Goal: Task Accomplishment & Management: Manage account settings

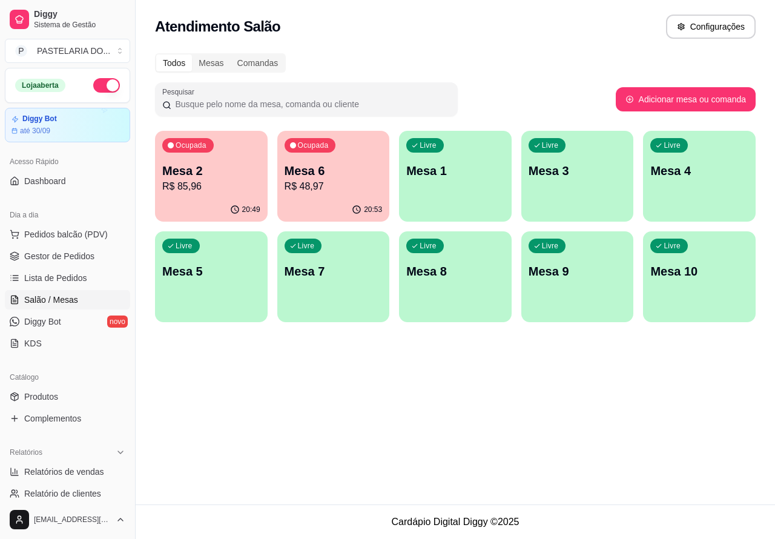
scroll to position [89, 0]
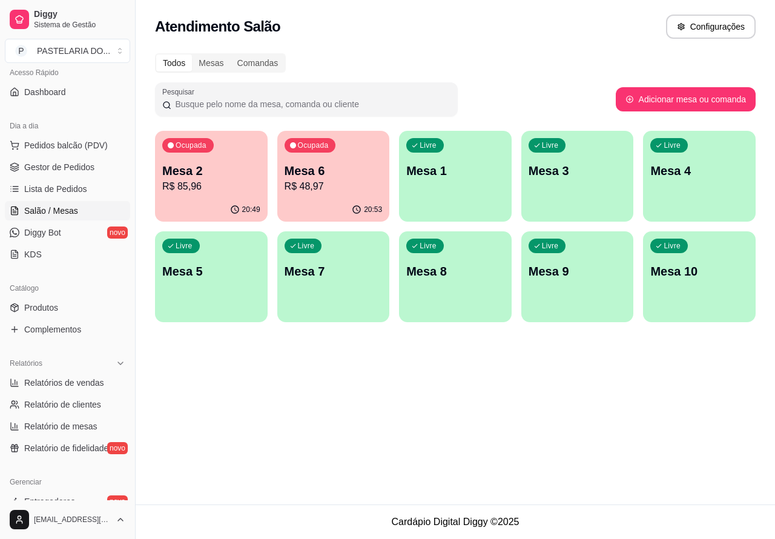
click at [568, 186] on div "Livre Mesa 3" at bounding box center [577, 169] width 113 height 76
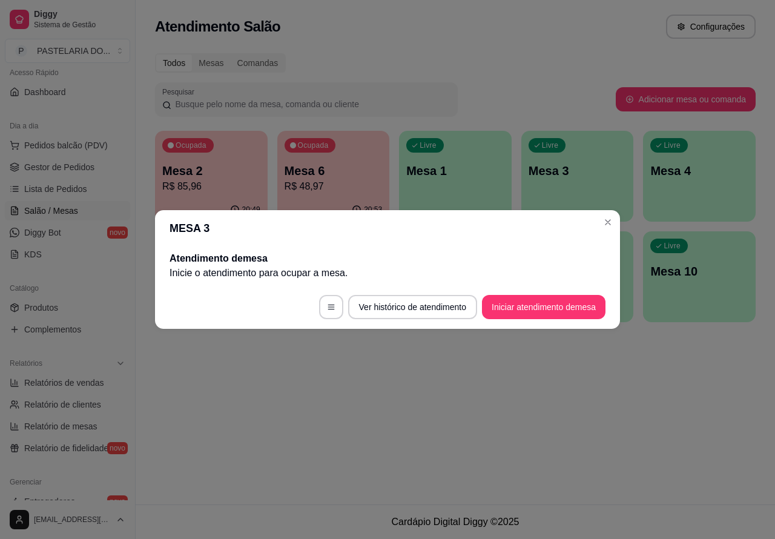
click at [550, 310] on button "Iniciar atendimento de mesa" at bounding box center [543, 307] width 123 height 24
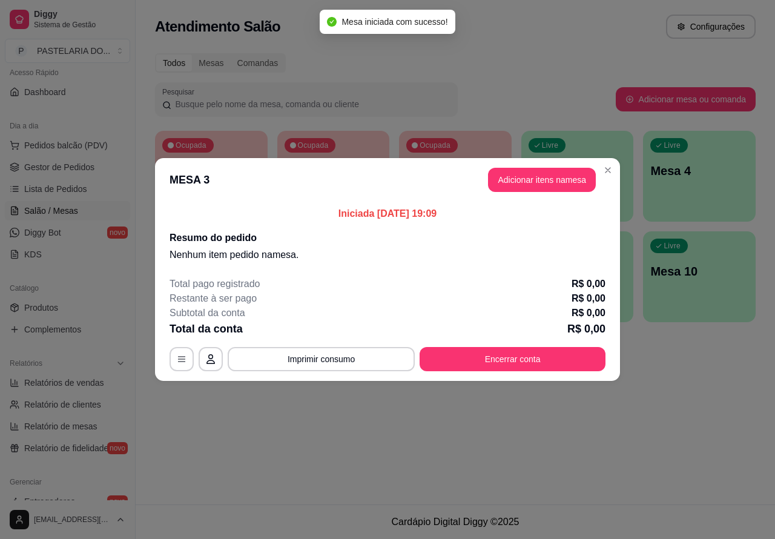
click at [554, 174] on div "Nenhum produto adicionado" at bounding box center [634, 175] width 231 height 238
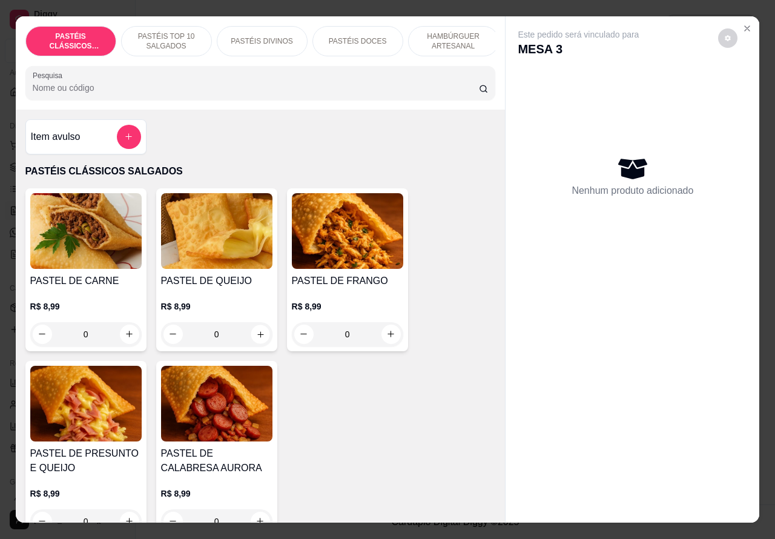
click at [255, 338] on icon "increase-product-quantity" at bounding box center [259, 333] width 9 height 9
type input "1"
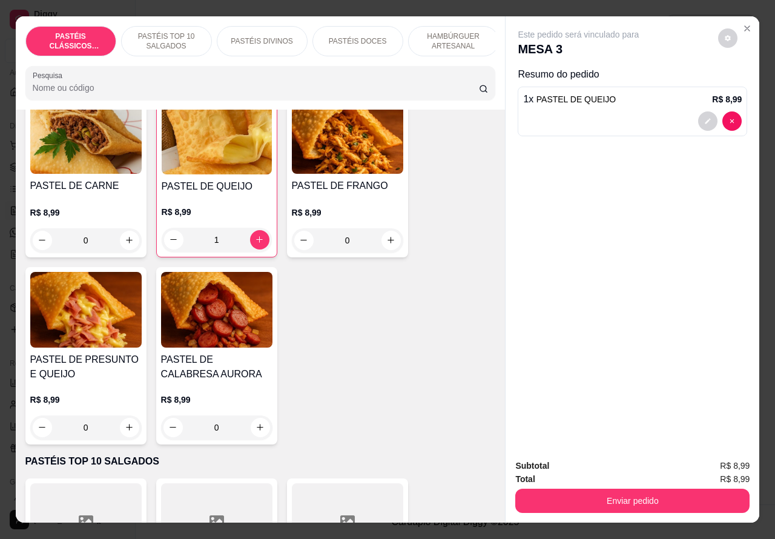
scroll to position [44, 0]
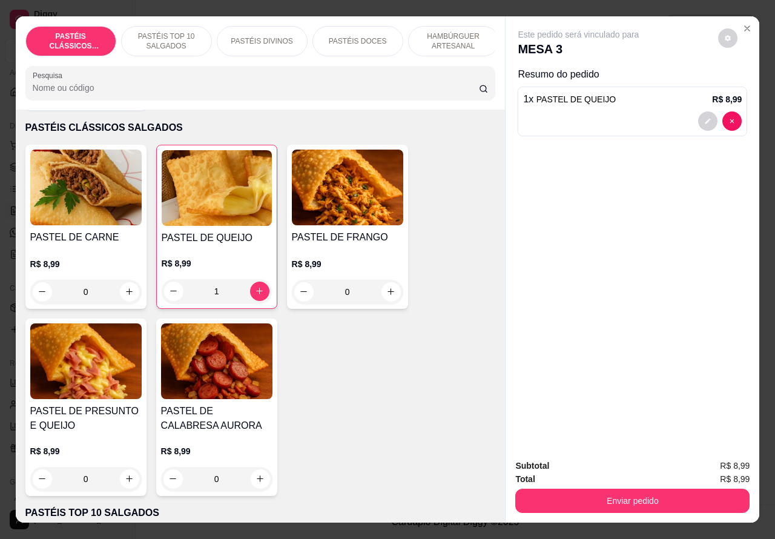
click at [455, 40] on p "HAMBÚRGUER ARTESANAL" at bounding box center [453, 40] width 70 height 19
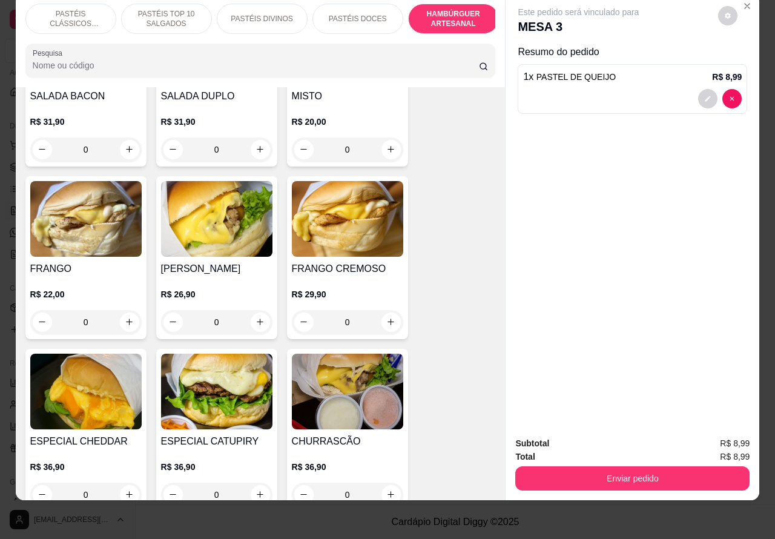
scroll to position [2917, 0]
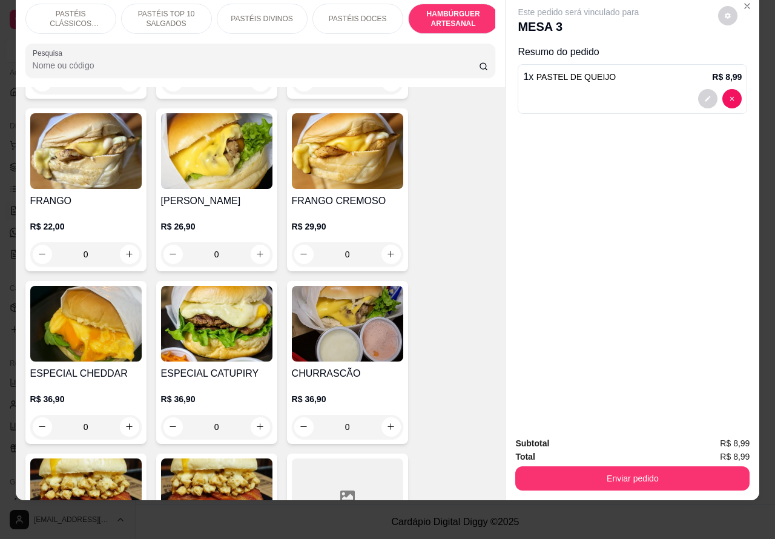
click at [388, 415] on div "0" at bounding box center [347, 427] width 111 height 24
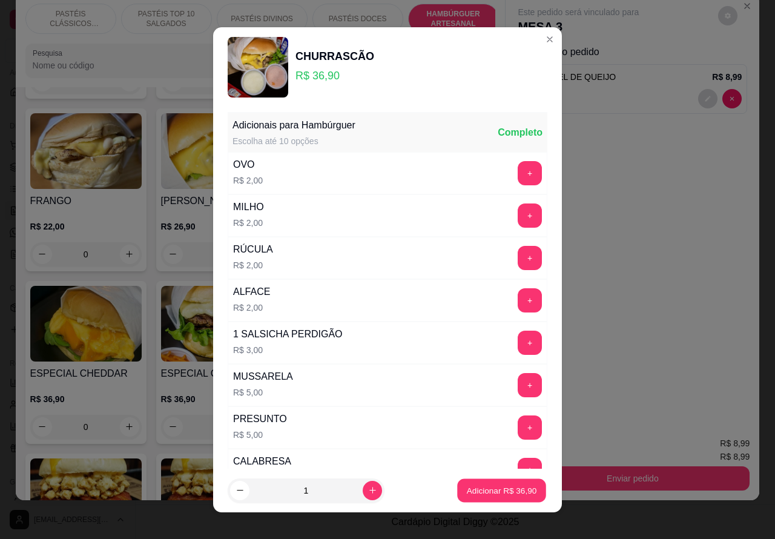
click at [479, 490] on p "Adicionar R$ 36,90" at bounding box center [502, 489] width 70 height 11
type input "1"
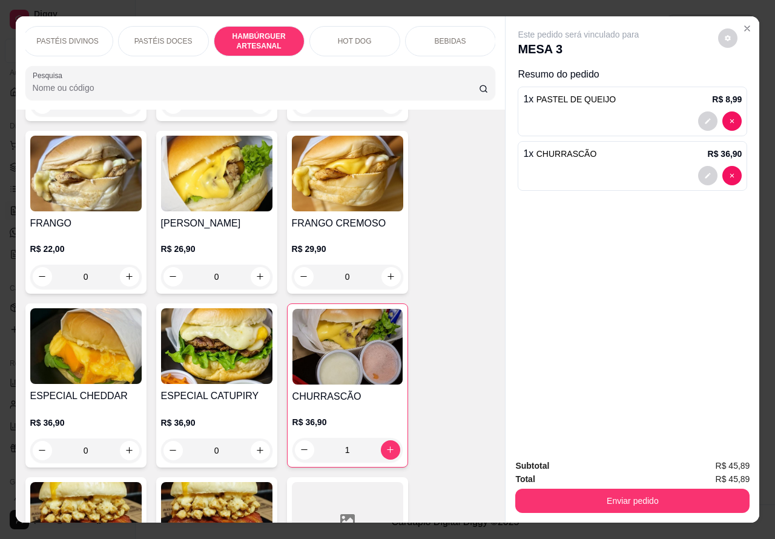
scroll to position [0, 239]
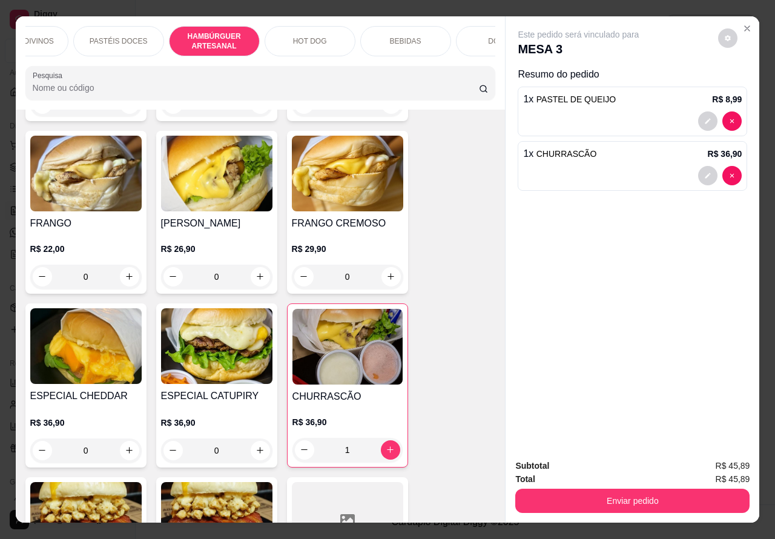
click at [413, 36] on p "BEBIDAS" at bounding box center [405, 41] width 31 height 10
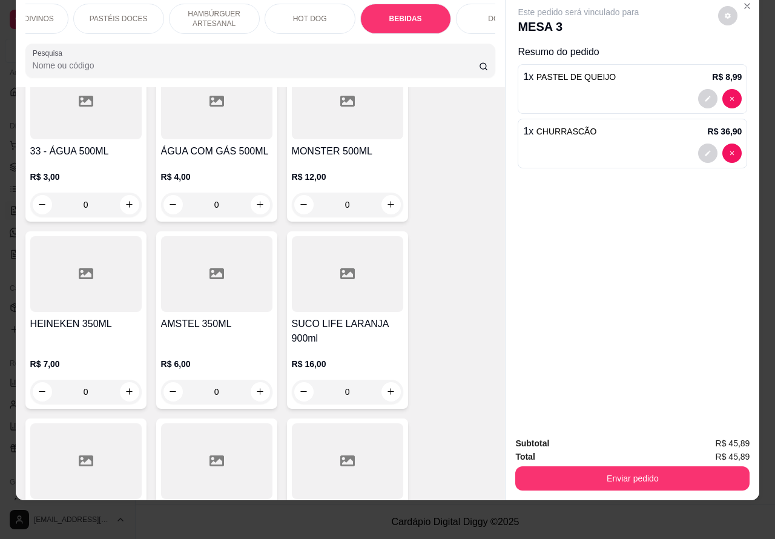
scroll to position [4289, 0]
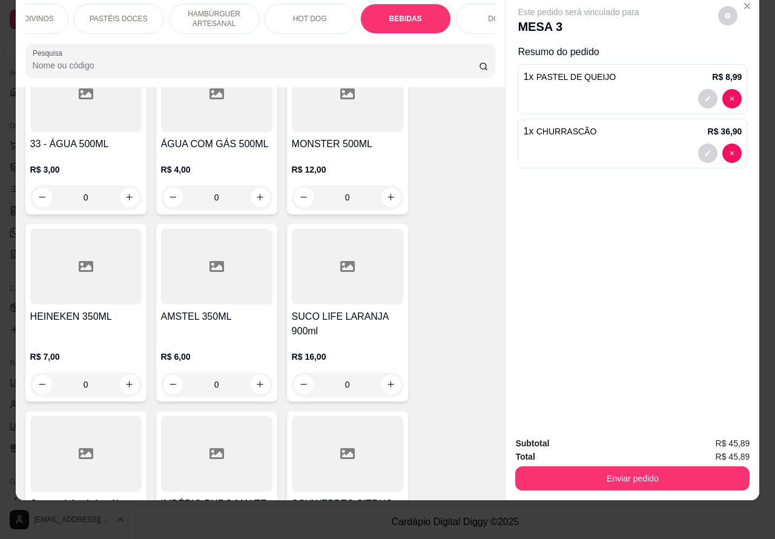
click at [255, 379] on icon "increase-product-quantity" at bounding box center [259, 383] width 9 height 9
type input "1"
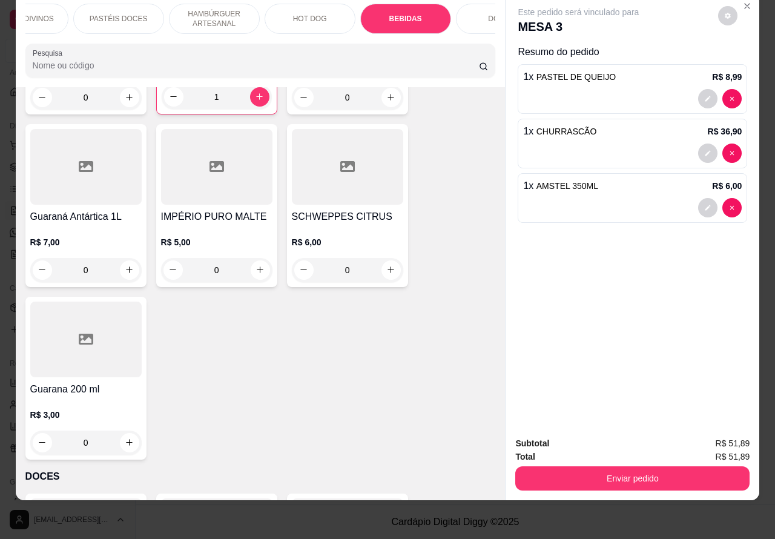
scroll to position [4577, 0]
click at [386, 264] on icon "increase-product-quantity" at bounding box center [390, 268] width 9 height 9
type input "1"
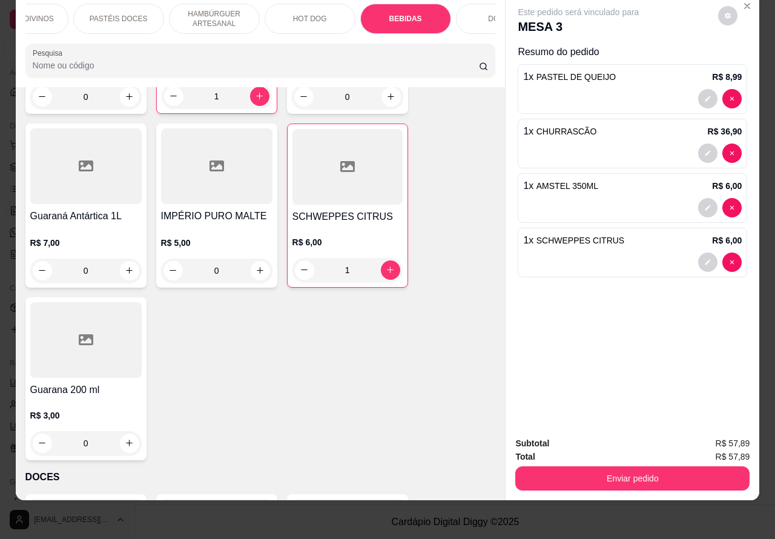
scroll to position [0, 0]
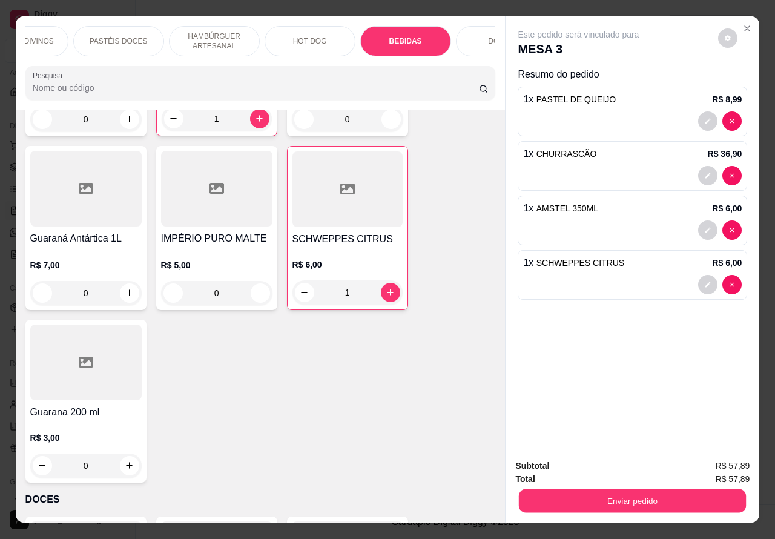
click at [628, 494] on button "Enviar pedido" at bounding box center [632, 501] width 227 height 24
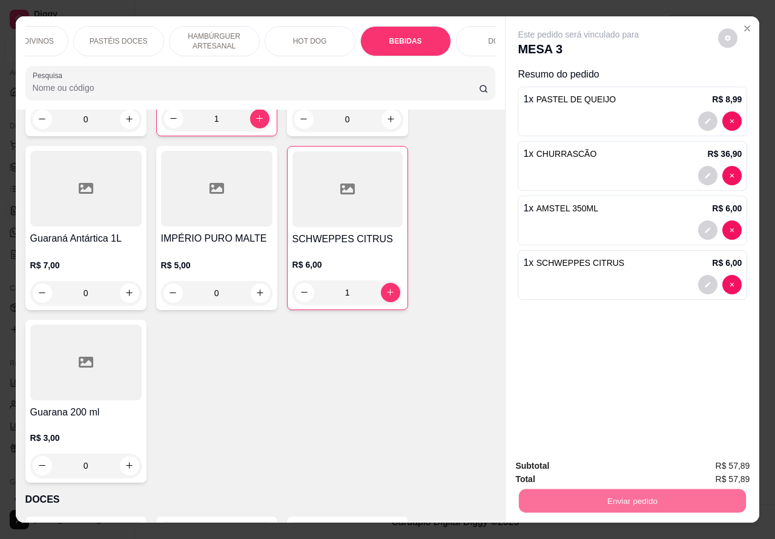
click at [713, 458] on button "Enviar pedido" at bounding box center [717, 465] width 67 height 22
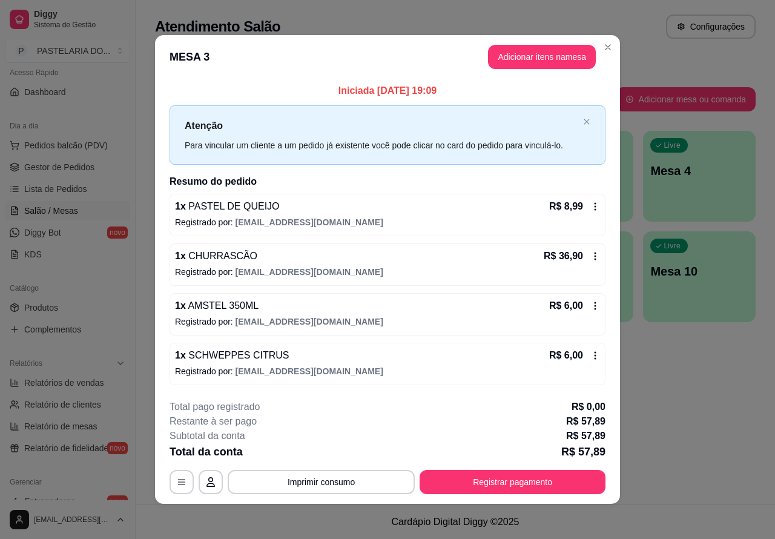
click at [91, 143] on span "Pedidos balcão (PDV)" at bounding box center [66, 145] width 84 height 12
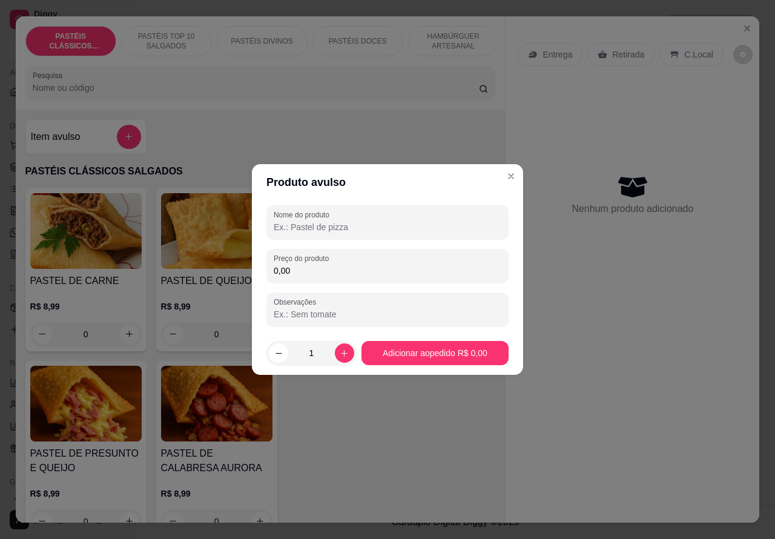
click at [403, 133] on div "Item avulso PASTÉIS CLÁSSICOS SALGADOS PASTEL DE CARNE R$ 8,99 0 PASTEL DE QUEI…" at bounding box center [261, 316] width 490 height 413
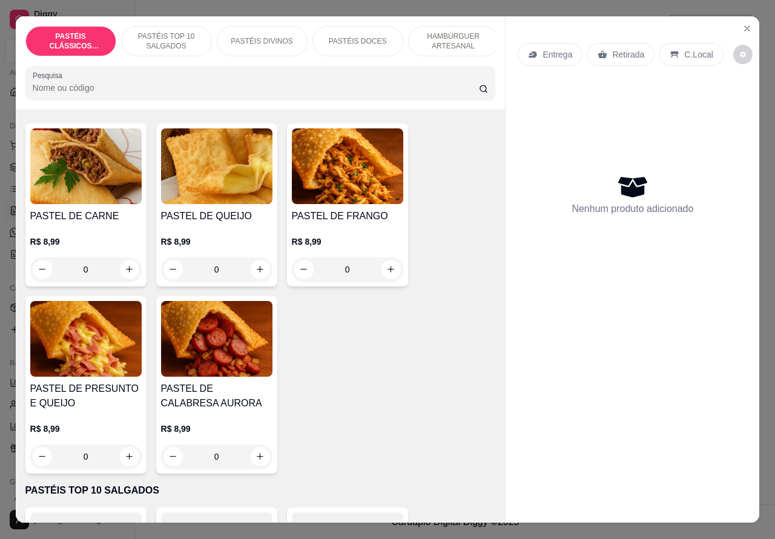
click at [460, 31] on p "HAMBÚRGUER ARTESANAL" at bounding box center [453, 40] width 70 height 19
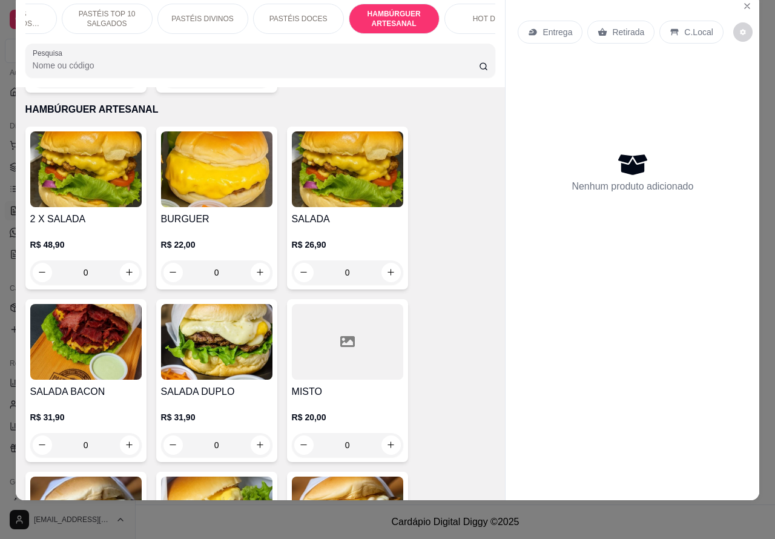
scroll to position [0, 76]
click at [475, 14] on p "HOT DOG" at bounding box center [473, 19] width 34 height 10
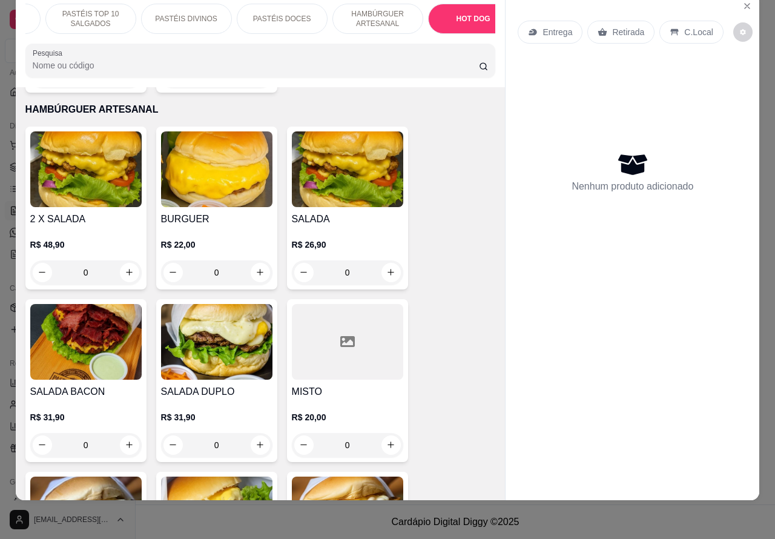
scroll to position [3454, 0]
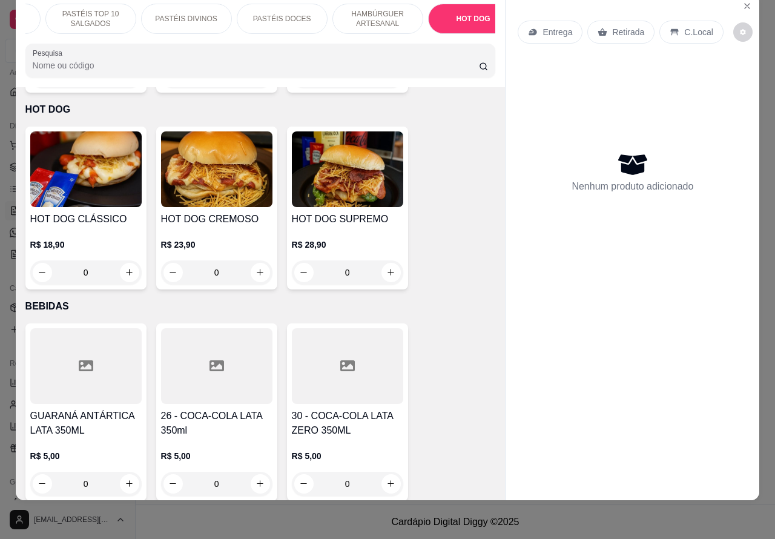
click at [122, 260] on div "0" at bounding box center [85, 272] width 111 height 24
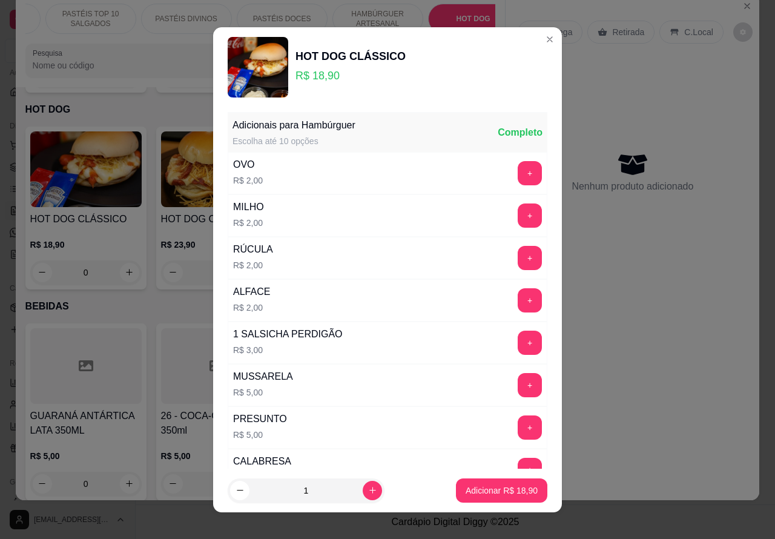
click at [368, 489] on icon "increase-product-quantity" at bounding box center [372, 489] width 9 height 9
type input "2"
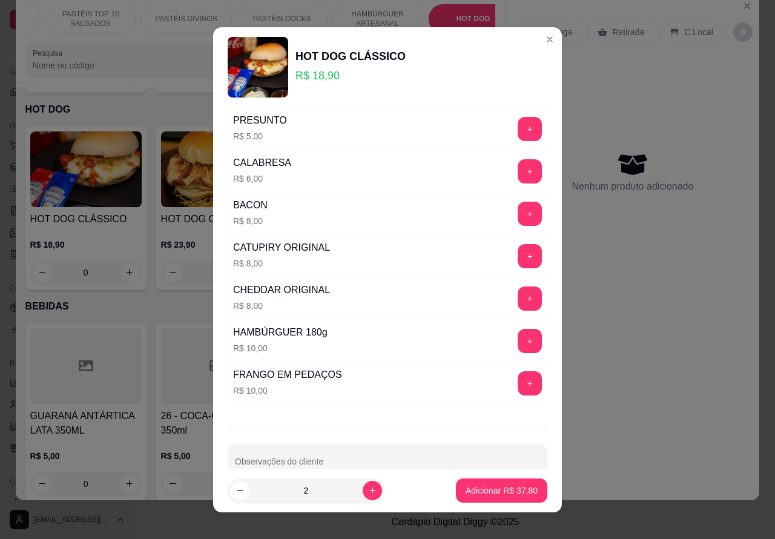
scroll to position [328, 0]
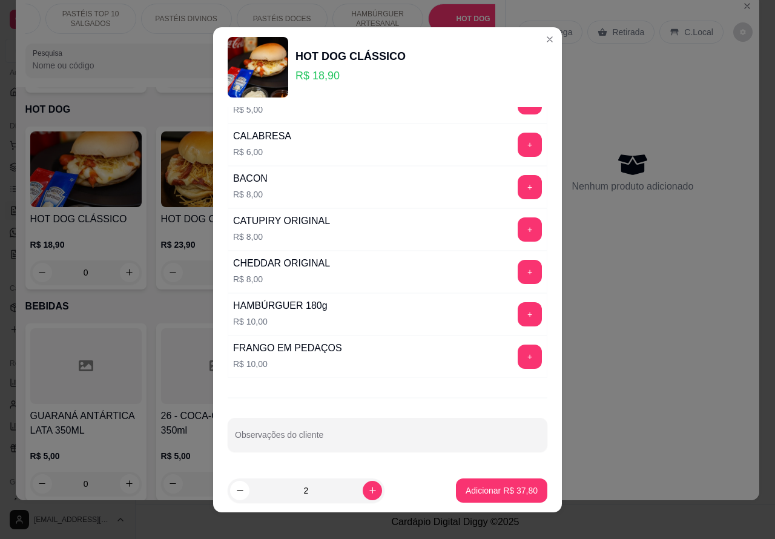
click at [330, 442] on input "Observações do cliente" at bounding box center [387, 439] width 305 height 12
click at [235, 439] on input "OS 2 SEM ALFACE E SEM QUEIJO"""""""" at bounding box center [387, 439] width 305 height 12
type input """""""OS 2 SEM ALFACE E SEM QUEIJO""""""""
click at [479, 485] on p "Adicionar R$ 37,80" at bounding box center [502, 489] width 70 height 11
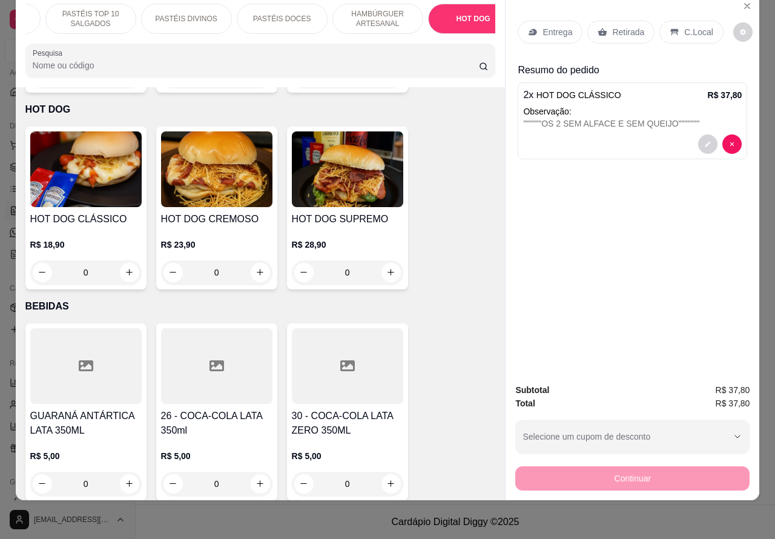
click at [558, 26] on p "Entrega" at bounding box center [557, 32] width 30 height 12
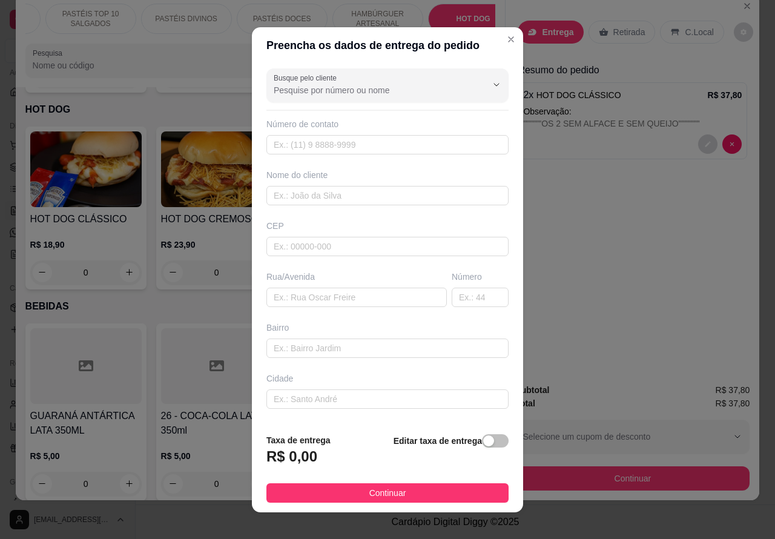
scroll to position [50, 0]
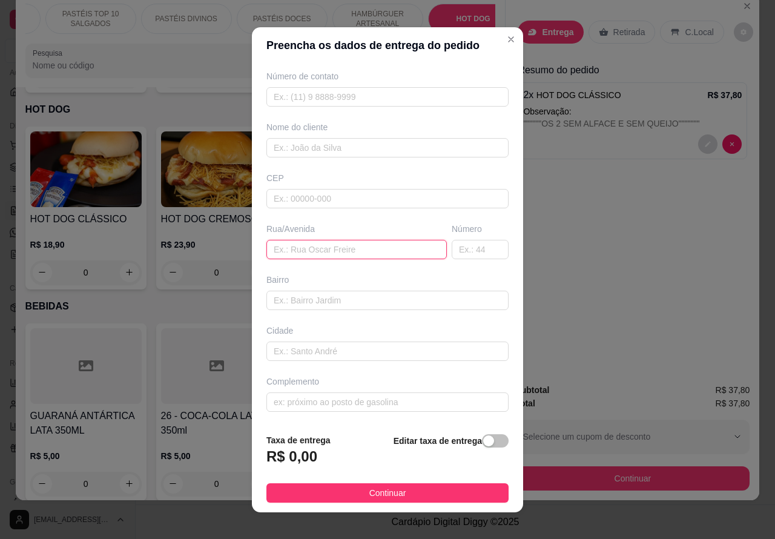
click at [332, 246] on input "text" at bounding box center [356, 249] width 180 height 19
type input "G"
type input "[PERSON_NAME]"
click at [451, 243] on input "text" at bounding box center [479, 249] width 57 height 19
type input "35"
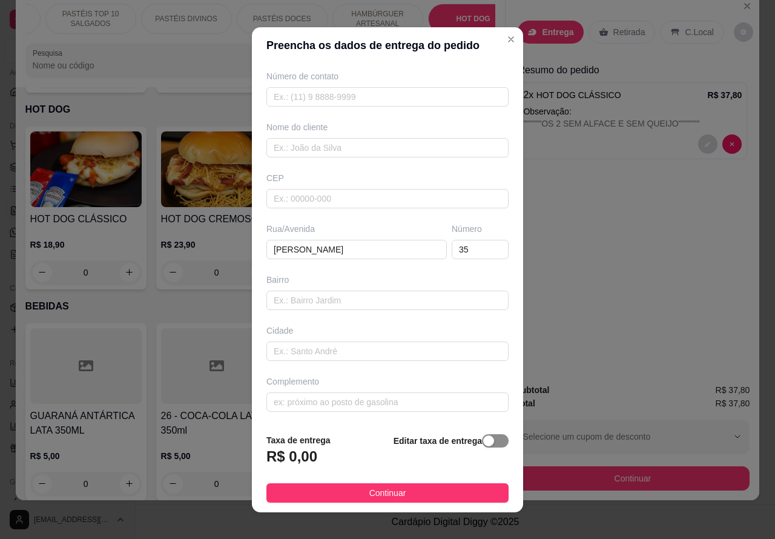
click at [483, 442] on div "button" at bounding box center [488, 440] width 11 height 11
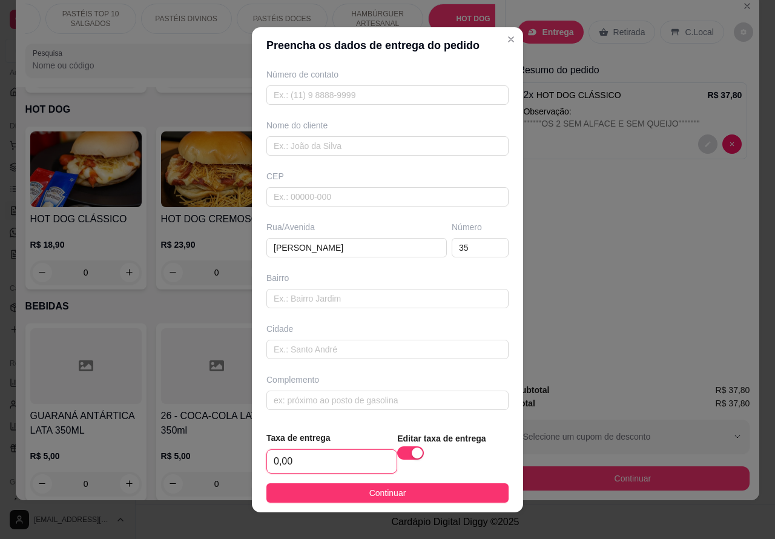
click at [275, 458] on input "0,00" at bounding box center [332, 461] width 130 height 23
type input "1,00"
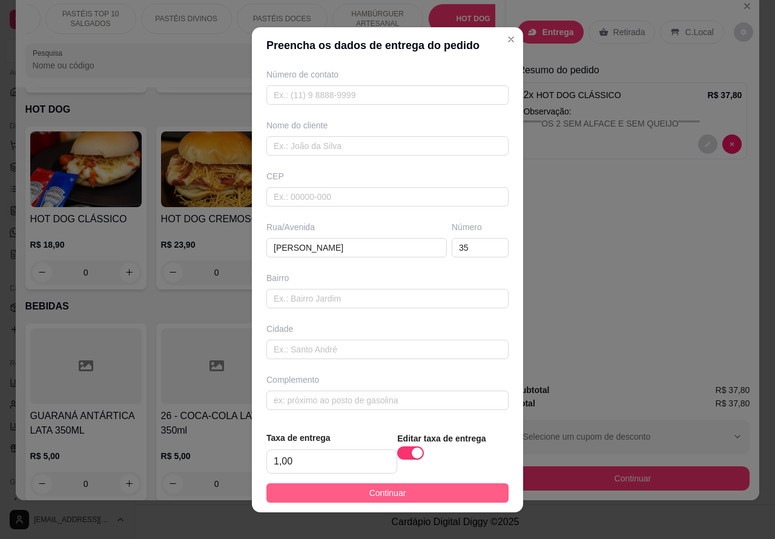
click at [454, 494] on button "Continuar" at bounding box center [387, 492] width 242 height 19
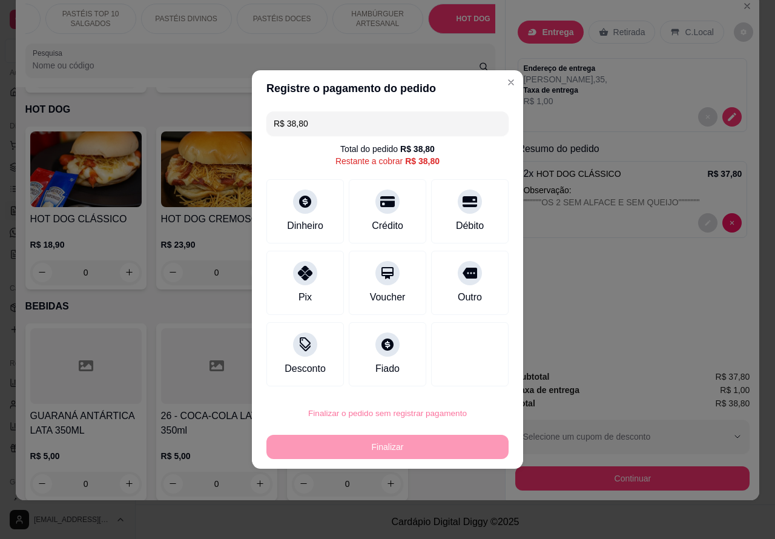
click at [465, 376] on button "Confirmar" at bounding box center [459, 379] width 45 height 19
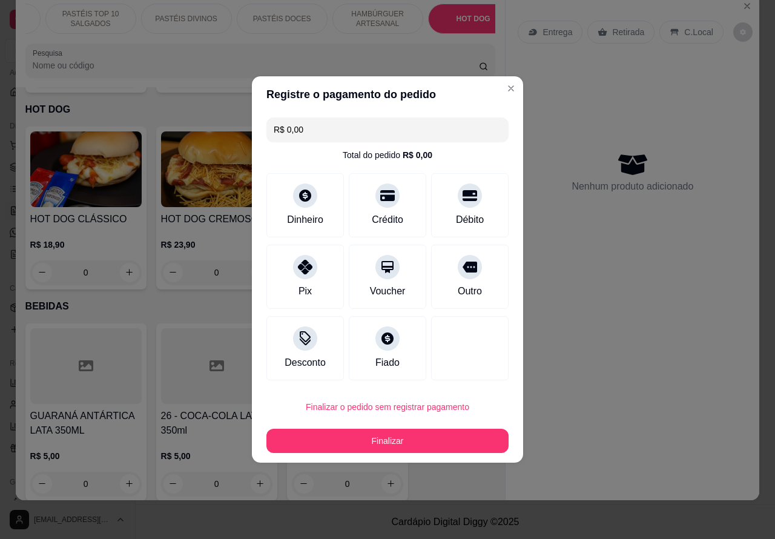
type input "R$ 0,00"
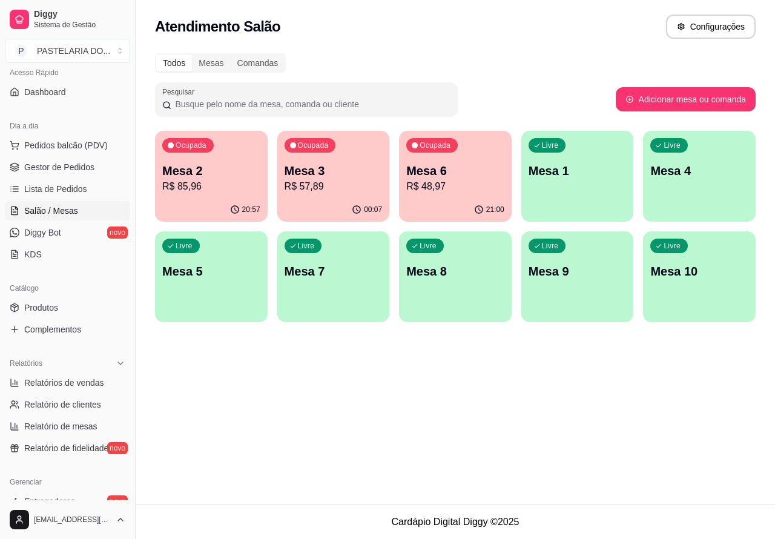
click at [464, 194] on div "Ocupada Mesa 6 R$ 48,97" at bounding box center [455, 164] width 113 height 67
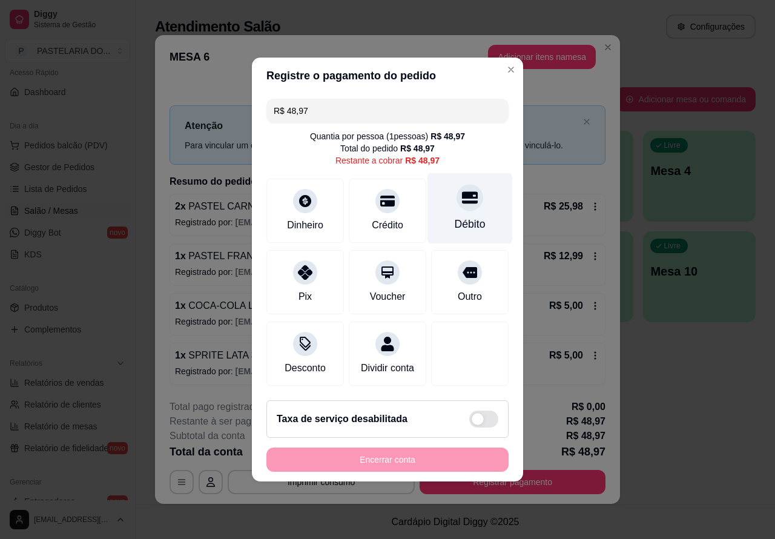
click at [464, 191] on icon at bounding box center [470, 197] width 16 height 16
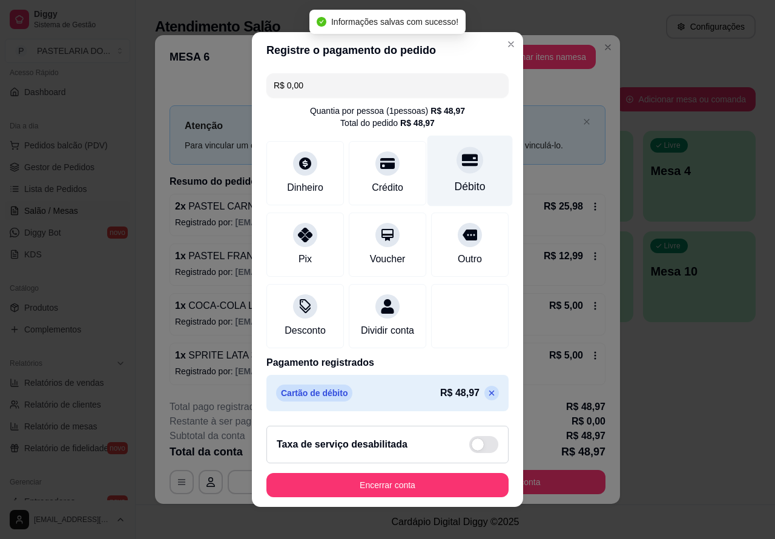
type input "R$ 0,00"
click at [494, 38] on header "MESA 6 Adicionar itens na mesa" at bounding box center [387, 57] width 465 height 44
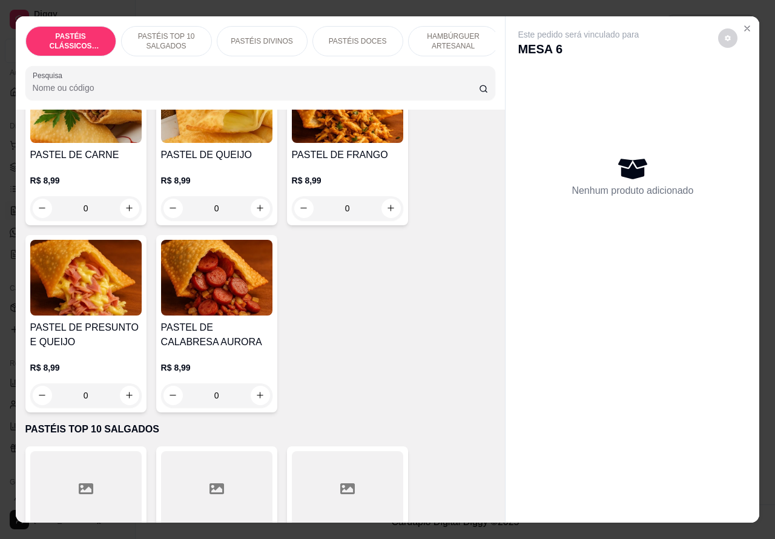
scroll to position [134, 0]
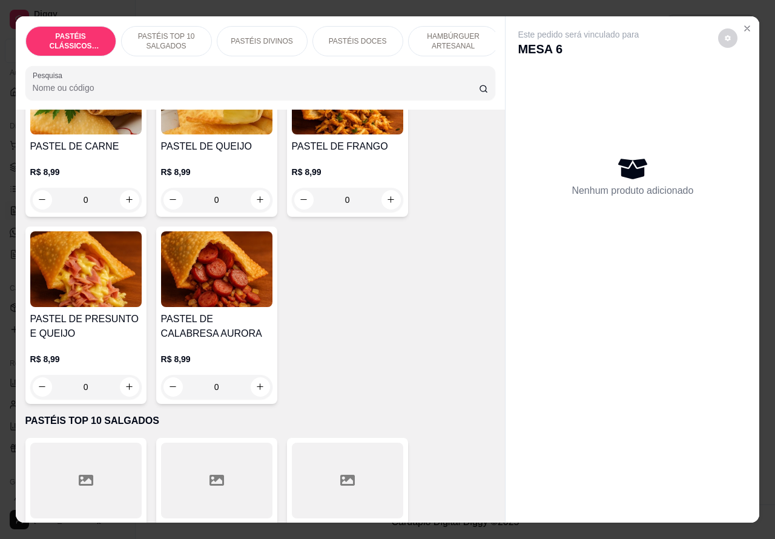
click at [261, 208] on button "increase-product-quantity" at bounding box center [260, 199] width 19 height 19
click at [255, 203] on icon "increase-product-quantity" at bounding box center [259, 199] width 9 height 9
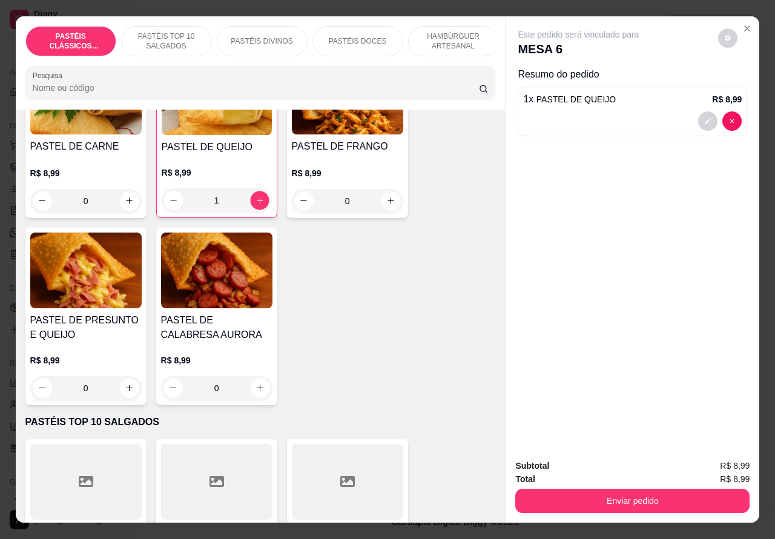
click at [256, 203] on icon "increase-product-quantity" at bounding box center [259, 199] width 9 height 9
type input "2"
click at [631, 497] on button "Enviar pedido" at bounding box center [632, 501] width 227 height 24
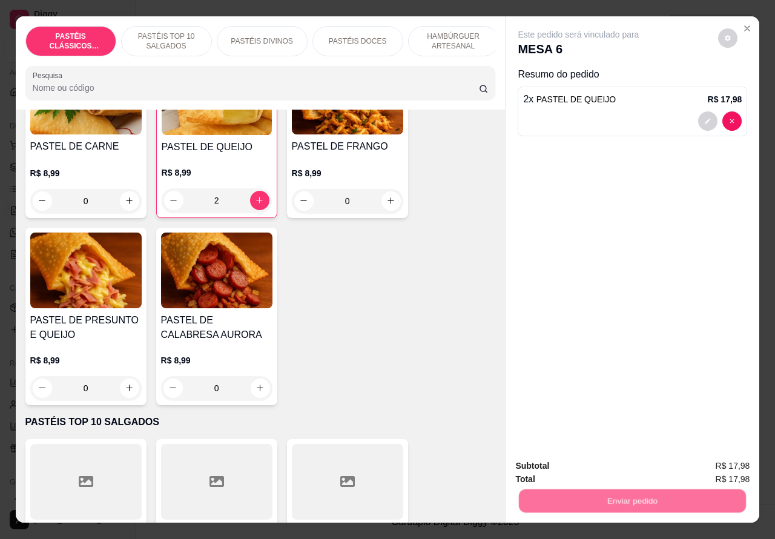
click at [631, 465] on button "Registrar cliente" at bounding box center [636, 465] width 80 height 23
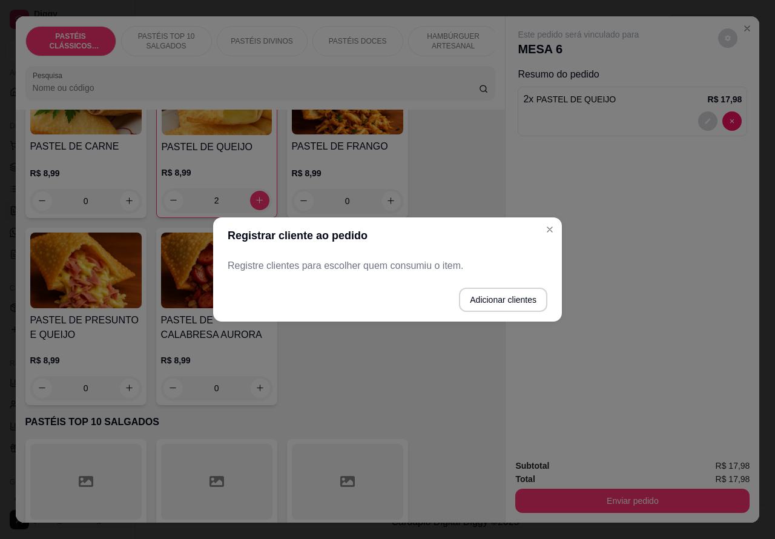
click at [549, 229] on div "Este pedido será vinculado para MESA 6 Resumo do pedido 2 x PASTEL DE QUEIJO R$…" at bounding box center [632, 232] width 254 height 433
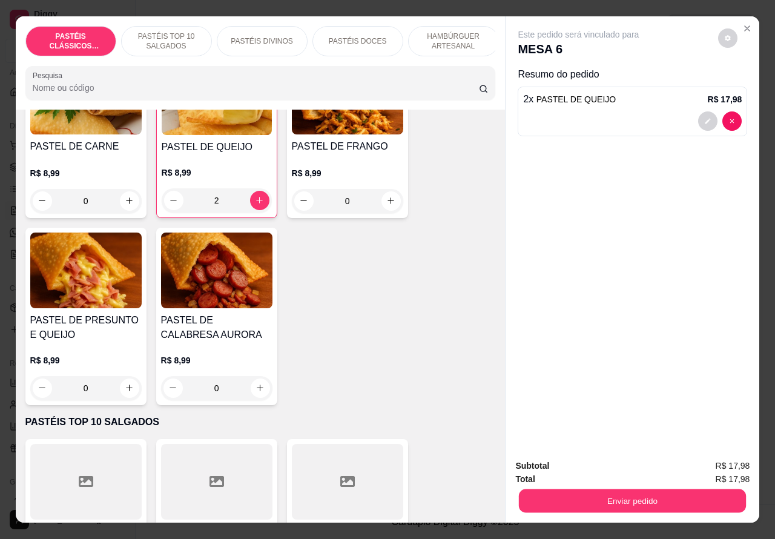
click at [631, 496] on button "Enviar pedido" at bounding box center [632, 501] width 227 height 24
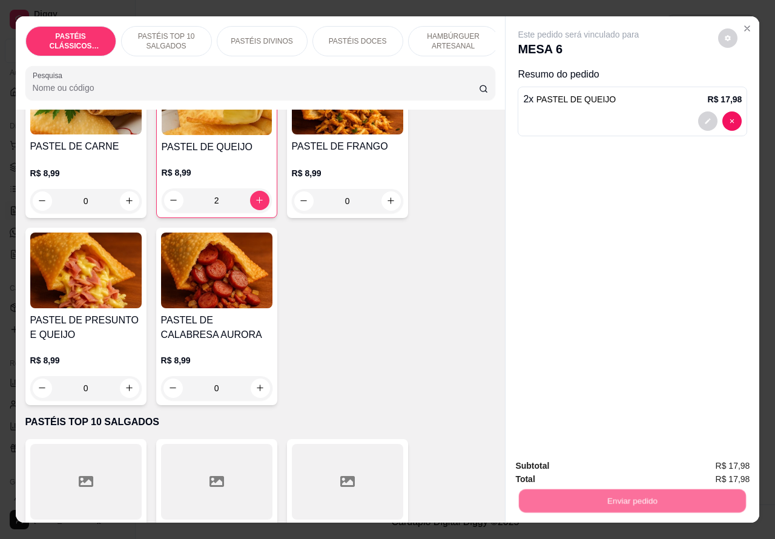
click at [694, 455] on button "Enviar pedido" at bounding box center [717, 465] width 67 height 22
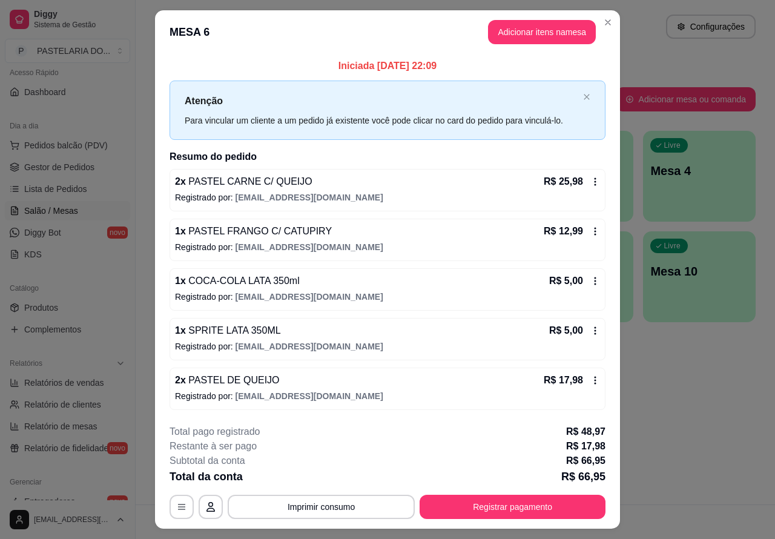
click at [80, 249] on link "KDS" at bounding box center [67, 254] width 125 height 19
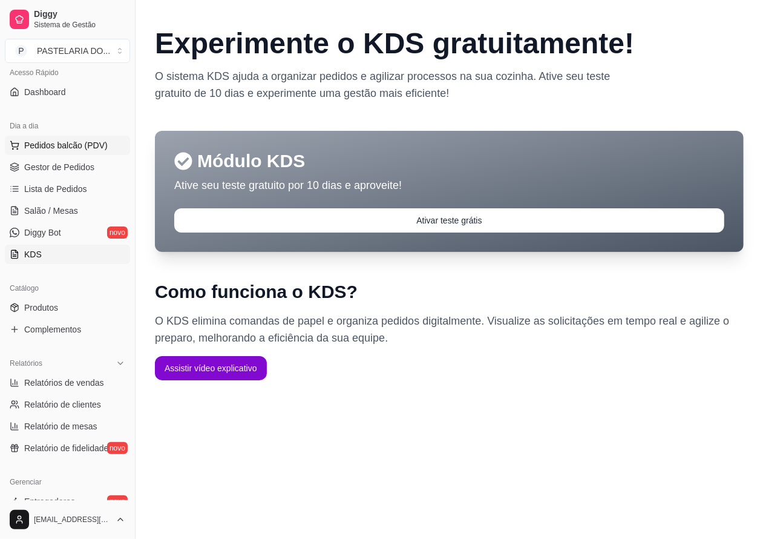
click at [106, 143] on button "Pedidos balcão (PDV)" at bounding box center [67, 145] width 125 height 19
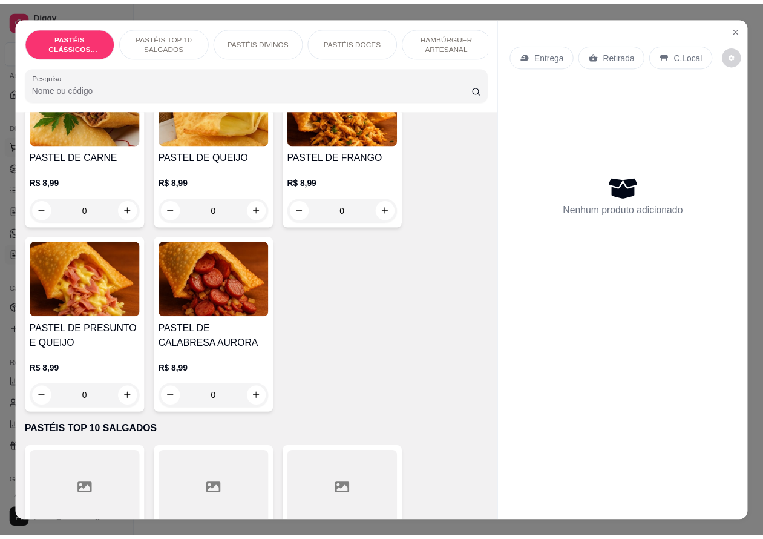
scroll to position [123, 0]
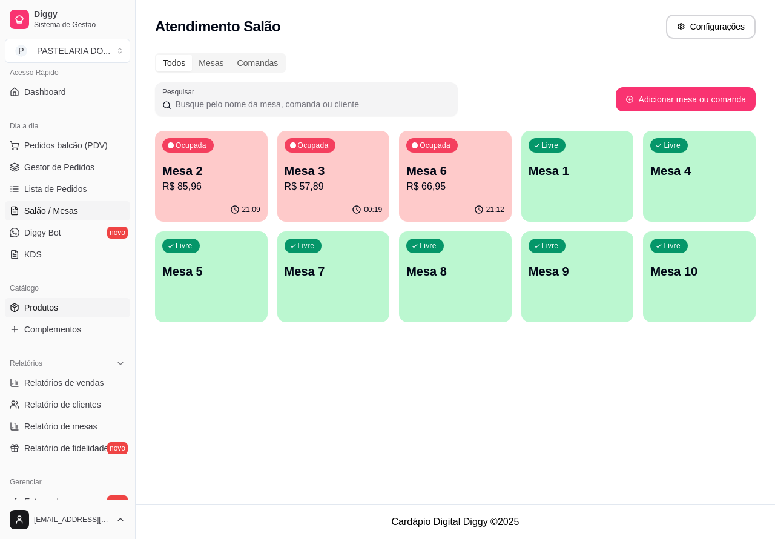
click at [70, 304] on link "Produtos" at bounding box center [67, 307] width 125 height 19
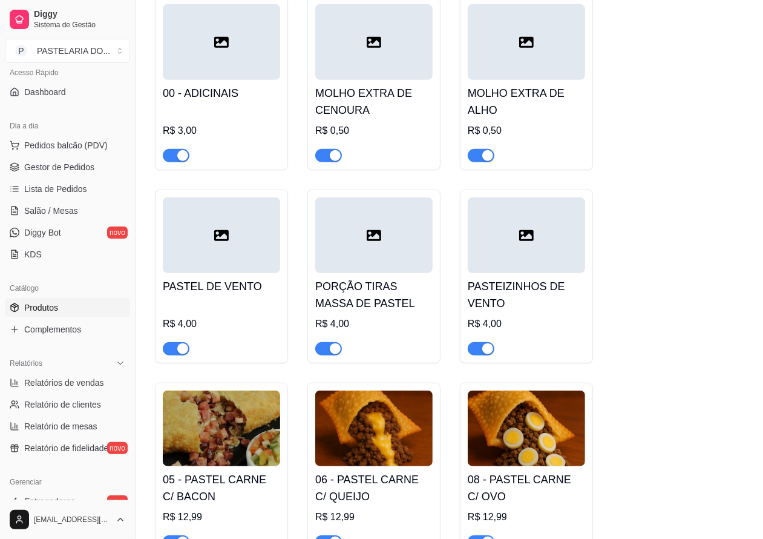
scroll to position [744, 0]
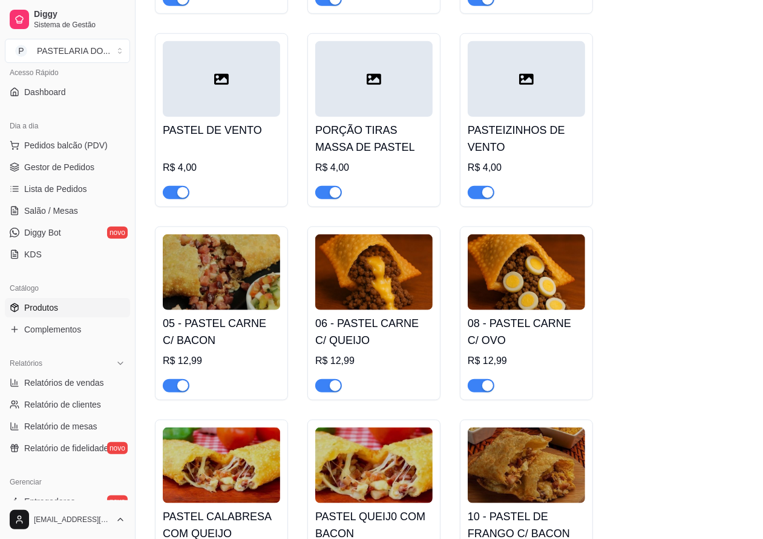
click at [477, 392] on span "button" at bounding box center [481, 385] width 27 height 13
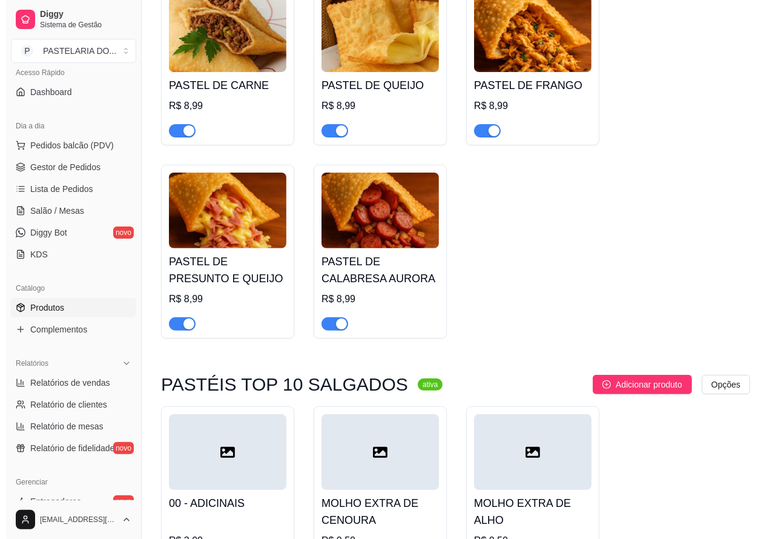
scroll to position [0, 0]
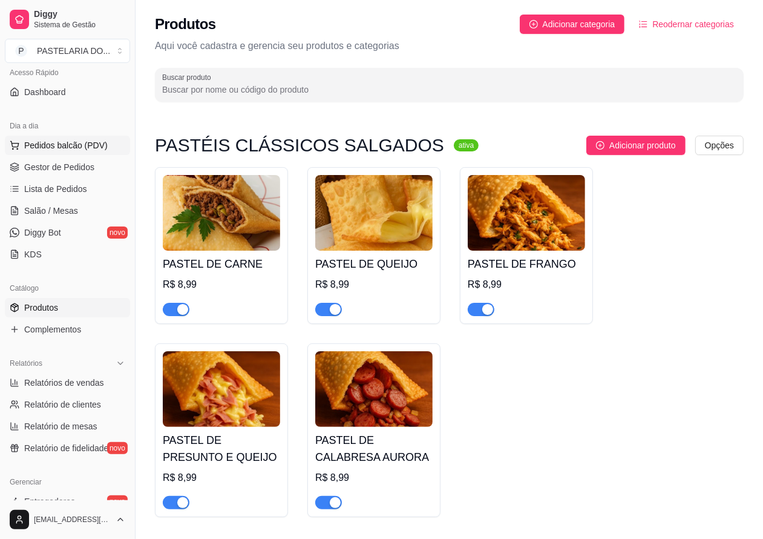
click at [90, 140] on span "Pedidos balcão (PDV)" at bounding box center [66, 145] width 84 height 12
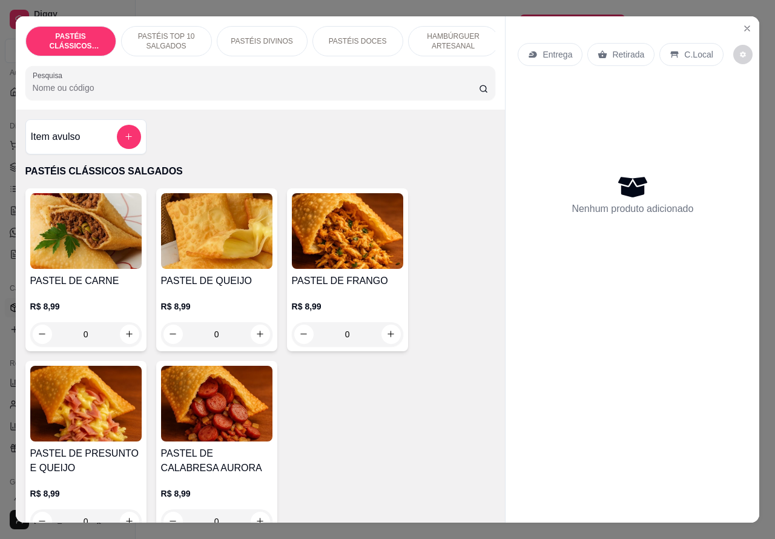
click at [557, 48] on p "Entrega" at bounding box center [557, 54] width 30 height 12
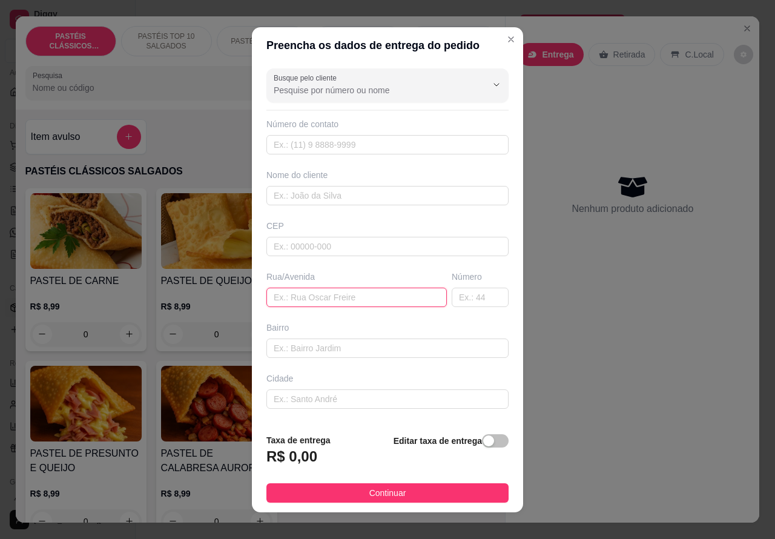
paste input "[PERSON_NAME] 38"
type input "[PERSON_NAME] 38"
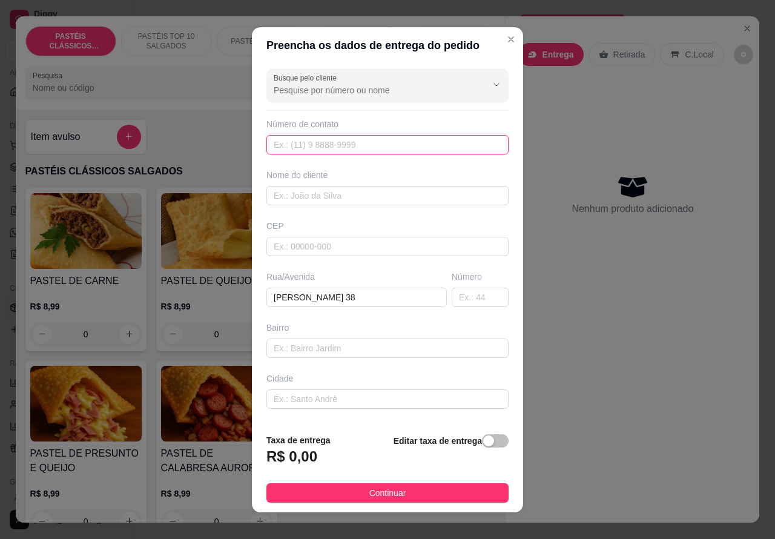
paste input "[PHONE_NUMBER]"
type input "[PHONE_NUMBER]"
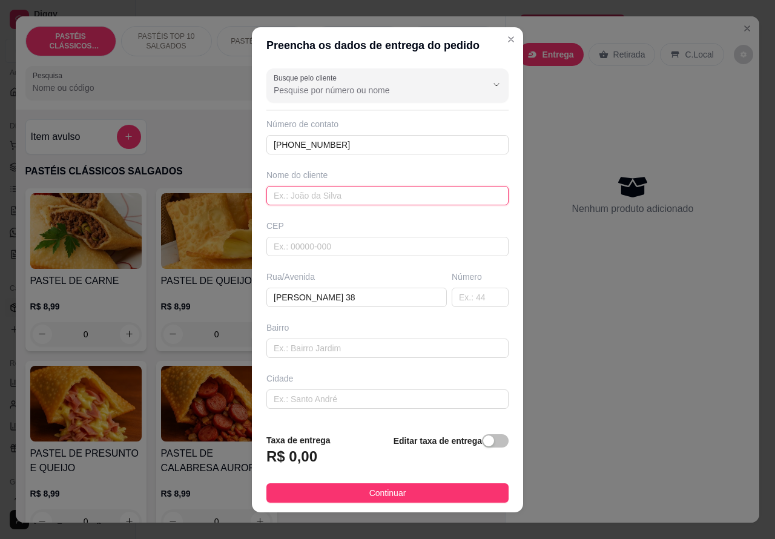
click at [345, 194] on input "text" at bounding box center [387, 195] width 242 height 19
click at [483, 442] on div "button" at bounding box center [488, 440] width 11 height 11
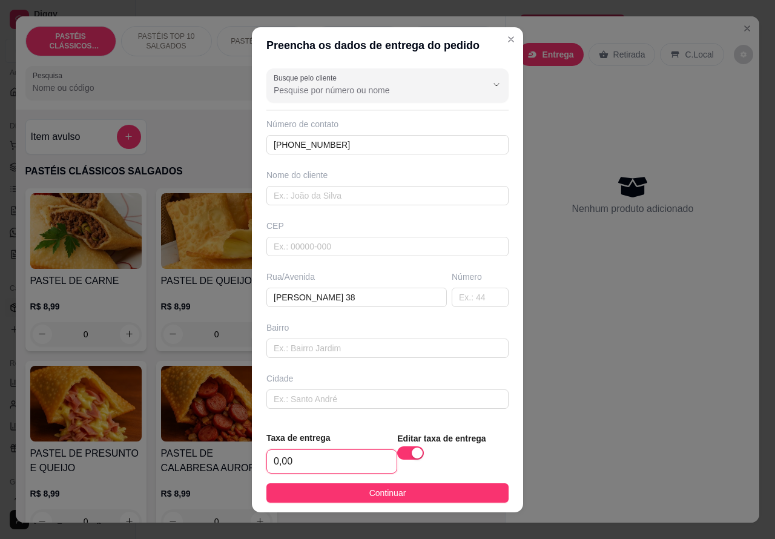
click at [278, 461] on input "0,00" at bounding box center [332, 461] width 130 height 23
type input "1,00"
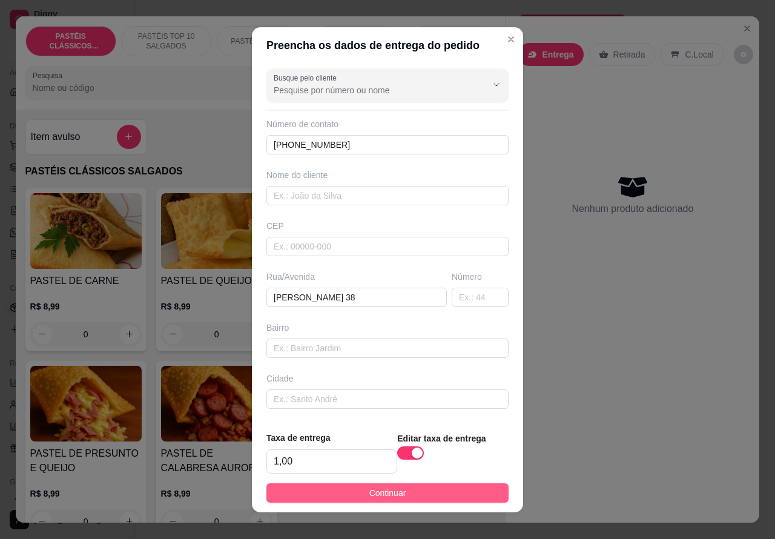
click at [463, 483] on button "Continuar" at bounding box center [387, 492] width 242 height 19
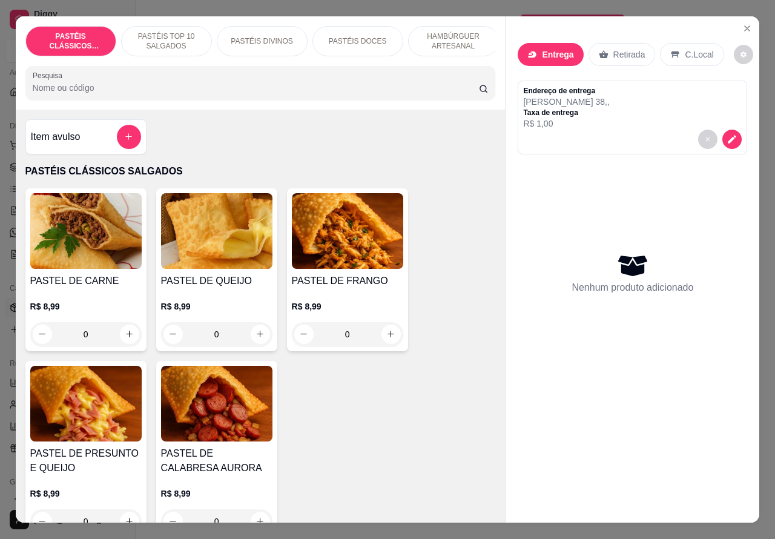
click at [451, 36] on p "HAMBÚRGUER ARTESANAL" at bounding box center [453, 40] width 70 height 19
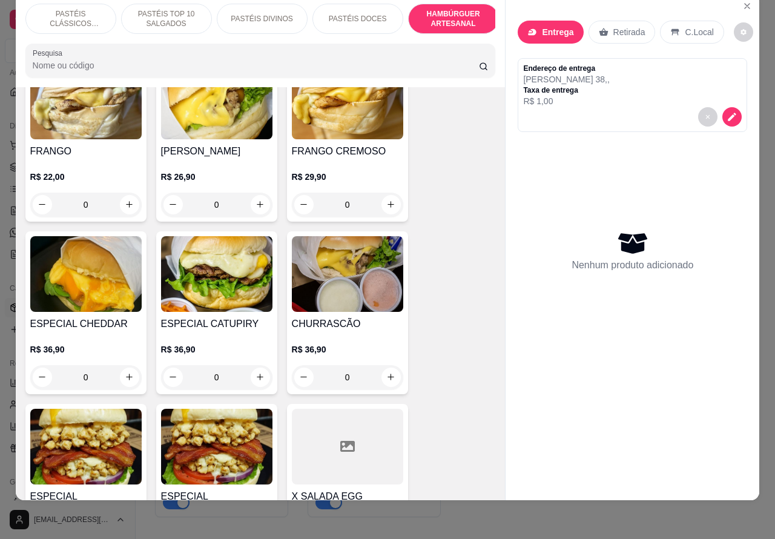
scroll to position [2967, 0]
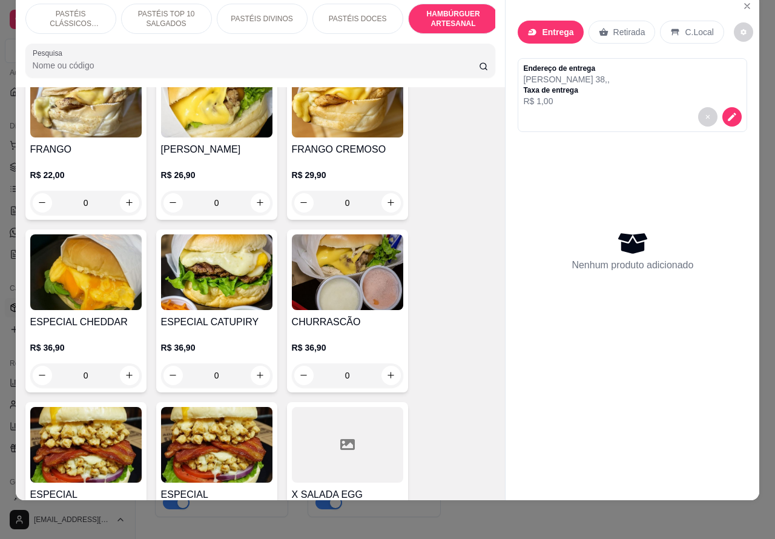
click at [381, 364] on div "0" at bounding box center [347, 375] width 111 height 24
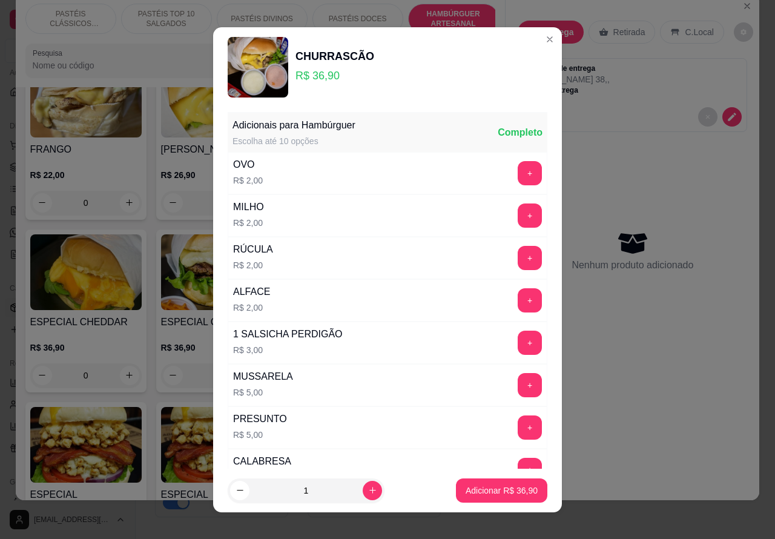
click at [479, 491] on p "Adicionar R$ 36,90" at bounding box center [501, 490] width 72 height 12
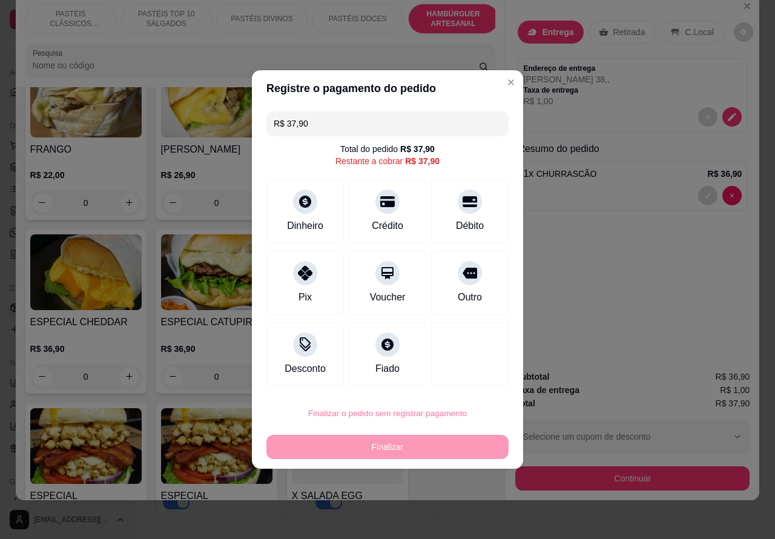
click at [473, 382] on button "Confirmar" at bounding box center [459, 379] width 45 height 19
type input "0"
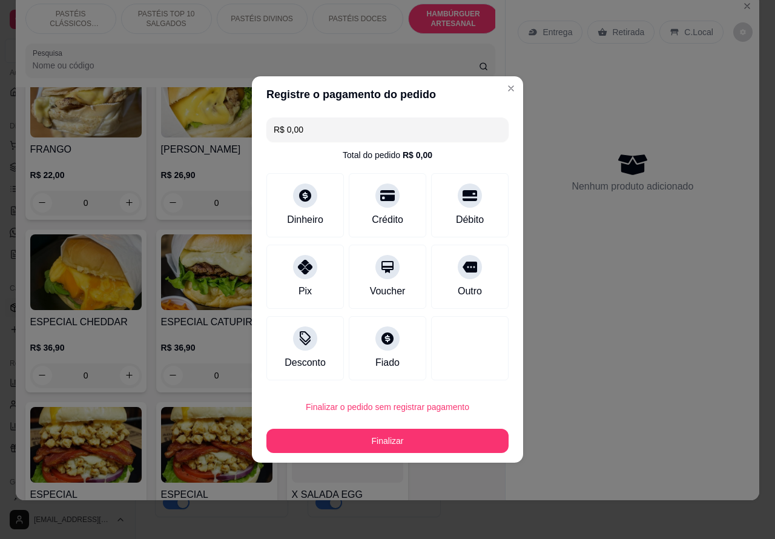
type input "R$ 0,00"
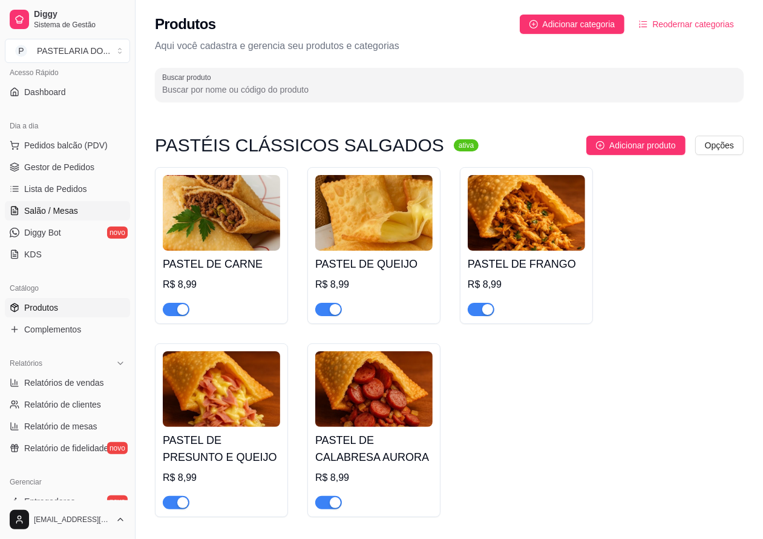
click at [83, 214] on link "Salão / Mesas" at bounding box center [67, 210] width 125 height 19
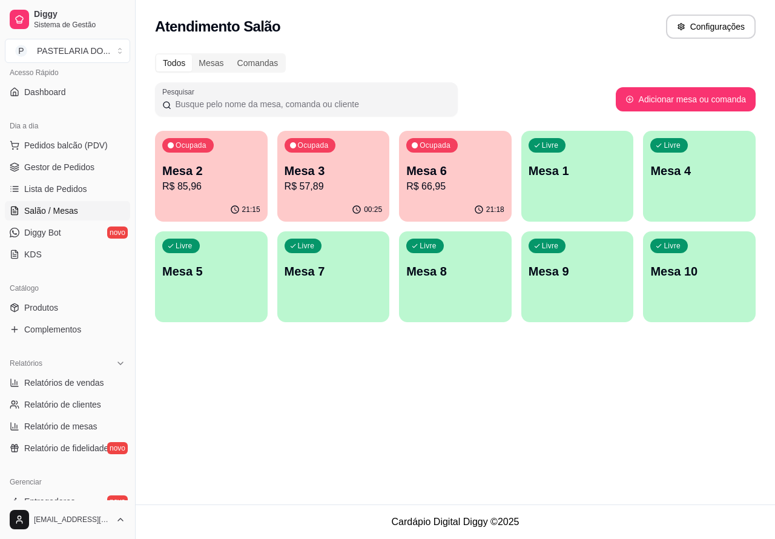
click at [349, 194] on div "Ocupada Mesa 3 R$ 57,89" at bounding box center [333, 164] width 113 height 67
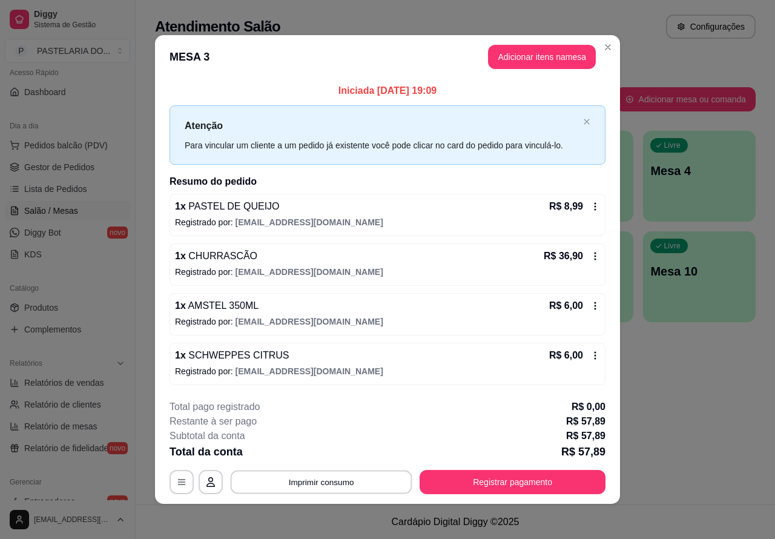
click at [346, 479] on button "Imprimir consumo" at bounding box center [322, 482] width 182 height 24
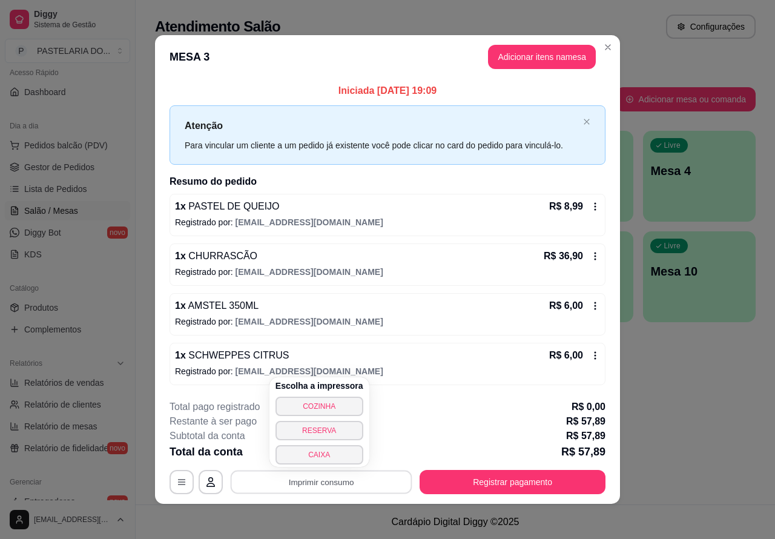
click at [336, 457] on button "CAIXA" at bounding box center [319, 454] width 88 height 19
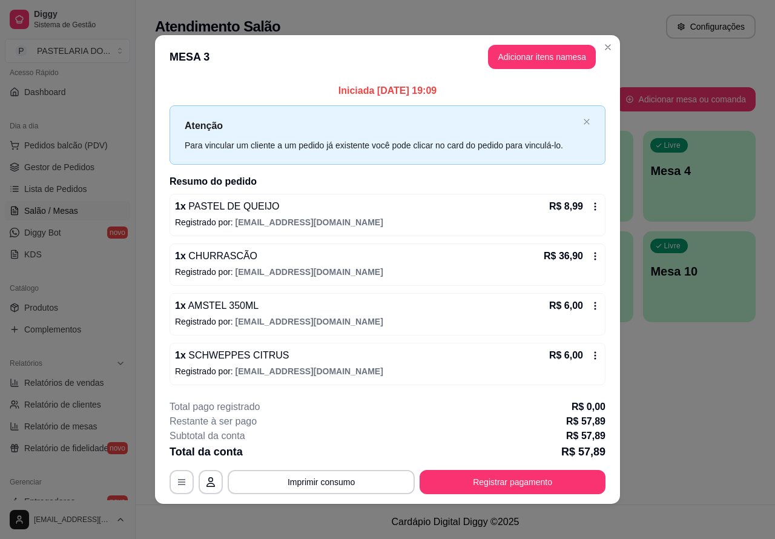
click at [690, 418] on div "Atendimento Salão Configurações Todos Mesas Comandas Pesquisar Adicionar mesa o…" at bounding box center [455, 252] width 639 height 504
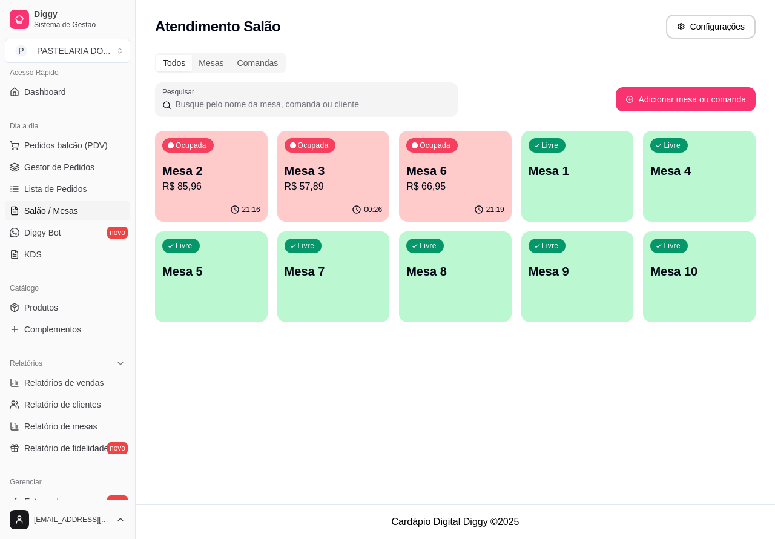
click at [448, 171] on p "Mesa 6" at bounding box center [455, 170] width 98 height 17
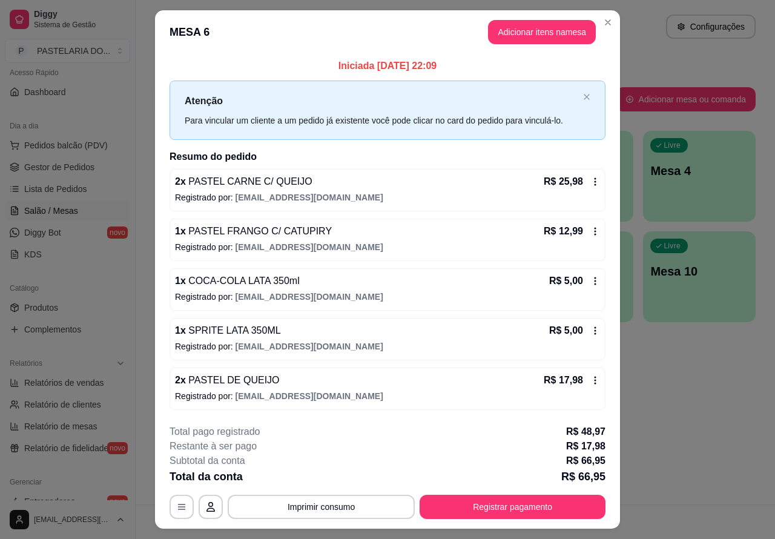
click at [704, 343] on div "Atendimento Salão Configurações Todos Mesas Comandas Pesquisar Adicionar mesa o…" at bounding box center [455, 252] width 639 height 504
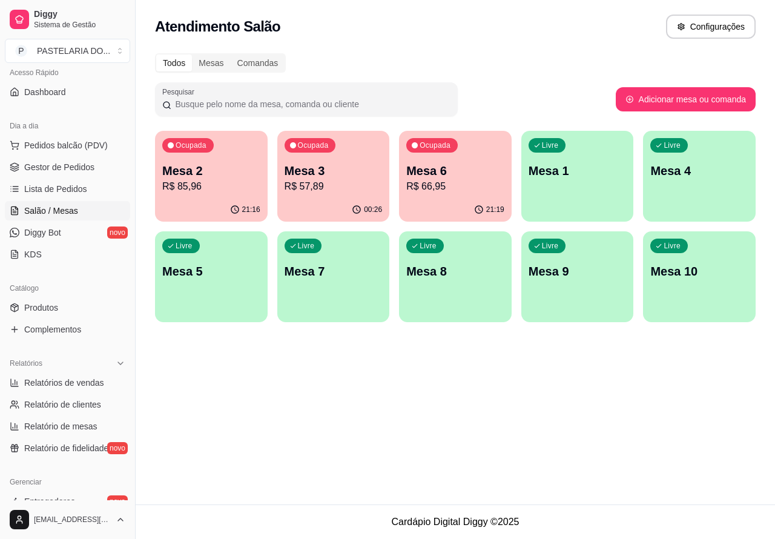
click at [333, 170] on p "Mesa 3" at bounding box center [333, 170] width 98 height 17
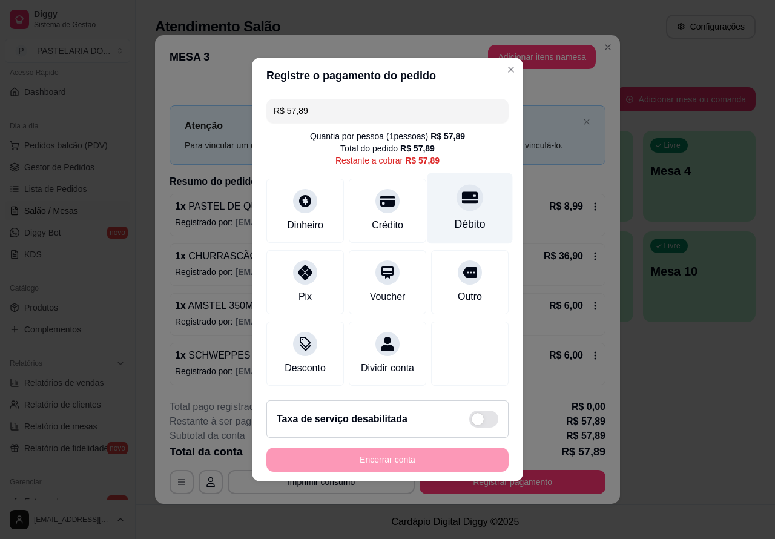
click at [459, 203] on div at bounding box center [469, 197] width 27 height 27
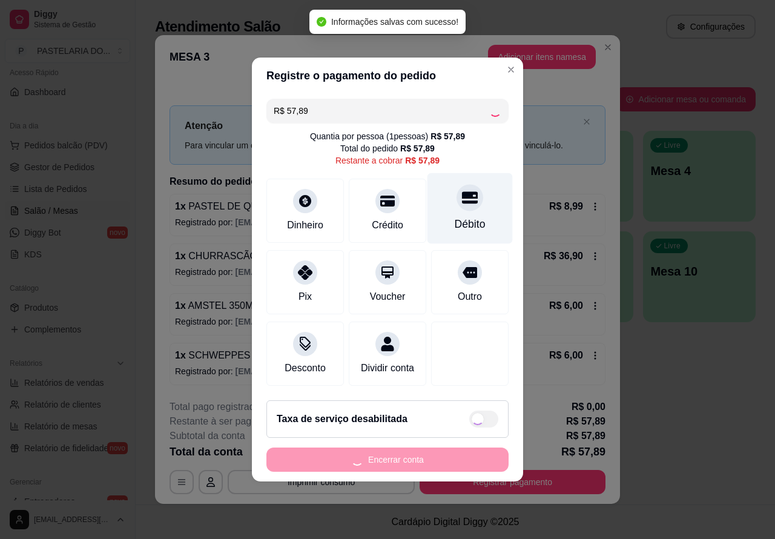
type input "R$ 0,00"
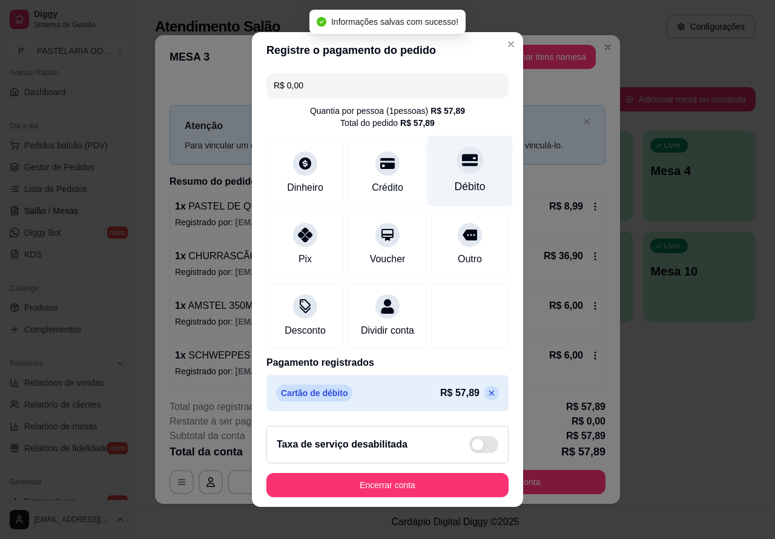
click at [376, 489] on button "Encerrar conta" at bounding box center [387, 485] width 242 height 24
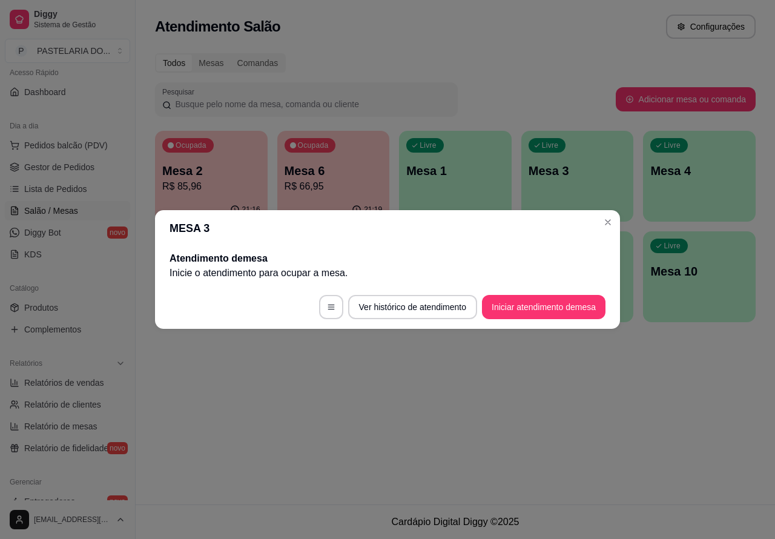
click at [107, 144] on button "Pedidos balcão (PDV)" at bounding box center [67, 145] width 125 height 19
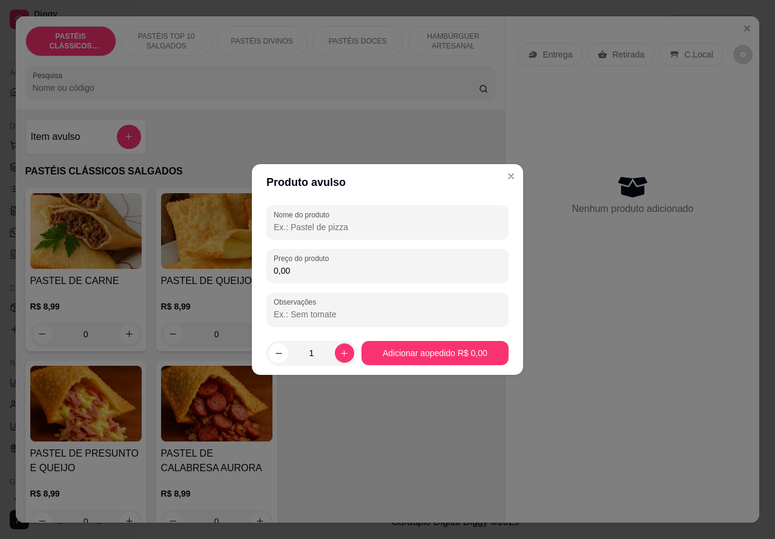
click at [587, 382] on div "Entrega Retirada C.Local Nenhum produto adicionado" at bounding box center [632, 259] width 254 height 487
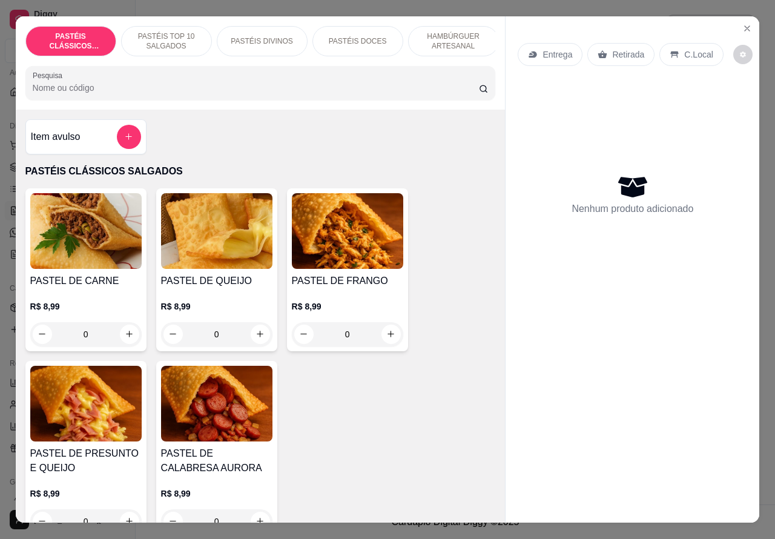
click at [173, 41] on p "PASTÉIS TOP 10 SALGADOS" at bounding box center [166, 40] width 70 height 19
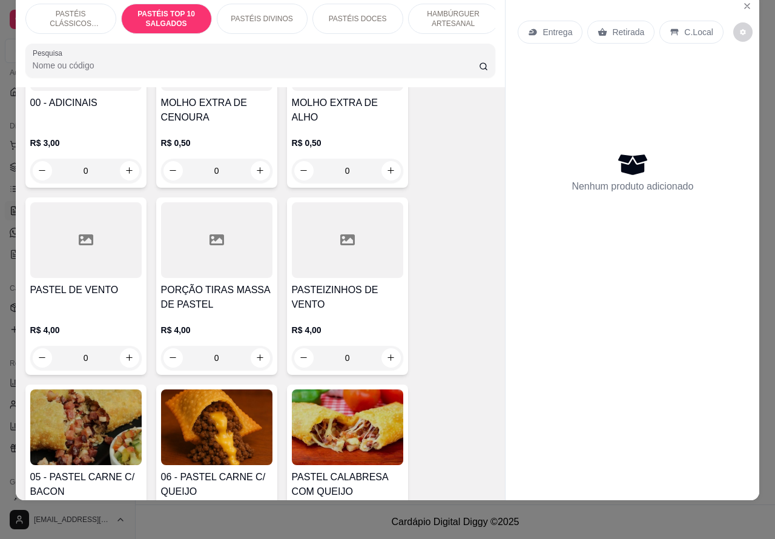
scroll to position [609, 0]
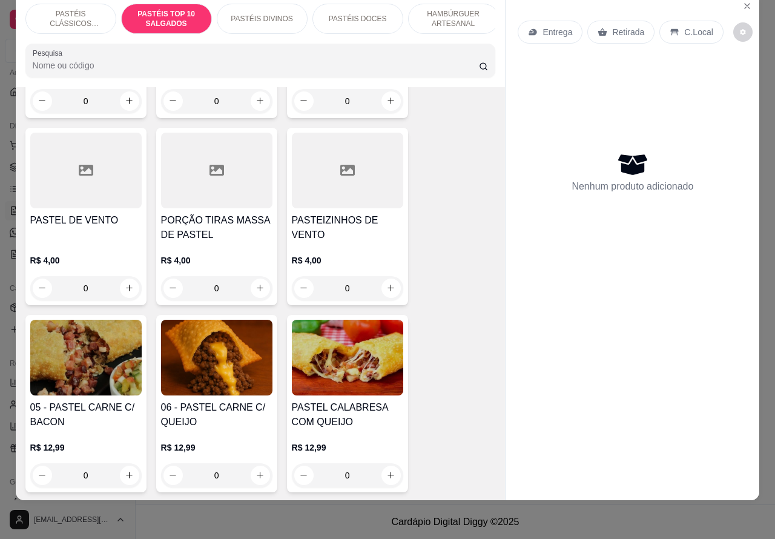
click at [255, 291] on icon "increase-product-quantity" at bounding box center [259, 287] width 9 height 9
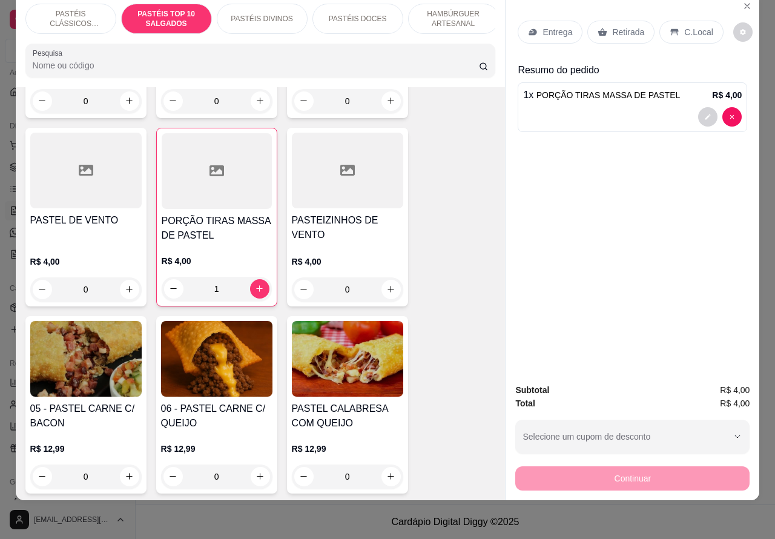
click at [256, 289] on icon "increase-product-quantity" at bounding box center [259, 288] width 7 height 7
type input "2"
click at [630, 26] on p "Retirada" at bounding box center [628, 32] width 32 height 12
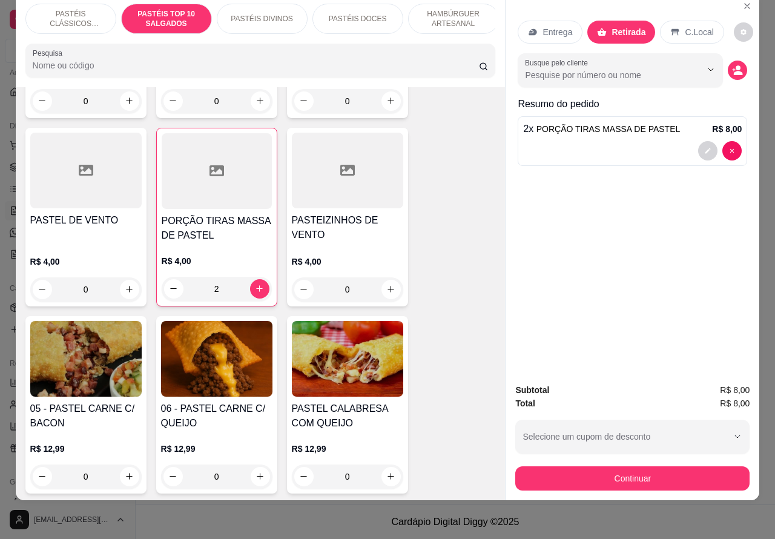
click at [609, 141] on div at bounding box center [632, 150] width 218 height 19
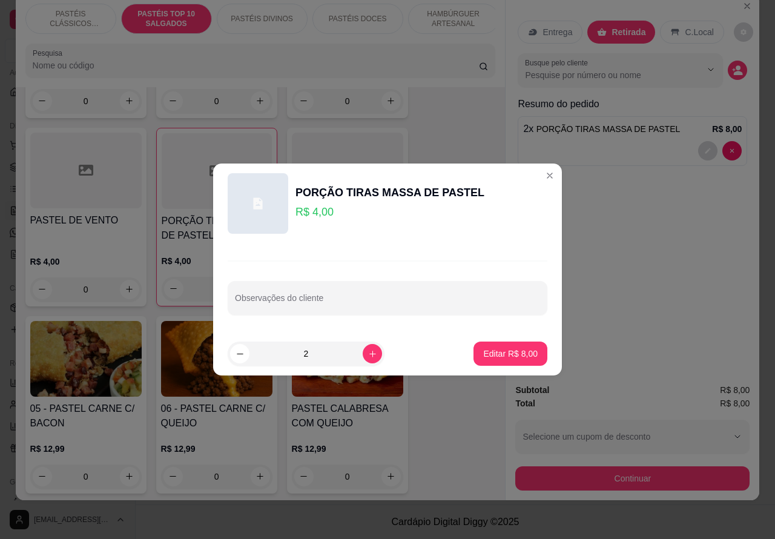
click at [370, 304] on input "Observações do cliente" at bounding box center [387, 303] width 305 height 12
type input "NICOLEE"
click at [497, 348] on p "Editar R$ 8,00" at bounding box center [510, 353] width 54 height 12
type input "0"
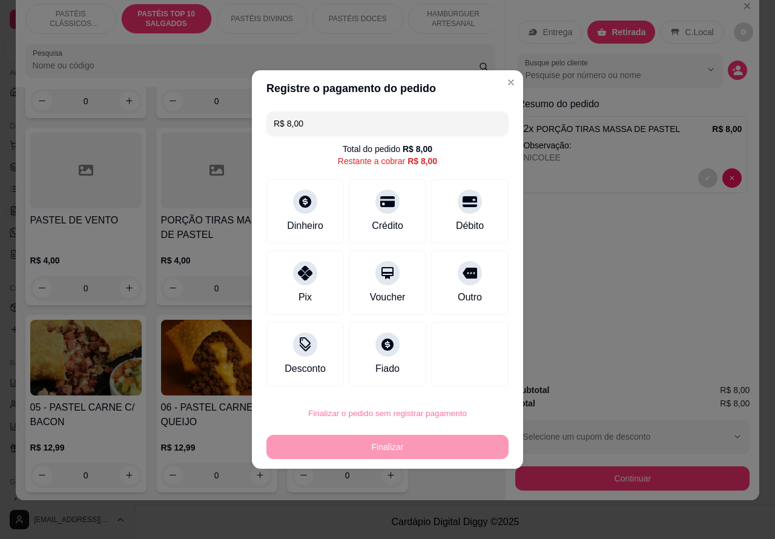
click at [464, 377] on button "Confirmar" at bounding box center [459, 379] width 43 height 18
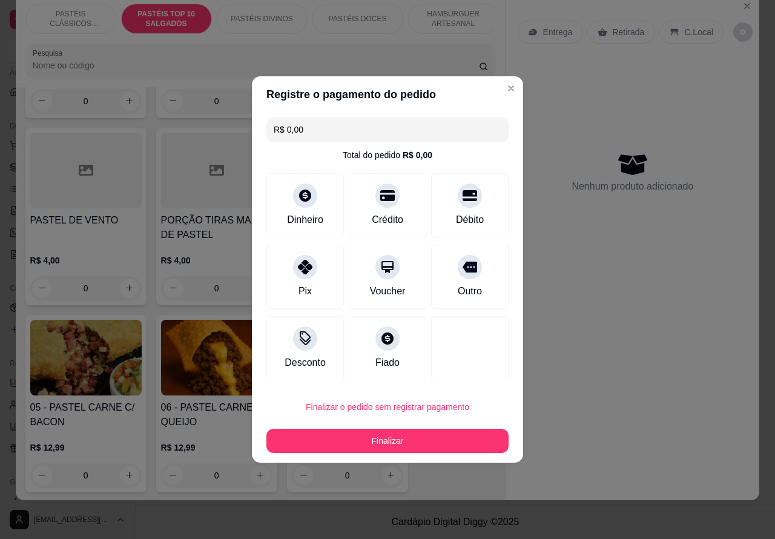
type input "R$ 0,00"
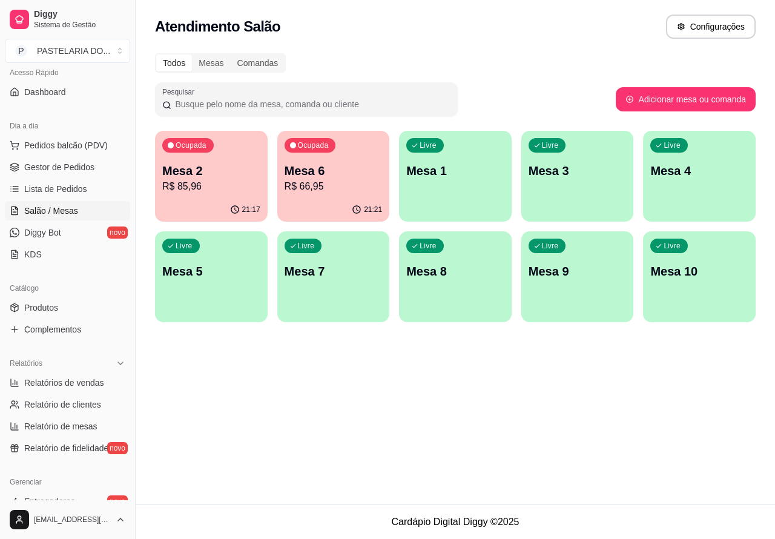
click at [220, 186] on p "R$ 85,96" at bounding box center [211, 186] width 98 height 15
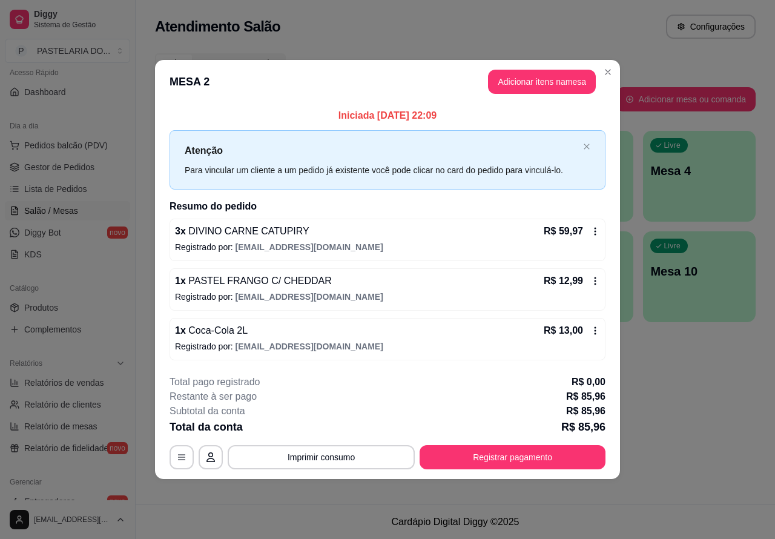
click at [681, 431] on div "Atendimento Salão Configurações Todos Mesas Comandas Pesquisar Adicionar mesa o…" at bounding box center [455, 252] width 639 height 504
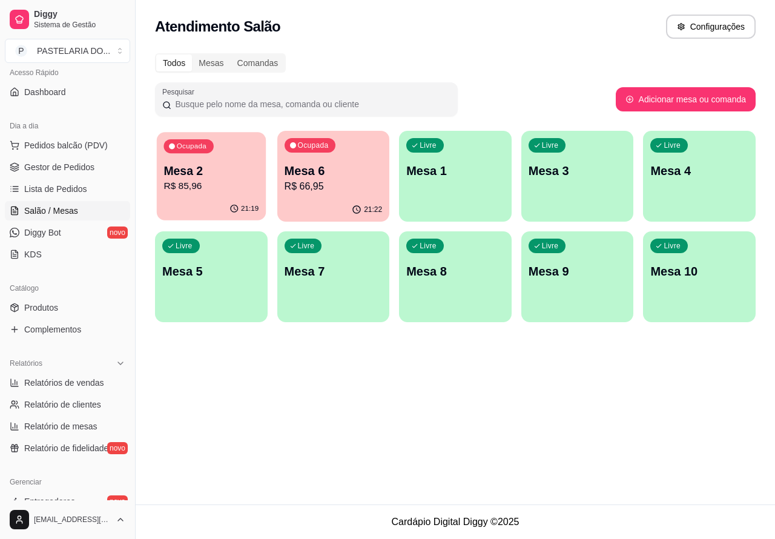
click at [239, 182] on p "R$ 85,96" at bounding box center [210, 186] width 95 height 14
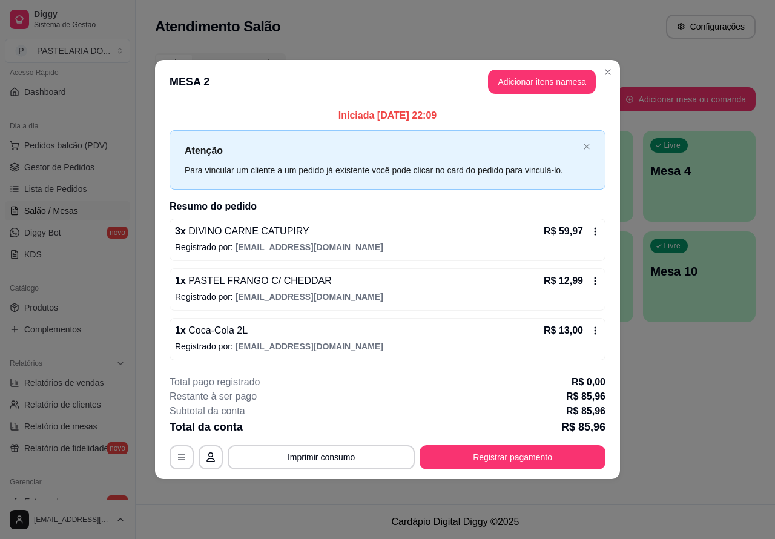
click at [681, 415] on div "Atendimento Salão Configurações Todos Mesas Comandas Pesquisar Adicionar mesa o…" at bounding box center [455, 252] width 639 height 504
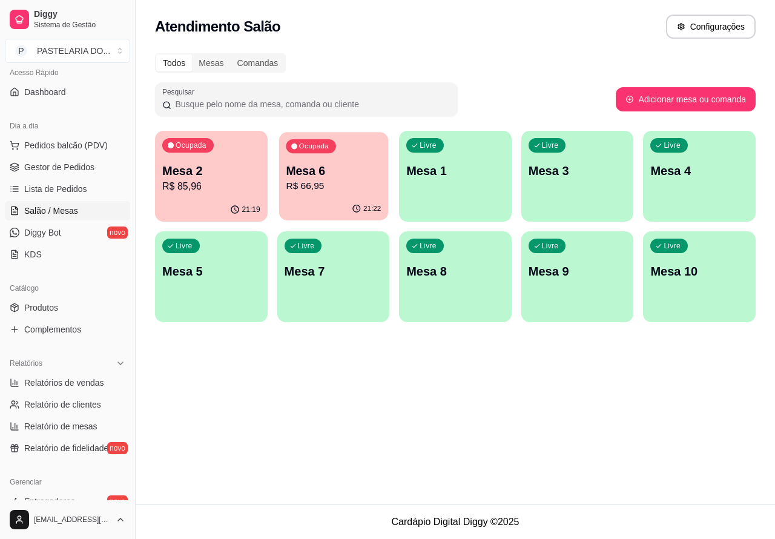
click at [346, 191] on p "R$ 66,95" at bounding box center [333, 186] width 95 height 14
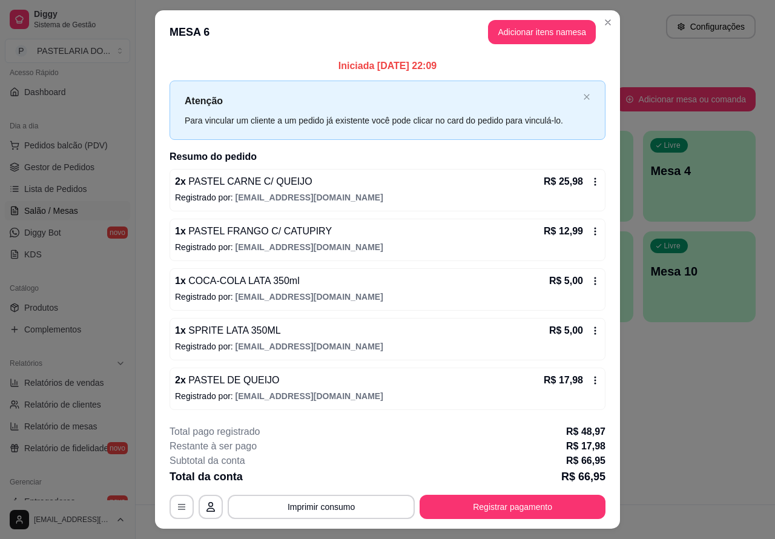
scroll to position [28, 0]
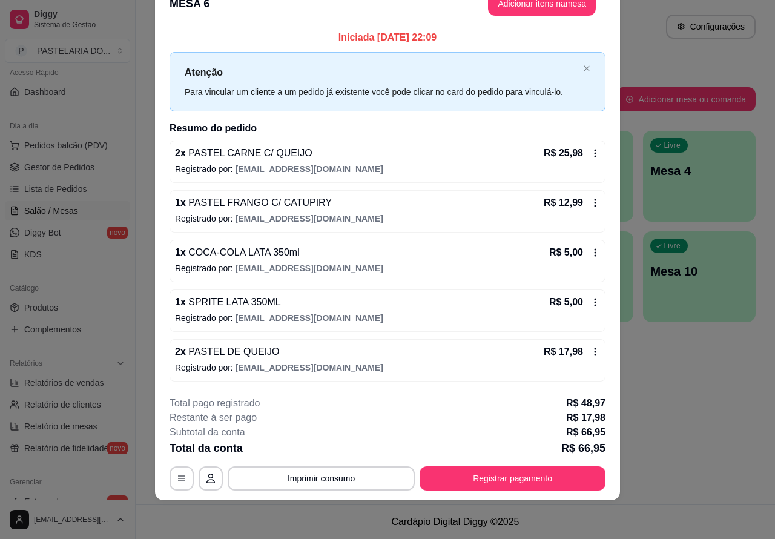
click at [346, 480] on button "Imprimir consumo" at bounding box center [321, 478] width 187 height 24
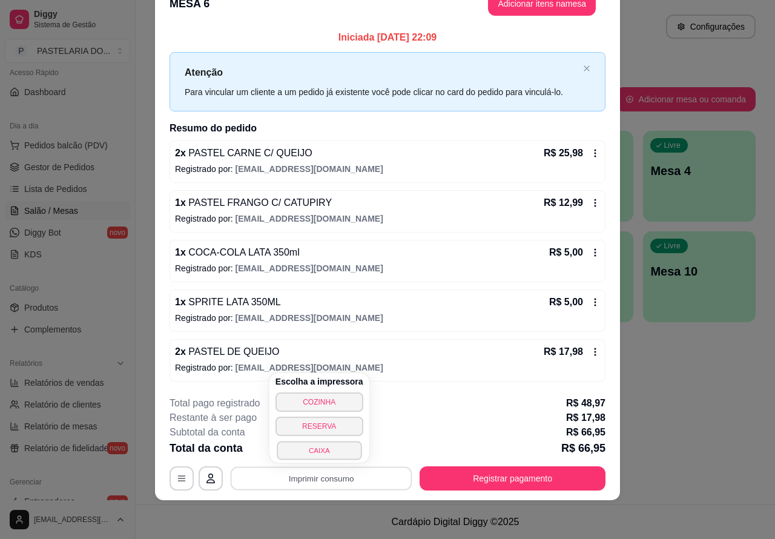
click at [330, 451] on button "CAIXA" at bounding box center [319, 450] width 85 height 19
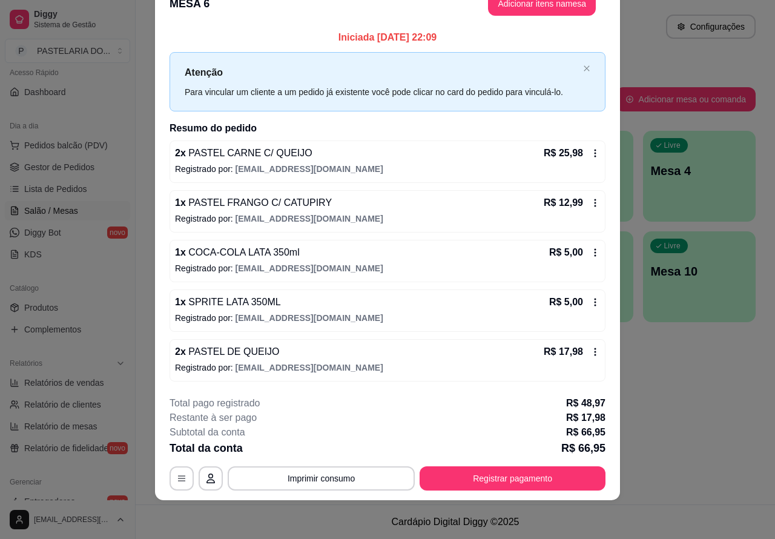
click at [688, 410] on div "Atendimento Salão Configurações Todos Mesas Comandas Pesquisar Adicionar mesa o…" at bounding box center [455, 252] width 639 height 504
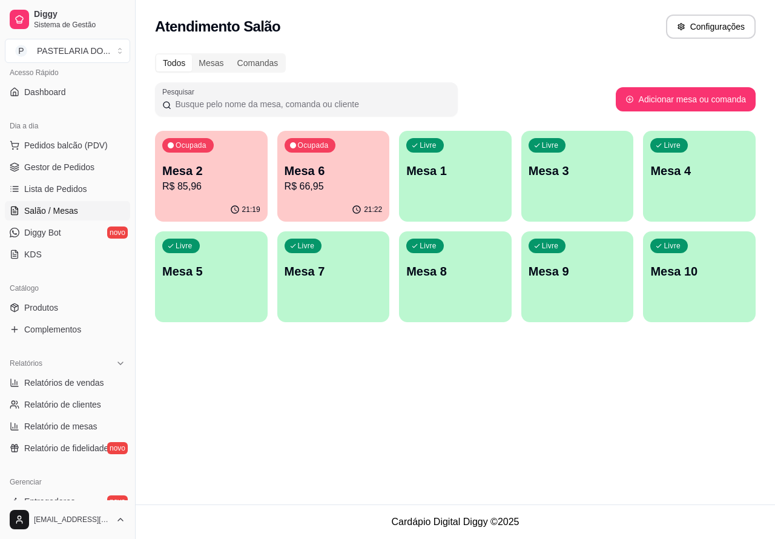
click at [346, 183] on p "R$ 66,95" at bounding box center [333, 186] width 98 height 15
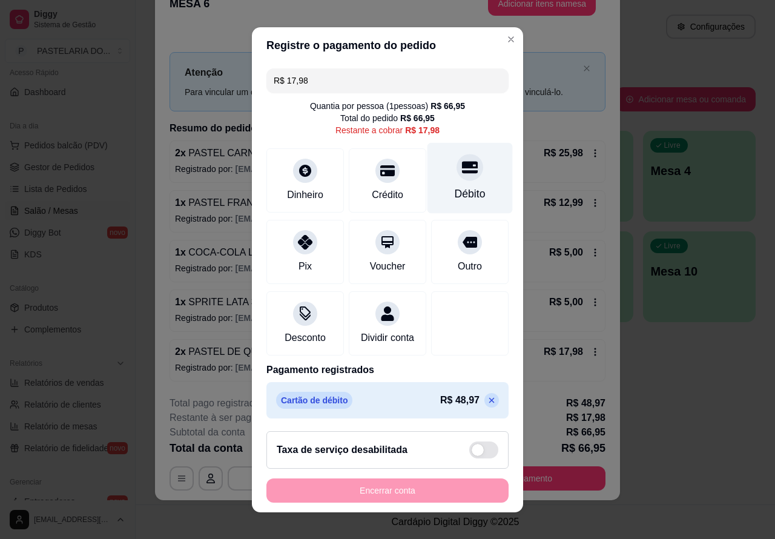
click at [462, 168] on icon at bounding box center [470, 167] width 16 height 12
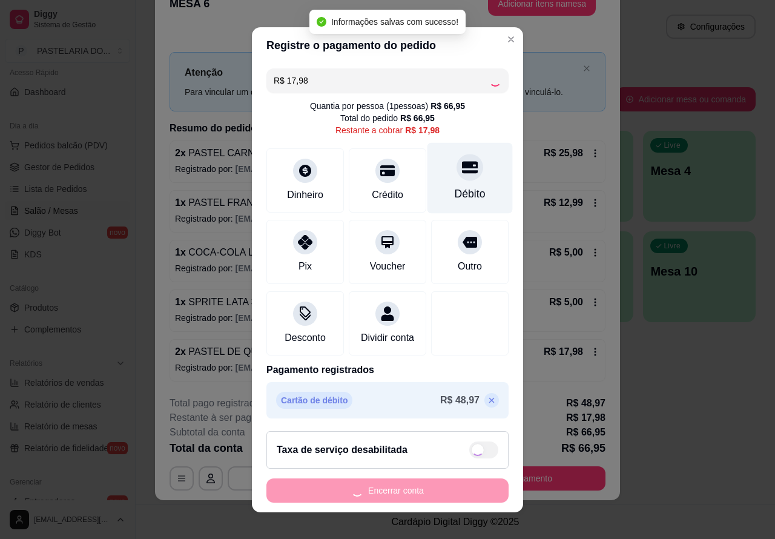
type input "R$ 0,00"
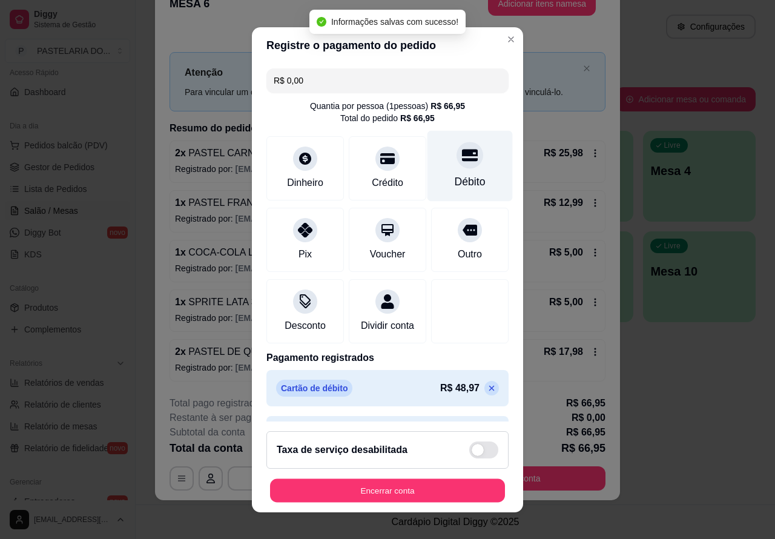
click at [380, 501] on button "Encerrar conta" at bounding box center [387, 490] width 235 height 24
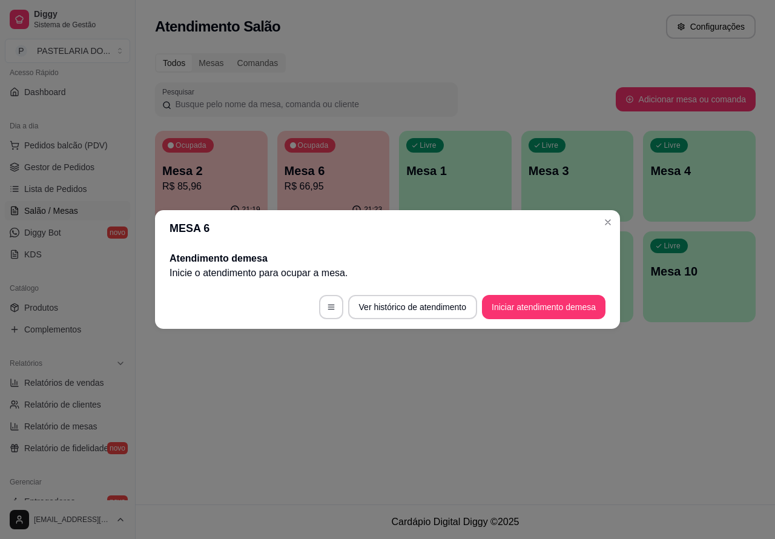
scroll to position [0, 0]
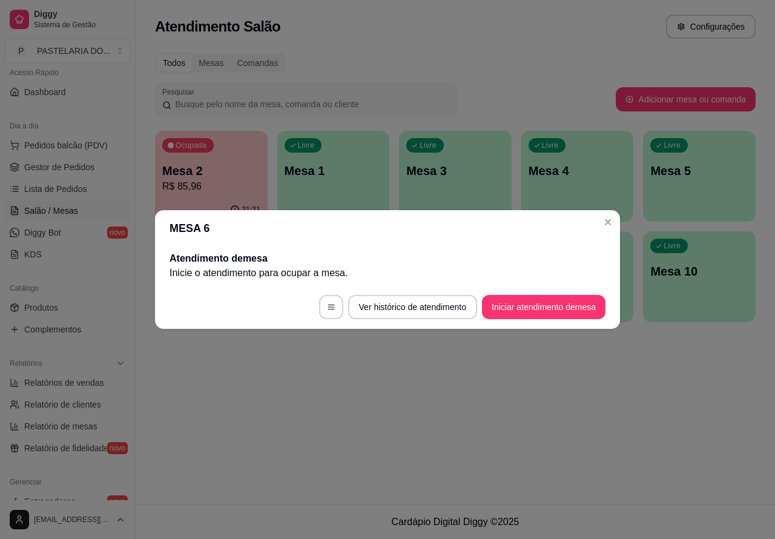
click at [661, 399] on div "Atendimento Salão Configurações Todos Mesas Comandas Pesquisar Adicionar mesa o…" at bounding box center [455, 252] width 639 height 504
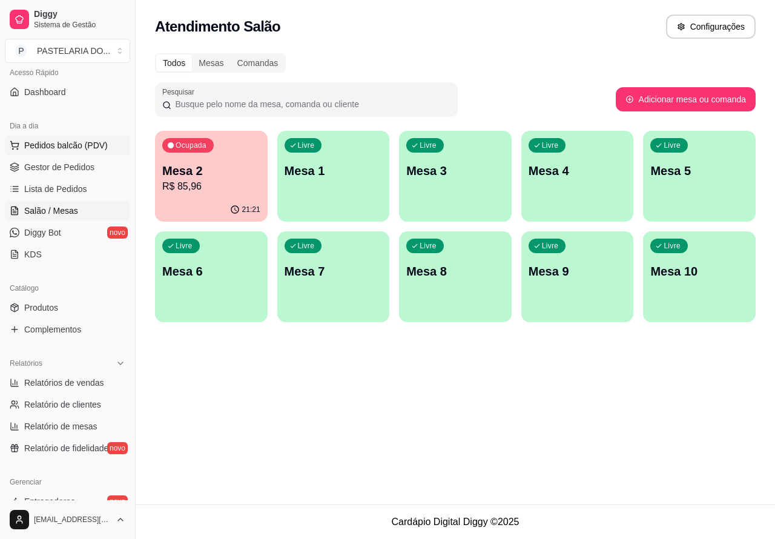
click at [95, 143] on span "Pedidos balcão (PDV)" at bounding box center [66, 145] width 84 height 12
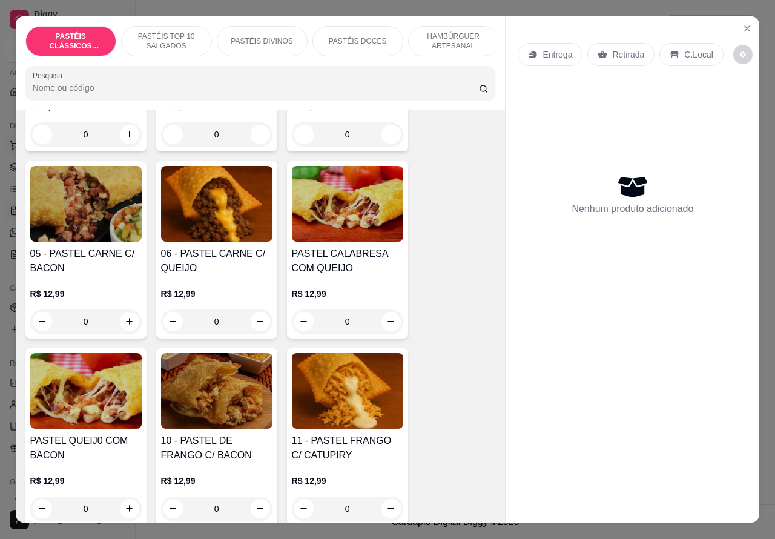
scroll to position [796, 0]
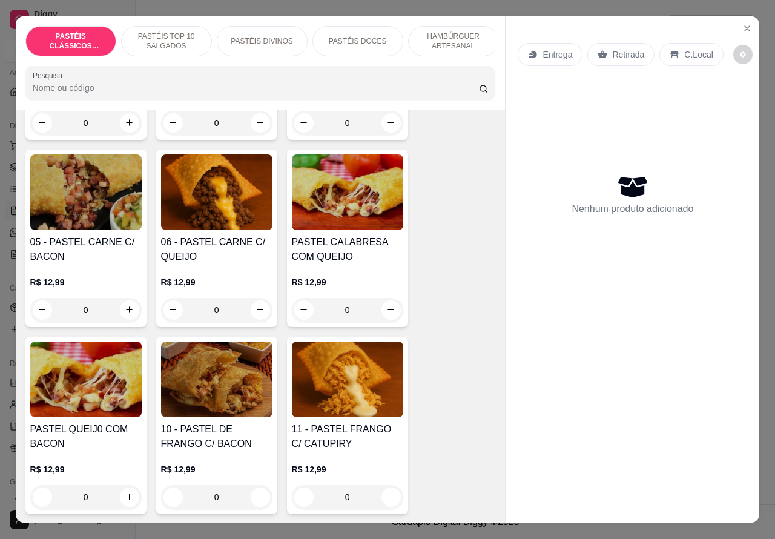
click at [125, 318] on div "0" at bounding box center [85, 310] width 111 height 24
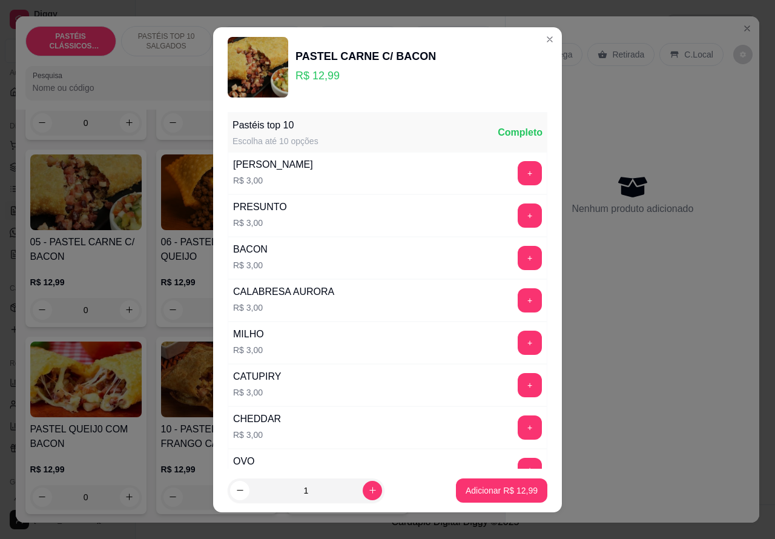
click at [517, 174] on button "+" at bounding box center [529, 173] width 24 height 24
click at [518, 174] on button "+" at bounding box center [530, 173] width 24 height 24
click at [368, 485] on icon "increase-product-quantity" at bounding box center [372, 489] width 9 height 9
type input "2"
click at [470, 490] on p "Adicionar R$ 37,98" at bounding box center [502, 489] width 70 height 11
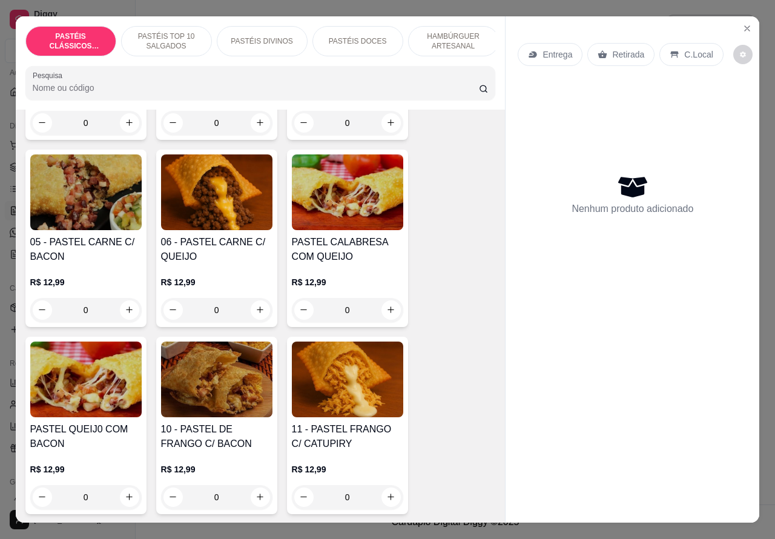
click at [119, 318] on div "0" at bounding box center [85, 310] width 111 height 24
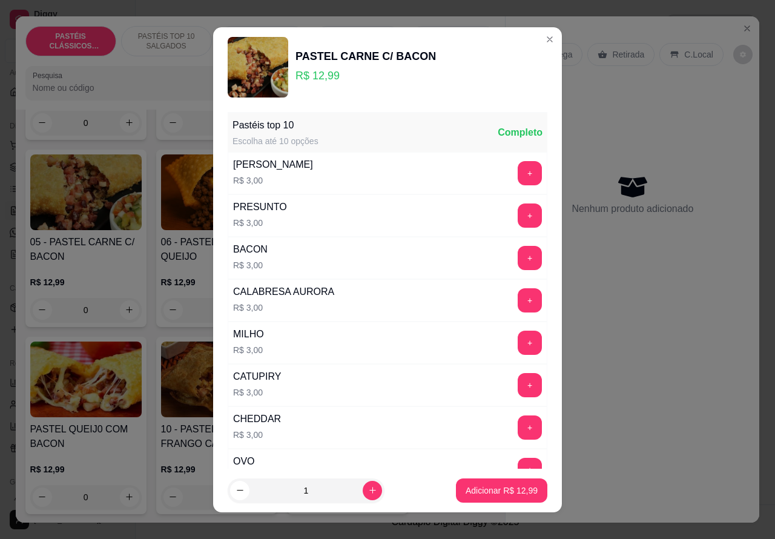
click at [517, 173] on button "+" at bounding box center [529, 173] width 24 height 24
click at [478, 491] on p "Adicionar R$ 15,99" at bounding box center [501, 490] width 72 height 12
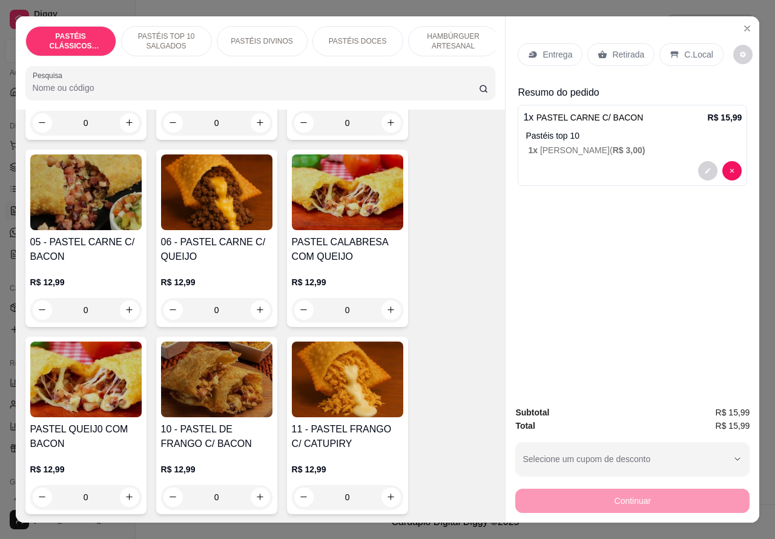
click at [606, 122] on div "1 x PASTEL CARNE C/ BACON R$ 15,99 Pastéis top 10 1 x QUEIJO MUSSARELA ( R$ 3,0…" at bounding box center [631, 145] width 229 height 81
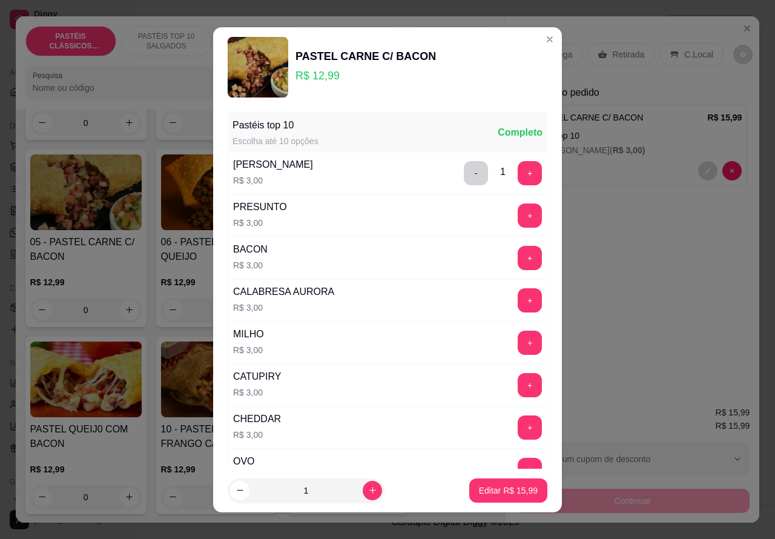
click at [368, 489] on icon "increase-product-quantity" at bounding box center [372, 489] width 9 height 9
type input "2"
click at [491, 489] on p "Editar R$ 31,98" at bounding box center [508, 490] width 59 height 12
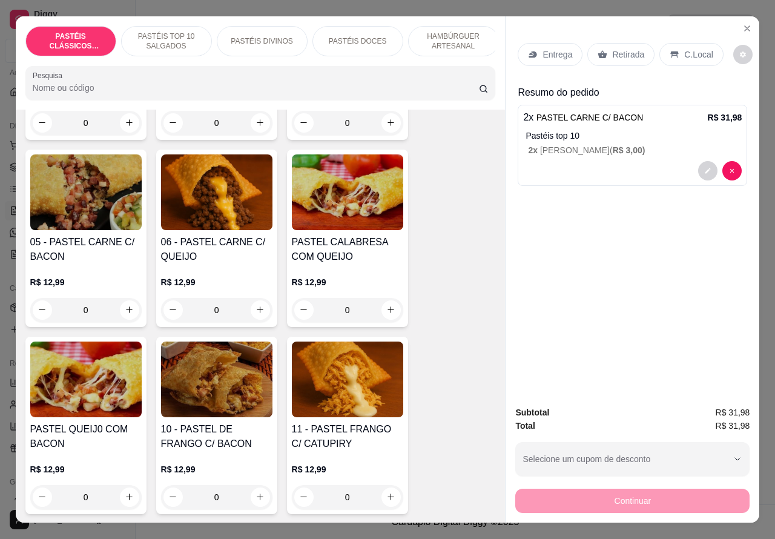
click at [589, 162] on div at bounding box center [632, 170] width 218 height 19
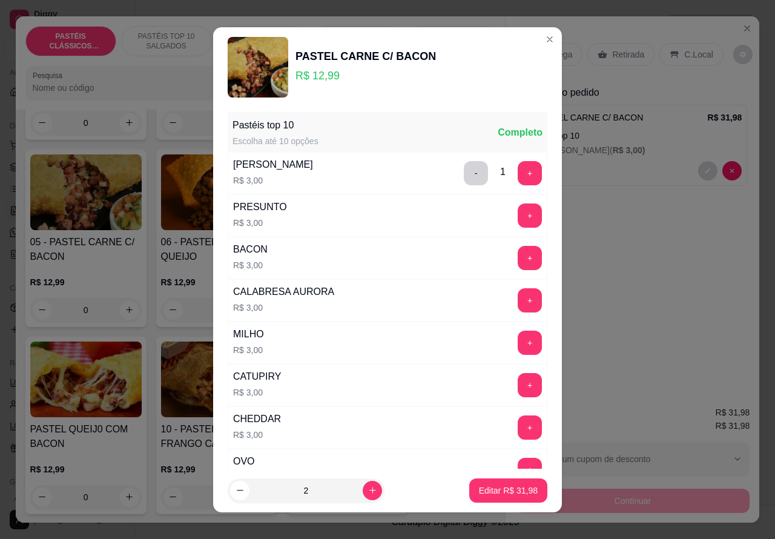
scroll to position [158, 0]
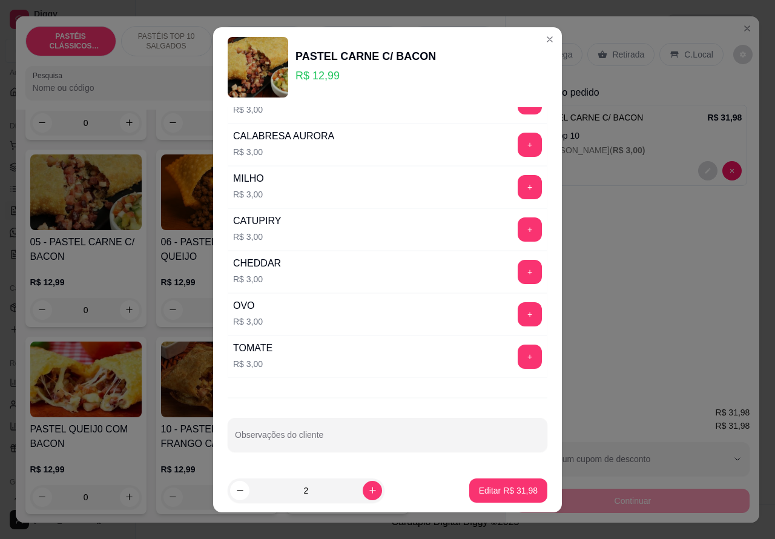
click at [338, 440] on input "Observações do cliente" at bounding box center [387, 439] width 305 height 12
type input "ANDRE ESTA AGUARDANDO"
click at [479, 485] on p "Editar R$ 31,98" at bounding box center [507, 489] width 57 height 11
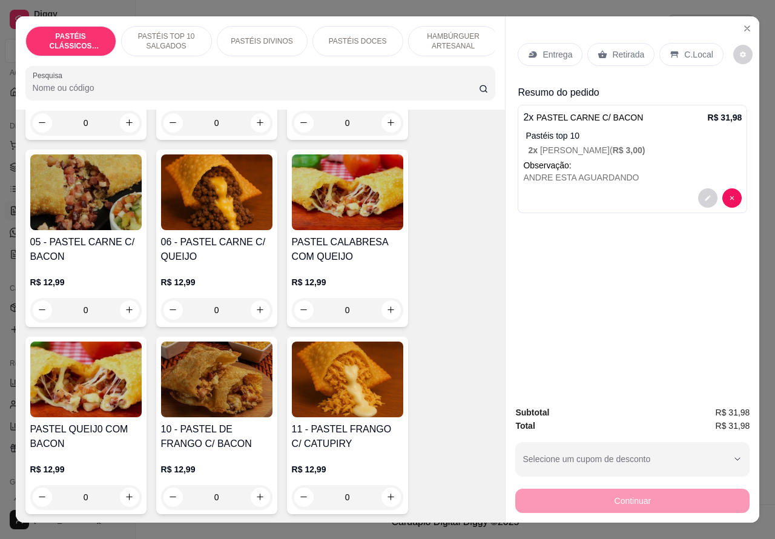
click at [631, 43] on div "Retirada" at bounding box center [620, 54] width 67 height 23
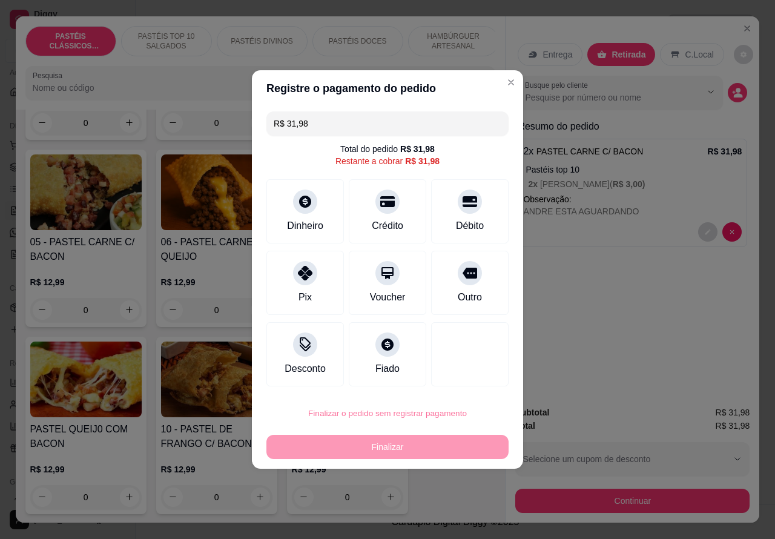
click at [467, 376] on button "Confirmar" at bounding box center [459, 379] width 45 height 19
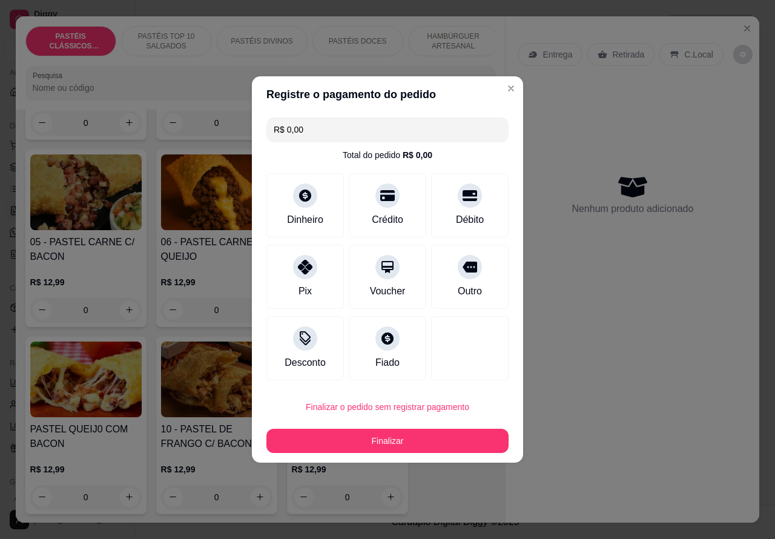
type input "R$ 0,00"
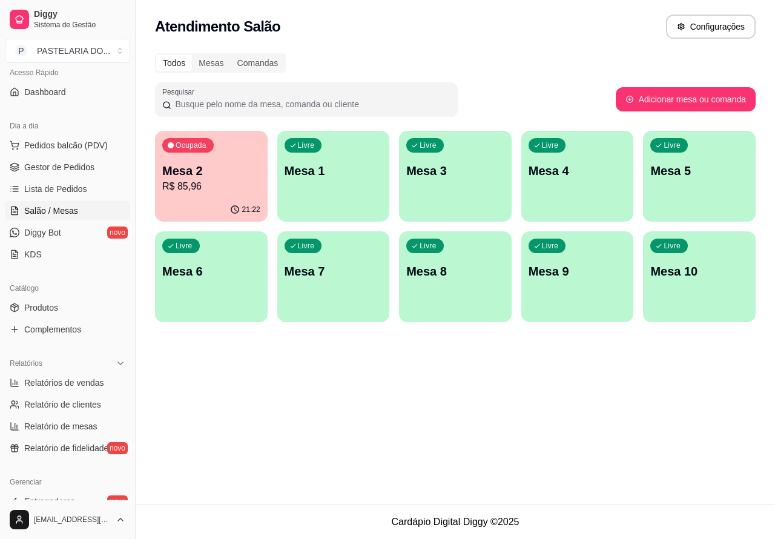
click at [224, 189] on p "R$ 85,96" at bounding box center [211, 186] width 98 height 15
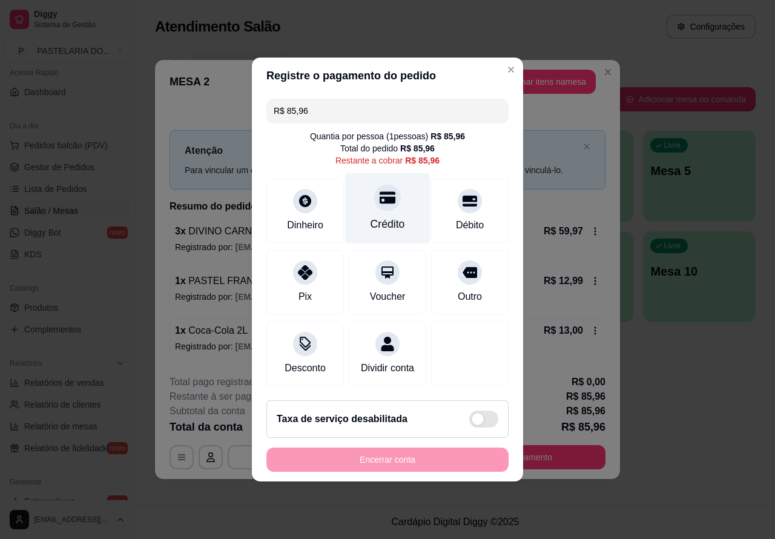
click at [379, 195] on icon at bounding box center [387, 197] width 16 height 16
click at [395, 471] on div "Encerrar conta" at bounding box center [387, 459] width 242 height 24
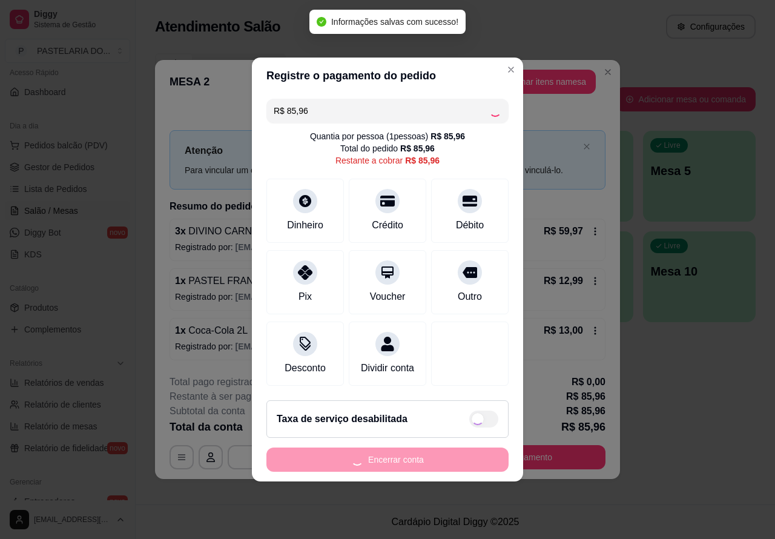
type input "R$ 0,00"
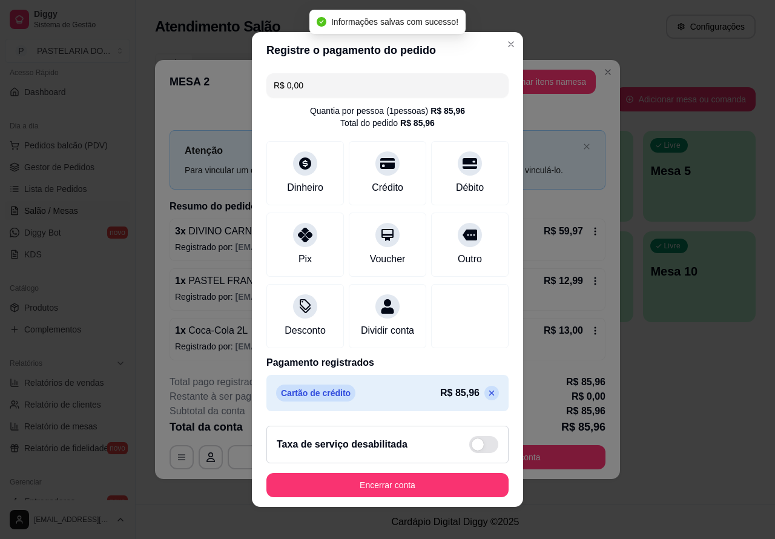
click at [398, 487] on button "Encerrar conta" at bounding box center [387, 485] width 242 height 24
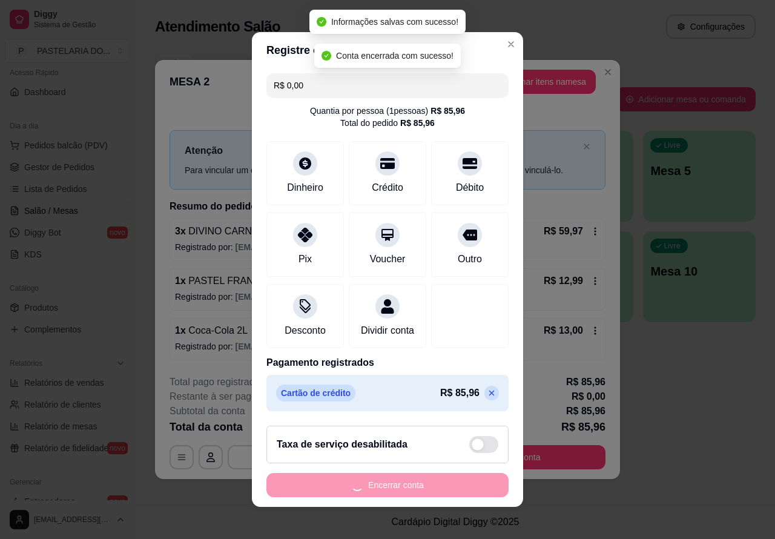
click at [664, 379] on div "**********" at bounding box center [387, 269] width 775 height 539
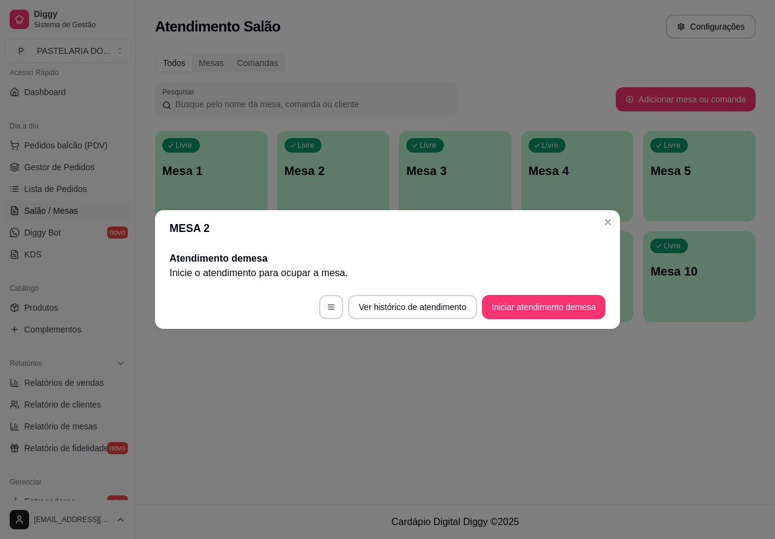
click at [481, 401] on div "Atendimento Salão Configurações Todos Mesas Comandas Pesquisar Adicionar mesa o…" at bounding box center [455, 252] width 639 height 504
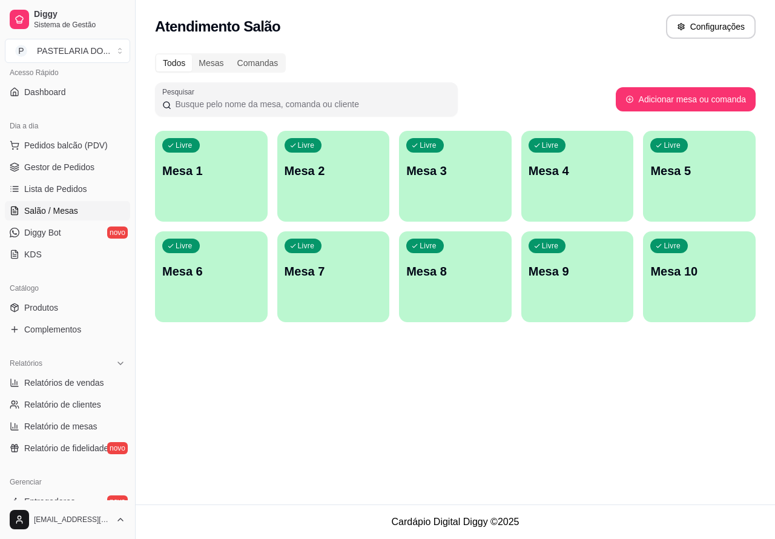
click at [346, 283] on div "Livre Mesa 7" at bounding box center [333, 269] width 113 height 76
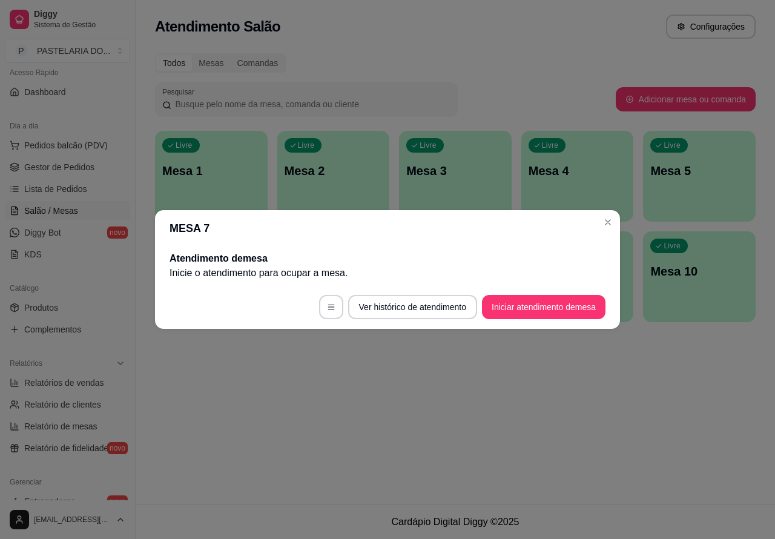
click at [514, 315] on button "Iniciar atendimento de mesa" at bounding box center [543, 307] width 123 height 24
click at [514, 306] on button "Iniciar atendimento de mesa" at bounding box center [544, 307] width 120 height 24
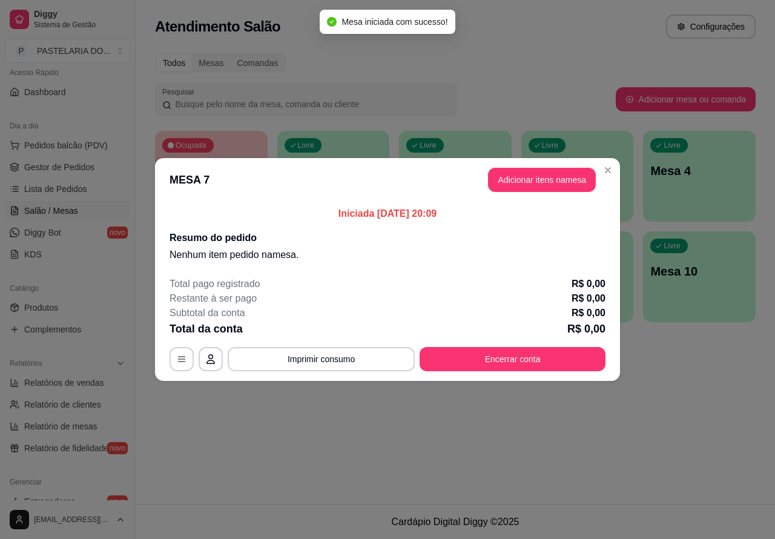
click at [540, 180] on div "Nenhum produto adicionado" at bounding box center [634, 175] width 231 height 239
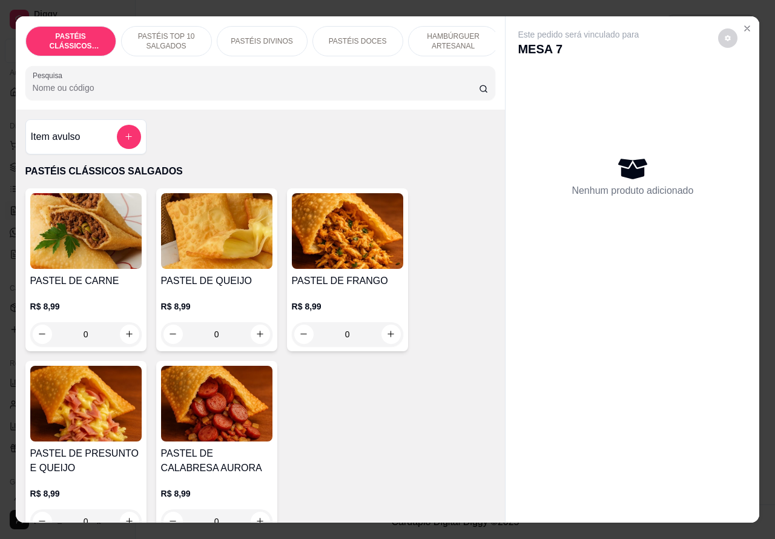
click at [464, 39] on p "HAMBÚRGUER ARTESANAL" at bounding box center [453, 40] width 70 height 19
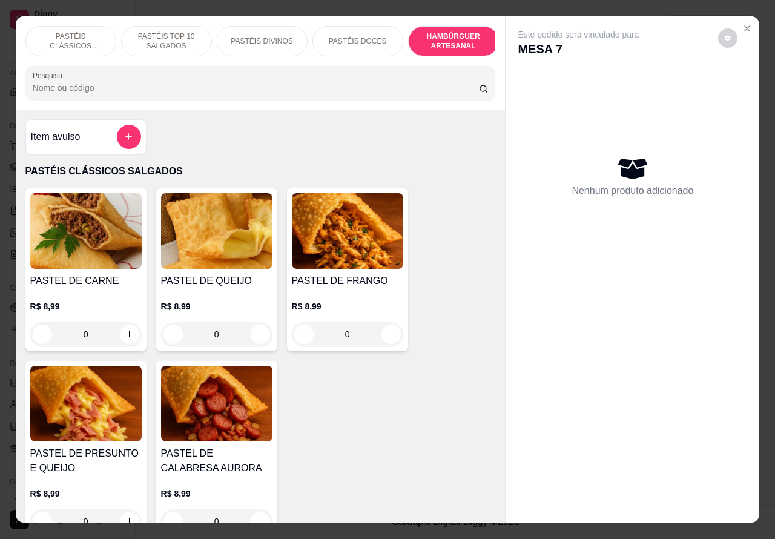
scroll to position [28, 0]
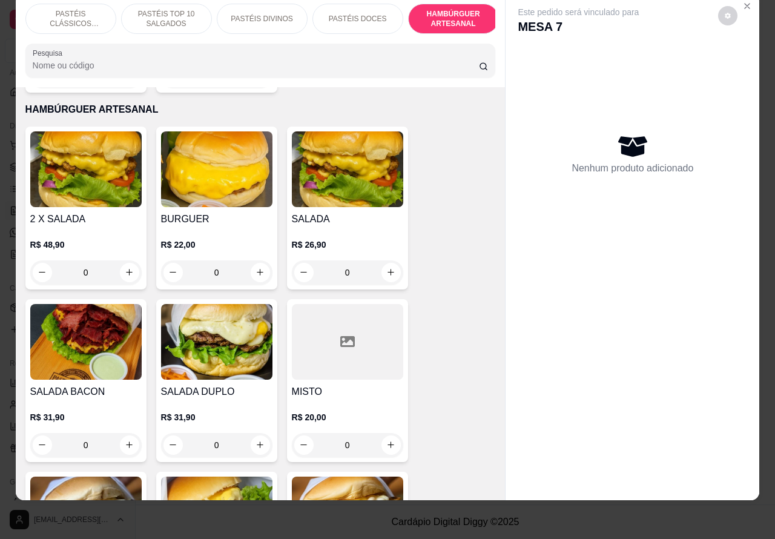
click at [165, 15] on p "PASTÉIS TOP 10 SALGADOS" at bounding box center [166, 18] width 70 height 19
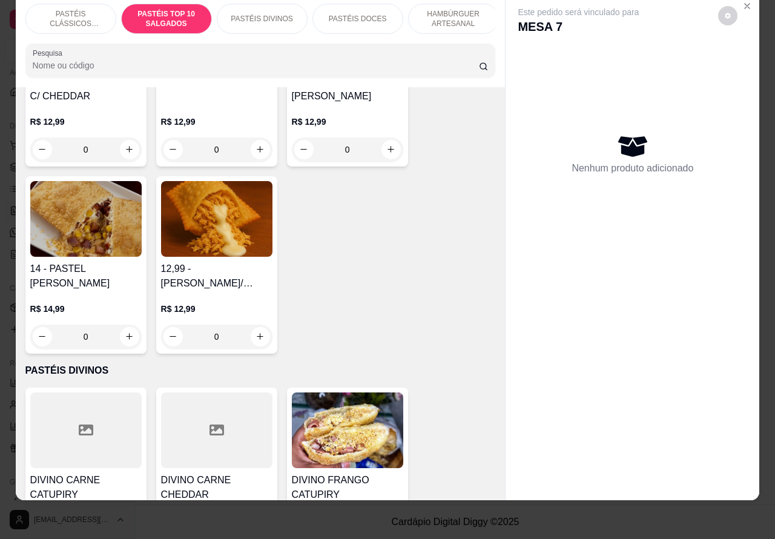
scroll to position [1347, 0]
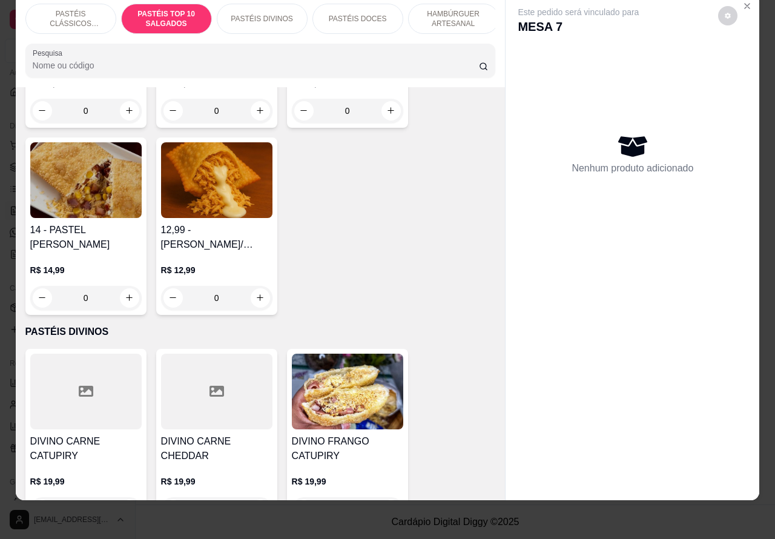
click at [118, 294] on div "0" at bounding box center [85, 298] width 111 height 24
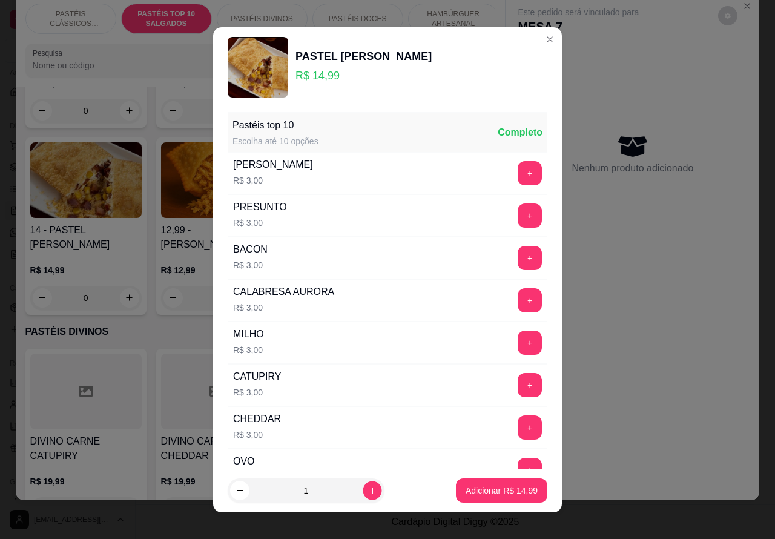
click at [368, 492] on icon "increase-product-quantity" at bounding box center [372, 489] width 9 height 9
type input "2"
click at [467, 494] on p "Adicionar R$ 29,98" at bounding box center [502, 489] width 70 height 11
type input "2"
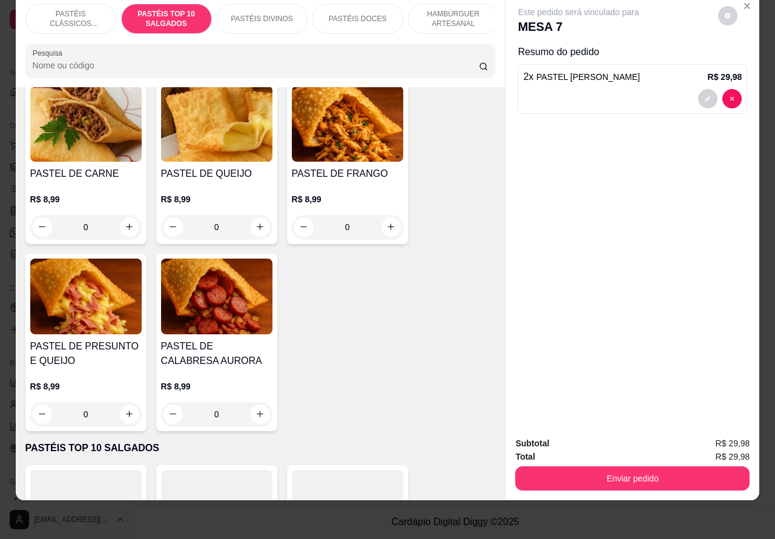
scroll to position [0, 0]
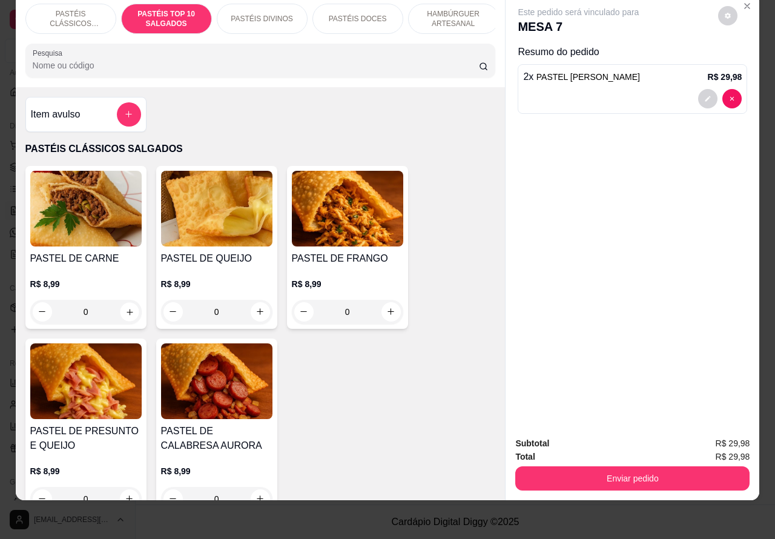
click at [126, 312] on icon "increase-product-quantity" at bounding box center [129, 312] width 6 height 6
type input "1"
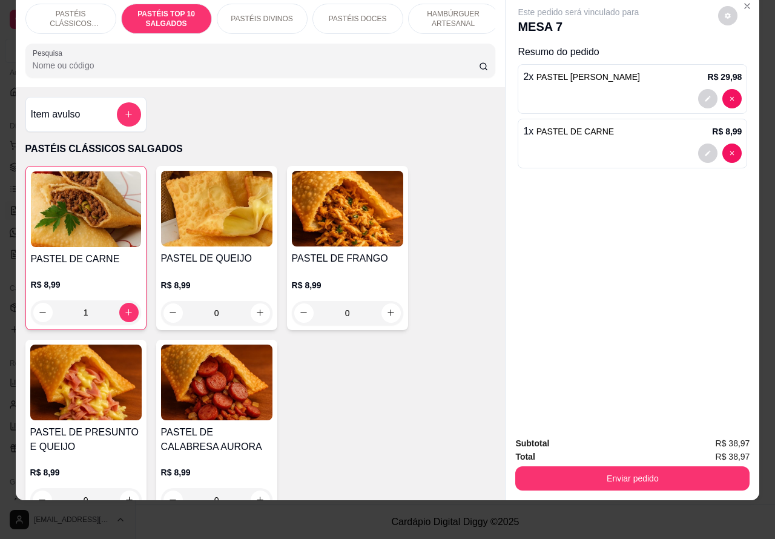
click at [621, 143] on div at bounding box center [632, 152] width 218 height 19
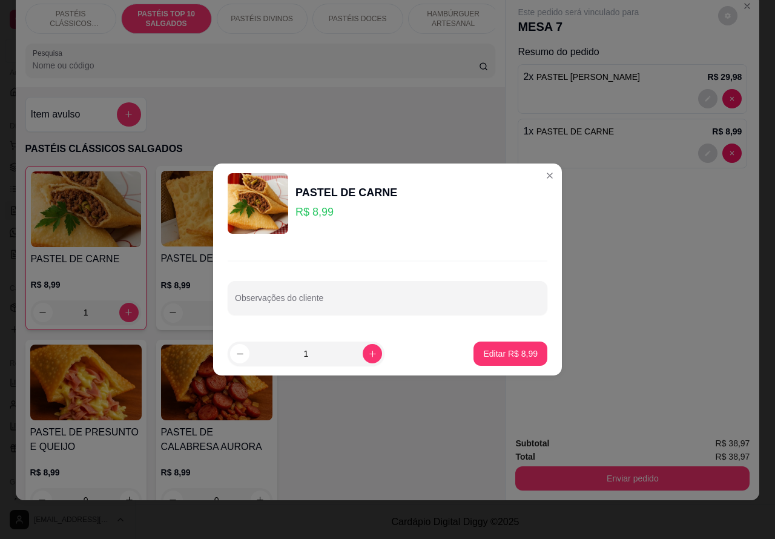
click at [373, 298] on input "Observações do cliente" at bounding box center [387, 303] width 305 height 12
type input "Z"
click at [240, 300] on input "AZEITONA"""" at bounding box center [387, 303] width 305 height 12
click at [238, 303] on input "AZEITONA"""" at bounding box center [387, 303] width 305 height 12
click at [239, 289] on label "Observações do cliente" at bounding box center [274, 290] width 79 height 10
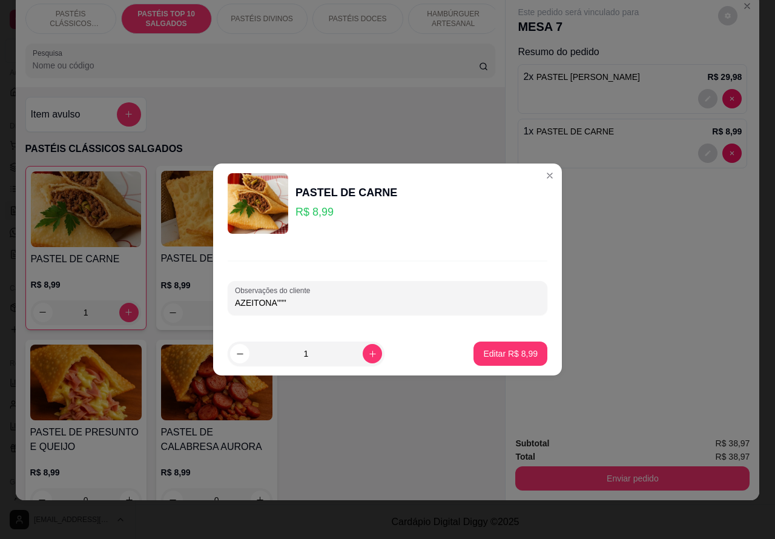
click at [239, 297] on input "AZEITONA"""" at bounding box center [387, 303] width 305 height 12
click at [235, 289] on label "Observações do cliente" at bounding box center [274, 290] width 79 height 10
click at [235, 297] on input "AZEITONA"""" at bounding box center [387, 303] width 305 height 12
click at [274, 301] on input "AZEITONA"""" at bounding box center [387, 303] width 305 height 12
click at [237, 303] on input "AZEITONA """" at bounding box center [387, 303] width 305 height 12
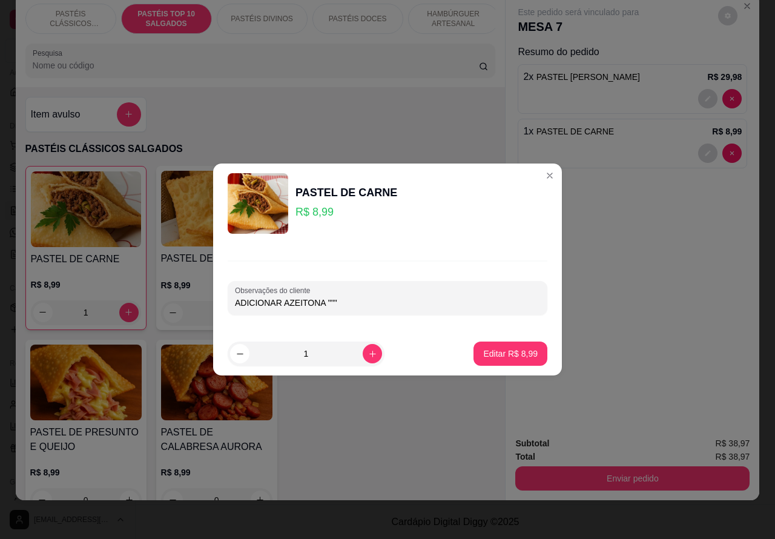
click at [236, 303] on input "ADICIONAR AZEITONA """" at bounding box center [387, 303] width 305 height 12
type input """"""ADICIONAR AZEITONA """"
click at [484, 354] on p "Editar R$ 8,99" at bounding box center [510, 352] width 53 height 11
type input "0"
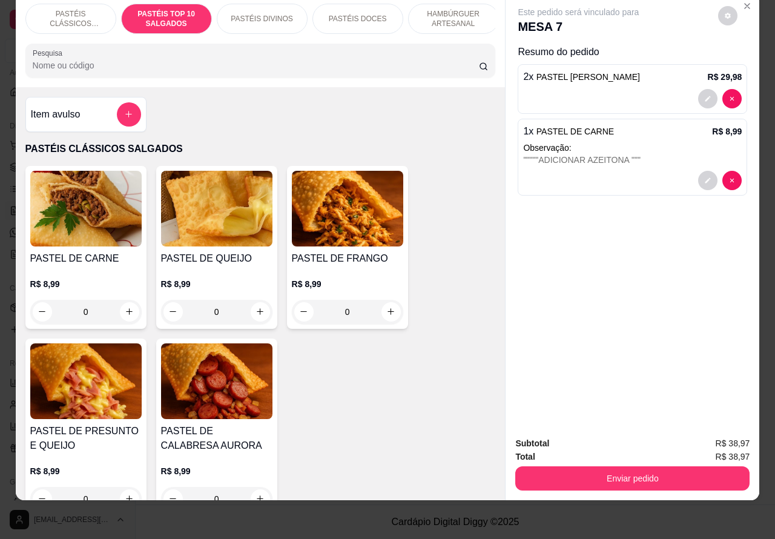
click at [459, 9] on p "HAMBÚRGUER ARTESANAL" at bounding box center [453, 18] width 70 height 19
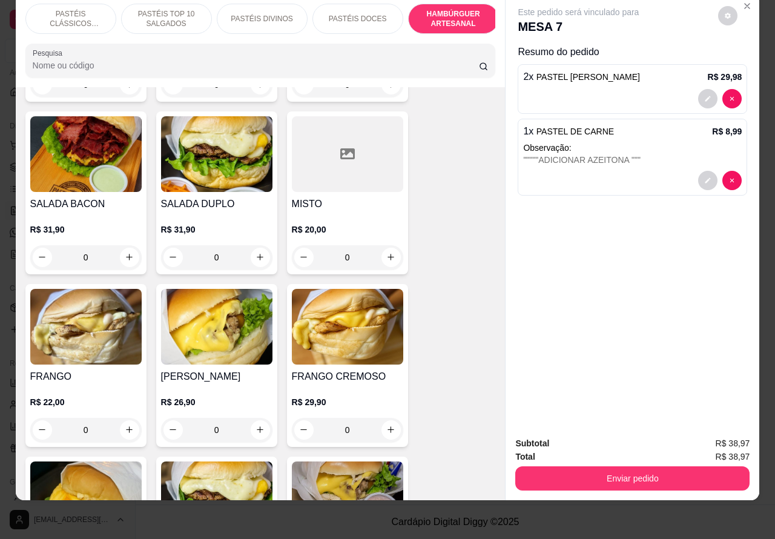
scroll to position [2742, 0]
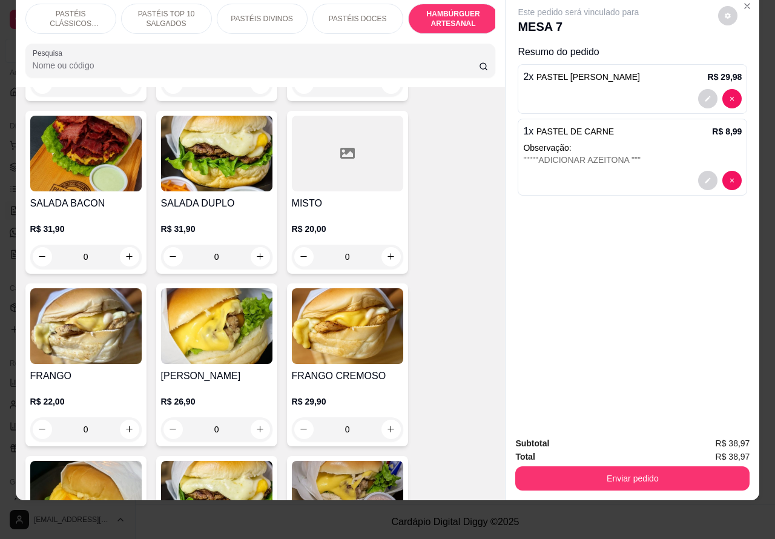
click at [121, 245] on div "0" at bounding box center [85, 257] width 111 height 24
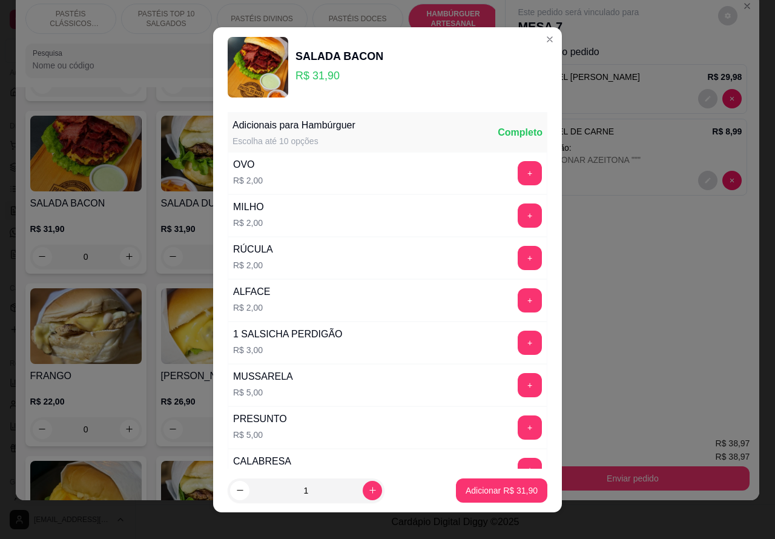
click at [467, 491] on p "Adicionar R$ 31,90" at bounding box center [501, 490] width 72 height 12
type input "1"
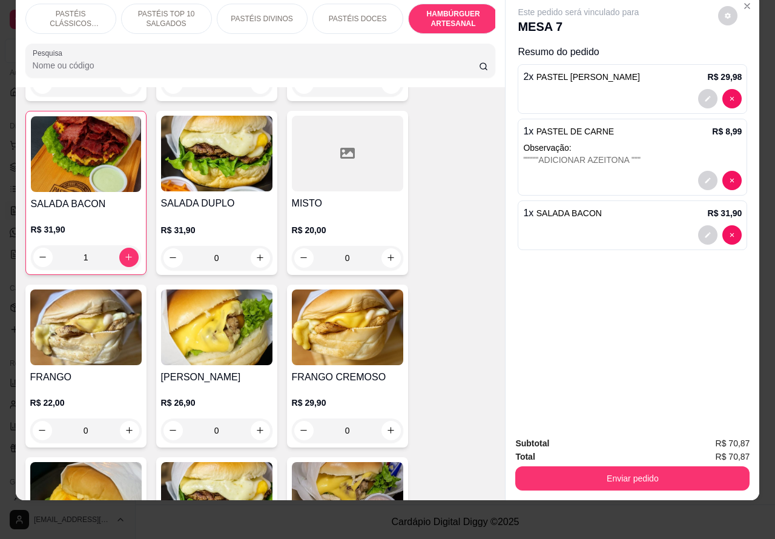
click at [610, 467] on button "Enviar pedido" at bounding box center [632, 478] width 234 height 24
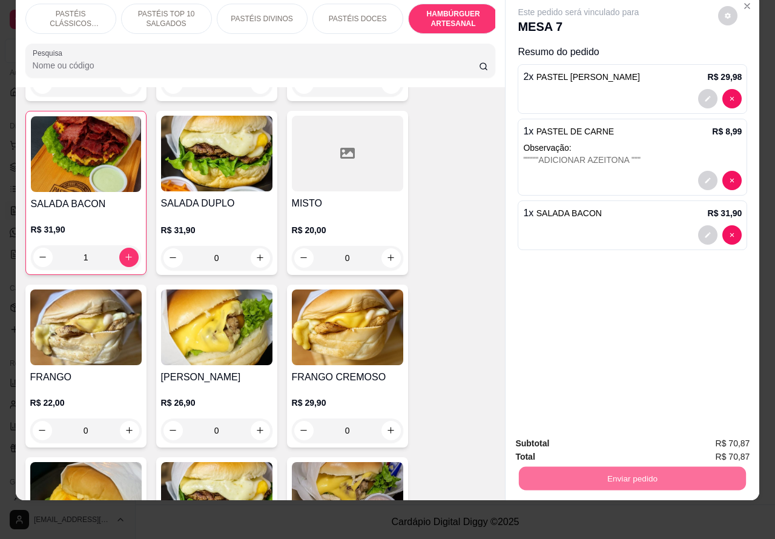
click at [631, 439] on button "Registrar cliente" at bounding box center [636, 437] width 80 height 23
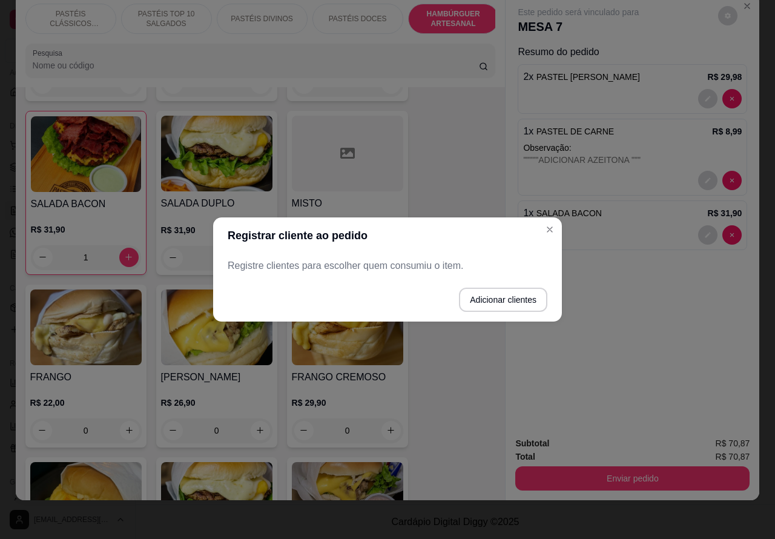
click at [546, 230] on div at bounding box center [632, 234] width 218 height 19
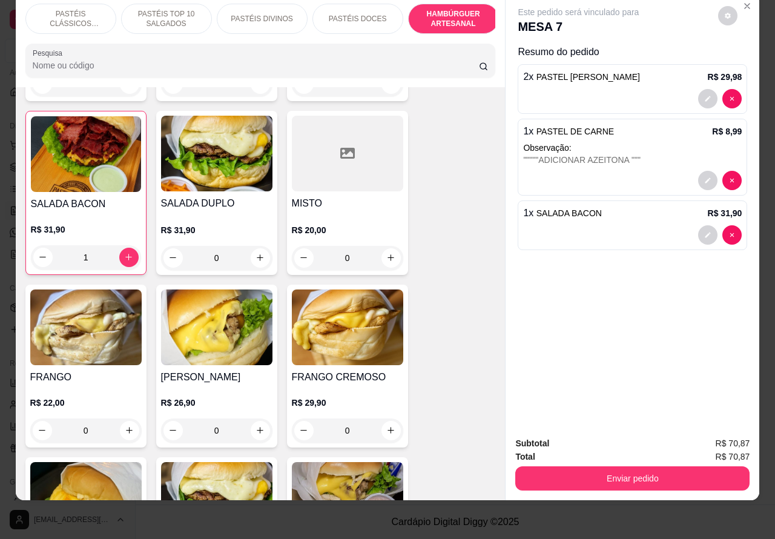
click at [635, 469] on button "Enviar pedido" at bounding box center [632, 478] width 234 height 24
click at [632, 466] on button "Enviar pedido" at bounding box center [632, 478] width 234 height 24
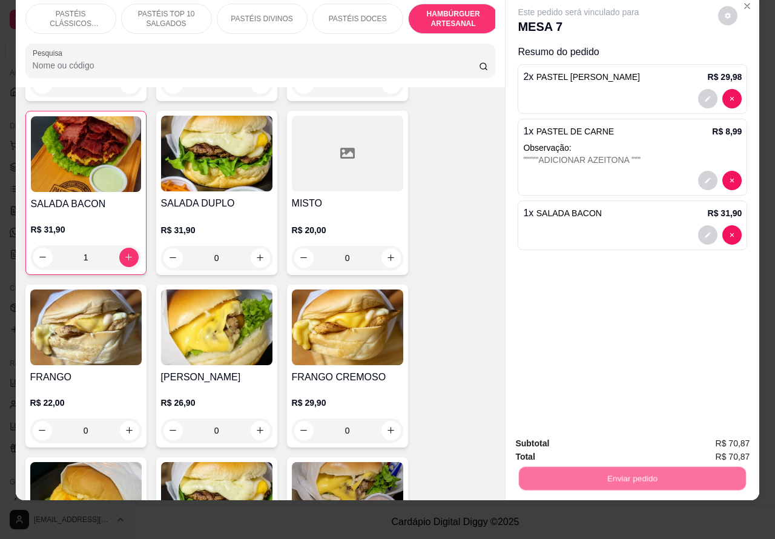
click at [718, 436] on button "Enviar pedido" at bounding box center [717, 437] width 67 height 22
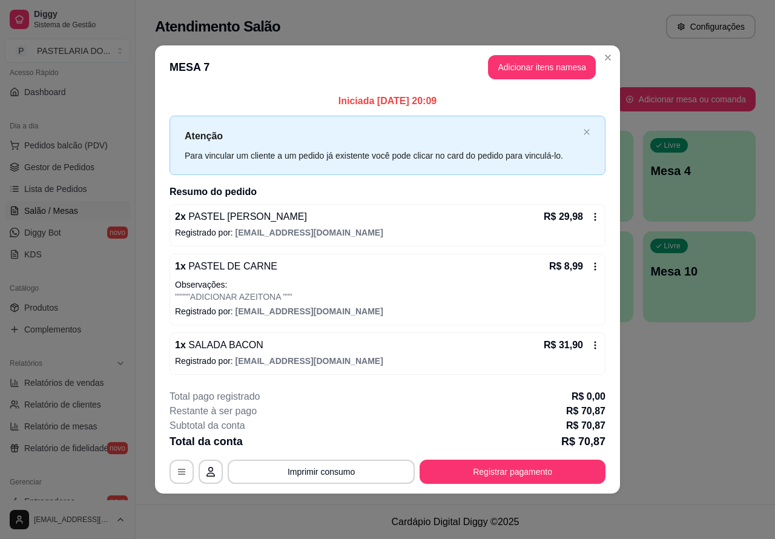
click at [77, 210] on link "Salão / Mesas" at bounding box center [67, 210] width 125 height 19
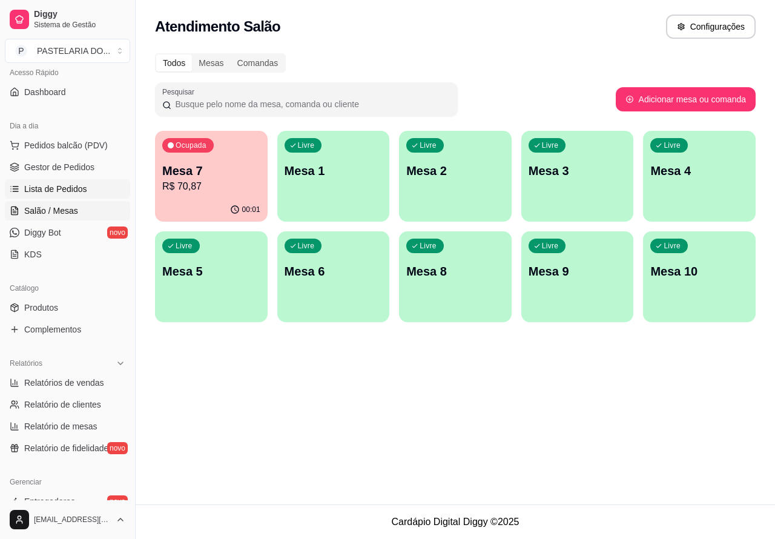
click at [92, 191] on link "Lista de Pedidos" at bounding box center [67, 188] width 125 height 19
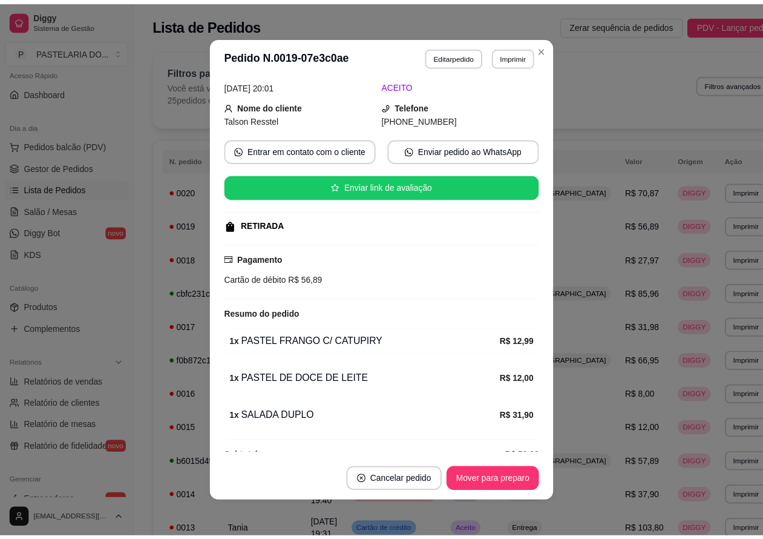
scroll to position [71, 0]
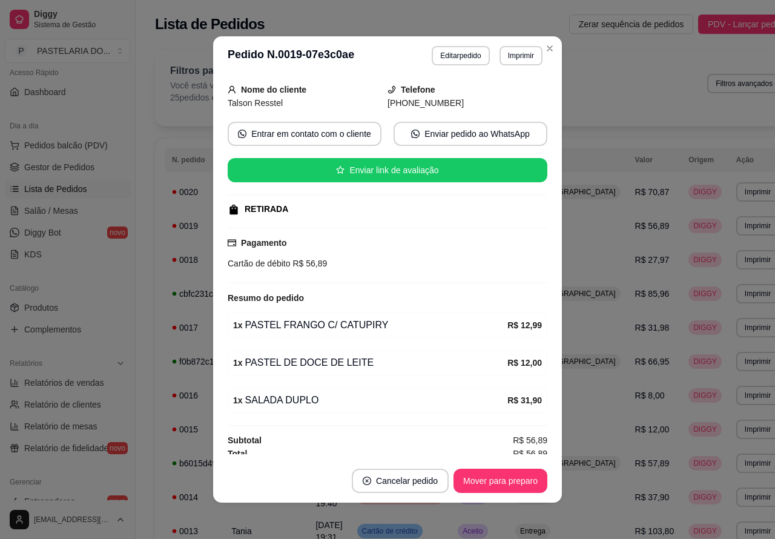
click at [481, 485] on button "Mover para preparo" at bounding box center [500, 480] width 94 height 24
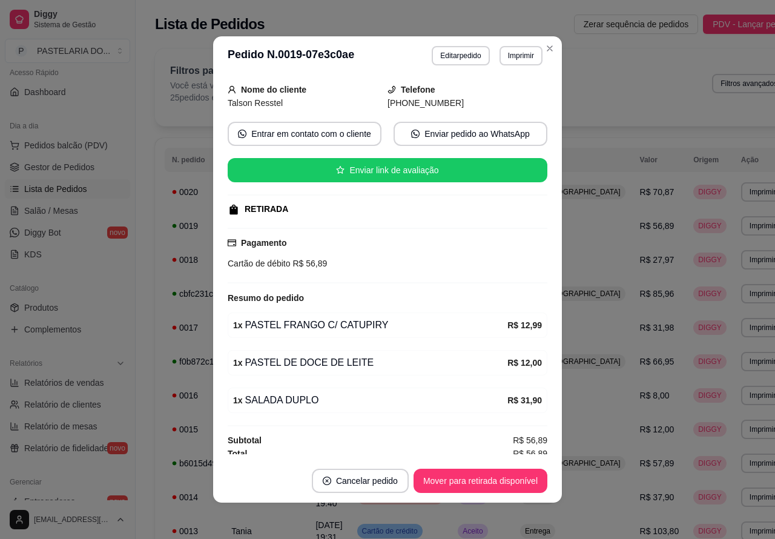
click at [527, 59] on button "Imprimir" at bounding box center [520, 55] width 43 height 19
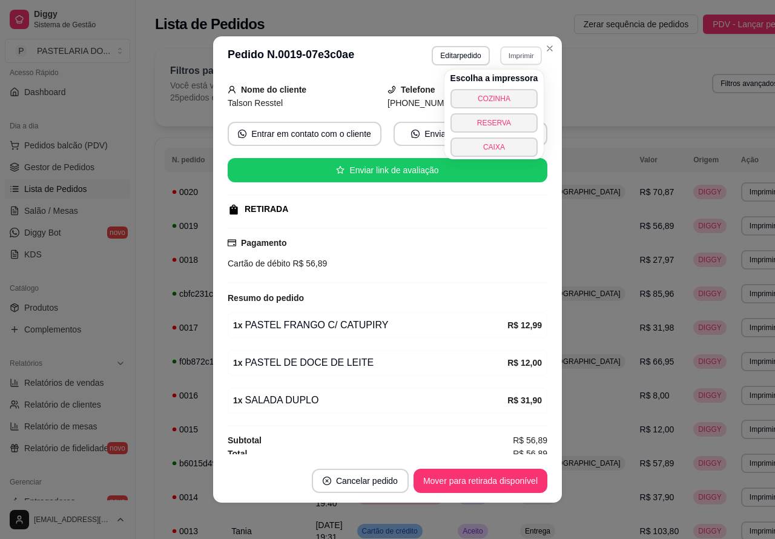
click at [521, 99] on button "COZINHA" at bounding box center [494, 98] width 88 height 19
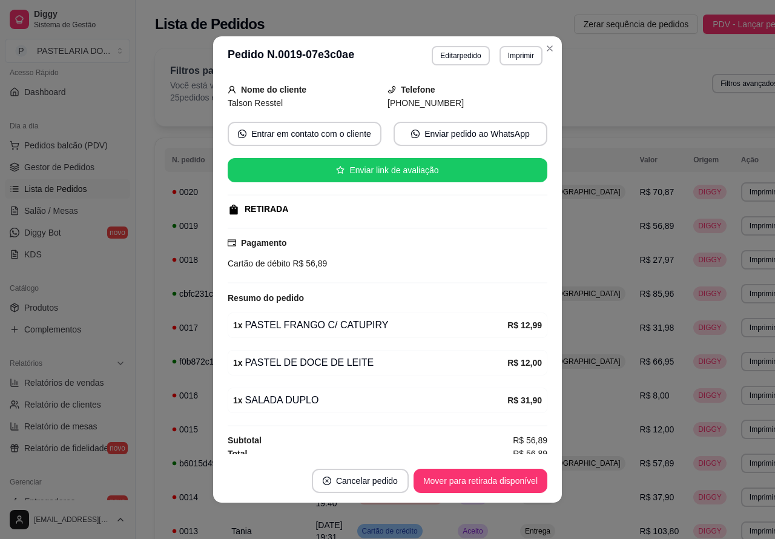
click at [543, 48] on div "Filtros para pedidos Você está vendo os pedidos de hoje. 25 pedidos encontrados…" at bounding box center [478, 86] width 646 height 77
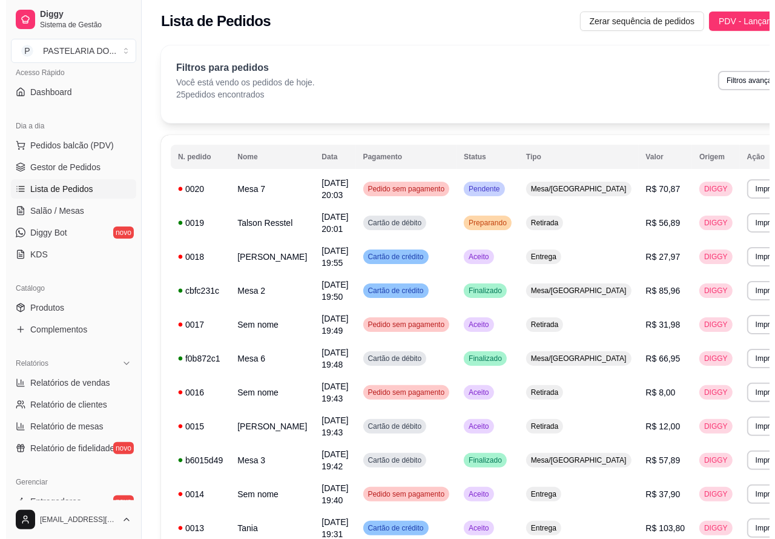
scroll to position [0, 0]
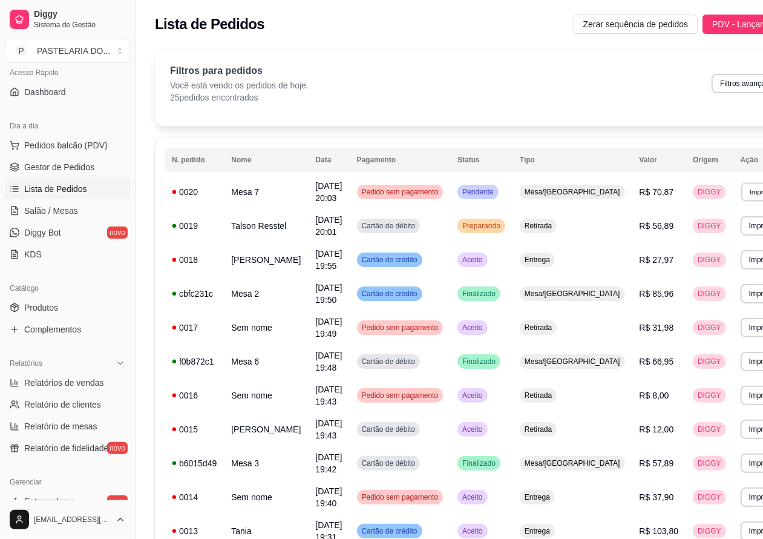
click at [741, 194] on button "Imprimir" at bounding box center [762, 191] width 42 height 19
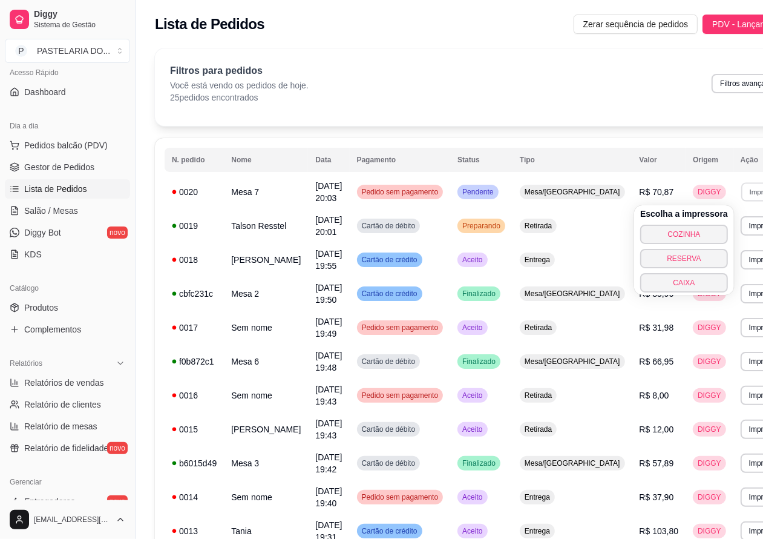
click at [681, 229] on button "COZINHA" at bounding box center [684, 234] width 88 height 19
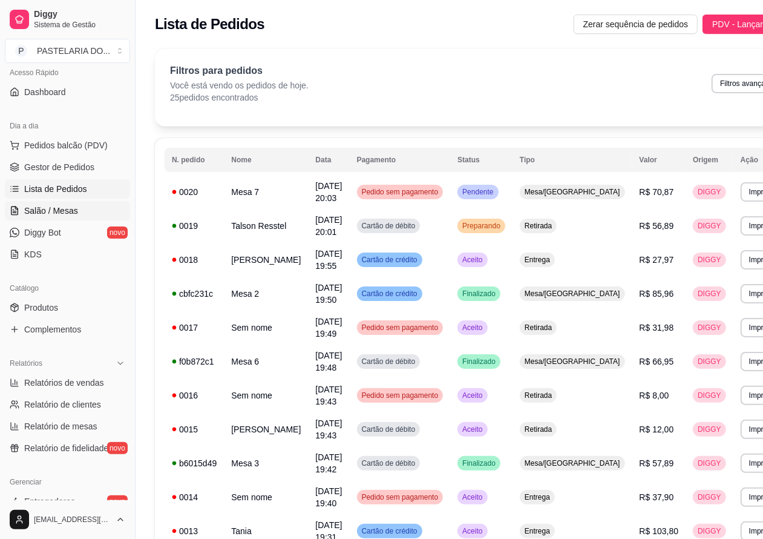
click at [70, 212] on span "Salão / Mesas" at bounding box center [51, 211] width 54 height 12
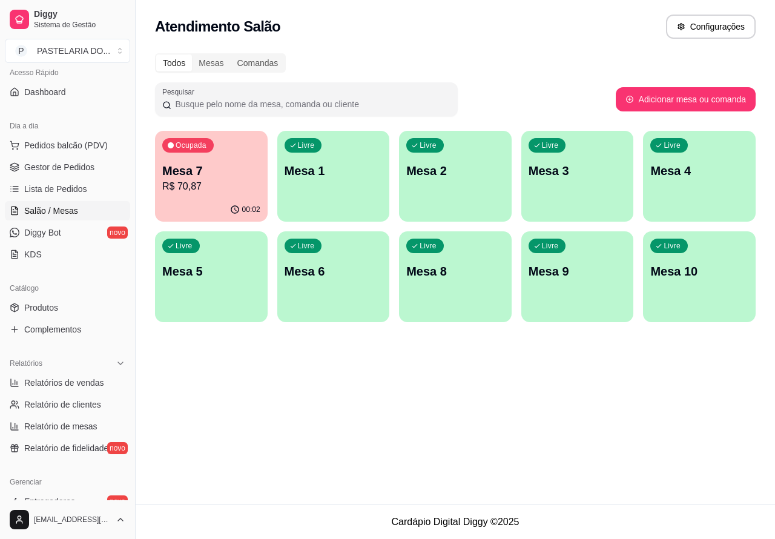
click at [246, 197] on div "Ocupada Mesa 7 R$ 70,87" at bounding box center [211, 164] width 113 height 67
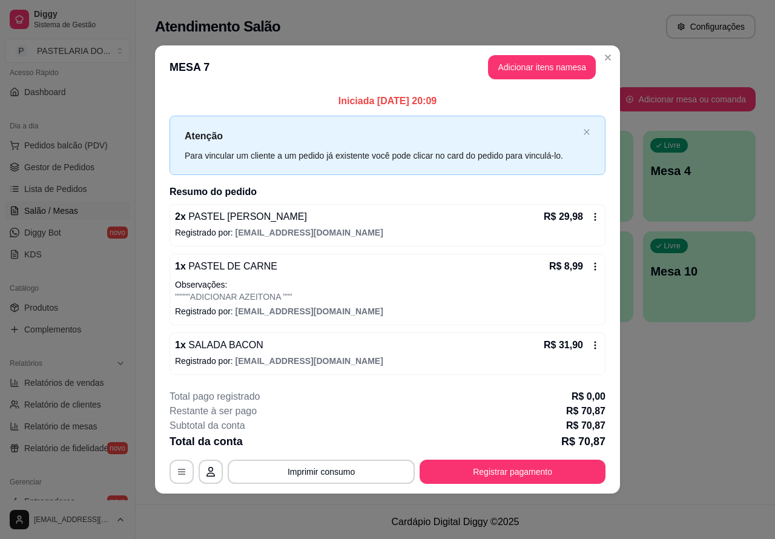
click at [542, 65] on div "Nenhum produto adicionado" at bounding box center [633, 176] width 230 height 238
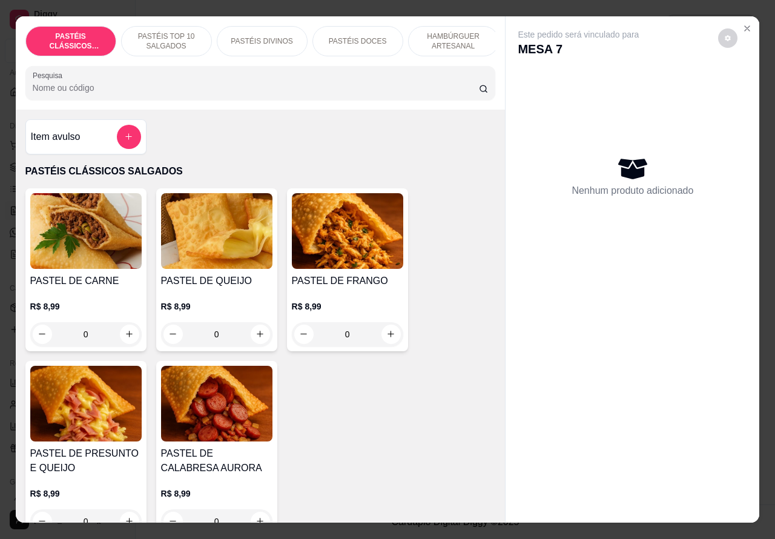
click at [177, 38] on p "PASTÉIS TOP 10 SALGADOS" at bounding box center [166, 40] width 70 height 19
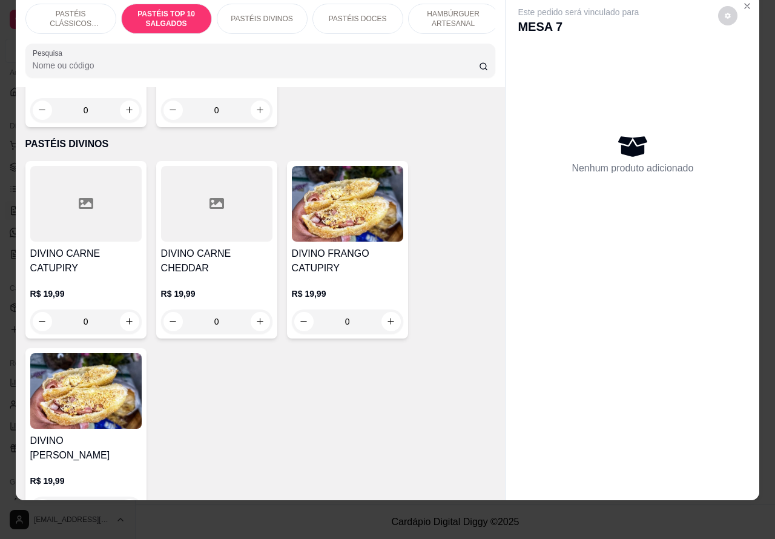
scroll to position [1542, 0]
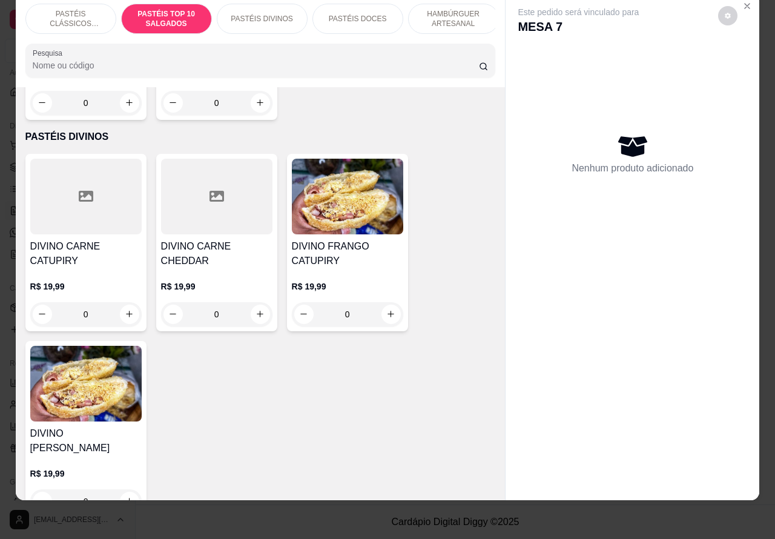
click at [122, 313] on div "0" at bounding box center [85, 314] width 111 height 24
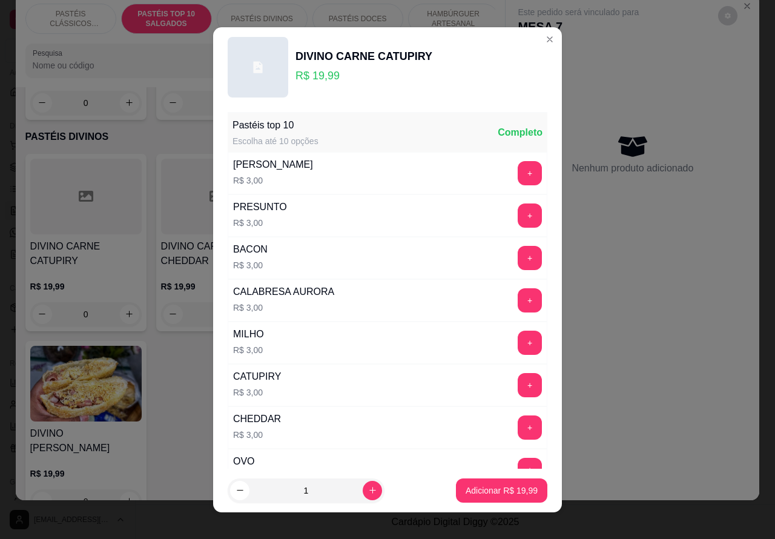
click at [479, 491] on p "Adicionar R$ 19,99" at bounding box center [501, 490] width 72 height 12
type input "1"
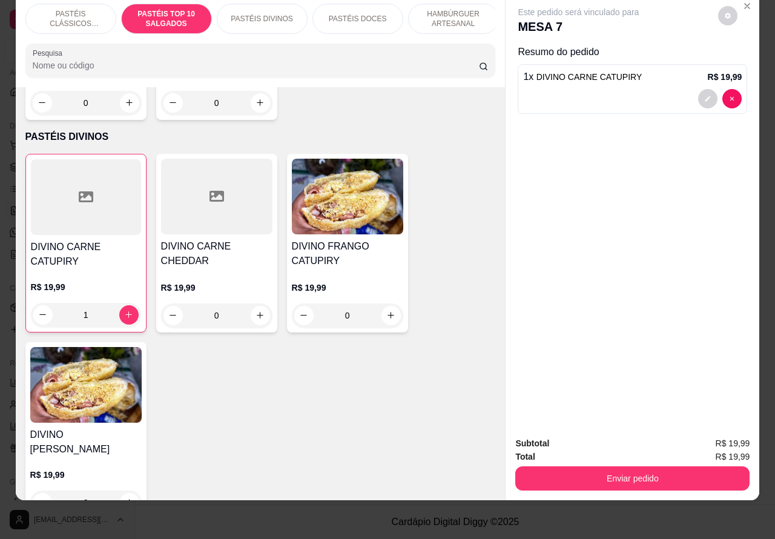
click at [600, 470] on button "Enviar pedido" at bounding box center [632, 478] width 234 height 24
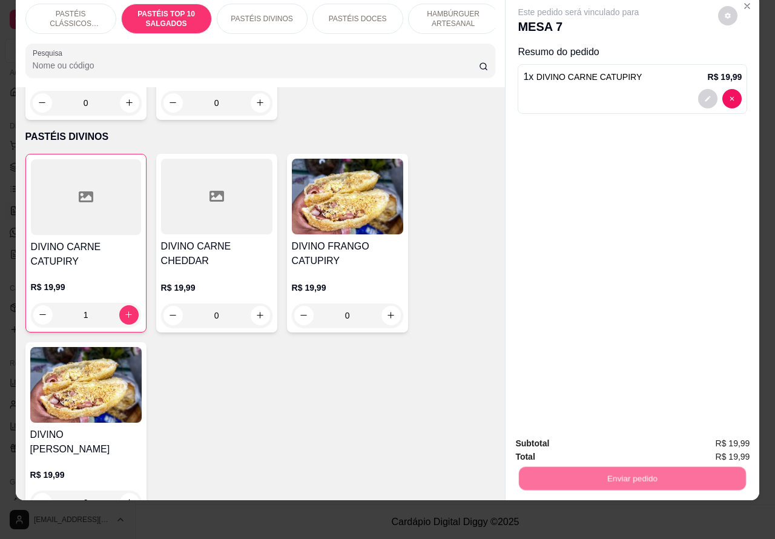
click at [618, 442] on button "Registrar cliente" at bounding box center [636, 437] width 80 height 23
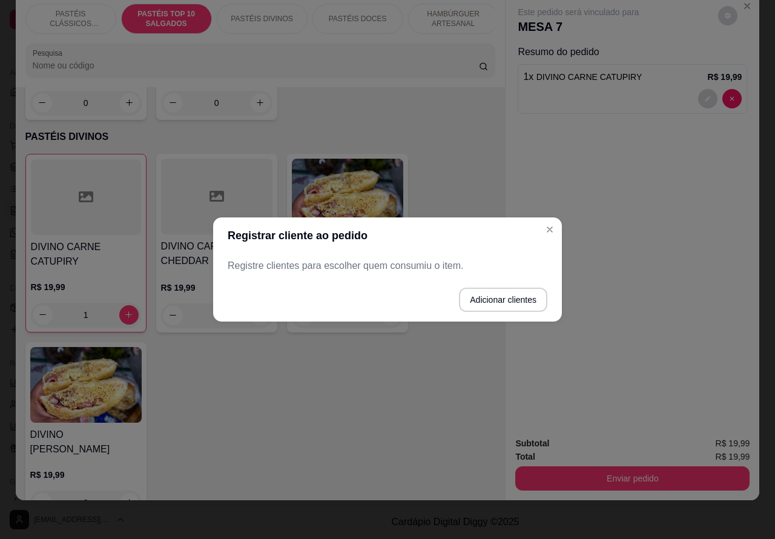
click at [549, 229] on div "Este pedido será vinculado para MESA 7 Resumo do pedido 1 x DIVINO CARNE CATUPI…" at bounding box center [632, 210] width 254 height 433
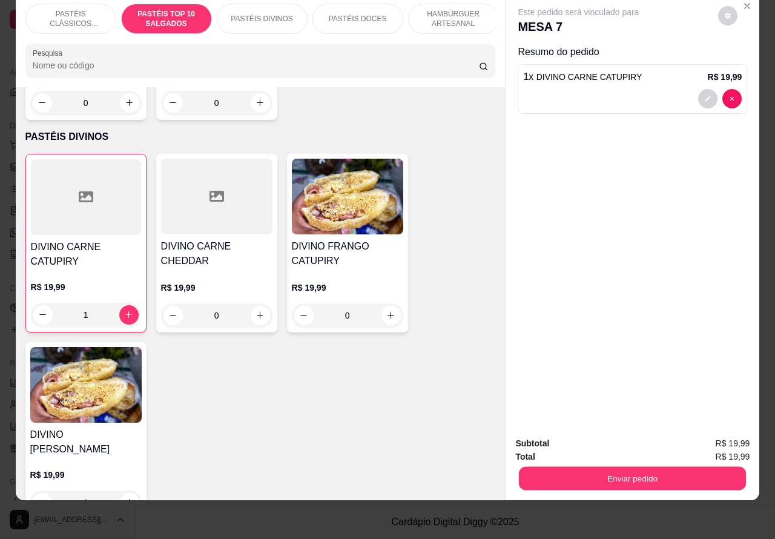
click at [642, 473] on button "Enviar pedido" at bounding box center [632, 479] width 227 height 24
click at [668, 466] on button "Enviar pedido" at bounding box center [632, 478] width 234 height 24
click at [715, 439] on button "Enviar pedido" at bounding box center [717, 437] width 68 height 23
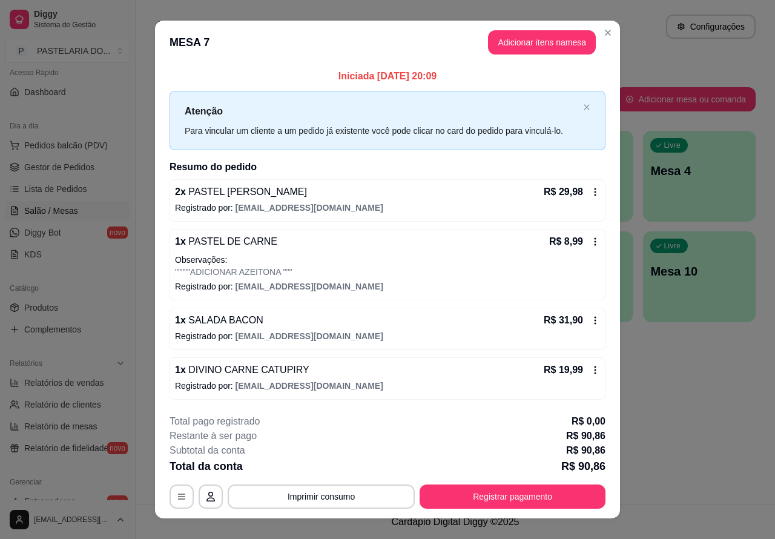
click at [100, 140] on span "Pedidos balcão (PDV)" at bounding box center [66, 145] width 84 height 12
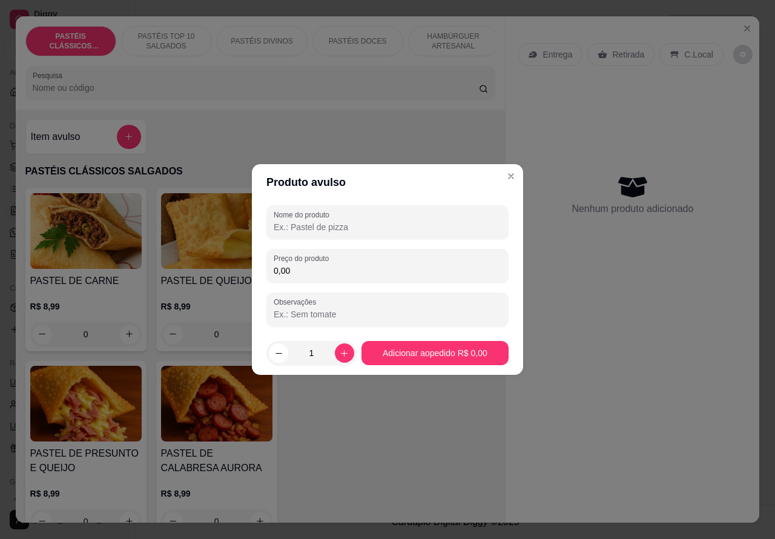
click at [557, 49] on p "Entrega" at bounding box center [557, 54] width 30 height 12
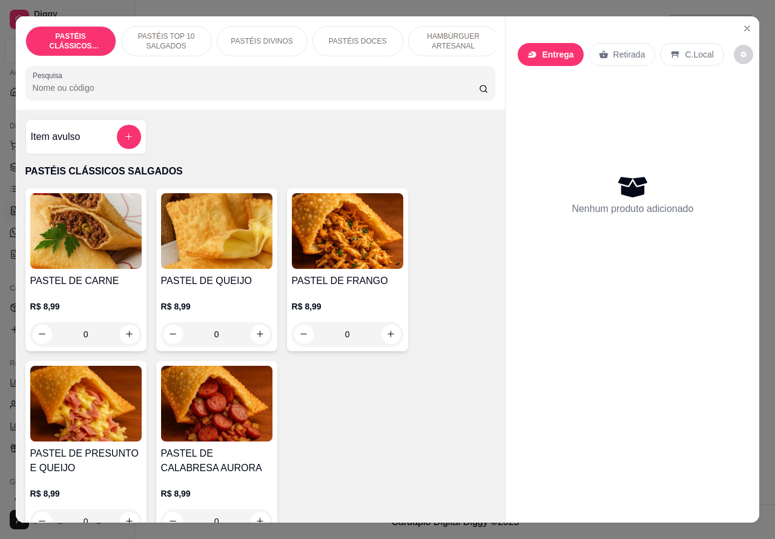
click at [559, 53] on p "Entrega" at bounding box center [557, 54] width 31 height 12
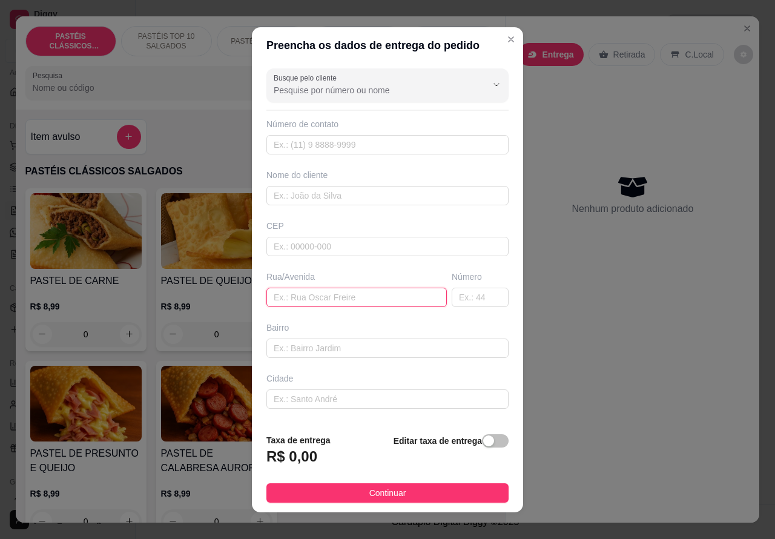
click at [329, 297] on input "text" at bounding box center [356, 296] width 180 height 19
type input "a"
type input "IACHEL MAZETO"
click at [471, 300] on input "text" at bounding box center [479, 296] width 57 height 19
type input "91"
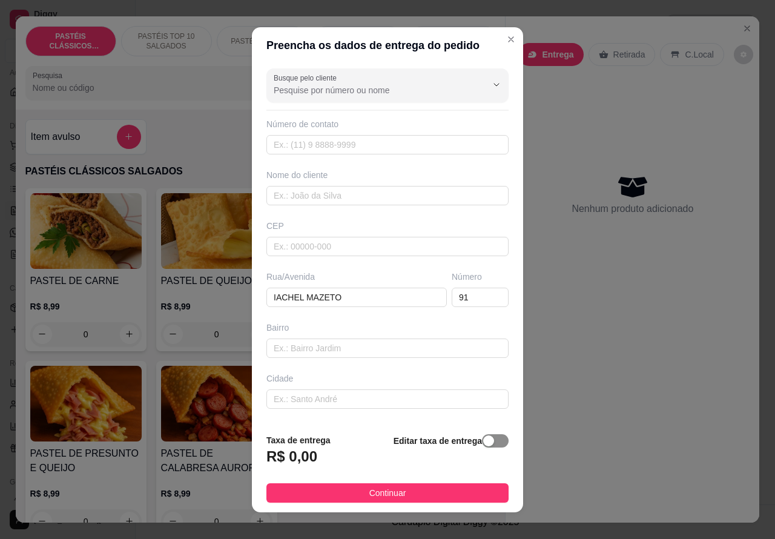
click at [483, 438] on div "button" at bounding box center [488, 440] width 11 height 11
click at [274, 461] on input "0,00" at bounding box center [332, 461] width 130 height 23
type input "1,00"
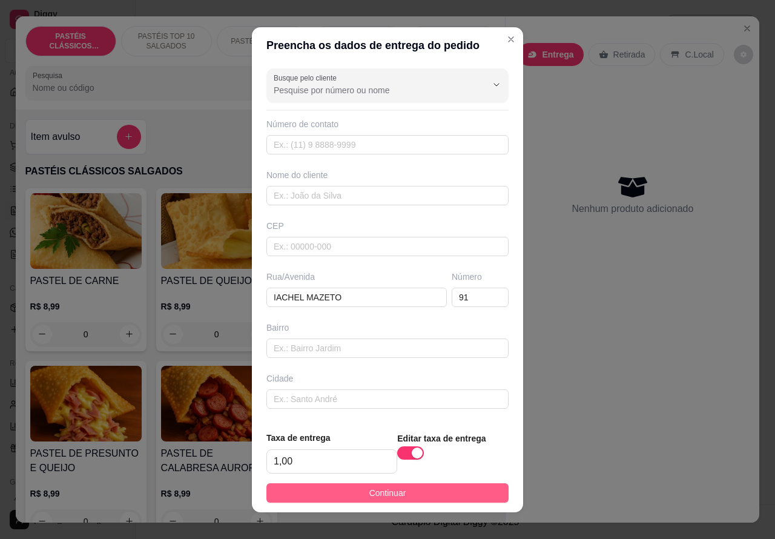
click at [456, 494] on button "Continuar" at bounding box center [387, 492] width 242 height 19
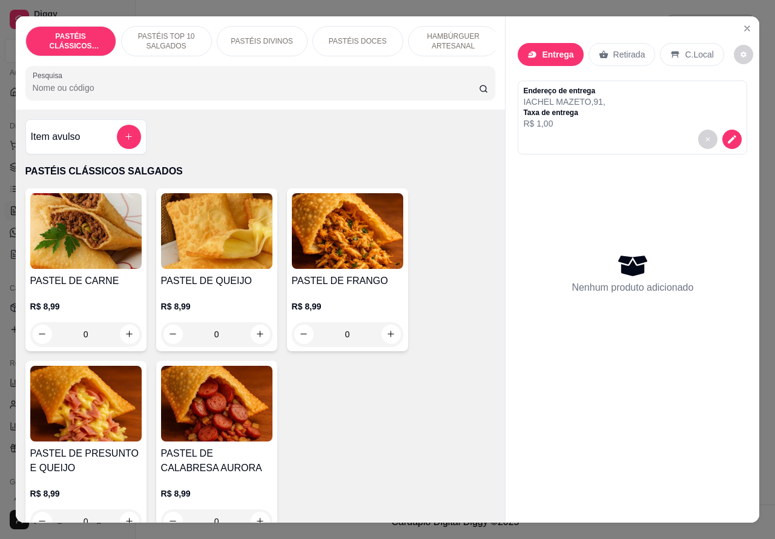
click at [458, 34] on p "HAMBÚRGUER ARTESANAL" at bounding box center [453, 40] width 70 height 19
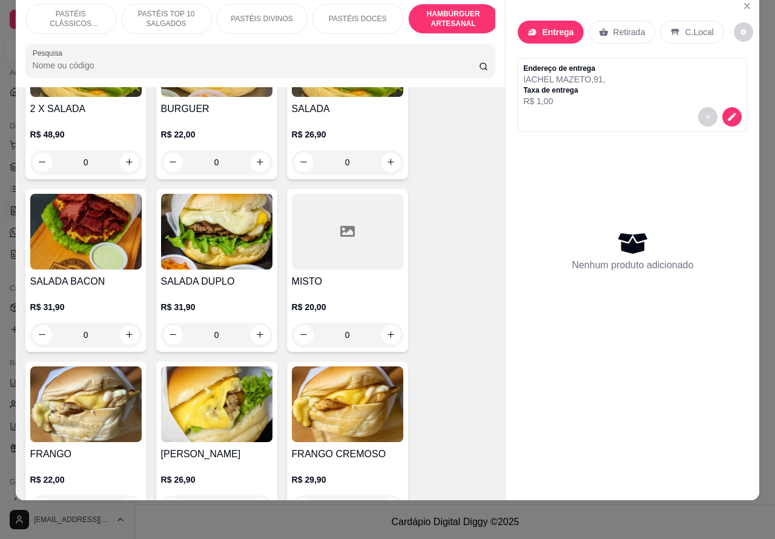
scroll to position [2653, 0]
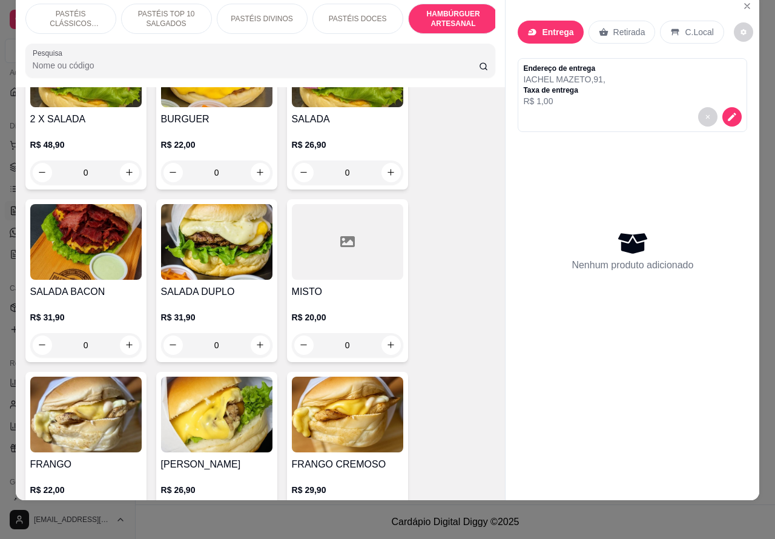
click at [122, 333] on div "0" at bounding box center [85, 345] width 111 height 24
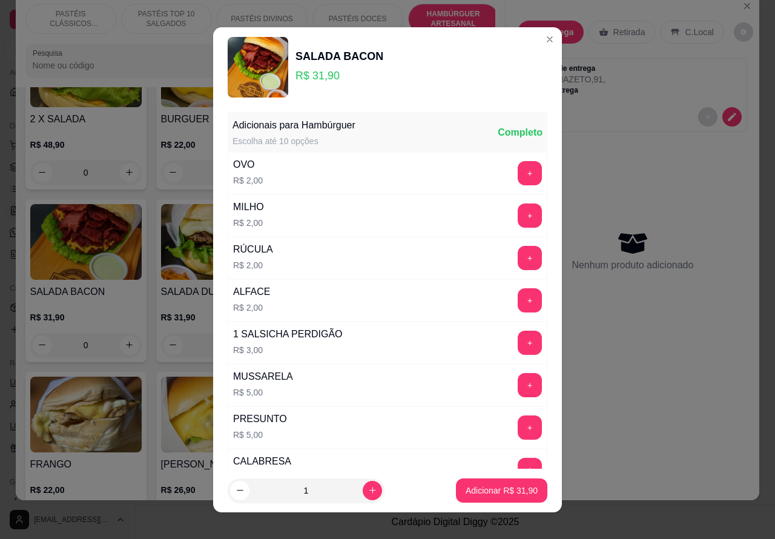
click at [368, 489] on icon "increase-product-quantity" at bounding box center [372, 489] width 9 height 9
type input "2"
click at [468, 490] on p "Adicionar R$ 63,80" at bounding box center [501, 490] width 72 height 12
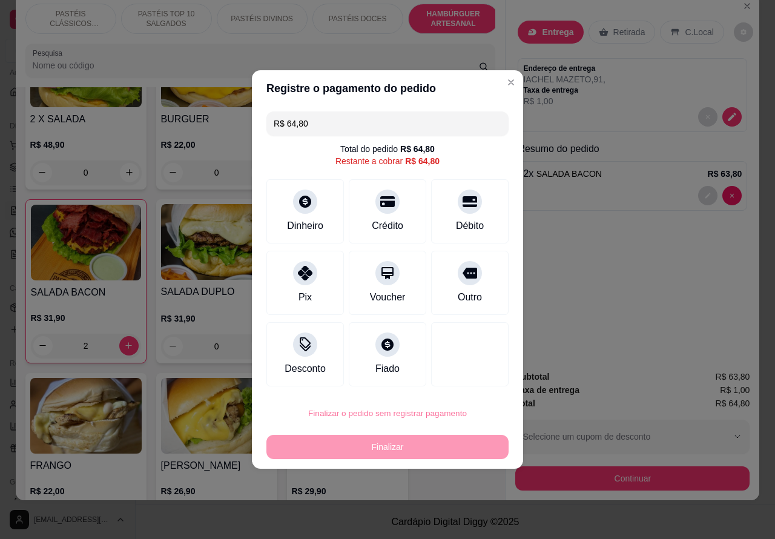
click at [467, 377] on button "Confirmar" at bounding box center [459, 379] width 45 height 19
type input "0"
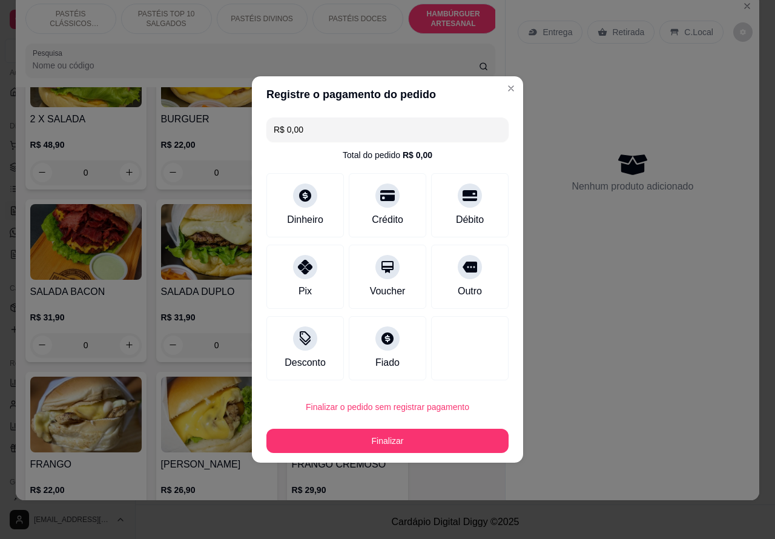
type input "R$ 0,00"
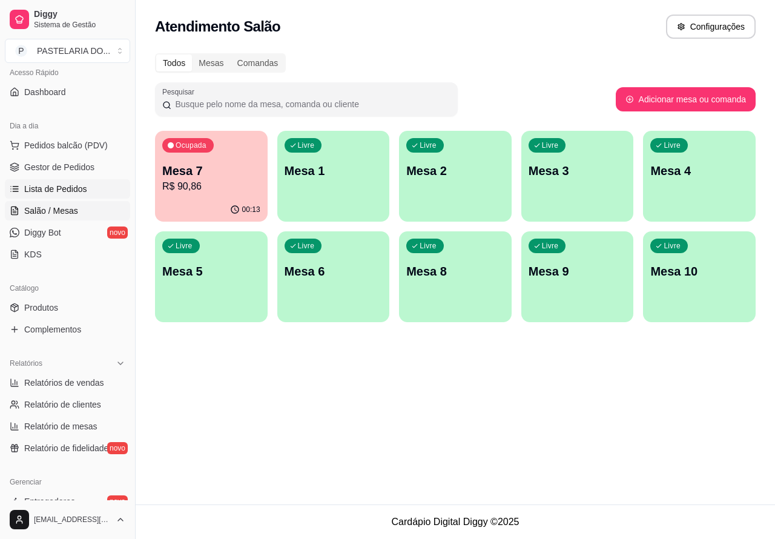
click at [85, 188] on link "Lista de Pedidos" at bounding box center [67, 188] width 125 height 19
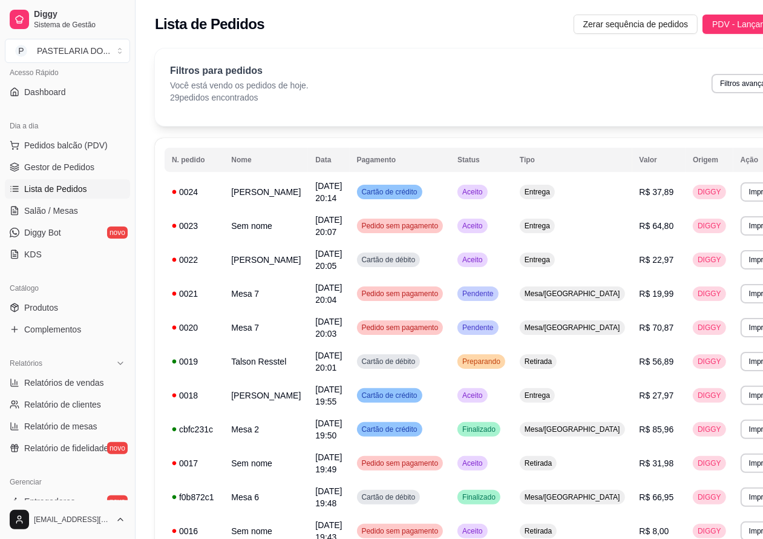
click at [741, 195] on button "Imprimir" at bounding box center [762, 191] width 43 height 19
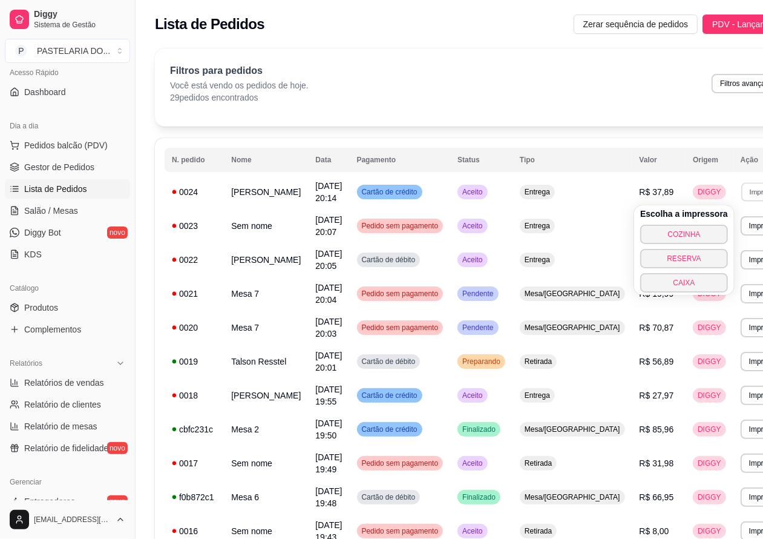
click at [661, 237] on button "COZINHA" at bounding box center [684, 234] width 88 height 19
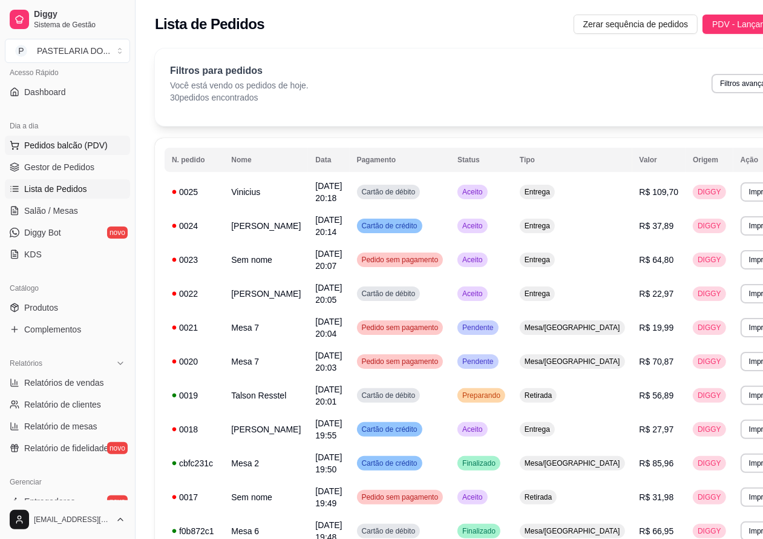
click at [94, 146] on span "Pedidos balcão (PDV)" at bounding box center [66, 145] width 84 height 12
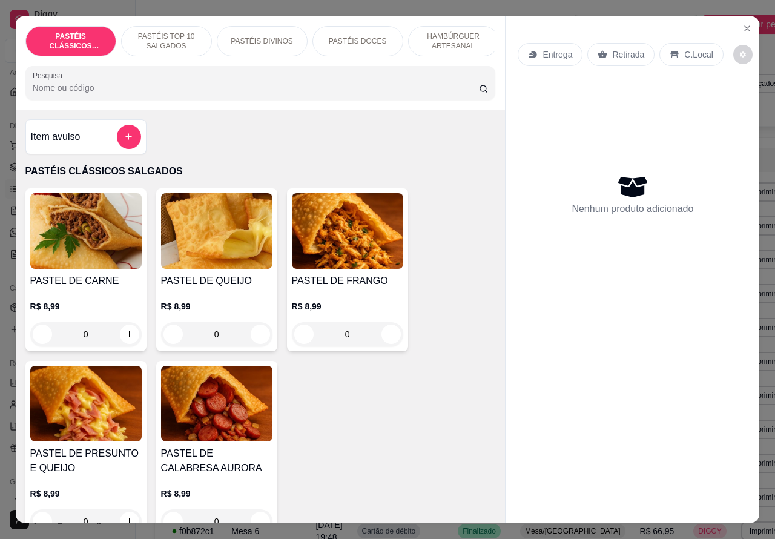
click at [555, 48] on p "Entrega" at bounding box center [557, 54] width 30 height 12
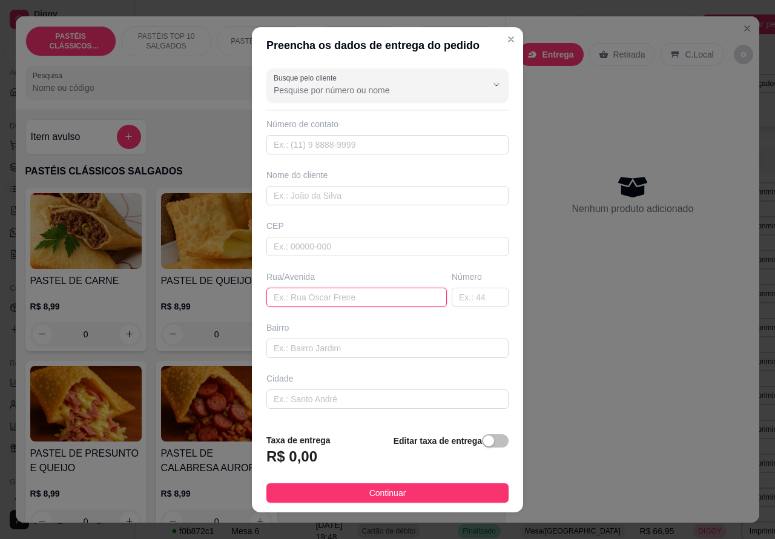
paste input "[PERSON_NAME] 64"
type input "[PERSON_NAME] 64"
click at [483, 442] on div "button" at bounding box center [488, 440] width 11 height 11
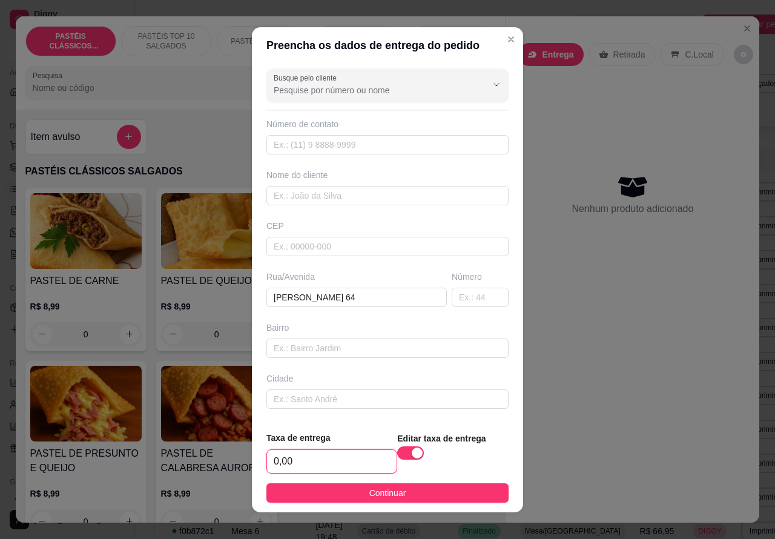
click at [274, 466] on input "0,00" at bounding box center [332, 461] width 130 height 23
type input "1,00"
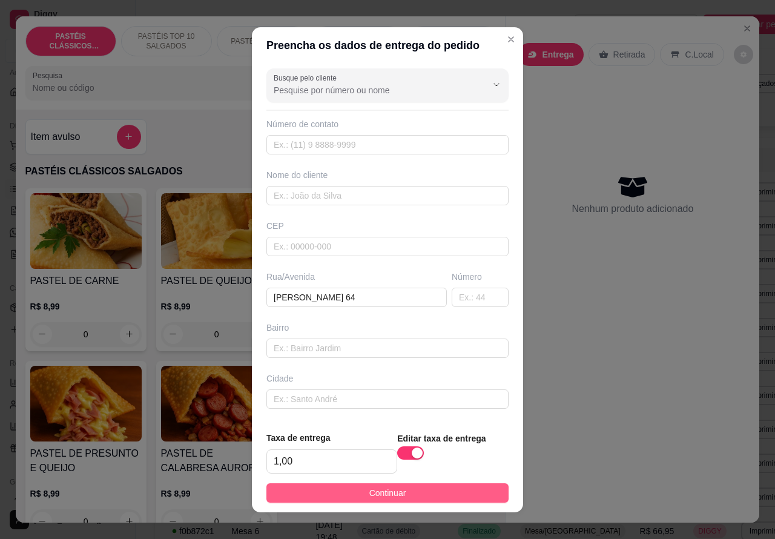
click at [476, 499] on button "Continuar" at bounding box center [387, 492] width 242 height 19
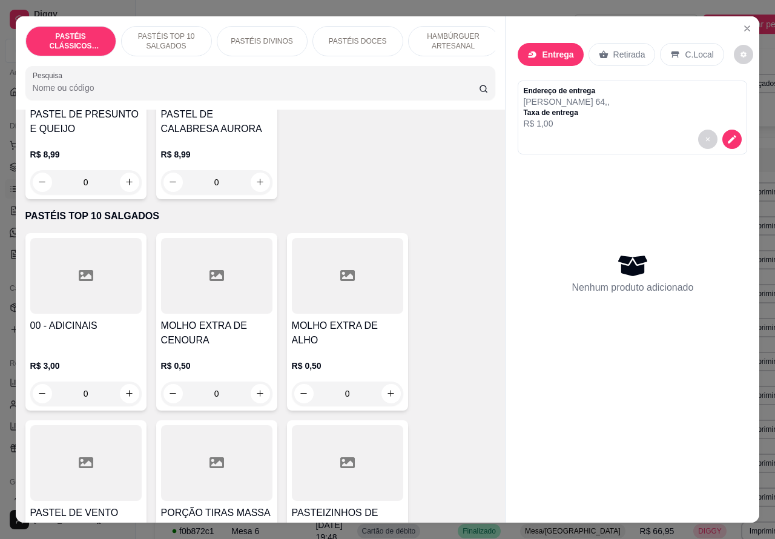
click at [171, 36] on p "PASTÉIS TOP 10 SALGADOS" at bounding box center [166, 40] width 70 height 19
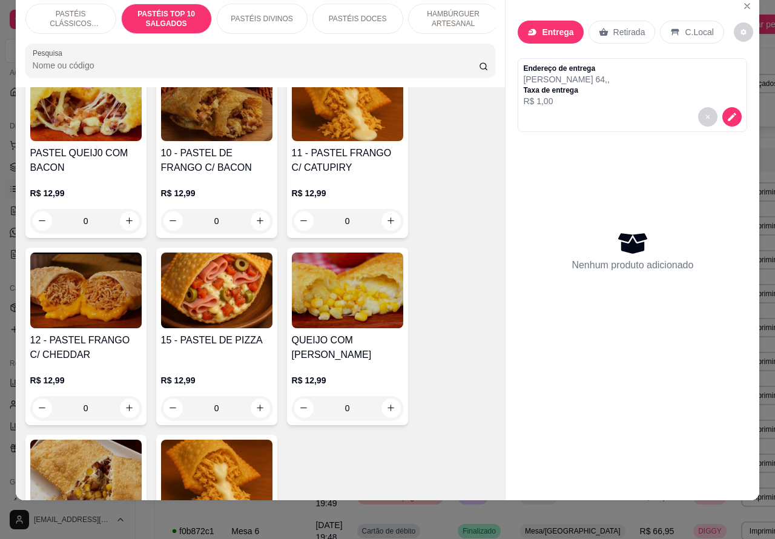
scroll to position [1054, 0]
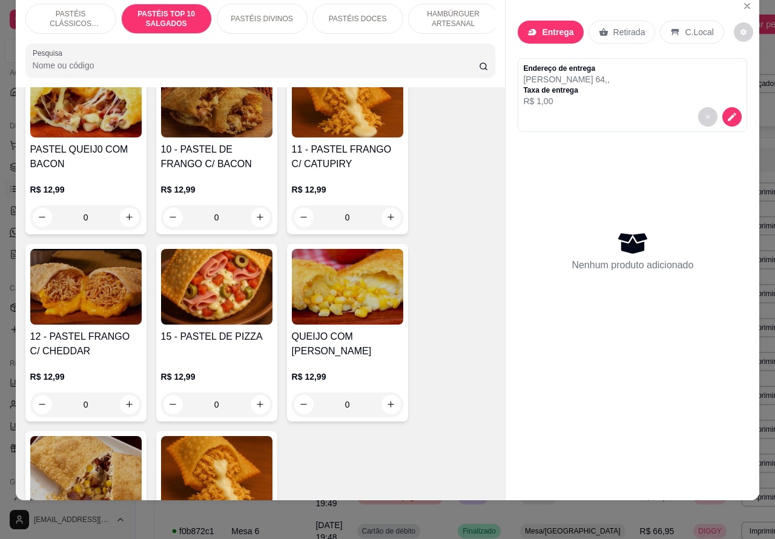
click at [248, 400] on div "0" at bounding box center [216, 404] width 111 height 24
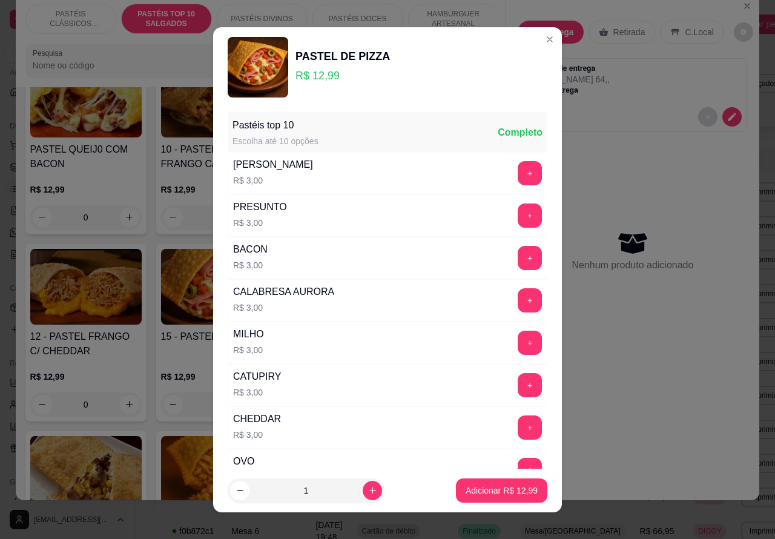
click at [478, 495] on p "Adicionar R$ 12,99" at bounding box center [501, 490] width 72 height 12
type input "1"
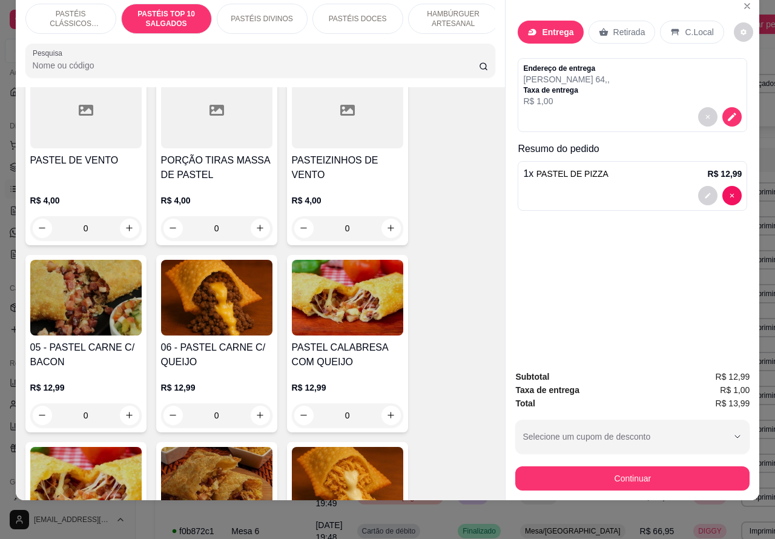
scroll to position [661, 0]
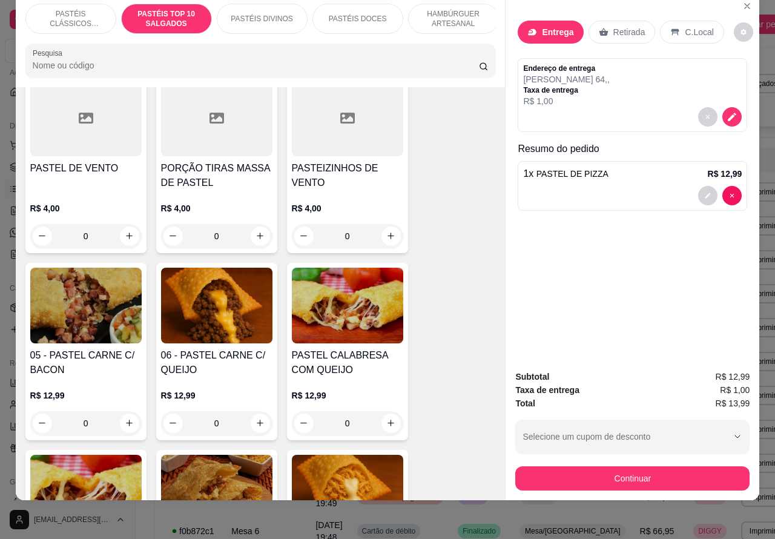
click at [252, 427] on div "0" at bounding box center [216, 423] width 111 height 24
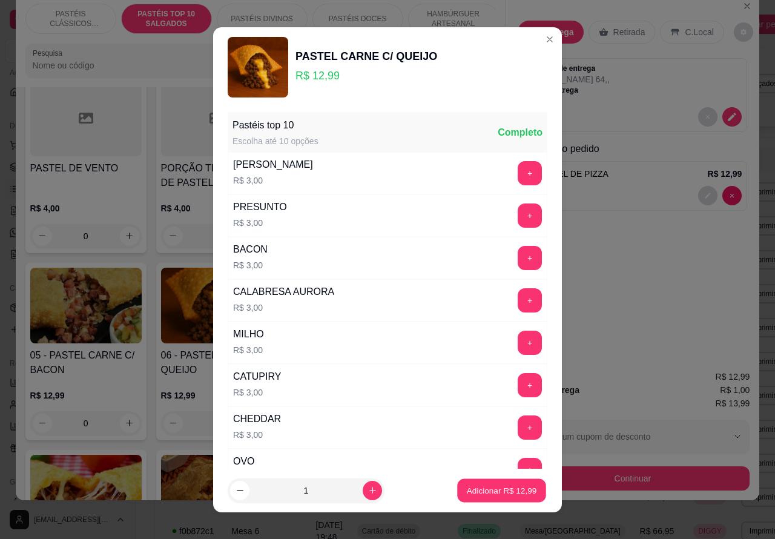
click at [470, 491] on p "Adicionar R$ 12,99" at bounding box center [502, 489] width 70 height 11
type input "1"
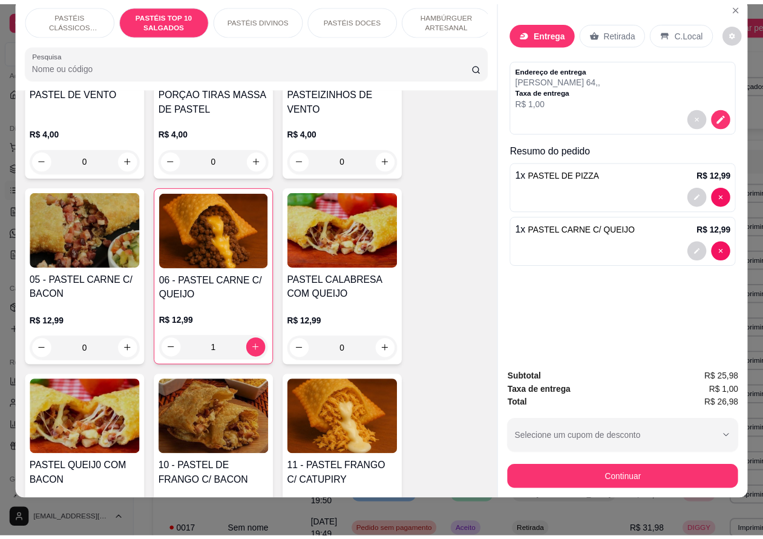
scroll to position [826, 0]
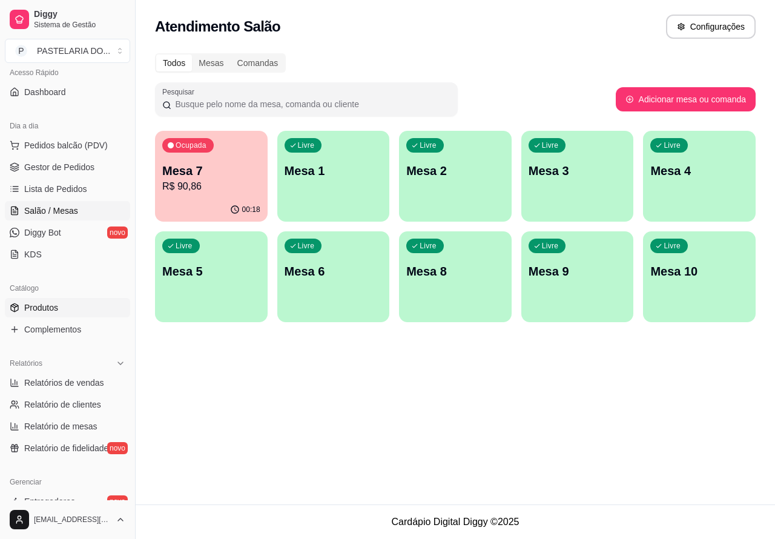
click at [56, 313] on span "Produtos" at bounding box center [41, 307] width 34 height 12
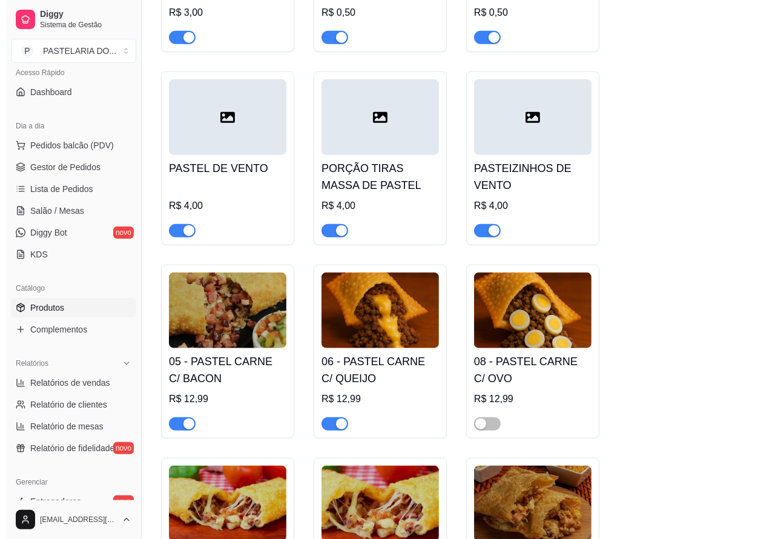
scroll to position [802, 0]
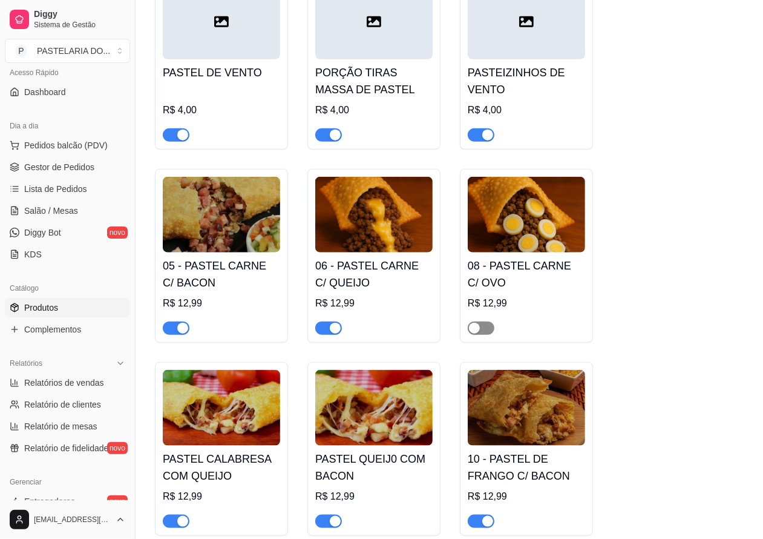
click at [482, 331] on span "button" at bounding box center [481, 327] width 27 height 13
click at [91, 142] on span "Pedidos balcão (PDV)" at bounding box center [66, 145] width 84 height 12
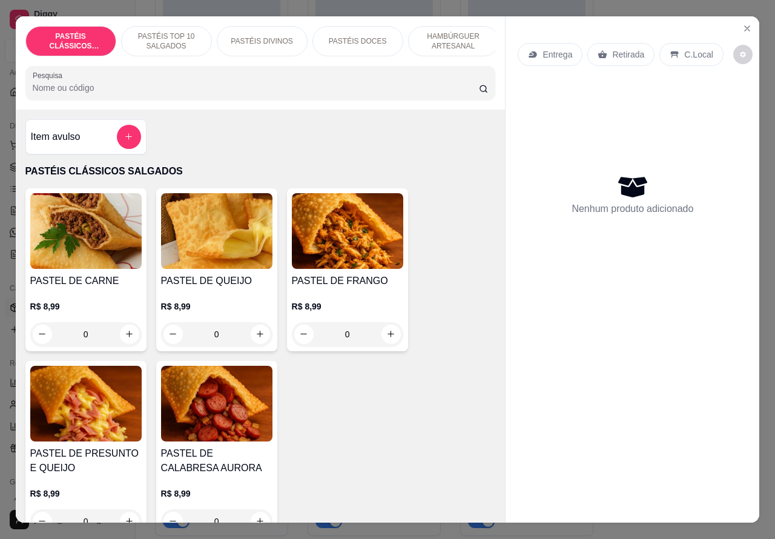
click at [554, 49] on p "Entrega" at bounding box center [557, 54] width 30 height 12
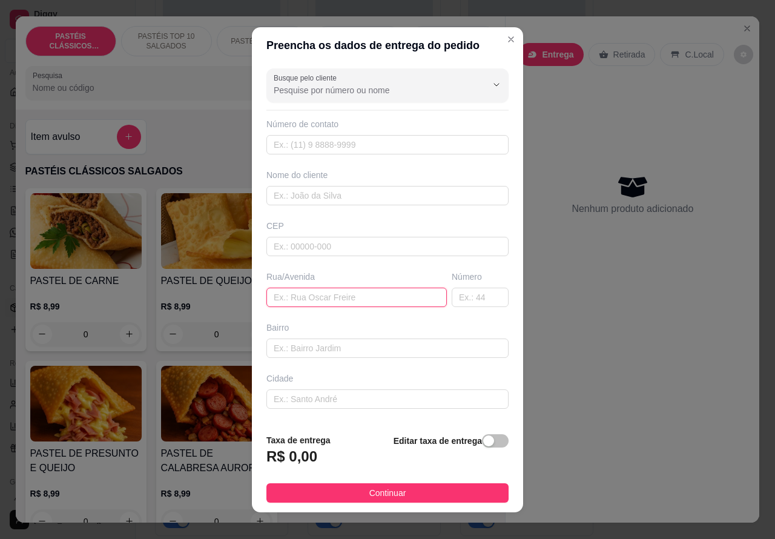
paste input "[PERSON_NAME] 64"
type input "[PERSON_NAME] 64"
click at [483, 442] on div "button" at bounding box center [488, 440] width 11 height 11
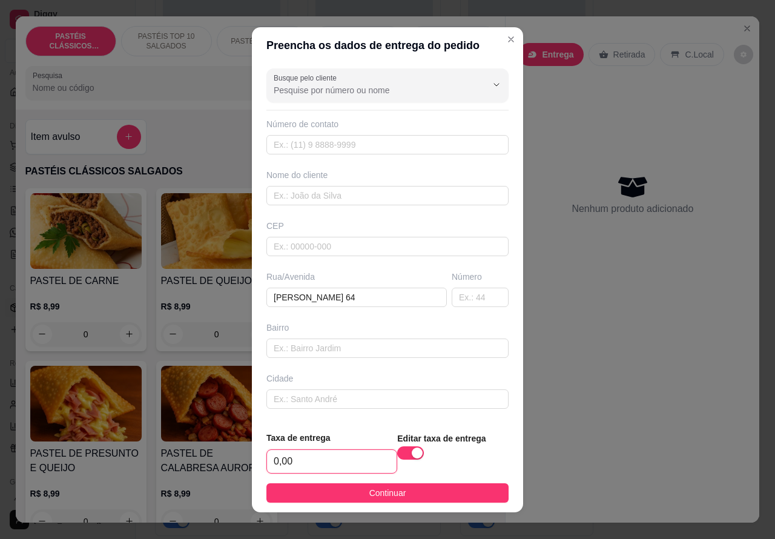
click at [272, 465] on input "0,00" at bounding box center [332, 461] width 130 height 23
type input "1,00"
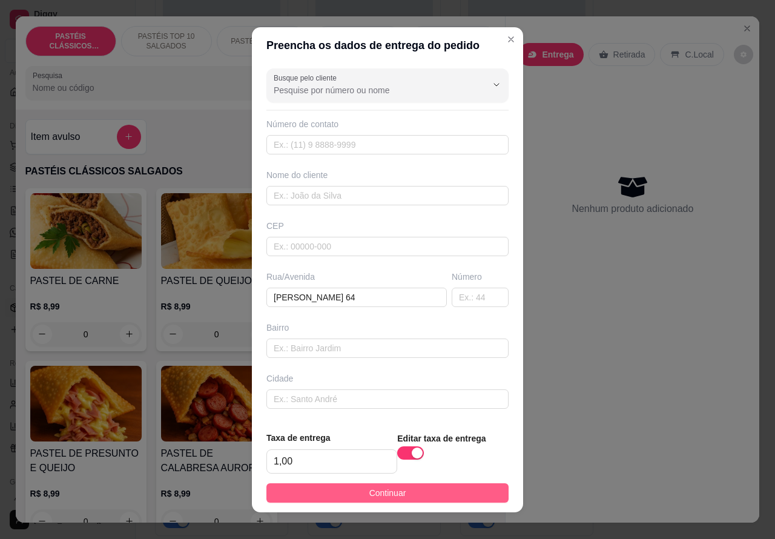
click at [454, 499] on button "Continuar" at bounding box center [387, 492] width 242 height 19
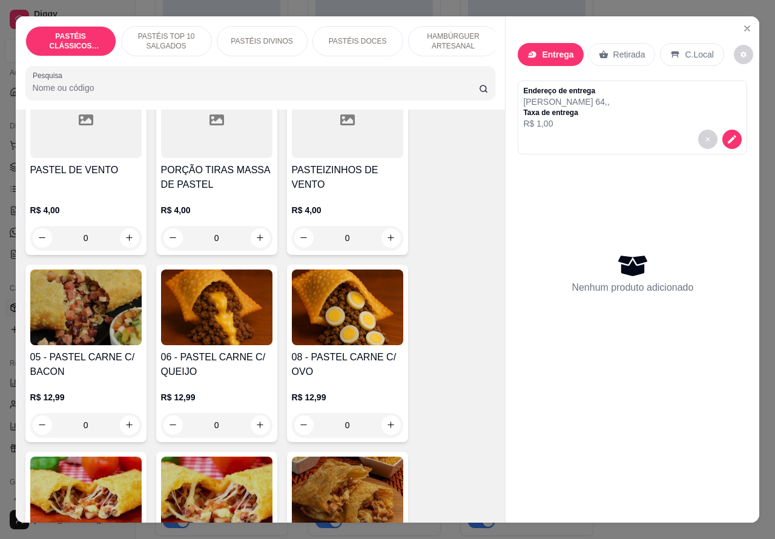
scroll to position [682, 0]
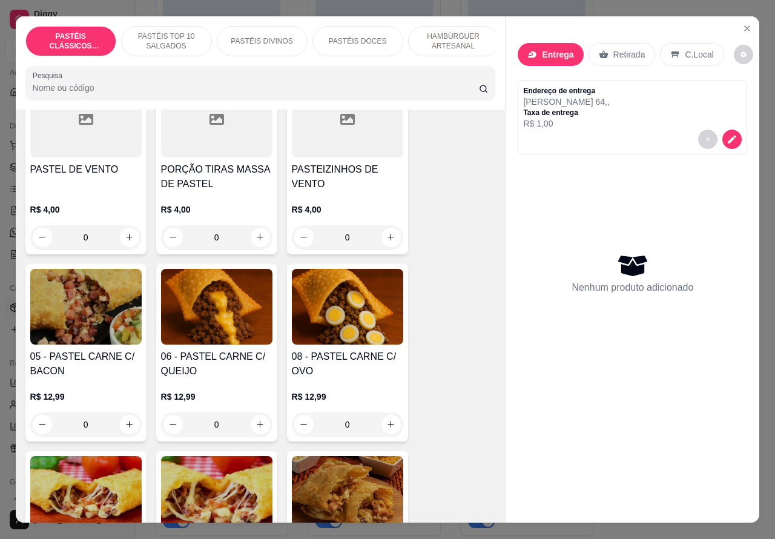
click at [382, 435] on div "0" at bounding box center [347, 424] width 111 height 24
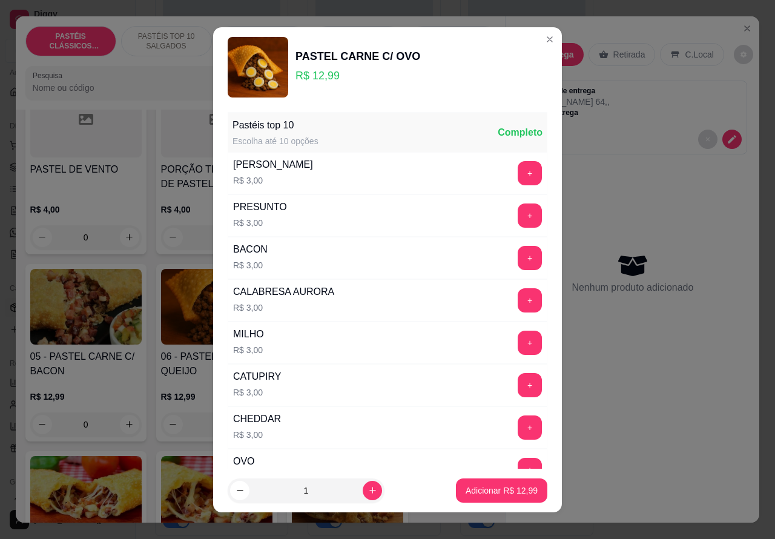
click at [479, 495] on p "Adicionar R$ 12,99" at bounding box center [501, 490] width 72 height 12
type input "1"
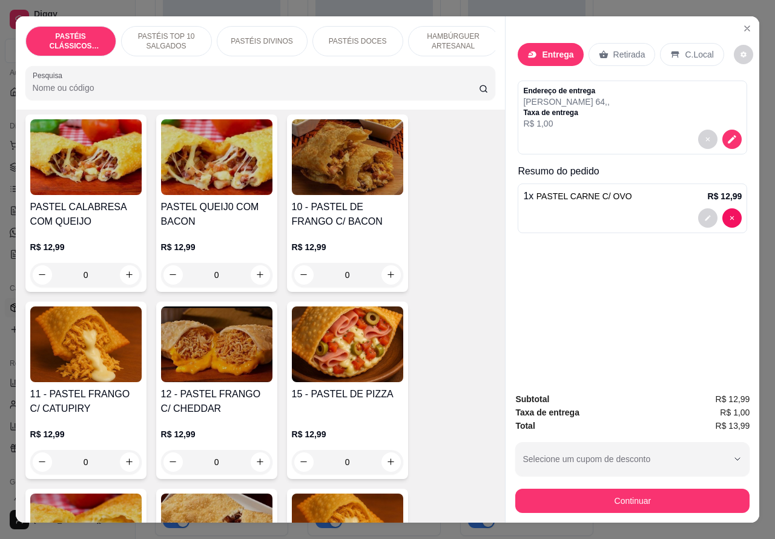
scroll to position [1072, 0]
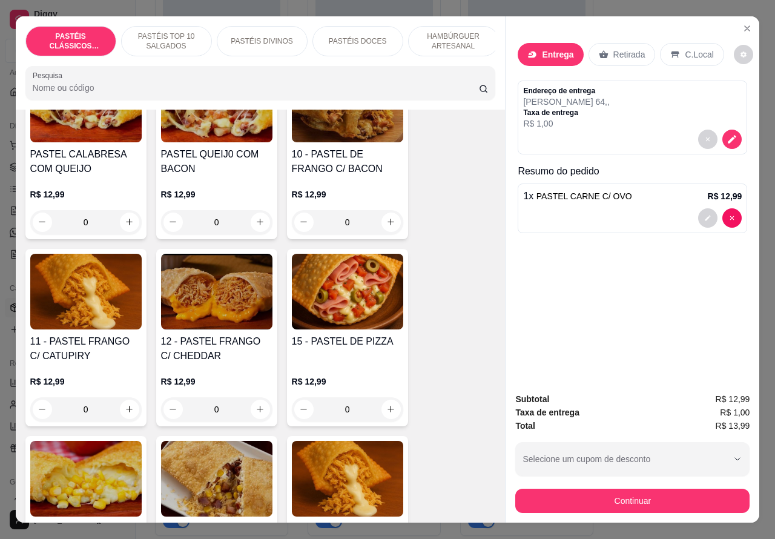
click at [381, 421] on div "0" at bounding box center [347, 409] width 111 height 24
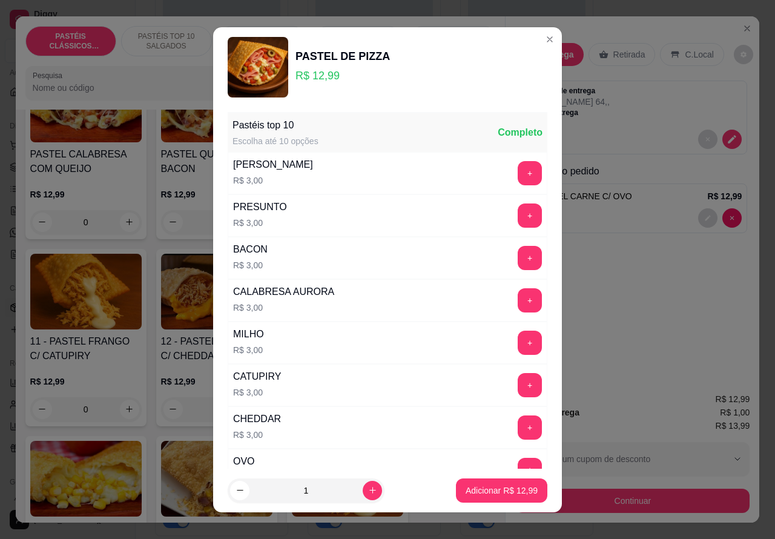
click at [478, 495] on p "Adicionar R$ 12,99" at bounding box center [501, 490] width 72 height 12
type input "1"
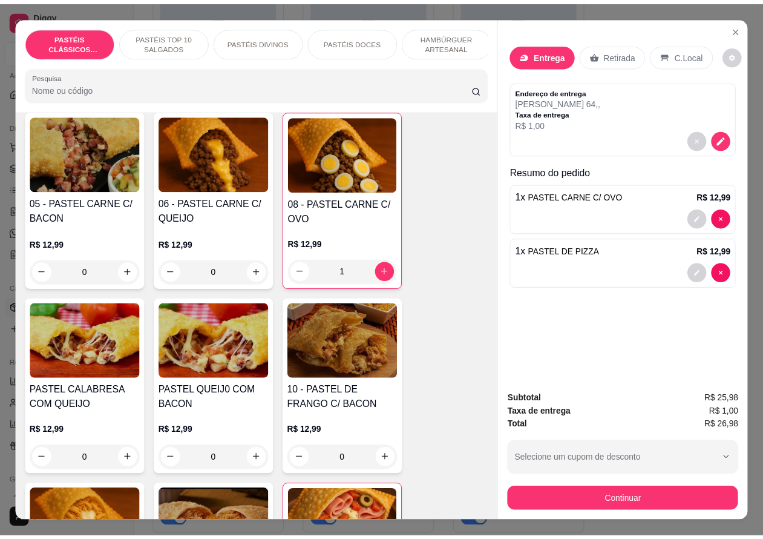
scroll to position [835, 0]
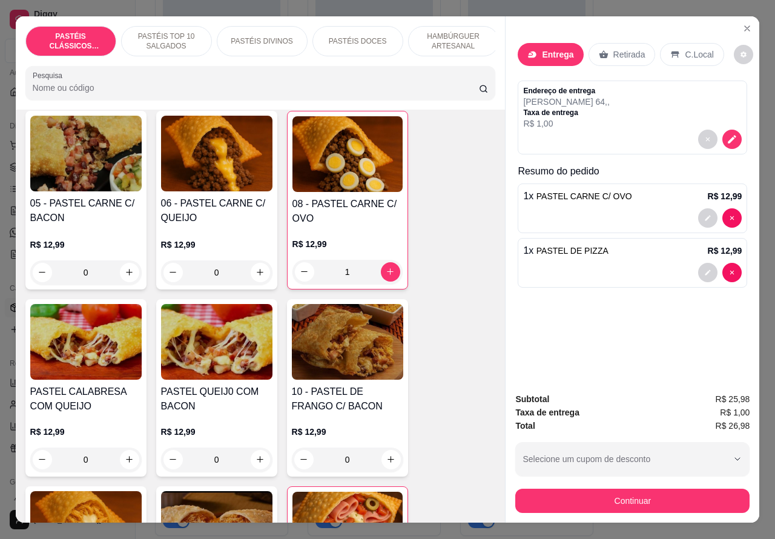
click at [255, 277] on div "0" at bounding box center [216, 272] width 111 height 24
click at [477, 491] on p "Adicionar R$ 12,99" at bounding box center [501, 490] width 72 height 12
type input "1"
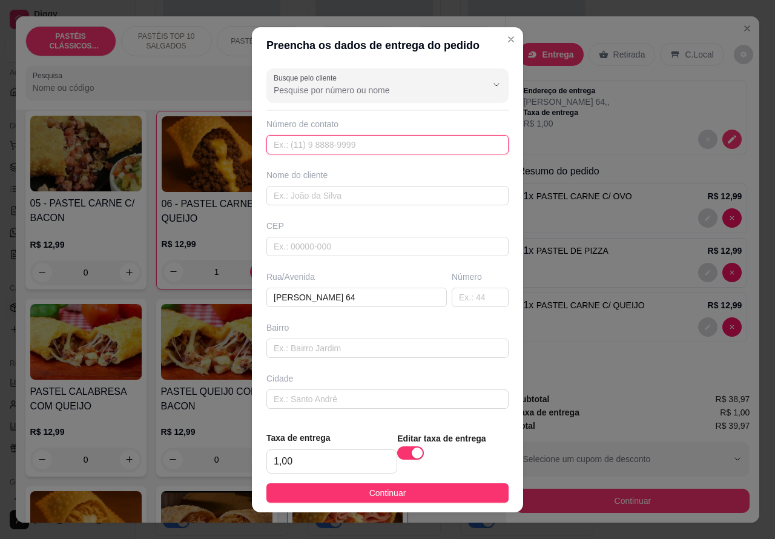
paste input "[PHONE_NUMBER]"
type input "[PHONE_NUMBER]"
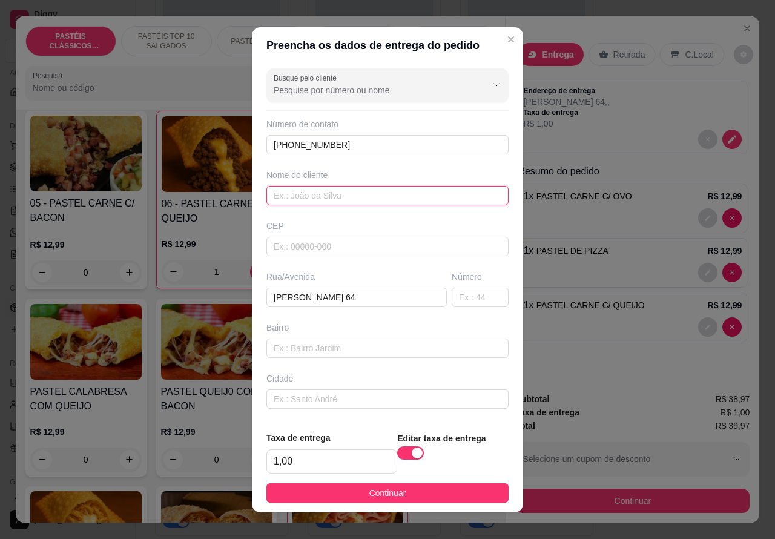
click at [373, 194] on input "text" at bounding box center [387, 195] width 242 height 19
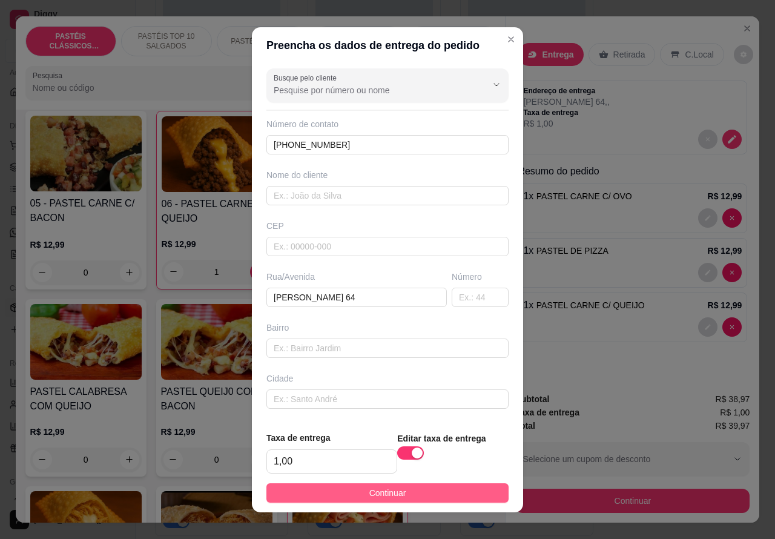
click at [447, 495] on button "Continuar" at bounding box center [387, 492] width 242 height 19
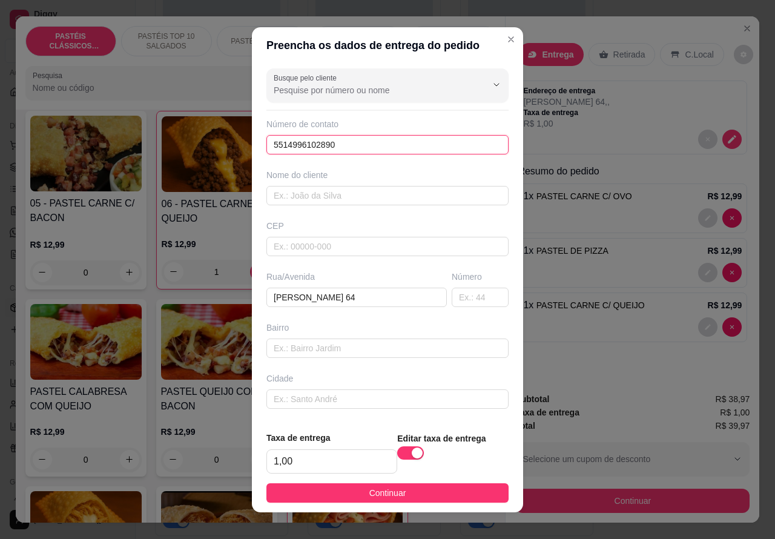
click at [283, 144] on input "5514996102890" at bounding box center [387, 144] width 242 height 19
type input "5"
paste input "[PHONE_NUMBER]"
click at [288, 143] on input "[PHONE_NUMBER]" at bounding box center [387, 144] width 242 height 19
click at [290, 140] on input "[PHONE_NUMBER]" at bounding box center [387, 144] width 242 height 19
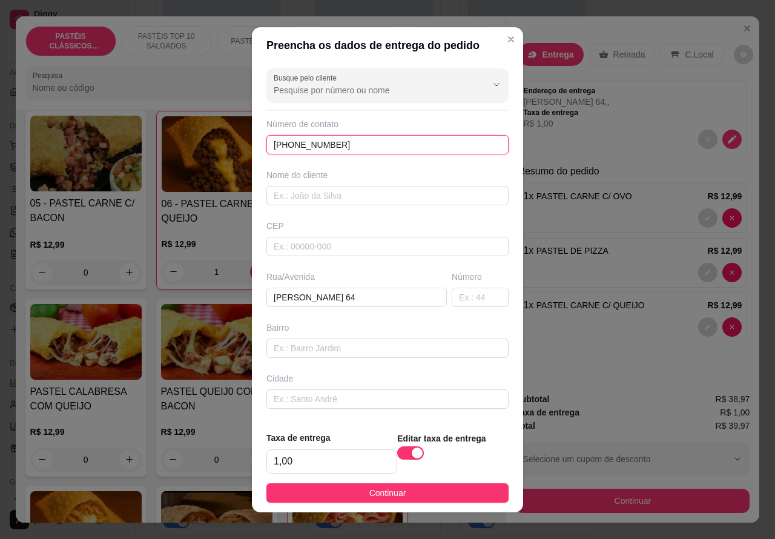
click at [286, 144] on input "[PHONE_NUMBER]" at bounding box center [387, 144] width 242 height 19
click at [269, 143] on input "551 49961-0289" at bounding box center [387, 144] width 242 height 19
click at [371, 141] on input "551 49961-0289" at bounding box center [387, 144] width 242 height 19
type input "5"
paste input "[PHONE_NUMBER]"
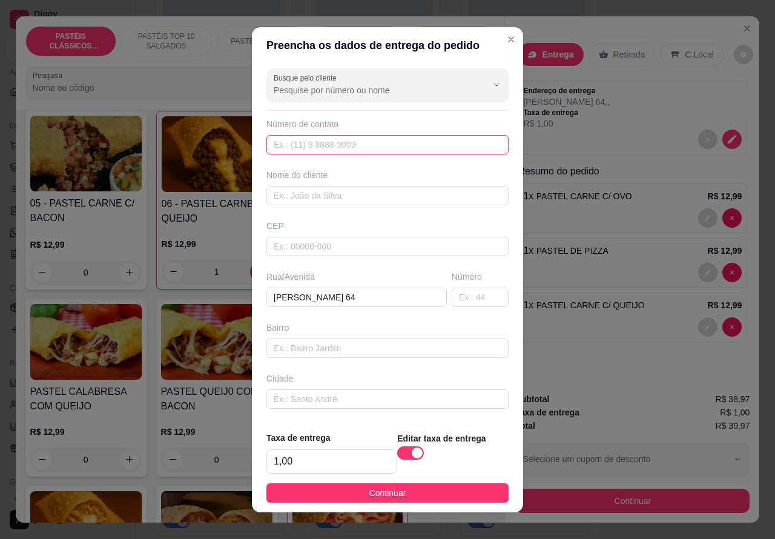
type input "[PHONE_NUMBER]"
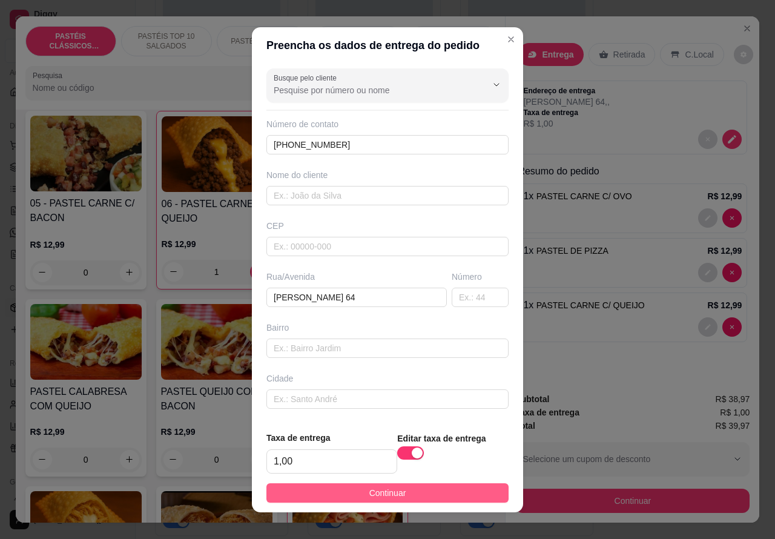
click at [455, 498] on button "Continuar" at bounding box center [387, 492] width 242 height 19
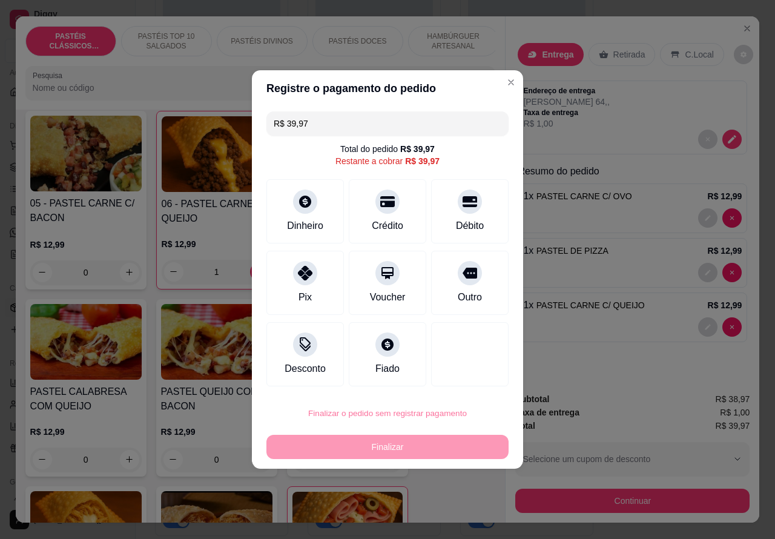
click at [469, 378] on button "Confirmar" at bounding box center [459, 379] width 45 height 19
type input "0"
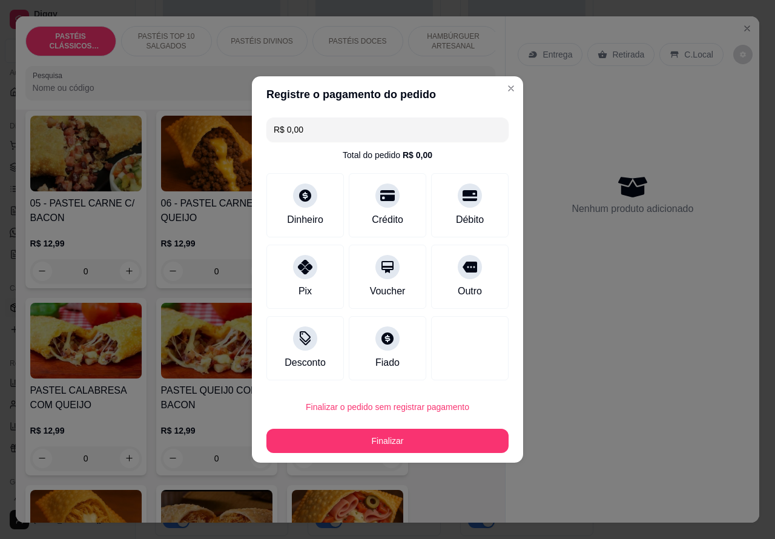
type input "R$ 0,00"
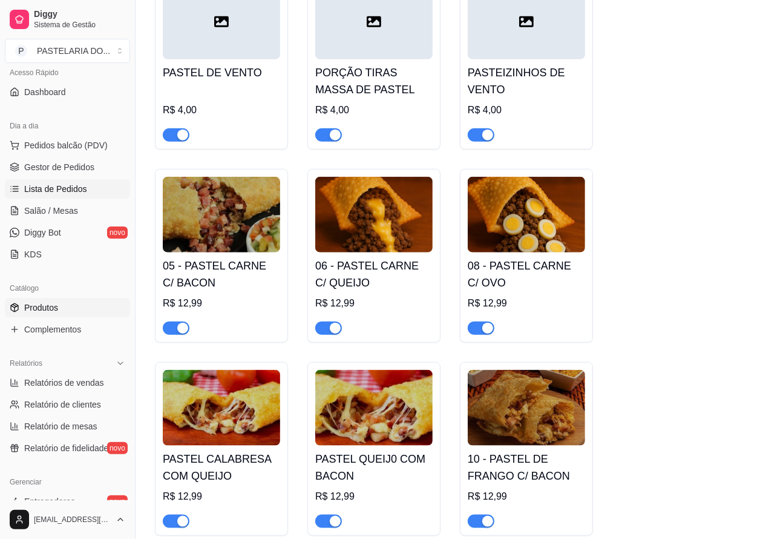
click at [77, 191] on span "Lista de Pedidos" at bounding box center [55, 189] width 63 height 12
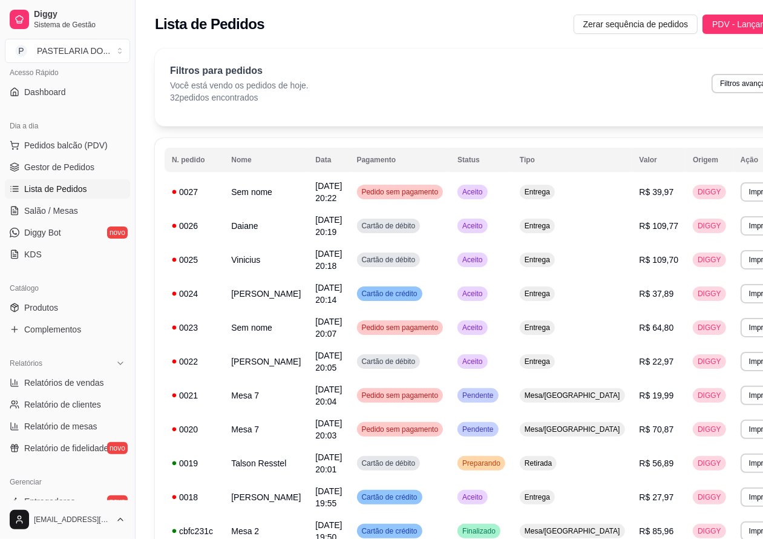
click at [741, 226] on button "Imprimir" at bounding box center [762, 225] width 43 height 19
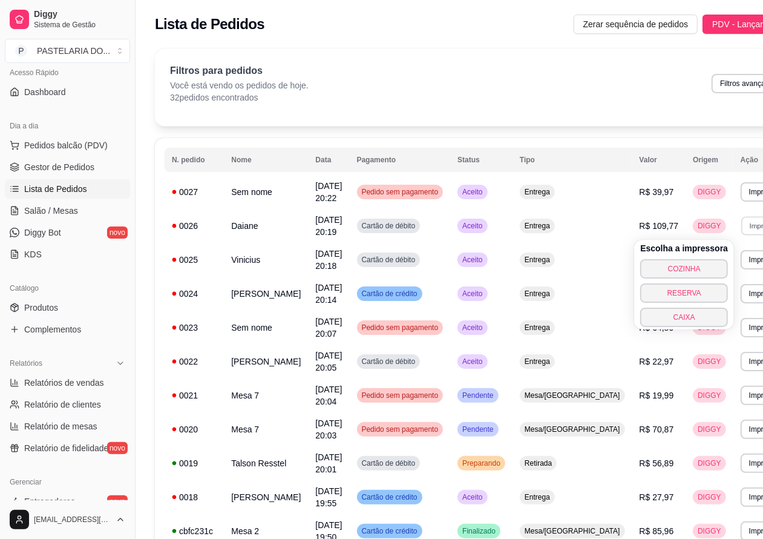
click at [684, 267] on button "COZINHA" at bounding box center [684, 268] width 88 height 19
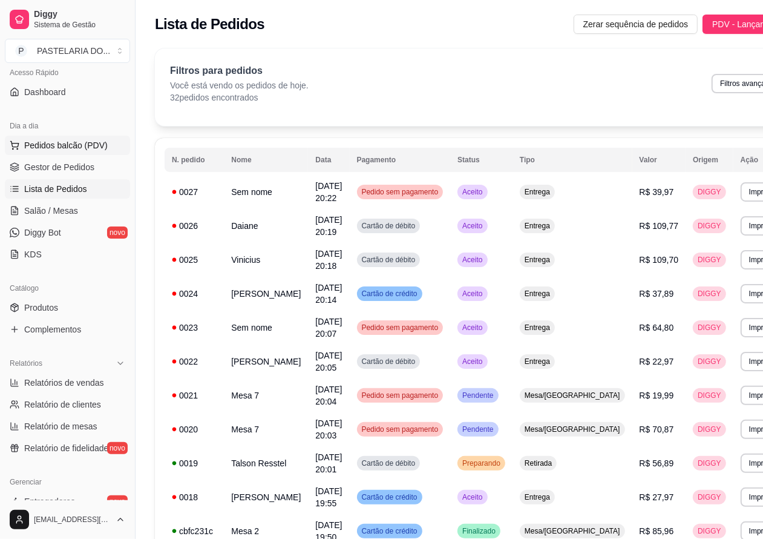
click at [94, 144] on span "Pedidos balcão (PDV)" at bounding box center [66, 145] width 84 height 12
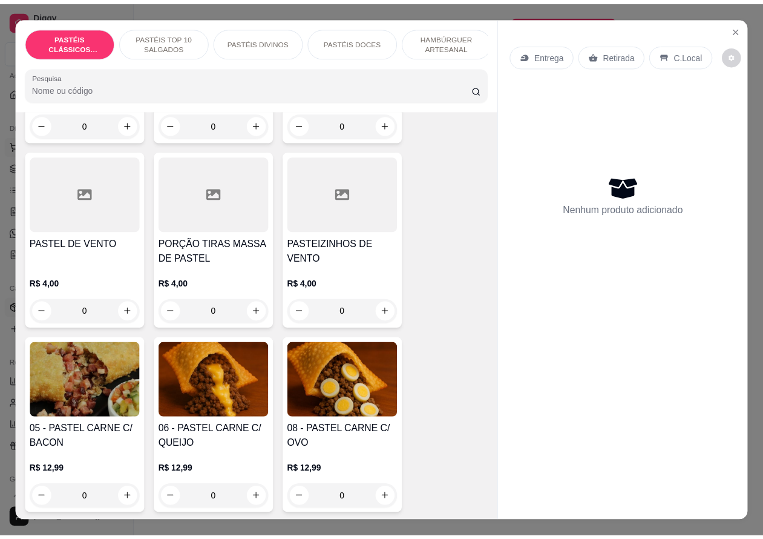
scroll to position [802, 0]
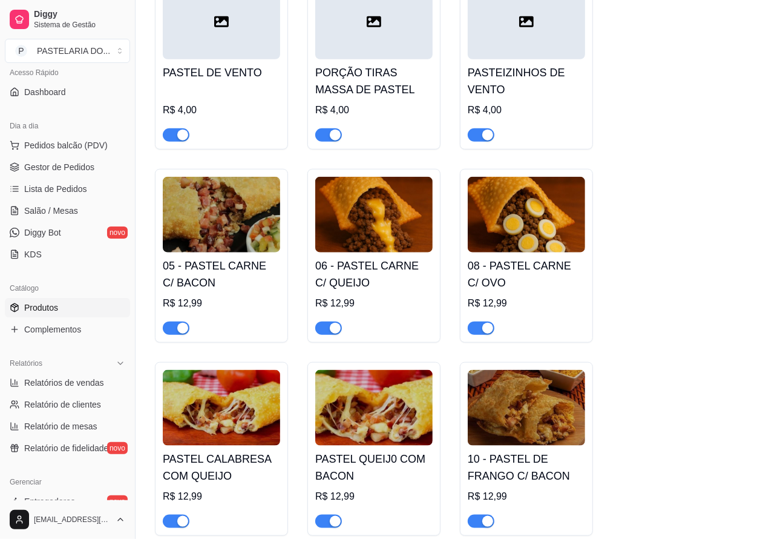
click at [64, 304] on link "Produtos" at bounding box center [67, 307] width 125 height 19
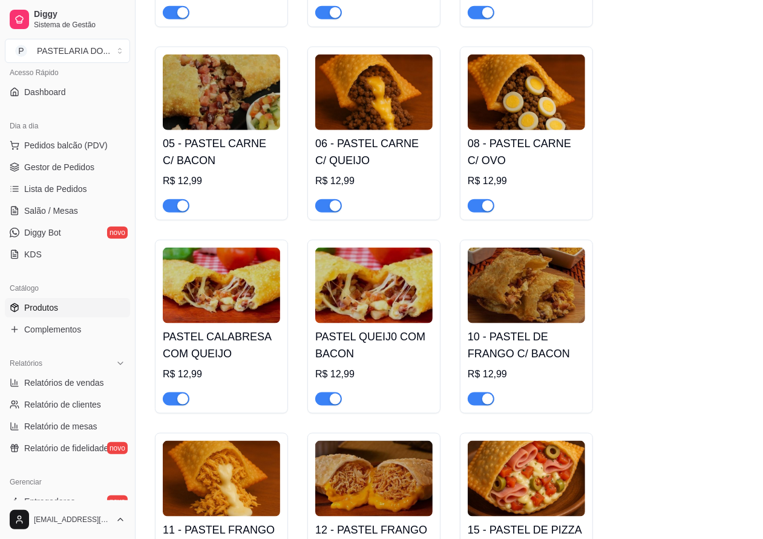
scroll to position [926, 0]
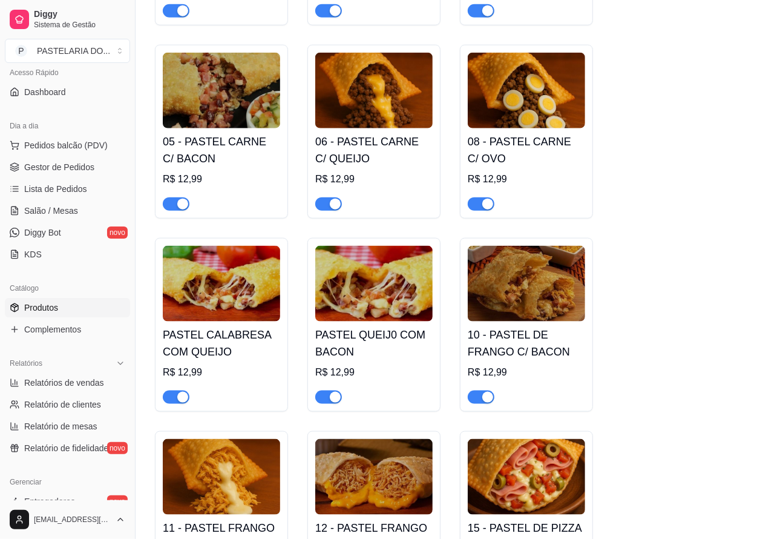
click at [480, 211] on span "button" at bounding box center [481, 203] width 27 height 13
click at [64, 207] on span "Salão / Mesas" at bounding box center [51, 211] width 54 height 12
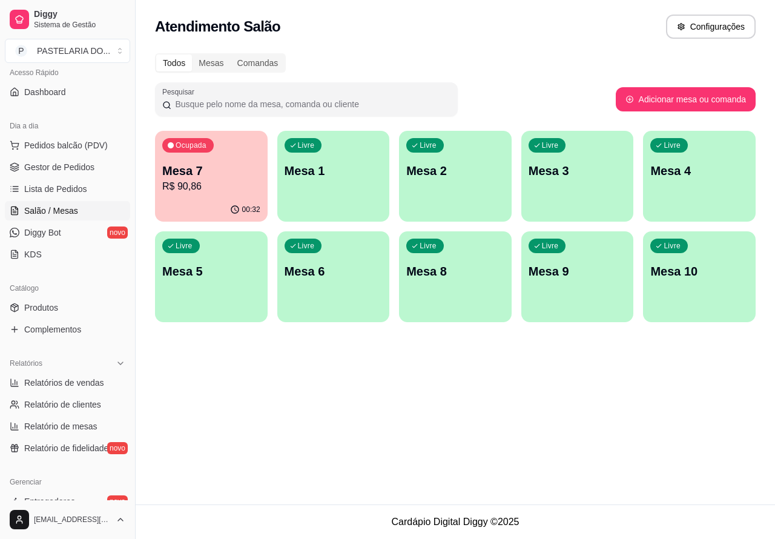
click at [345, 268] on p "Mesa 6" at bounding box center [333, 271] width 98 height 17
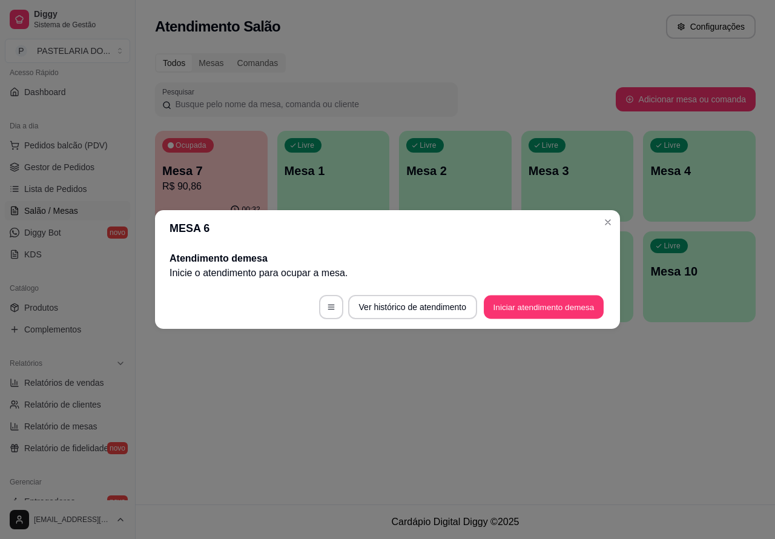
click at [553, 304] on button "Iniciar atendimento de mesa" at bounding box center [544, 307] width 120 height 24
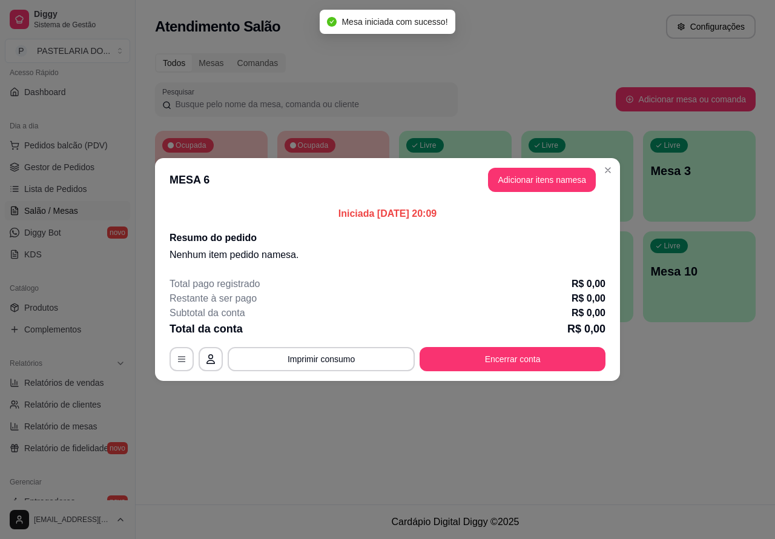
click at [552, 183] on div "Nenhum produto adicionado" at bounding box center [634, 175] width 231 height 238
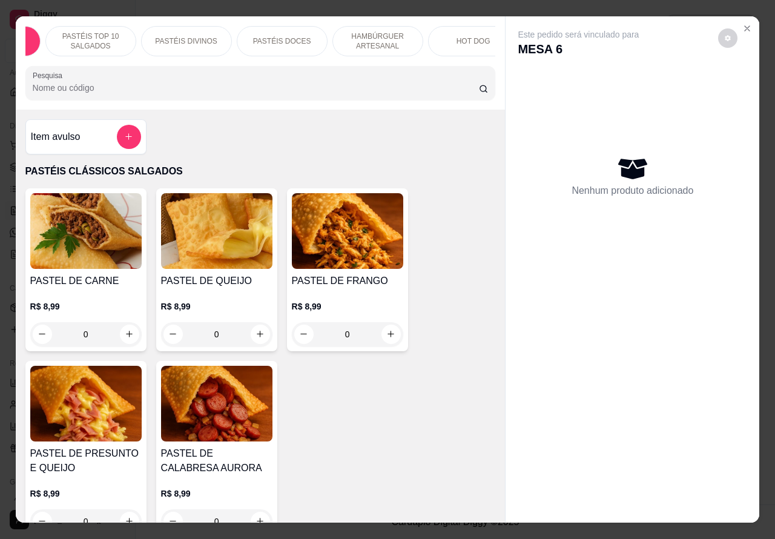
scroll to position [0, 82]
click at [476, 44] on div "HOT DOG" at bounding box center [467, 41] width 91 height 30
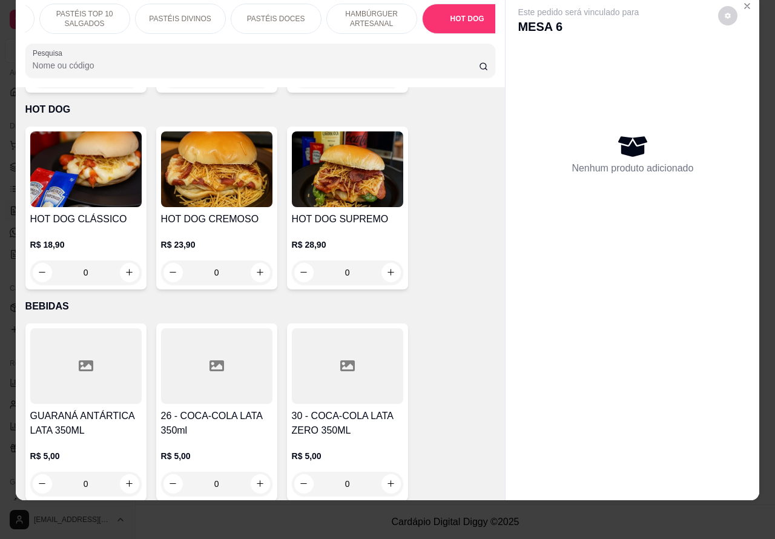
click at [263, 260] on div "0" at bounding box center [216, 272] width 111 height 24
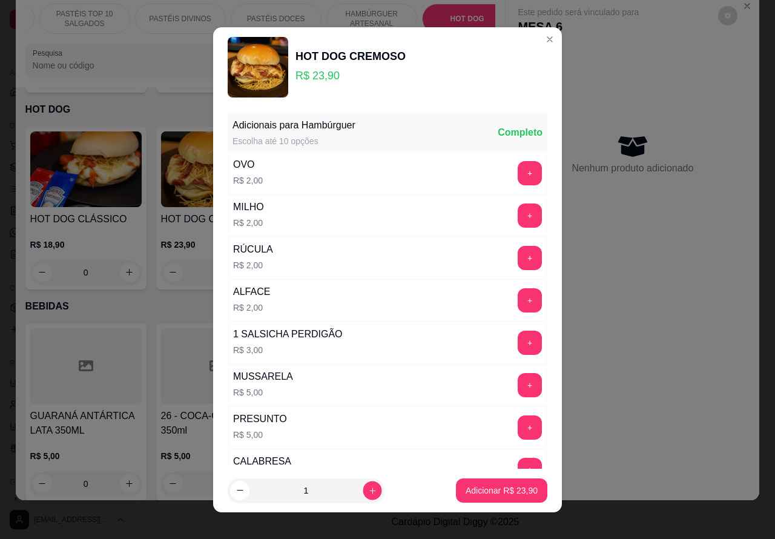
click at [363, 494] on button "increase-product-quantity" at bounding box center [372, 490] width 19 height 19
click at [368, 489] on icon "increase-product-quantity" at bounding box center [372, 489] width 9 height 9
type input "2"
click at [473, 494] on p "Adicionar R$ 47,80" at bounding box center [501, 490] width 72 height 12
type input "2"
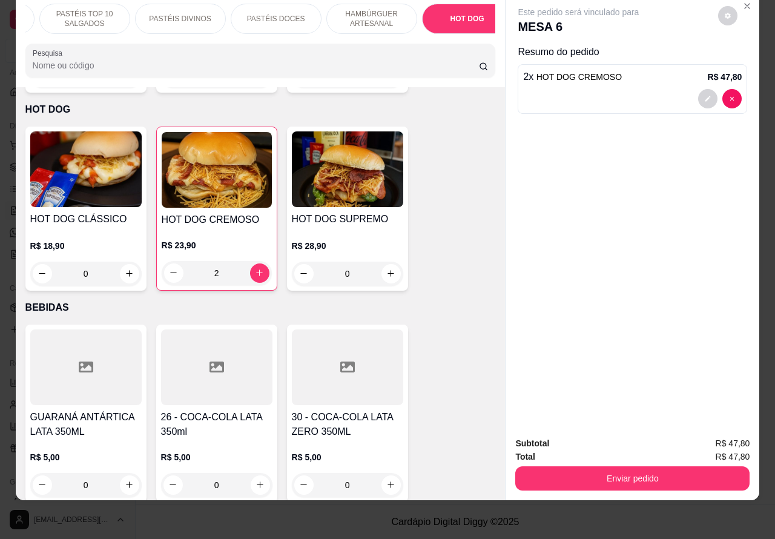
click at [223, 185] on img at bounding box center [217, 170] width 110 height 76
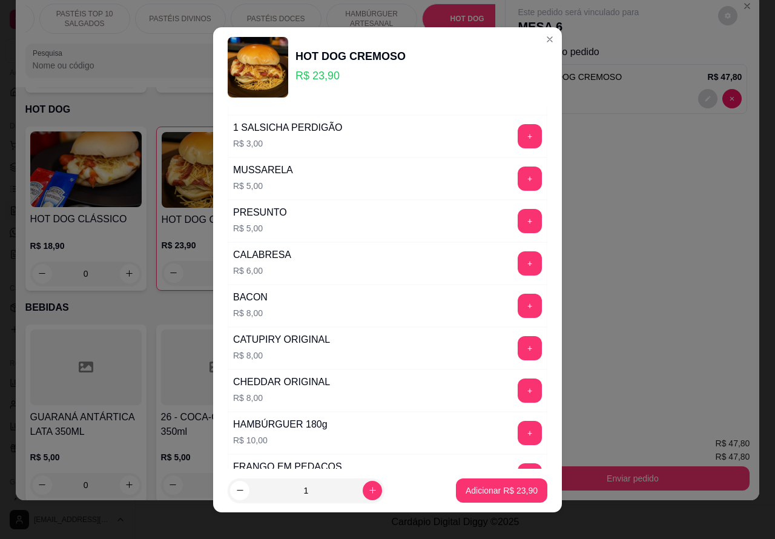
scroll to position [0, 0]
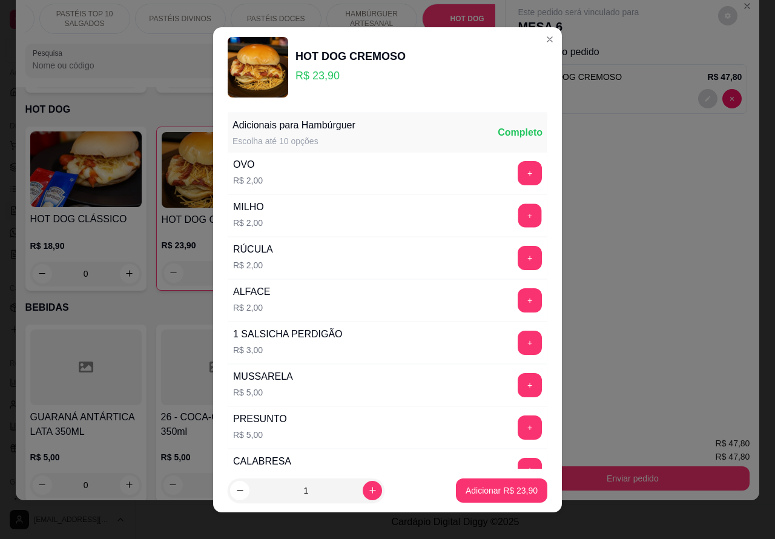
click at [518, 215] on button "+" at bounding box center [530, 215] width 24 height 24
click at [467, 498] on button "Adicionar R$ 25,90" at bounding box center [501, 490] width 91 height 24
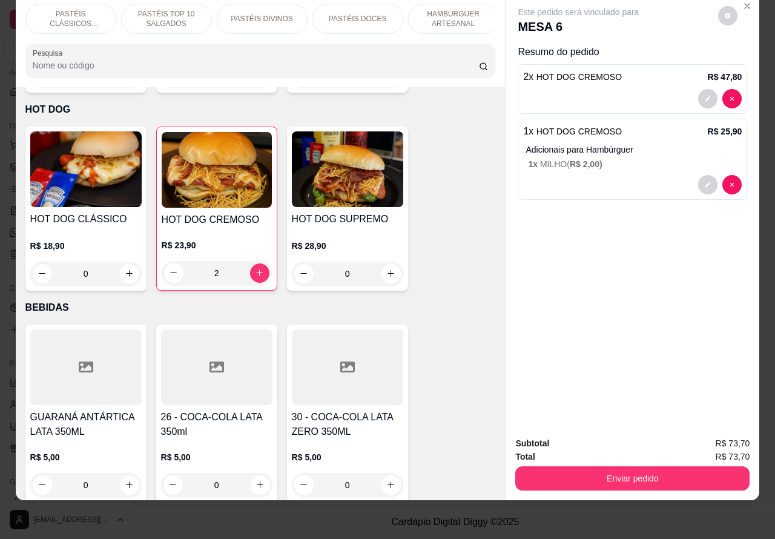
click at [83, 12] on p "PASTÉIS CLÁSSICOS SALGADOS" at bounding box center [71, 18] width 70 height 19
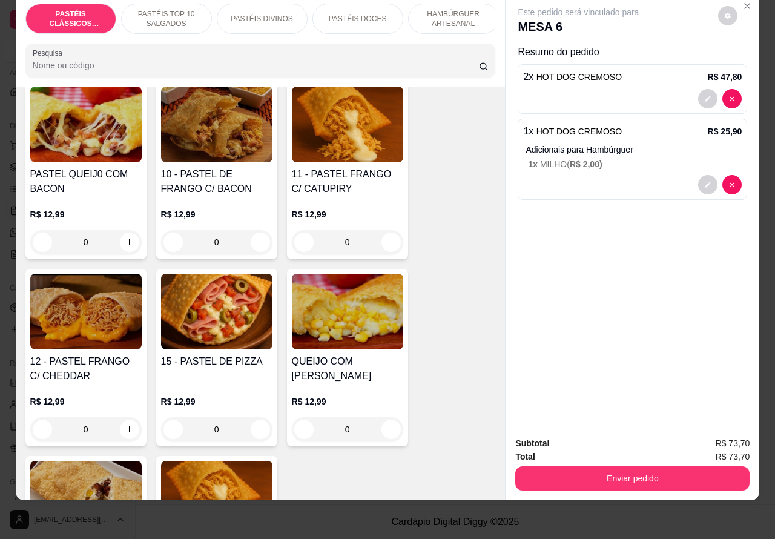
scroll to position [1032, 0]
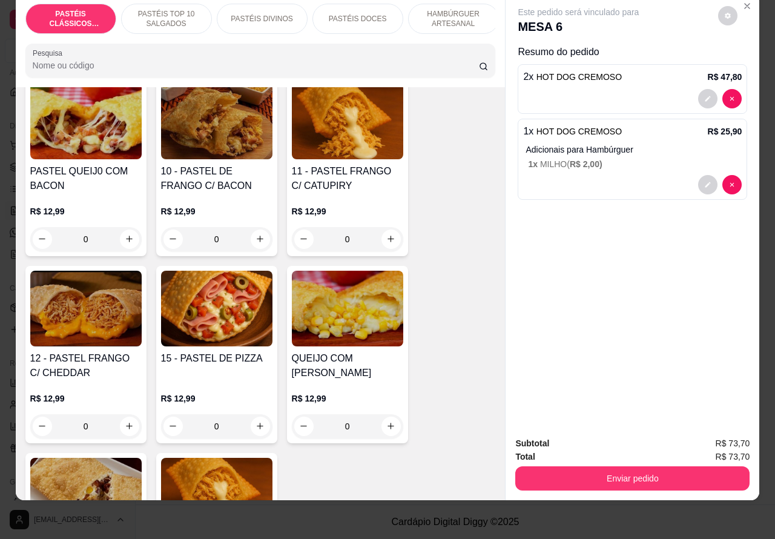
click at [248, 428] on div "0" at bounding box center [216, 426] width 111 height 24
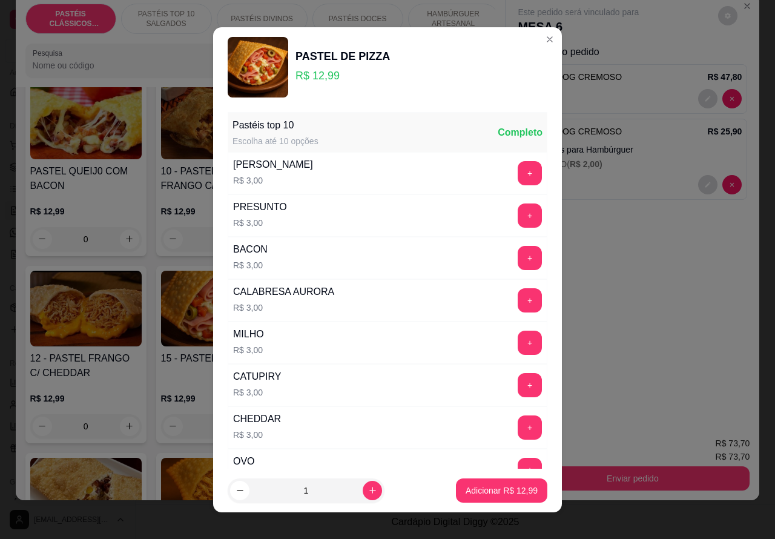
click at [483, 492] on p "Adicionar R$ 12,99" at bounding box center [501, 490] width 72 height 12
type input "1"
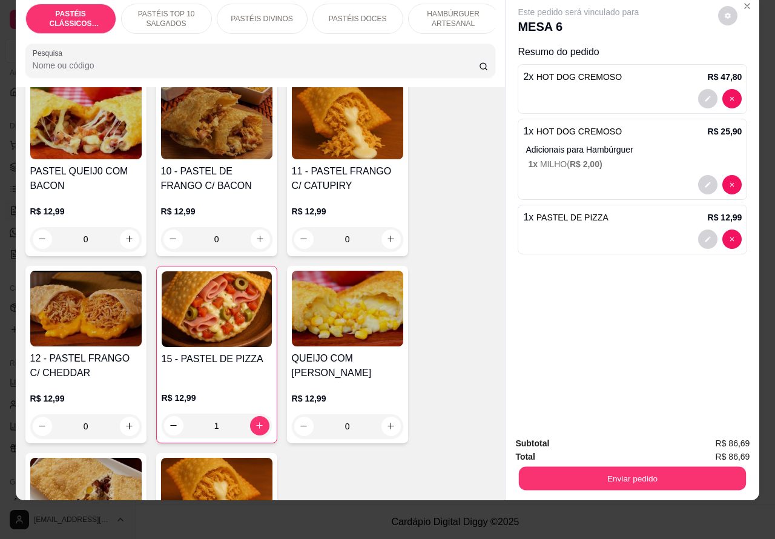
click at [590, 478] on button "Enviar pedido" at bounding box center [632, 479] width 227 height 24
click at [721, 438] on button "Enviar pedido" at bounding box center [717, 437] width 68 height 23
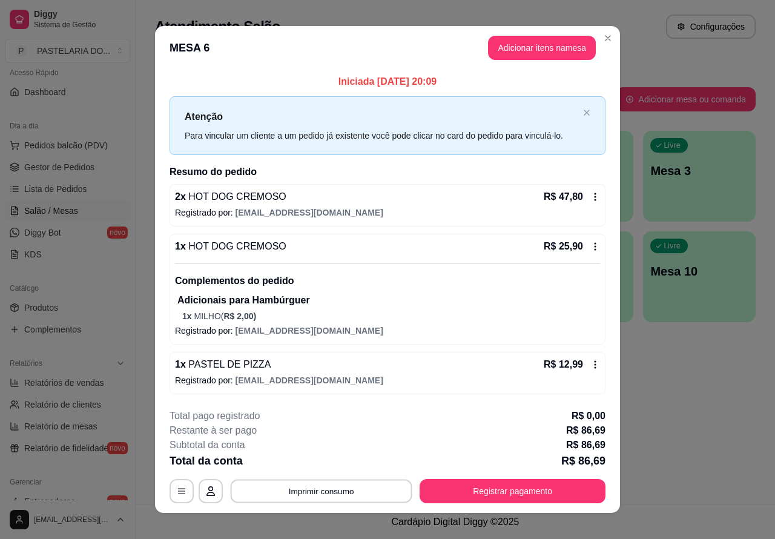
click at [329, 494] on button "Imprimir consumo" at bounding box center [322, 491] width 182 height 24
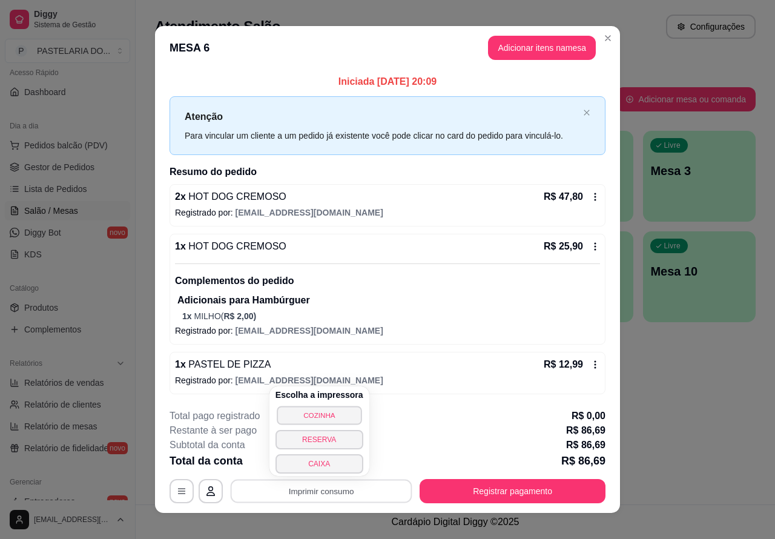
click at [345, 419] on button "COZINHA" at bounding box center [319, 414] width 85 height 19
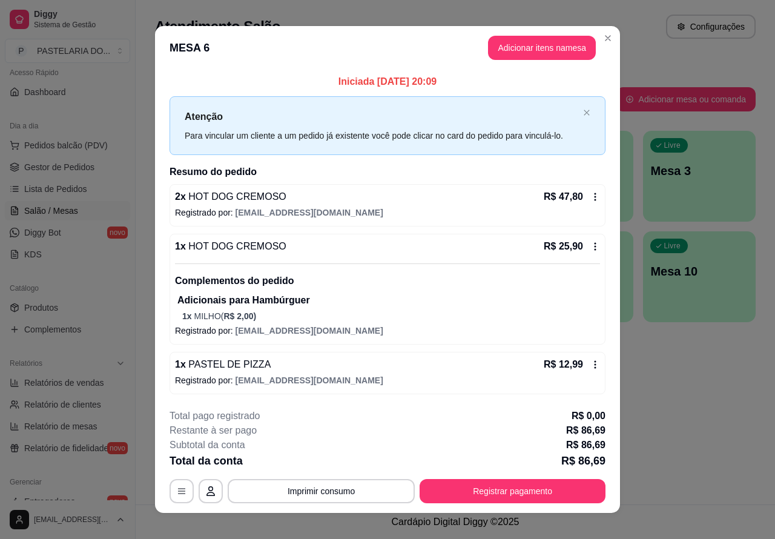
click at [660, 389] on div "Atendimento Salão Configurações Todos Mesas Comandas Pesquisar Adicionar mesa o…" at bounding box center [455, 252] width 639 height 504
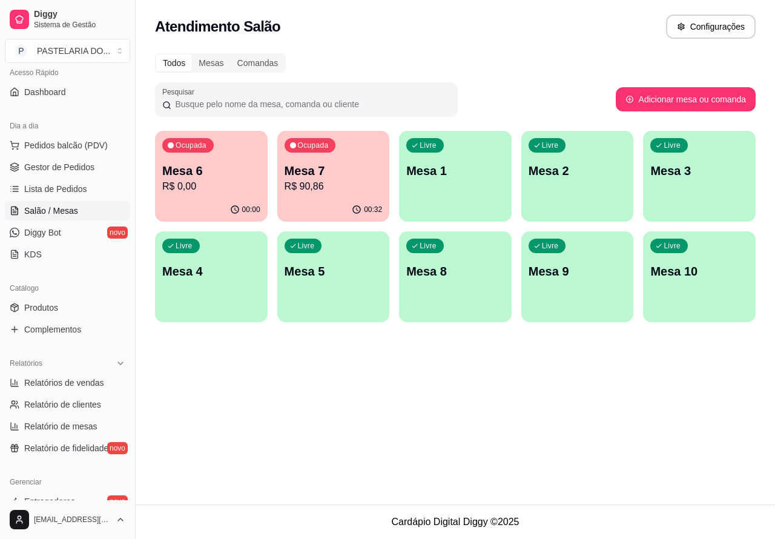
click at [349, 183] on p "R$ 90,86" at bounding box center [333, 186] width 98 height 15
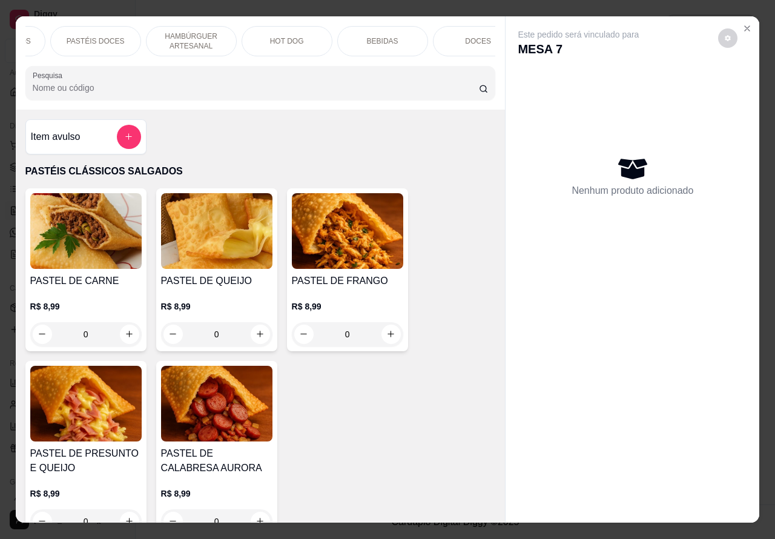
scroll to position [0, 263]
click at [380, 39] on p "BEBIDAS" at bounding box center [381, 41] width 31 height 10
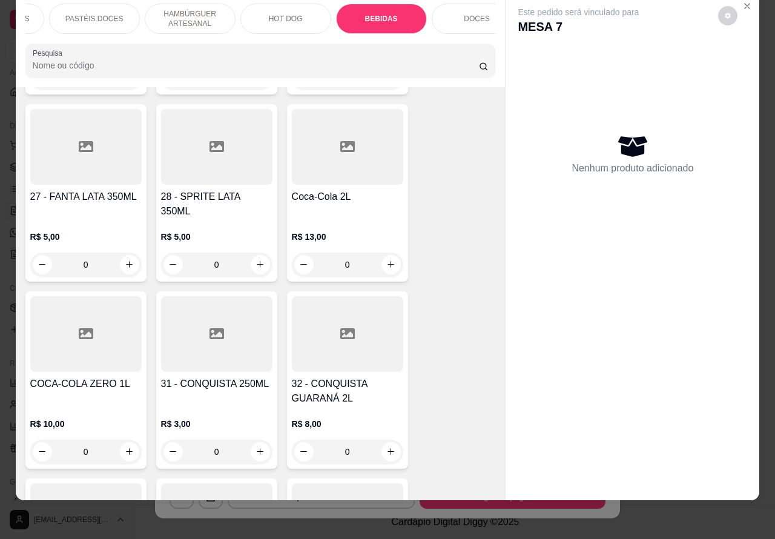
scroll to position [3862, 0]
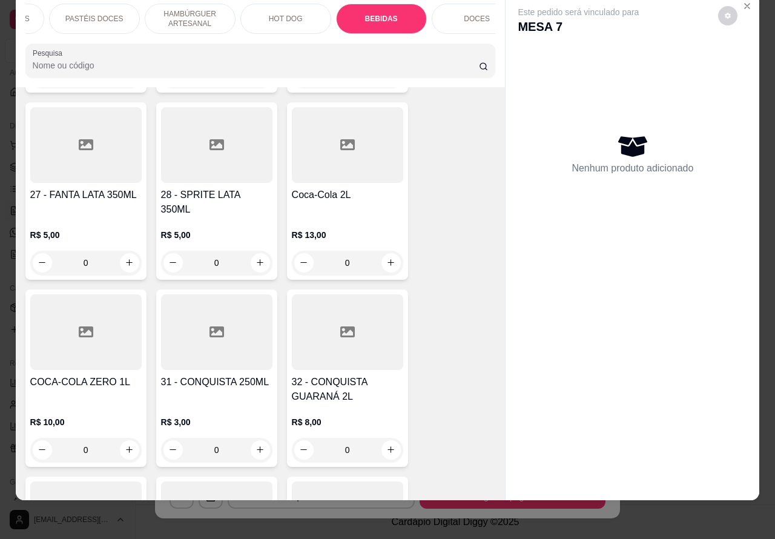
click at [386, 258] on icon "increase-product-quantity" at bounding box center [390, 262] width 9 height 9
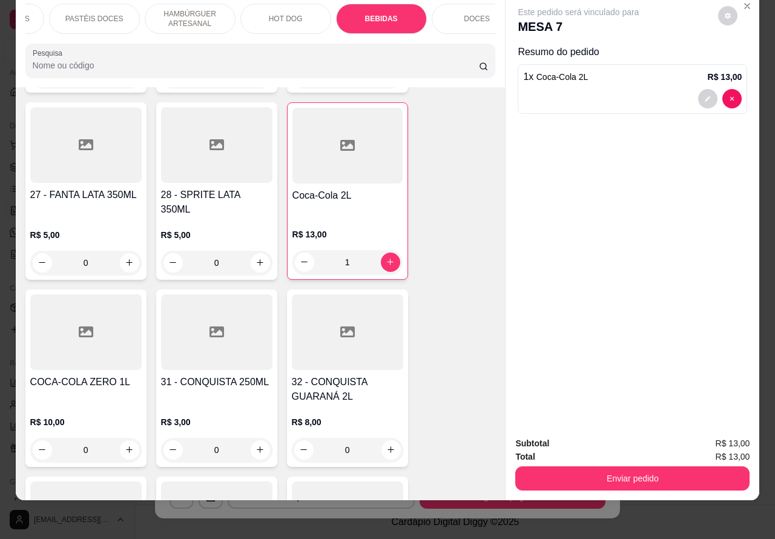
type input "1"
click at [603, 477] on button "Enviar pedido" at bounding box center [632, 479] width 227 height 24
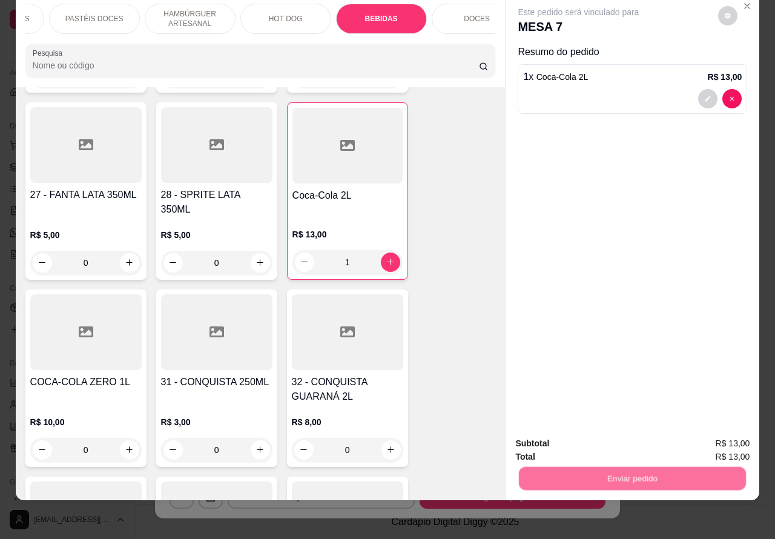
click at [636, 441] on button "Registrar cliente" at bounding box center [635, 437] width 77 height 22
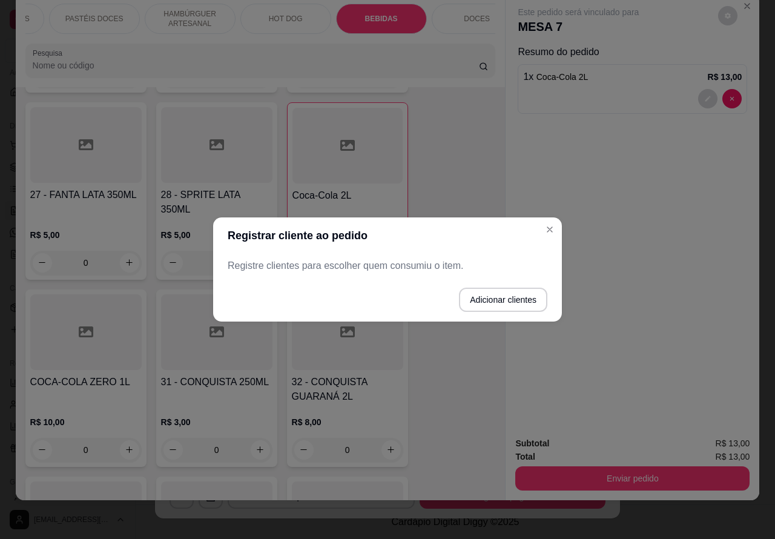
click at [548, 234] on div "Este pedido será vinculado para MESA 7 Resumo do pedido 1 x Coca-Cola 2L R$ 13,…" at bounding box center [632, 210] width 254 height 433
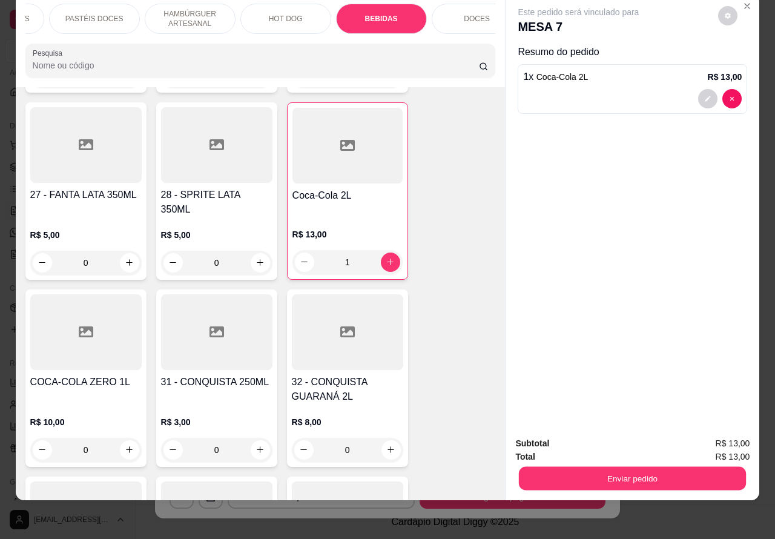
click at [636, 467] on button "Enviar pedido" at bounding box center [632, 479] width 227 height 24
click at [723, 440] on button "Enviar pedido" at bounding box center [717, 437] width 68 height 23
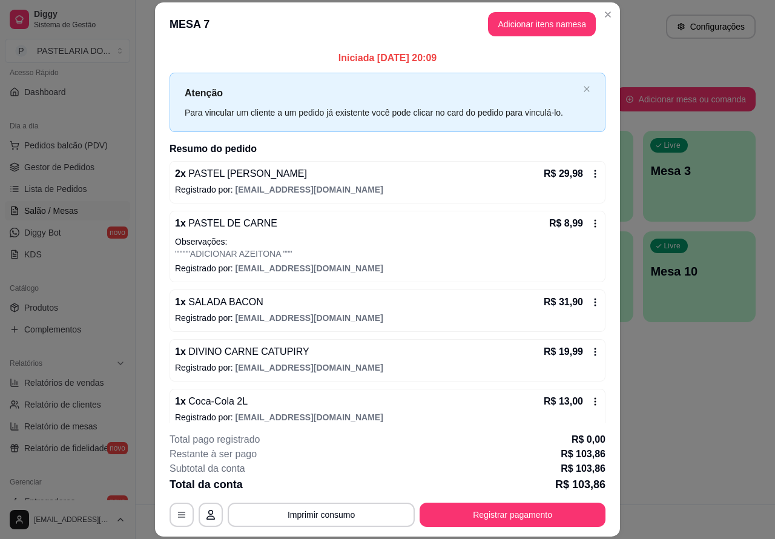
click at [105, 147] on button "Pedidos balcão (PDV)" at bounding box center [67, 145] width 125 height 19
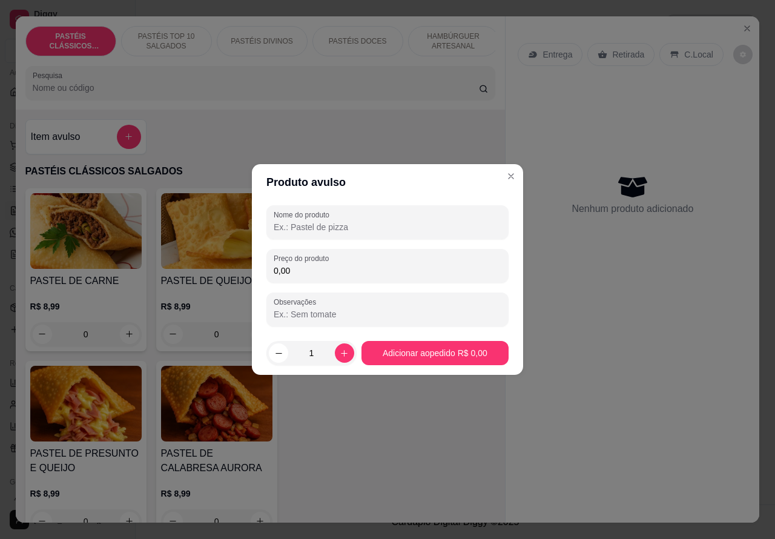
click at [619, 48] on p "Retirada" at bounding box center [628, 54] width 32 height 12
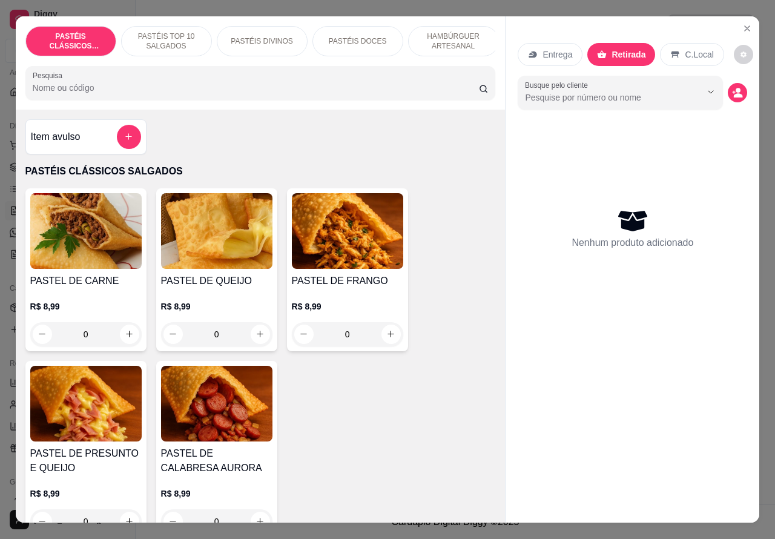
click at [551, 51] on p "Entrega" at bounding box center [557, 54] width 30 height 12
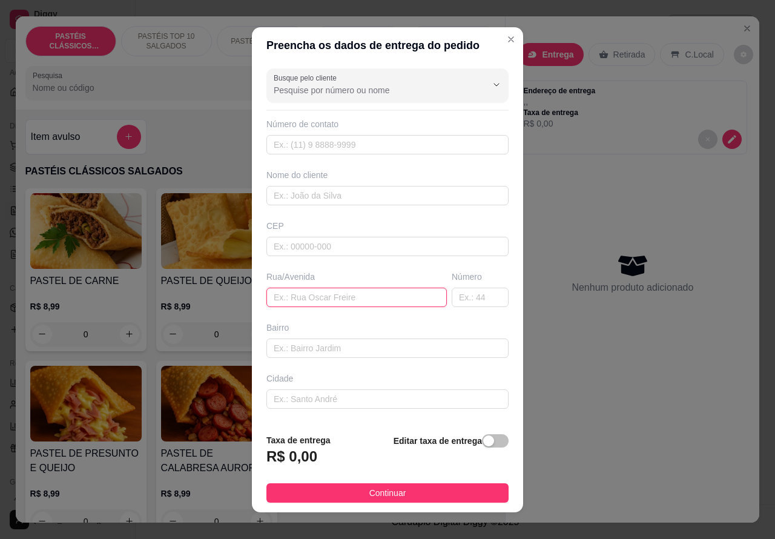
paste input "14 99887-3901"
type input "1"
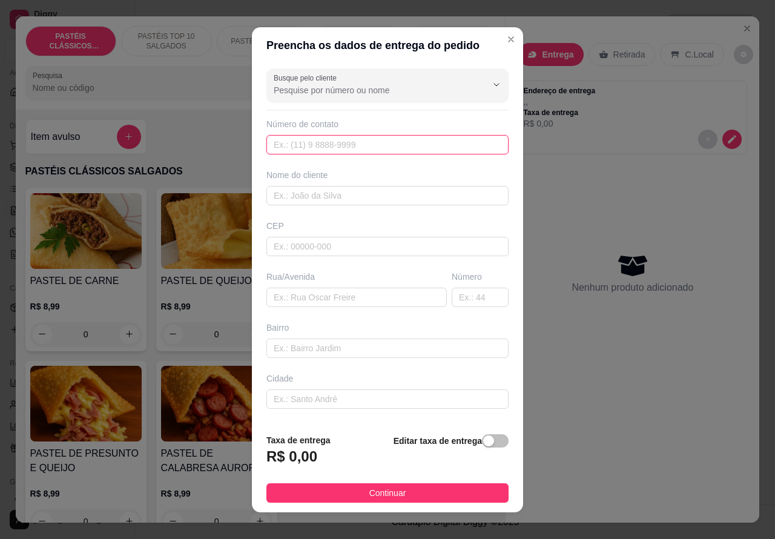
paste input "[PHONE_NUMBER]"
type input "[PHONE_NUMBER]"
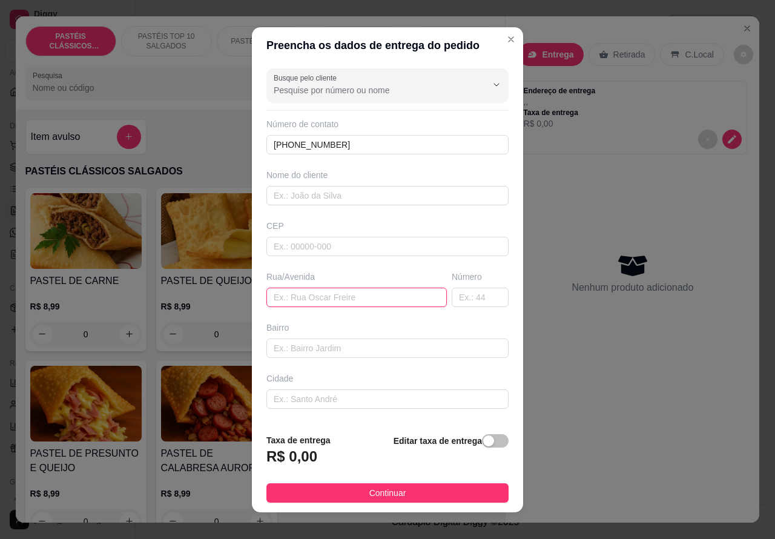
paste input "[PERSON_NAME] 158"
type input "[PERSON_NAME] 158"
click at [483, 442] on div "button" at bounding box center [488, 440] width 11 height 11
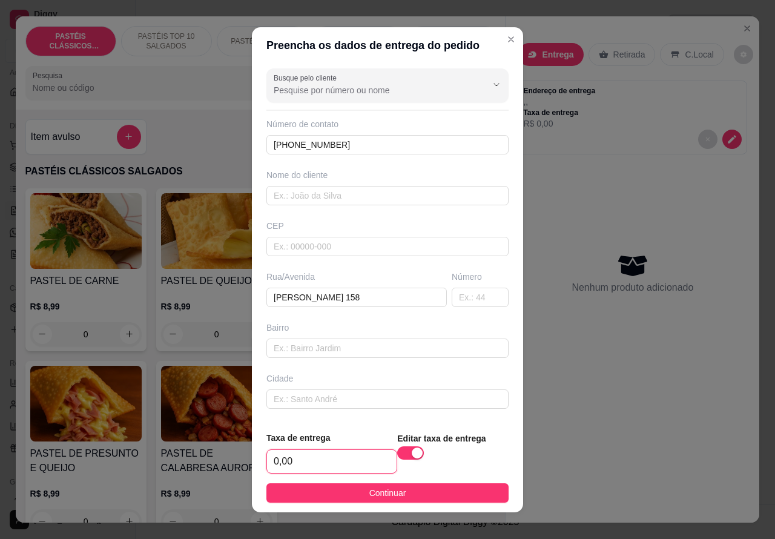
click at [278, 462] on input "0,00" at bounding box center [332, 461] width 130 height 23
type input "3,99"
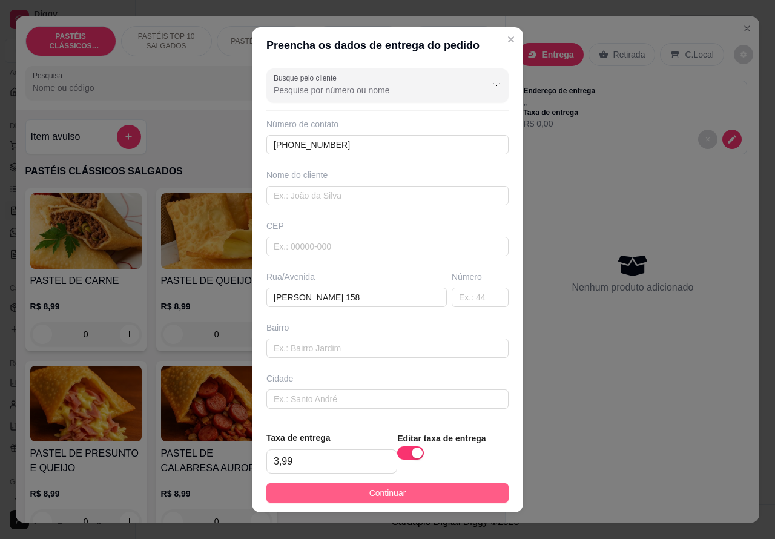
click at [479, 486] on button "Continuar" at bounding box center [387, 492] width 242 height 19
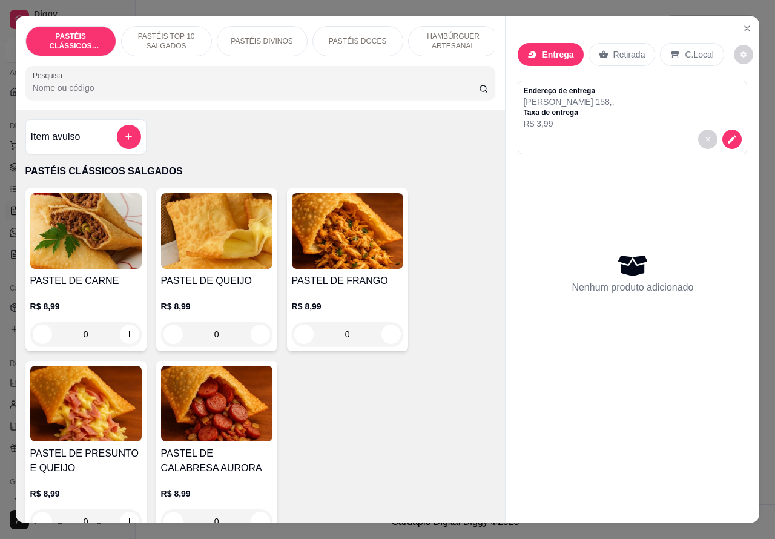
click at [455, 39] on p "HAMBÚRGUER ARTESANAL" at bounding box center [453, 40] width 70 height 19
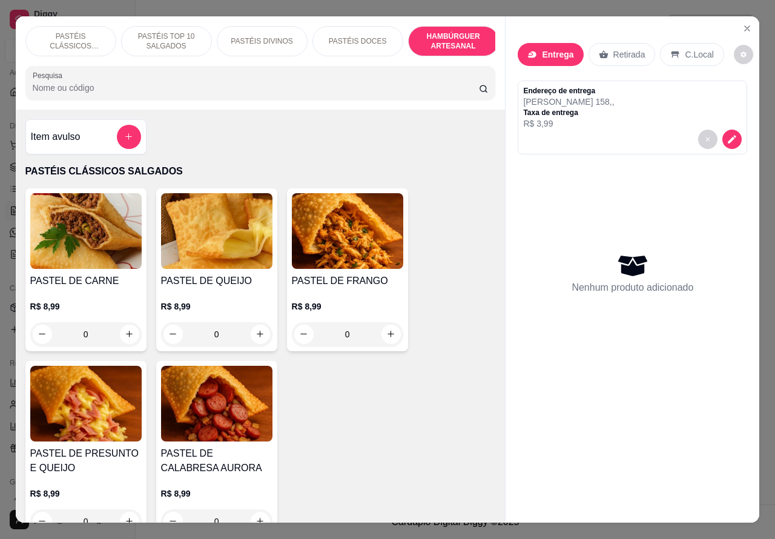
scroll to position [28, 0]
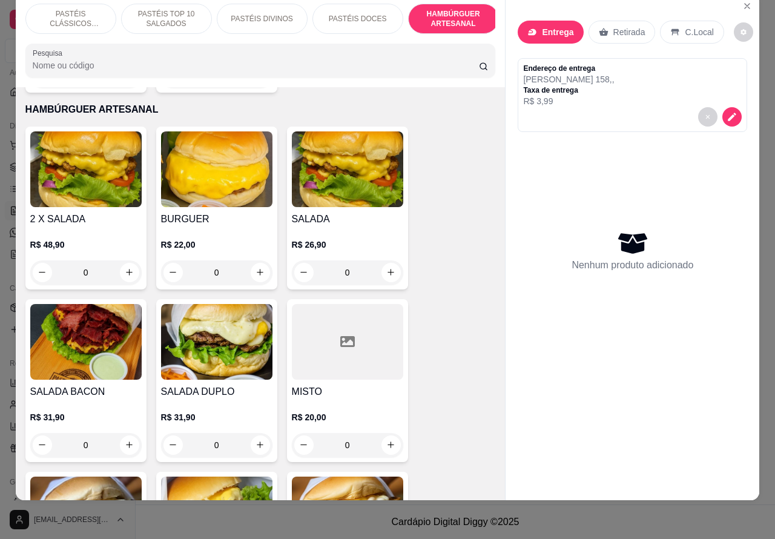
click at [132, 436] on div "0" at bounding box center [85, 445] width 111 height 24
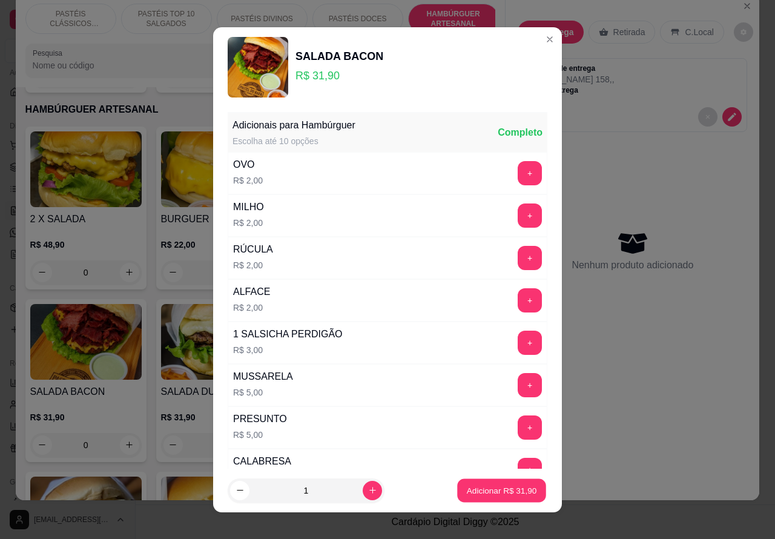
click at [471, 493] on p "Adicionar R$ 31,90" at bounding box center [502, 489] width 70 height 11
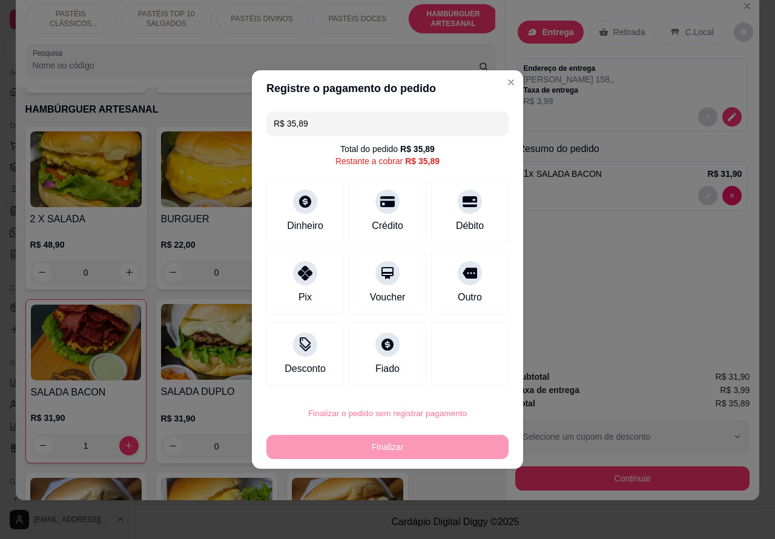
click at [466, 380] on button "Confirmar" at bounding box center [460, 379] width 45 height 19
type input "0"
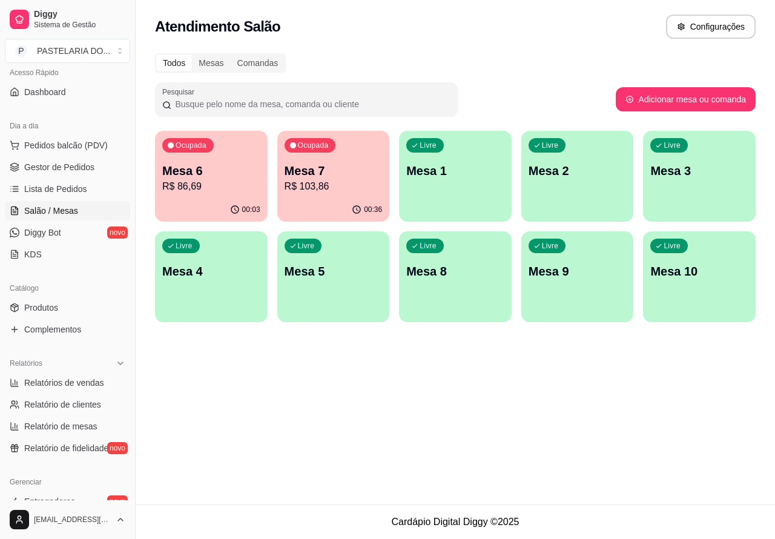
click at [86, 205] on link "Salão / Mesas" at bounding box center [67, 210] width 125 height 19
click at [88, 189] on link "Lista de Pedidos" at bounding box center [67, 188] width 125 height 19
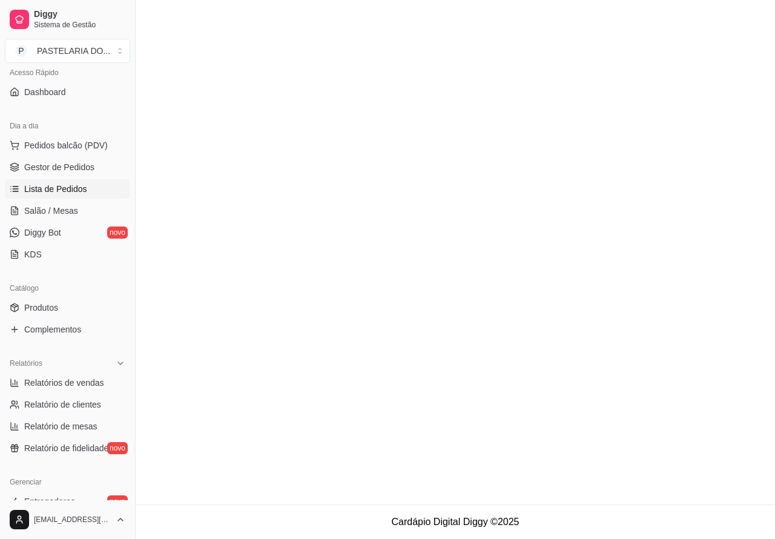
click at [84, 186] on span "Lista de Pedidos" at bounding box center [55, 189] width 63 height 12
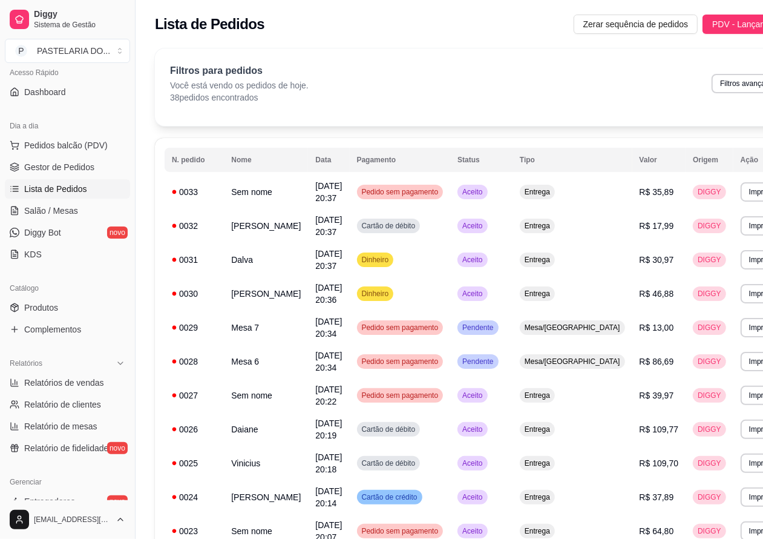
click at [741, 303] on button "Imprimir" at bounding box center [762, 293] width 43 height 19
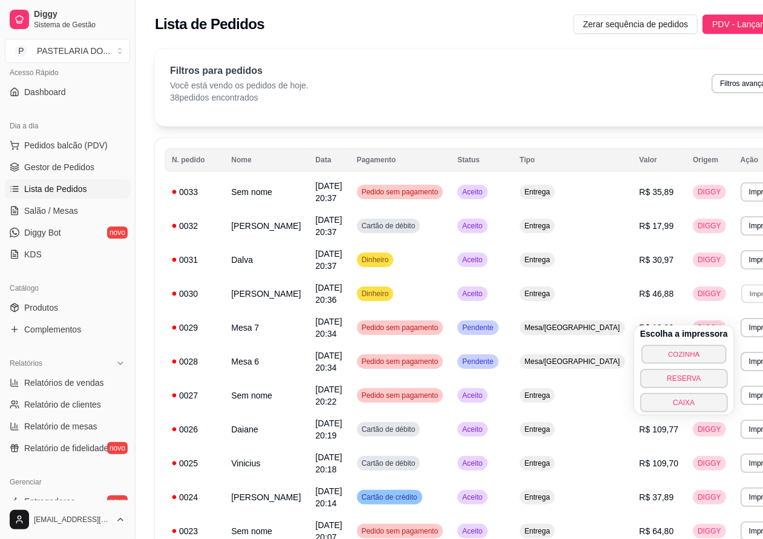
click at [693, 353] on button "COZINHA" at bounding box center [684, 353] width 85 height 19
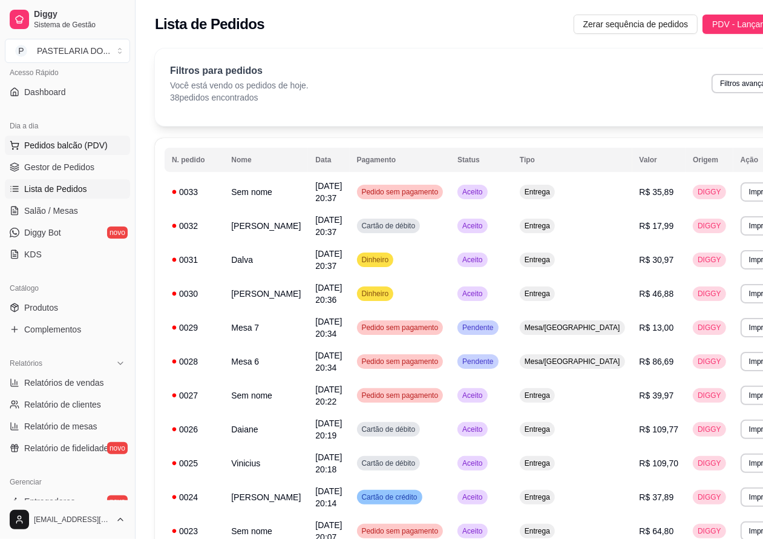
click at [88, 139] on span "Pedidos balcão (PDV)" at bounding box center [66, 145] width 84 height 12
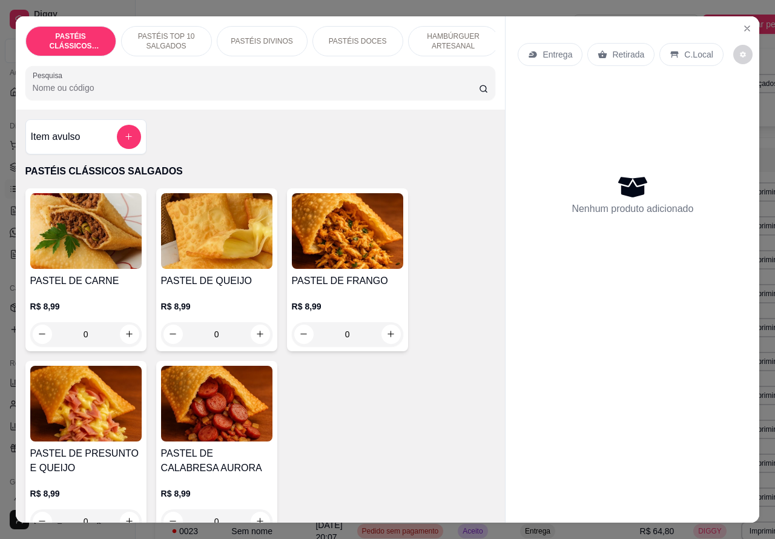
click at [454, 38] on p "HAMBÚRGUER ARTESANAL" at bounding box center [453, 40] width 70 height 19
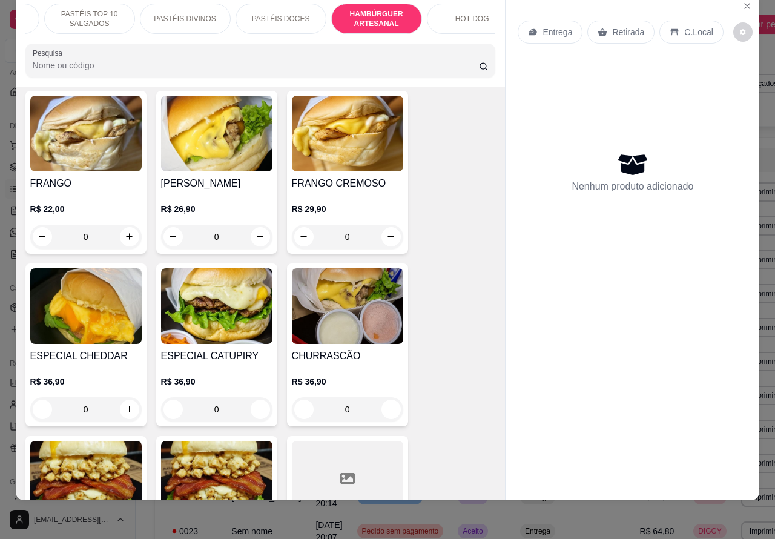
scroll to position [2884, 0]
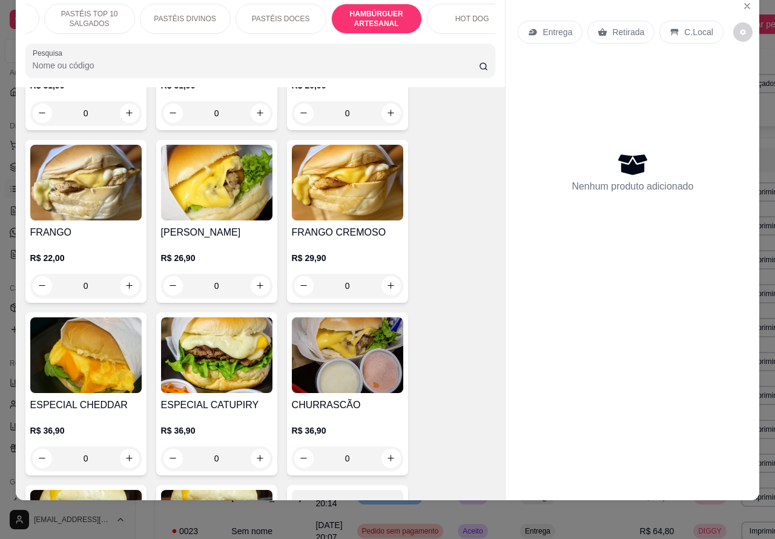
click at [252, 274] on div "0" at bounding box center [216, 286] width 111 height 24
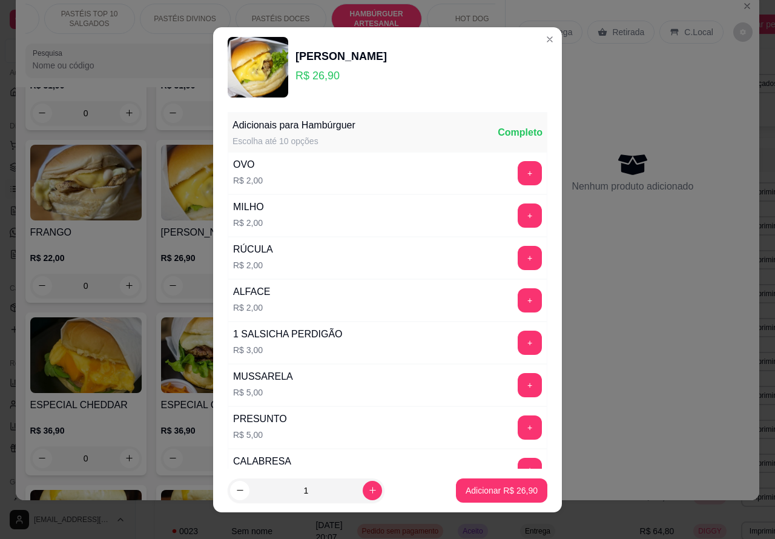
click at [368, 489] on icon "increase-product-quantity" at bounding box center [372, 489] width 9 height 9
type input "2"
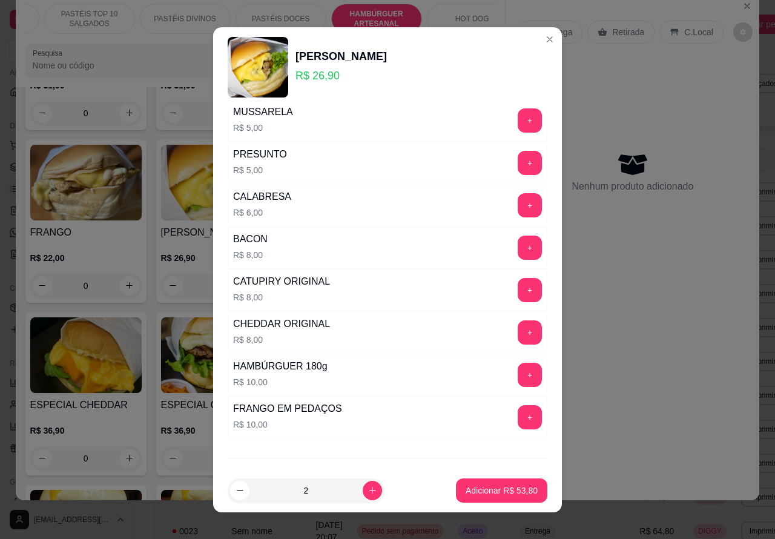
scroll to position [265, 0]
click at [518, 246] on button "+" at bounding box center [530, 247] width 24 height 24
click at [476, 493] on p "Adicionar R$ 69,80" at bounding box center [501, 490] width 72 height 12
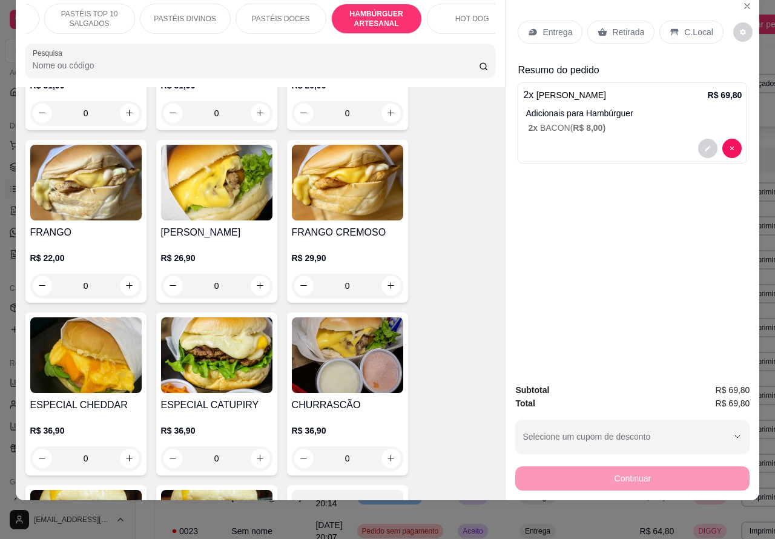
click at [621, 26] on p "Retirada" at bounding box center [628, 32] width 32 height 12
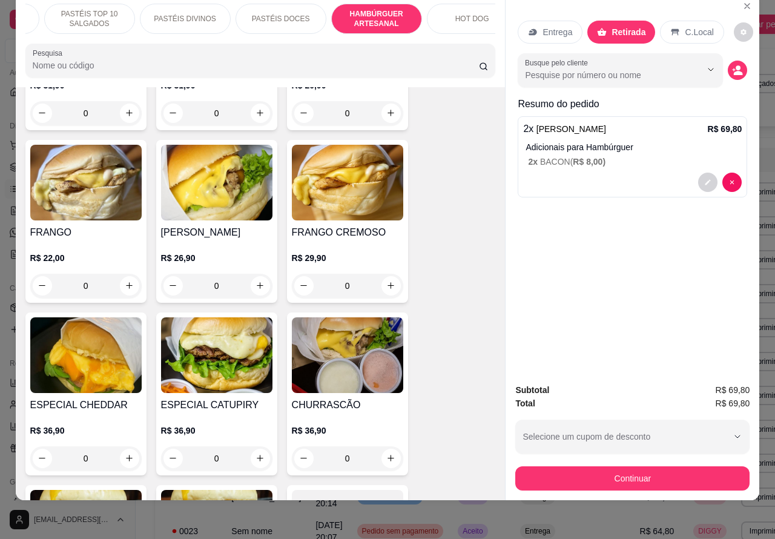
click at [554, 172] on div at bounding box center [632, 181] width 218 height 19
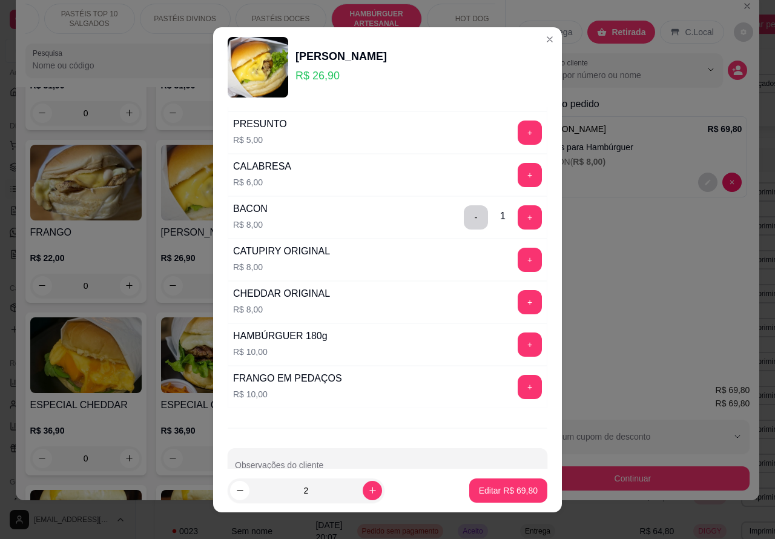
scroll to position [328, 0]
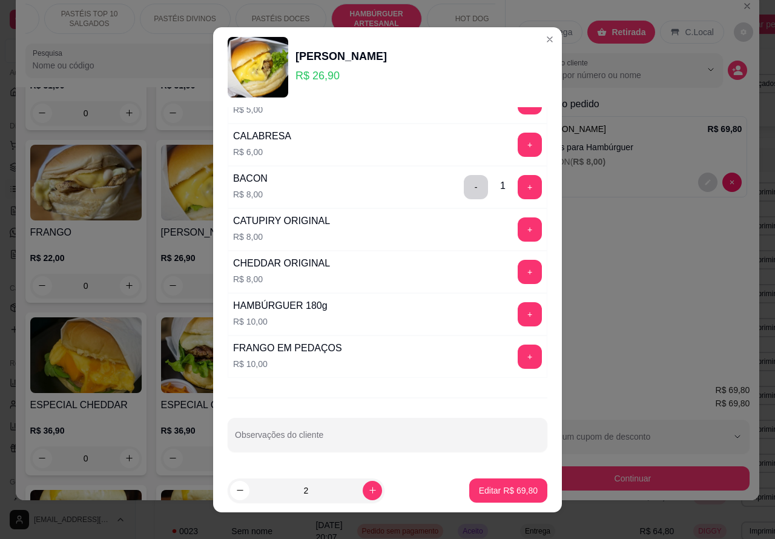
click at [342, 442] on input "Observações do cliente" at bounding box center [387, 439] width 305 height 12
type input "c"
type input "CLIENTE ESTA AGUARDANDO"
click at [503, 496] on button "Editar R$ 69,80" at bounding box center [508, 490] width 78 height 24
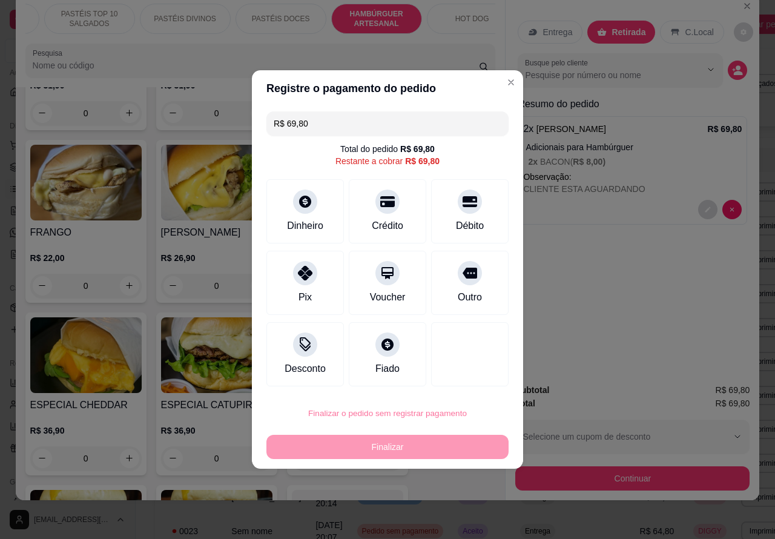
click at [477, 378] on button "Confirmar" at bounding box center [460, 379] width 45 height 19
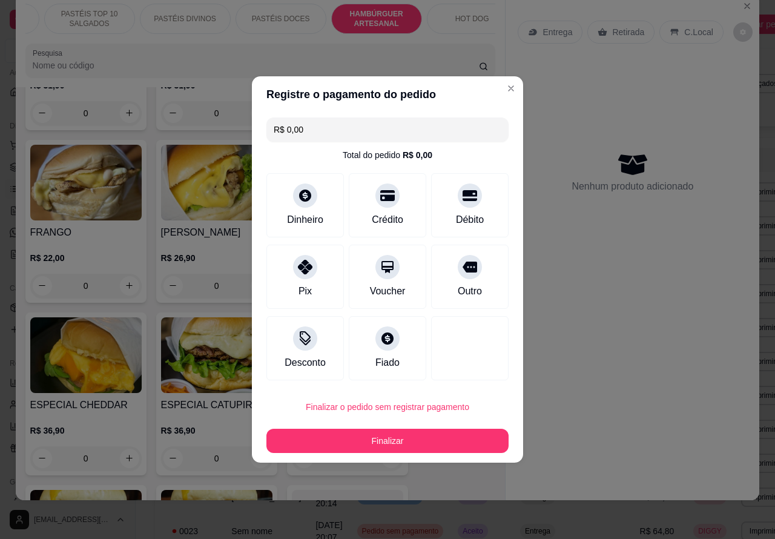
type input "R$ 0,00"
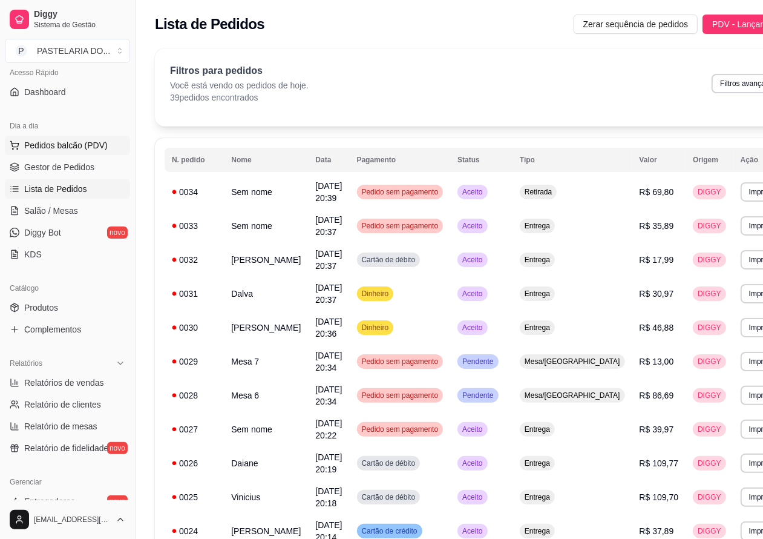
click at [88, 149] on span "Pedidos balcão (PDV)" at bounding box center [66, 145] width 84 height 12
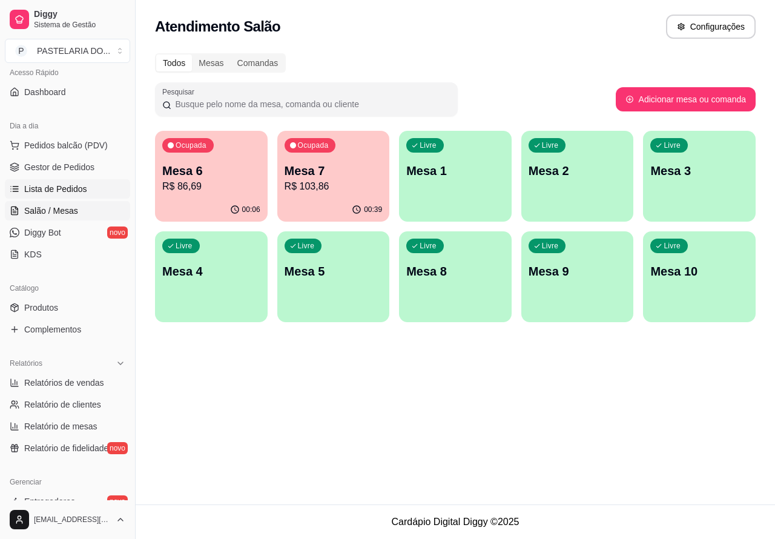
click at [80, 188] on span "Lista de Pedidos" at bounding box center [55, 189] width 63 height 12
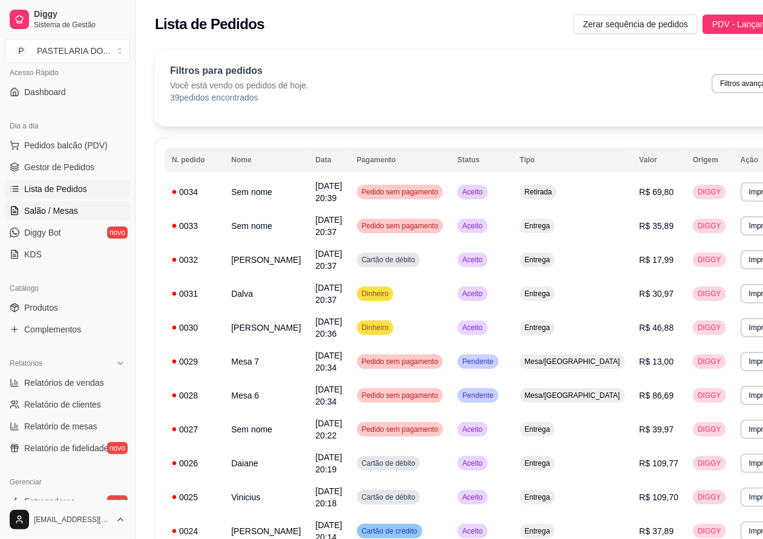
click at [76, 211] on link "Salão / Mesas" at bounding box center [67, 210] width 125 height 19
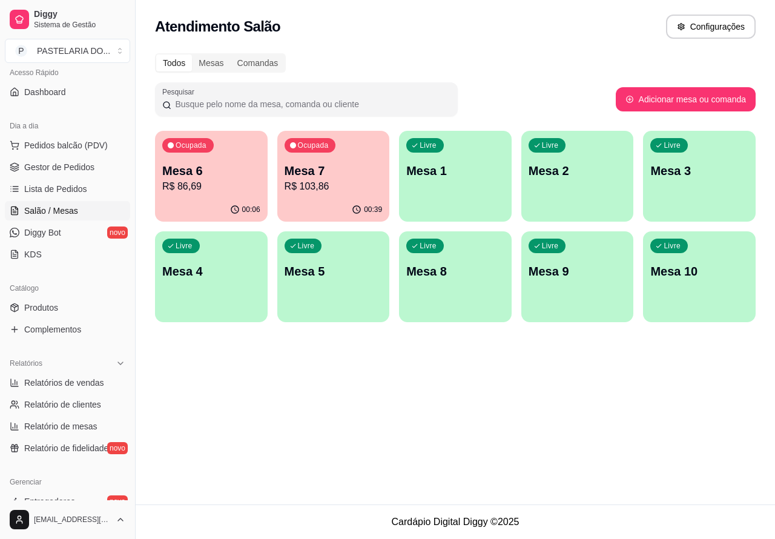
click at [327, 265] on p "Mesa 5" at bounding box center [333, 271] width 98 height 17
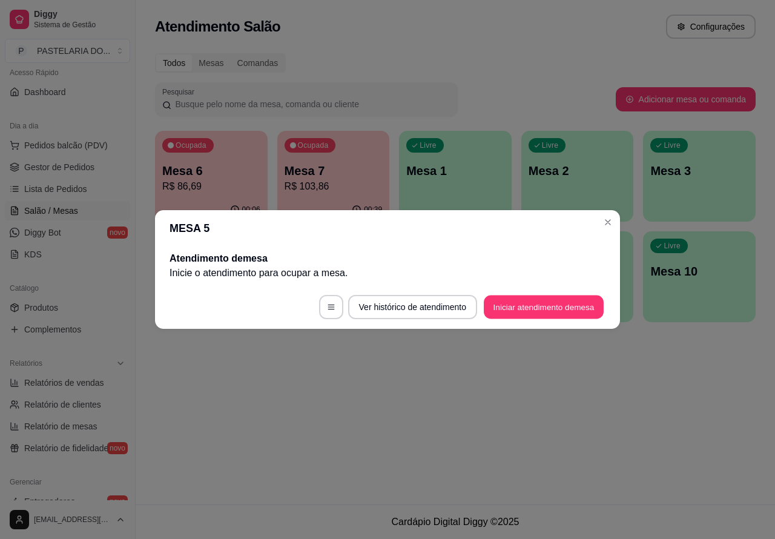
click at [507, 306] on button "Iniciar atendimento de mesa" at bounding box center [544, 307] width 120 height 24
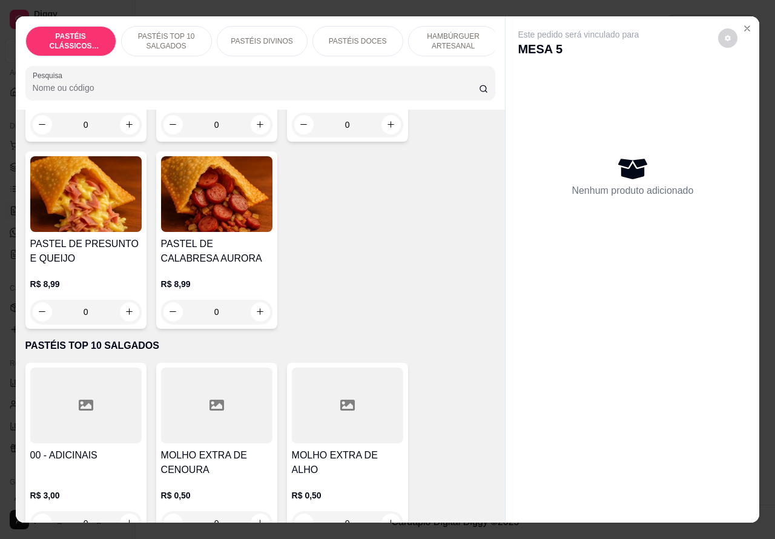
click at [173, 32] on p "PASTÉIS TOP 10 SALGADOS" at bounding box center [166, 40] width 70 height 19
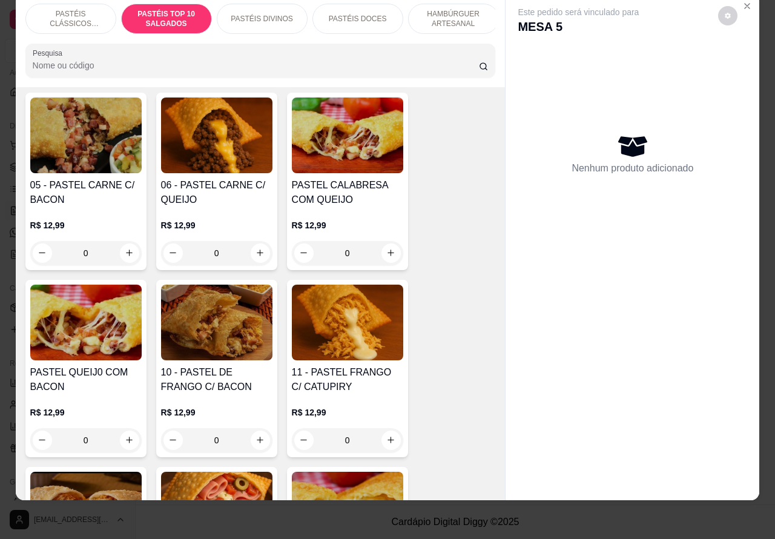
scroll to position [773, 0]
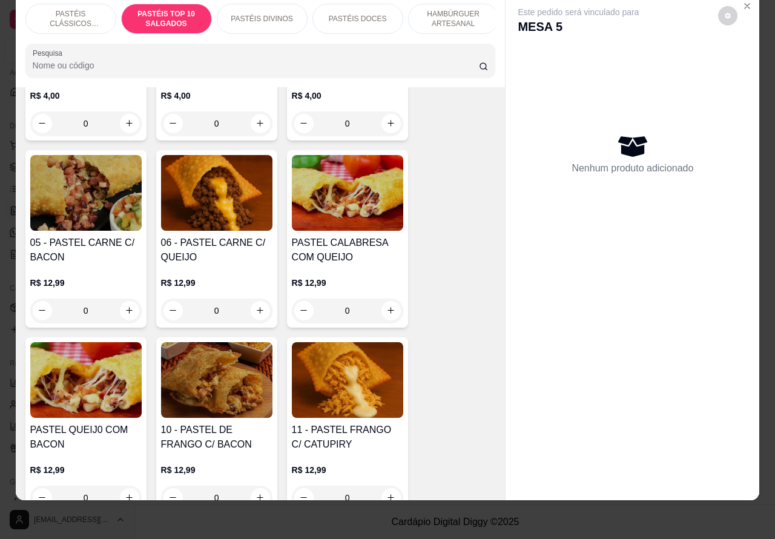
click at [120, 312] on div "0" at bounding box center [85, 310] width 111 height 24
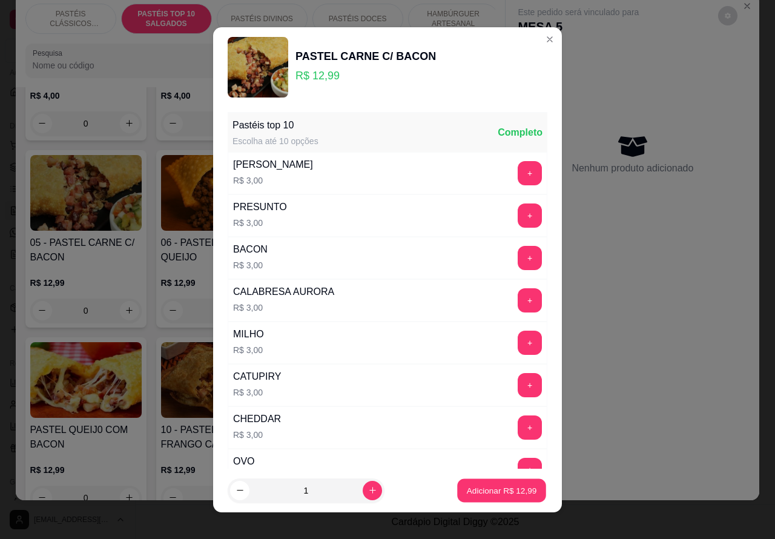
click at [467, 493] on p "Adicionar R$ 12,99" at bounding box center [502, 489] width 70 height 11
type input "1"
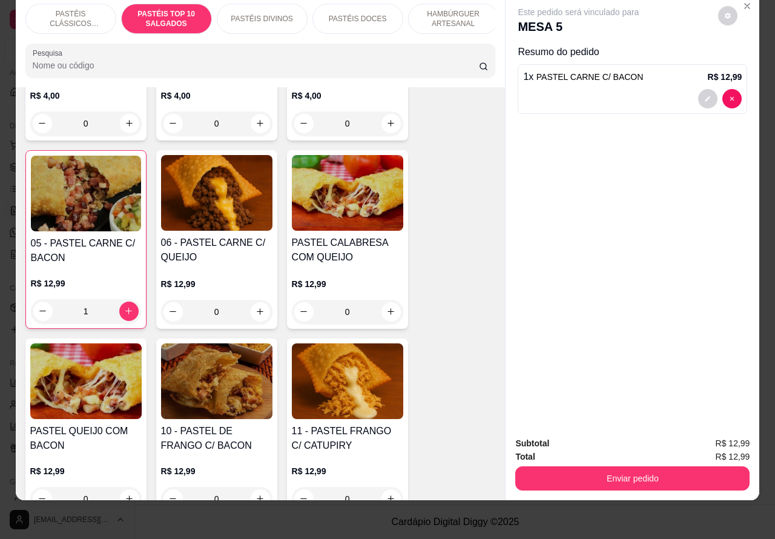
click at [460, 14] on p "HAMBÚRGUER ARTESANAL" at bounding box center [453, 18] width 70 height 19
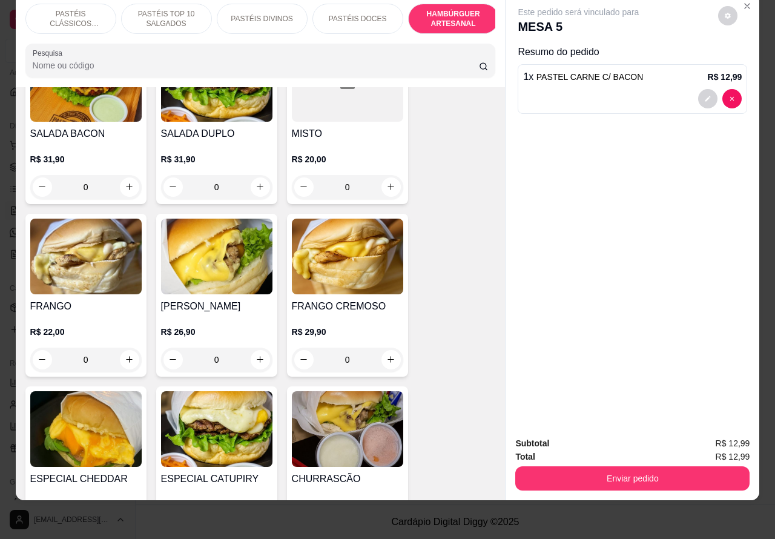
scroll to position [2846, 0]
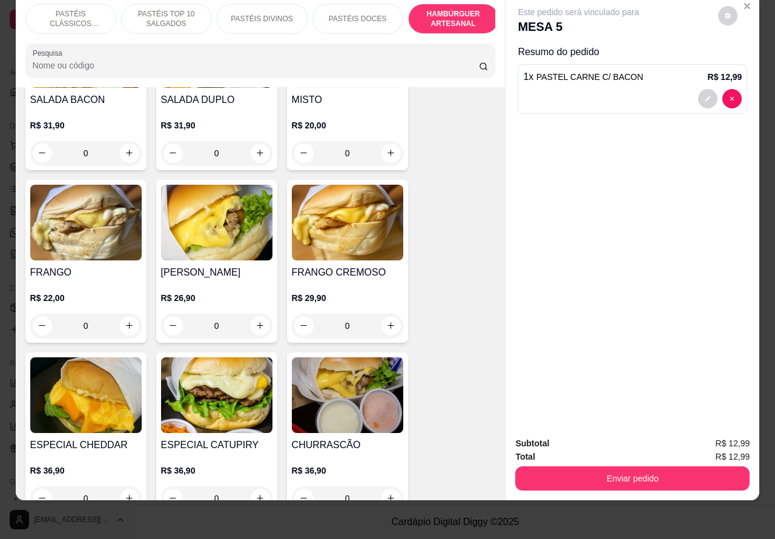
click at [128, 313] on div "0" at bounding box center [85, 325] width 111 height 24
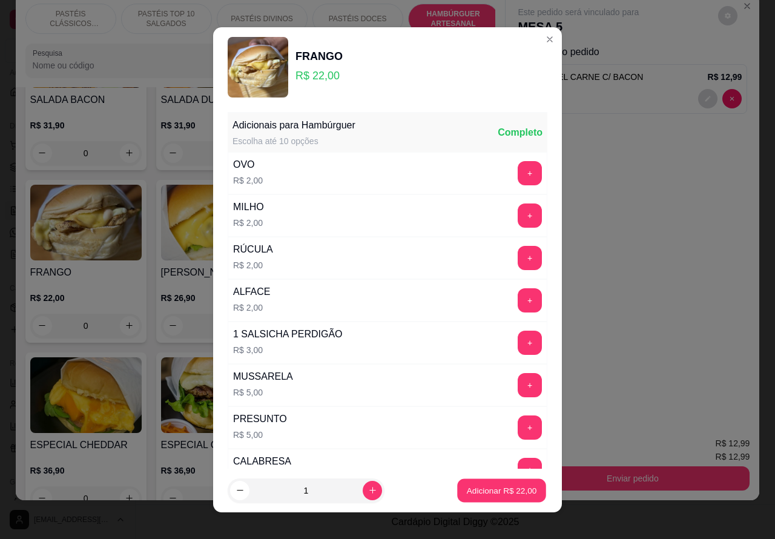
click at [469, 491] on p "Adicionar R$ 22,00" at bounding box center [502, 489] width 70 height 11
type input "1"
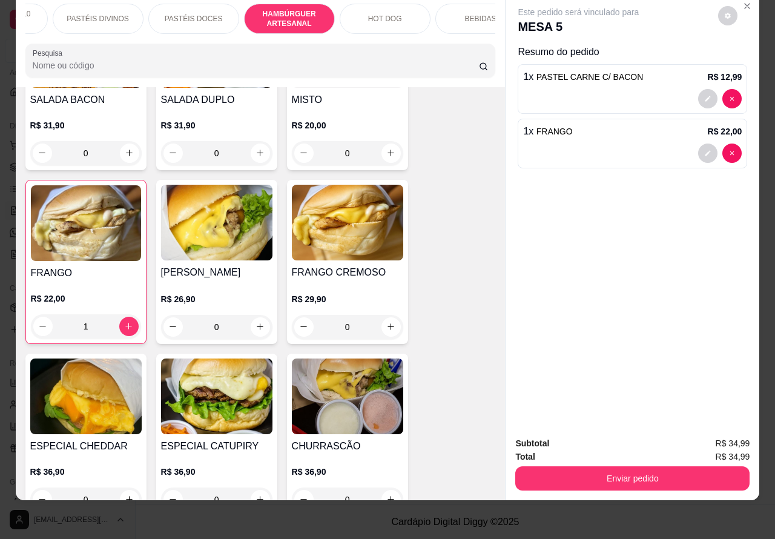
scroll to position [0, 166]
click at [475, 14] on p "BEBIDAS" at bounding box center [477, 19] width 31 height 10
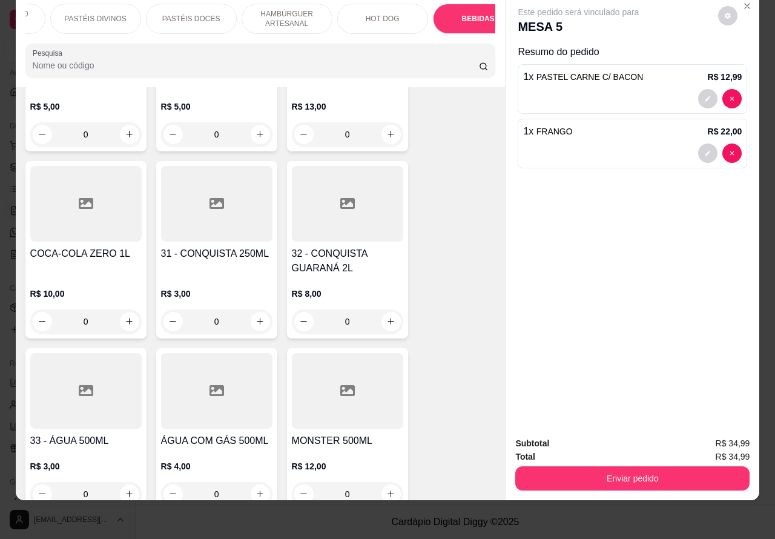
scroll to position [3992, 0]
click at [125, 317] on icon "increase-product-quantity" at bounding box center [129, 321] width 9 height 9
type input "1"
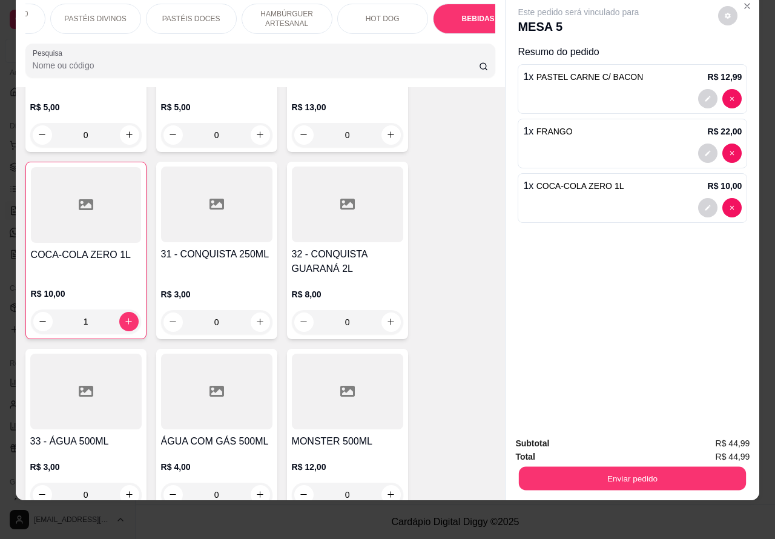
click at [598, 471] on button "Enviar pedido" at bounding box center [632, 479] width 227 height 24
click at [634, 441] on button "Registrar cliente" at bounding box center [635, 437] width 77 height 22
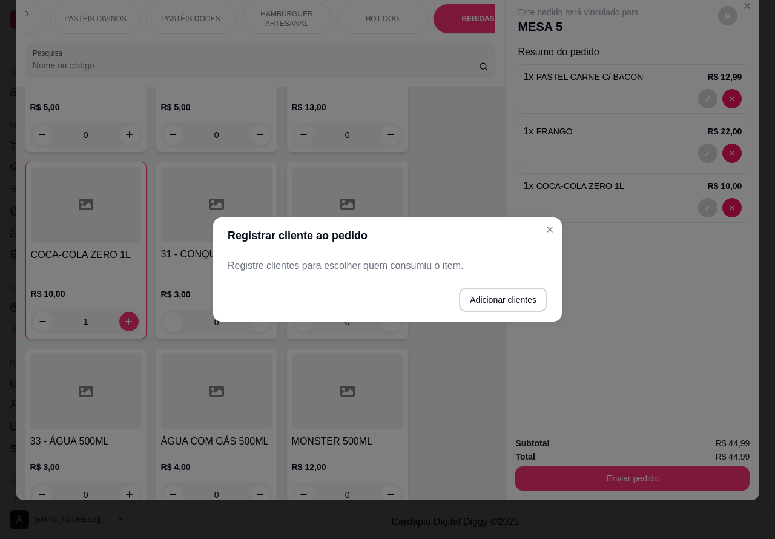
click at [549, 229] on div "Este pedido será vinculado para MESA 5 Resumo do pedido 1 x PASTEL CARNE C/ BAC…" at bounding box center [632, 210] width 254 height 433
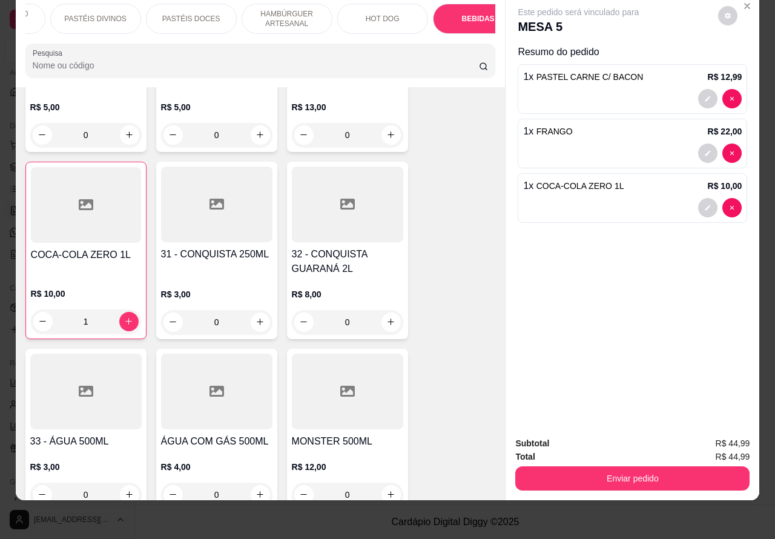
click at [663, 469] on button "Enviar pedido" at bounding box center [632, 478] width 234 height 24
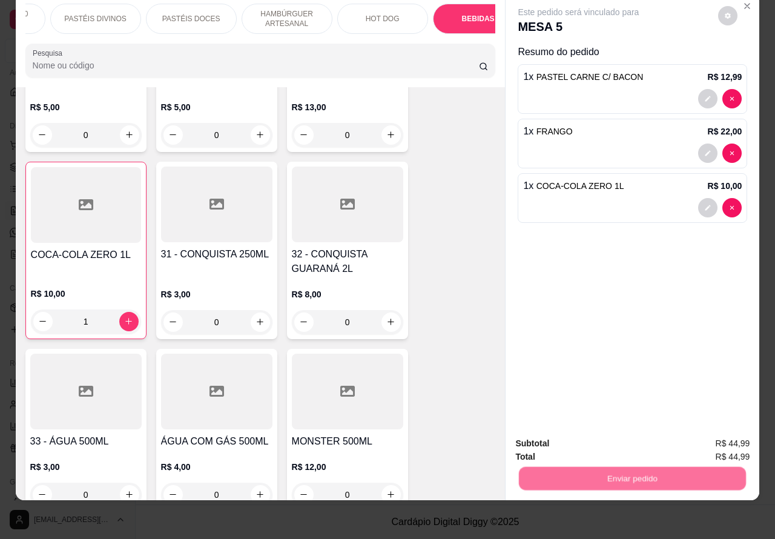
click at [713, 439] on button "Enviar pedido" at bounding box center [717, 437] width 68 height 23
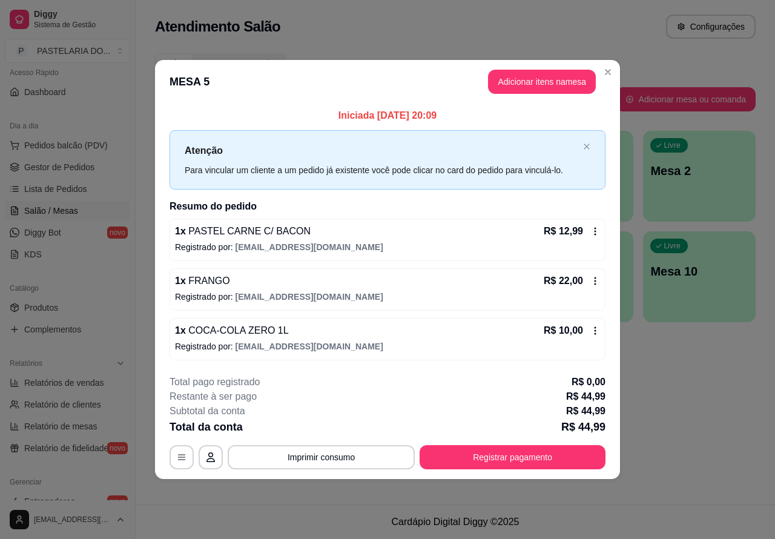
click at [354, 452] on button "Imprimir consumo" at bounding box center [321, 457] width 187 height 24
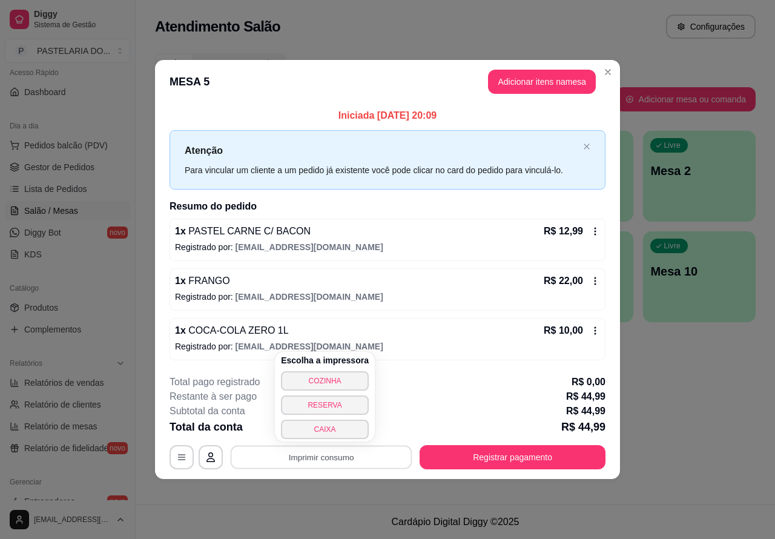
click at [349, 371] on button "COZINHA" at bounding box center [325, 380] width 88 height 19
click at [339, 373] on button "COZINHA" at bounding box center [325, 380] width 88 height 19
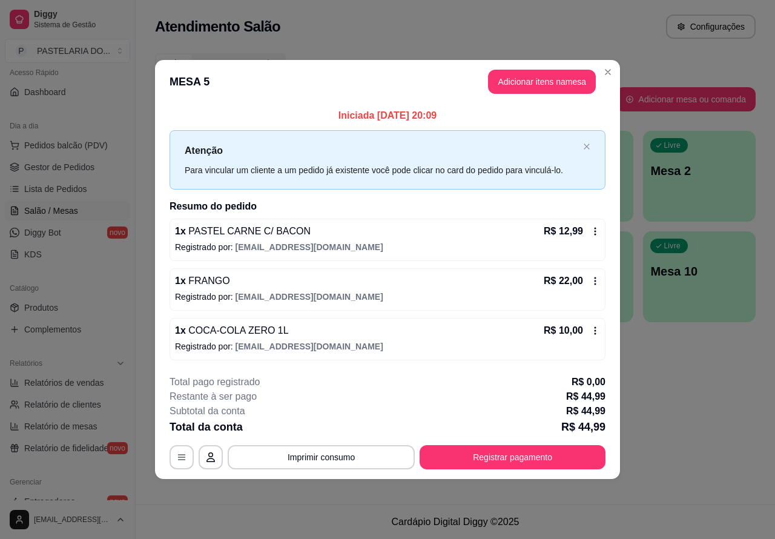
click at [67, 195] on link "Lista de Pedidos" at bounding box center [67, 188] width 125 height 19
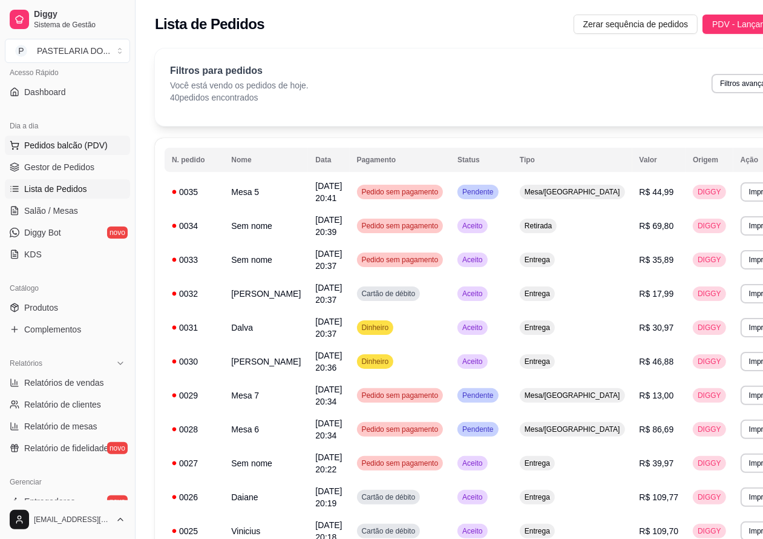
click at [82, 143] on span "Pedidos balcão (PDV)" at bounding box center [66, 145] width 84 height 12
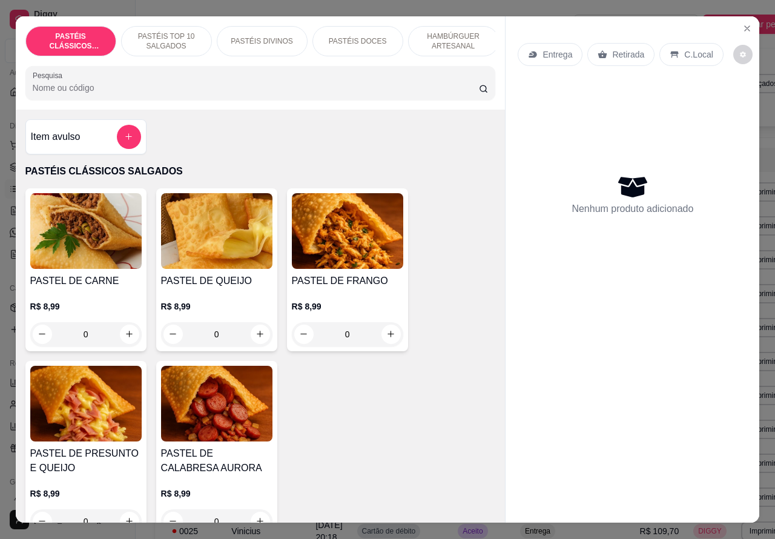
click at [454, 31] on p "HAMBÚRGUER ARTESANAL" at bounding box center [453, 40] width 70 height 19
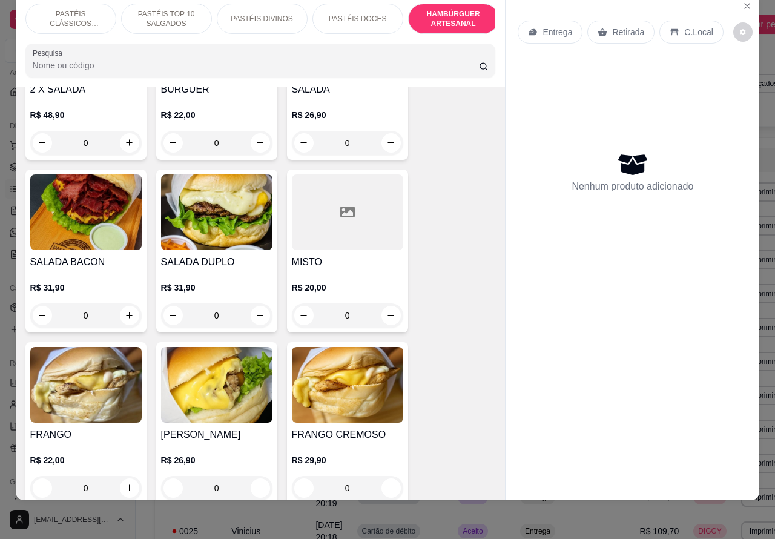
scroll to position [2740, 0]
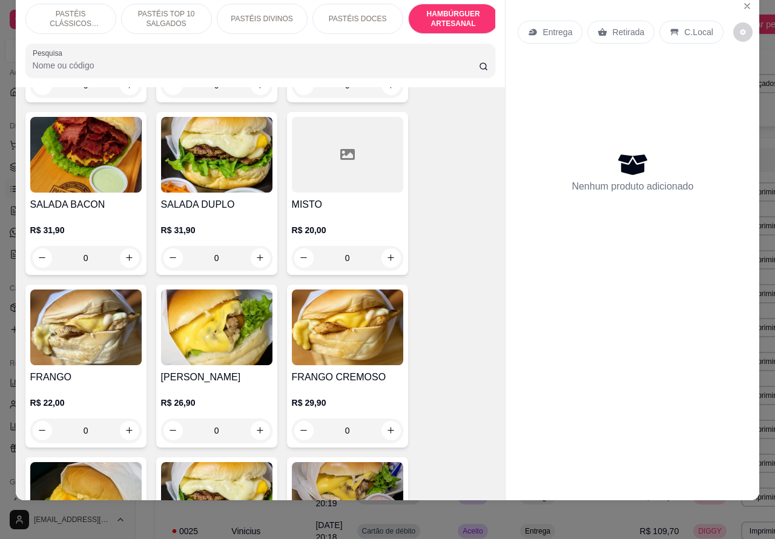
click at [255, 246] on div "0" at bounding box center [216, 258] width 111 height 24
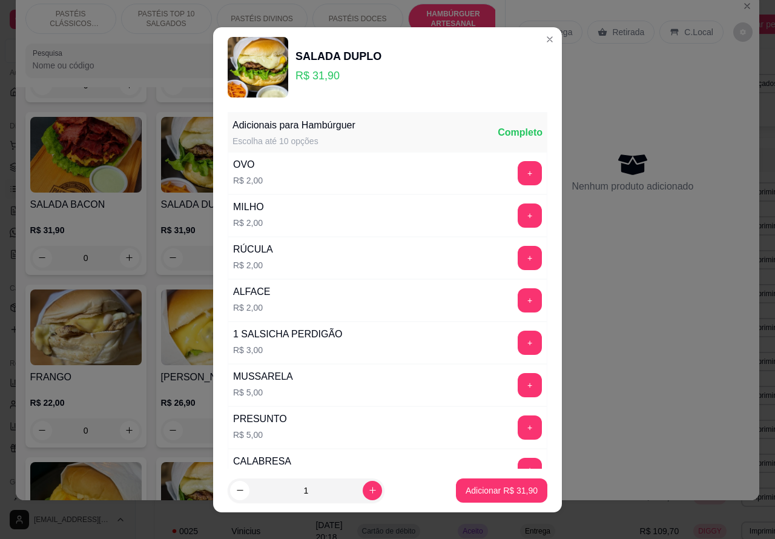
click at [368, 489] on icon "increase-product-quantity" at bounding box center [372, 489] width 9 height 9
type input "2"
click at [482, 490] on p "Adicionar R$ 63,80" at bounding box center [502, 489] width 70 height 11
type input "2"
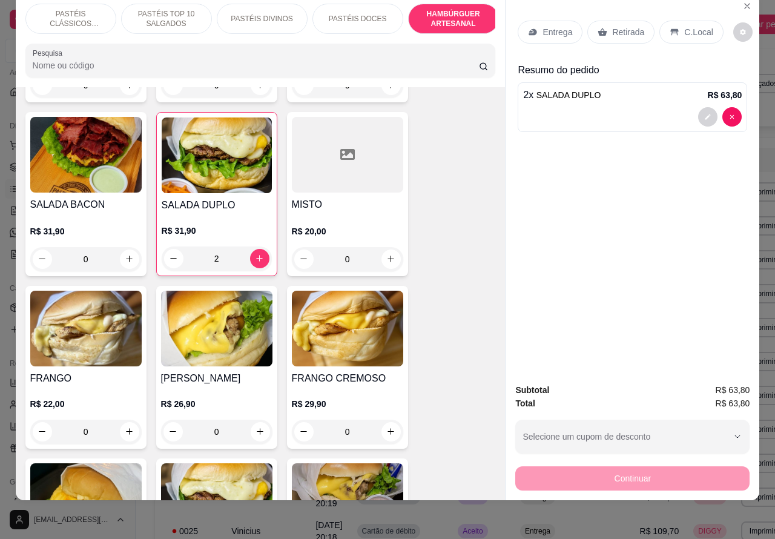
click at [604, 107] on div at bounding box center [632, 116] width 218 height 19
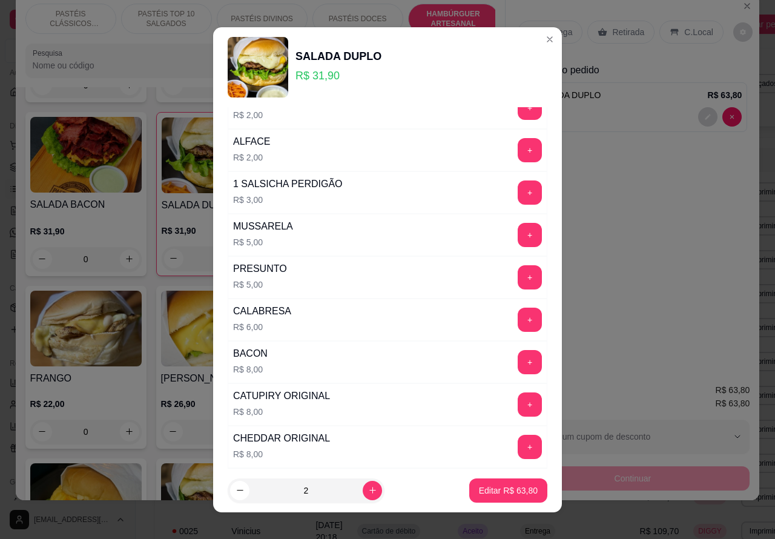
scroll to position [328, 0]
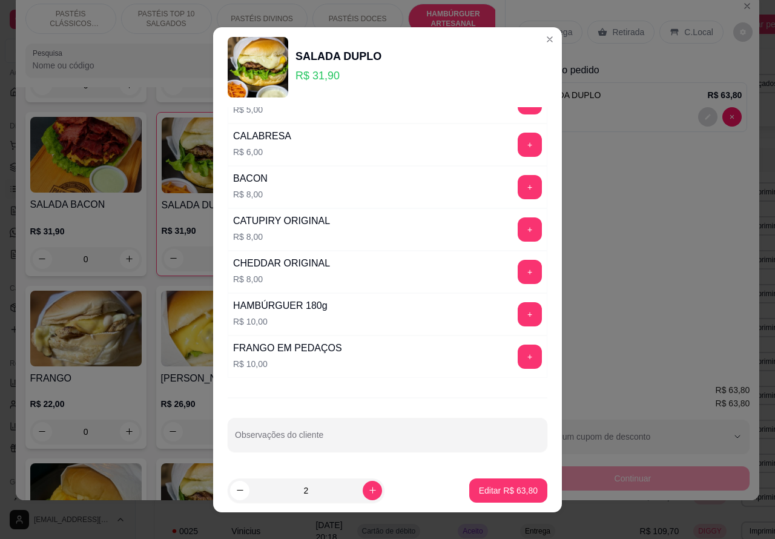
click at [368, 436] on input "Observações do cliente" at bounding box center [387, 439] width 305 height 12
type input "a"
type input "A"
type input "a"
type input "AMIGO [PERSON_NAME]"
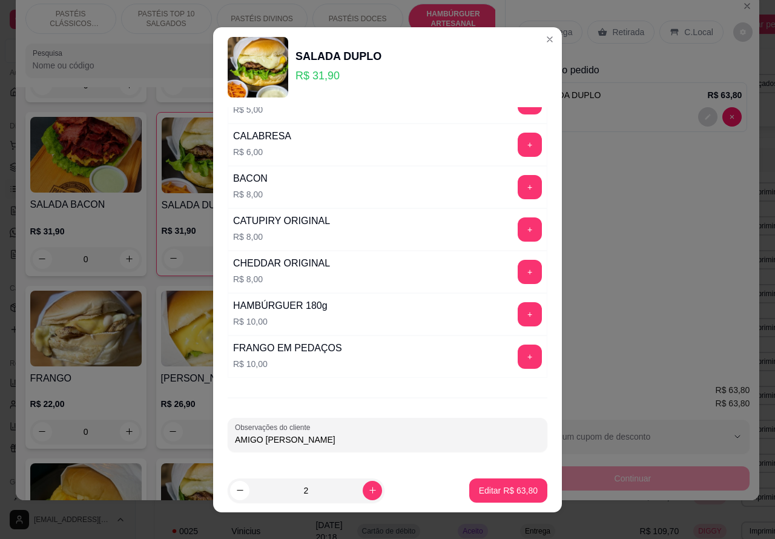
click at [479, 494] on p "Editar R$ 63,80" at bounding box center [508, 490] width 59 height 12
type input "0"
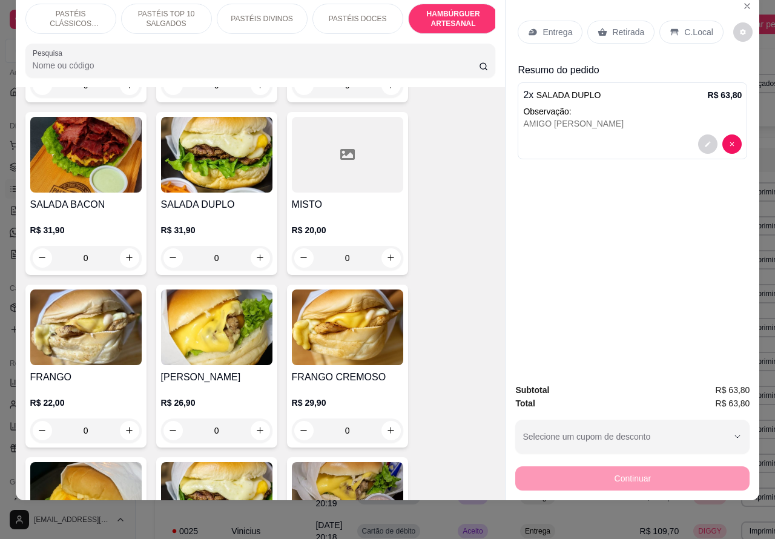
click at [613, 118] on div "AMIGO [PERSON_NAME]" at bounding box center [632, 123] width 218 height 12
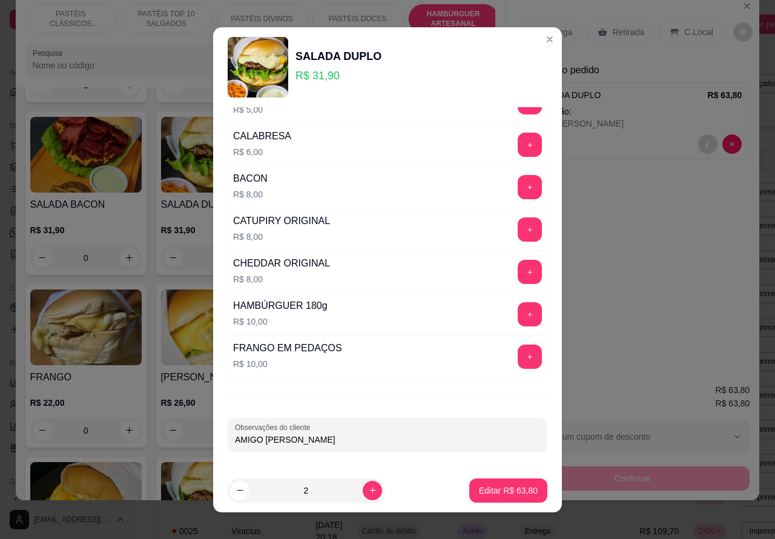
click at [336, 440] on input "AMIGO [PERSON_NAME]" at bounding box center [387, 439] width 305 height 12
type input "A"
type input "CAMISA AMARELA"
click at [484, 491] on p "Editar R$ 63,80" at bounding box center [507, 489] width 57 height 11
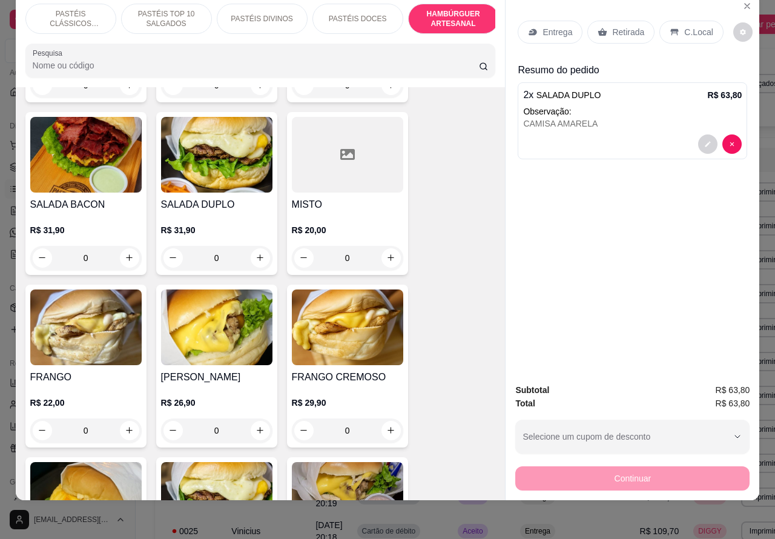
click at [624, 26] on p "Retirada" at bounding box center [628, 32] width 32 height 12
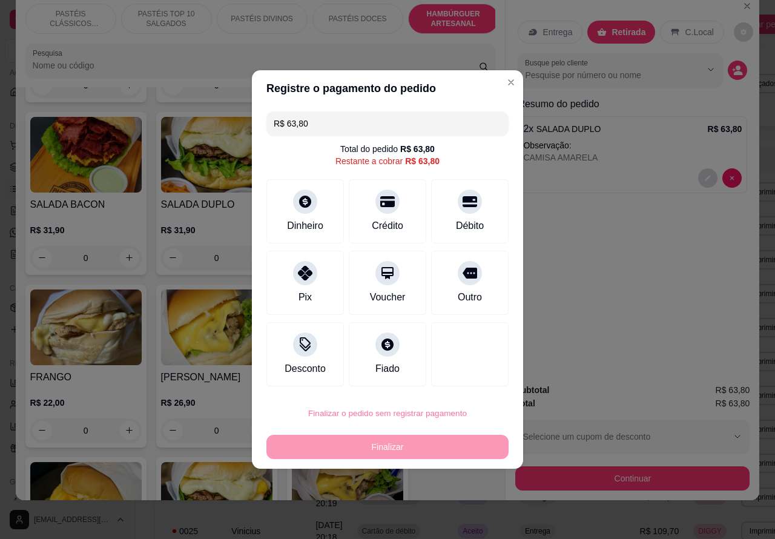
click at [474, 373] on button "Confirmar" at bounding box center [459, 379] width 43 height 18
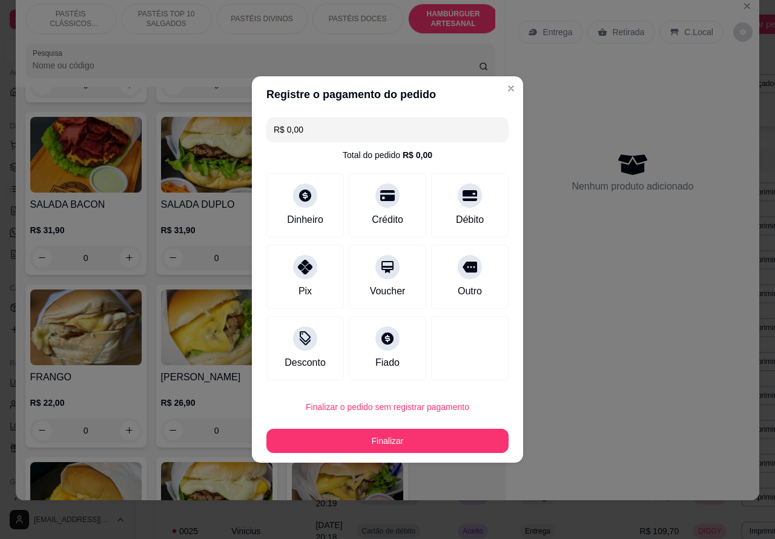
type input "R$ 0,00"
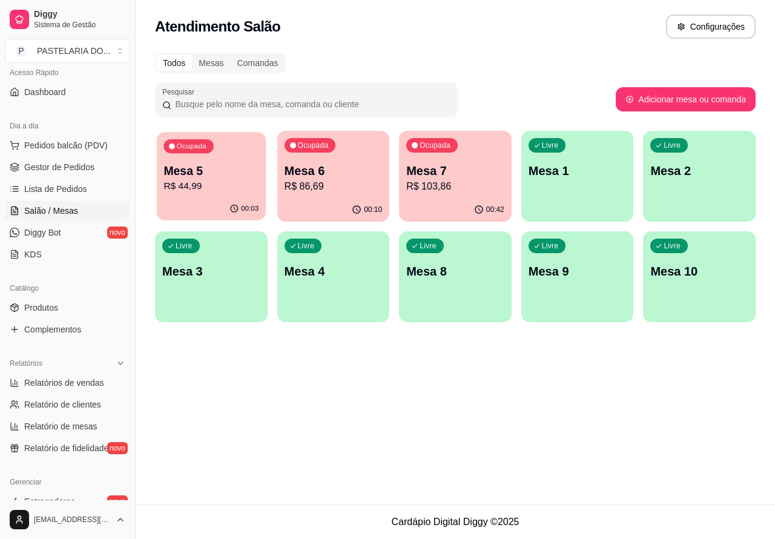
click at [237, 189] on p "R$ 44,99" at bounding box center [210, 186] width 95 height 14
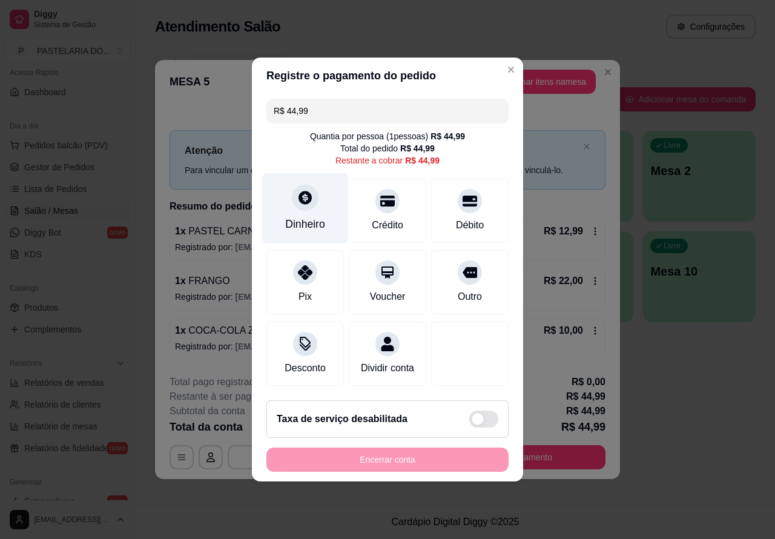
click at [315, 203] on div "Dinheiro" at bounding box center [305, 208] width 85 height 71
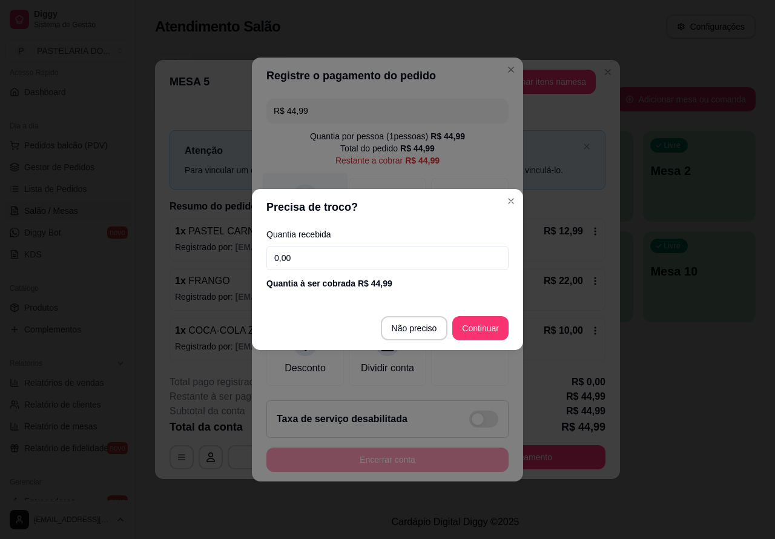
click at [489, 328] on div at bounding box center [469, 353] width 77 height 64
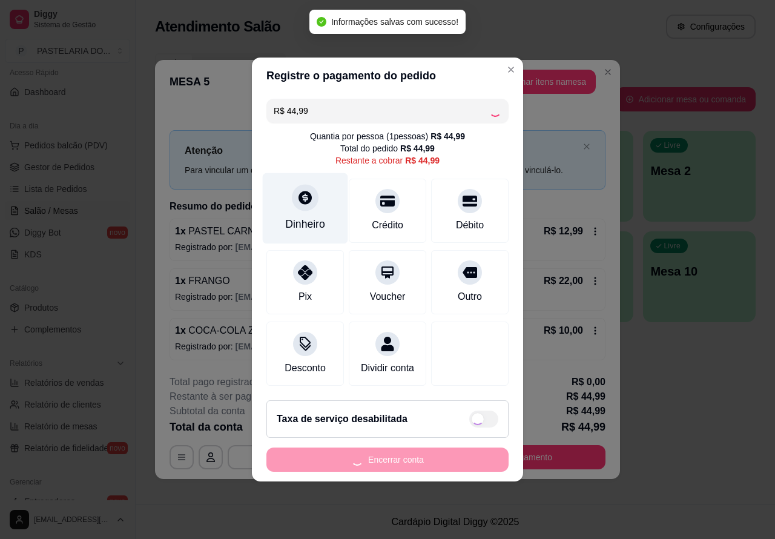
type input "R$ 0,00"
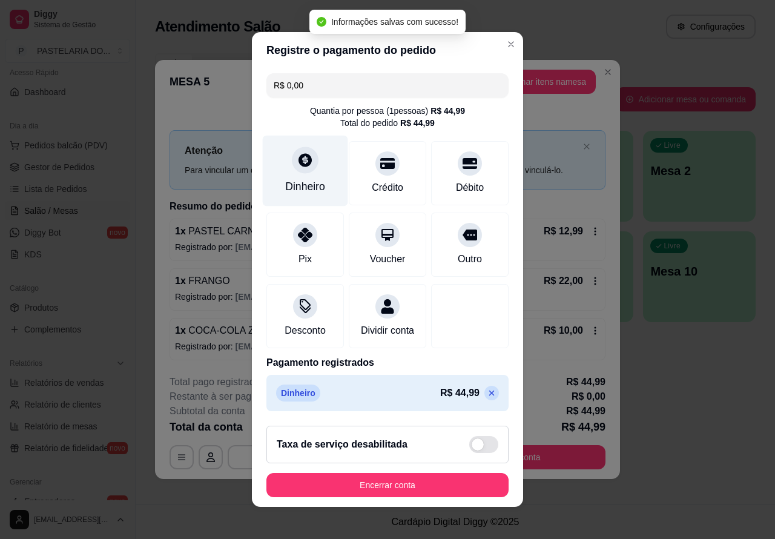
click at [427, 489] on button "Encerrar conta" at bounding box center [387, 485] width 242 height 24
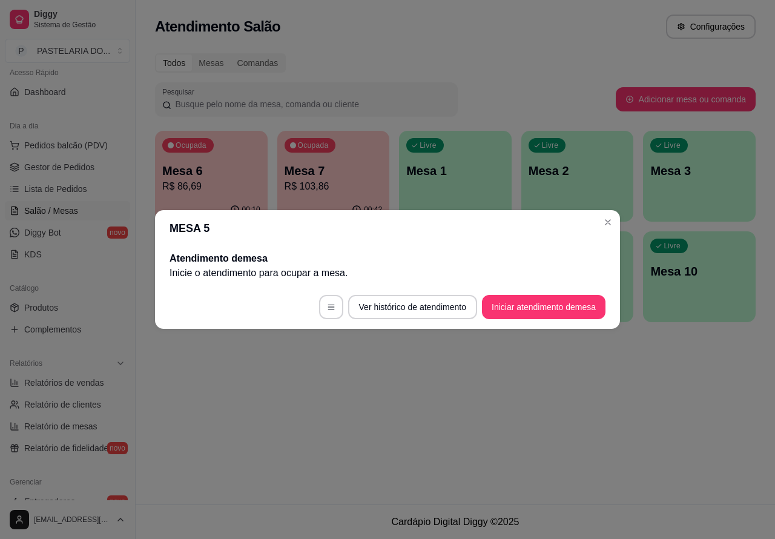
click at [512, 397] on div "Atendimento Salão Configurações Todos Mesas Comandas Pesquisar Adicionar mesa o…" at bounding box center [455, 252] width 639 height 504
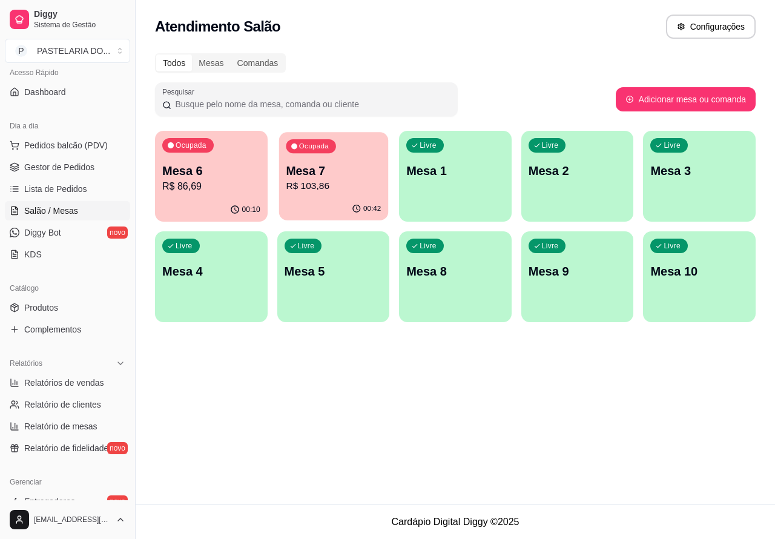
click at [339, 172] on p "Mesa 7" at bounding box center [333, 171] width 95 height 16
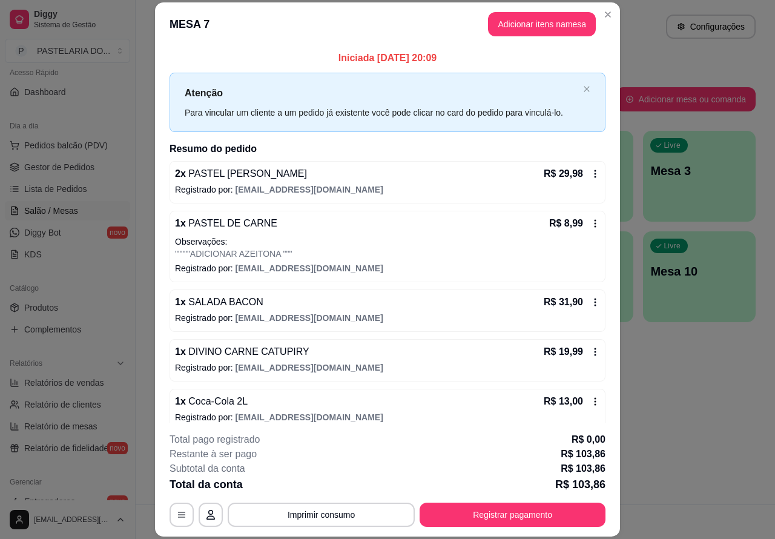
scroll to position [15, 0]
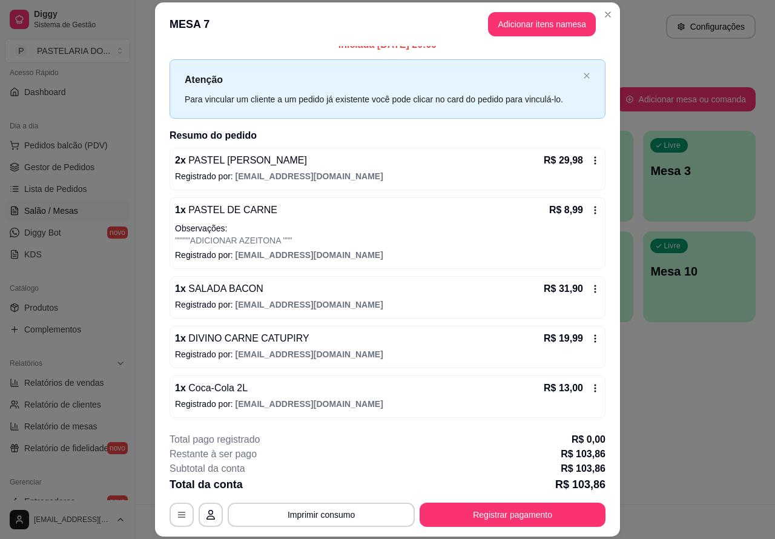
click at [536, 27] on p "Este pedido será vinculado para" at bounding box center [579, 33] width 122 height 12
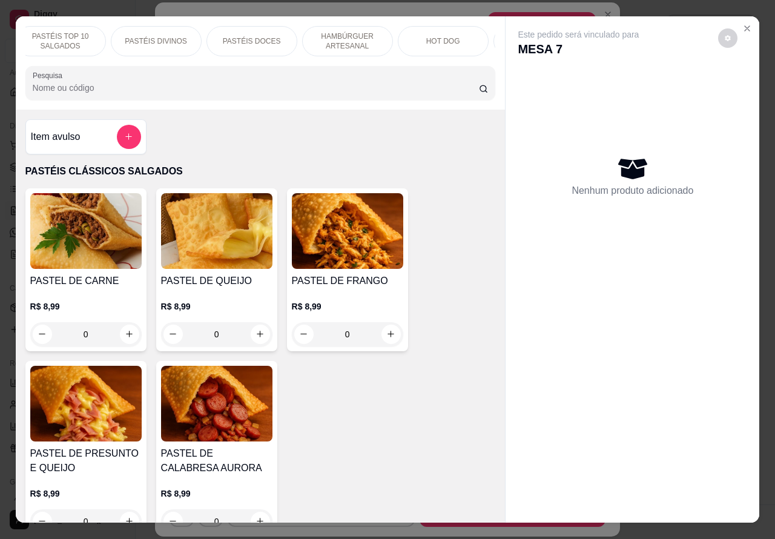
scroll to position [0, 124]
click at [255, 38] on div "PASTÉIS DOCES" at bounding box center [233, 41] width 91 height 30
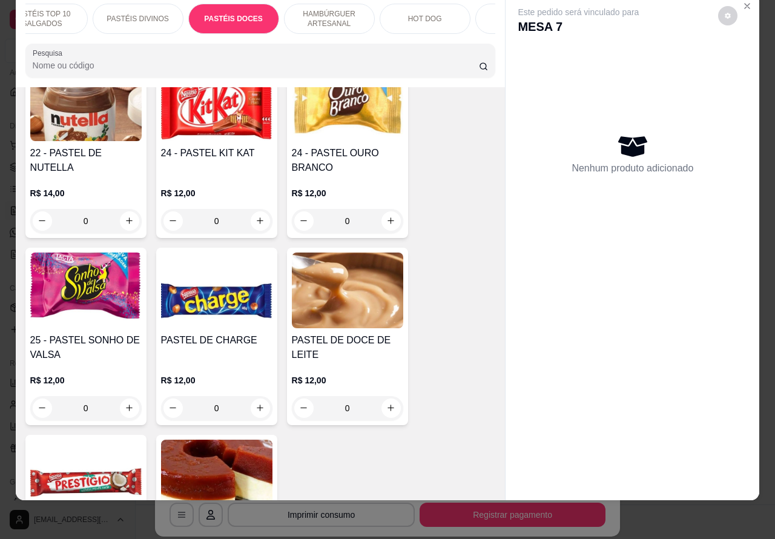
scroll to position [1991, 0]
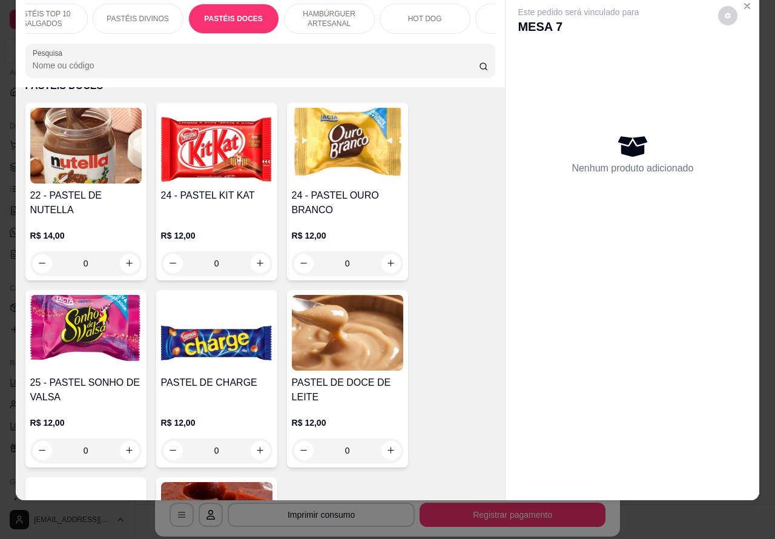
click at [386, 262] on icon "increase-product-quantity" at bounding box center [390, 262] width 9 height 9
type input "1"
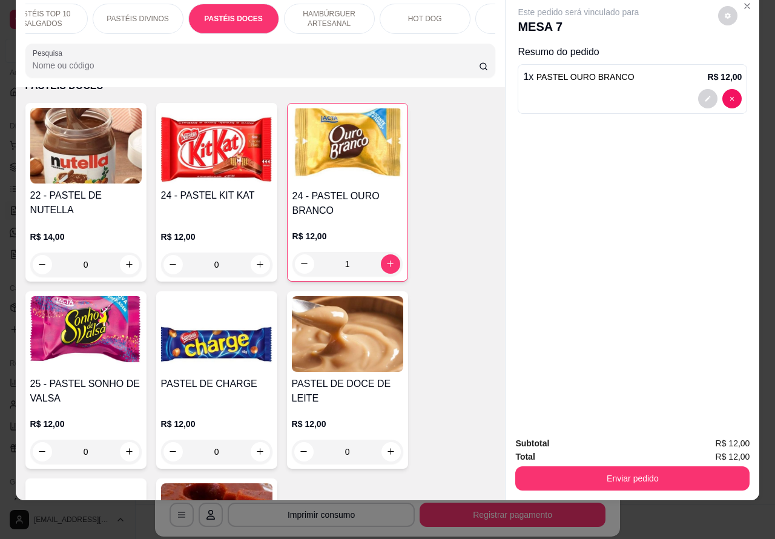
click at [609, 91] on div at bounding box center [632, 98] width 218 height 19
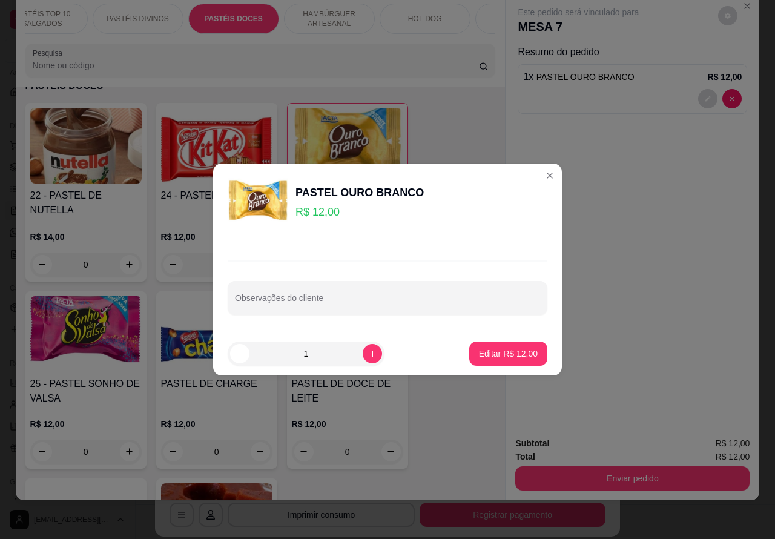
click at [357, 289] on div at bounding box center [387, 298] width 305 height 24
click at [313, 301] on input "Observações do cliente" at bounding box center [387, 303] width 305 height 12
type input "LEVAR A FACA"
click at [497, 353] on p "Editar R$ 12,00" at bounding box center [508, 353] width 59 height 12
type input "0"
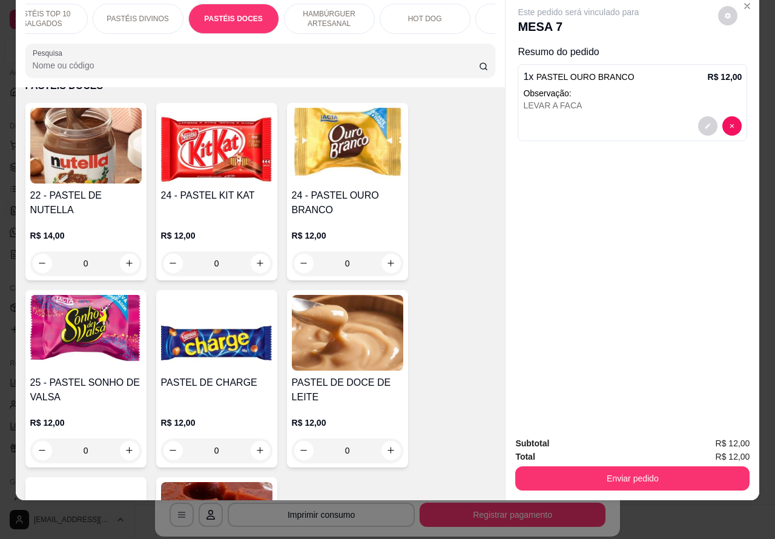
click at [629, 472] on button "Enviar pedido" at bounding box center [632, 478] width 234 height 24
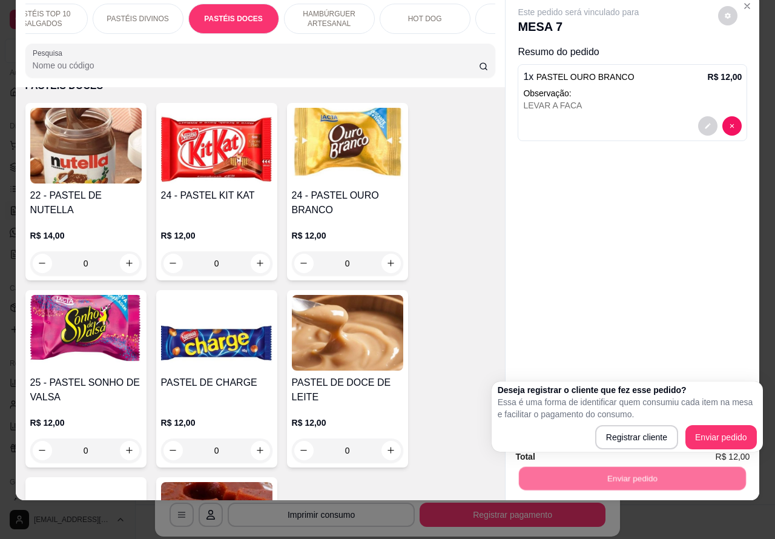
click at [630, 444] on button "Registrar cliente" at bounding box center [636, 437] width 83 height 24
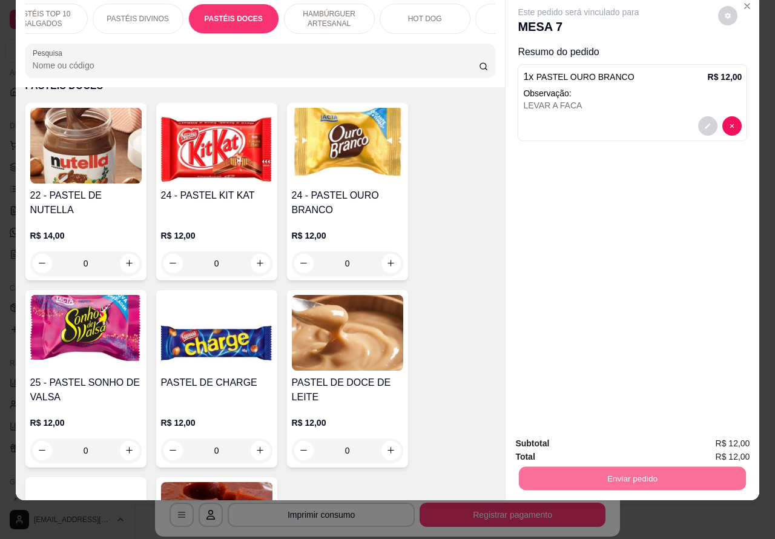
click at [707, 435] on button "Enviar pedido" at bounding box center [717, 437] width 68 height 23
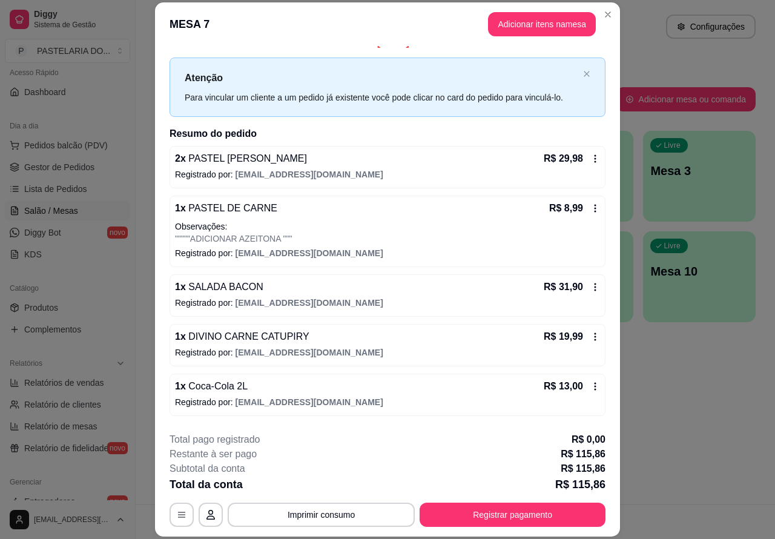
click at [675, 401] on div "Atendimento Salão Configurações Todos Mesas Comandas Pesquisar Adicionar mesa o…" at bounding box center [455, 252] width 639 height 504
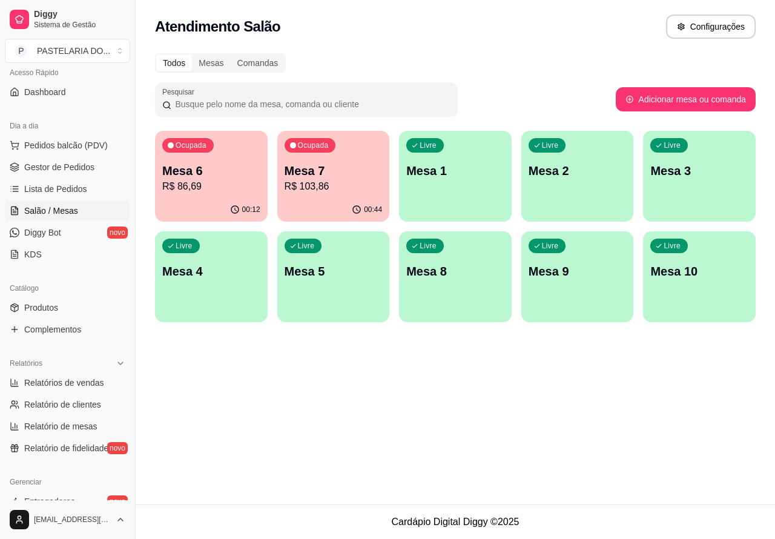
click at [346, 180] on p "R$ 103,86" at bounding box center [333, 186] width 98 height 15
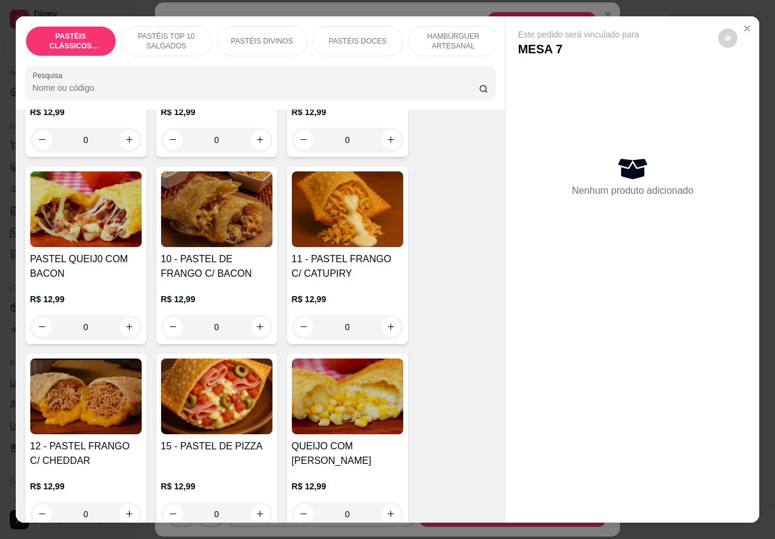
scroll to position [1005, 0]
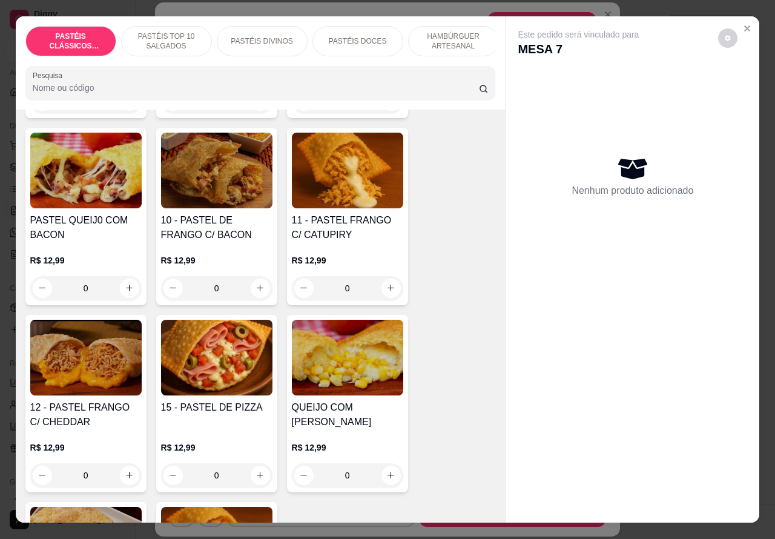
click at [352, 204] on img at bounding box center [347, 171] width 111 height 76
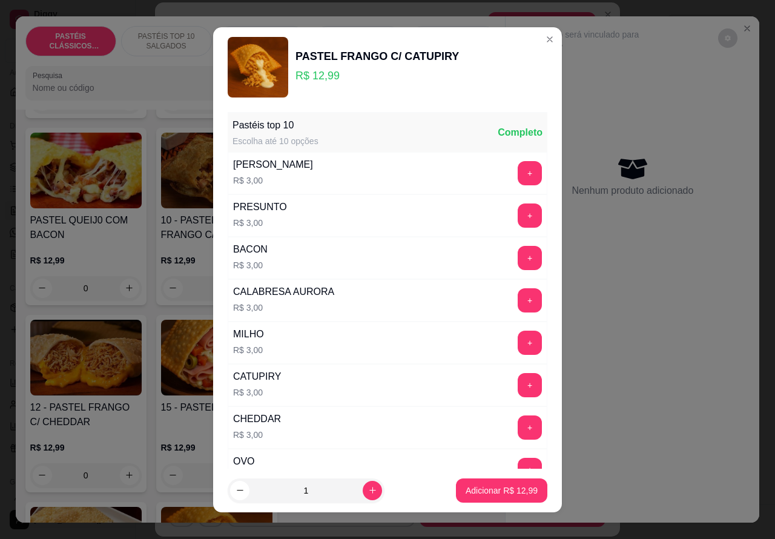
scroll to position [158, 0]
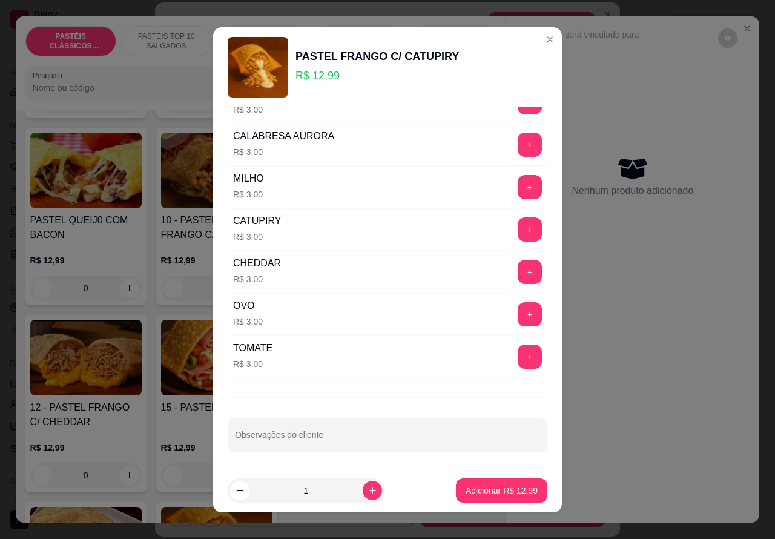
click at [346, 442] on input "Observações do cliente" at bounding box center [387, 439] width 305 height 12
type input "j"
type input "JA FRITAR E EMBALAR PARA A VIAJEM ...LEVAR NA MESA"
click at [485, 488] on p "Adicionar R$ 12,99" at bounding box center [501, 490] width 72 height 12
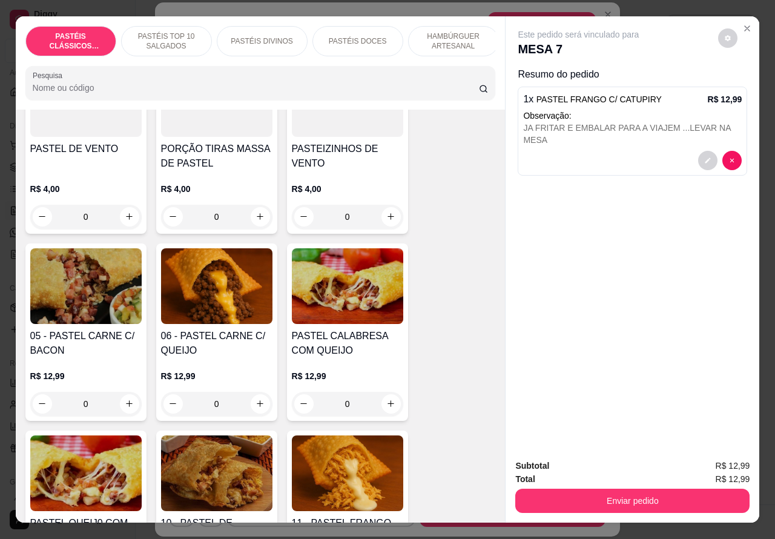
scroll to position [690, 0]
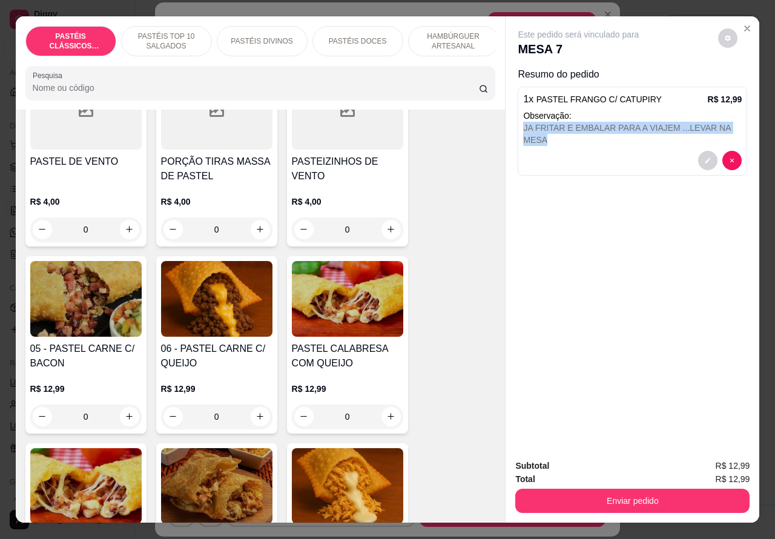
copy div "JA FRITAR E EMBALAR PARA A VIAJEM ...LEVAR NA MESA"
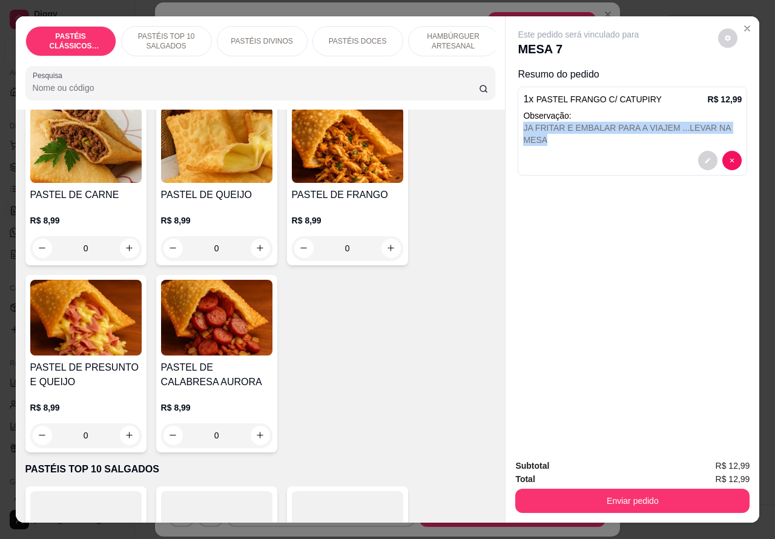
scroll to position [56, 0]
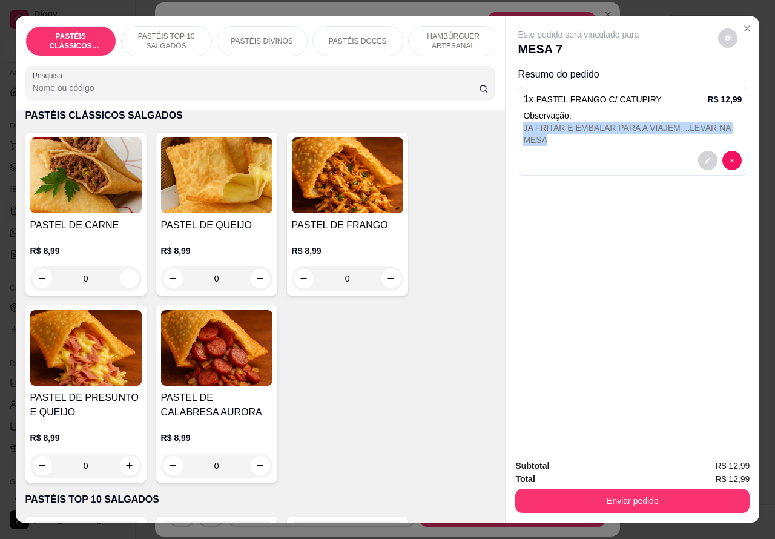
click at [126, 281] on icon "increase-product-quantity" at bounding box center [129, 278] width 6 height 6
type input "1"
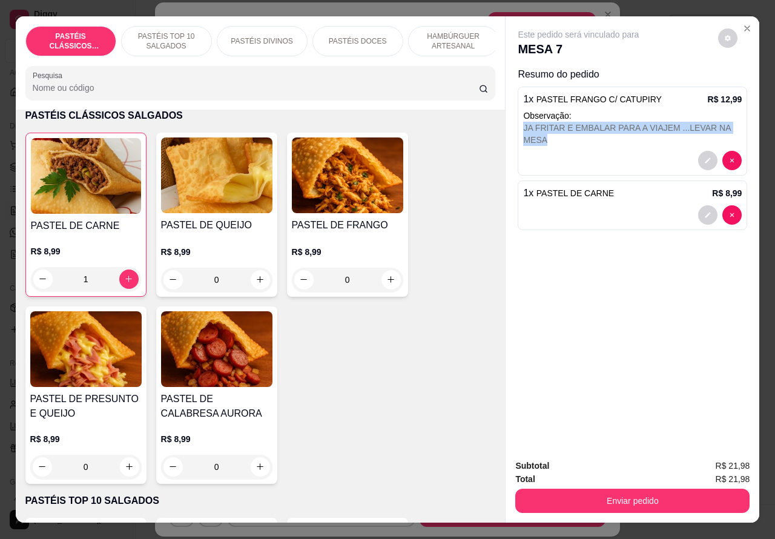
click at [556, 205] on div at bounding box center [632, 214] width 218 height 19
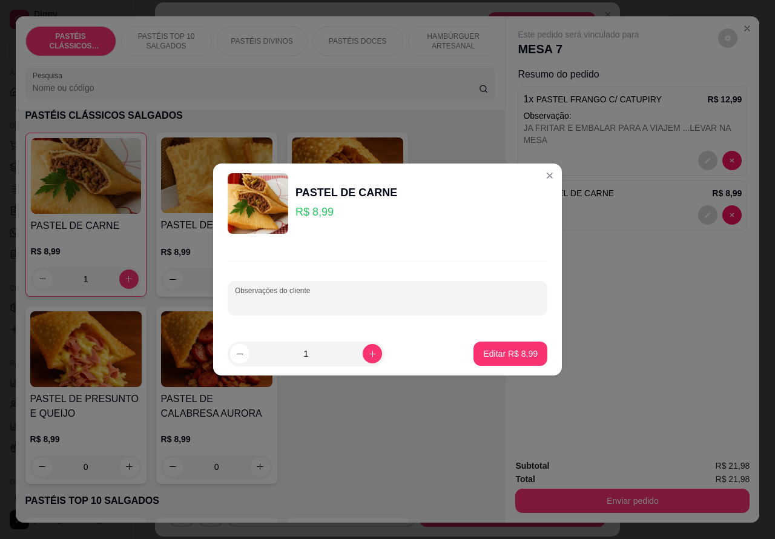
paste input "JA FRITAR E EMBALAR PARA A VIAJEM ...LEVAR NA MESA"
type input "JA FRITAR E EMBALAR PARA A VIAJEM ...LEVAR NA MESA"
click at [505, 352] on p "Editar R$ 8,99" at bounding box center [510, 352] width 53 height 11
type input "0"
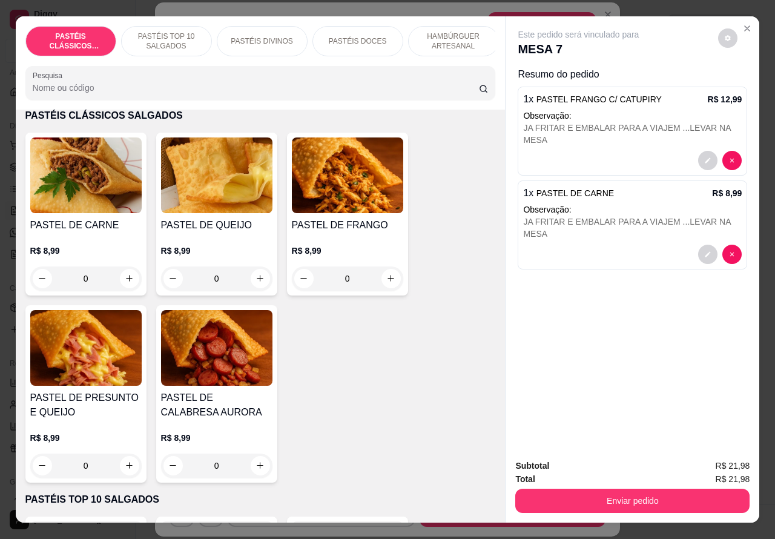
click at [617, 495] on button "Enviar pedido" at bounding box center [632, 500] width 234 height 24
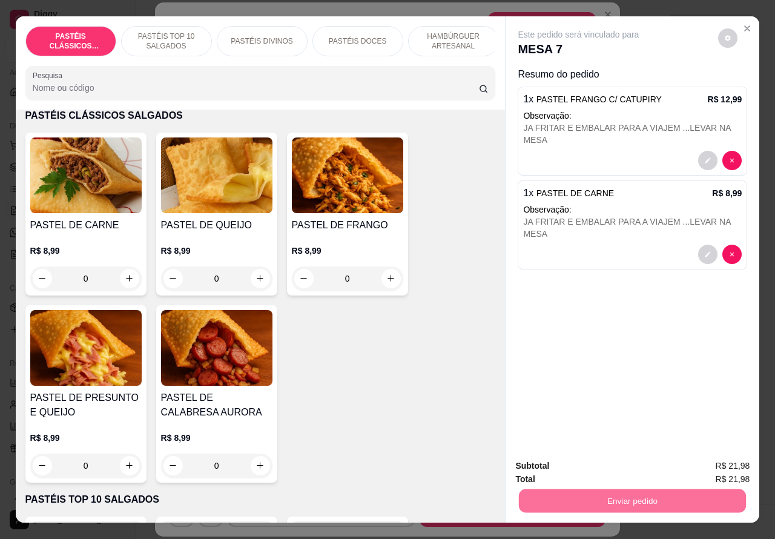
click at [424, 378] on div "PASTEL DE CARNE R$ 8,99 0 PASTEL DE QUEIJO R$ 8,99 0 PASTEL DE FRANGO R$ 8,99 0…" at bounding box center [260, 308] width 470 height 350
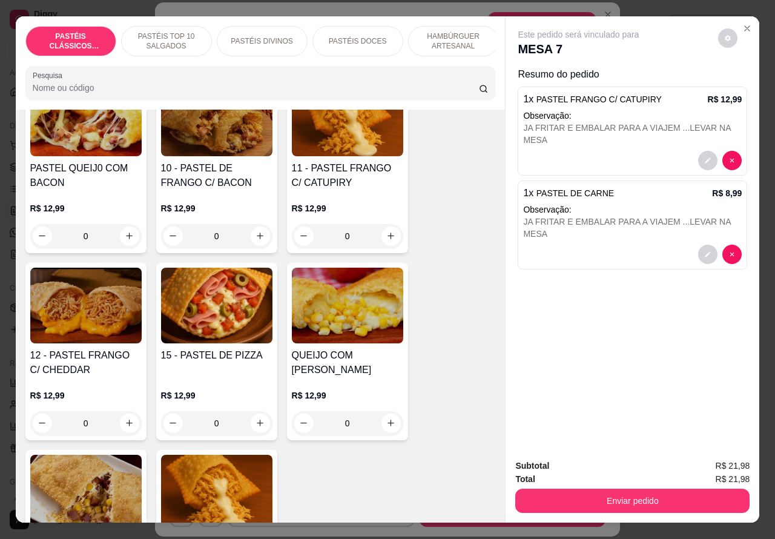
scroll to position [1106, 0]
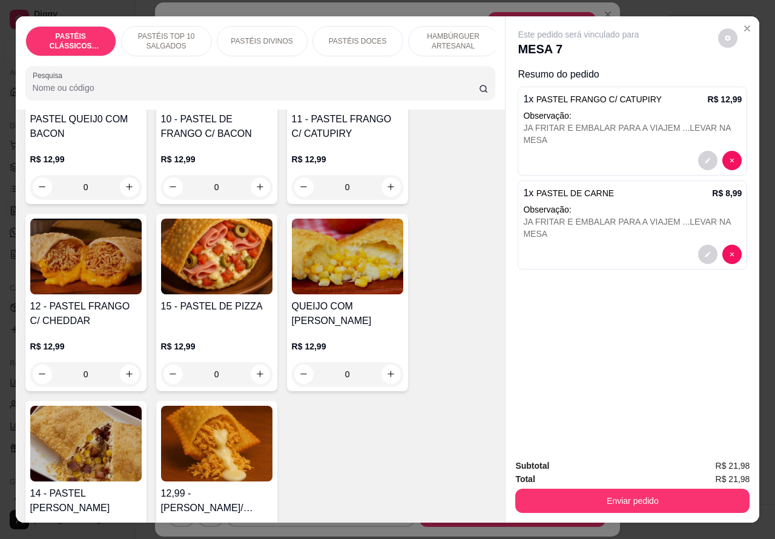
click at [131, 379] on div "0" at bounding box center [85, 374] width 111 height 24
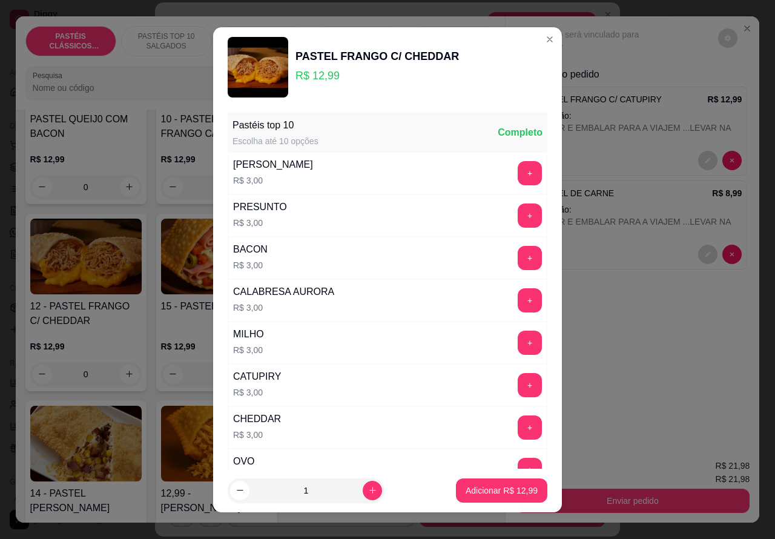
click at [472, 491] on p "Adicionar R$ 12,99" at bounding box center [501, 490] width 72 height 12
type input "1"
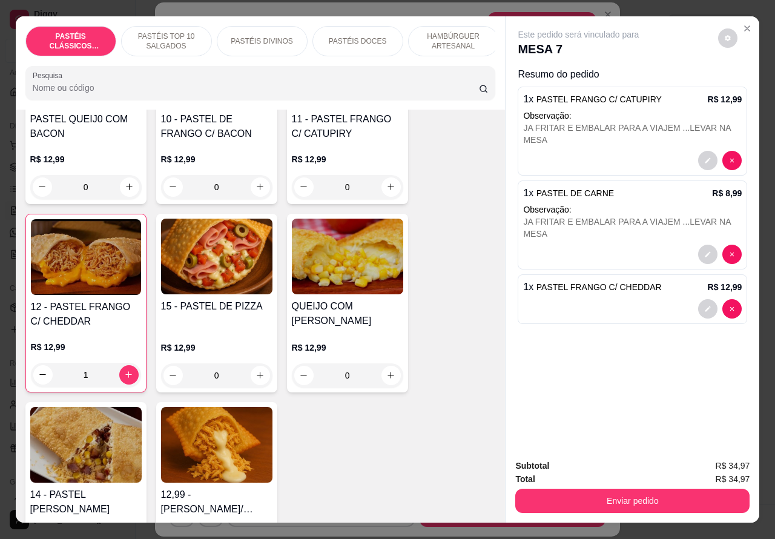
click at [608, 491] on button "Enviar pedido" at bounding box center [632, 500] width 234 height 24
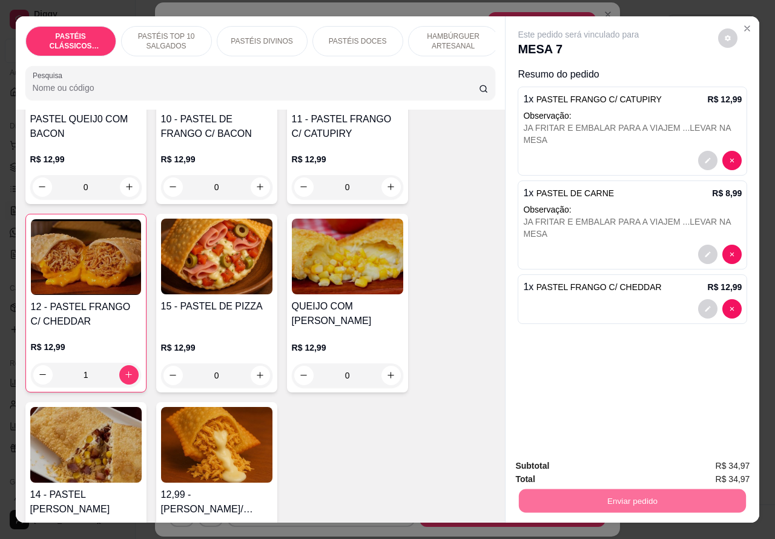
click at [735, 465] on button "Enviar pedido" at bounding box center [717, 465] width 67 height 22
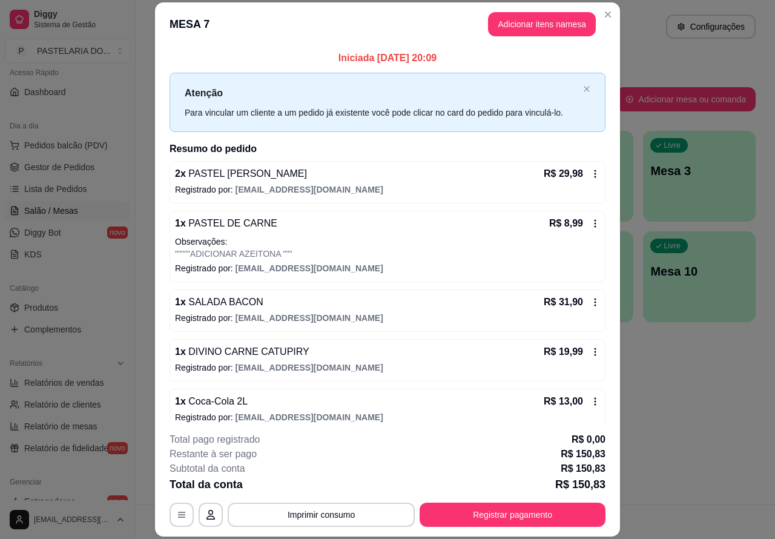
click at [713, 400] on div "Atendimento Salão Configurações Todos Mesas Comandas Pesquisar Adicionar mesa o…" at bounding box center [455, 252] width 639 height 504
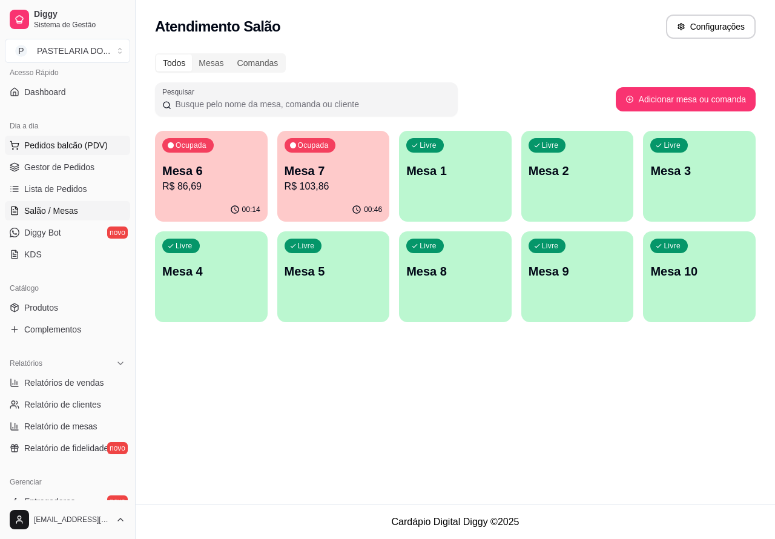
click at [91, 143] on span "Pedidos balcão (PDV)" at bounding box center [66, 145] width 84 height 12
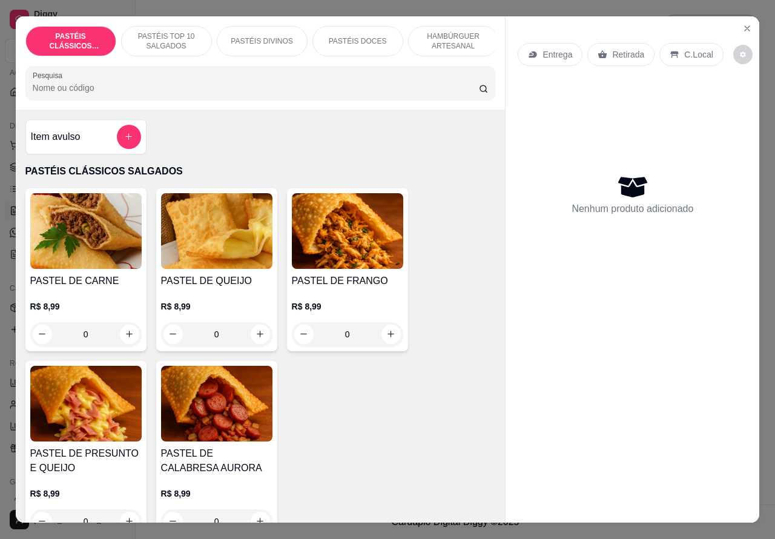
click at [615, 49] on p "Retirada" at bounding box center [628, 54] width 32 height 12
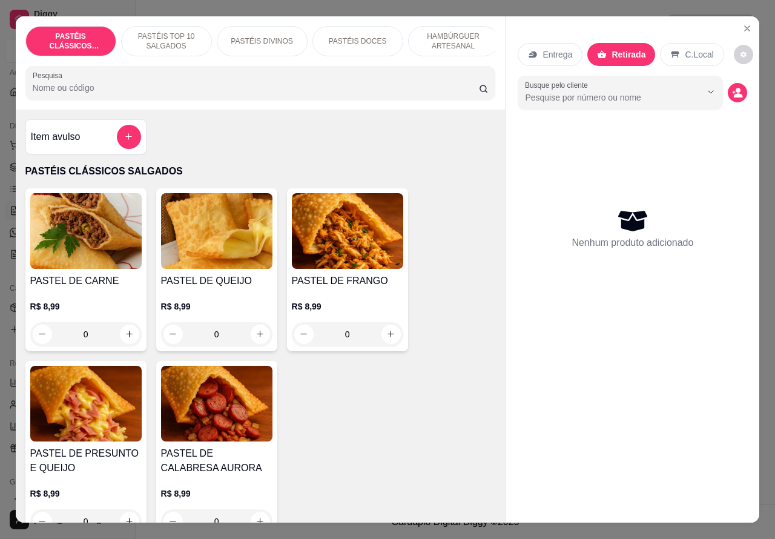
click at [446, 38] on p "HAMBÚRGUER ARTESANAL" at bounding box center [453, 40] width 70 height 19
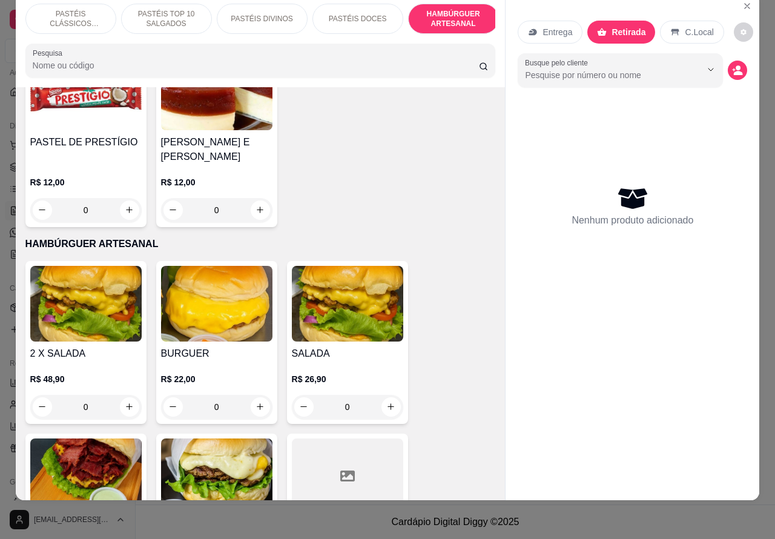
scroll to position [2415, 0]
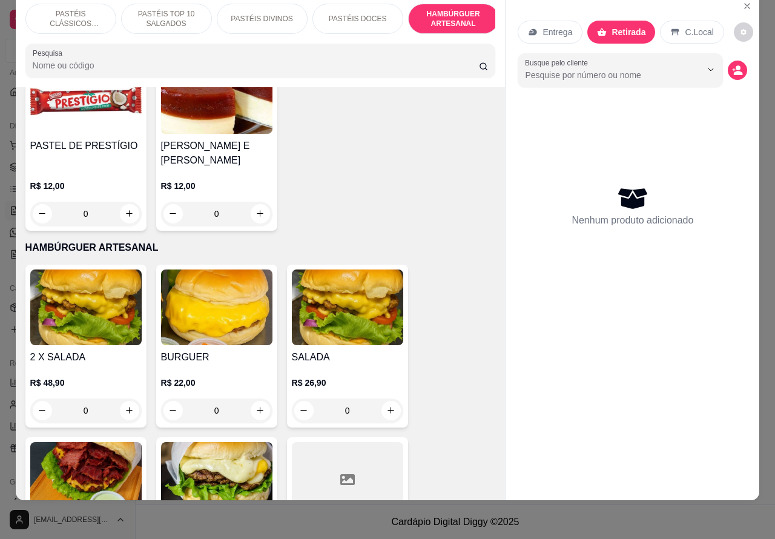
click at [120, 398] on div "0" at bounding box center [85, 410] width 111 height 24
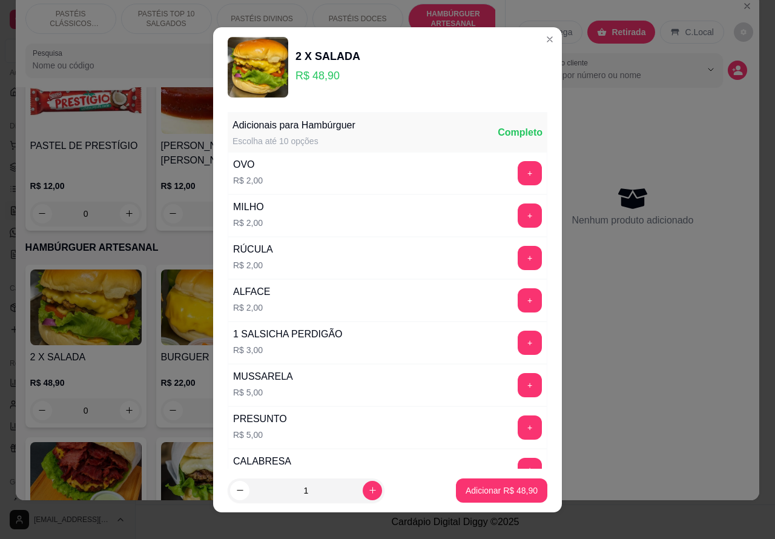
click at [465, 491] on p "Adicionar R$ 48,90" at bounding box center [501, 490] width 72 height 12
type input "1"
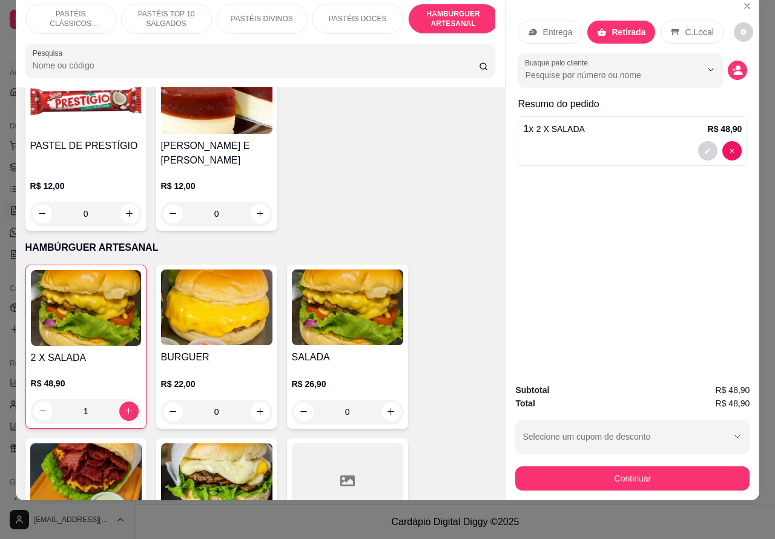
click at [606, 141] on div at bounding box center [632, 150] width 218 height 19
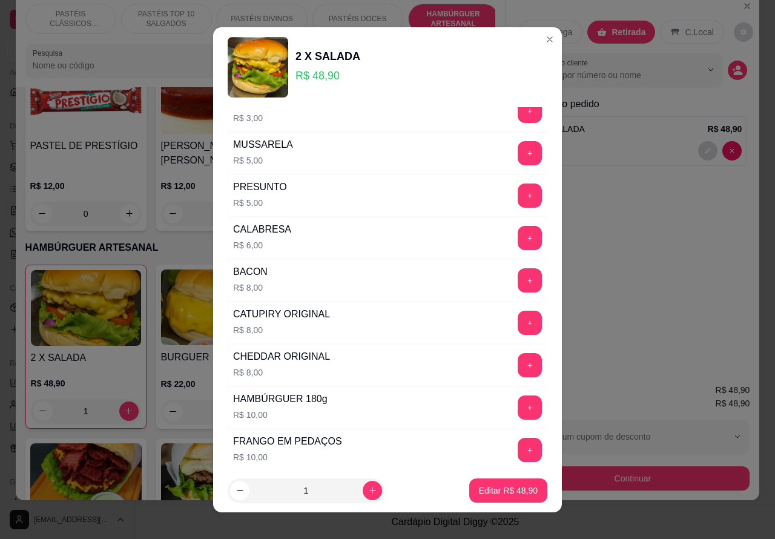
scroll to position [328, 0]
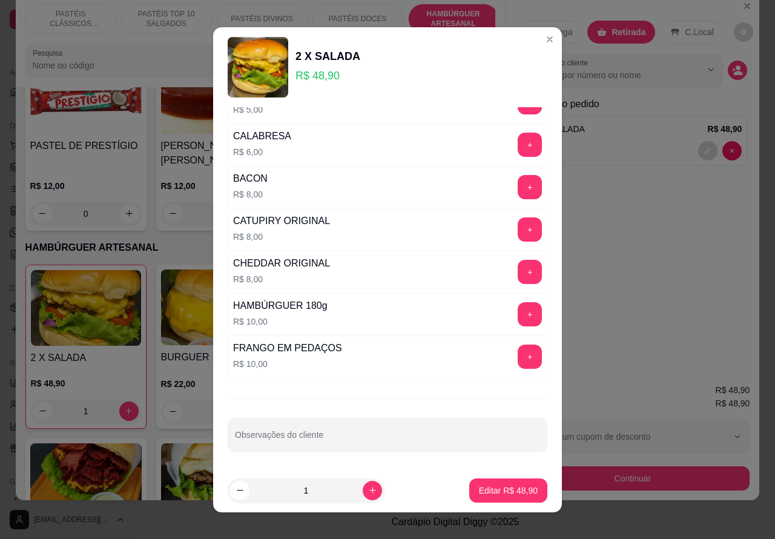
click at [324, 441] on input "Observações do cliente" at bounding box center [387, 439] width 305 height 12
type input """ [PERSON_NAME] ESTA AGUARDANDO"""""""
click at [483, 490] on p "Editar R$ 48,90" at bounding box center [507, 489] width 57 height 11
type input "0"
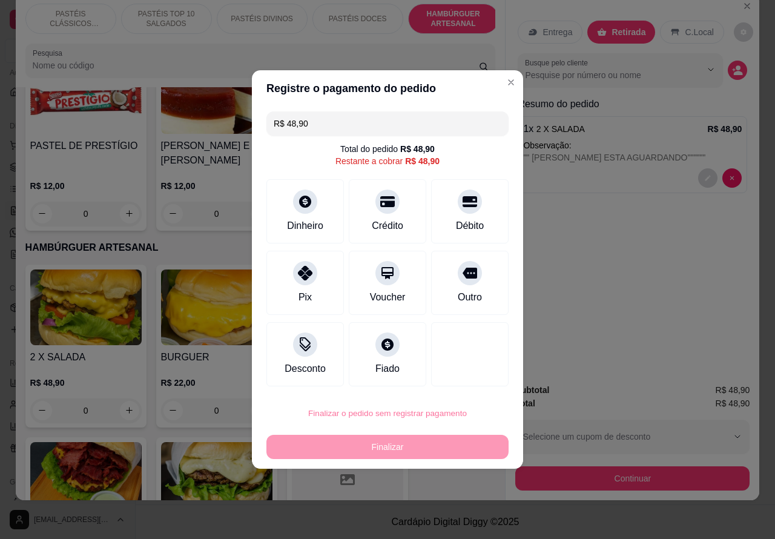
click at [473, 376] on button "Confirmar" at bounding box center [459, 379] width 43 height 18
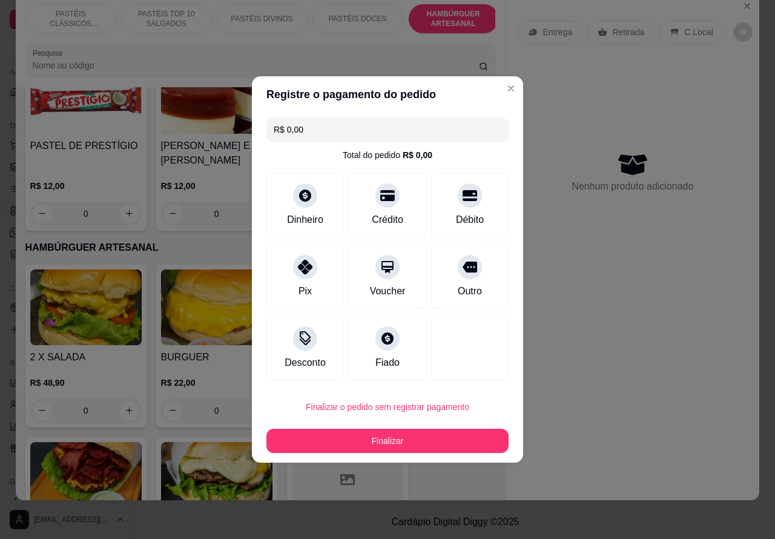
type input "R$ 0,00"
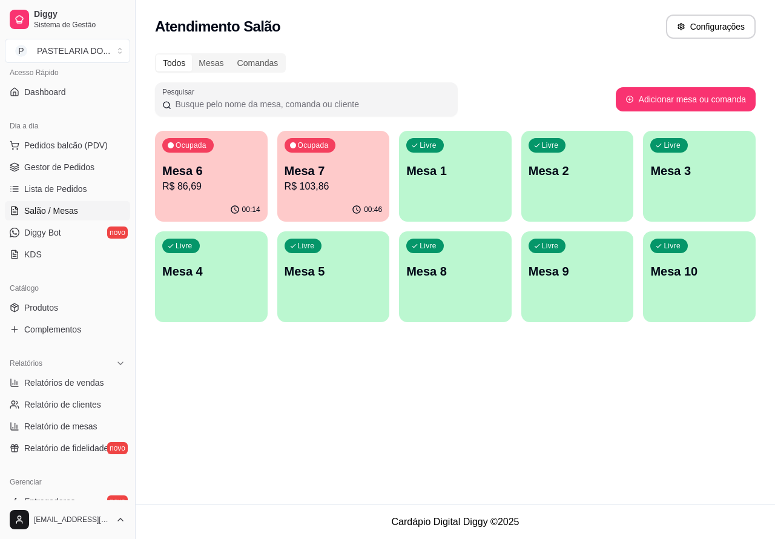
click at [220, 172] on p "Mesa 6" at bounding box center [211, 170] width 98 height 17
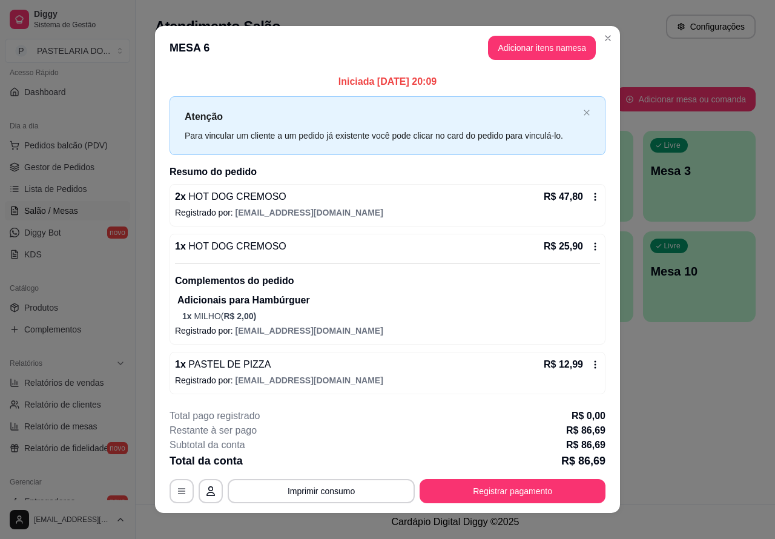
click at [686, 390] on div "Atendimento Salão Configurações Todos Mesas Comandas Pesquisar Adicionar mesa o…" at bounding box center [455, 252] width 639 height 504
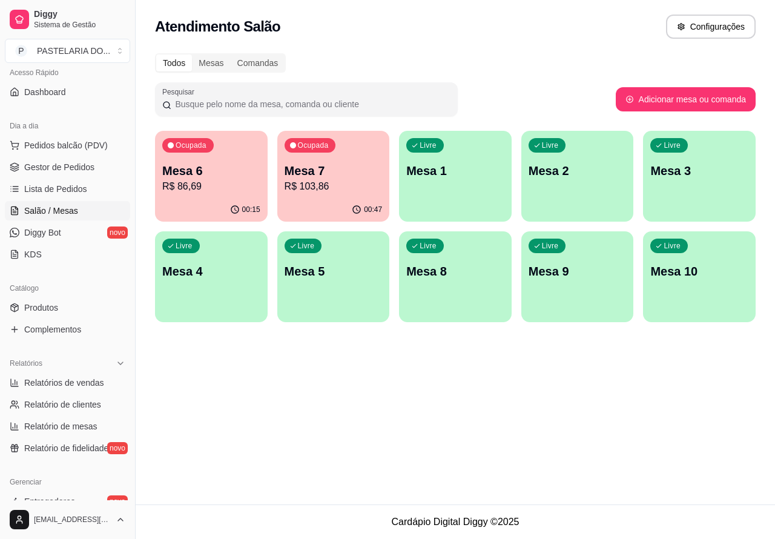
click at [342, 188] on p "R$ 103,86" at bounding box center [333, 186] width 98 height 15
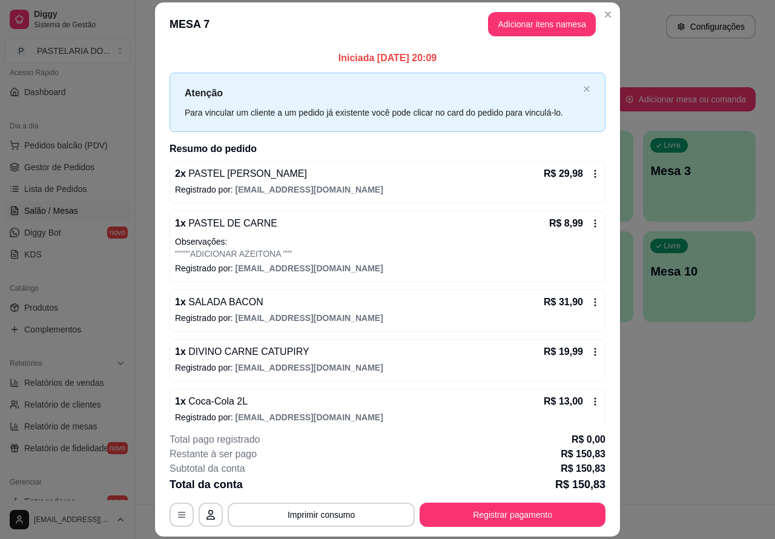
click at [657, 410] on div "Atendimento Salão Configurações Todos Mesas Comandas Pesquisar Adicionar mesa o…" at bounding box center [455, 252] width 639 height 504
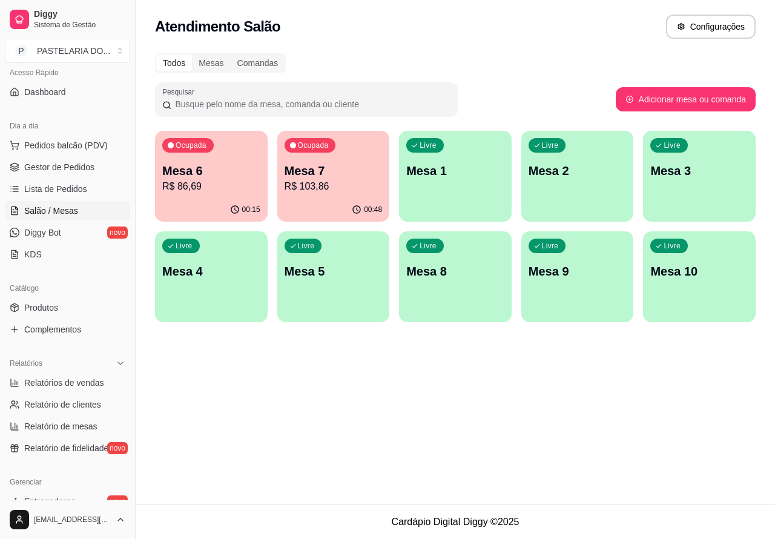
click at [220, 183] on p "R$ 86,69" at bounding box center [211, 186] width 98 height 15
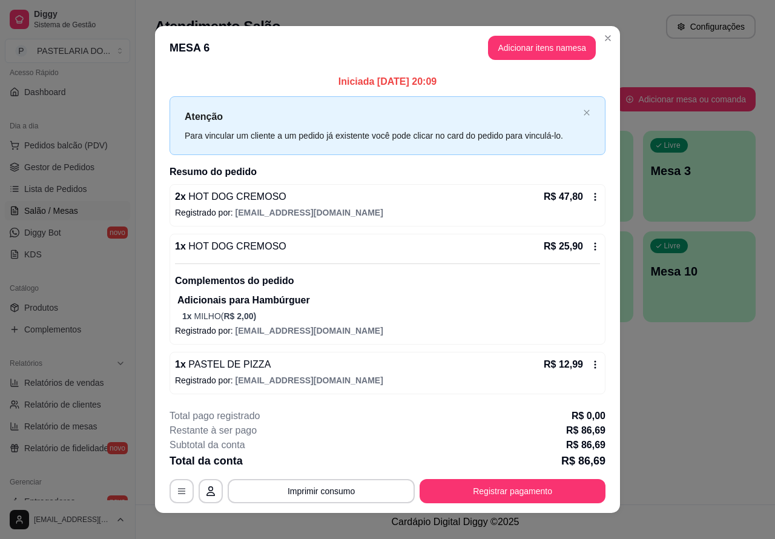
scroll to position [13, 0]
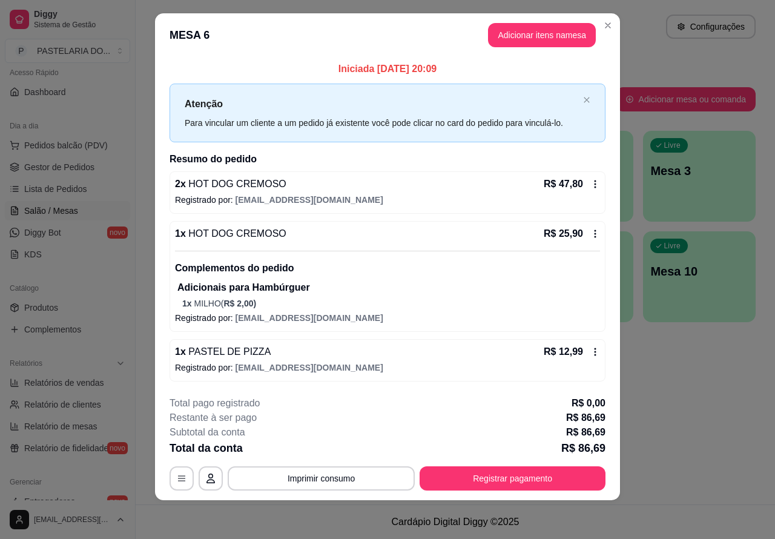
click at [709, 389] on div "Atendimento Salão Configurações Todos Mesas Comandas Pesquisar Adicionar mesa o…" at bounding box center [455, 252] width 639 height 504
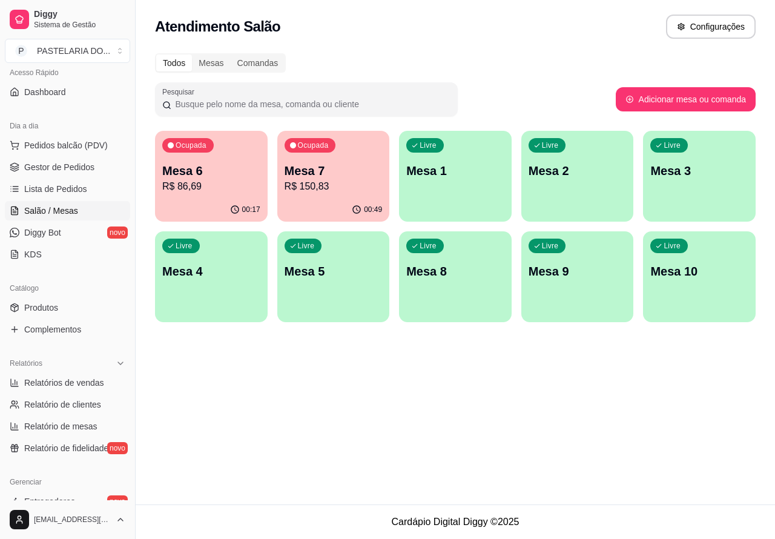
click at [214, 183] on p "R$ 86,69" at bounding box center [211, 186] width 98 height 15
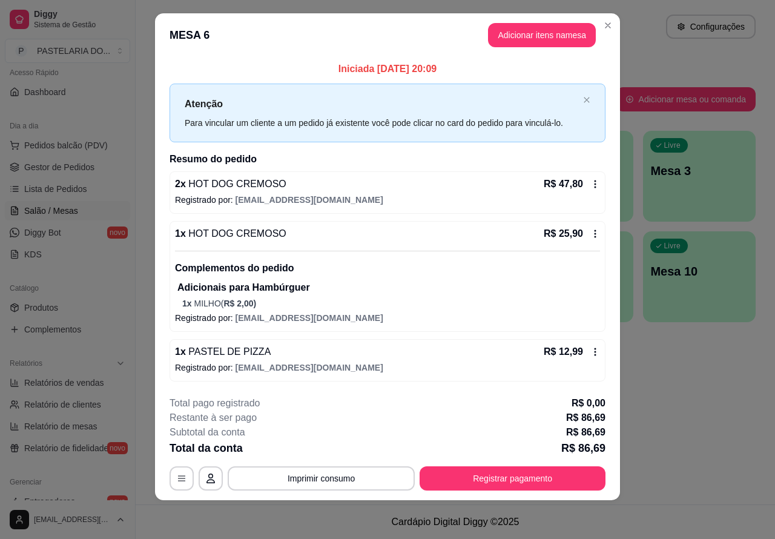
click at [661, 399] on div "Atendimento Salão Configurações Todos Mesas Comandas Pesquisar Adicionar mesa o…" at bounding box center [455, 252] width 639 height 504
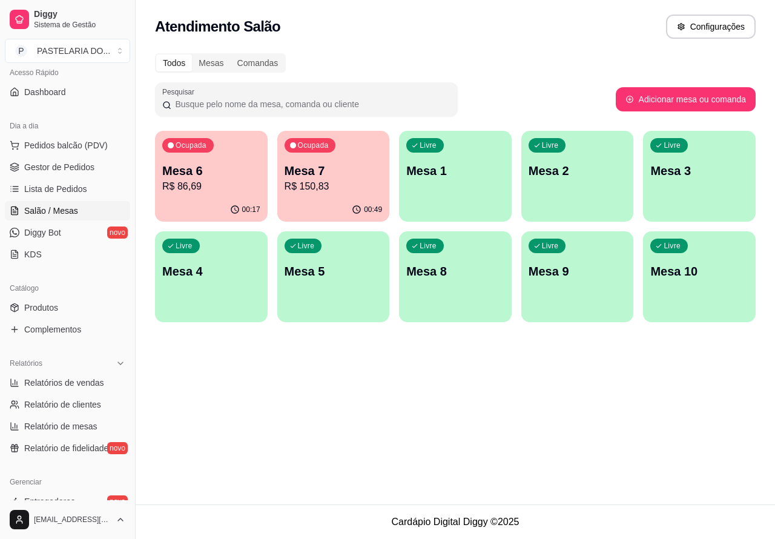
click at [223, 186] on p "R$ 86,69" at bounding box center [211, 186] width 98 height 15
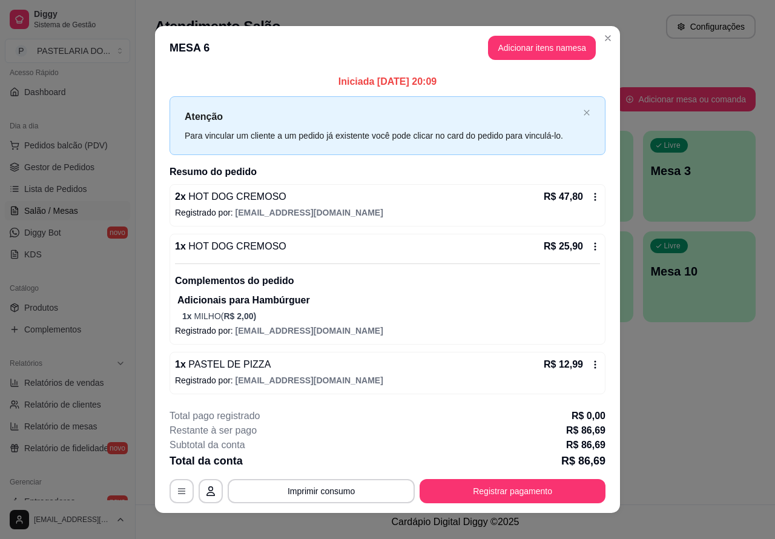
click at [688, 402] on div "Atendimento Salão Configurações Todos Mesas Comandas Pesquisar Adicionar mesa o…" at bounding box center [455, 252] width 639 height 504
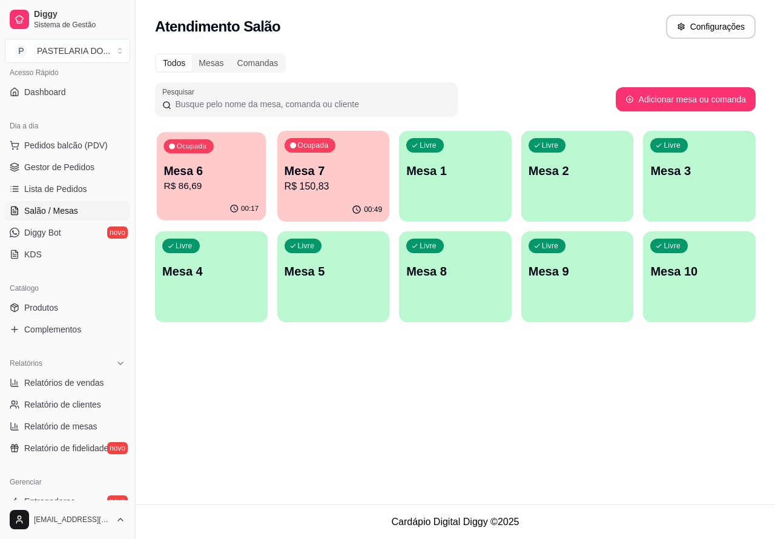
click at [235, 191] on p "R$ 86,69" at bounding box center [210, 186] width 95 height 14
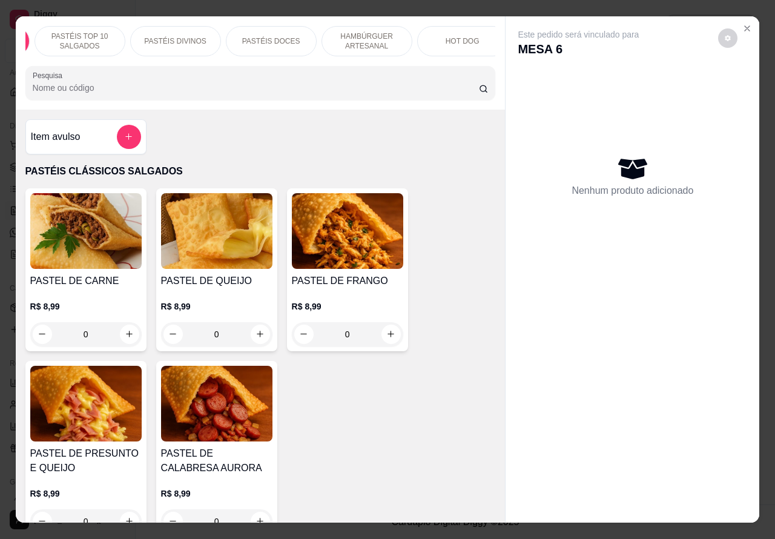
scroll to position [0, 0]
click at [162, 33] on p "PASTÉIS TOP 10 SALGADOS" at bounding box center [166, 40] width 70 height 19
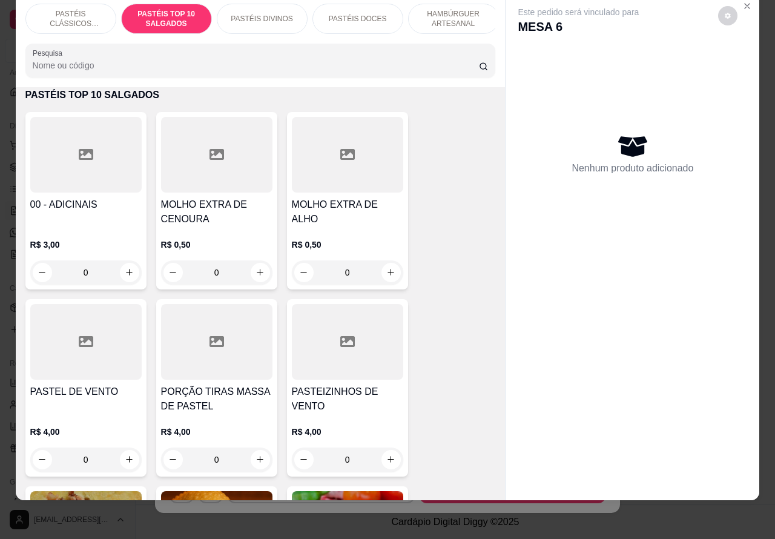
click at [87, 9] on p "PASTÉIS CLÁSSICOS SALGADOS" at bounding box center [71, 18] width 70 height 19
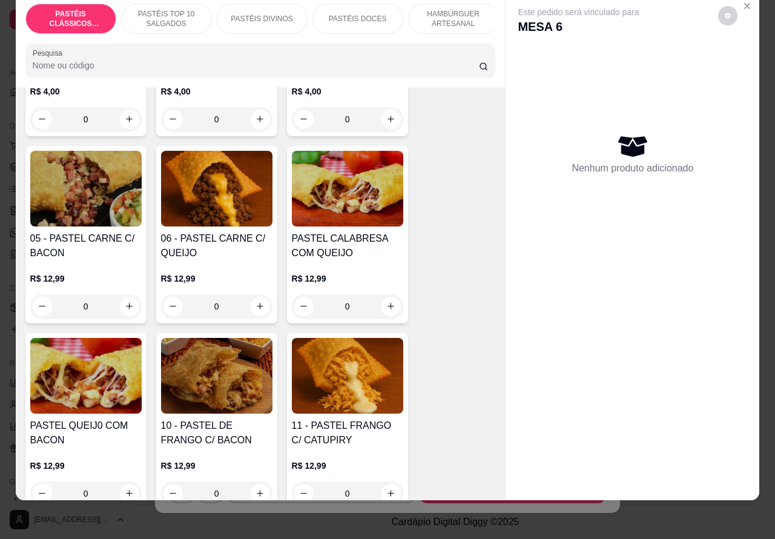
scroll to position [820, 0]
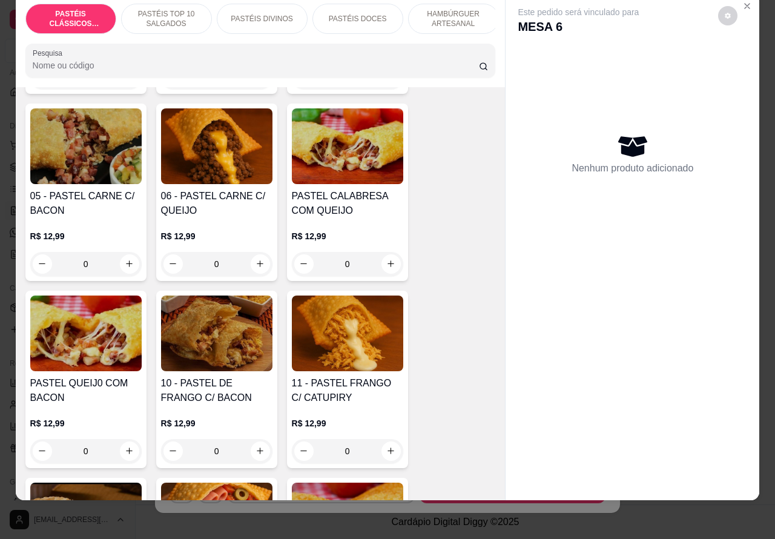
click at [252, 264] on div "0" at bounding box center [216, 264] width 111 height 24
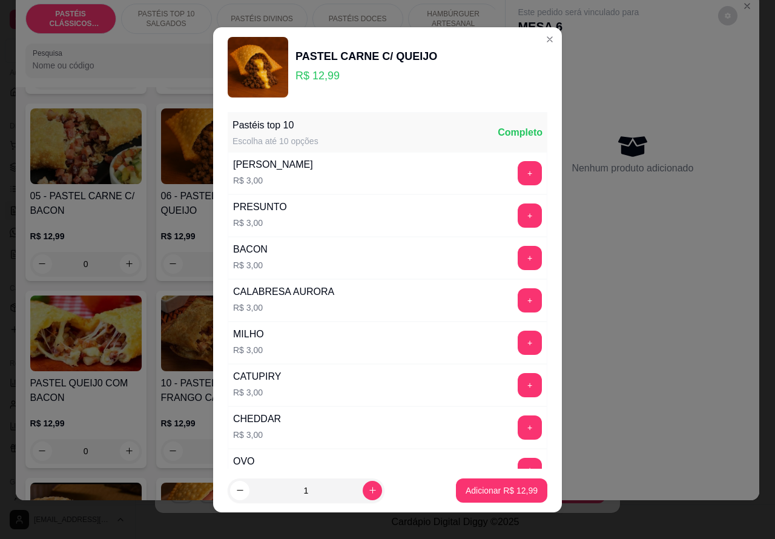
click at [478, 494] on p "Adicionar R$ 12,99" at bounding box center [501, 490] width 72 height 12
type input "1"
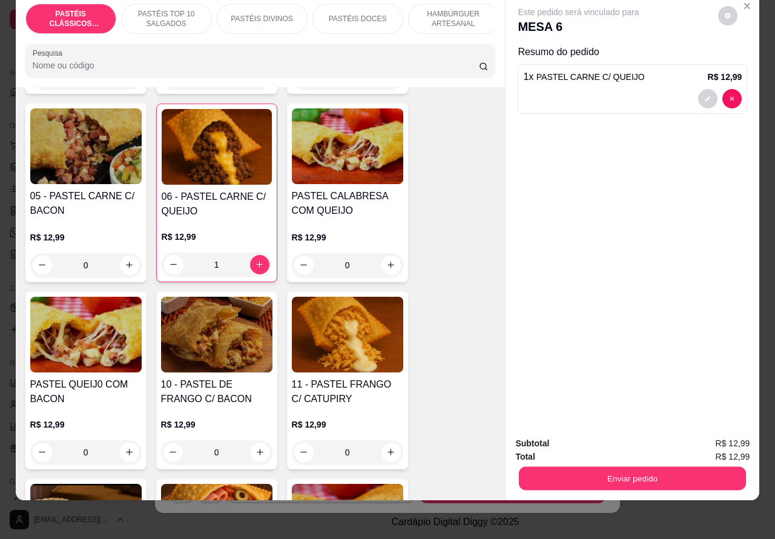
click at [684, 469] on button "Enviar pedido" at bounding box center [632, 479] width 227 height 24
click at [643, 432] on button "Registrar cliente" at bounding box center [636, 437] width 80 height 23
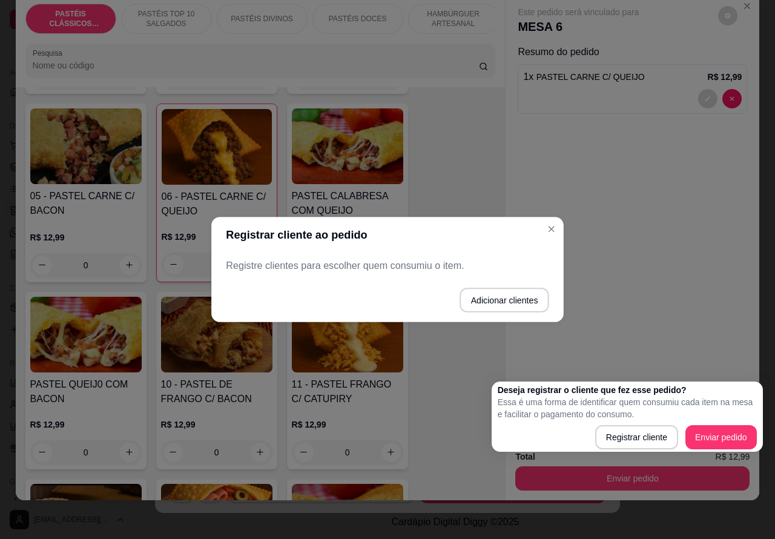
click at [717, 436] on span "R$ 12,99" at bounding box center [732, 442] width 34 height 13
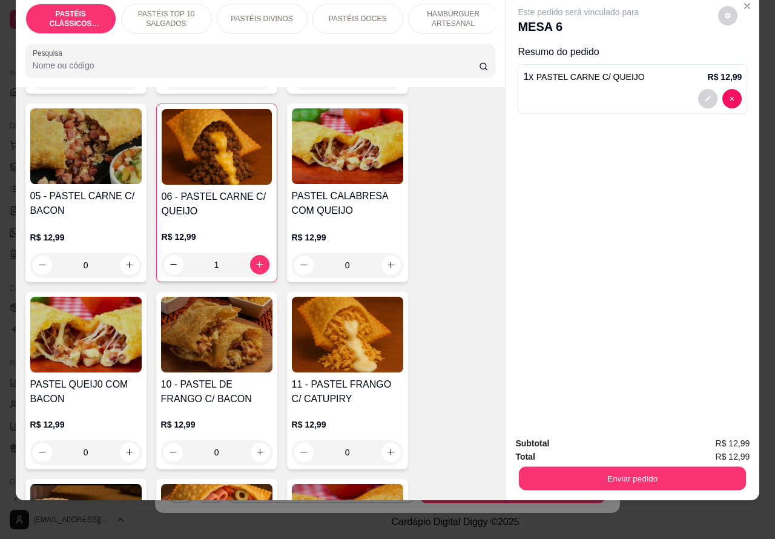
click at [682, 467] on button "Enviar pedido" at bounding box center [632, 479] width 227 height 24
click at [720, 433] on button "Enviar pedido" at bounding box center [717, 437] width 68 height 23
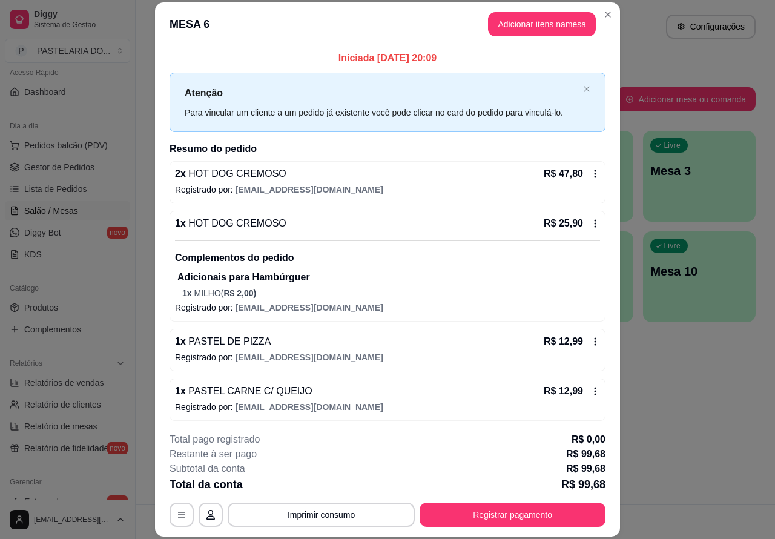
click at [672, 445] on div "Atendimento Salão Configurações Todos Mesas Comandas Pesquisar Adicionar mesa o…" at bounding box center [455, 252] width 639 height 504
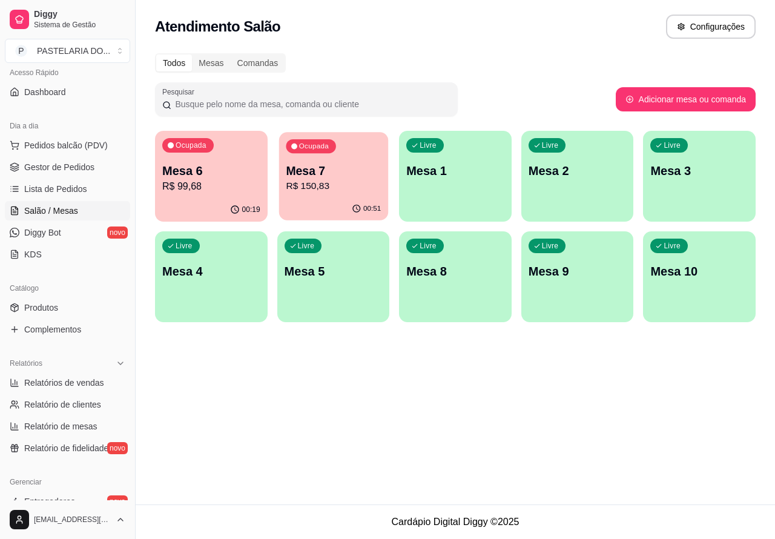
click at [318, 168] on p "Mesa 7" at bounding box center [333, 171] width 95 height 16
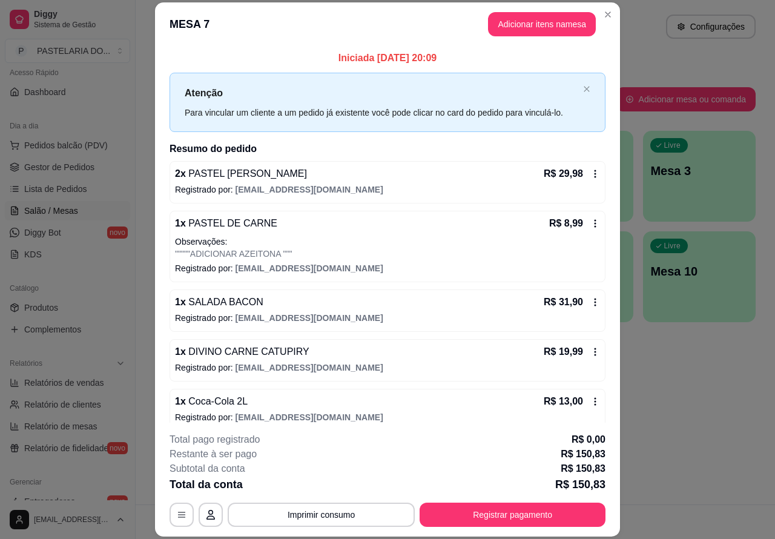
click at [697, 419] on div "Atendimento Salão Configurações Todos Mesas Comandas Pesquisar Adicionar mesa o…" at bounding box center [455, 252] width 639 height 504
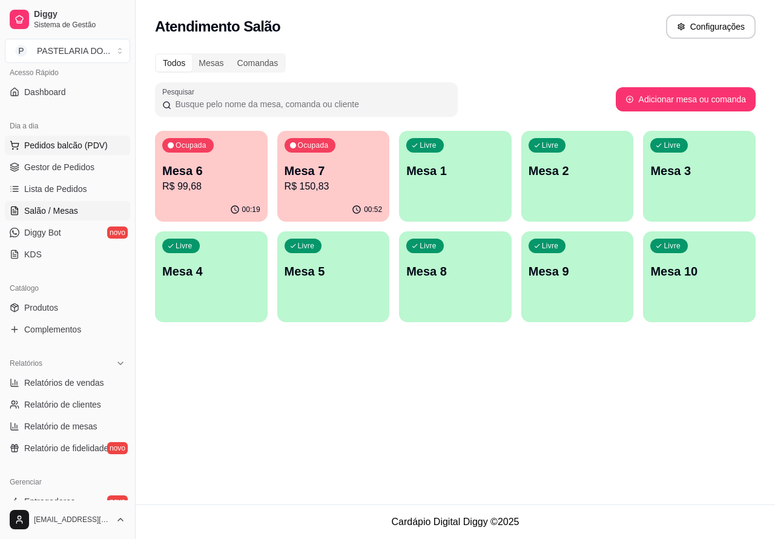
click at [93, 144] on span "Pedidos balcão (PDV)" at bounding box center [66, 145] width 84 height 12
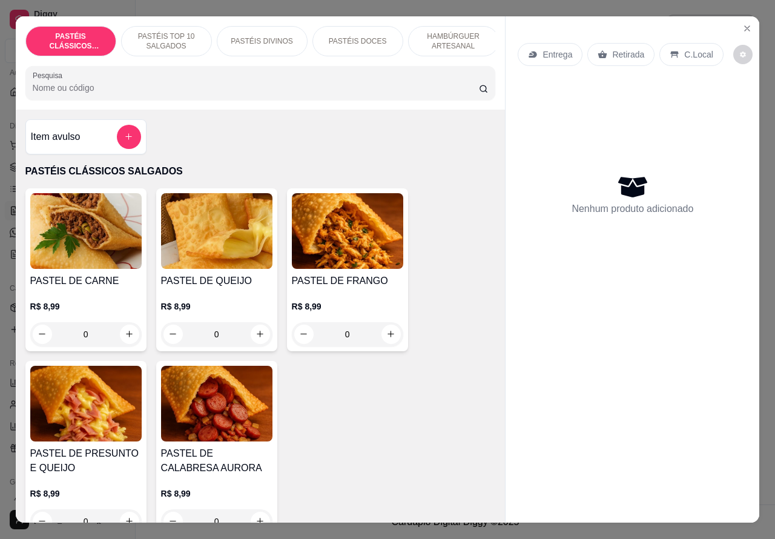
click at [559, 56] on div "Entrega" at bounding box center [549, 54] width 65 height 23
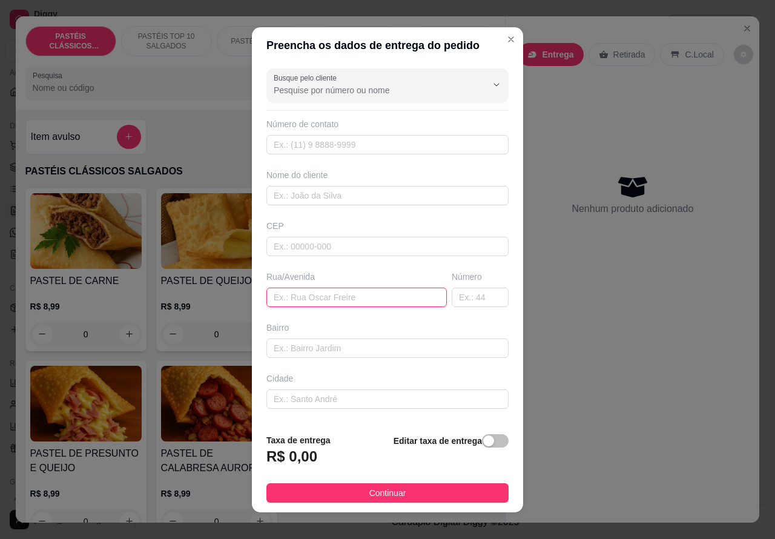
paste input "[PERSON_NAME], 261"
type input "[PERSON_NAME], 261"
click at [483, 445] on div "button" at bounding box center [488, 440] width 11 height 11
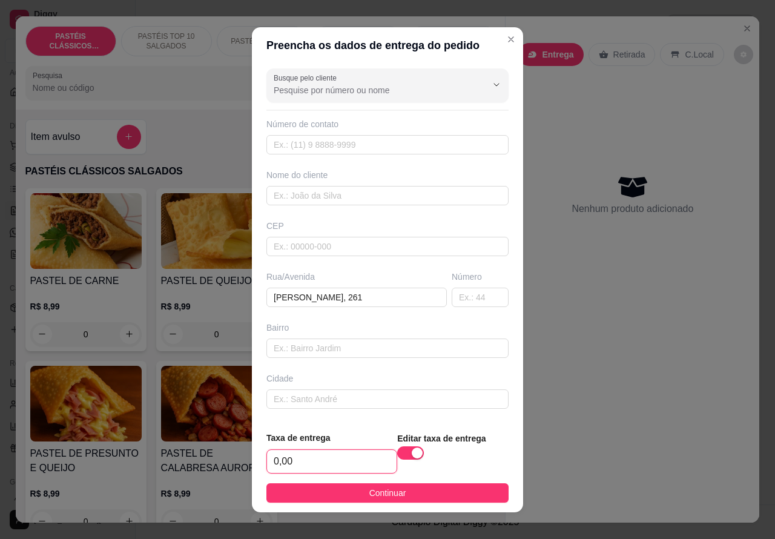
click at [277, 465] on input "0,00" at bounding box center [332, 461] width 130 height 23
type input "1,00"
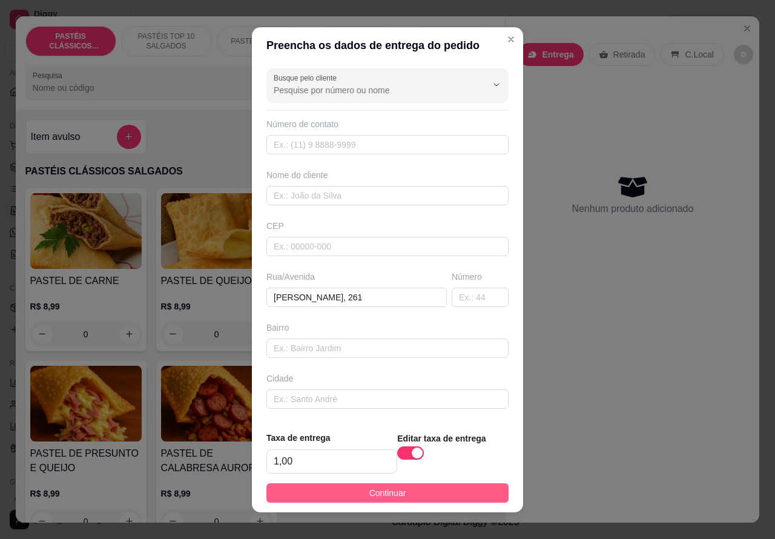
click at [470, 491] on button "Continuar" at bounding box center [387, 492] width 242 height 19
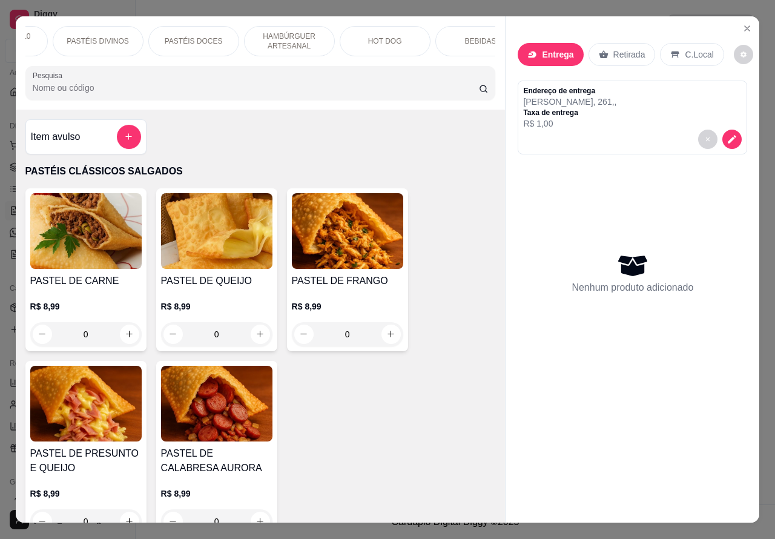
scroll to position [0, 168]
click at [382, 40] on p "HOT DOG" at bounding box center [381, 41] width 34 height 10
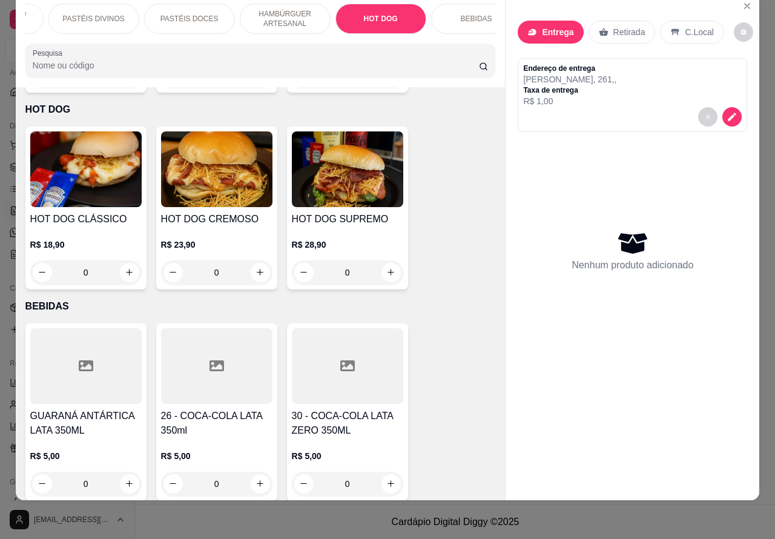
click at [99, 179] on img at bounding box center [85, 169] width 111 height 76
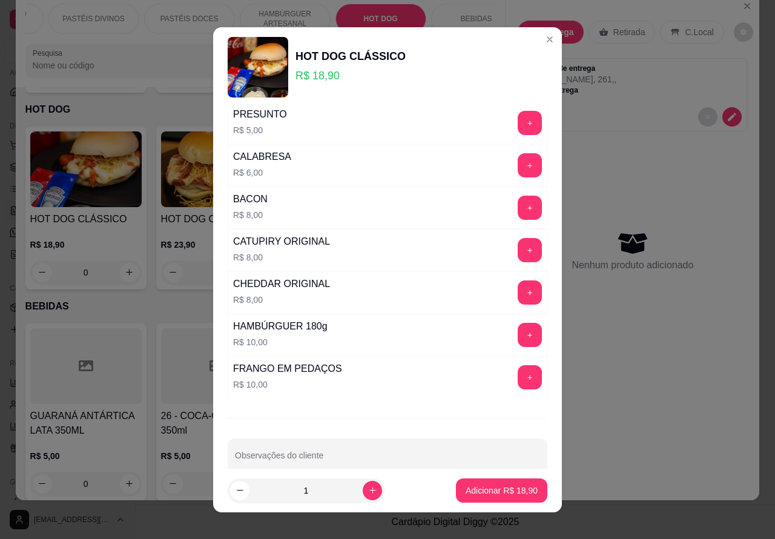
scroll to position [328, 0]
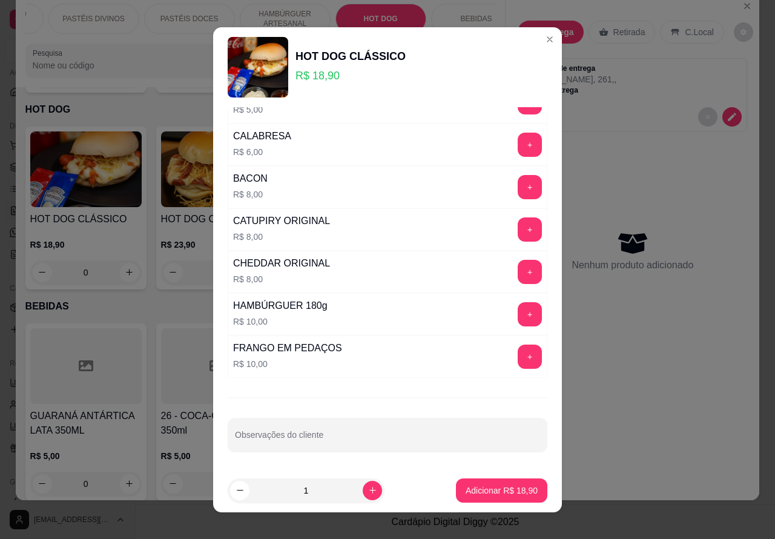
click at [327, 445] on input "Observações do cliente" at bounding box center [387, 439] width 305 height 12
type input """""SEM QUEIJOO"""""""""
click at [481, 492] on p "Adicionar R$ 18,90" at bounding box center [501, 490] width 72 height 12
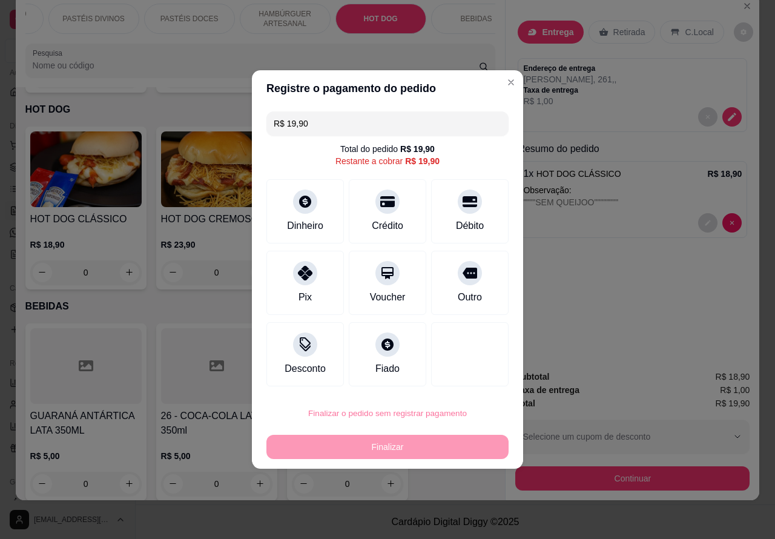
click at [472, 386] on button "Confirmar" at bounding box center [460, 379] width 45 height 19
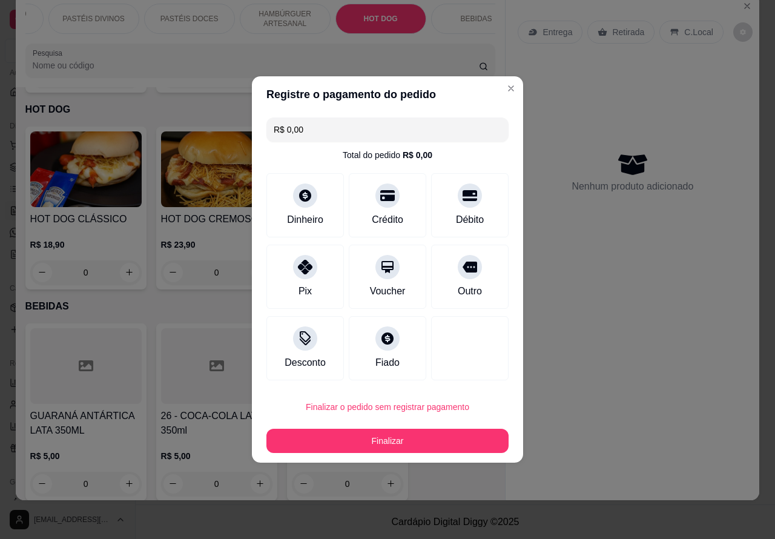
type input "R$ 0,00"
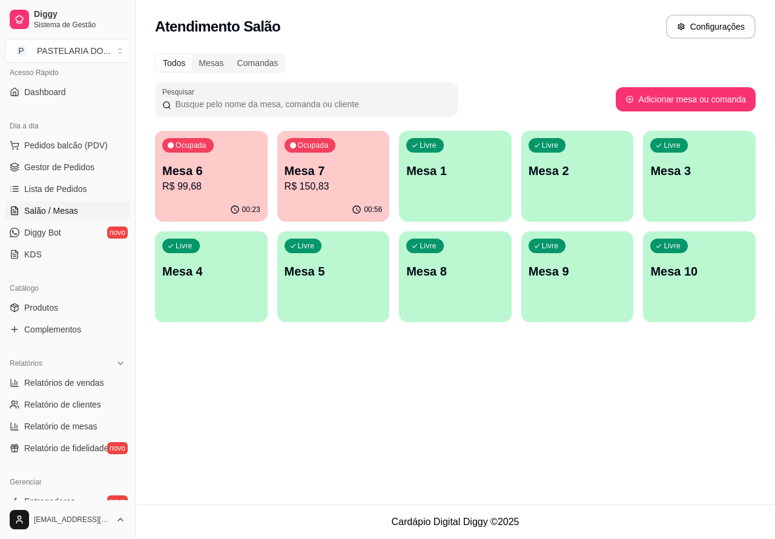
click at [444, 167] on p "Mesa 1" at bounding box center [455, 170] width 98 height 17
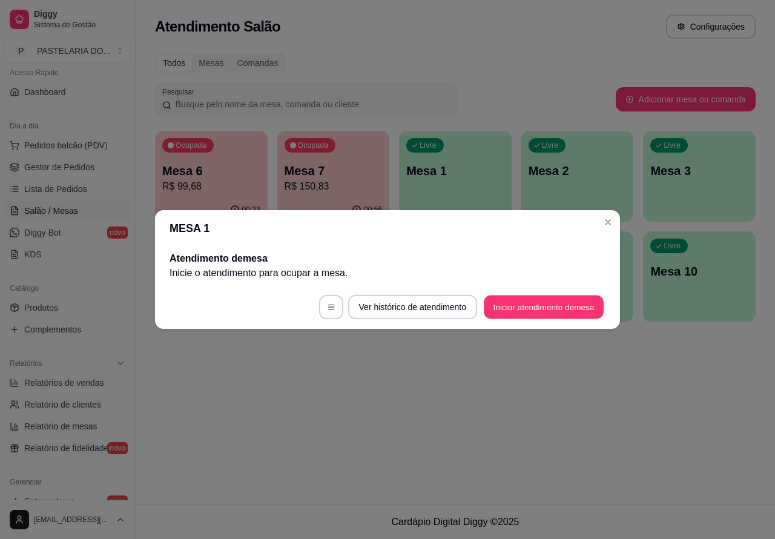
click at [558, 306] on button "Iniciar atendimento de mesa" at bounding box center [544, 307] width 120 height 24
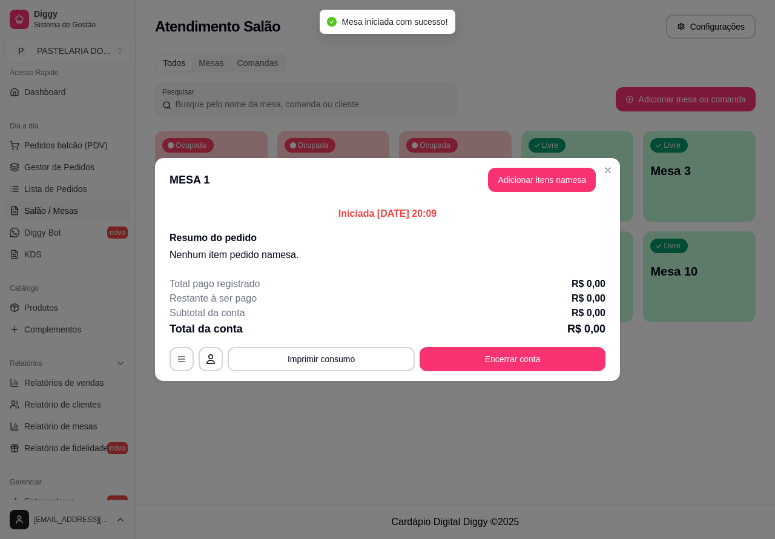
click at [531, 180] on div "Nenhum produto adicionado" at bounding box center [634, 175] width 231 height 239
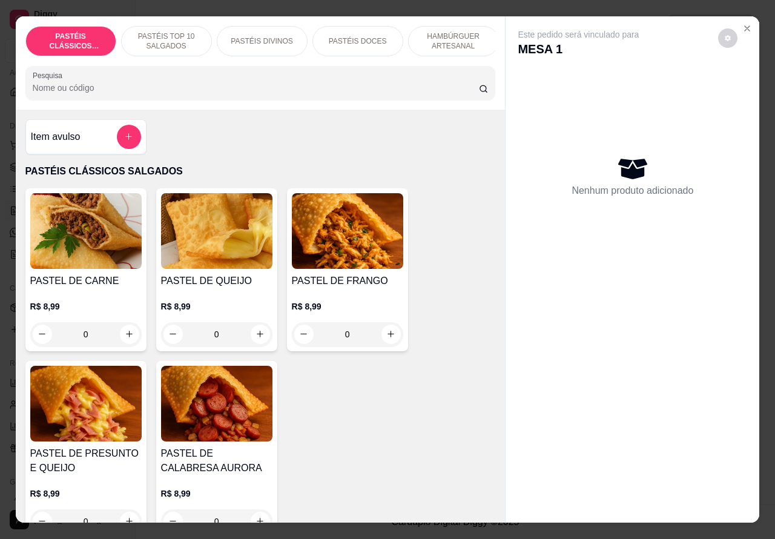
click at [126, 337] on icon "increase-product-quantity" at bounding box center [129, 333] width 7 height 7
type input "1"
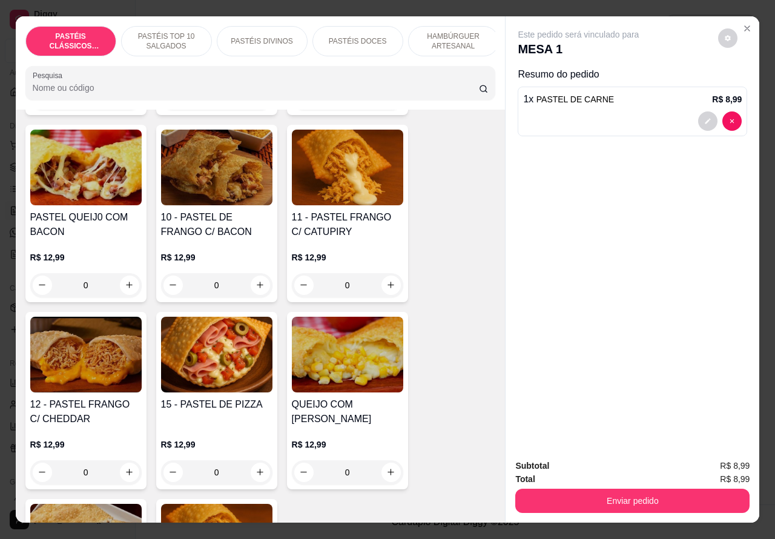
scroll to position [1024, 0]
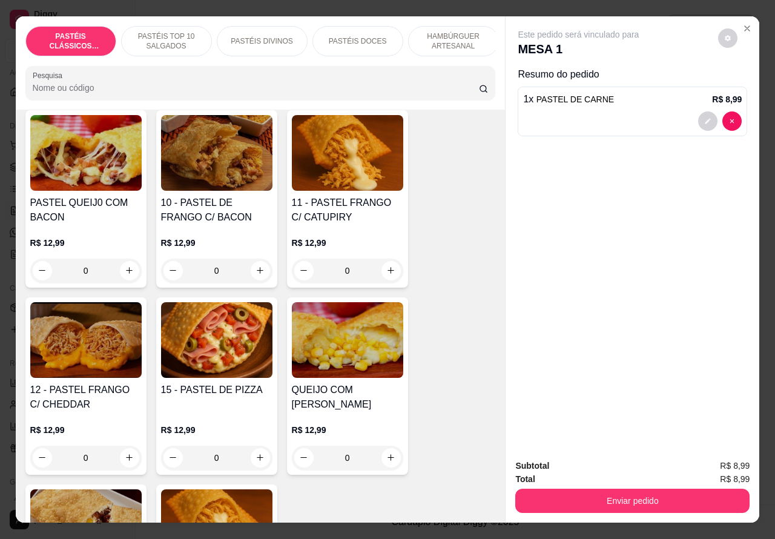
click at [258, 469] on div "0" at bounding box center [216, 457] width 111 height 24
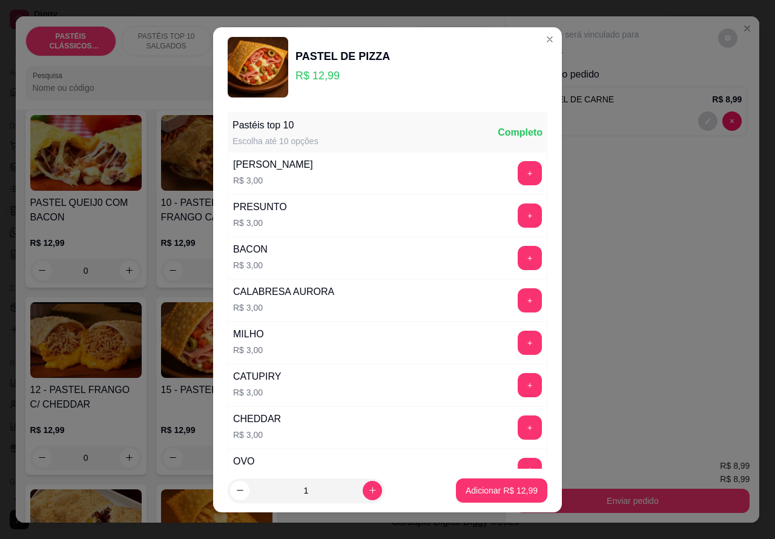
click at [368, 489] on icon "increase-product-quantity" at bounding box center [372, 489] width 9 height 9
type input "2"
click at [476, 491] on p "Adicionar R$ 25,98" at bounding box center [502, 489] width 70 height 11
type input "2"
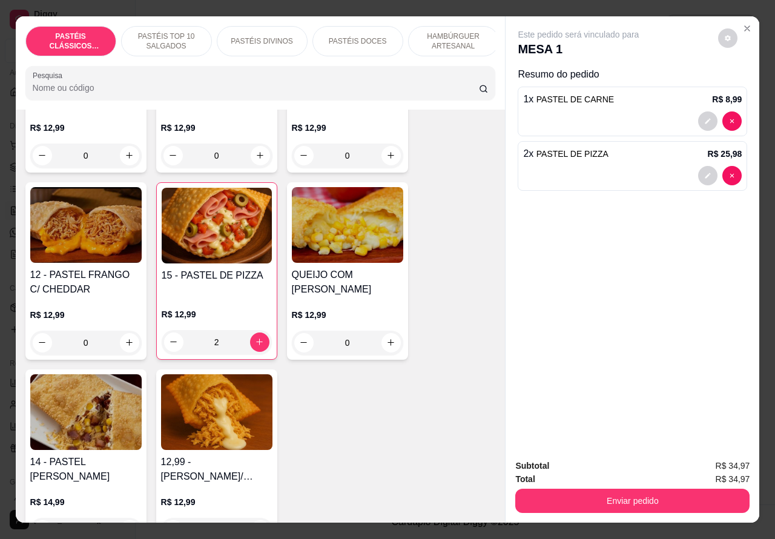
scroll to position [1137, 0]
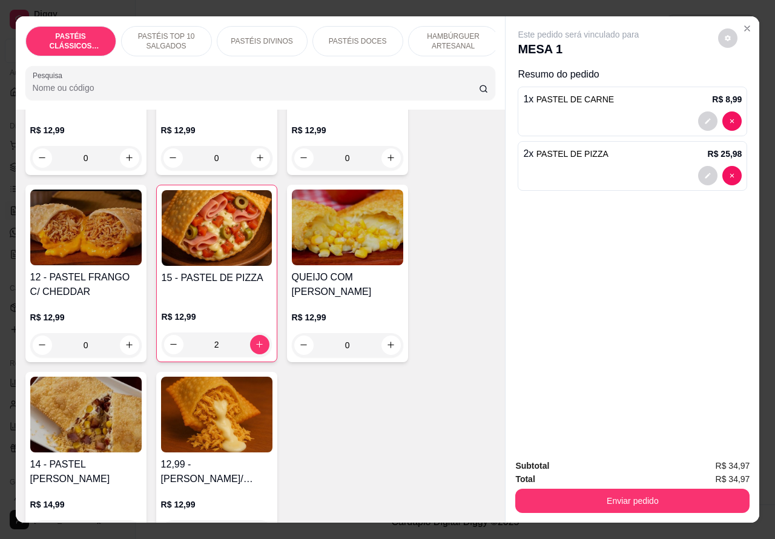
click at [113, 351] on div "0" at bounding box center [85, 345] width 111 height 24
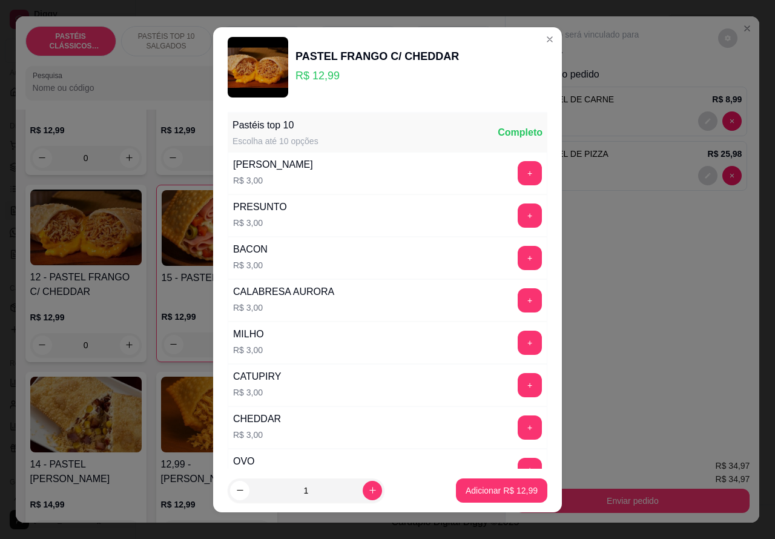
click at [473, 496] on button "Adicionar R$ 12,99" at bounding box center [501, 490] width 91 height 24
type input "1"
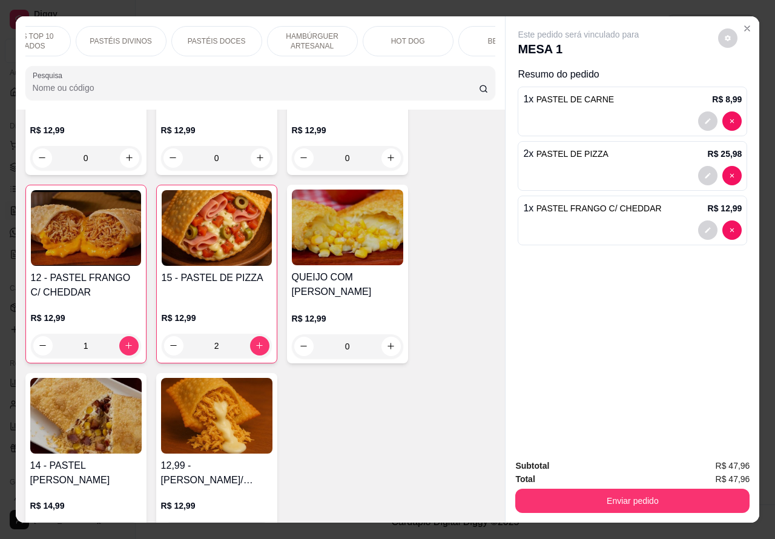
scroll to position [0, 179]
click at [466, 36] on p "BEBIDAS" at bounding box center [465, 41] width 31 height 10
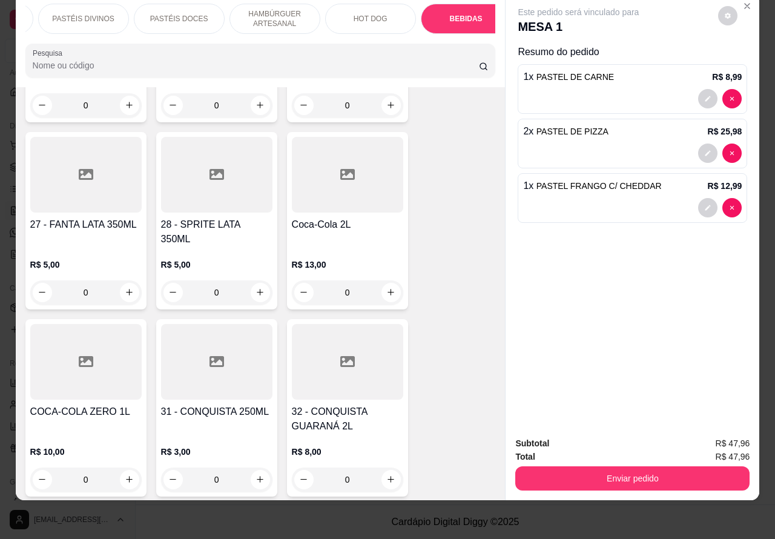
scroll to position [3835, 0]
click at [386, 287] on icon "increase-product-quantity" at bounding box center [390, 291] width 9 height 9
type input "1"
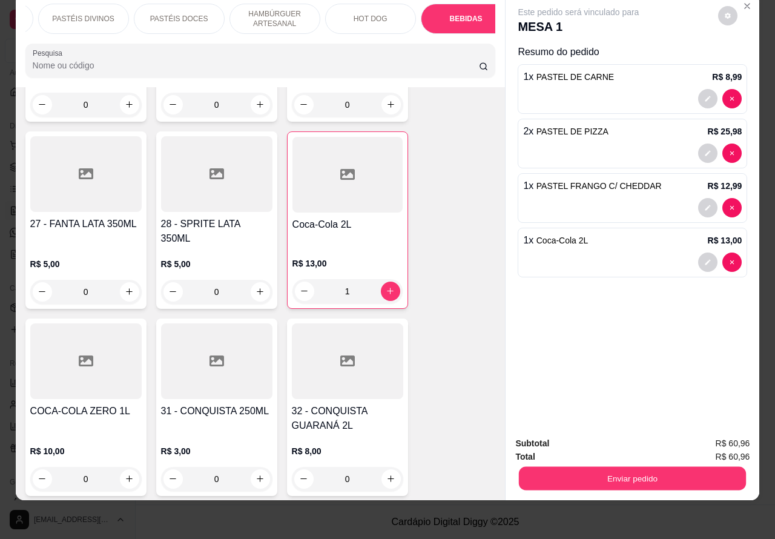
click at [612, 467] on button "Enviar pedido" at bounding box center [632, 479] width 227 height 24
click at [715, 441] on button "Enviar pedido" at bounding box center [717, 437] width 68 height 23
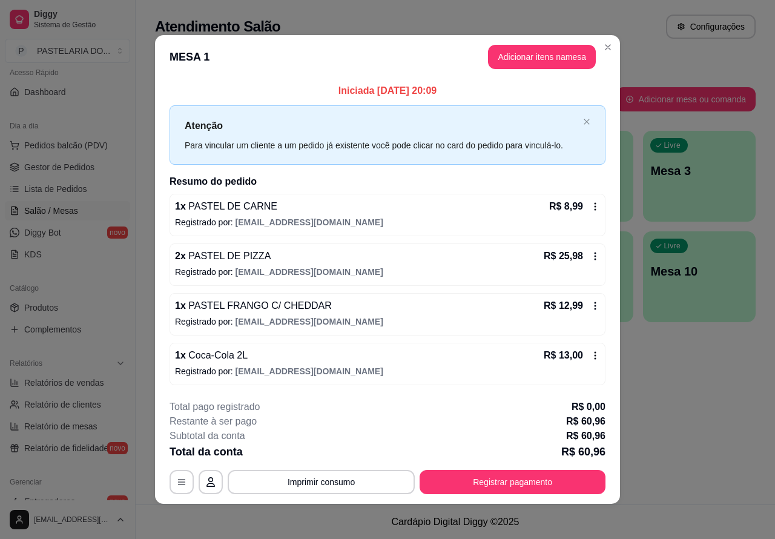
click at [657, 374] on div "Atendimento Salão Configurações Todos Mesas Comandas Pesquisar Adicionar mesa o…" at bounding box center [455, 252] width 639 height 504
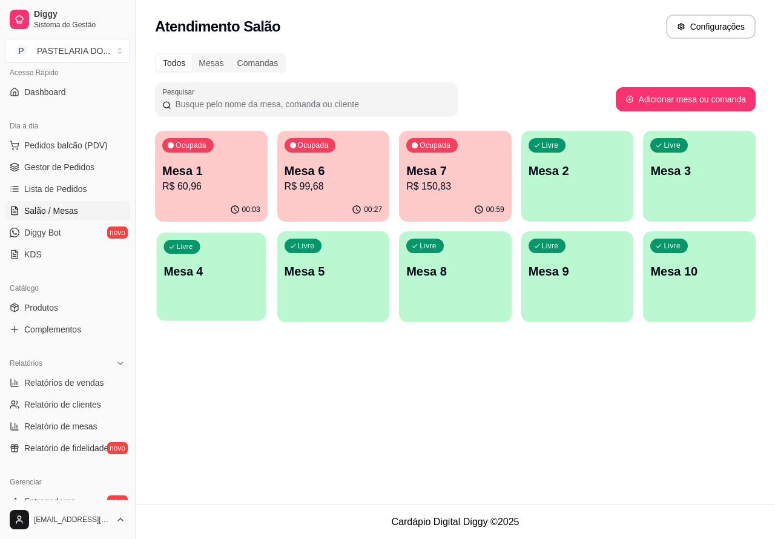
click at [212, 286] on div "Livre Mesa 4" at bounding box center [211, 269] width 109 height 74
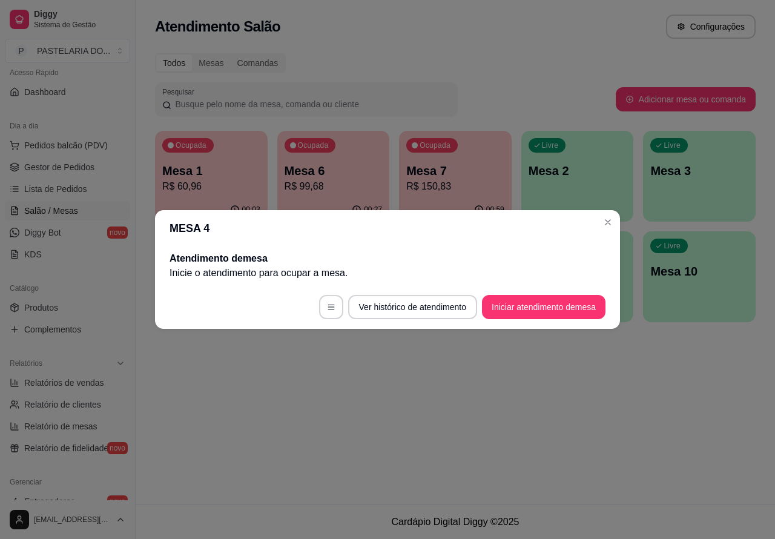
click at [511, 306] on button "Iniciar atendimento de mesa" at bounding box center [543, 307] width 123 height 24
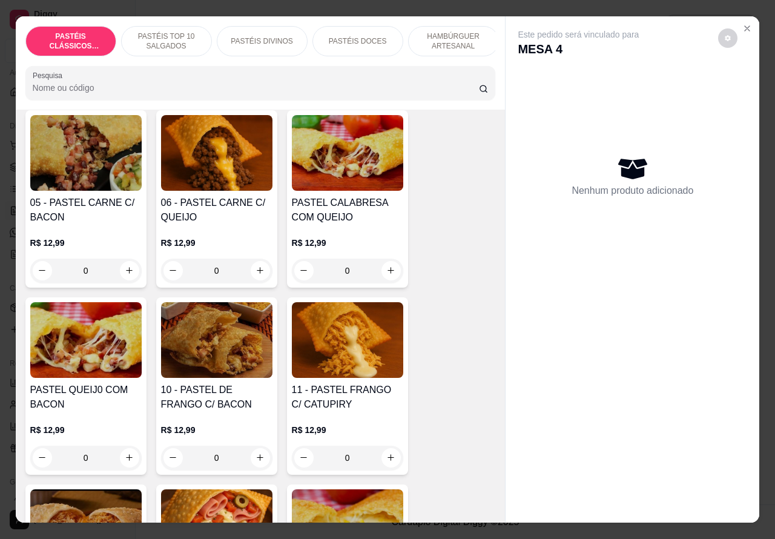
scroll to position [888, 0]
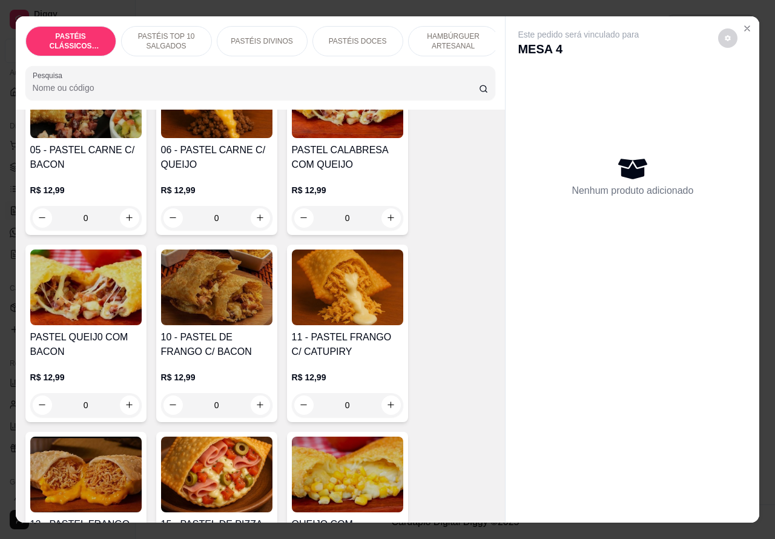
click at [386, 409] on div "0" at bounding box center [347, 405] width 111 height 24
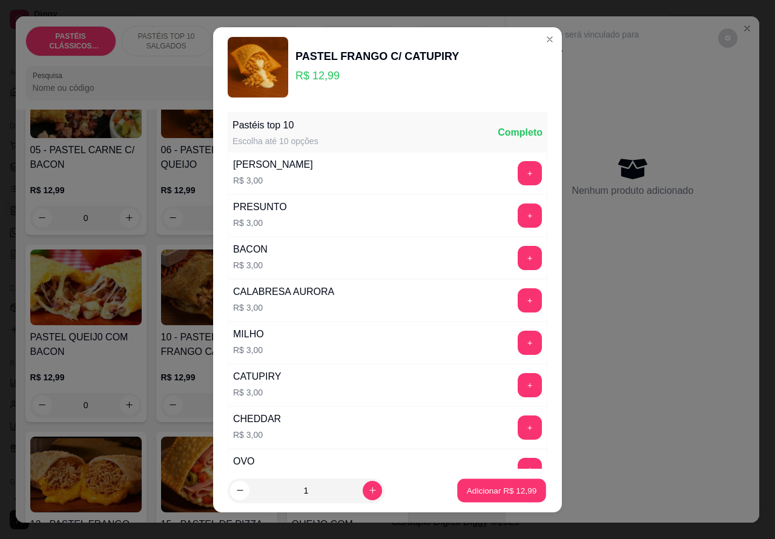
click at [482, 494] on p "Adicionar R$ 12,99" at bounding box center [502, 489] width 70 height 11
type input "1"
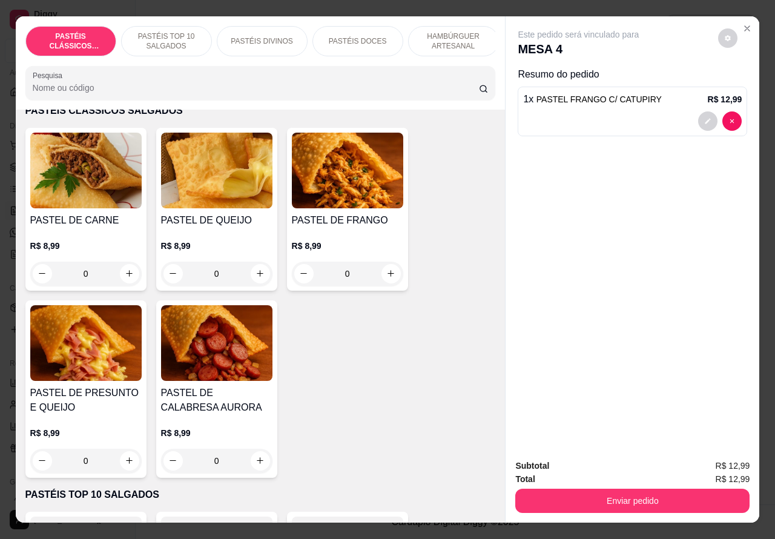
scroll to position [61, 0]
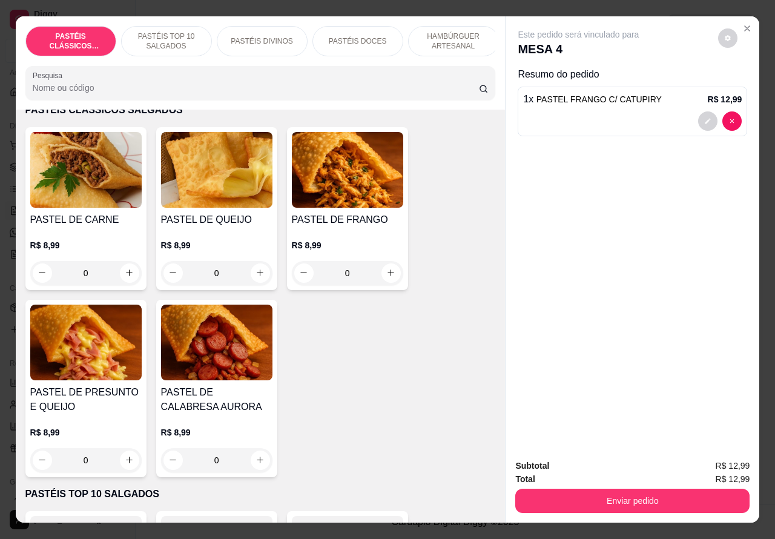
click at [255, 277] on icon "increase-product-quantity" at bounding box center [259, 272] width 9 height 9
type input "1"
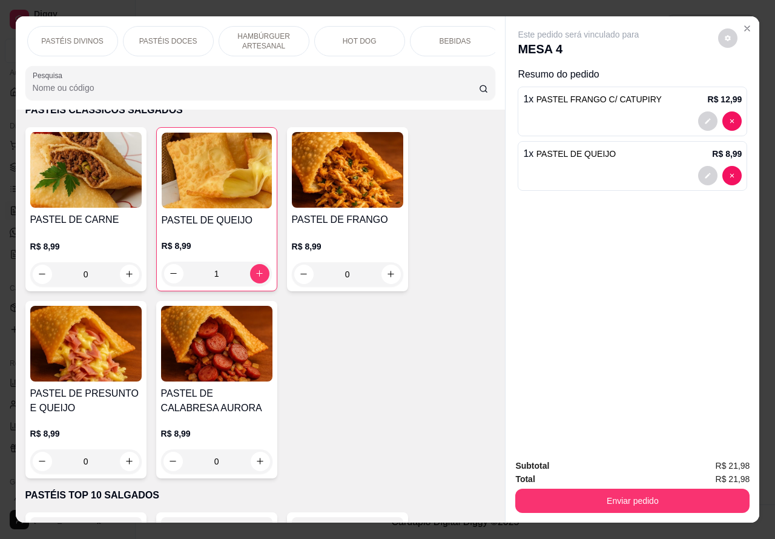
scroll to position [0, 194]
click at [444, 36] on p "BEBIDAS" at bounding box center [450, 41] width 31 height 10
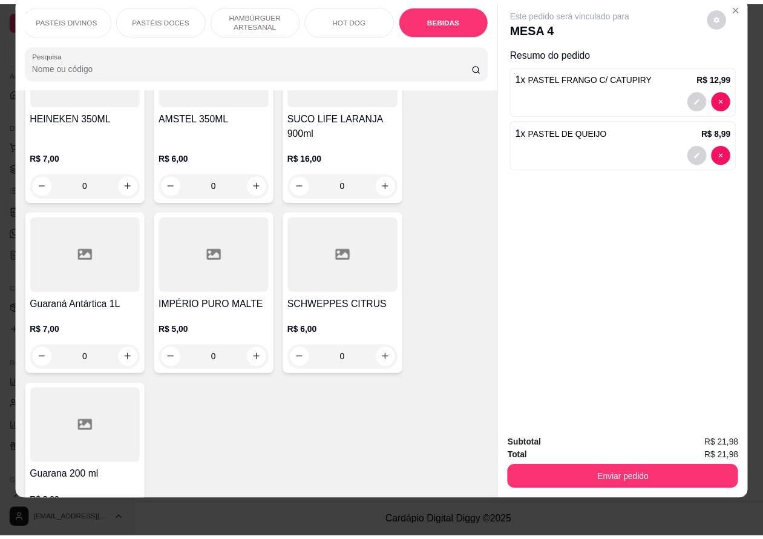
scroll to position [4491, 0]
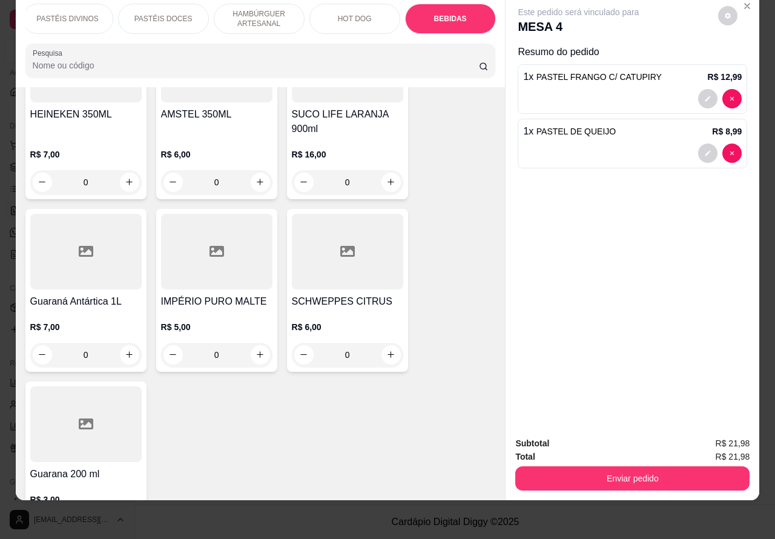
click at [126, 351] on icon "increase-product-quantity" at bounding box center [129, 354] width 7 height 7
type input "1"
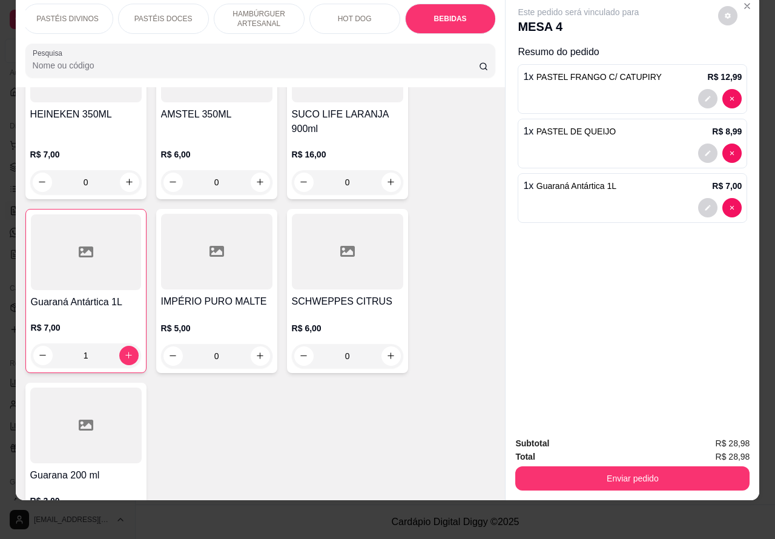
click at [618, 471] on button "Enviar pedido" at bounding box center [632, 478] width 234 height 24
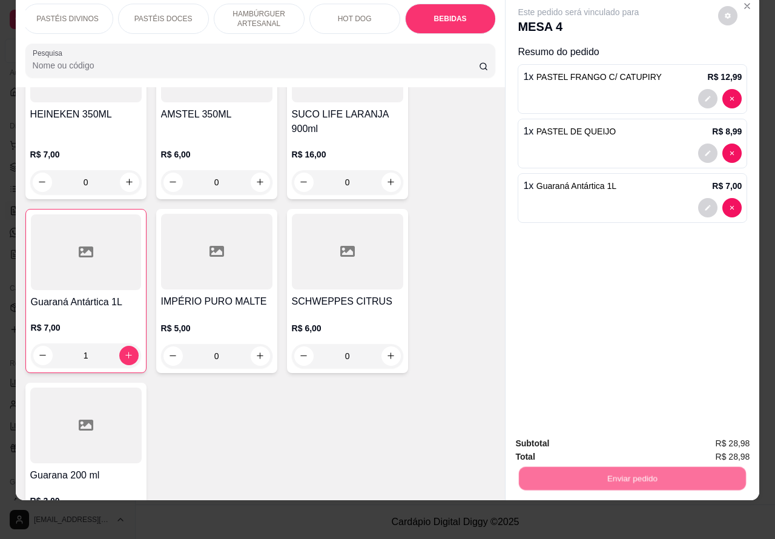
click at [642, 435] on button "Registrar cliente" at bounding box center [636, 437] width 80 height 23
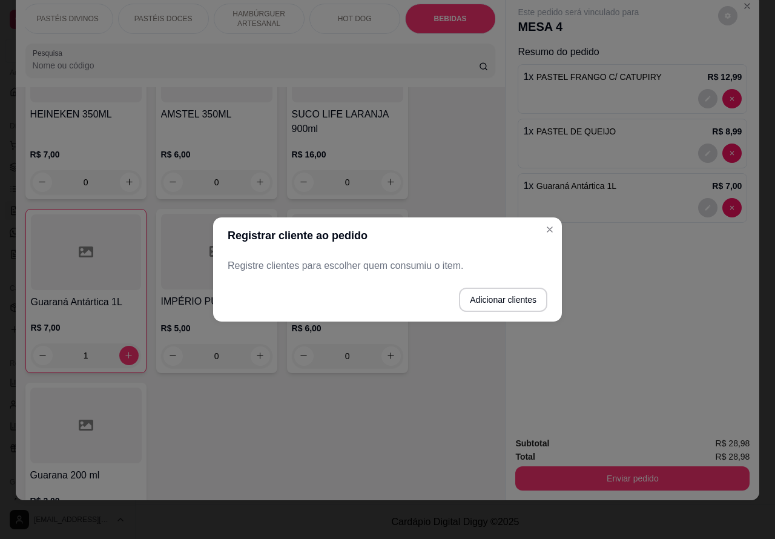
click at [549, 229] on div "Este pedido será vinculado para MESA 4 Resumo do pedido 1 x PASTEL FRANGO C/ CA…" at bounding box center [632, 210] width 254 height 433
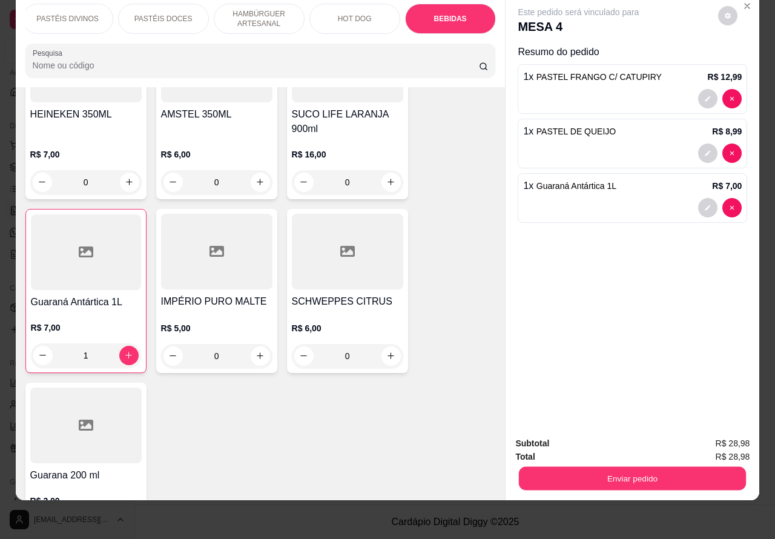
click at [642, 467] on button "Enviar pedido" at bounding box center [632, 479] width 227 height 24
click at [716, 437] on button "Enviar pedido" at bounding box center [717, 437] width 68 height 23
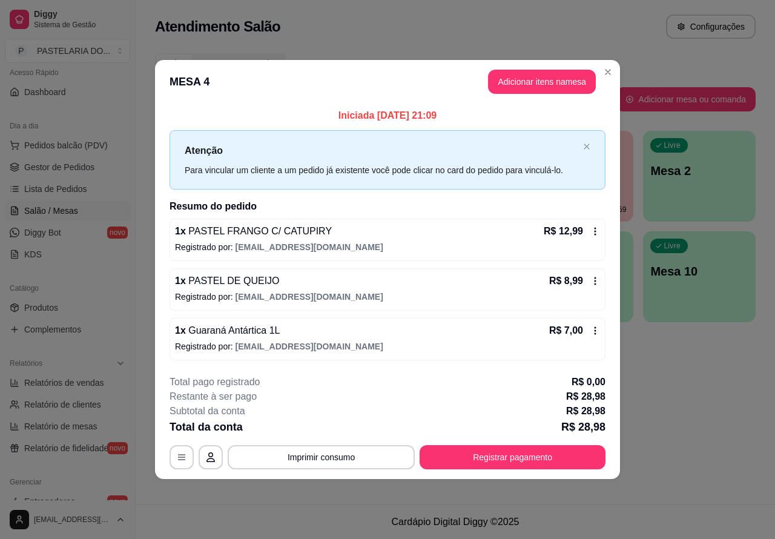
click at [703, 398] on div "Atendimento Salão Configurações Todos Mesas Comandas Pesquisar Adicionar mesa o…" at bounding box center [455, 252] width 639 height 504
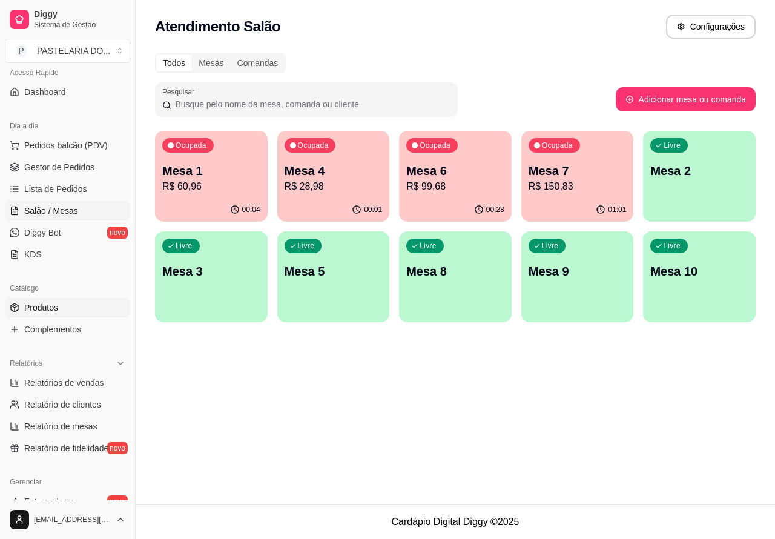
click at [68, 306] on link "Produtos" at bounding box center [67, 307] width 125 height 19
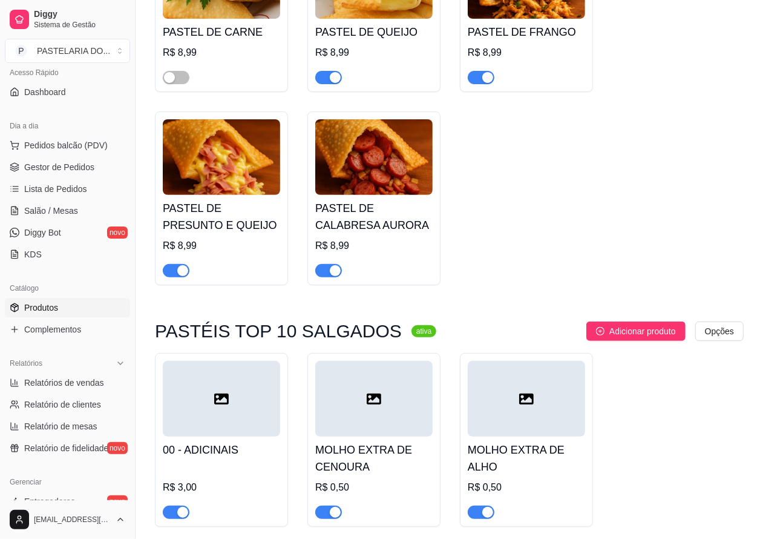
scroll to position [233, 0]
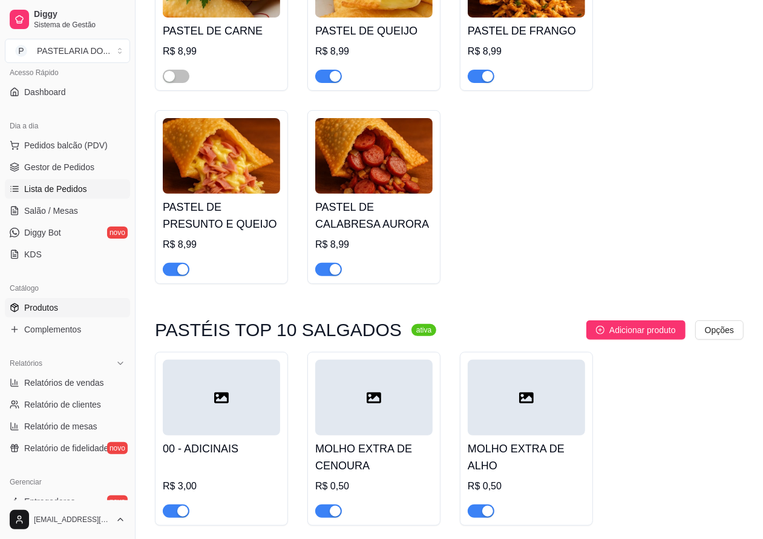
click at [79, 191] on span "Lista de Pedidos" at bounding box center [55, 189] width 63 height 12
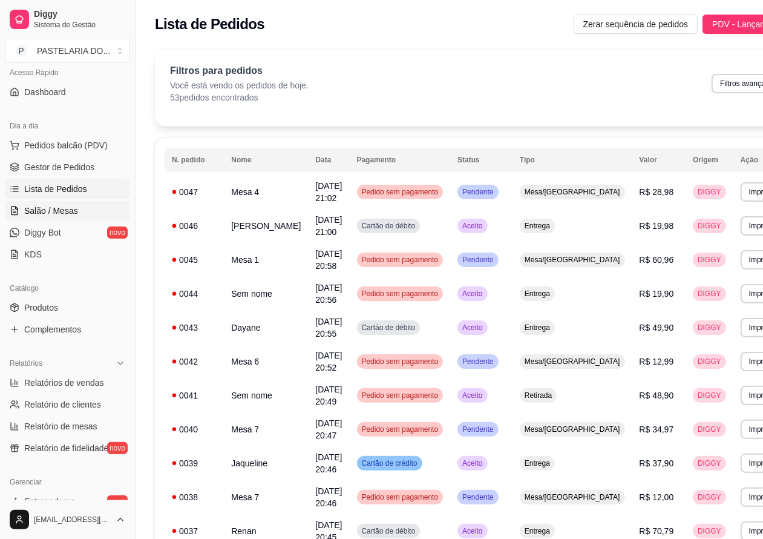
click at [68, 214] on span "Salão / Mesas" at bounding box center [51, 211] width 54 height 12
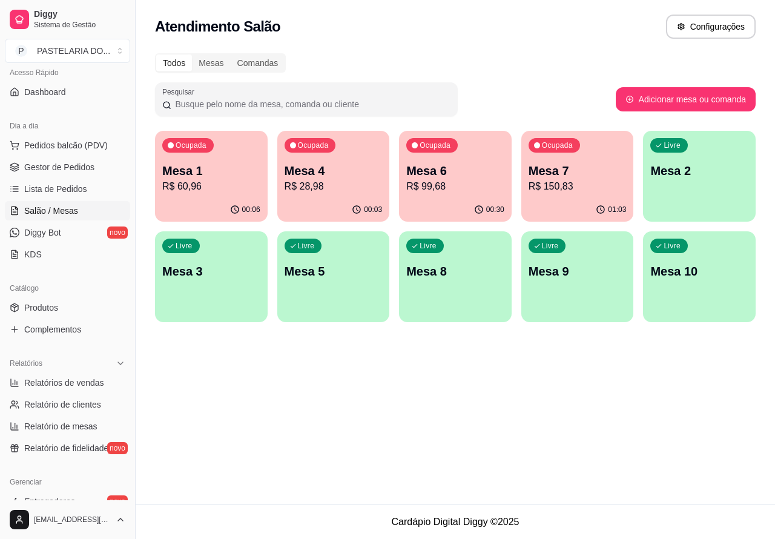
click at [462, 188] on p "R$ 99,68" at bounding box center [455, 186] width 98 height 15
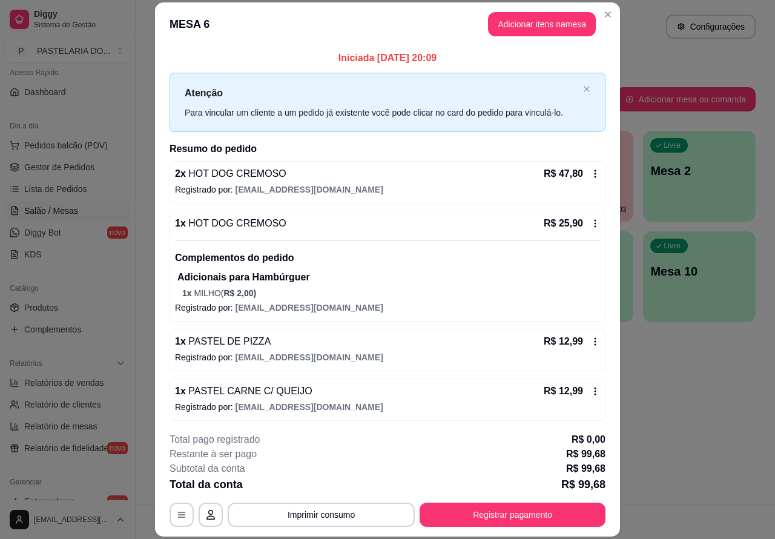
scroll to position [4, 0]
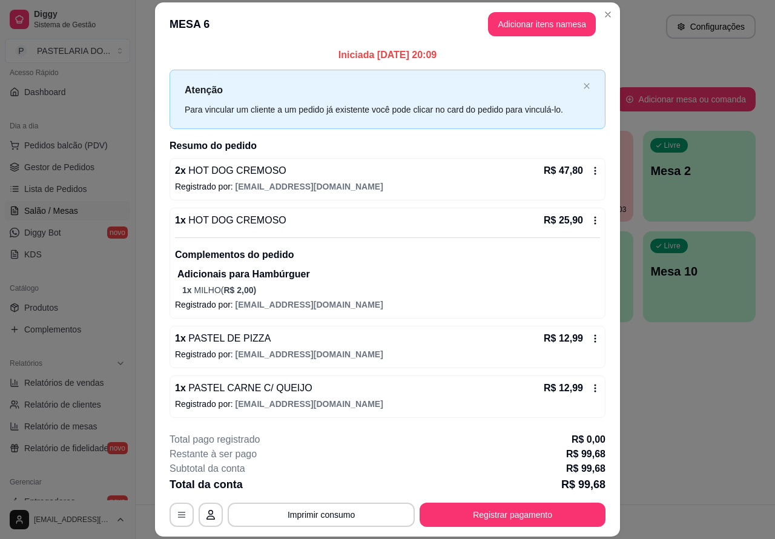
click at [668, 381] on div "Atendimento Salão Configurações Todos Mesas Comandas Pesquisar Adicionar mesa o…" at bounding box center [455, 252] width 639 height 504
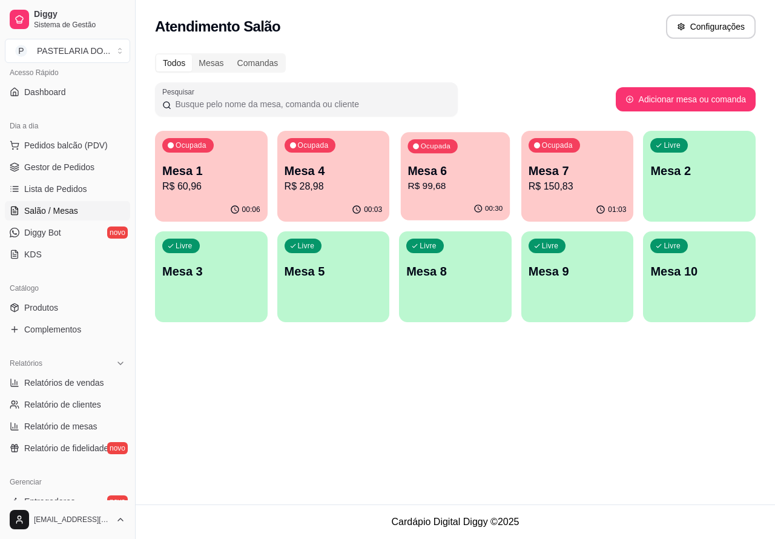
click at [425, 183] on p "R$ 99,68" at bounding box center [455, 186] width 95 height 14
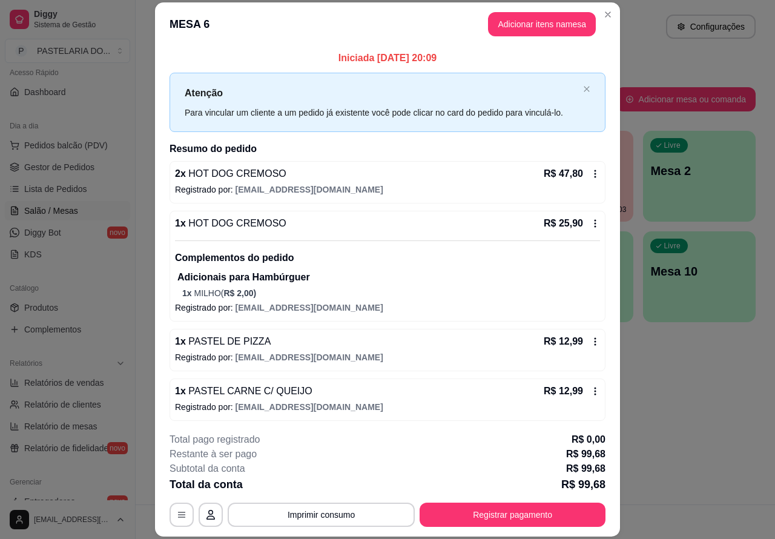
click at [681, 382] on div "Atendimento Salão Configurações Todos Mesas Comandas Pesquisar Adicionar mesa o…" at bounding box center [455, 252] width 639 height 504
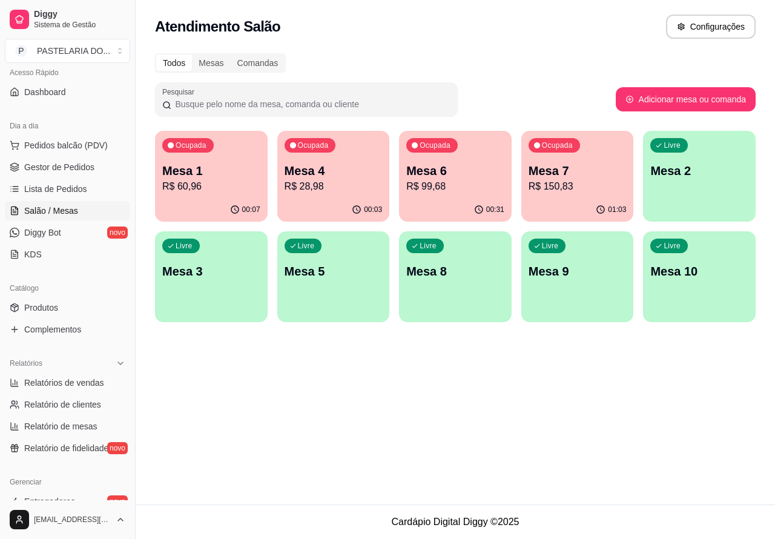
click at [239, 283] on div "Livre Mesa 3" at bounding box center [211, 269] width 113 height 76
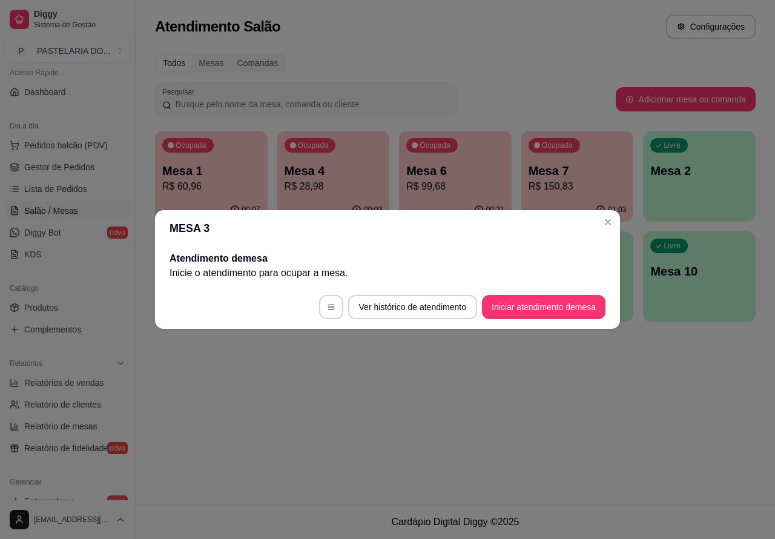
click at [560, 307] on button "Iniciar atendimento de mesa" at bounding box center [543, 307] width 123 height 24
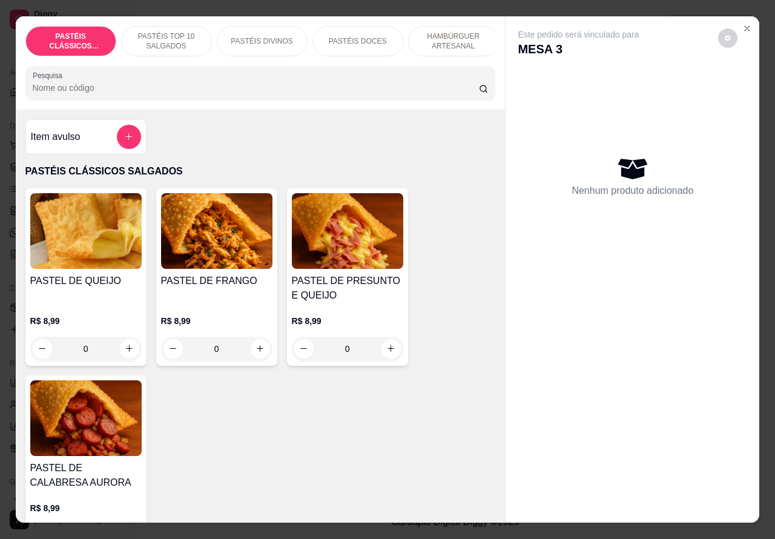
click at [451, 39] on p "HAMBÚRGUER ARTESANAL" at bounding box center [453, 40] width 70 height 19
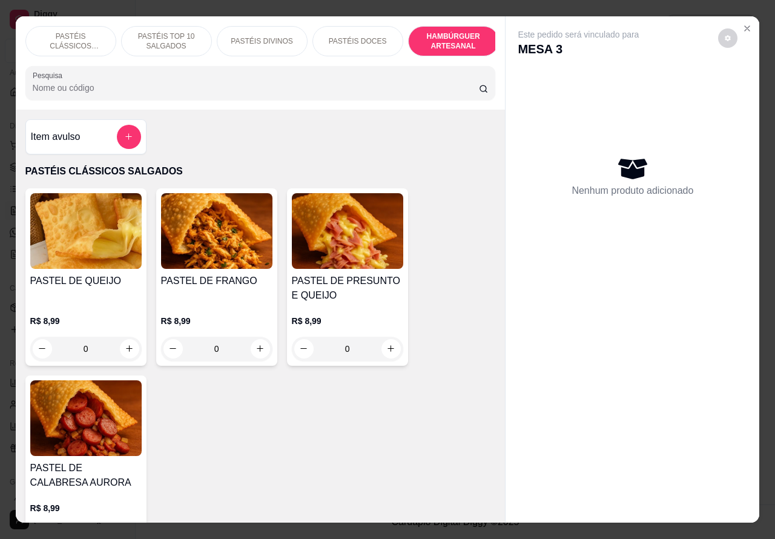
scroll to position [28, 0]
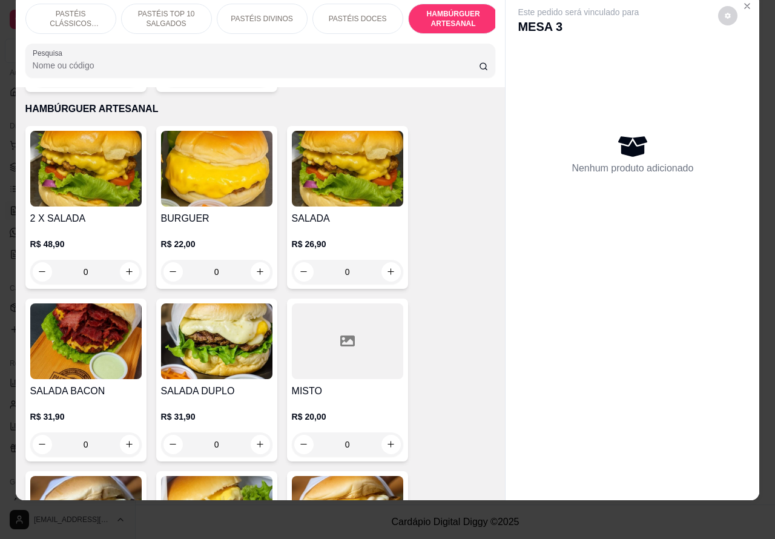
click at [91, 10] on p "PASTÉIS CLÁSSICOS SALGADOS" at bounding box center [71, 18] width 70 height 19
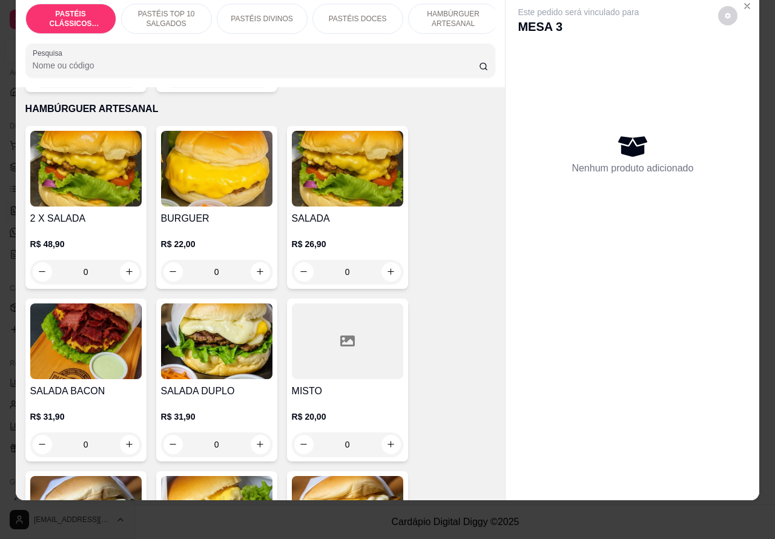
scroll to position [54, 0]
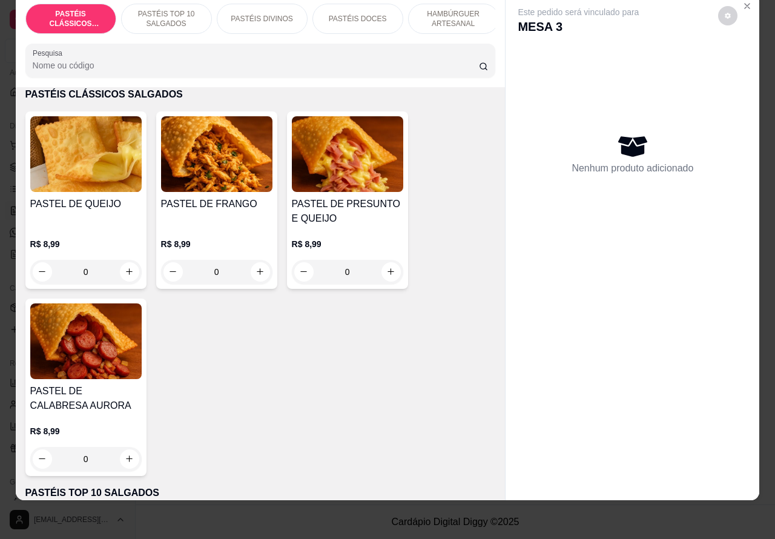
click at [173, 9] on p "PASTÉIS TOP 10 SALGADOS" at bounding box center [166, 18] width 70 height 19
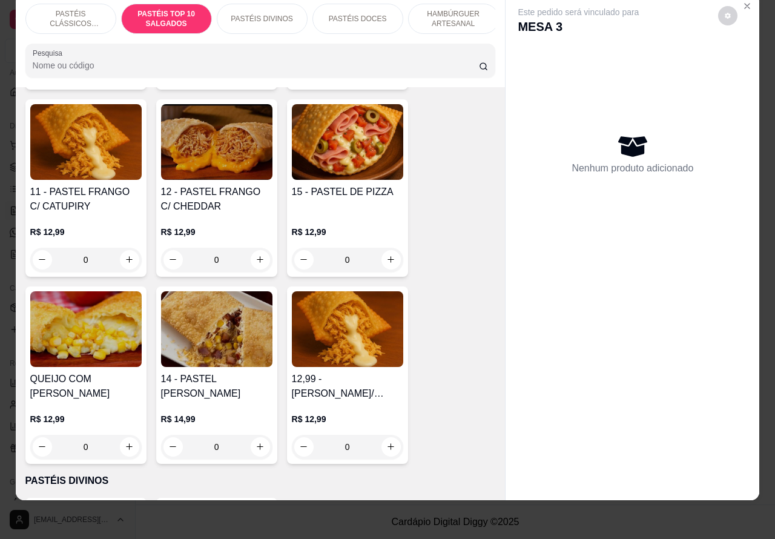
scroll to position [1028, 0]
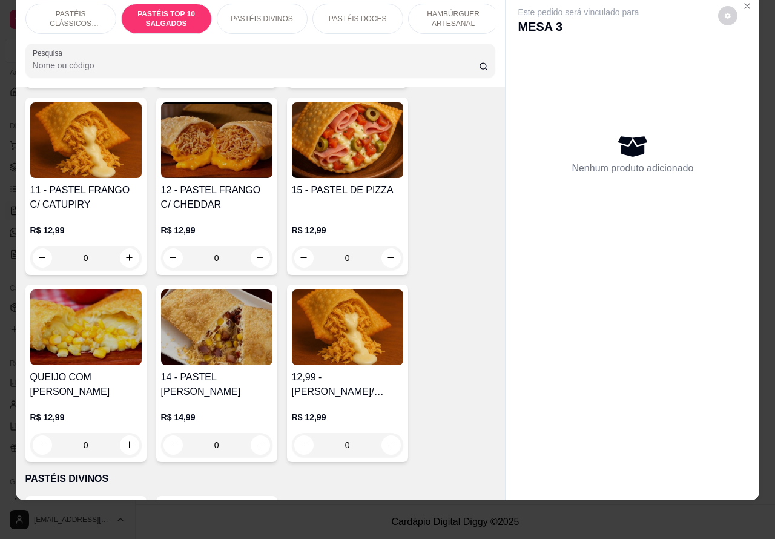
click at [122, 252] on div "0" at bounding box center [85, 258] width 111 height 24
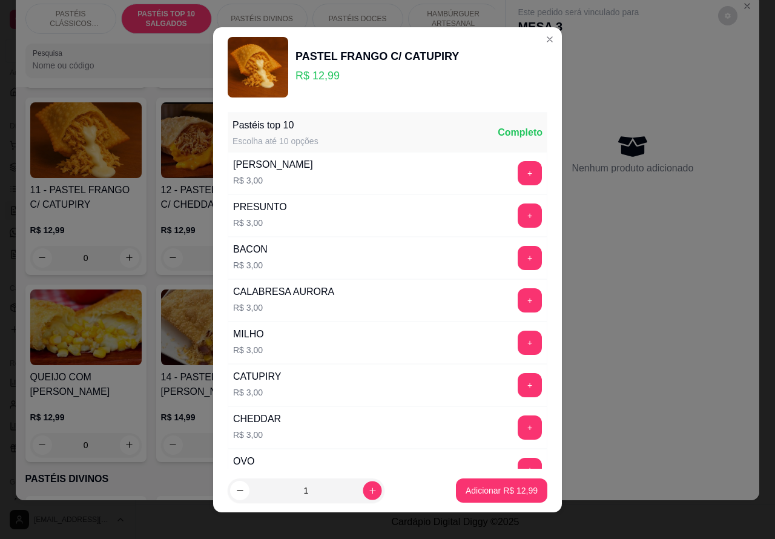
click at [368, 494] on icon "increase-product-quantity" at bounding box center [372, 489] width 9 height 9
type input "2"
click at [492, 491] on p "Adicionar R$ 25,98" at bounding box center [502, 489] width 70 height 11
type input "2"
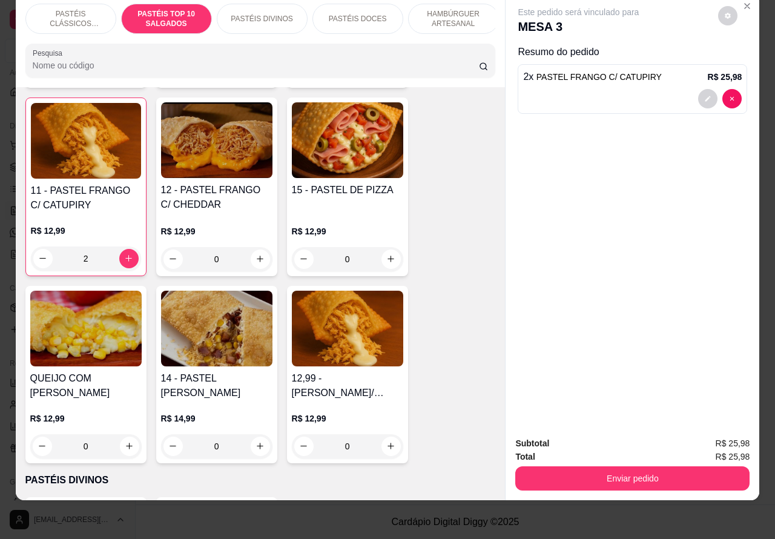
click at [663, 473] on button "Enviar pedido" at bounding box center [632, 478] width 234 height 24
click at [628, 466] on button "Enviar pedido" at bounding box center [632, 478] width 234 height 24
click at [712, 433] on button "Enviar pedido" at bounding box center [717, 437] width 68 height 23
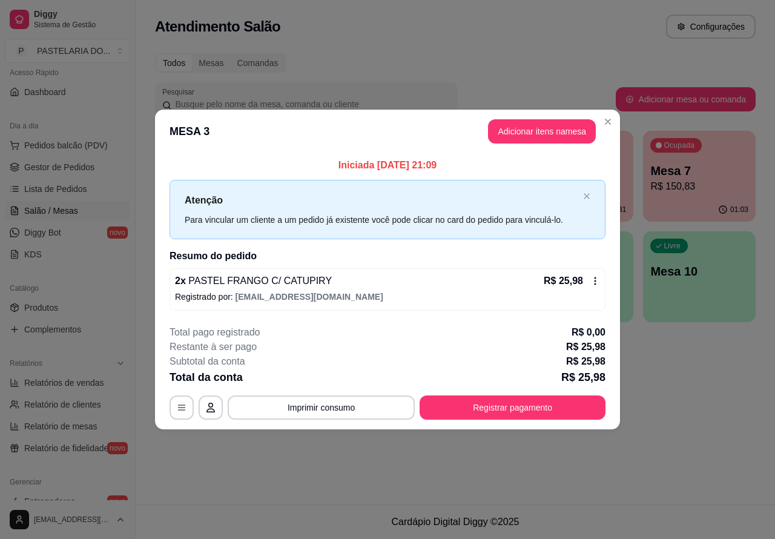
click at [682, 433] on div "Atendimento Salão Configurações Todos Mesas Comandas Pesquisar Adicionar mesa o…" at bounding box center [455, 252] width 639 height 504
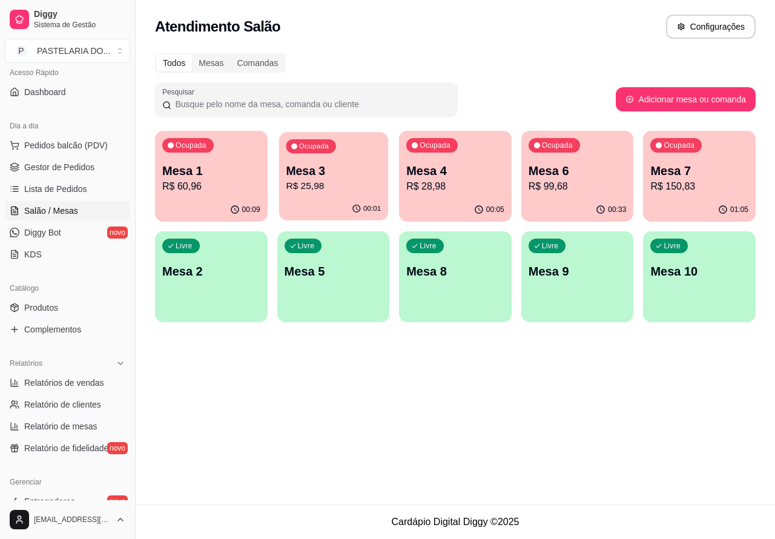
click at [340, 183] on p "R$ 25,98" at bounding box center [333, 186] width 95 height 14
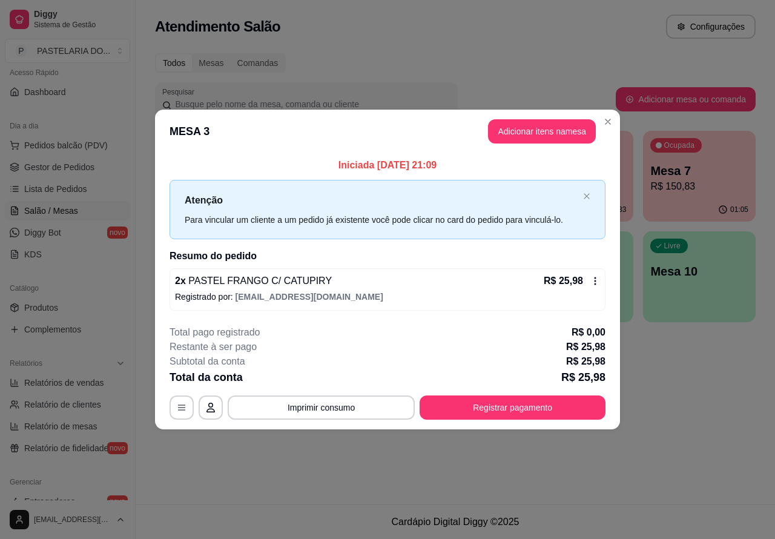
click at [536, 134] on div "Nenhum produto adicionado" at bounding box center [633, 176] width 230 height 238
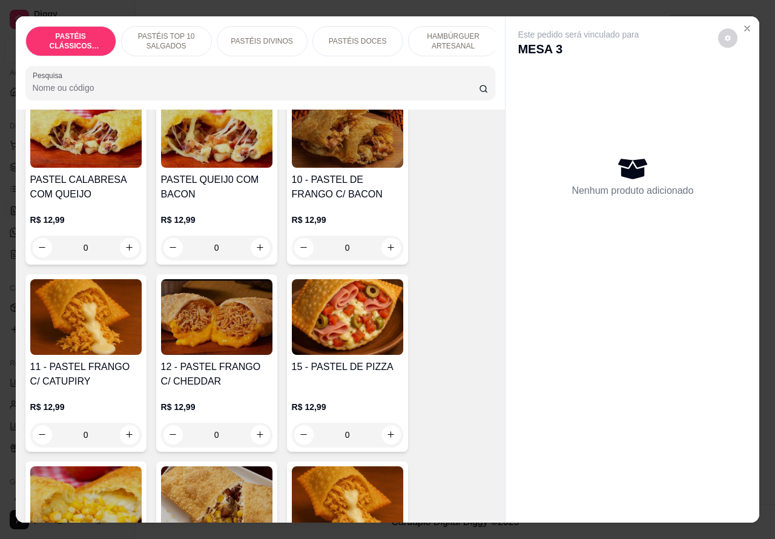
scroll to position [890, 0]
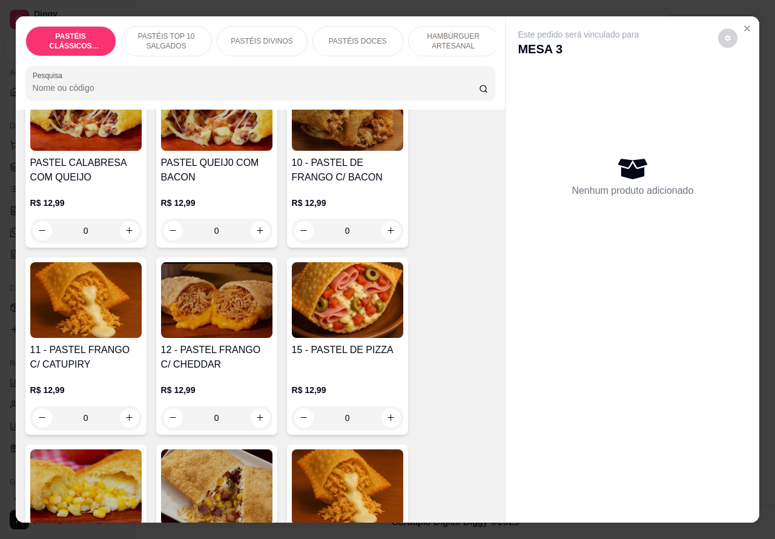
click at [179, 38] on p "PASTÉIS TOP 10 SALGADOS" at bounding box center [166, 40] width 70 height 19
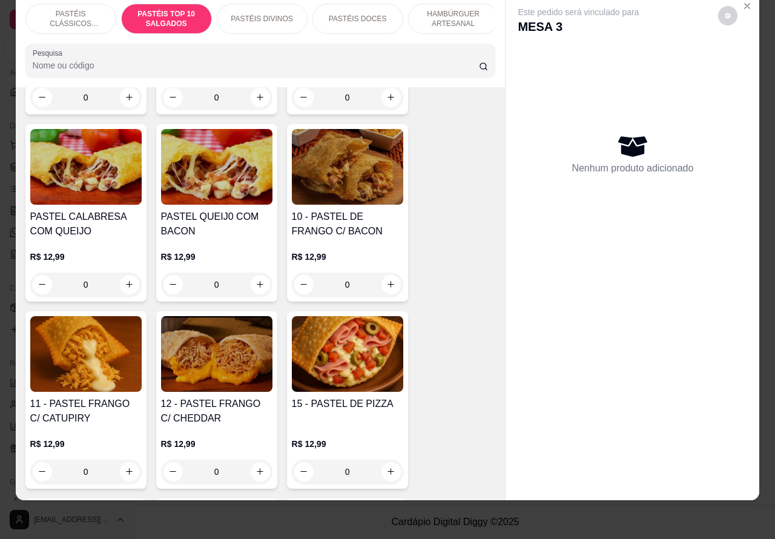
scroll to position [811, 0]
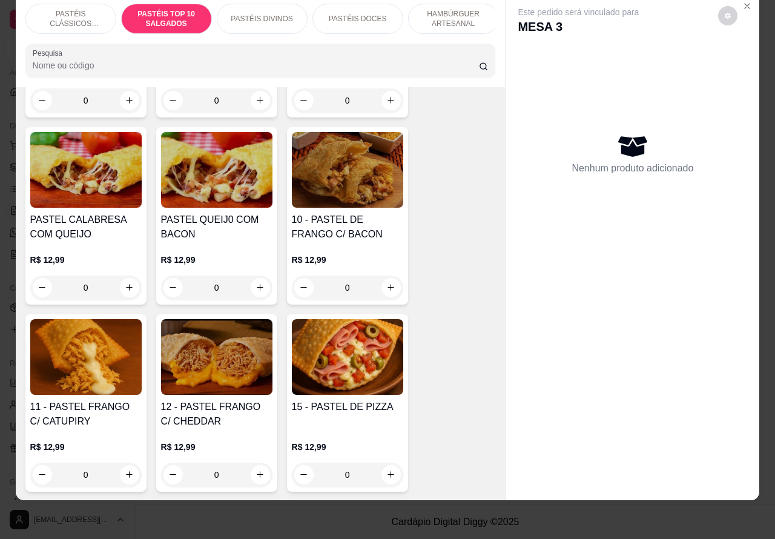
click at [382, 300] on div "0" at bounding box center [347, 287] width 111 height 24
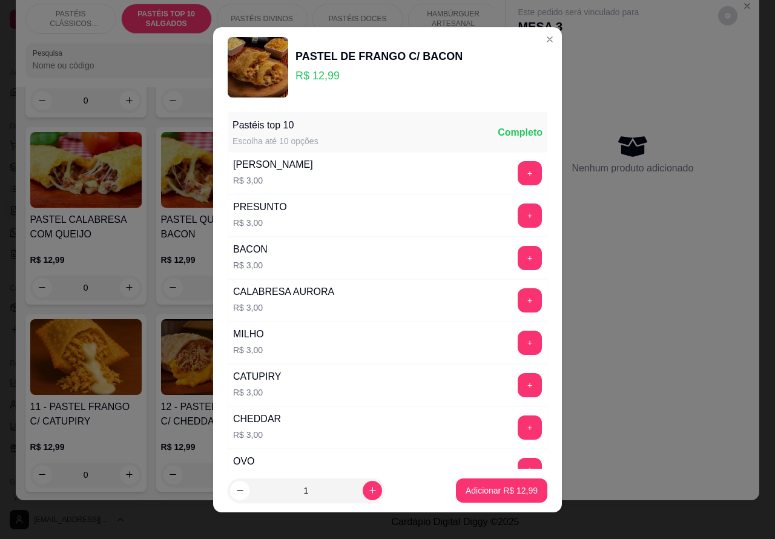
click at [473, 490] on p "Adicionar R$ 12,99" at bounding box center [501, 490] width 72 height 12
type input "1"
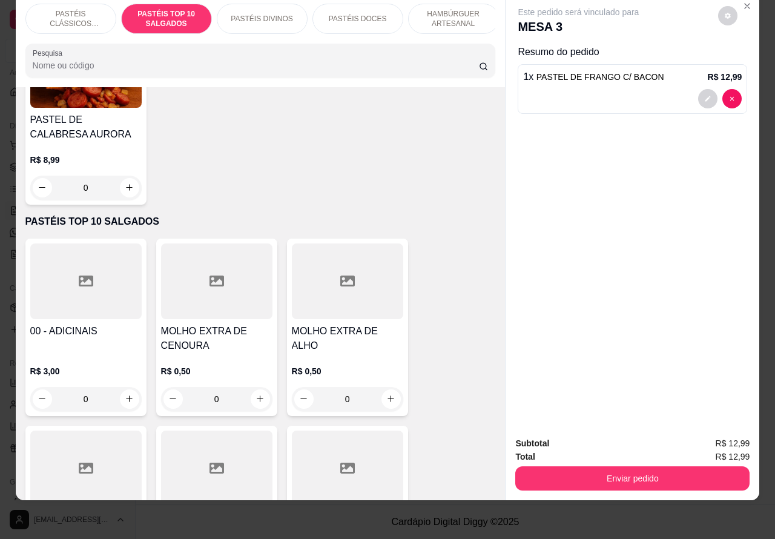
scroll to position [256, 0]
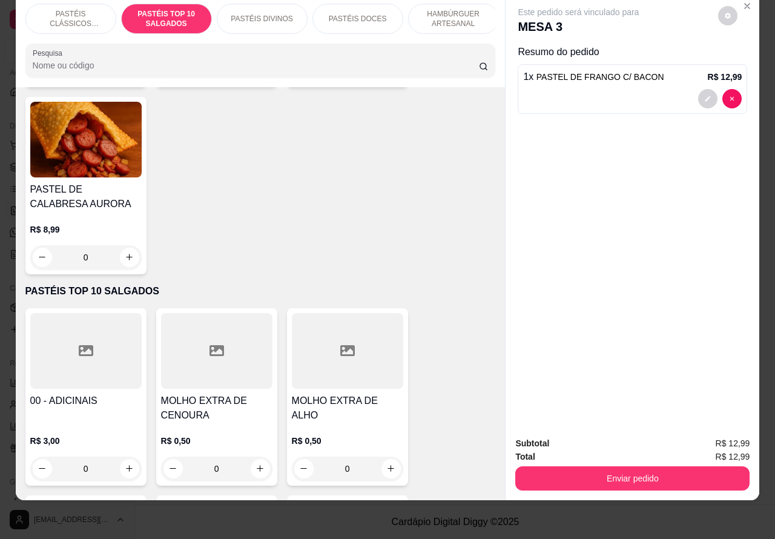
click at [84, 9] on p "PASTÉIS CLÁSSICOS SALGADOS" at bounding box center [71, 18] width 70 height 19
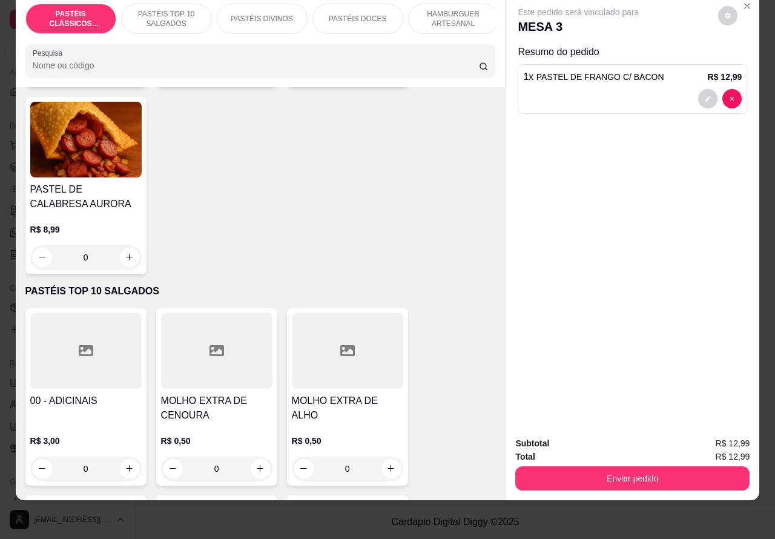
scroll to position [54, 0]
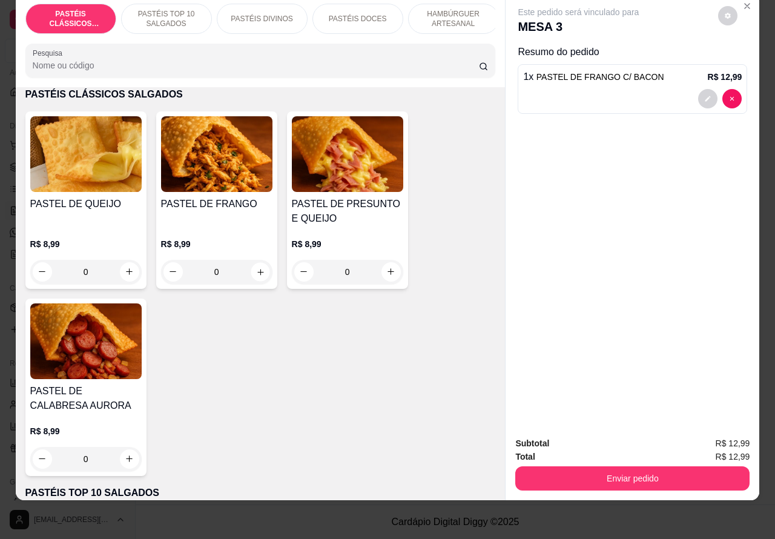
click at [255, 272] on icon "increase-product-quantity" at bounding box center [259, 271] width 9 height 9
type input "1"
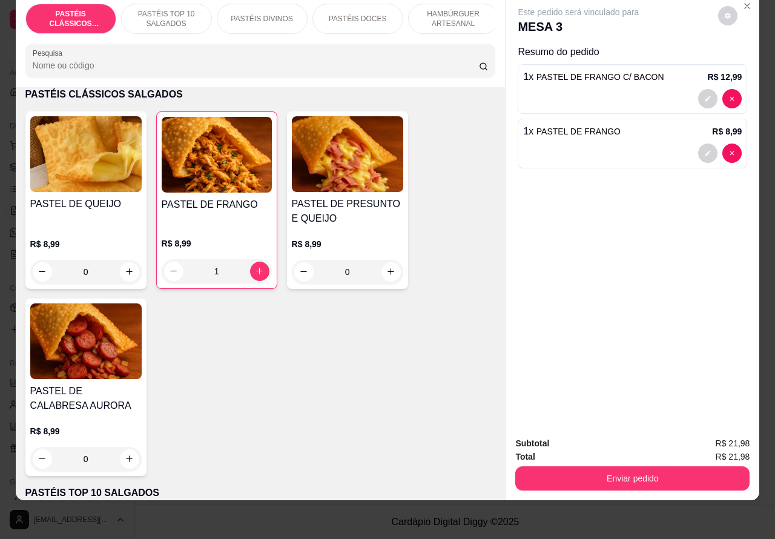
click at [388, 276] on icon "increase-product-quantity" at bounding box center [390, 271] width 9 height 9
type input "1"
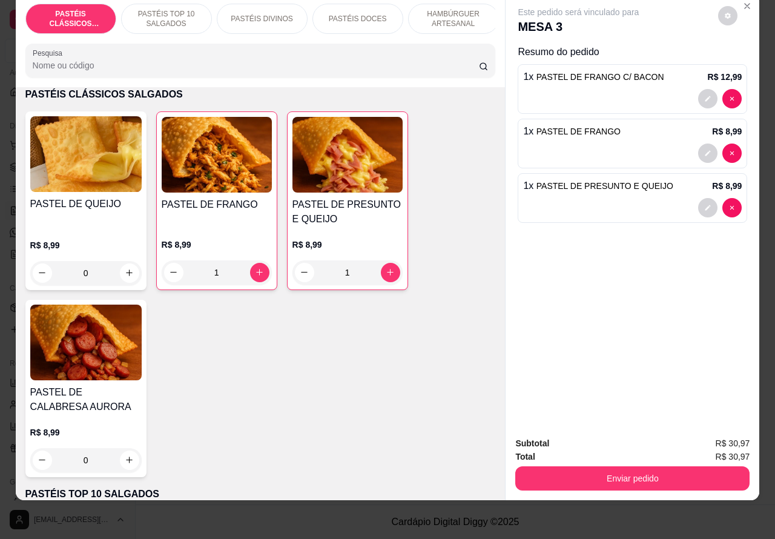
click at [663, 467] on button "Enviar pedido" at bounding box center [632, 478] width 234 height 24
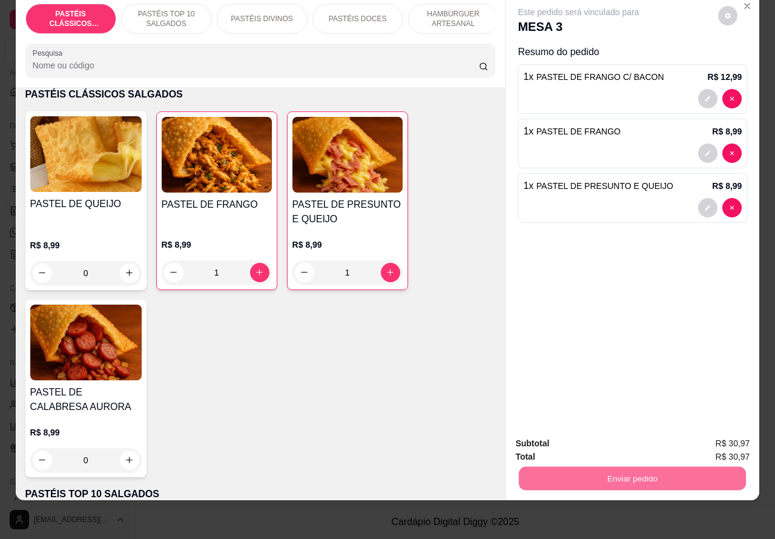
click at [730, 441] on button "Enviar pedido" at bounding box center [717, 437] width 68 height 23
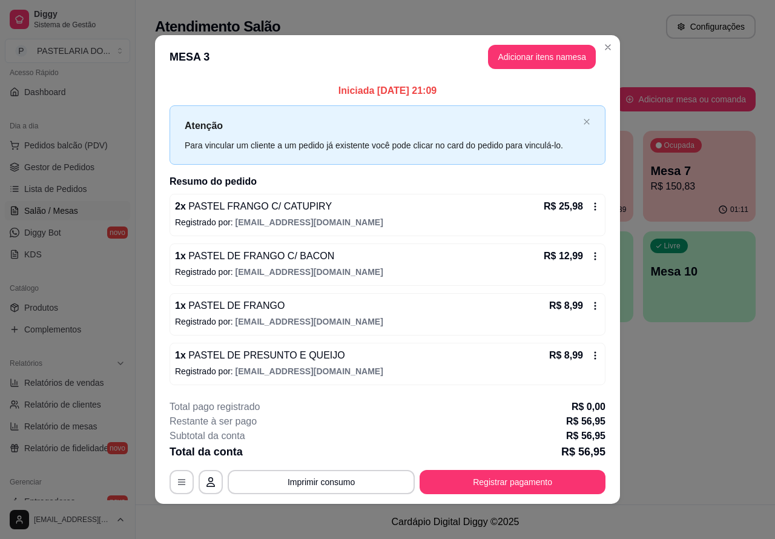
click at [684, 393] on div "Atendimento Salão Configurações Todos Mesas Comandas Pesquisar Adicionar mesa o…" at bounding box center [455, 252] width 639 height 504
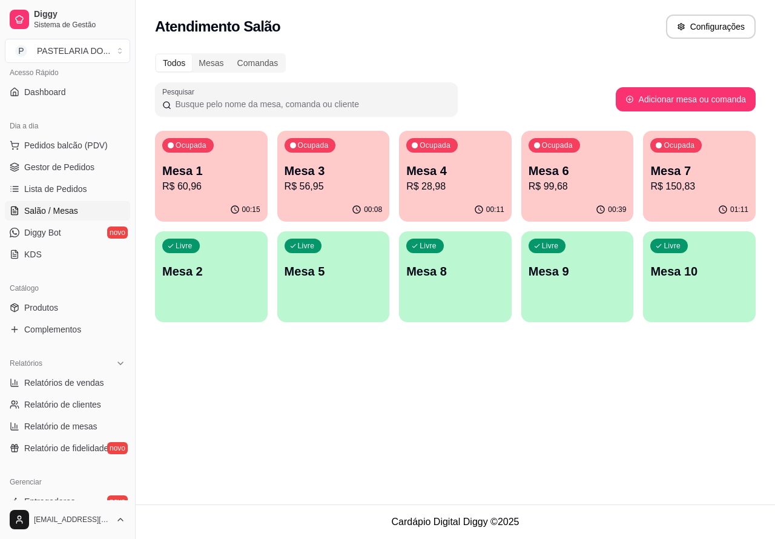
click at [346, 180] on p "R$ 56,95" at bounding box center [333, 186] width 98 height 15
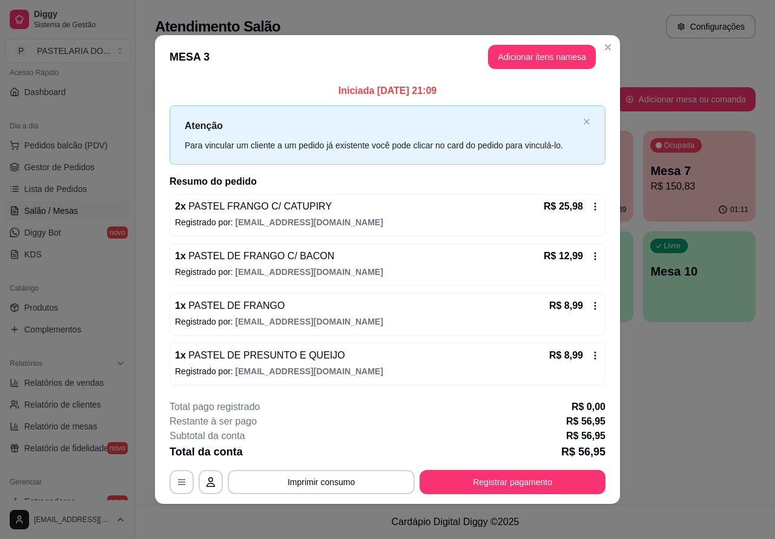
click at [666, 393] on div "Atendimento Salão Configurações Todos Mesas Comandas Pesquisar Adicionar mesa o…" at bounding box center [455, 252] width 639 height 504
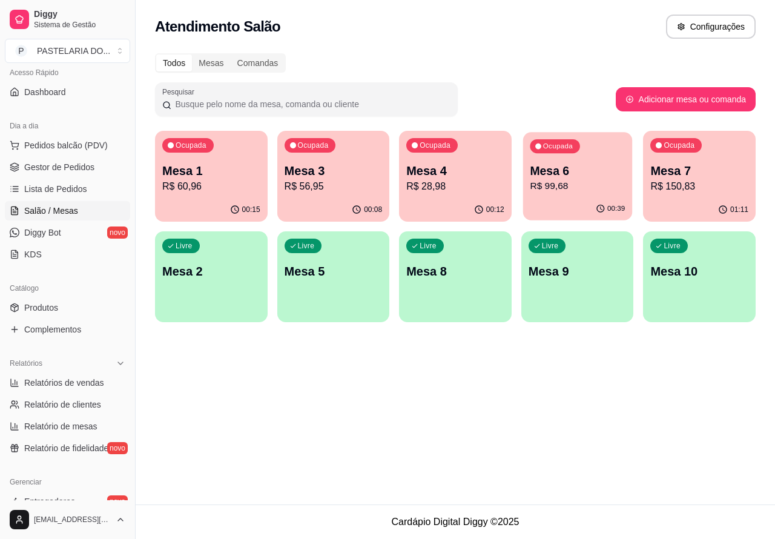
click at [563, 179] on p "R$ 99,68" at bounding box center [577, 186] width 95 height 14
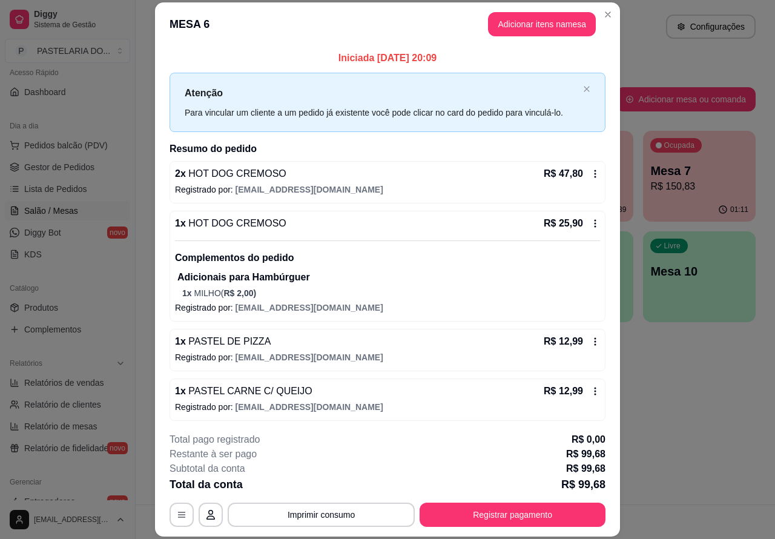
scroll to position [4, 0]
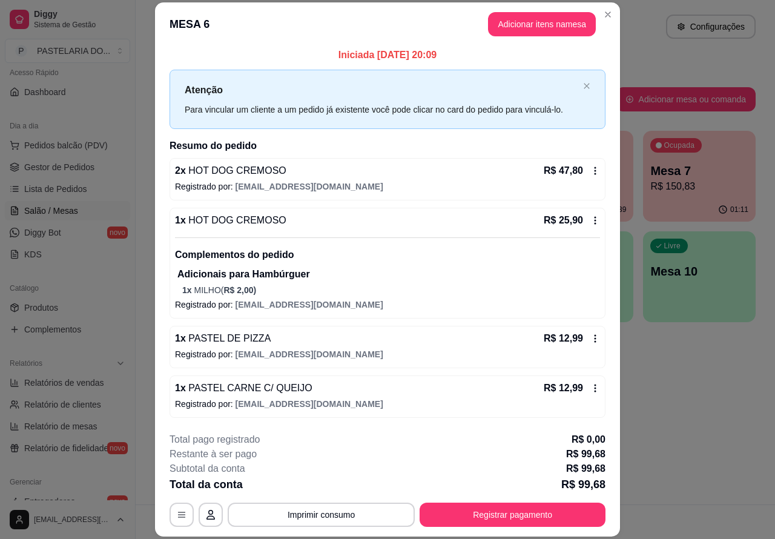
click at [551, 28] on p "Este pedido será vinculado para" at bounding box center [578, 34] width 121 height 12
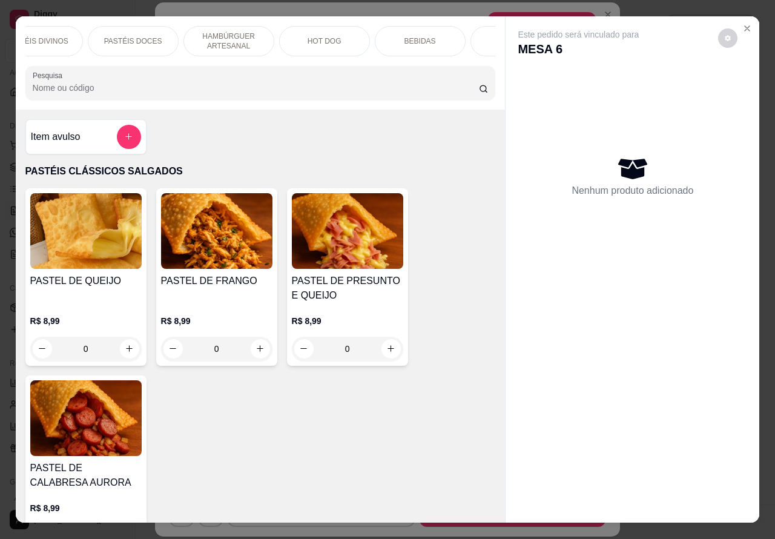
scroll to position [0, 237]
click at [403, 38] on p "BEBIDAS" at bounding box center [407, 41] width 31 height 10
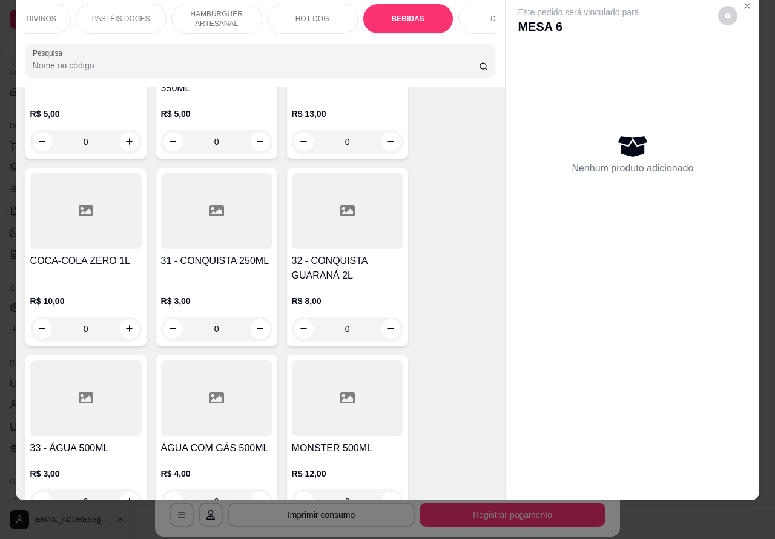
scroll to position [3600, 0]
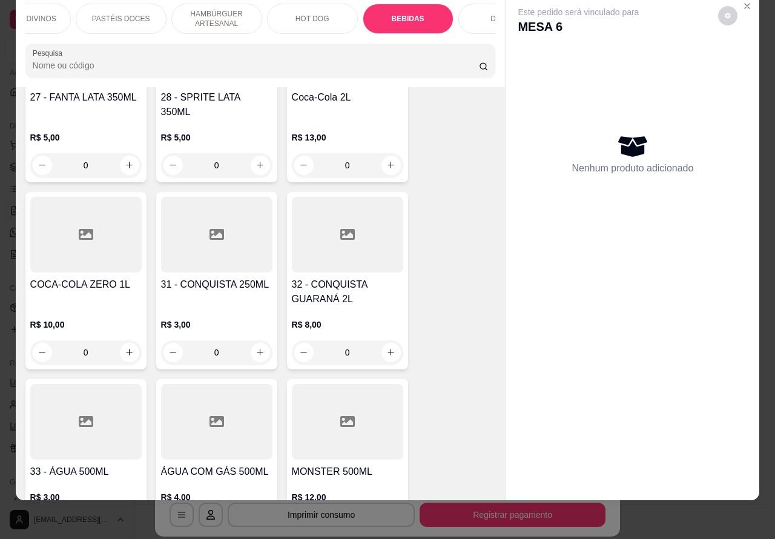
click at [386, 160] on icon "increase-product-quantity" at bounding box center [390, 164] width 9 height 9
type input "1"
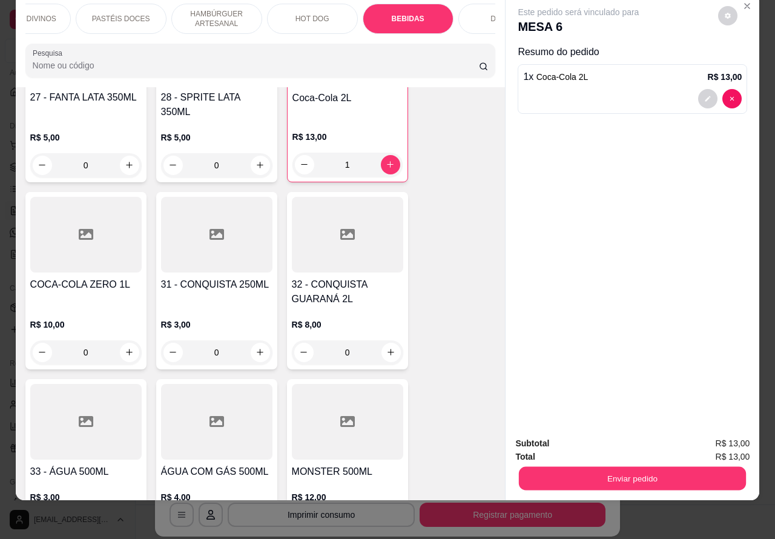
click at [609, 467] on button "Enviar pedido" at bounding box center [632, 479] width 227 height 24
click at [632, 437] on button "Registrar cliente" at bounding box center [635, 437] width 77 height 22
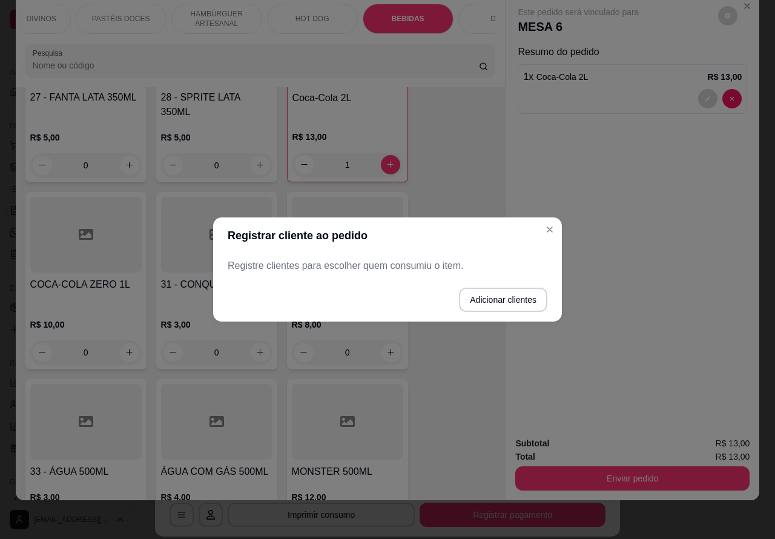
click at [551, 233] on div "Este pedido será vinculado para MESA 6 Resumo do pedido 1 x Coca-Cola 2L R$ 13,…" at bounding box center [632, 210] width 254 height 433
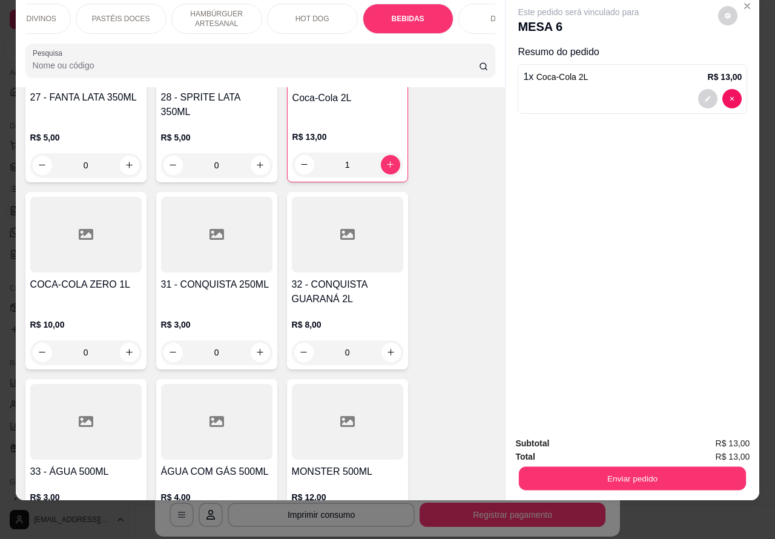
click at [680, 467] on button "Enviar pedido" at bounding box center [632, 479] width 227 height 24
click at [719, 433] on button "Enviar pedido" at bounding box center [717, 437] width 68 height 23
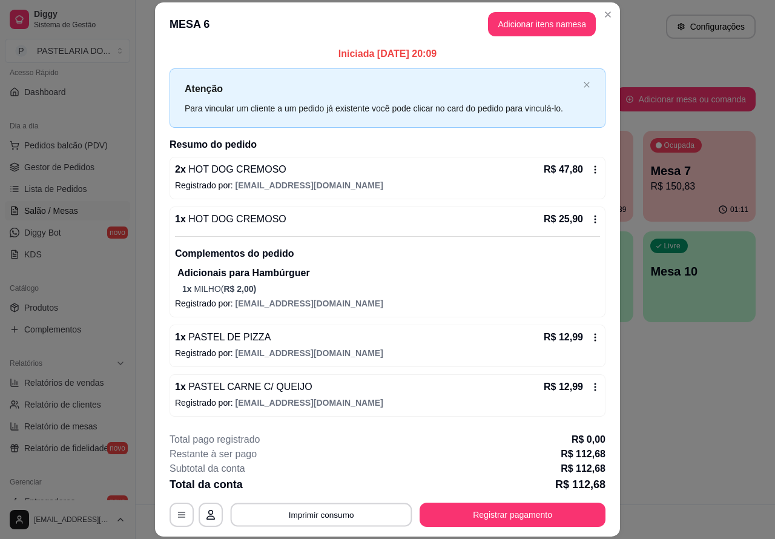
click at [324, 516] on button "Imprimir consumo" at bounding box center [322, 514] width 182 height 24
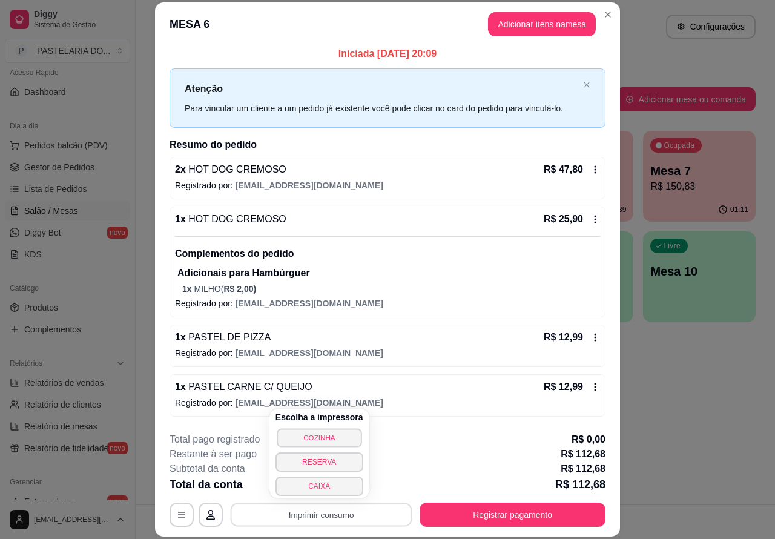
click at [337, 436] on button "COZINHA" at bounding box center [319, 437] width 85 height 19
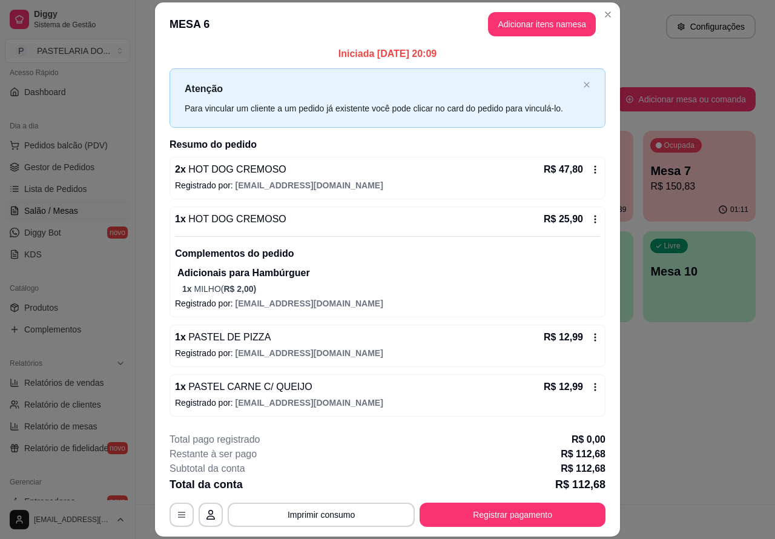
click at [359, 507] on button "Imprimir consumo" at bounding box center [321, 514] width 187 height 24
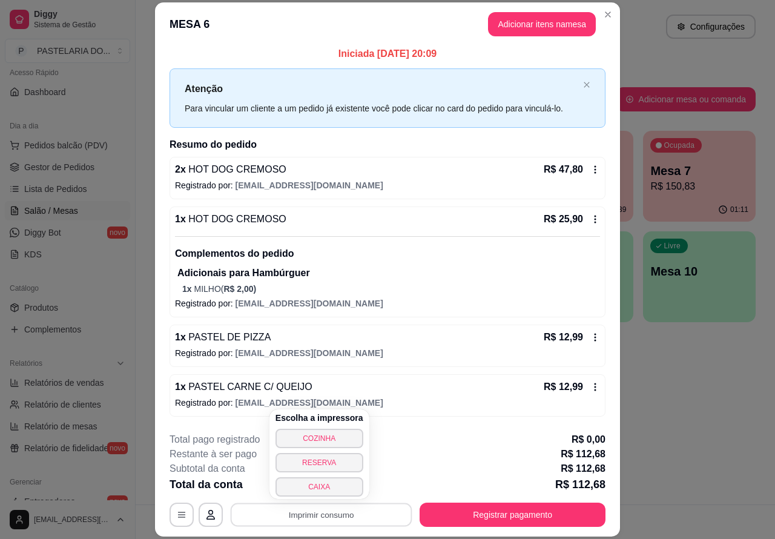
click at [330, 482] on button "CAIXA" at bounding box center [319, 486] width 88 height 19
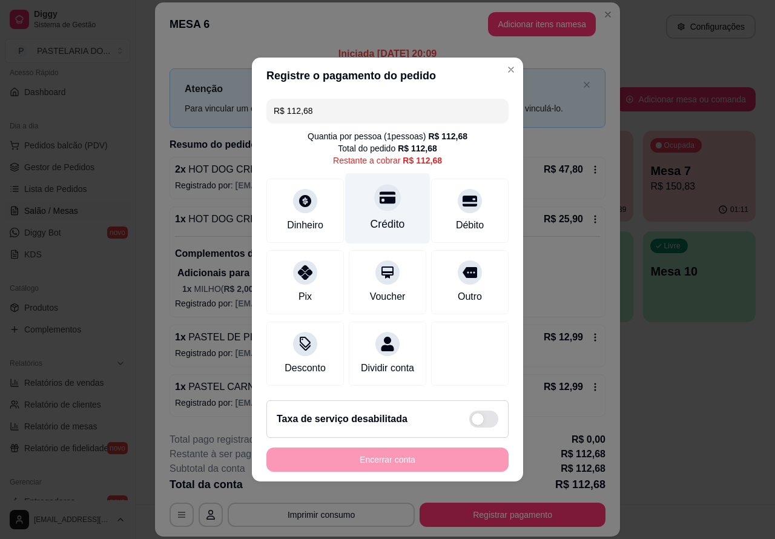
click at [380, 189] on icon at bounding box center [387, 197] width 16 height 16
type input "R$ 0,00"
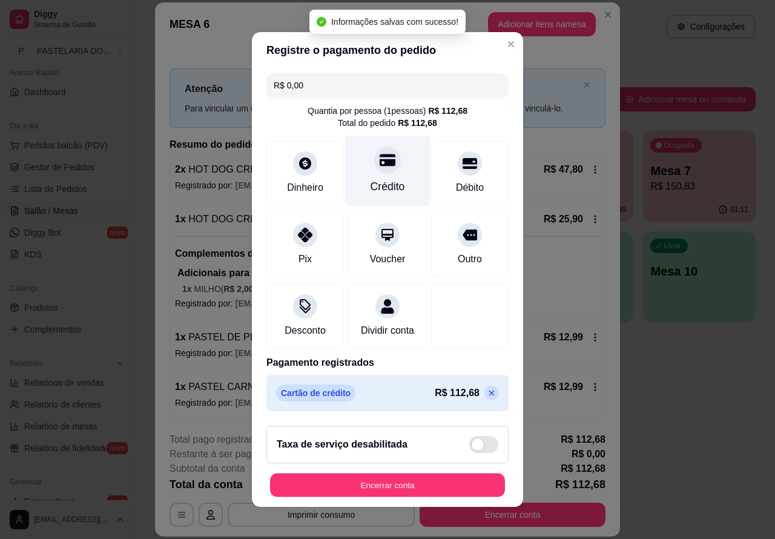
click at [406, 488] on button "Encerrar conta" at bounding box center [387, 485] width 235 height 24
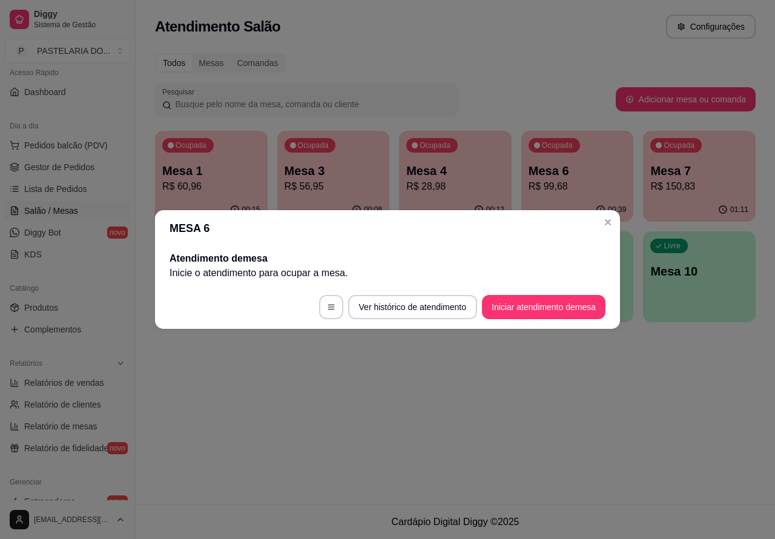
scroll to position [0, 0]
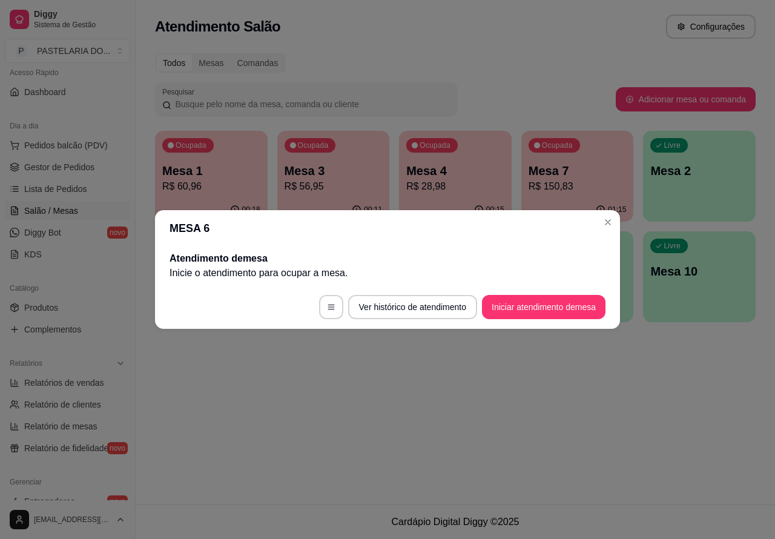
click at [494, 425] on div "Atendimento Salão Configurações Todos Mesas Comandas Pesquisar Adicionar mesa o…" at bounding box center [455, 252] width 639 height 504
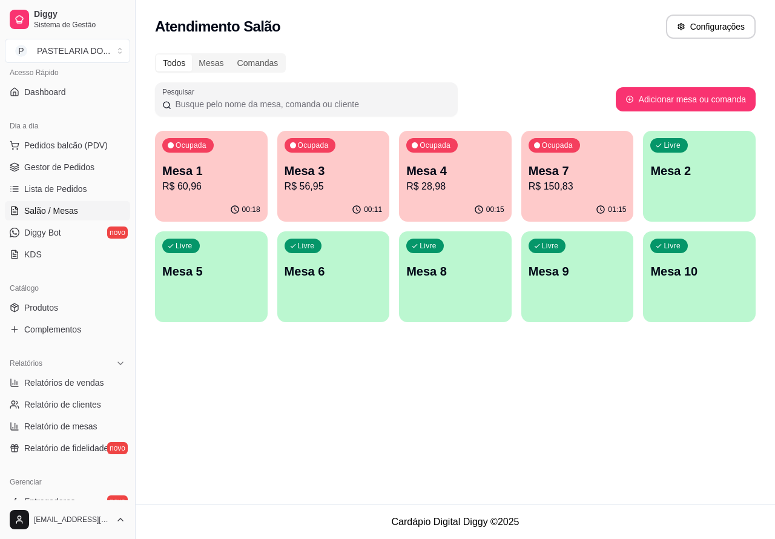
click at [237, 182] on p "R$ 60,96" at bounding box center [211, 186] width 98 height 15
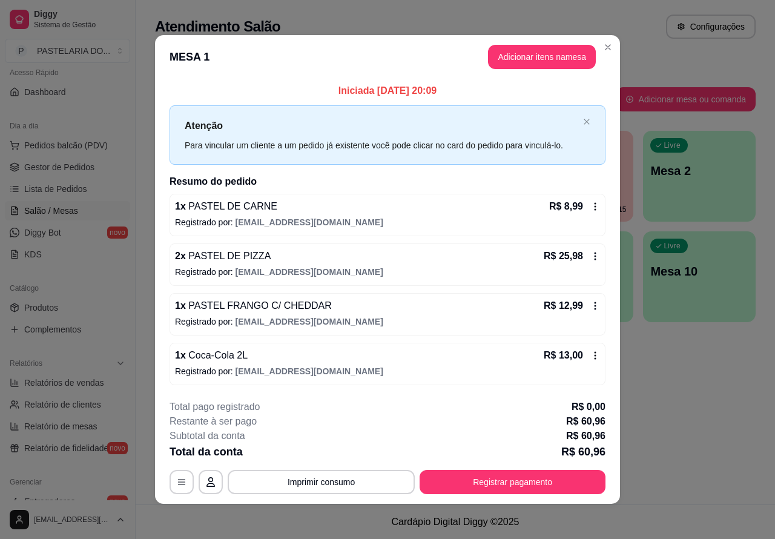
click at [665, 412] on div "Atendimento Salão Configurações Todos Mesas Comandas Pesquisar Adicionar mesa o…" at bounding box center [455, 252] width 639 height 504
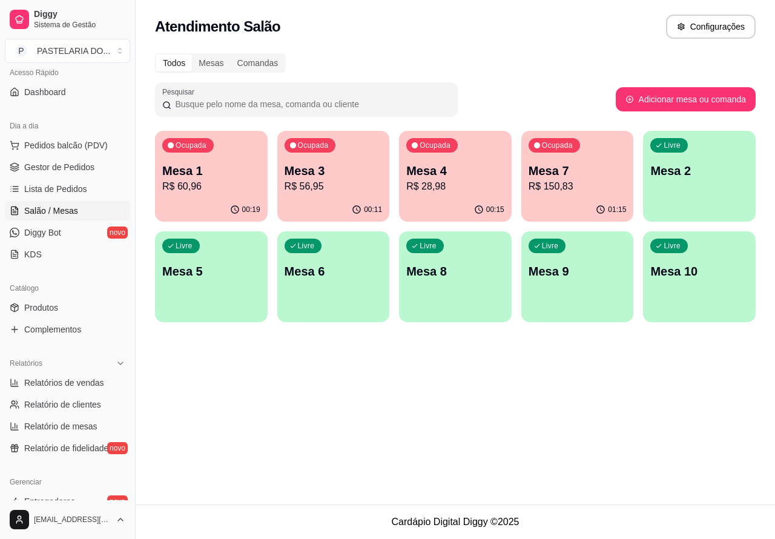
click at [580, 189] on p "R$ 150,83" at bounding box center [577, 186] width 98 height 15
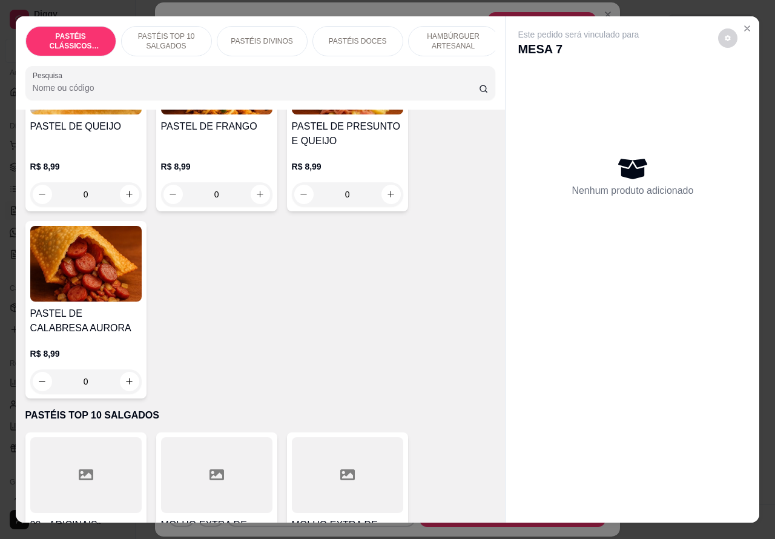
scroll to position [153, 0]
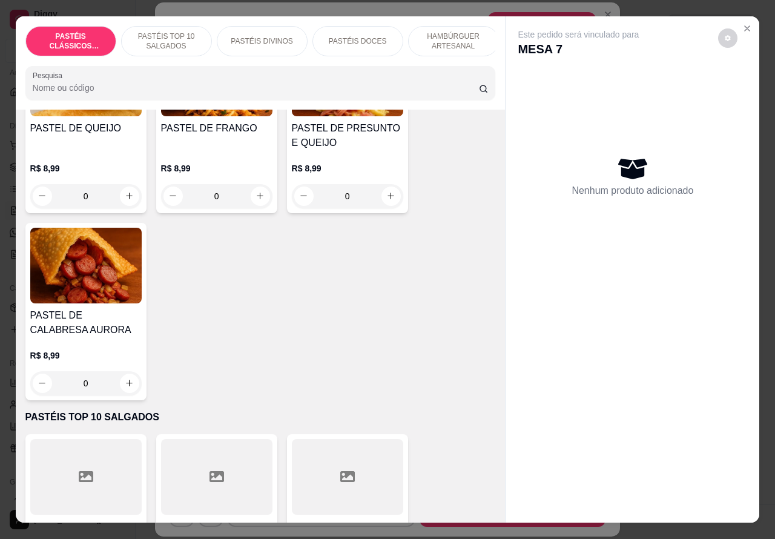
click at [387, 199] on icon "increase-product-quantity" at bounding box center [390, 195] width 7 height 7
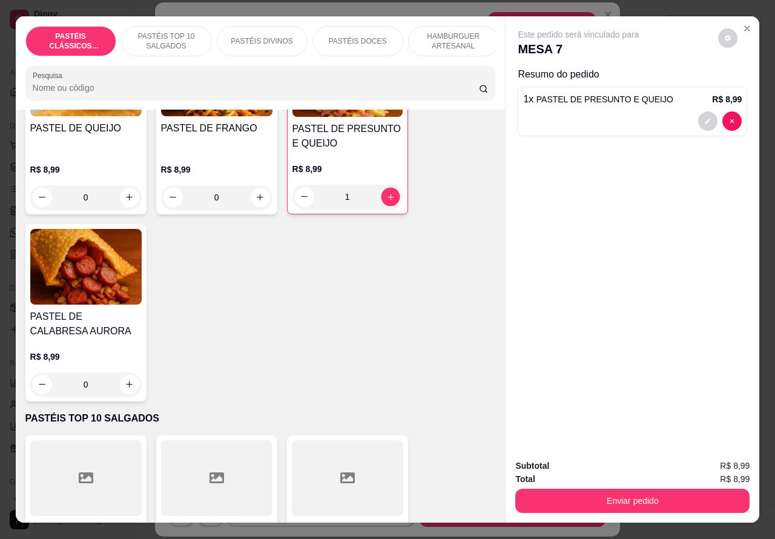
click at [387, 200] on icon "increase-product-quantity" at bounding box center [390, 197] width 6 height 6
click at [387, 200] on icon "increase-product-quantity" at bounding box center [390, 196] width 7 height 7
type input "3"
click at [606, 111] on div at bounding box center [632, 120] width 218 height 19
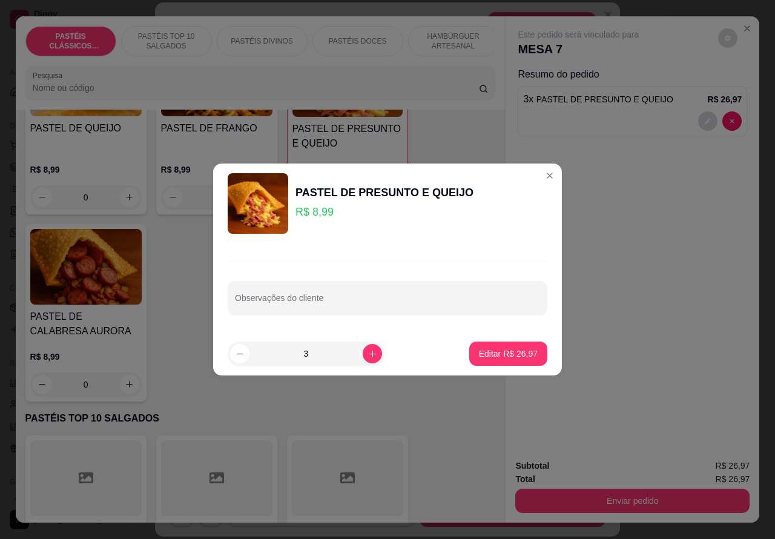
click at [339, 300] on input "Observações do cliente" at bounding box center [387, 303] width 305 height 12
type input "VIAJEM LEVAR NA MESA"
click at [508, 352] on p "Editar R$ 26,97" at bounding box center [508, 353] width 59 height 12
type input "0"
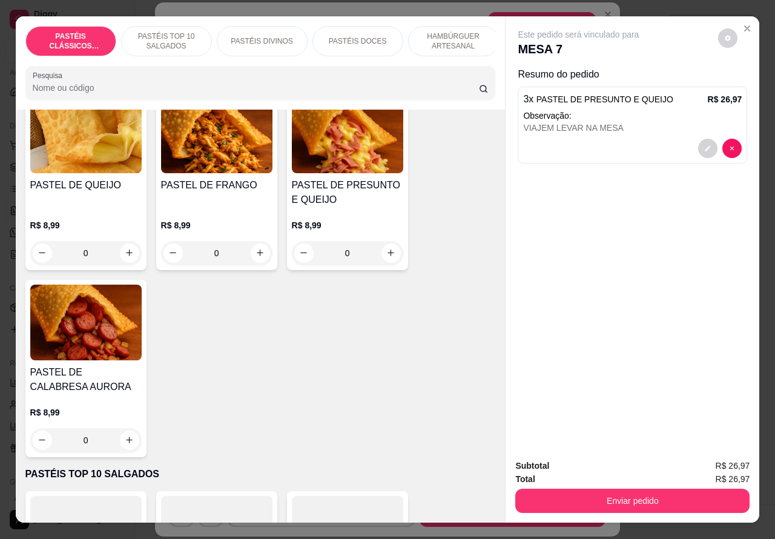
scroll to position [0, 0]
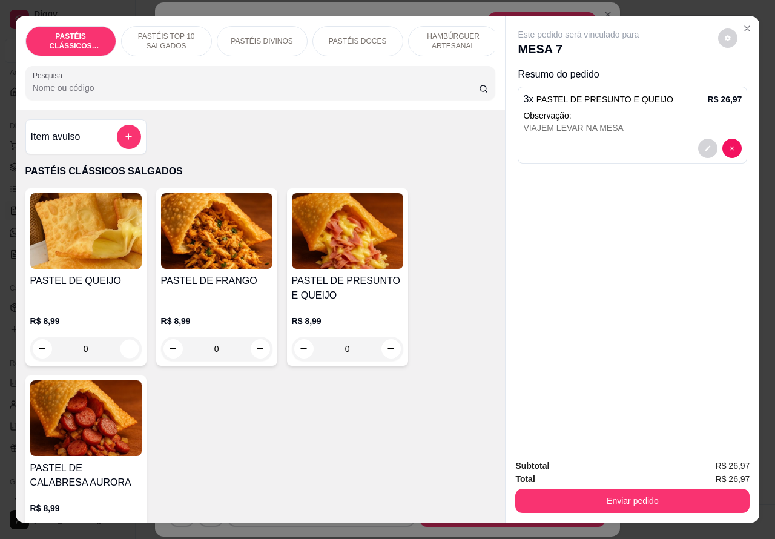
click at [125, 352] on icon "increase-product-quantity" at bounding box center [129, 348] width 9 height 9
type input "1"
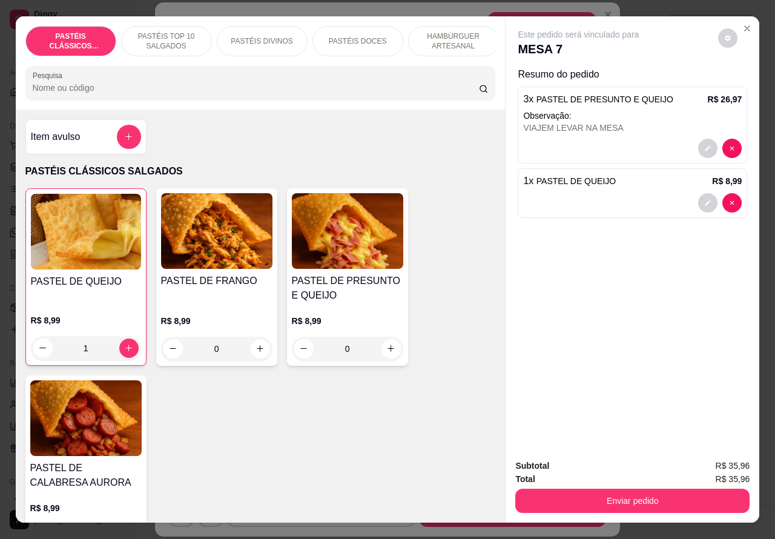
click at [605, 195] on div at bounding box center [632, 202] width 218 height 19
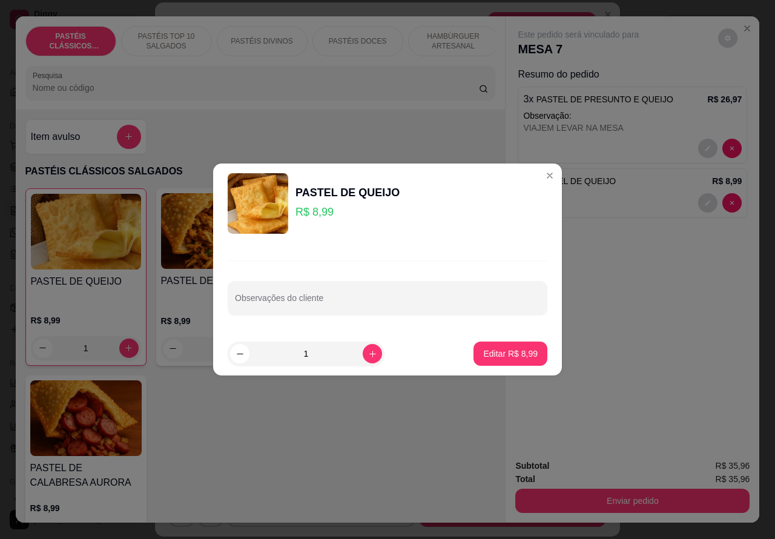
click at [382, 301] on input "Observações do cliente" at bounding box center [387, 303] width 305 height 12
type input "VIAJEM LEVAR NA MESA"
click at [504, 354] on p "Editar R$ 8,99" at bounding box center [510, 352] width 53 height 11
type input "0"
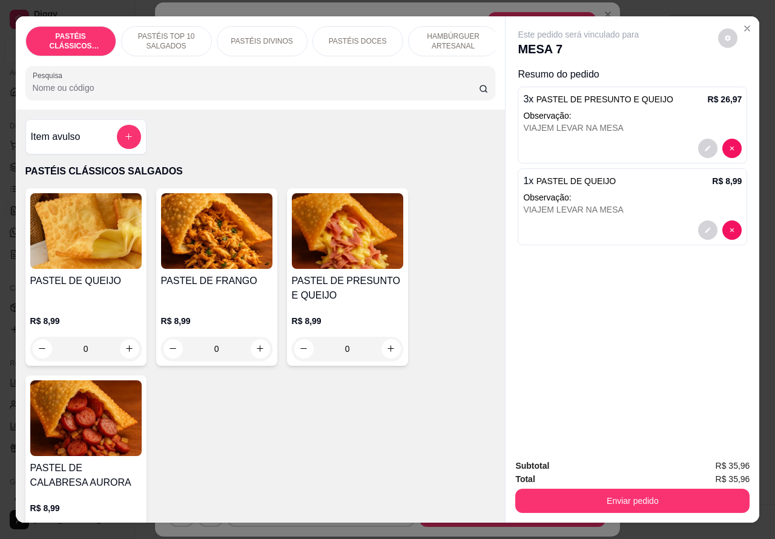
click at [638, 497] on button "Enviar pedido" at bounding box center [632, 500] width 234 height 24
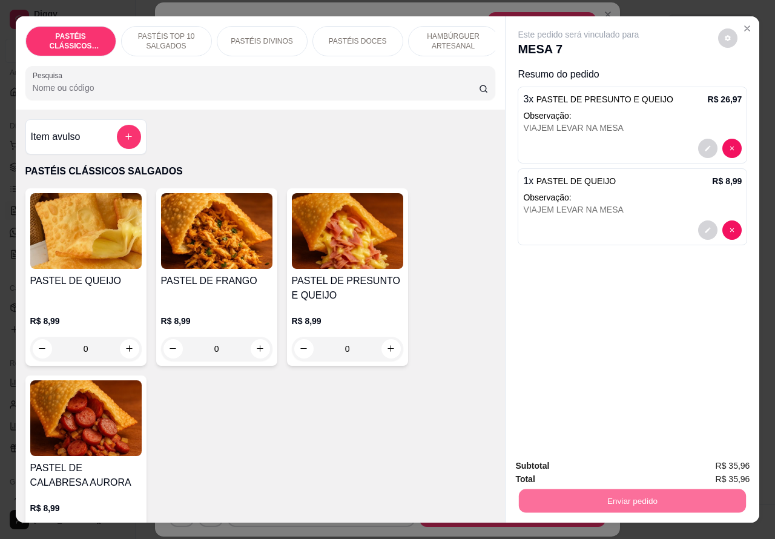
click at [719, 465] on button "Enviar pedido" at bounding box center [717, 465] width 68 height 23
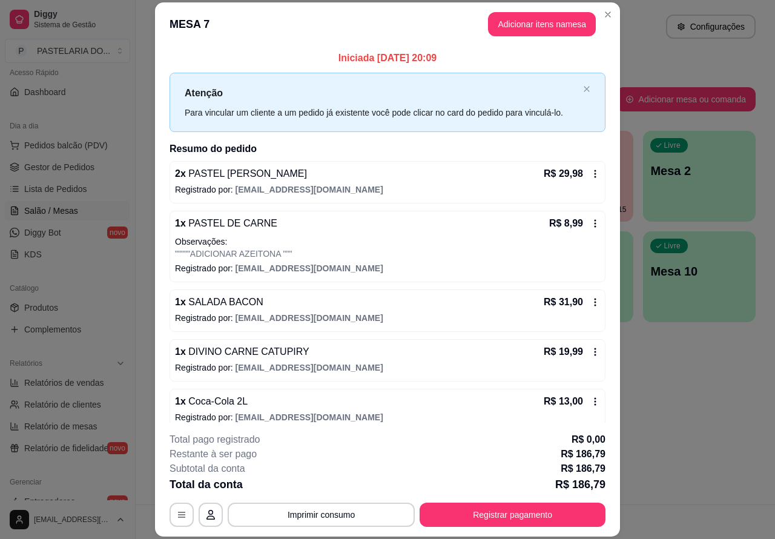
click at [706, 422] on div "Atendimento Salão Configurações Todos Mesas Comandas Pesquisar Adicionar mesa o…" at bounding box center [455, 252] width 639 height 504
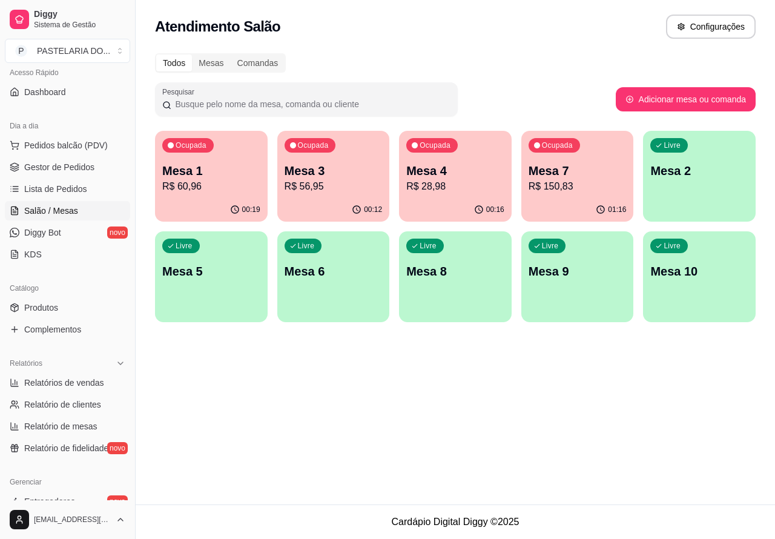
click at [479, 185] on p "R$ 28,98" at bounding box center [455, 186] width 98 height 15
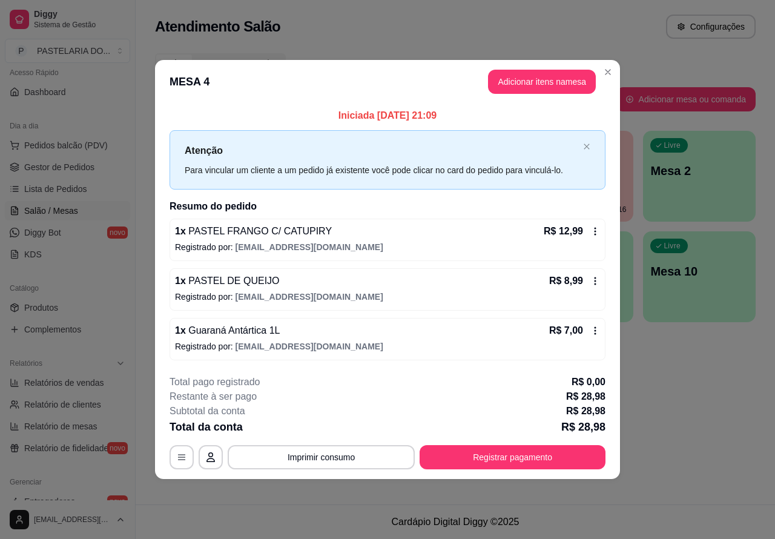
click at [683, 399] on div "Atendimento Salão Configurações Todos Mesas Comandas Pesquisar Adicionar mesa o…" at bounding box center [455, 252] width 639 height 504
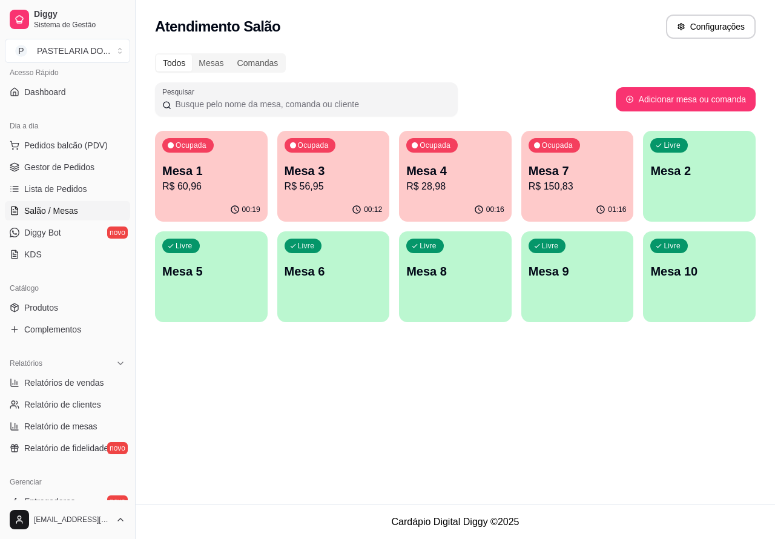
click at [204, 167] on p "Mesa 1" at bounding box center [211, 170] width 98 height 17
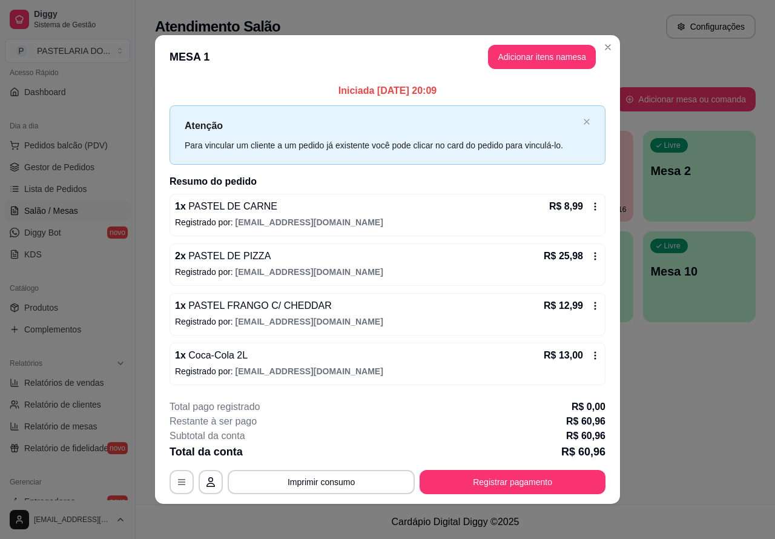
scroll to position [4, 0]
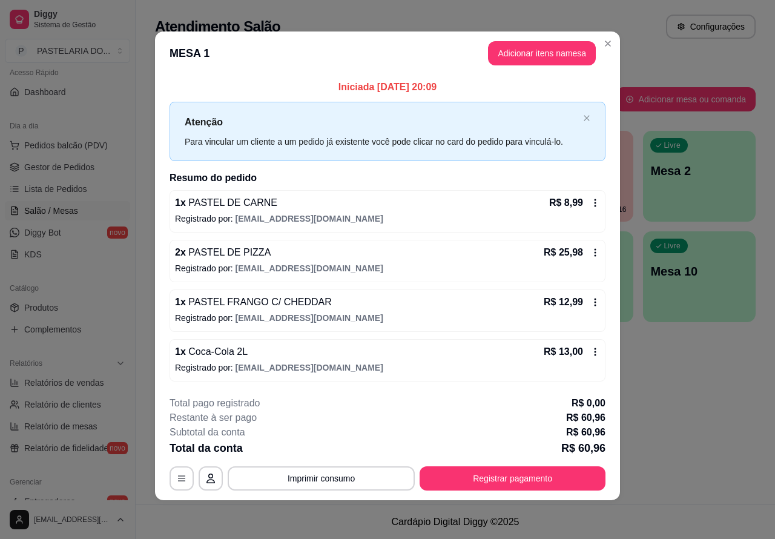
click at [686, 409] on div "Atendimento Salão Configurações Todos Mesas Comandas Pesquisar Adicionar mesa o…" at bounding box center [455, 252] width 639 height 504
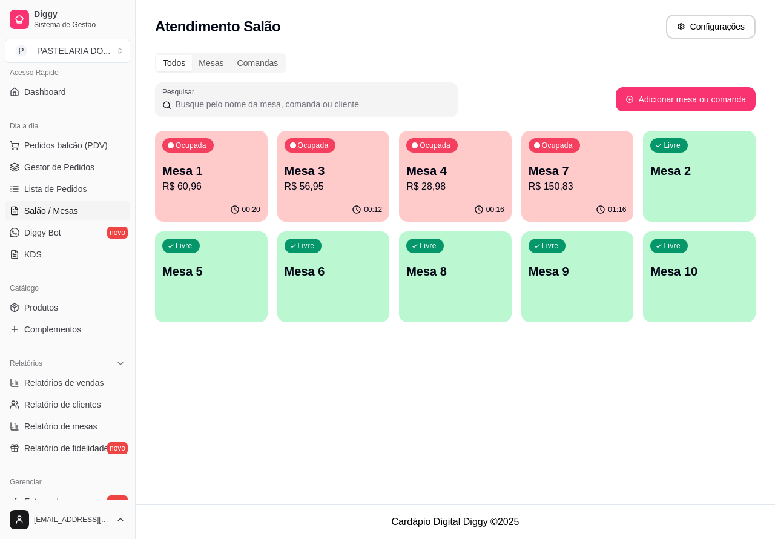
click at [372, 183] on p "R$ 56,95" at bounding box center [333, 186] width 98 height 15
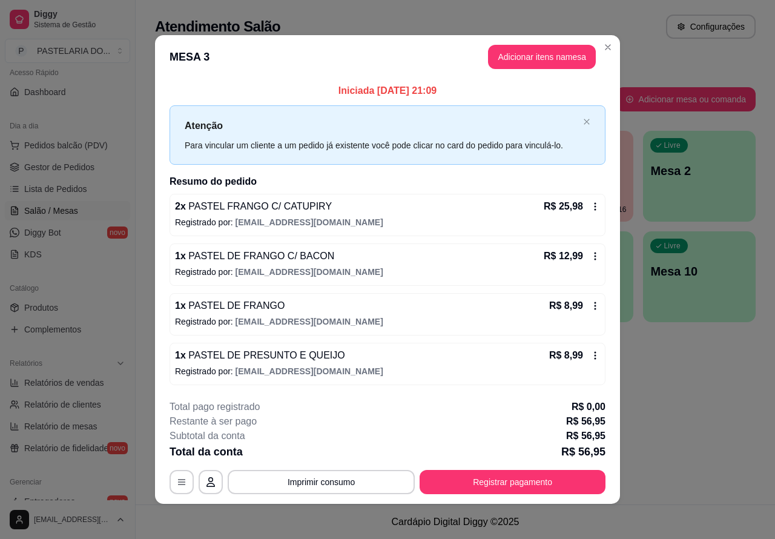
click at [678, 387] on div "Atendimento Salão Configurações Todos Mesas Comandas Pesquisar Adicionar mesa o…" at bounding box center [455, 252] width 639 height 504
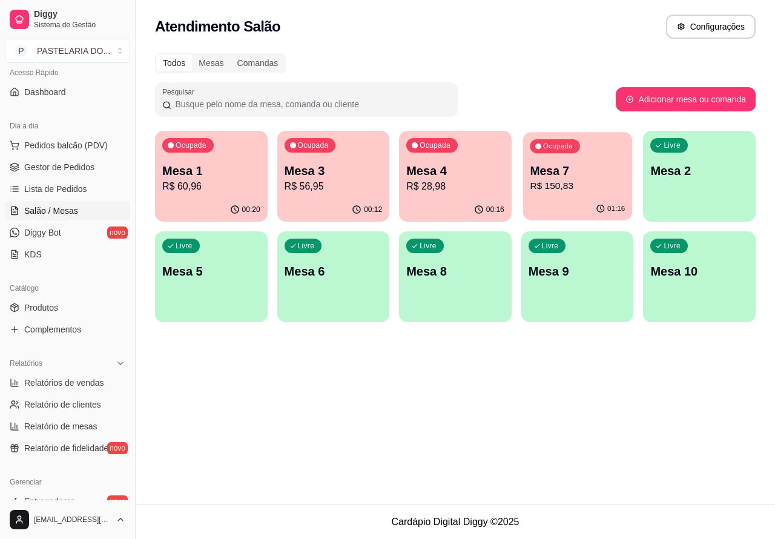
click at [590, 188] on p "R$ 150,83" at bounding box center [577, 186] width 95 height 14
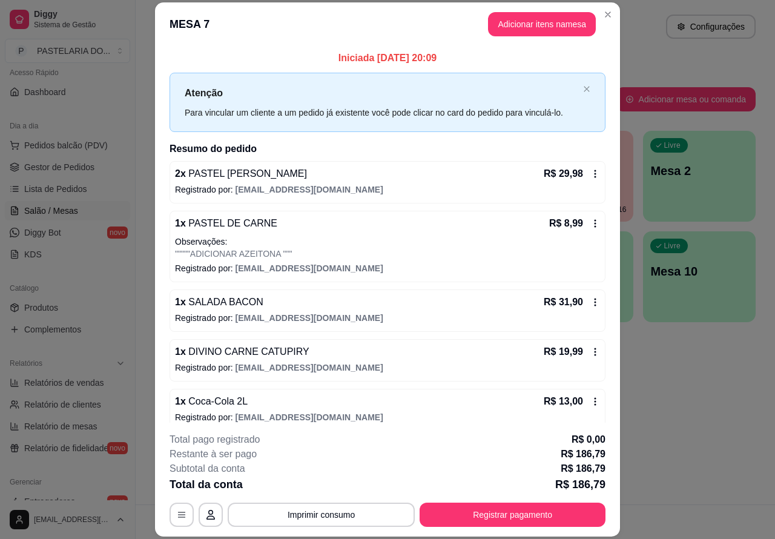
click at [682, 395] on div "Atendimento Salão Configurações Todos Mesas Comandas Pesquisar Adicionar mesa o…" at bounding box center [455, 252] width 639 height 504
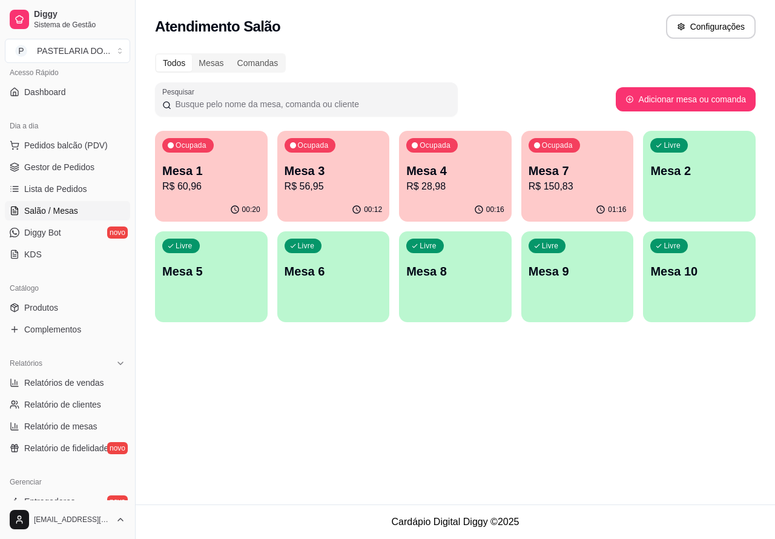
click at [493, 201] on div "00:16" at bounding box center [455, 210] width 113 height 24
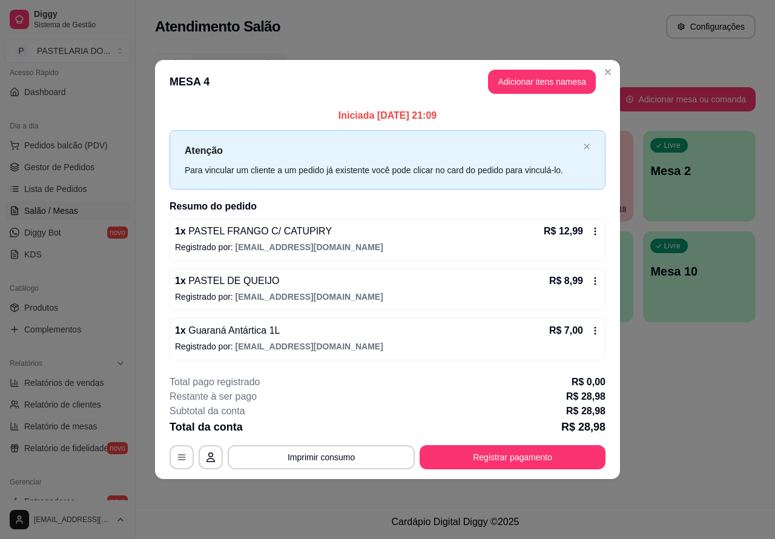
click at [83, 213] on link "Salão / Mesas" at bounding box center [67, 210] width 125 height 19
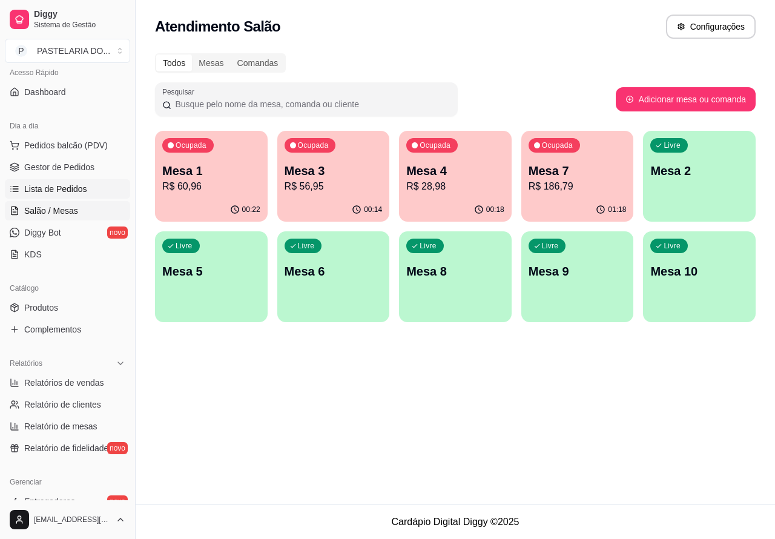
click at [70, 191] on span "Lista de Pedidos" at bounding box center [55, 189] width 63 height 12
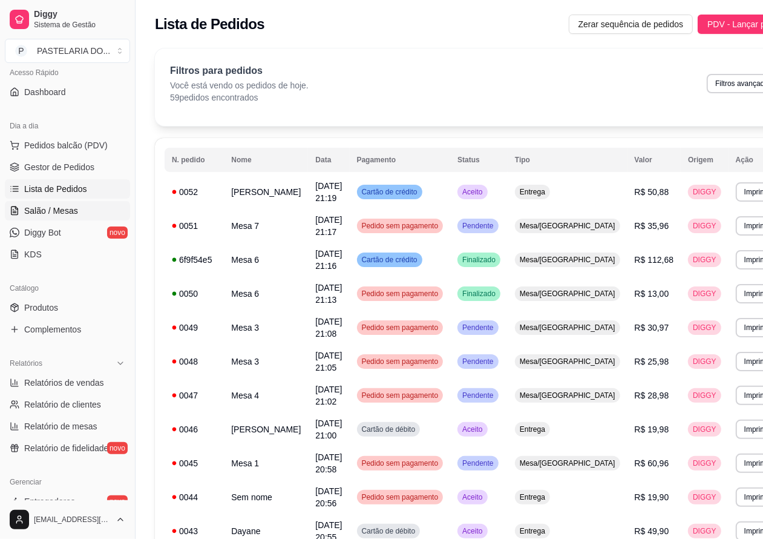
click at [79, 212] on link "Salão / Mesas" at bounding box center [67, 210] width 125 height 19
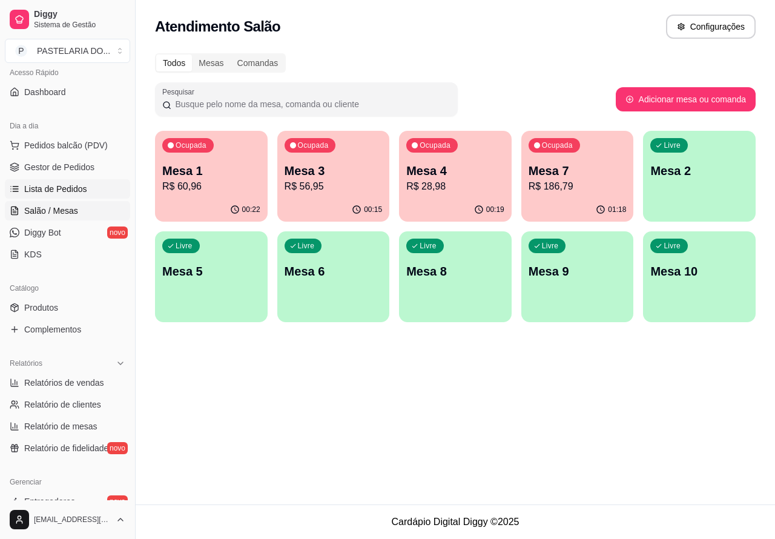
click at [80, 188] on span "Lista de Pedidos" at bounding box center [55, 189] width 63 height 12
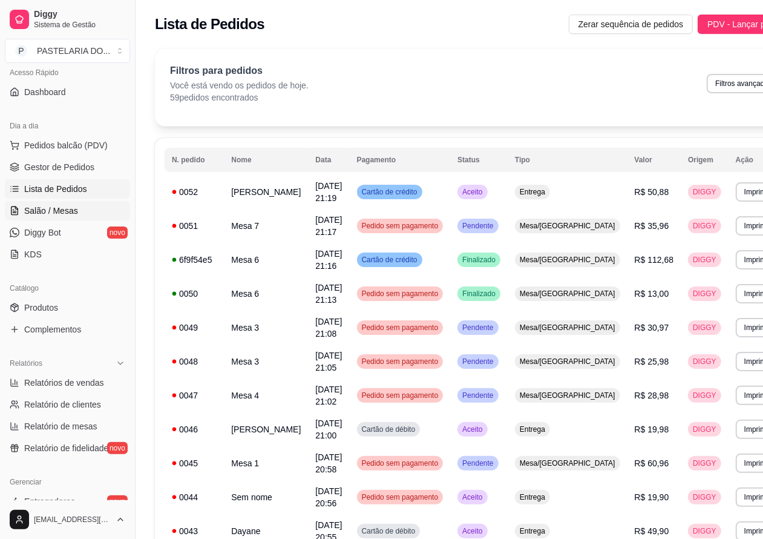
click at [70, 213] on span "Salão / Mesas" at bounding box center [51, 211] width 54 height 12
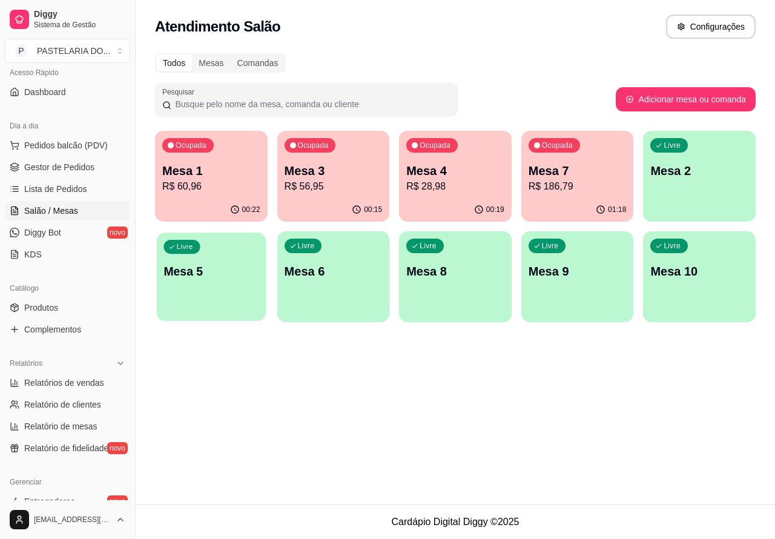
click at [234, 283] on div "Livre Mesa 5" at bounding box center [211, 269] width 109 height 74
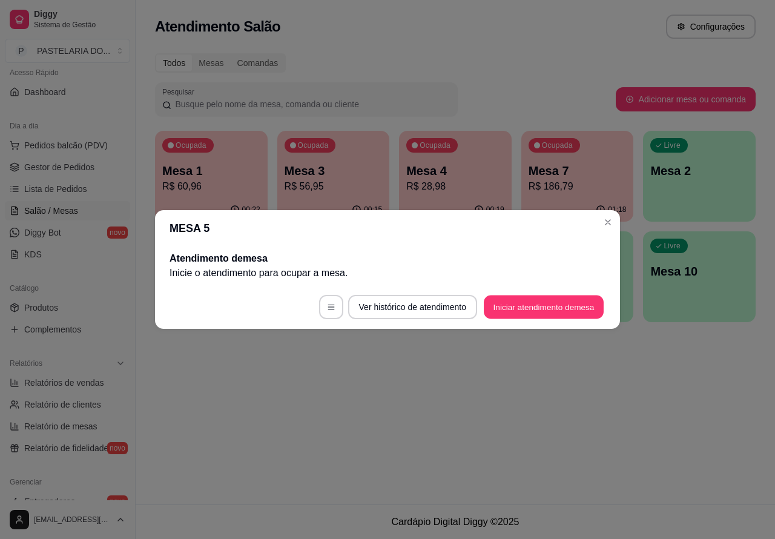
click at [530, 306] on button "Iniciar atendimento de mesa" at bounding box center [544, 307] width 120 height 24
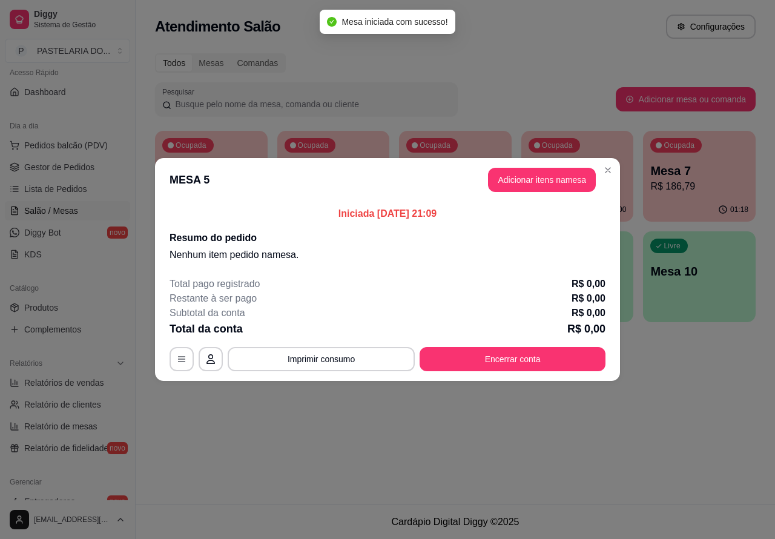
click at [543, 180] on div "Nenhum produto adicionado" at bounding box center [634, 175] width 231 height 239
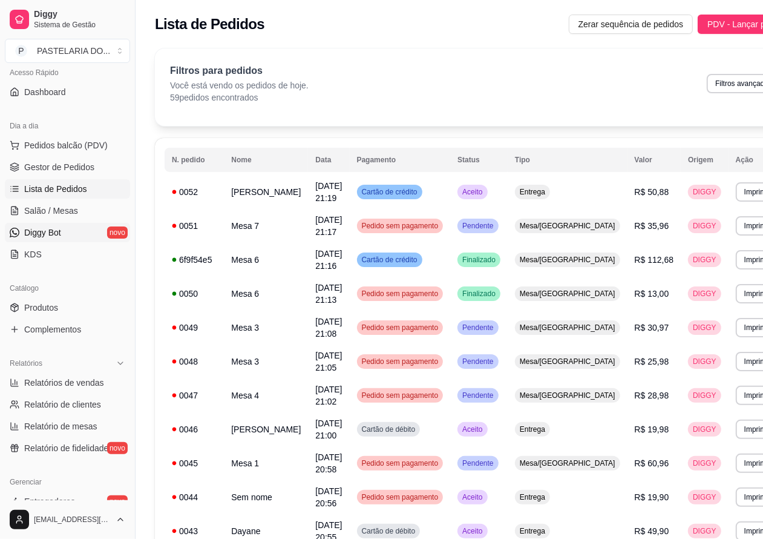
click at [61, 228] on span "Diggy Bot" at bounding box center [42, 232] width 37 height 12
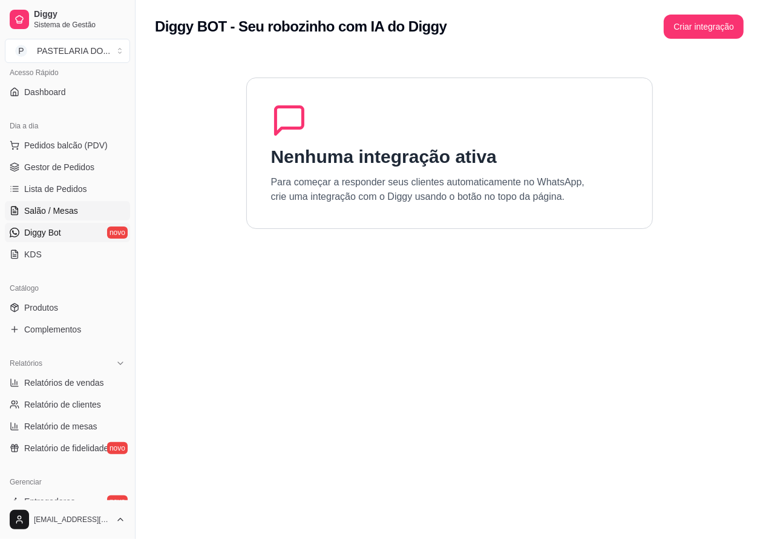
click at [82, 209] on link "Salão / Mesas" at bounding box center [67, 210] width 125 height 19
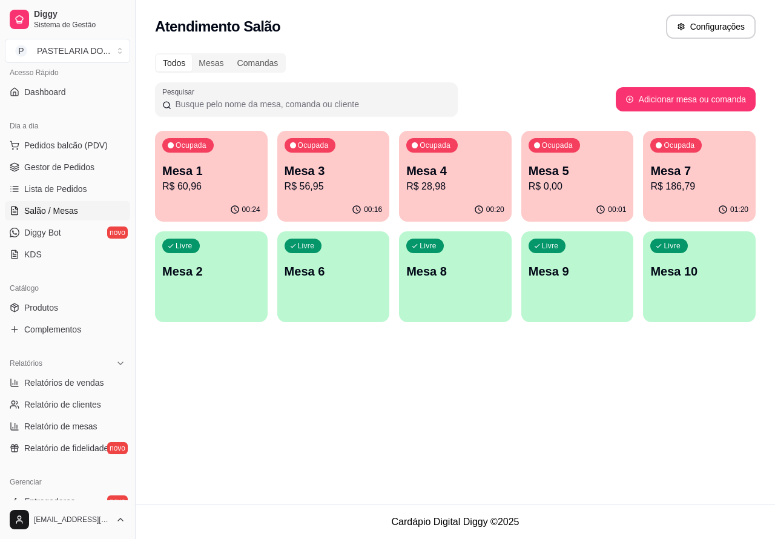
click at [583, 185] on p "R$ 0,00" at bounding box center [577, 186] width 98 height 15
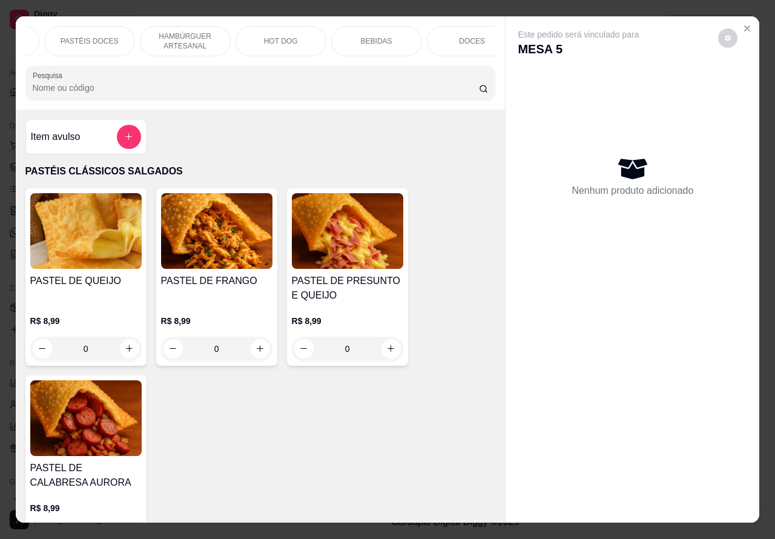
scroll to position [0, 271]
click at [182, 31] on p "HAMBÚRGUER ARTESANAL" at bounding box center [183, 40] width 70 height 19
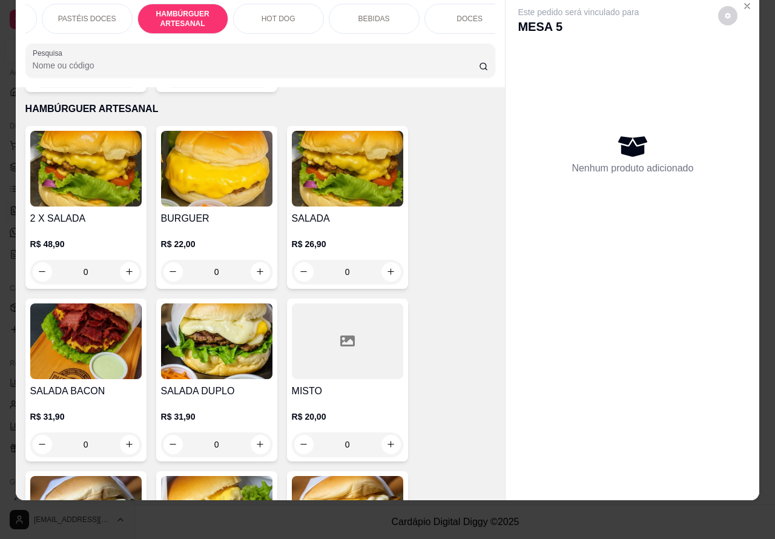
scroll to position [2191, 0]
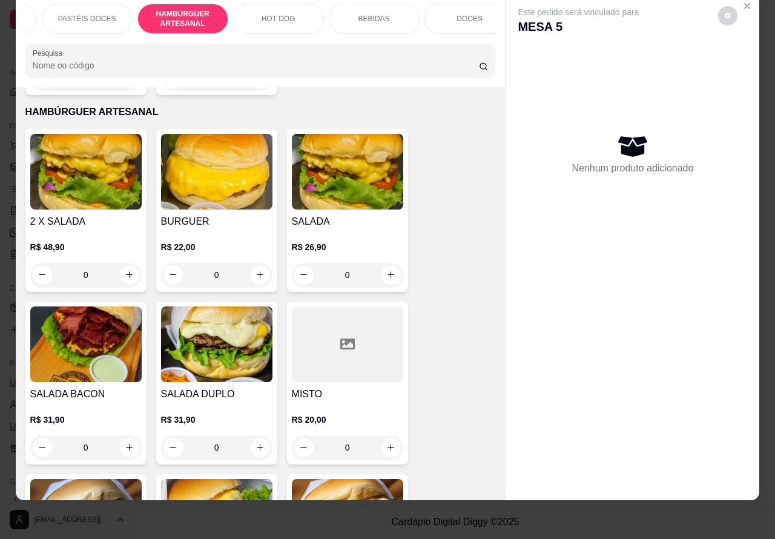
click at [385, 263] on div "0" at bounding box center [347, 275] width 111 height 24
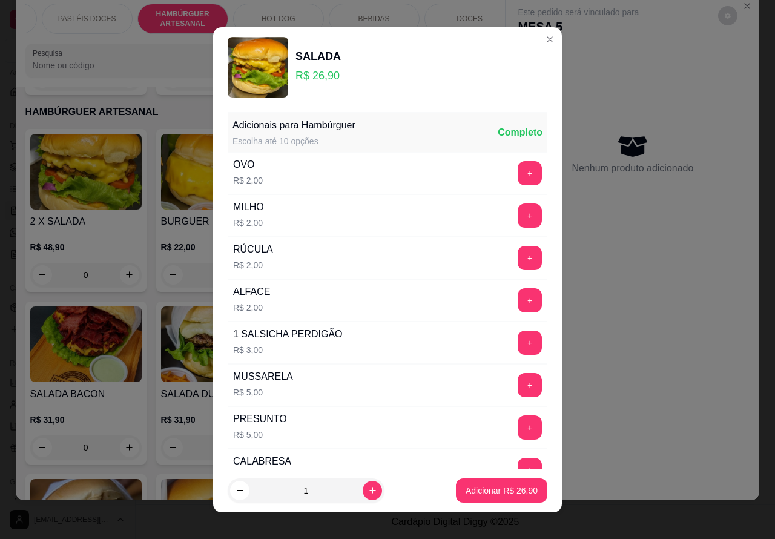
click at [488, 473] on footer "1 Adicionar R$ 26,90" at bounding box center [387, 490] width 349 height 44
click at [474, 488] on p "Adicionar R$ 26,90" at bounding box center [502, 489] width 70 height 11
type input "1"
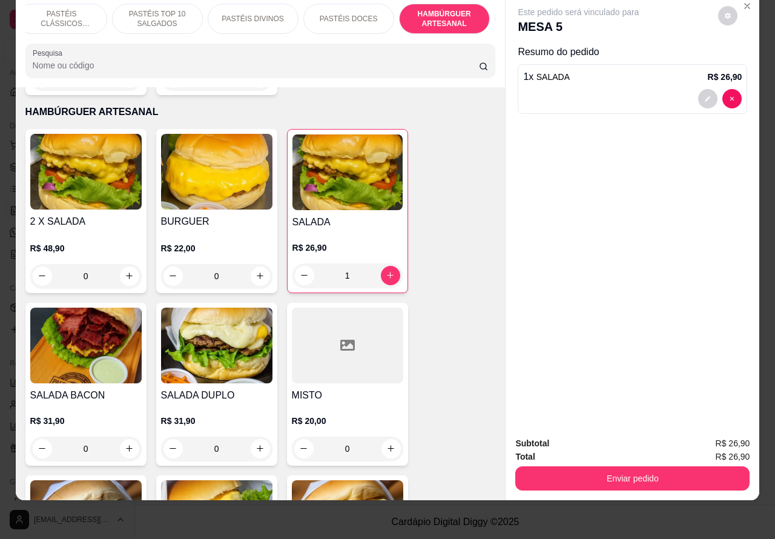
scroll to position [0, 0]
click at [79, 9] on p "PASTÉIS CLÁSSICOS SALGADOS" at bounding box center [71, 18] width 70 height 19
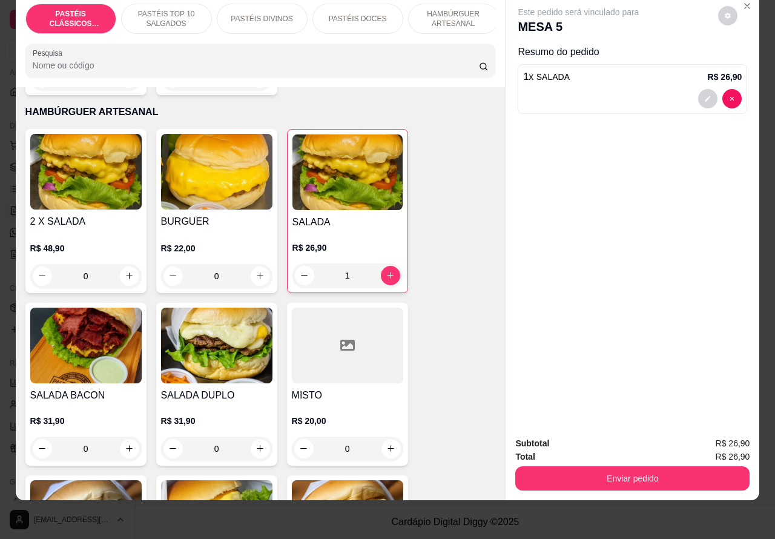
scroll to position [54, 0]
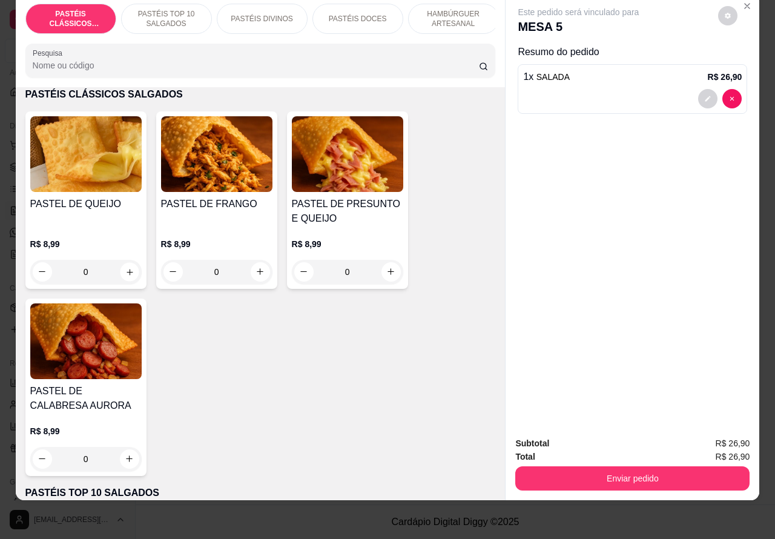
click at [125, 268] on icon "increase-product-quantity" at bounding box center [129, 271] width 9 height 9
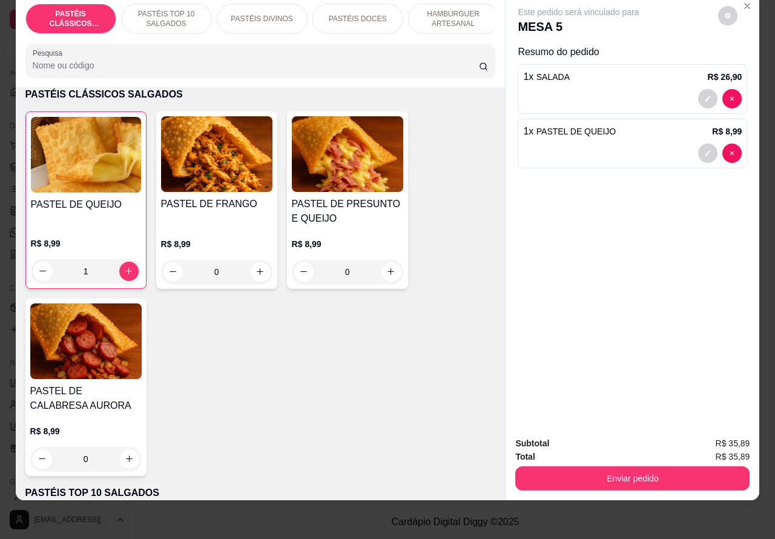
click at [124, 271] on icon "increase-product-quantity" at bounding box center [128, 270] width 9 height 9
type input "2"
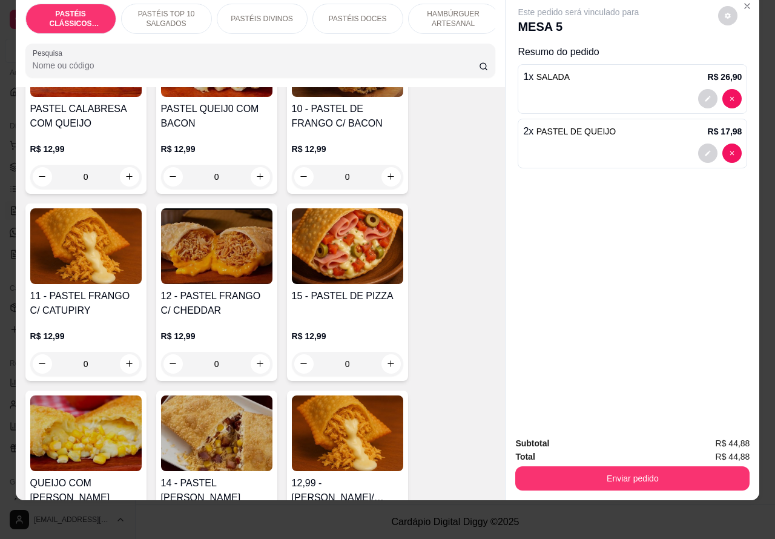
scroll to position [890, 0]
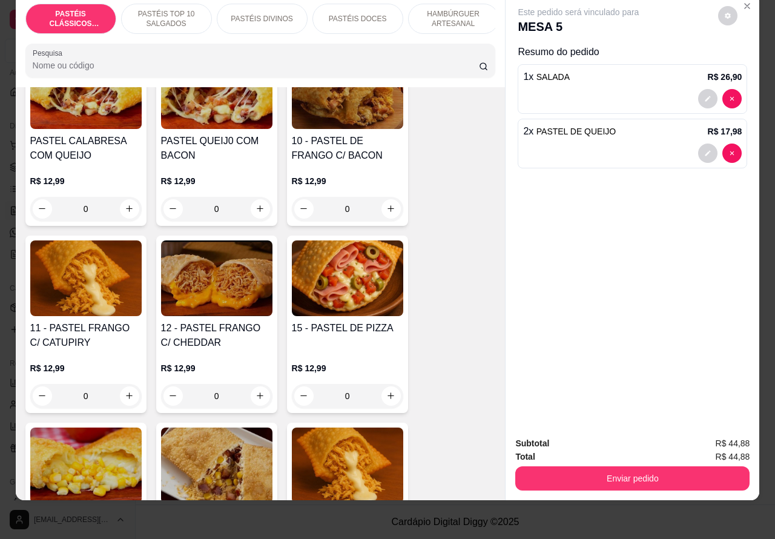
click at [384, 209] on div "0" at bounding box center [347, 209] width 111 height 24
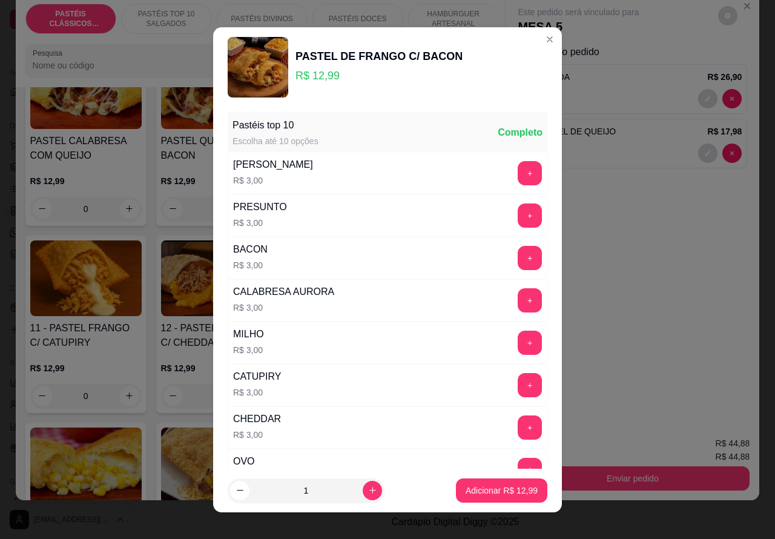
click at [476, 489] on p "Adicionar R$ 12,99" at bounding box center [501, 490] width 72 height 12
type input "1"
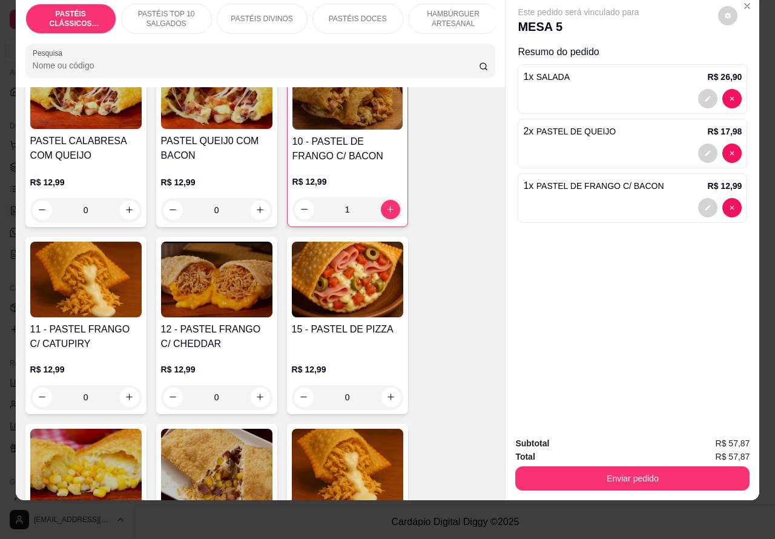
click at [606, 89] on div at bounding box center [632, 98] width 218 height 19
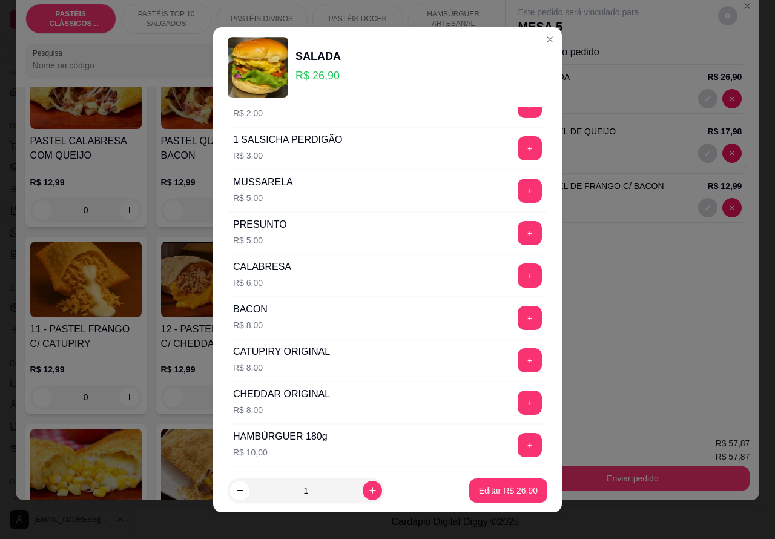
scroll to position [328, 0]
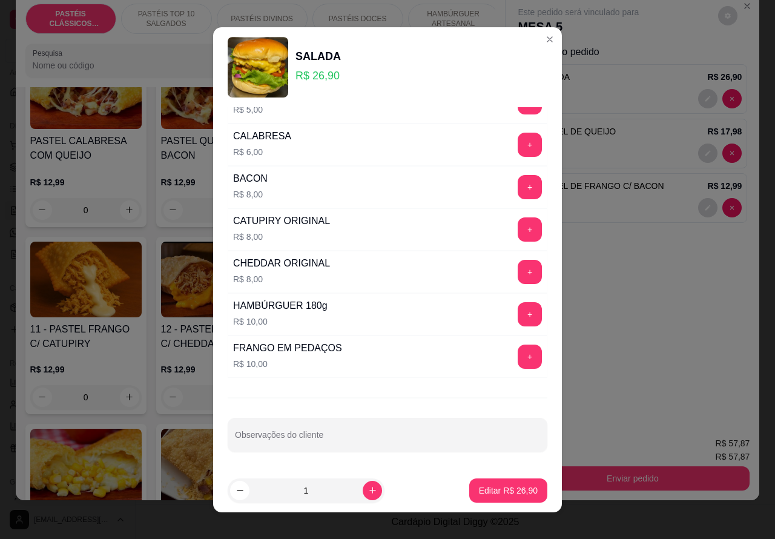
click at [351, 435] on input "Observações do cliente" at bounding box center [387, 439] width 305 height 12
click at [294, 434] on input """"""" at bounding box center [387, 439] width 305 height 12
type input """"""CORTAR AO MEIOO"""""
click at [481, 490] on p "Editar R$ 26,90" at bounding box center [507, 489] width 57 height 11
type input "0"
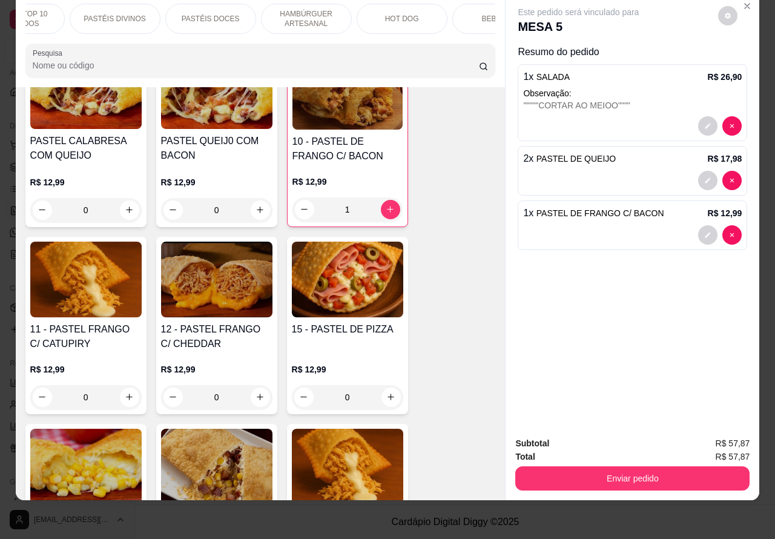
scroll to position [0, 153]
click at [476, 14] on p "BEBIDAS" at bounding box center [491, 19] width 31 height 10
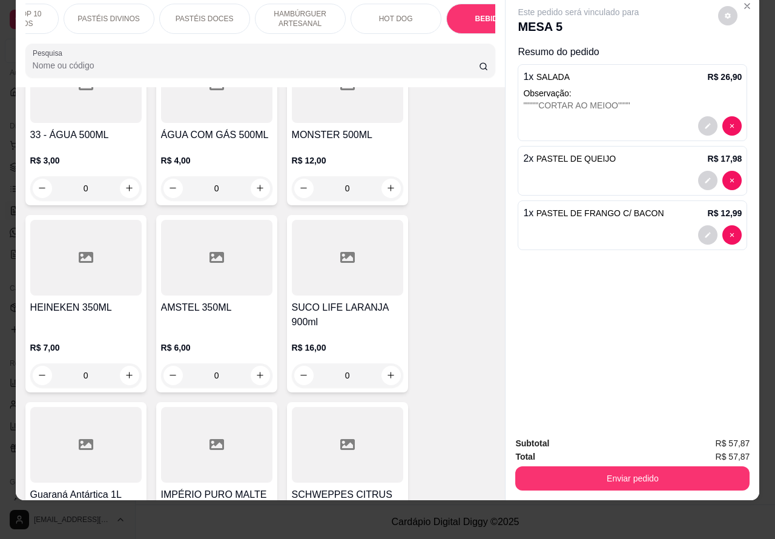
scroll to position [3933, 0]
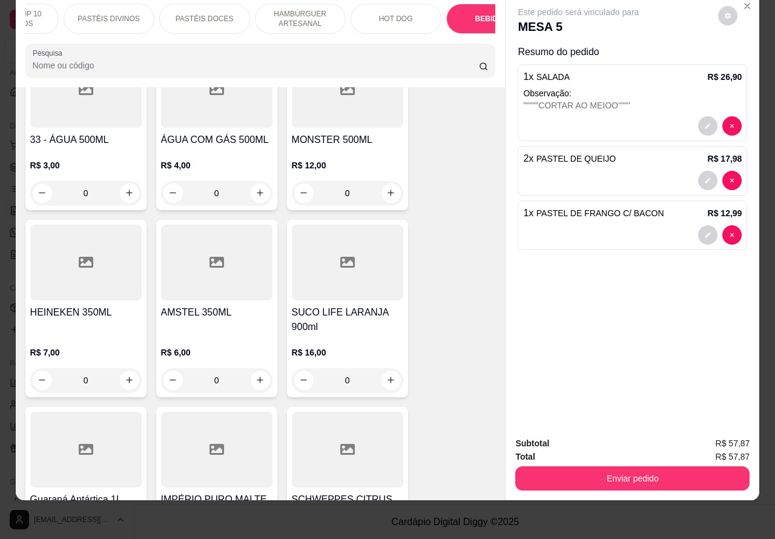
click at [386, 375] on icon "increase-product-quantity" at bounding box center [390, 379] width 9 height 9
type input "1"
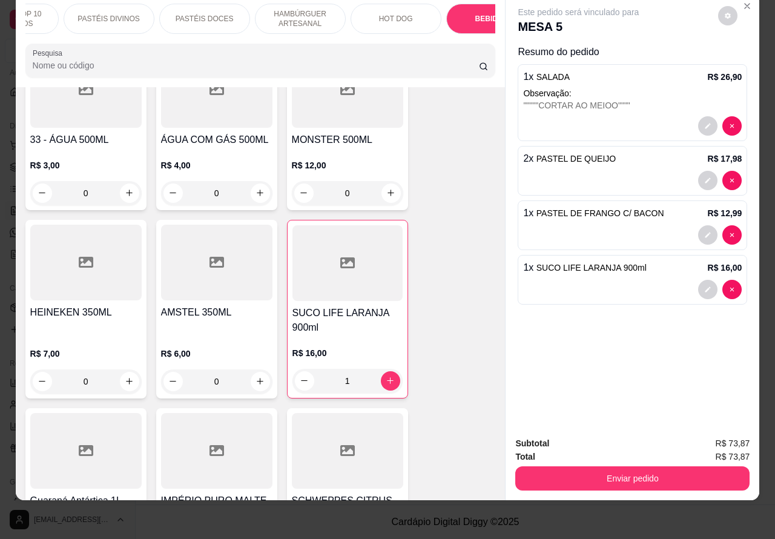
click at [672, 466] on button "Enviar pedido" at bounding box center [632, 478] width 234 height 24
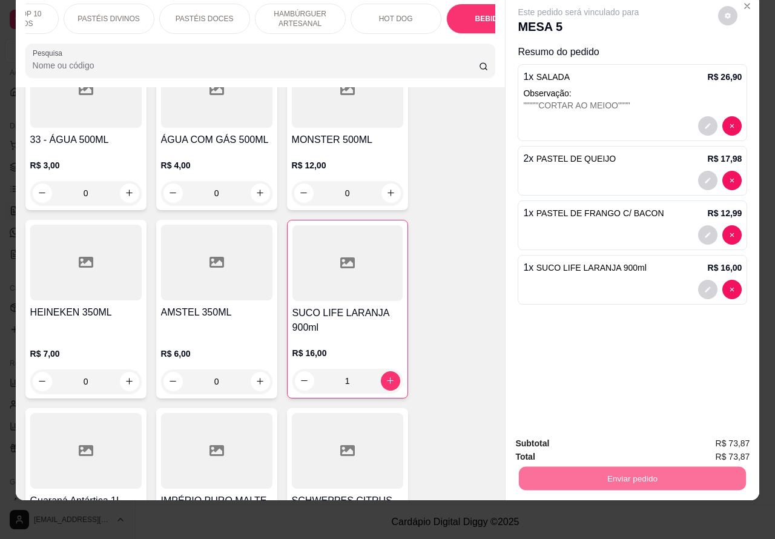
click at [714, 433] on button "Enviar pedido" at bounding box center [717, 437] width 68 height 23
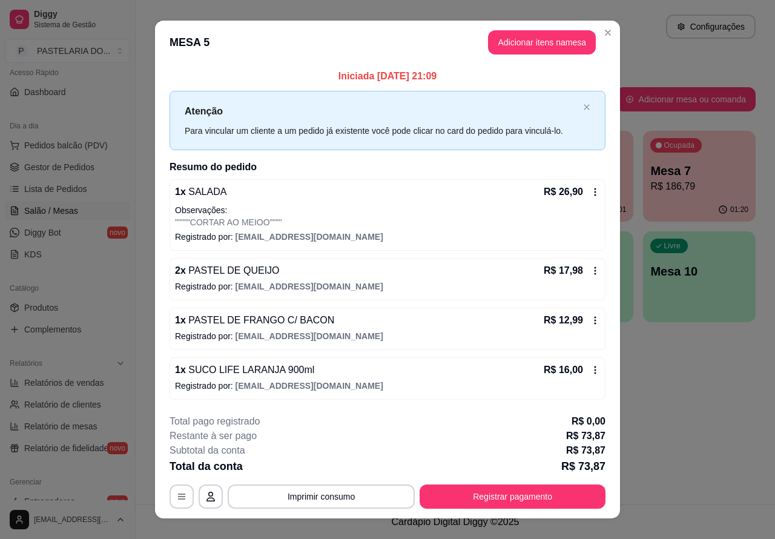
click at [660, 409] on div "Atendimento Salão Configurações Todos Mesas Comandas Pesquisar Adicionar mesa o…" at bounding box center [455, 252] width 639 height 504
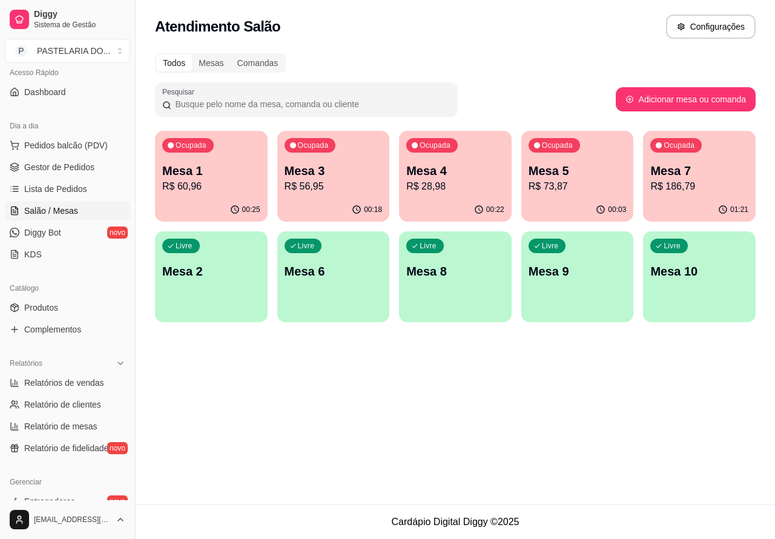
click at [593, 197] on div "Ocupada Mesa 5 R$ 73,87" at bounding box center [577, 164] width 113 height 67
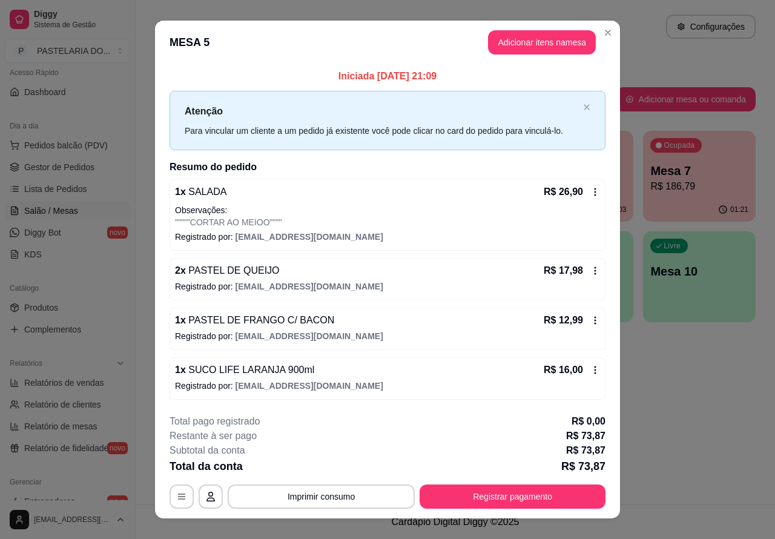
scroll to position [18, 0]
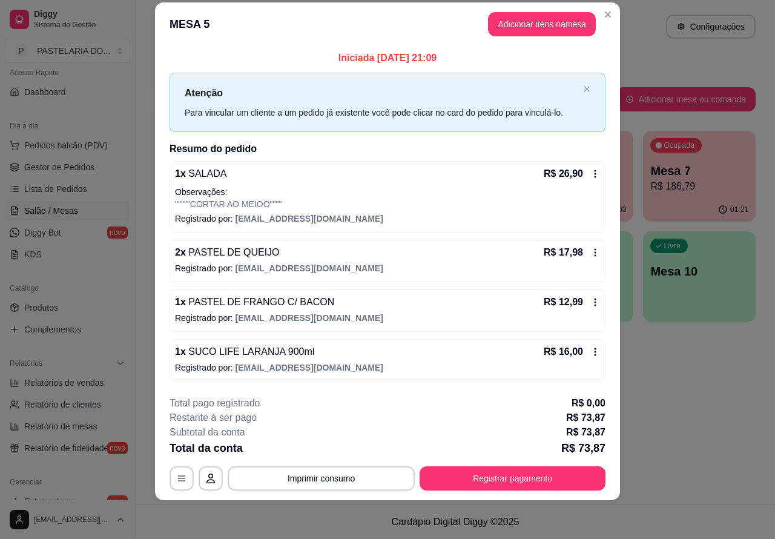
click at [677, 421] on div "Atendimento Salão Configurações Todos Mesas Comandas Pesquisar Adicionar mesa o…" at bounding box center [455, 252] width 639 height 504
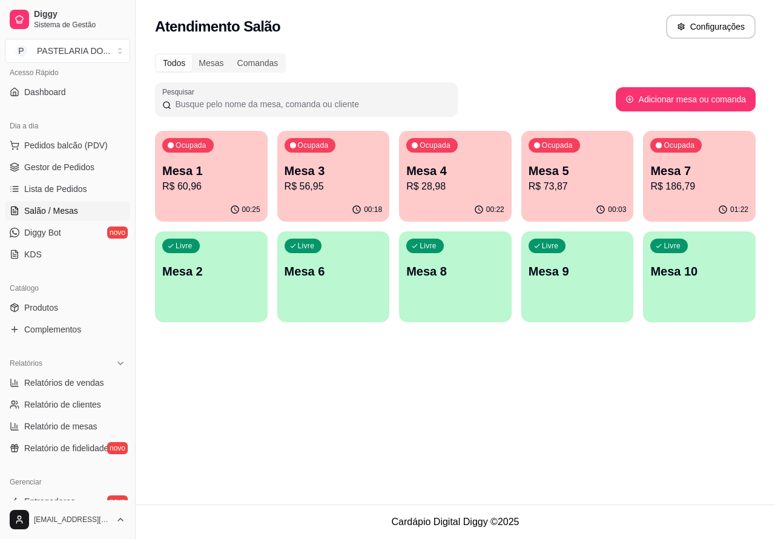
click at [716, 185] on p "R$ 186,79" at bounding box center [699, 186] width 98 height 15
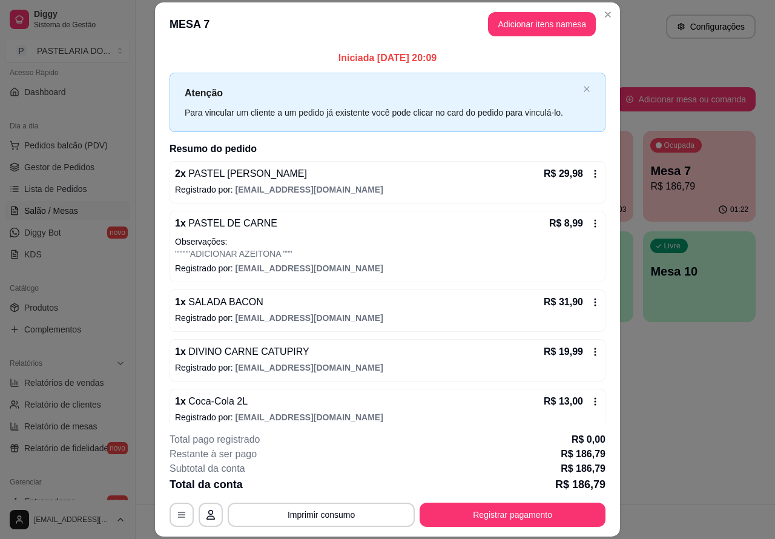
click at [688, 396] on div "Atendimento Salão Configurações Todos Mesas Comandas Pesquisar Adicionar mesa o…" at bounding box center [455, 252] width 639 height 504
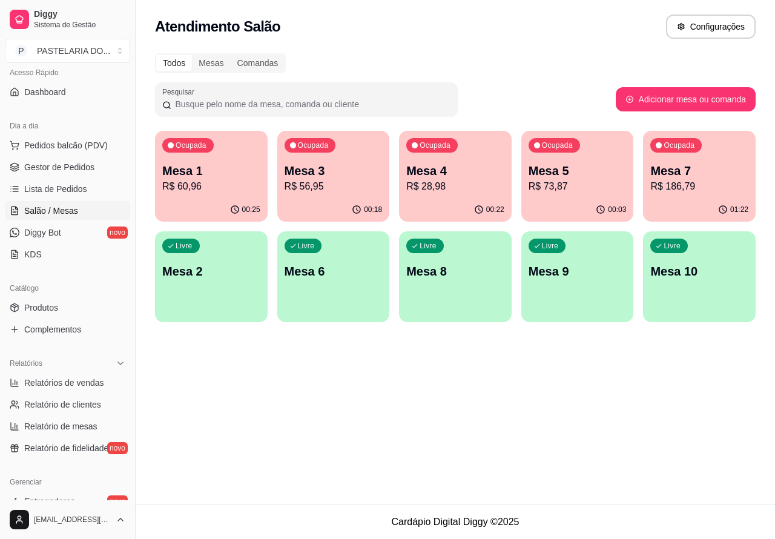
click at [579, 198] on div "00:03" at bounding box center [577, 210] width 113 height 24
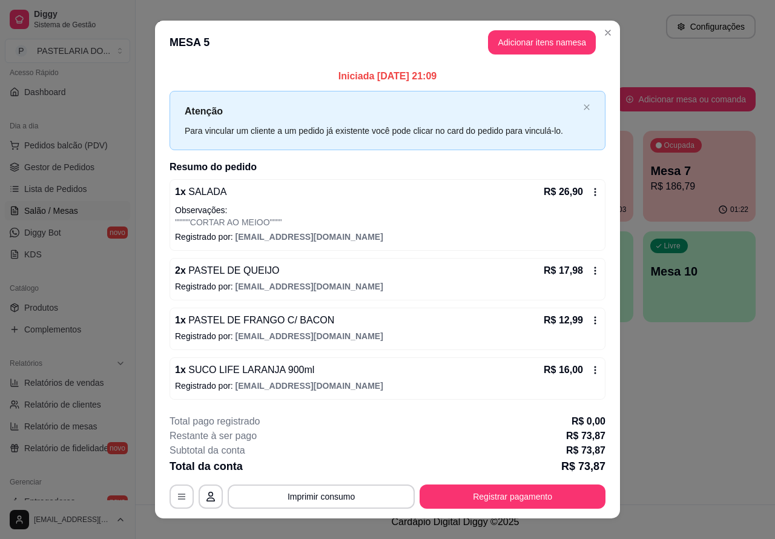
click at [666, 400] on div "Atendimento Salão Configurações Todos Mesas Comandas Pesquisar Adicionar mesa o…" at bounding box center [455, 252] width 639 height 504
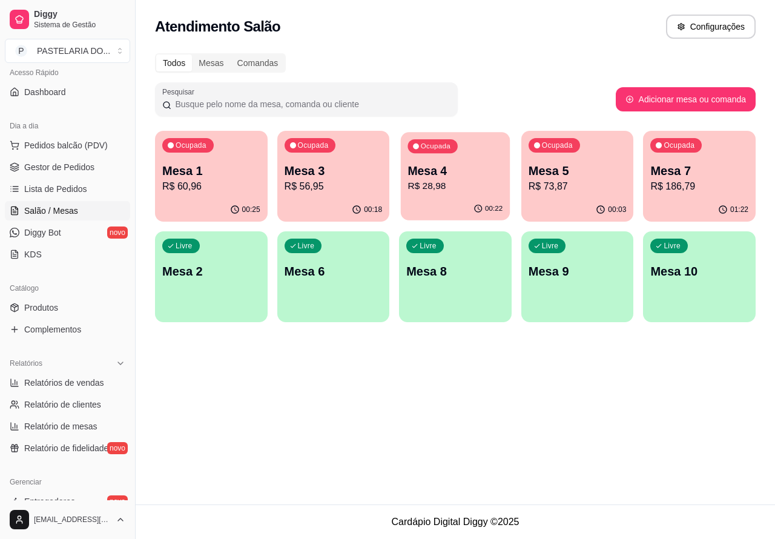
click at [458, 185] on p "R$ 28,98" at bounding box center [455, 186] width 95 height 14
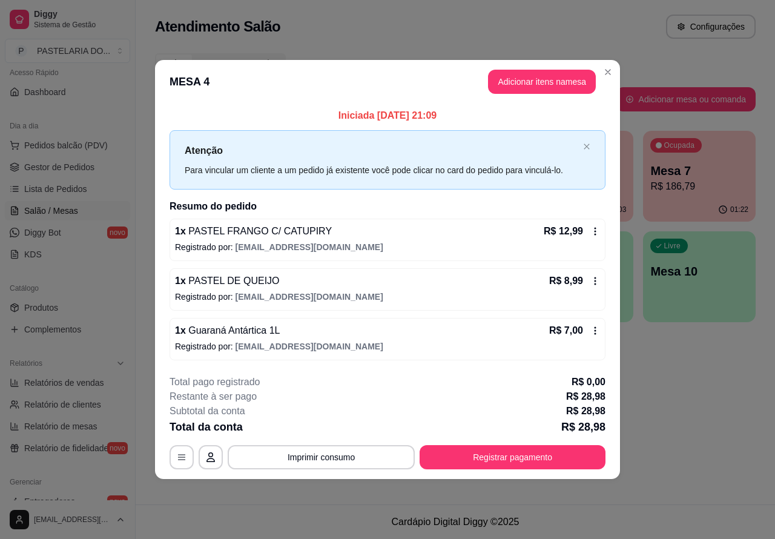
click at [689, 416] on div "Atendimento Salão Configurações Todos Mesas Comandas Pesquisar Adicionar mesa o…" at bounding box center [455, 252] width 639 height 504
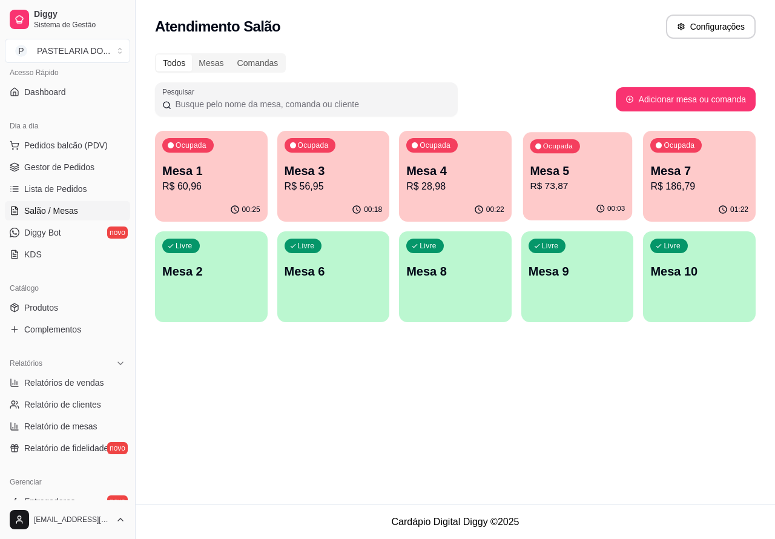
click at [540, 177] on p "Mesa 5" at bounding box center [577, 171] width 95 height 16
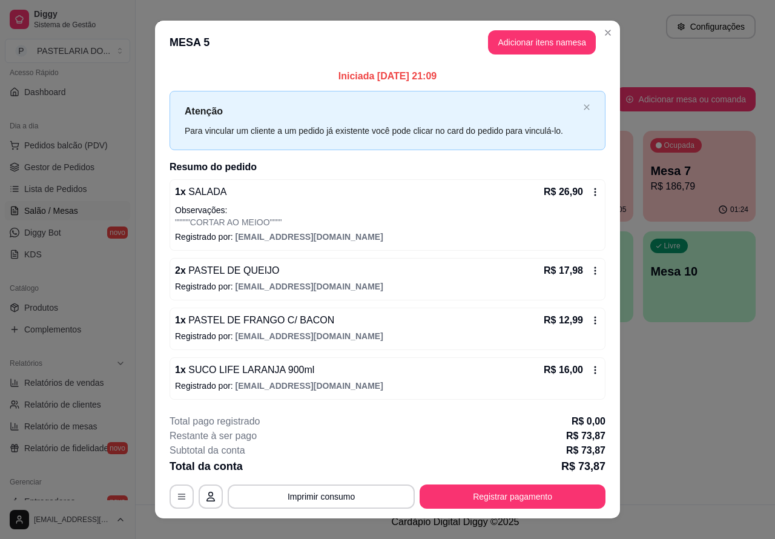
click at [664, 416] on div "Atendimento Salão Configurações Todos Mesas Comandas Pesquisar Adicionar mesa o…" at bounding box center [455, 252] width 639 height 504
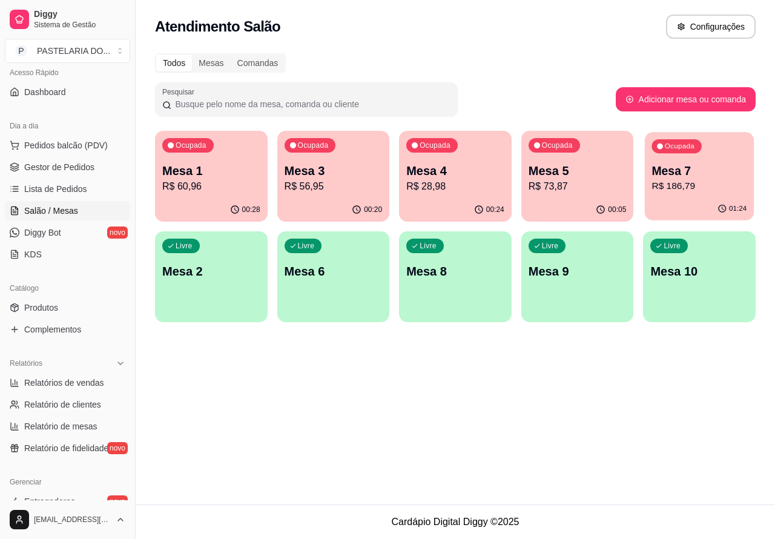
click at [710, 176] on p "Mesa 7" at bounding box center [699, 171] width 95 height 16
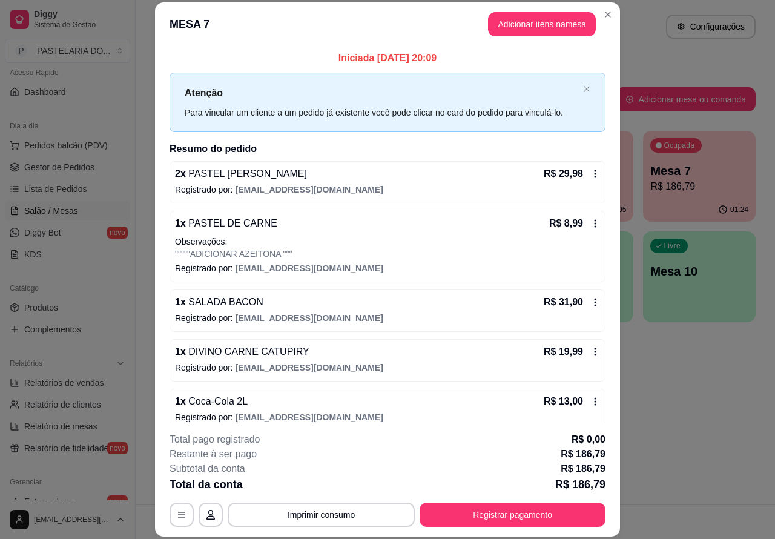
click at [629, 393] on div "Atendimento Salão Configurações Todos Mesas Comandas Pesquisar Adicionar mesa o…" at bounding box center [455, 252] width 639 height 504
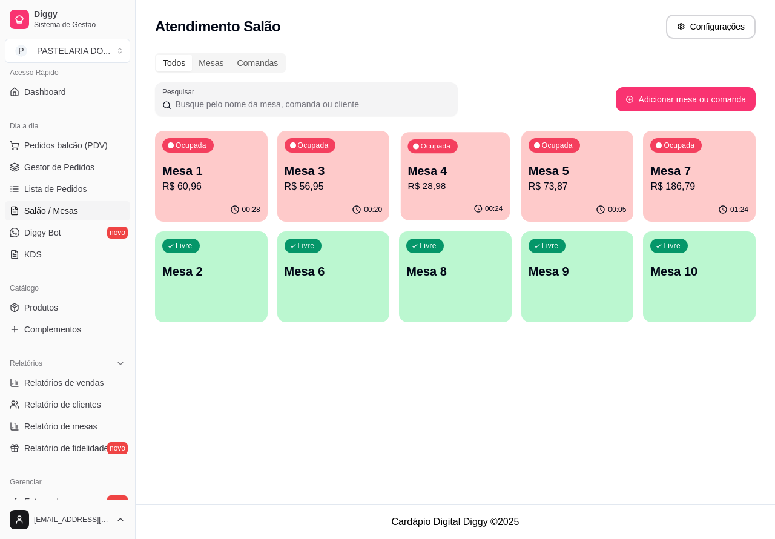
click at [431, 170] on p "Mesa 4" at bounding box center [455, 171] width 95 height 16
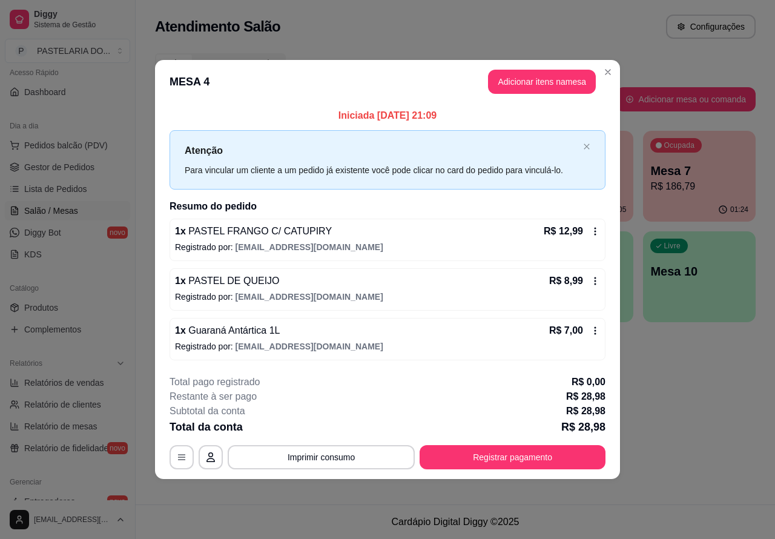
click at [562, 74] on div "Nenhum produto adicionado" at bounding box center [631, 175] width 229 height 237
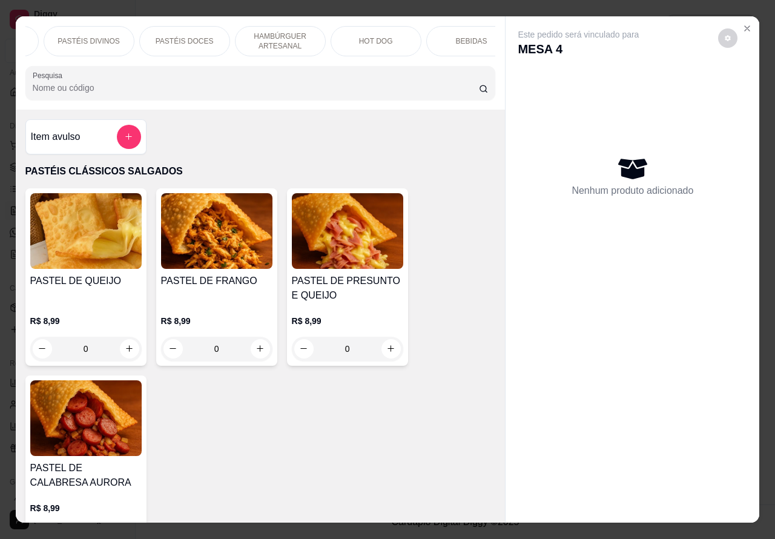
scroll to position [0, 177]
click at [126, 352] on icon "increase-product-quantity" at bounding box center [129, 348] width 7 height 7
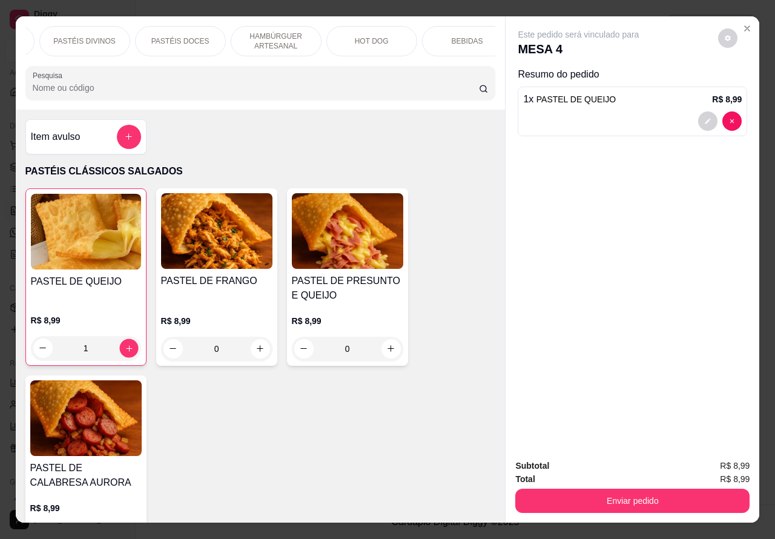
click at [124, 352] on icon "increase-product-quantity" at bounding box center [128, 347] width 9 height 9
type input "2"
click at [599, 112] on div at bounding box center [632, 120] width 218 height 19
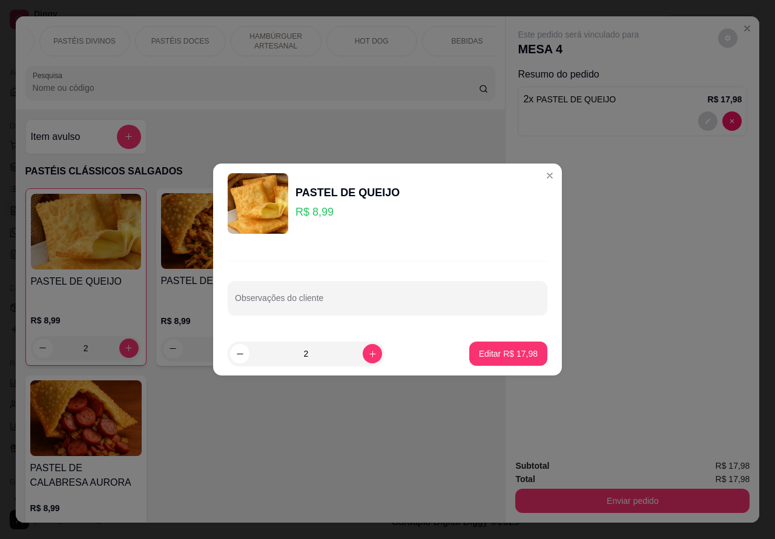
click at [338, 290] on div at bounding box center [387, 298] width 305 height 24
type input """EMBALAR PARA VIIAJEM""""
click at [500, 354] on p "Editar R$ 17,98" at bounding box center [508, 353] width 59 height 12
type input "0"
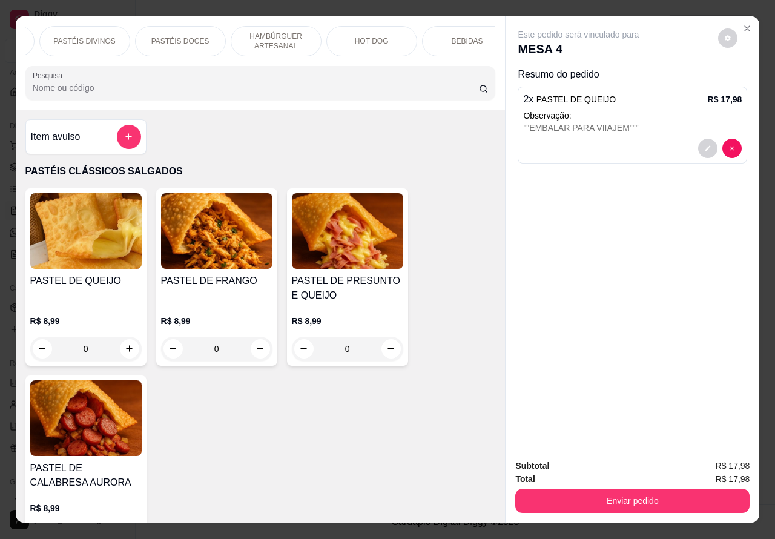
click at [606, 500] on button "Enviar pedido" at bounding box center [632, 500] width 234 height 24
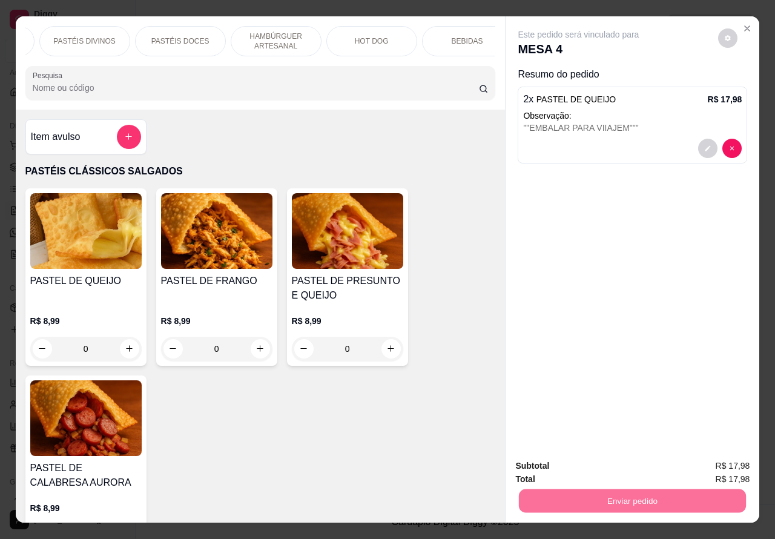
click at [721, 464] on button "Enviar pedido" at bounding box center [717, 465] width 68 height 23
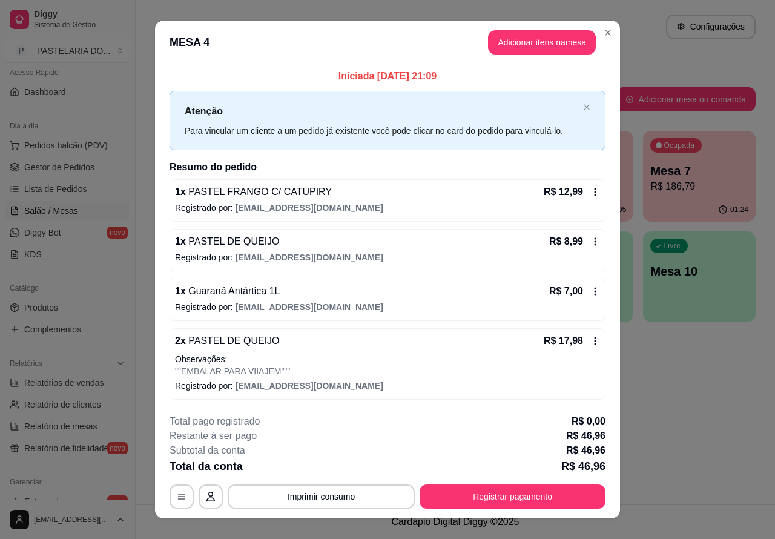
click at [679, 428] on div "Atendimento Salão Configurações Todos Mesas Comandas Pesquisar Adicionar mesa o…" at bounding box center [455, 252] width 639 height 504
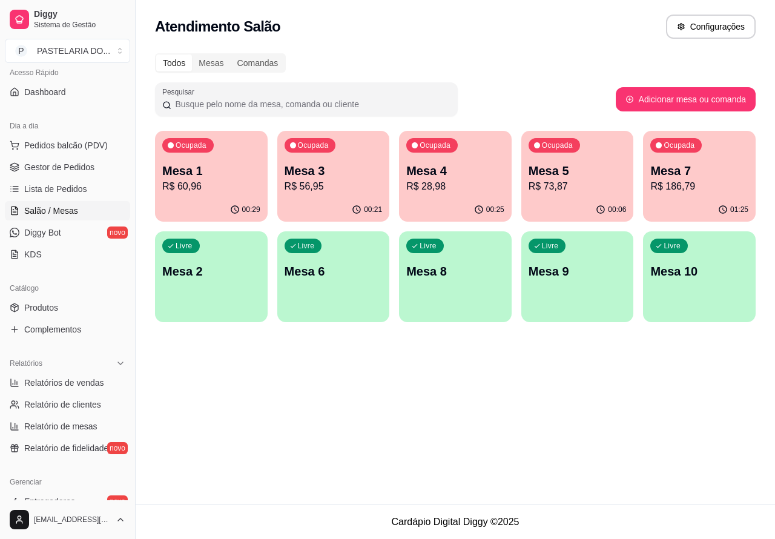
click at [237, 191] on p "R$ 60,96" at bounding box center [211, 186] width 98 height 15
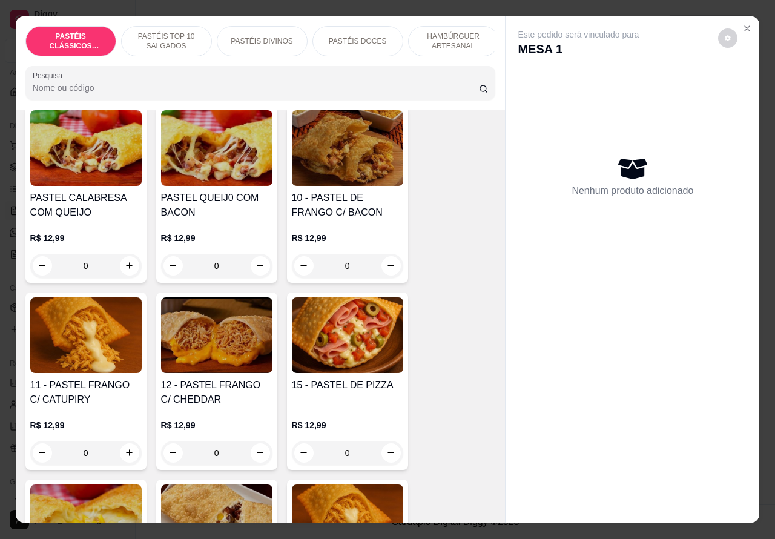
scroll to position [879, 0]
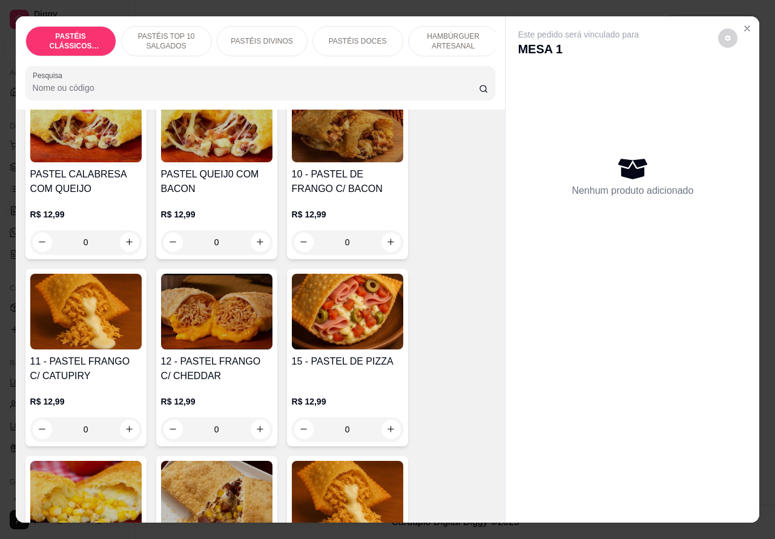
click at [389, 440] on div "0" at bounding box center [347, 429] width 111 height 24
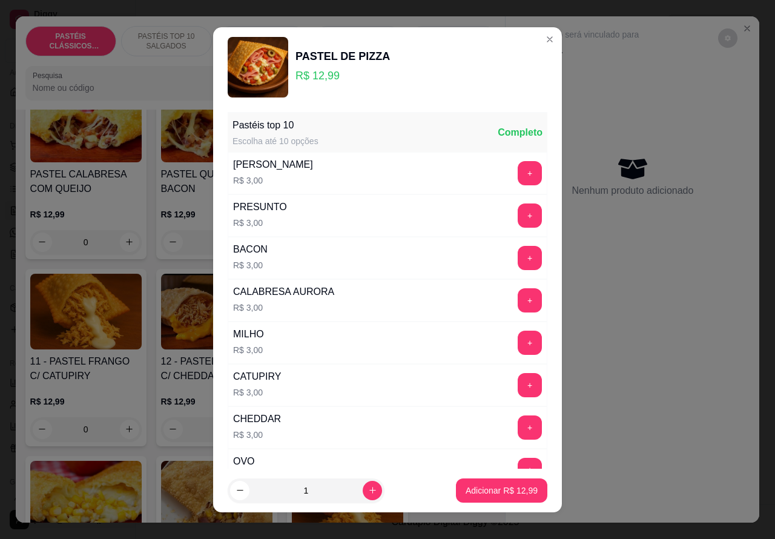
click at [368, 491] on icon "increase-product-quantity" at bounding box center [372, 489] width 9 height 9
type input "2"
click at [477, 491] on p "Adicionar R$ 25,98" at bounding box center [501, 490] width 72 height 12
type input "2"
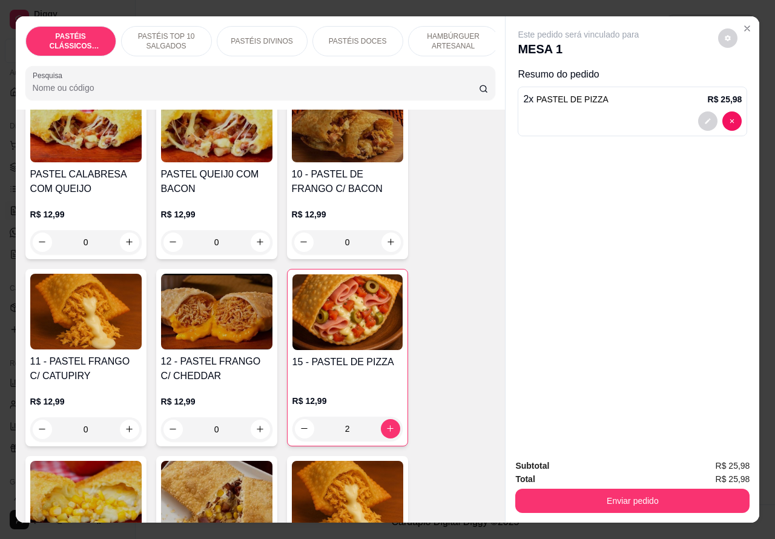
click at [637, 495] on button "Enviar pedido" at bounding box center [632, 500] width 234 height 24
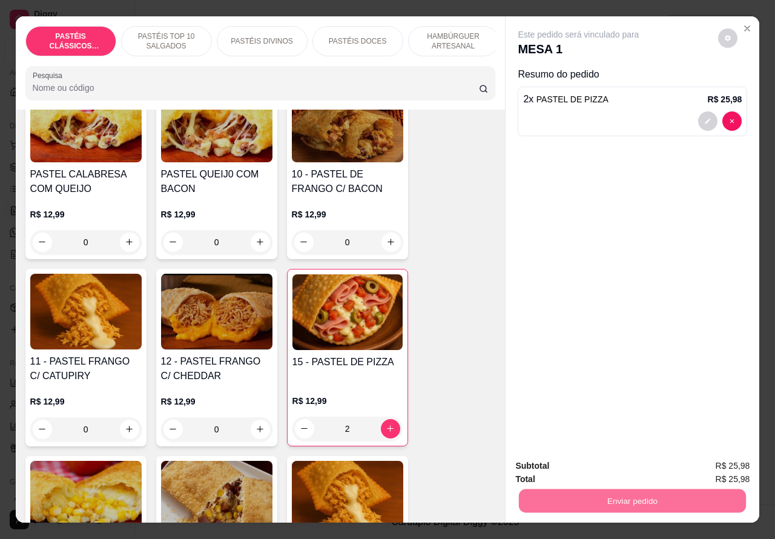
click at [715, 470] on button "Enviar pedido" at bounding box center [717, 465] width 68 height 23
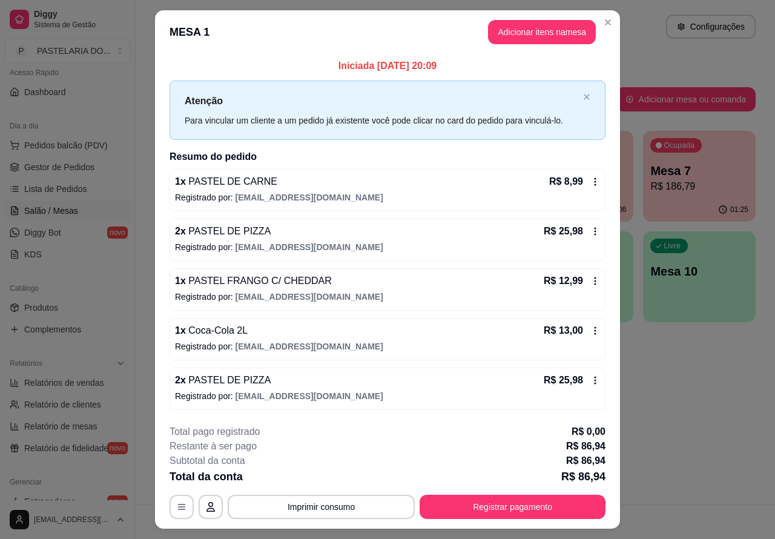
click at [90, 157] on link "Gestor de Pedidos" at bounding box center [67, 166] width 125 height 19
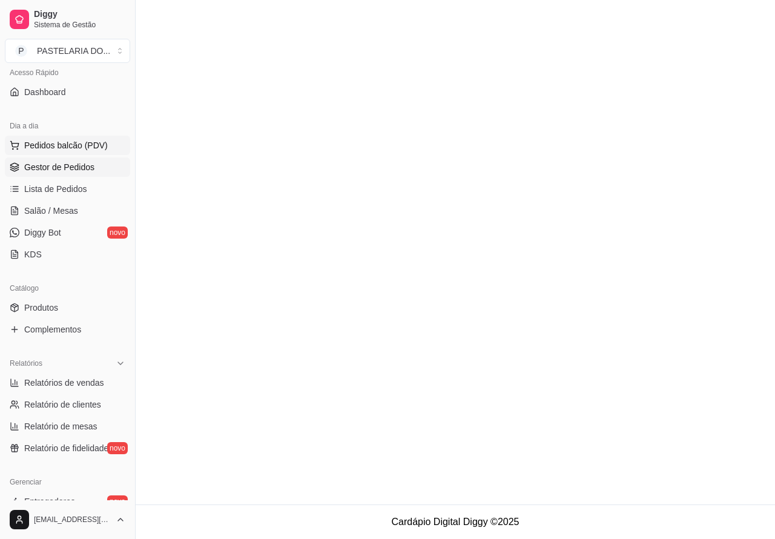
click at [100, 149] on span "Pedidos balcão (PDV)" at bounding box center [66, 145] width 84 height 12
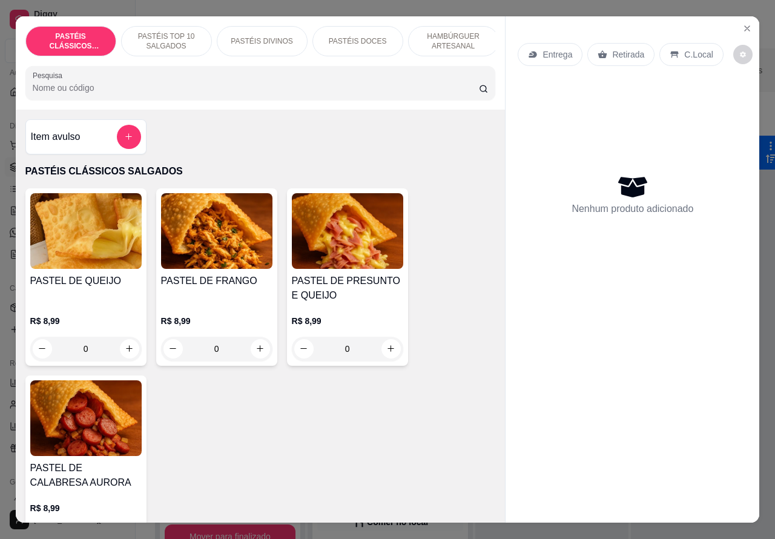
click at [88, 197] on div "PASTEL DE QUEIJO R$ 8,99 0" at bounding box center [85, 276] width 121 height 177
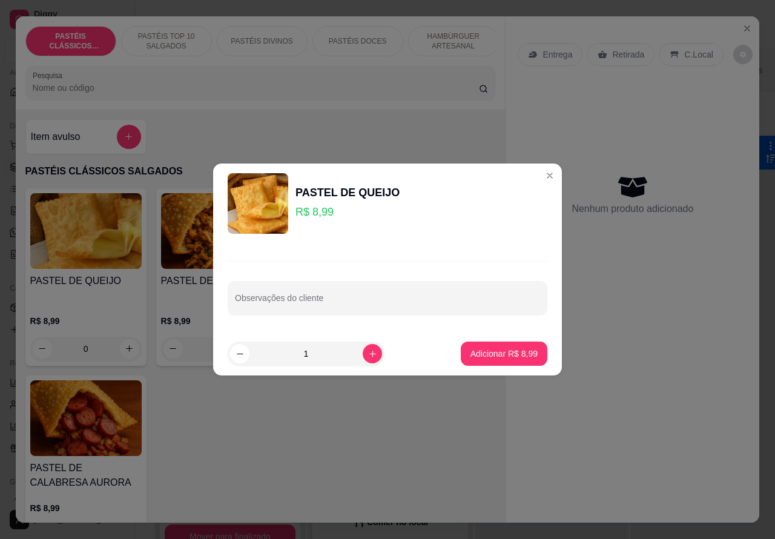
click at [537, 176] on div "Nenhum produto adicionado" at bounding box center [631, 194] width 229 height 237
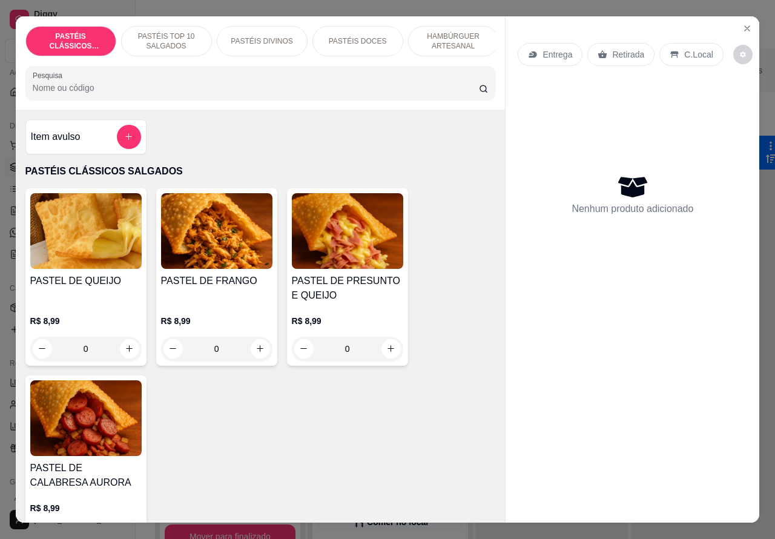
scroll to position [0, 116]
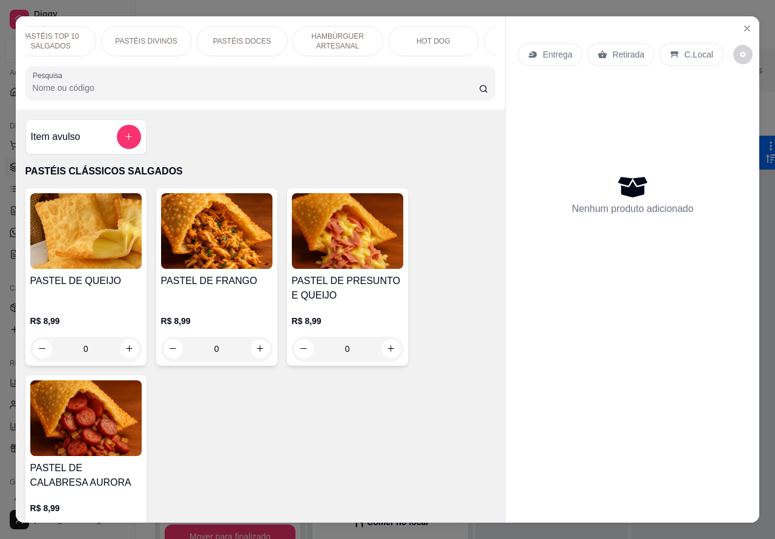
click at [455, 43] on div "HOT DOG" at bounding box center [433, 41] width 91 height 30
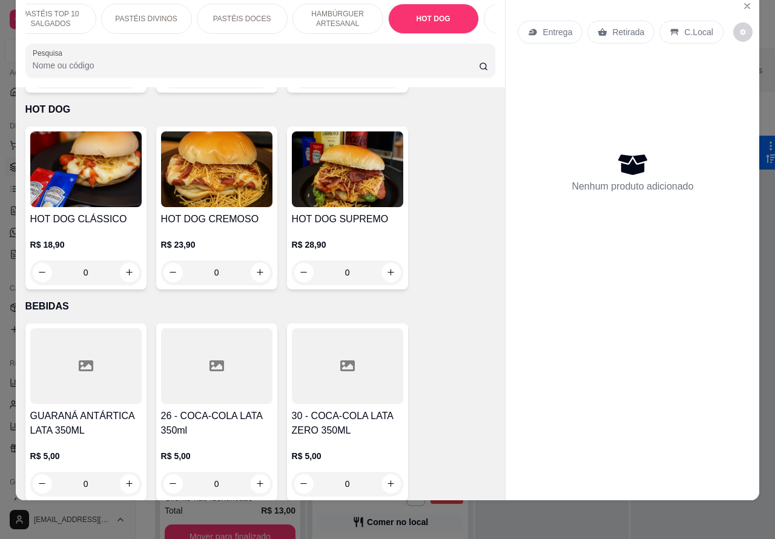
click at [117, 264] on div "0" at bounding box center [85, 272] width 111 height 24
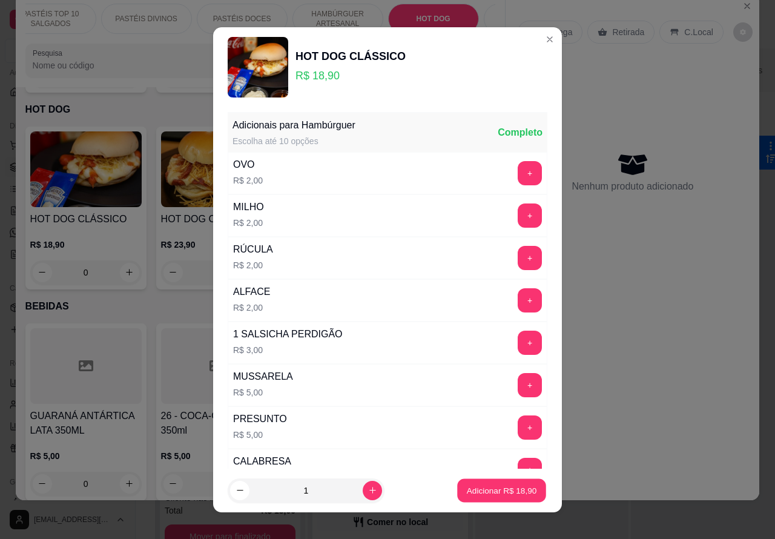
click at [482, 491] on p "Adicionar R$ 18,90" at bounding box center [502, 489] width 70 height 11
type input "1"
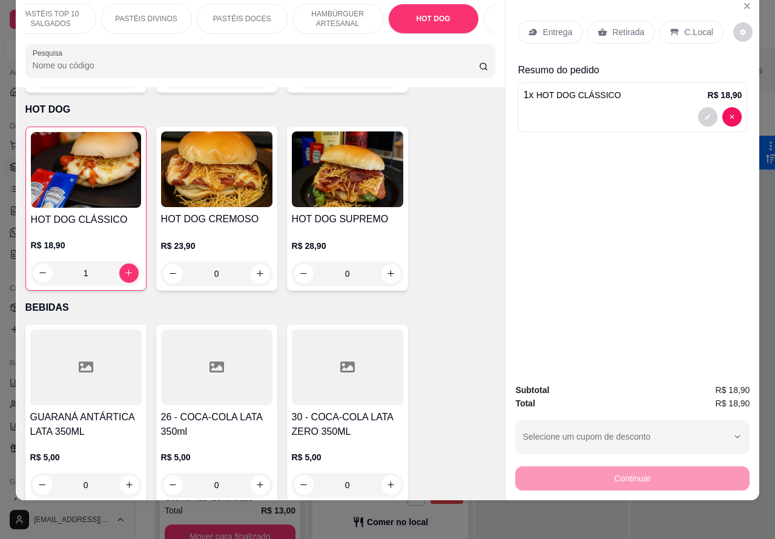
click at [691, 26] on p "C.Local" at bounding box center [698, 32] width 28 height 12
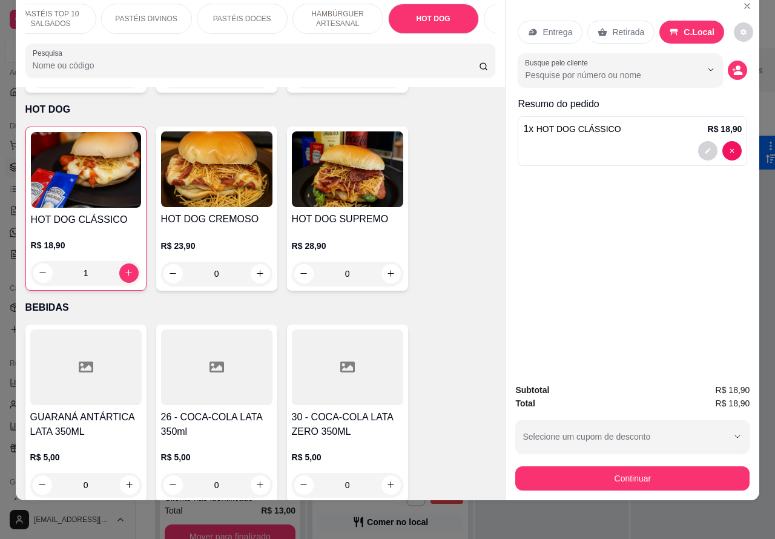
click at [608, 141] on div at bounding box center [632, 150] width 218 height 19
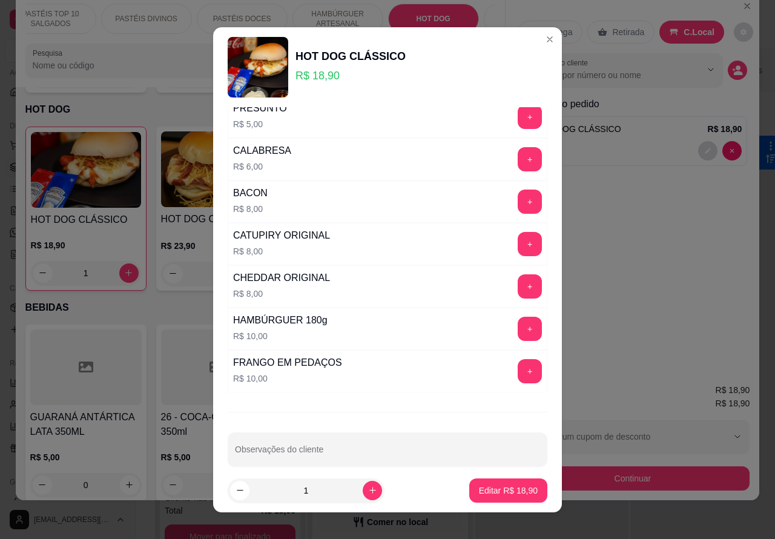
scroll to position [328, 0]
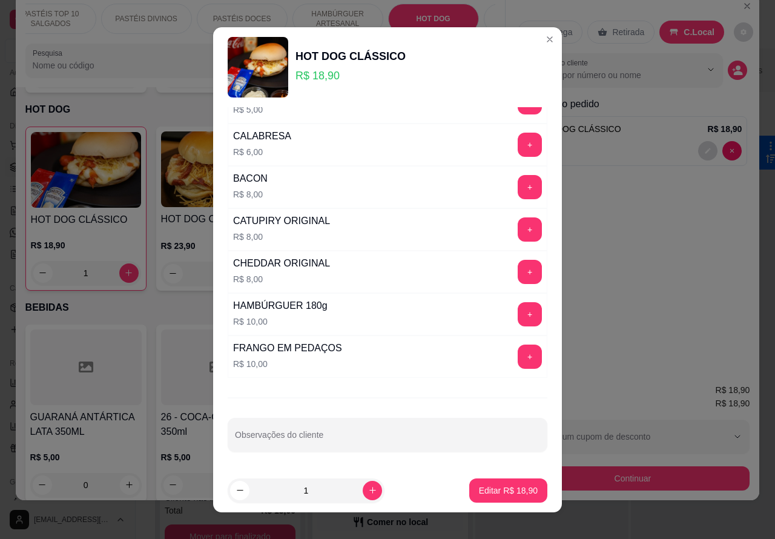
click at [319, 436] on div "Observações do cliente" at bounding box center [388, 435] width 320 height 34
type input "c"
type input "a"
type input "CAIO"
click at [496, 484] on p "Editar R$ 18,90" at bounding box center [508, 490] width 59 height 12
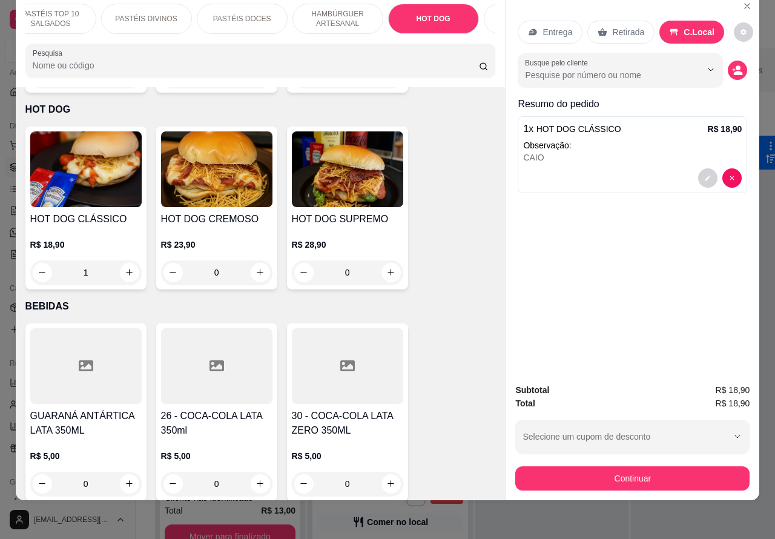
type input "0"
click at [620, 139] on p "Observação:" at bounding box center [632, 145] width 218 height 12
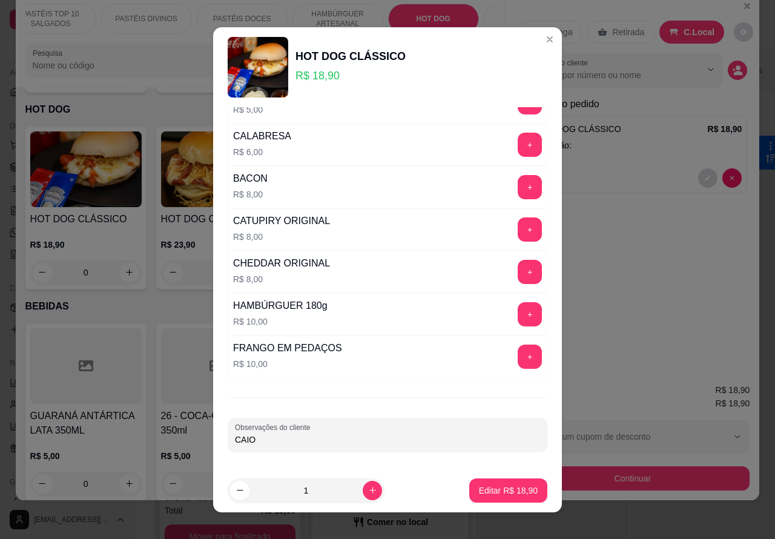
click at [331, 445] on input "CAIO" at bounding box center [387, 439] width 305 height 12
type input "C"
type input """ SEM BATATA PALHA""""""""
click at [487, 493] on p "Editar R$ 18,90" at bounding box center [508, 490] width 59 height 12
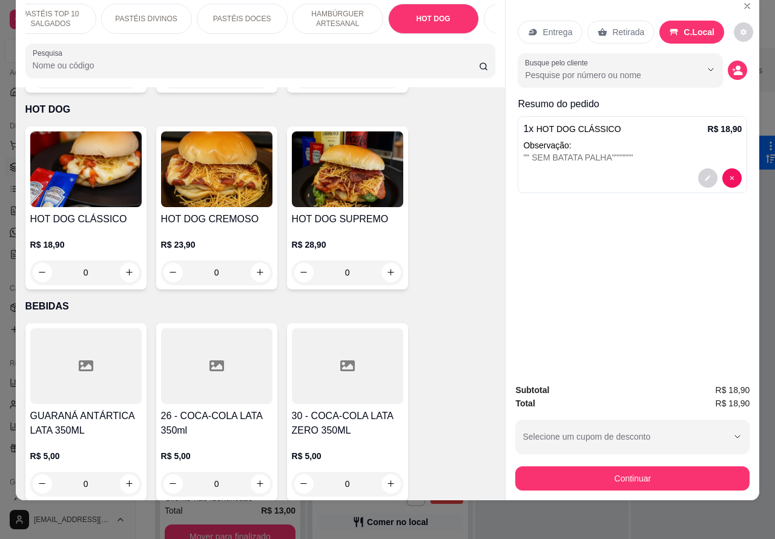
click at [657, 151] on div """ SEM BATATA PALHA"""""""" at bounding box center [632, 157] width 218 height 12
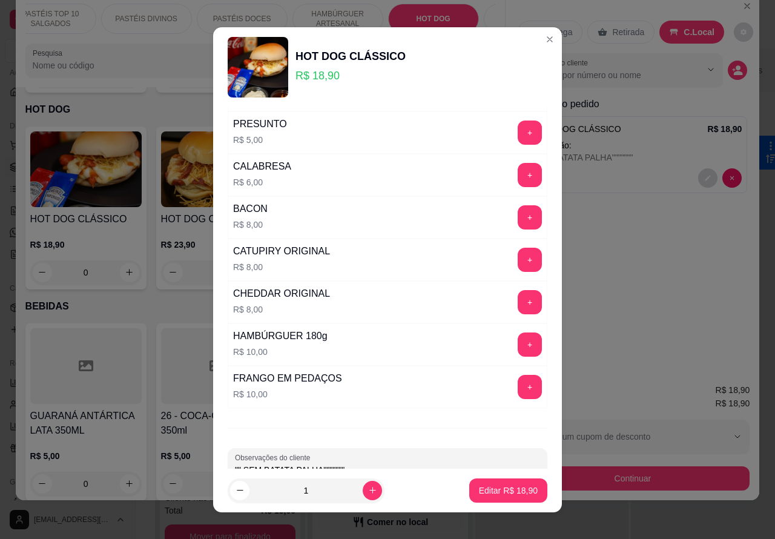
scroll to position [316, 0]
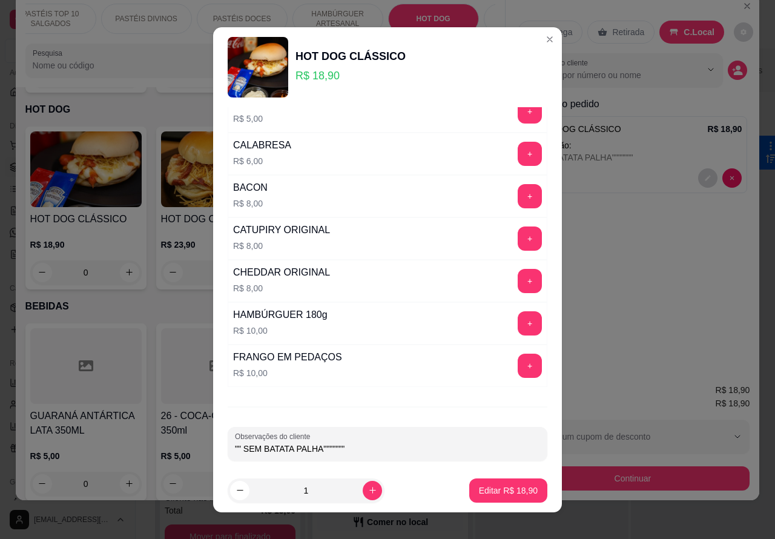
click at [397, 454] on input """ SEM BATATA PALHA"""""""" at bounding box center [387, 448] width 305 height 12
type input """ SEM BATATA PALHA""""""" CAIO"
click at [498, 494] on p "Editar R$ 18,90" at bounding box center [508, 490] width 59 height 12
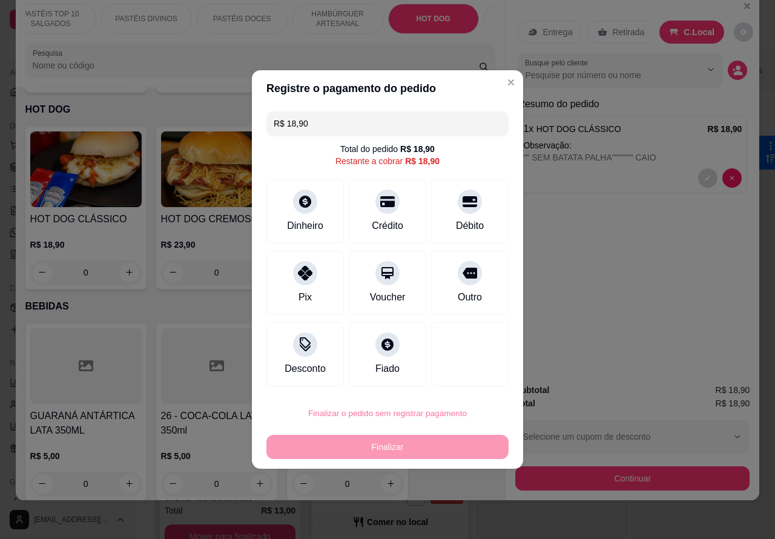
click at [472, 380] on button "Confirmar" at bounding box center [459, 379] width 45 height 19
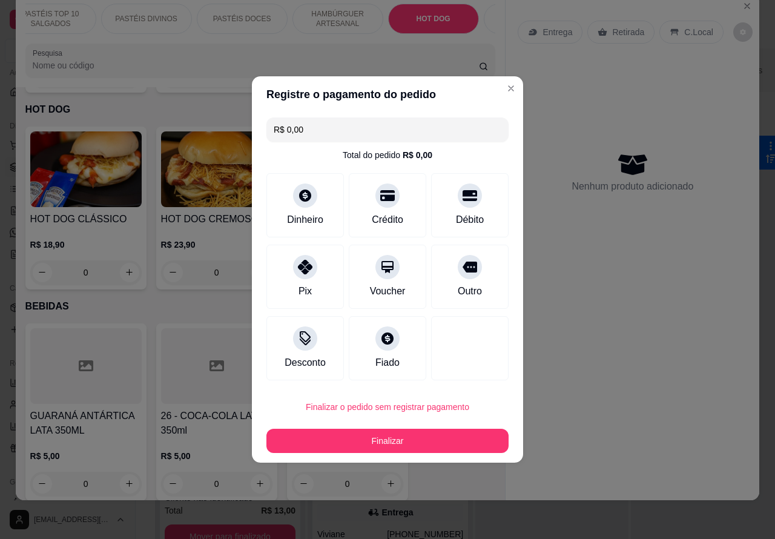
type input "R$ 0,00"
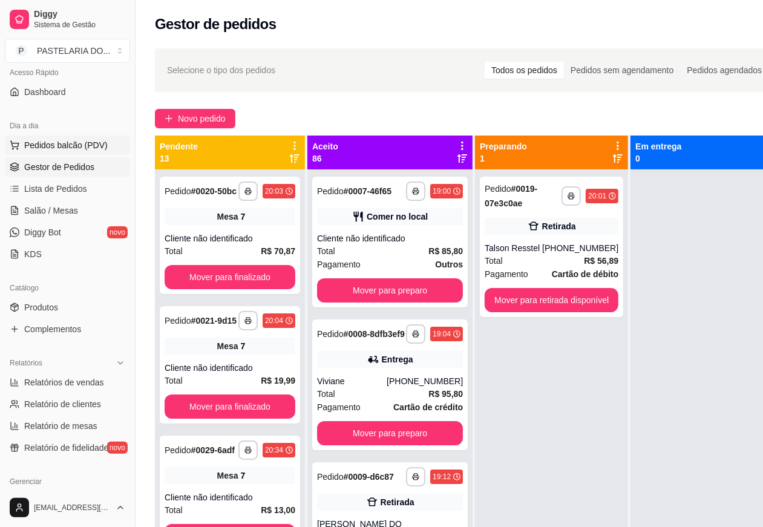
click at [96, 142] on span "Pedidos balcão (PDV)" at bounding box center [66, 145] width 84 height 12
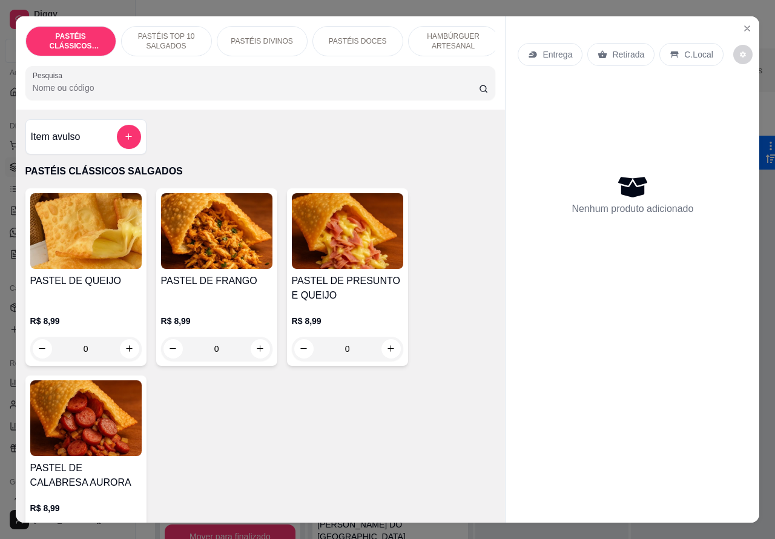
click at [707, 57] on div "C.Local" at bounding box center [691, 54] width 64 height 23
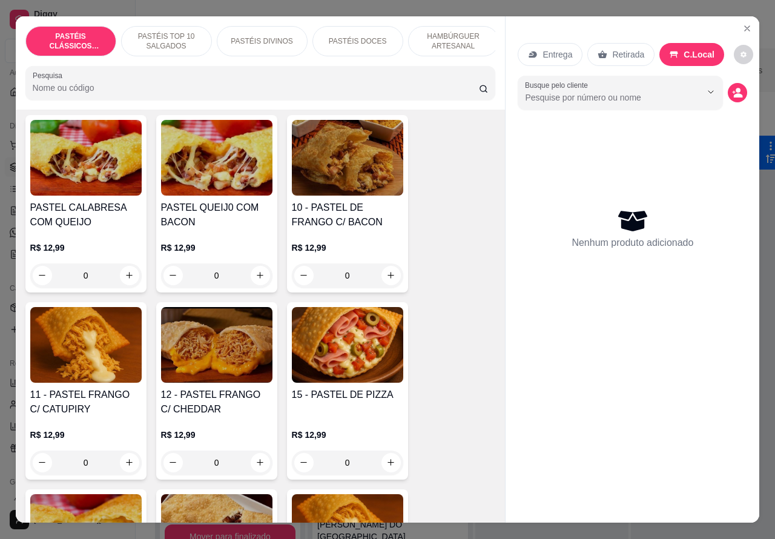
scroll to position [996, 0]
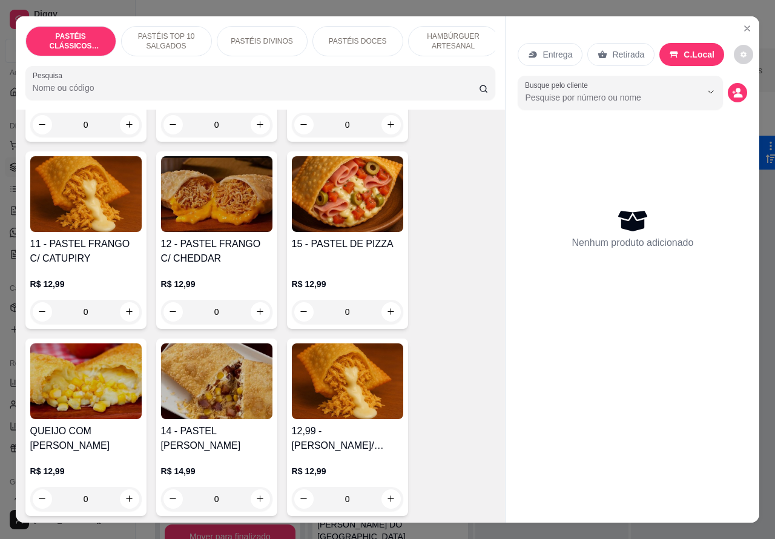
click at [384, 320] on div "0" at bounding box center [347, 312] width 111 height 24
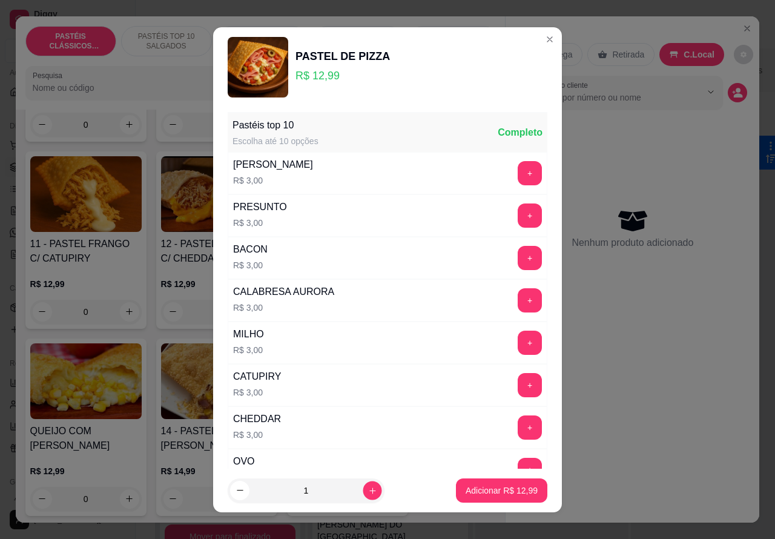
click at [363, 494] on button "increase-product-quantity" at bounding box center [372, 490] width 19 height 19
click at [481, 490] on p "Adicionar R$ 12,99" at bounding box center [502, 489] width 70 height 11
type input "1"
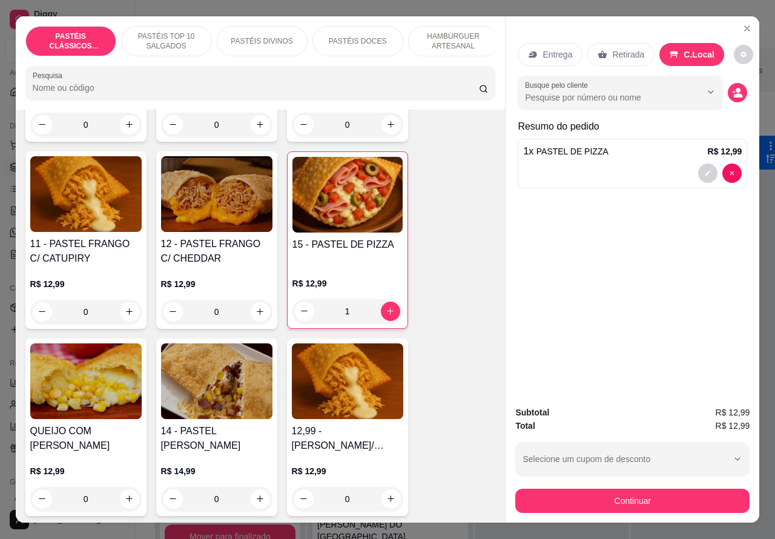
click at [635, 163] on div at bounding box center [632, 172] width 218 height 19
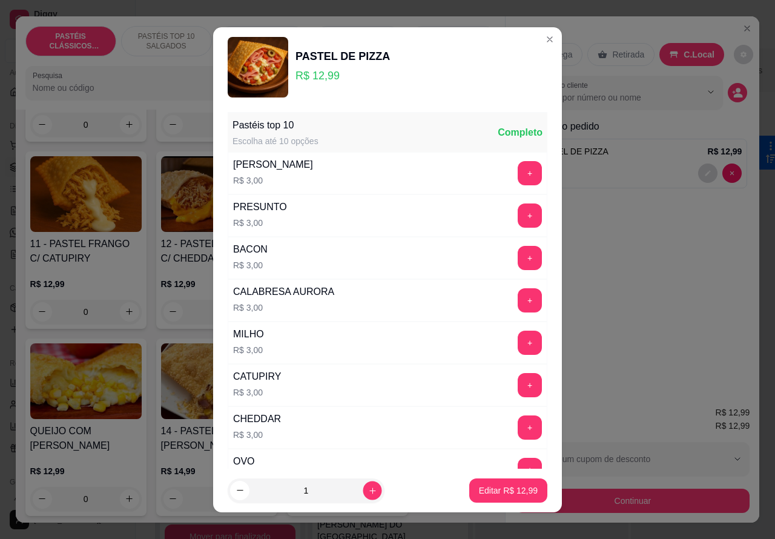
click at [368, 489] on icon "increase-product-quantity" at bounding box center [372, 489] width 9 height 9
type input "2"
click at [487, 493] on p "Editar R$ 25,98" at bounding box center [508, 490] width 59 height 12
type input "2"
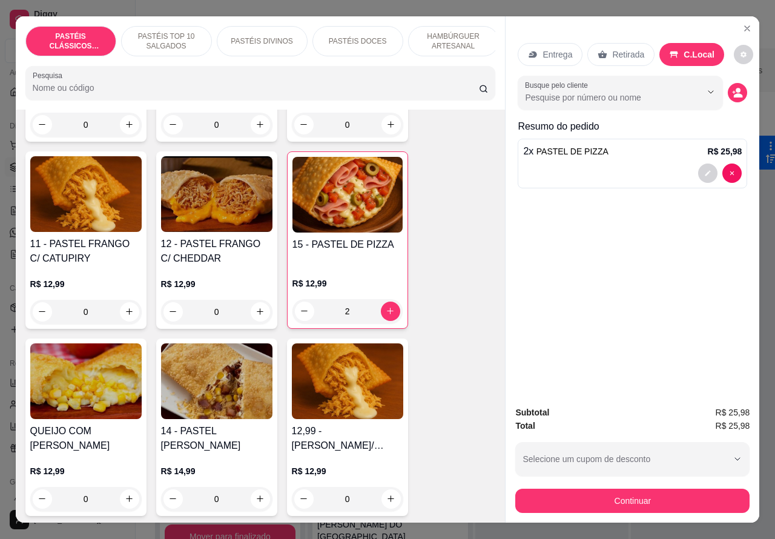
click at [360, 232] on img at bounding box center [347, 195] width 110 height 76
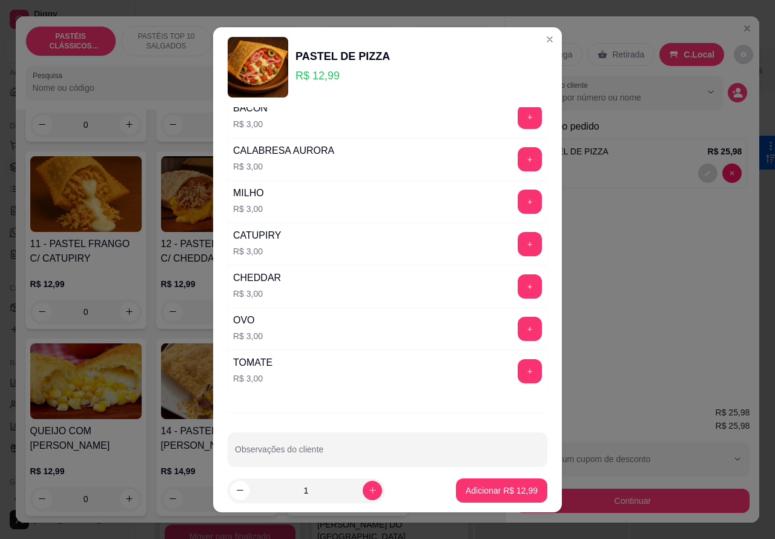
scroll to position [158, 0]
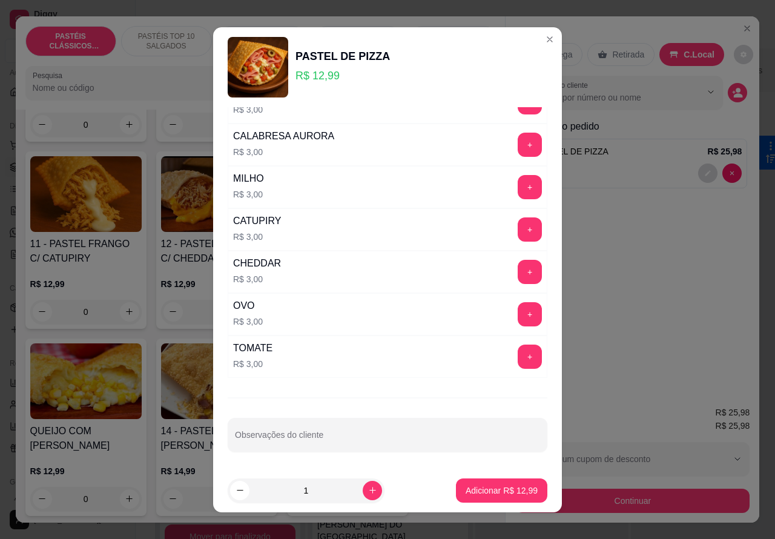
click at [334, 441] on input "Observações do cliente" at bounding box center [387, 439] width 305 height 12
click at [313, 436] on div "Observações do cliente" at bounding box center [388, 435] width 320 height 34
type input "2"
type input "2 SEM TOMATEEE"
click at [495, 478] on div "Adicionar R$ 12,99" at bounding box center [501, 490] width 91 height 24
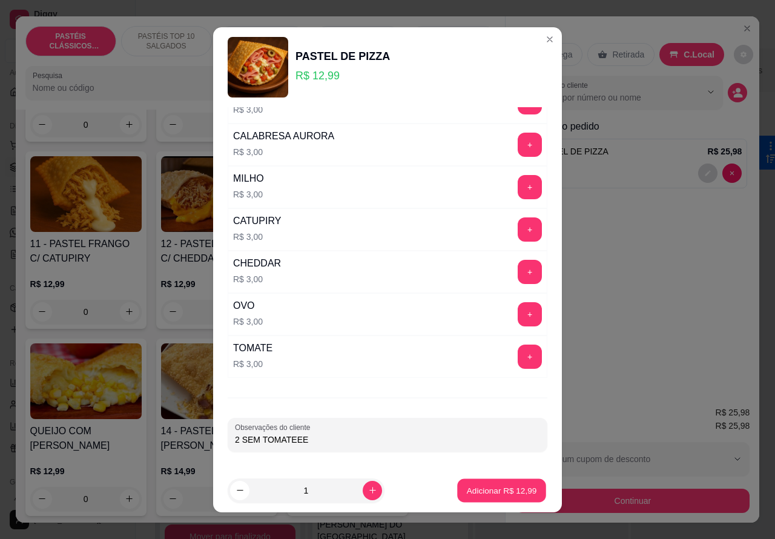
click at [477, 497] on button "Adicionar R$ 12,99" at bounding box center [501, 490] width 89 height 24
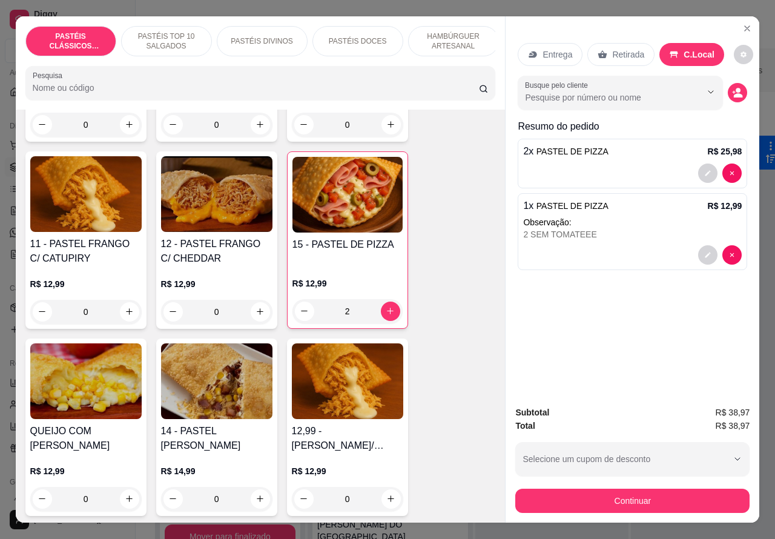
click at [523, 234] on div "2 SEM TOMATEEE" at bounding box center [632, 234] width 218 height 12
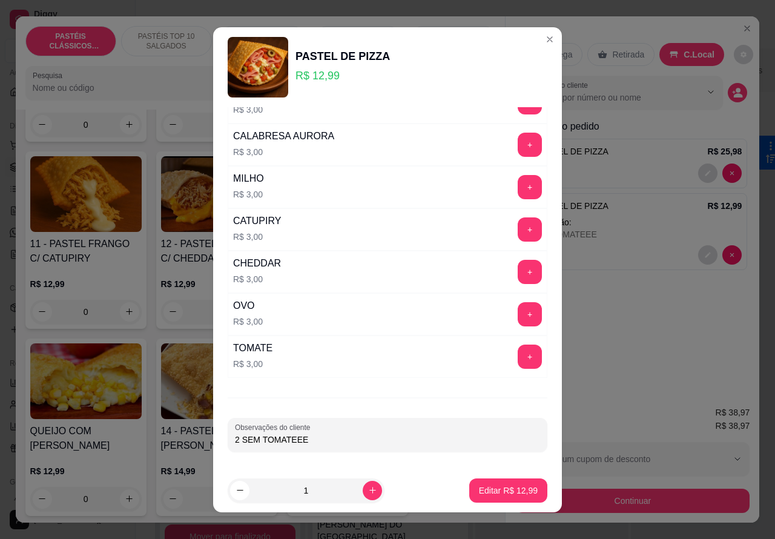
click at [236, 439] on input "2 SEM TOMATEEE" at bounding box center [387, 439] width 305 height 12
click at [324, 440] on input "2 SEM TOMATEEE" at bounding box center [387, 439] width 305 height 12
click at [236, 439] on input "2 SEM TOMATEEE"""""""" at bounding box center [387, 439] width 305 height 12
click at [235, 439] on input "2 SEM TOMATEEE"""""""" at bounding box center [387, 439] width 305 height 12
click at [235, 440] on input "2 SEM TOMATEEE"""""""" at bounding box center [387, 439] width 305 height 12
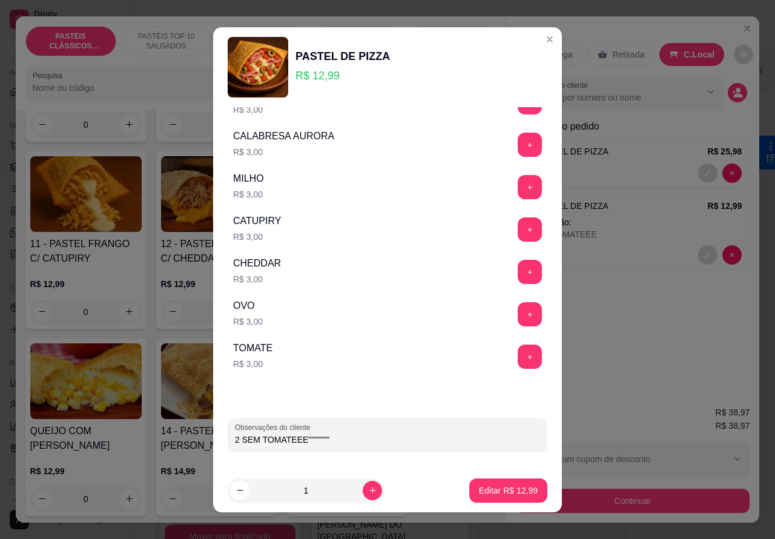
click at [235, 439] on input "2 SEM TOMATEEE"""""""" at bounding box center [387, 439] width 305 height 12
click at [409, 440] on input """""""""2 SEM TOMATEEE"""""""" at bounding box center [387, 439] width 305 height 12
type input """""""""2 SEM TOMATEEE""""""" VALDIR ESTA VINDO COMERR"
click at [504, 490] on p "Editar R$ 12,99" at bounding box center [507, 489] width 57 height 11
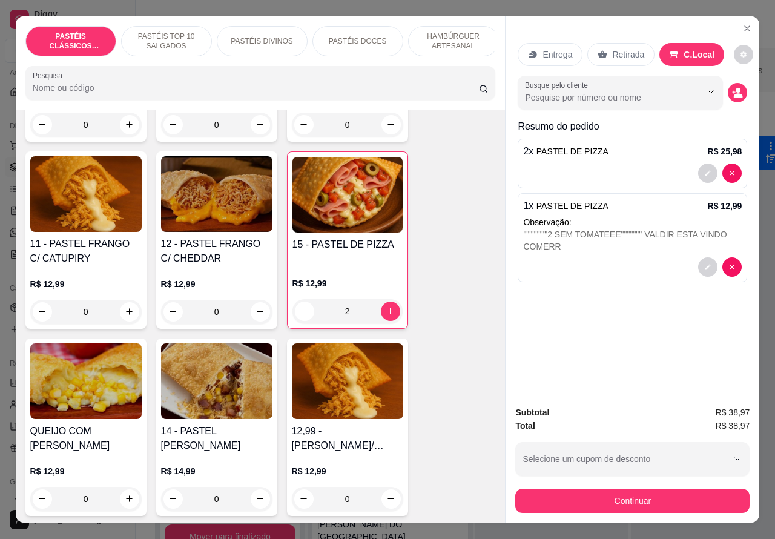
click at [642, 216] on p "Observação:" at bounding box center [632, 222] width 218 height 12
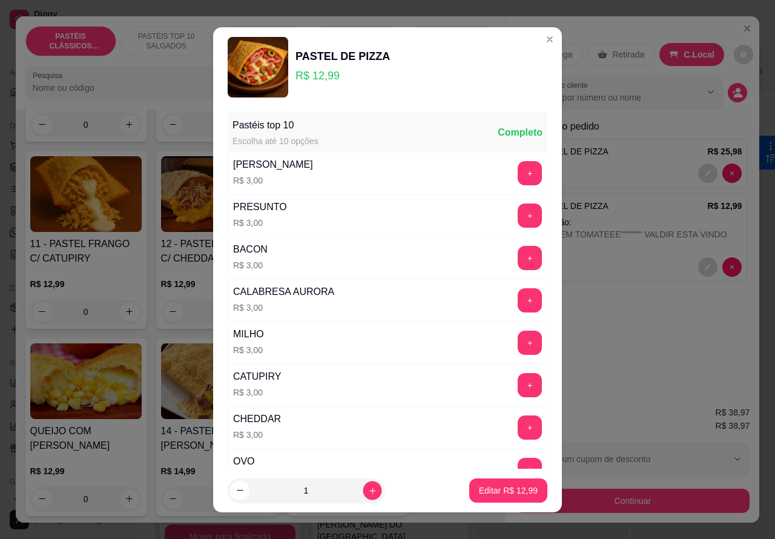
click at [368, 489] on icon "increase-product-quantity" at bounding box center [372, 489] width 9 height 9
type input "2"
click at [482, 485] on p "Editar R$ 25,98" at bounding box center [507, 489] width 57 height 11
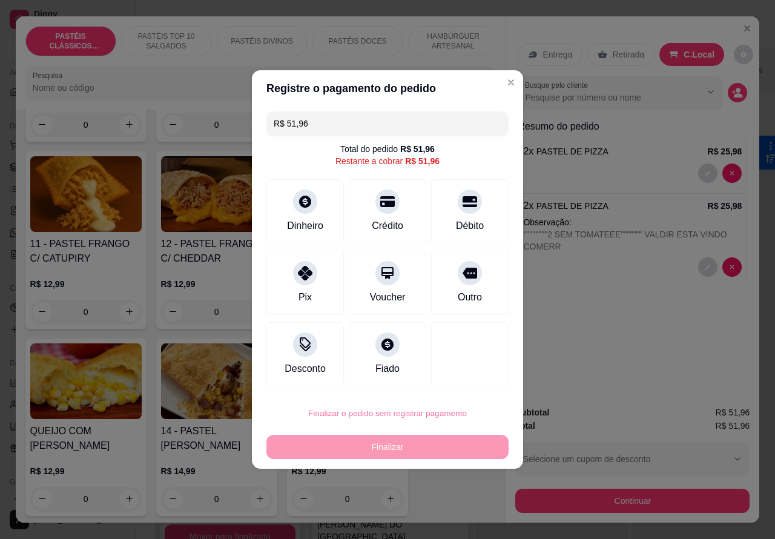
click at [477, 382] on button "Confirmar" at bounding box center [460, 378] width 45 height 19
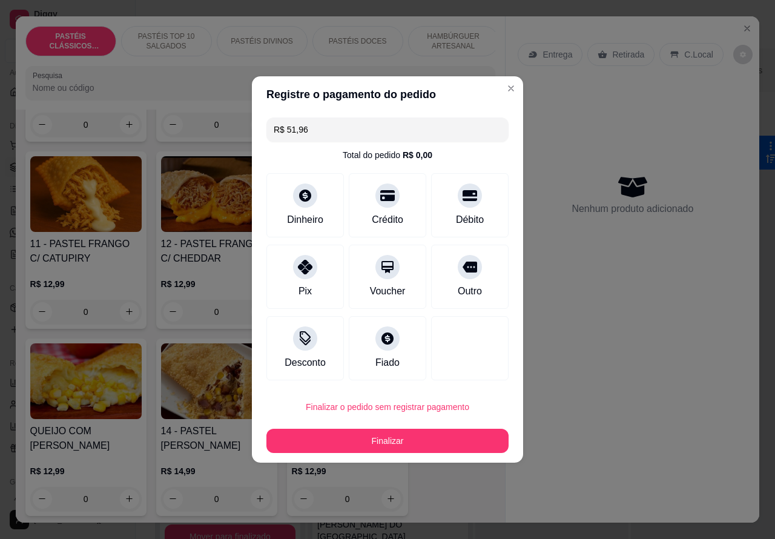
type input "0"
type input "R$ 0,00"
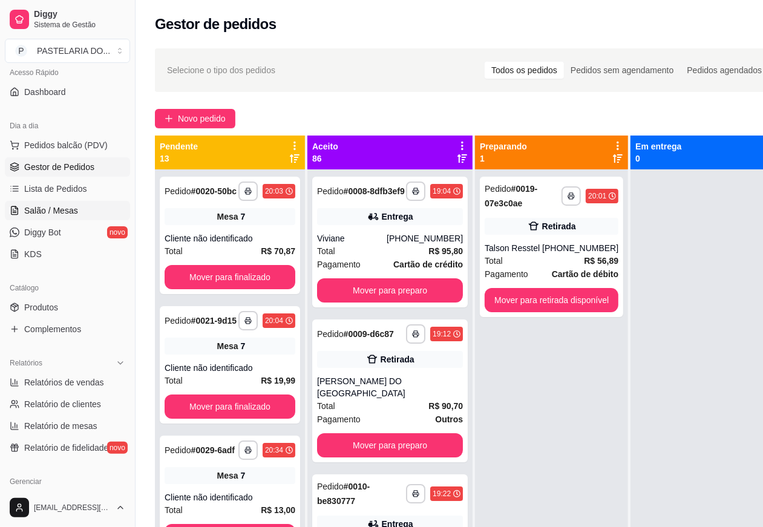
click at [80, 212] on link "Salão / Mesas" at bounding box center [67, 210] width 125 height 19
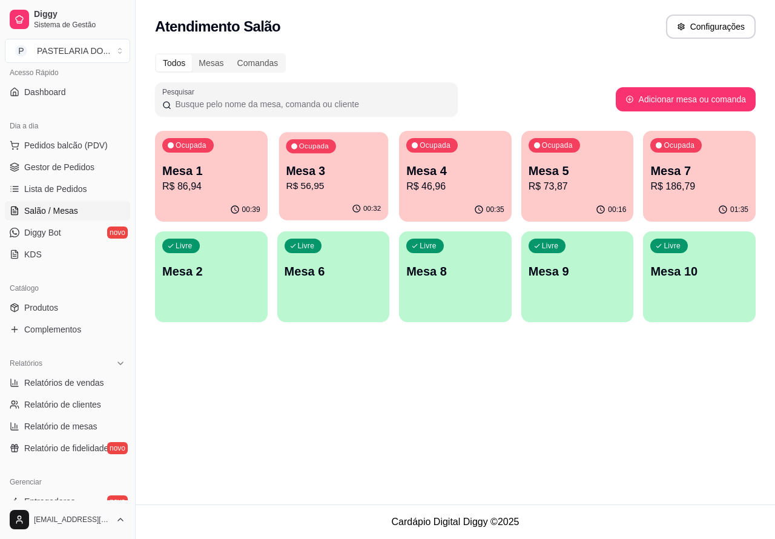
click at [353, 188] on p "R$ 56,95" at bounding box center [333, 186] width 95 height 14
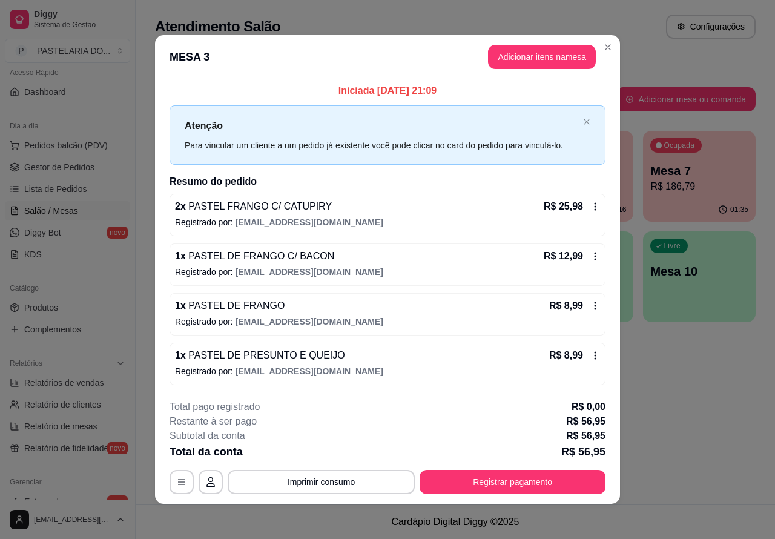
click at [536, 56] on div "Nenhum produto adicionado" at bounding box center [634, 175] width 231 height 239
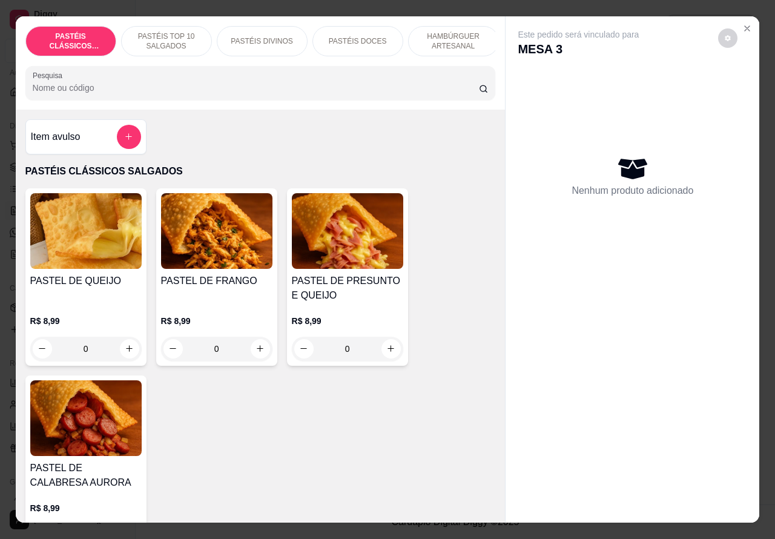
click at [371, 36] on p "PASTÉIS DOCES" at bounding box center [358, 41] width 58 height 10
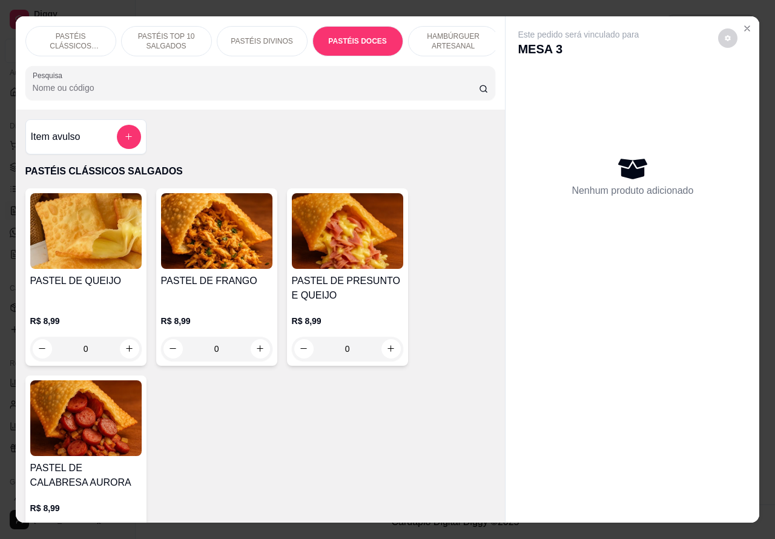
scroll to position [28, 0]
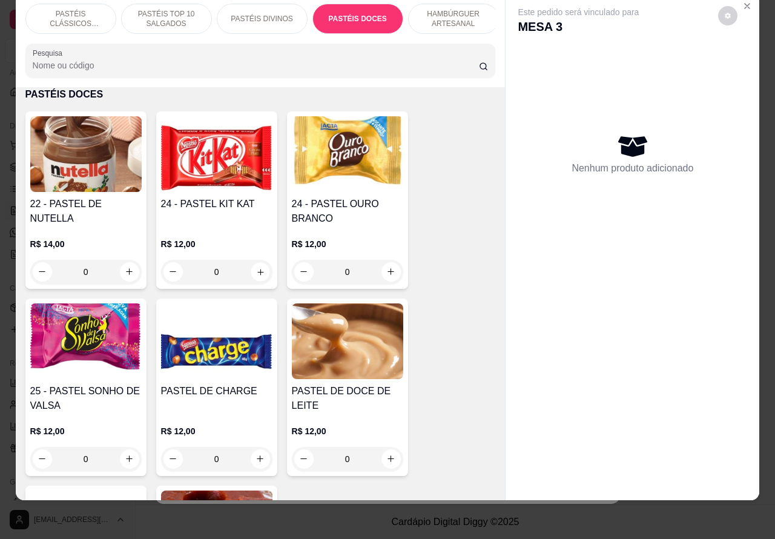
click at [257, 271] on icon "increase-product-quantity" at bounding box center [260, 272] width 6 height 6
type input "1"
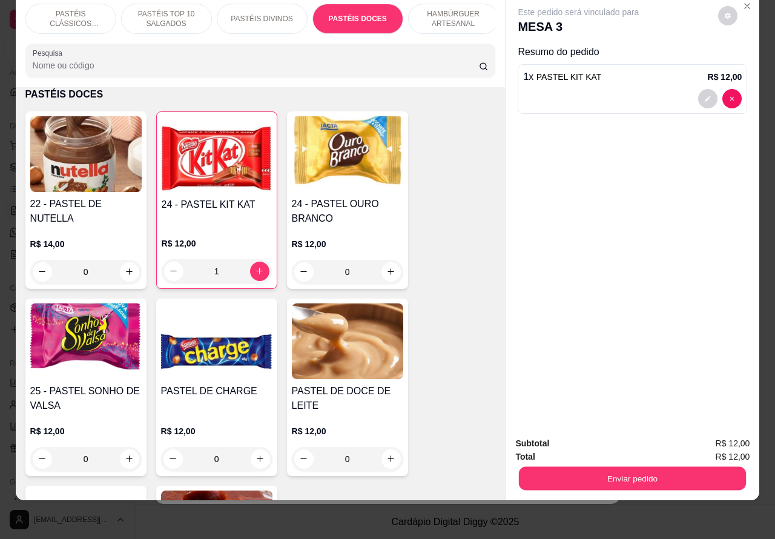
click at [630, 467] on button "Enviar pedido" at bounding box center [632, 479] width 227 height 24
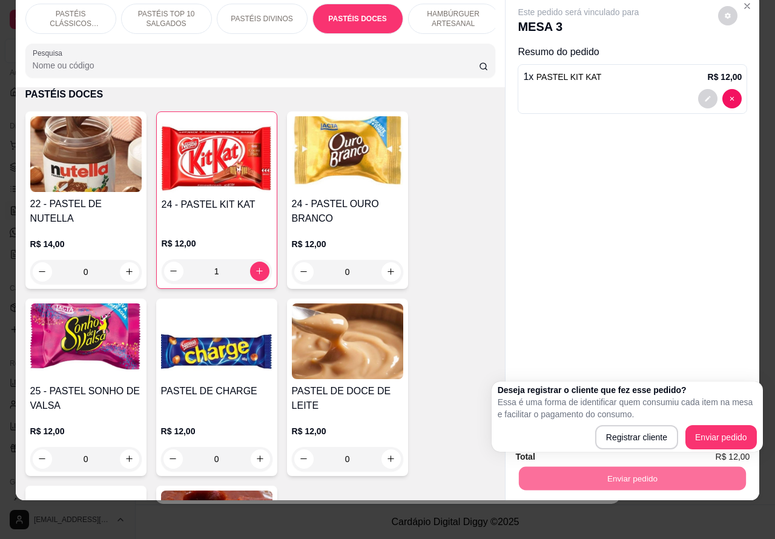
click at [710, 444] on button "Enviar pedido" at bounding box center [720, 437] width 71 height 24
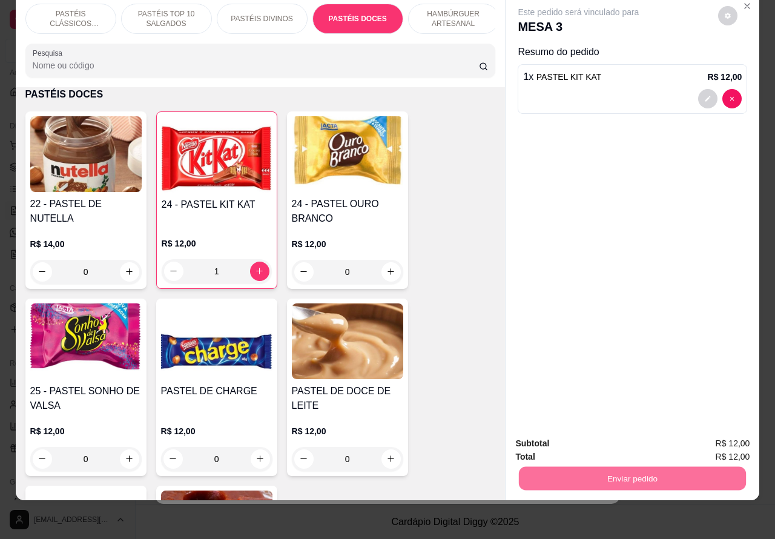
click at [715, 435] on button "Enviar pedido" at bounding box center [717, 437] width 68 height 23
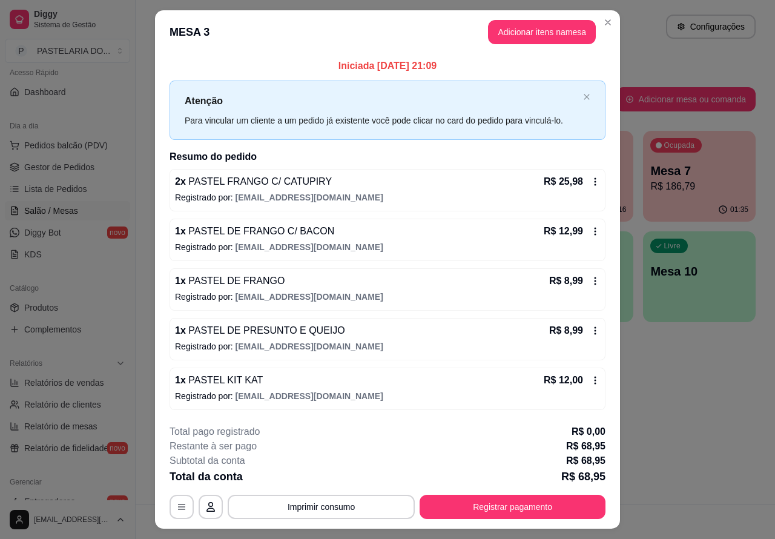
click at [80, 186] on span "Lista de Pedidos" at bounding box center [55, 189] width 63 height 12
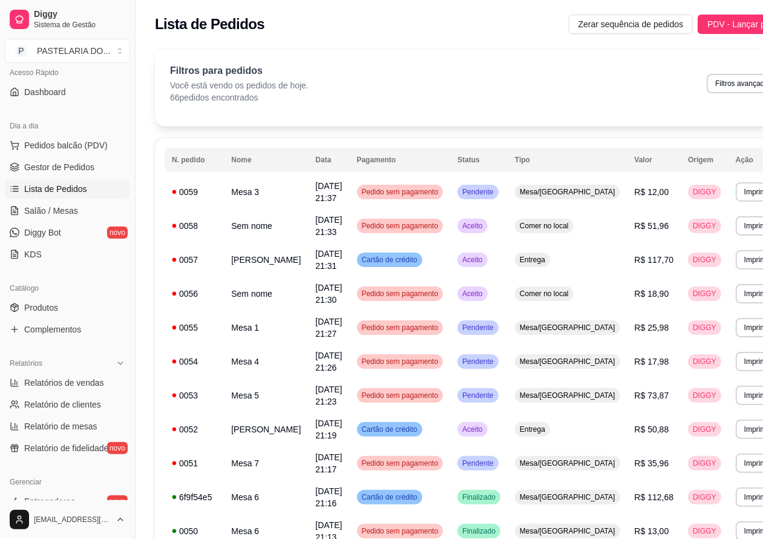
click at [80, 188] on span "Lista de Pedidos" at bounding box center [55, 189] width 63 height 12
click at [80, 210] on link "Salão / Mesas" at bounding box center [67, 210] width 125 height 19
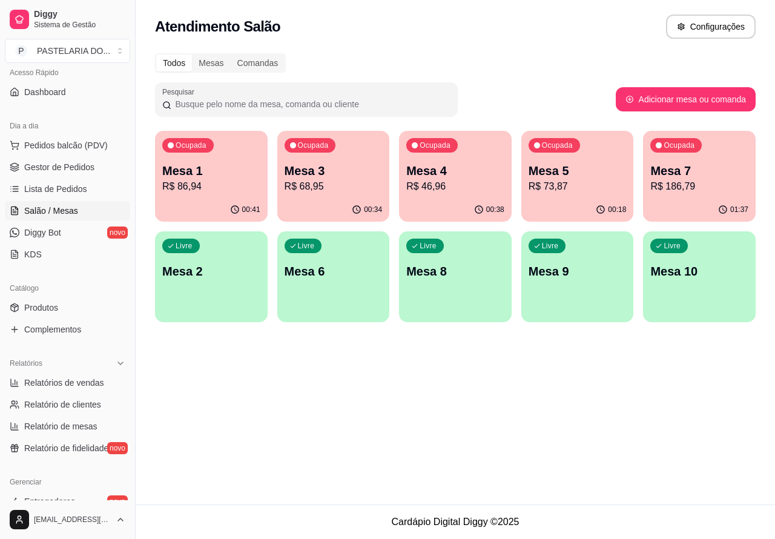
click at [215, 192] on p "R$ 86,94" at bounding box center [211, 186] width 98 height 15
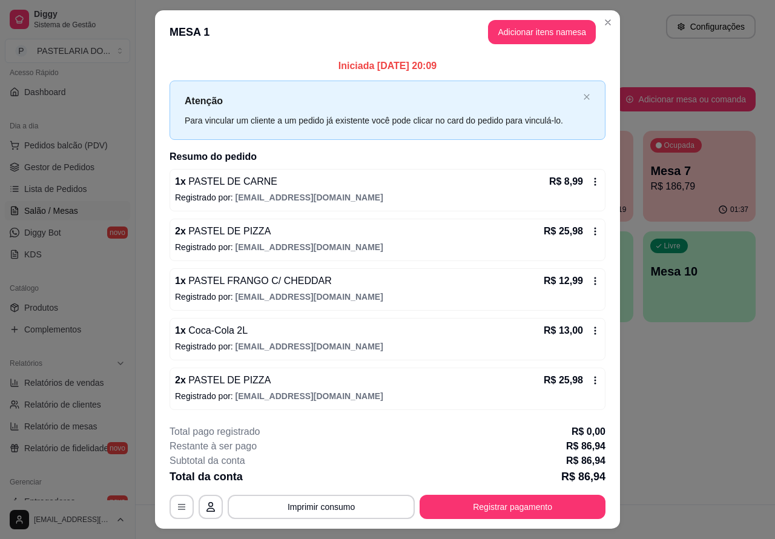
click at [601, 22] on div "Atendimento Salão Configurações" at bounding box center [455, 27] width 600 height 24
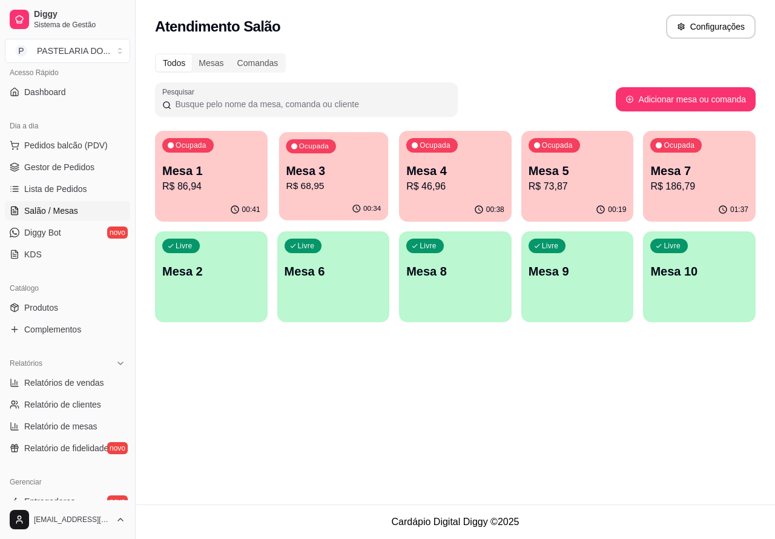
click at [370, 177] on p "Mesa 3" at bounding box center [333, 171] width 95 height 16
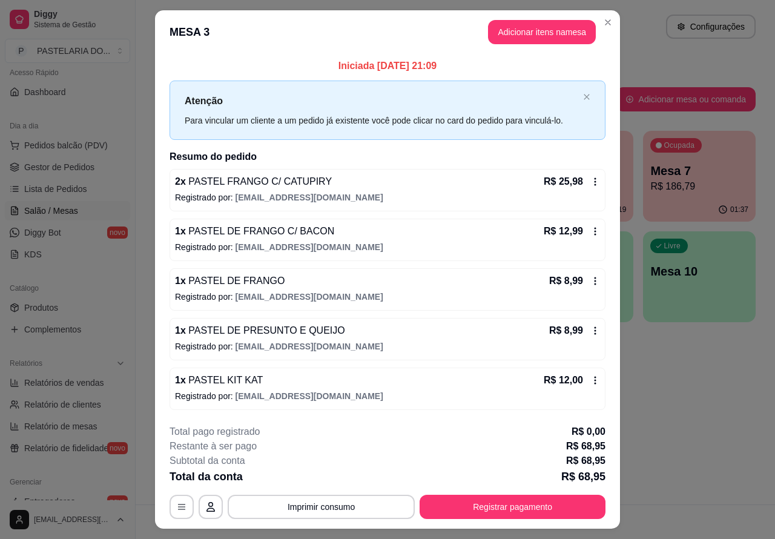
scroll to position [28, 0]
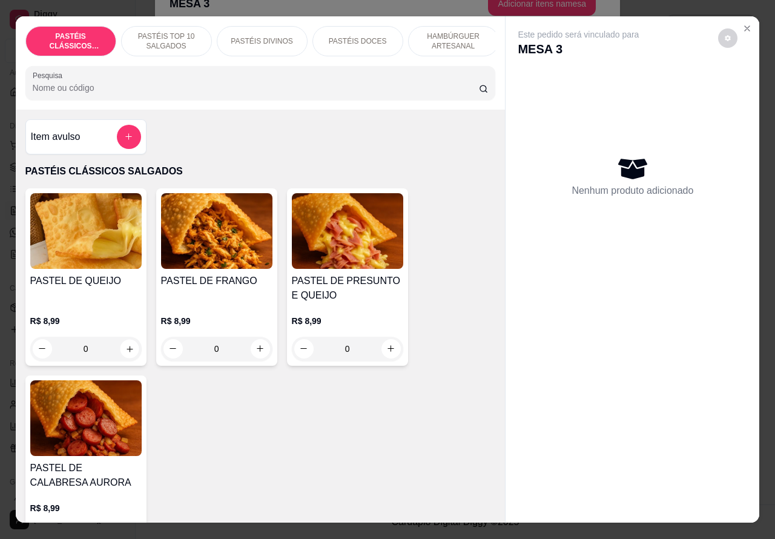
click at [126, 352] on icon "increase-product-quantity" at bounding box center [129, 349] width 6 height 6
type input "1"
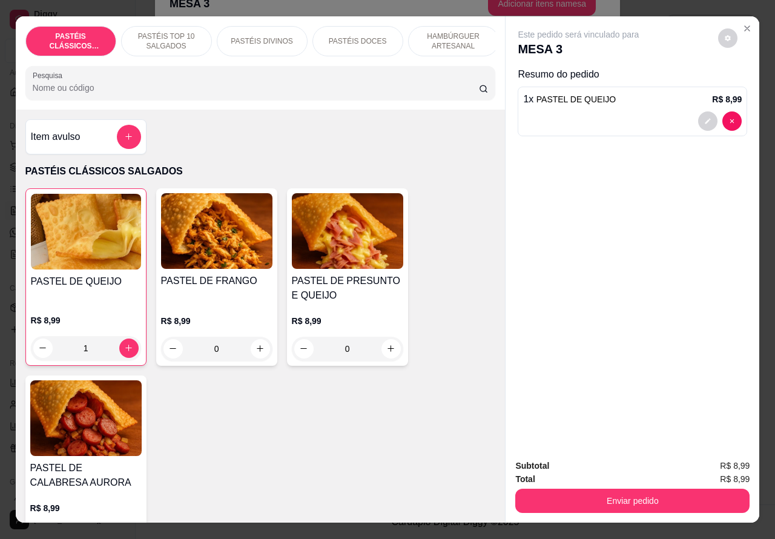
click at [613, 498] on button "Enviar pedido" at bounding box center [632, 500] width 234 height 24
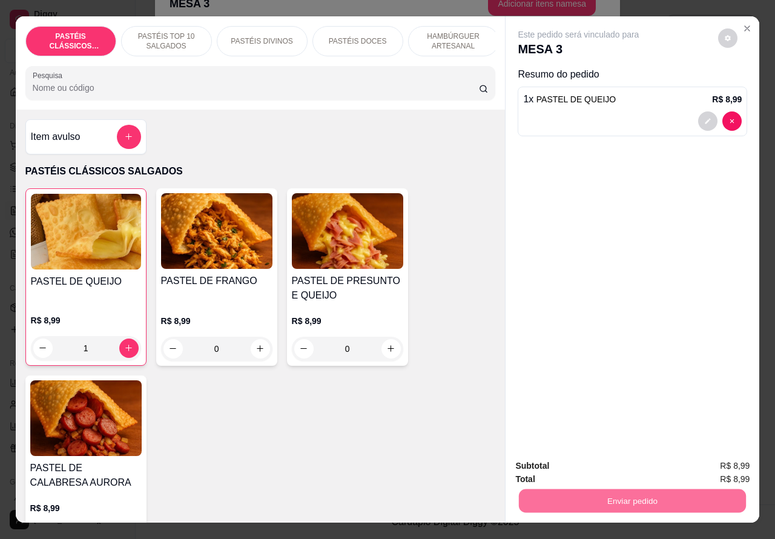
click at [712, 461] on button "Enviar pedido" at bounding box center [717, 465] width 67 height 22
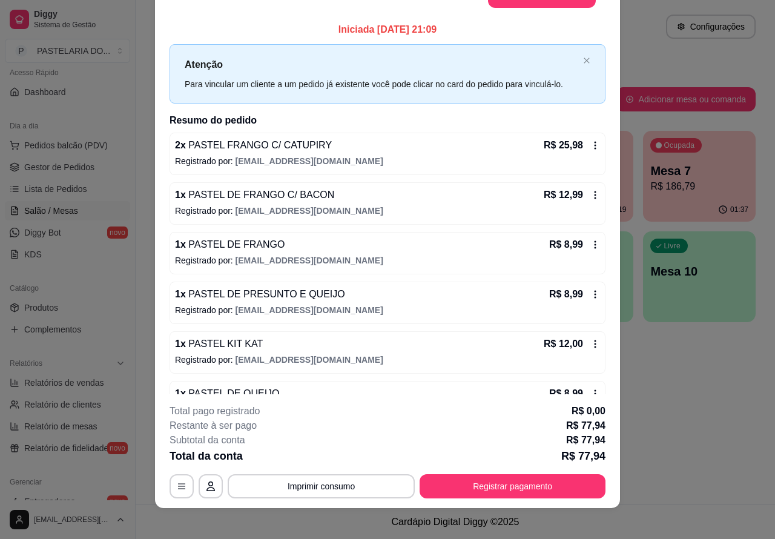
click at [689, 396] on div "Atendimento Salão Configurações Todos Mesas Comandas Pesquisar Adicionar mesa o…" at bounding box center [455, 252] width 639 height 504
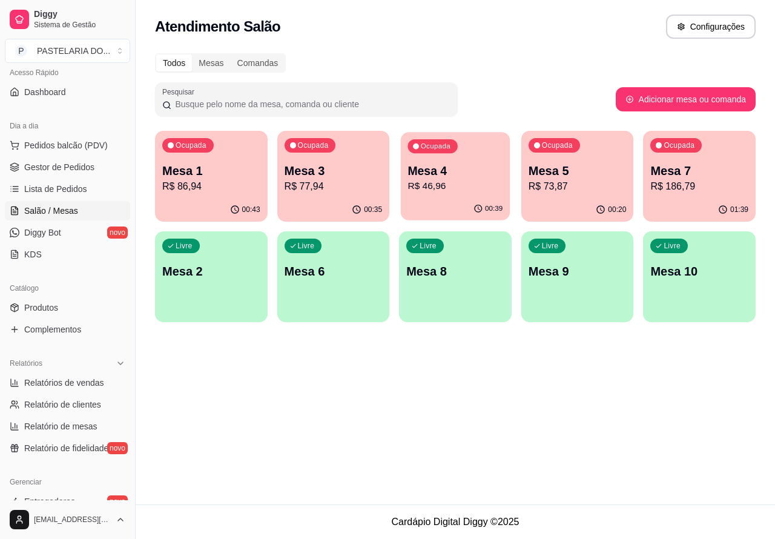
click at [476, 192] on p "R$ 46,96" at bounding box center [455, 186] width 95 height 14
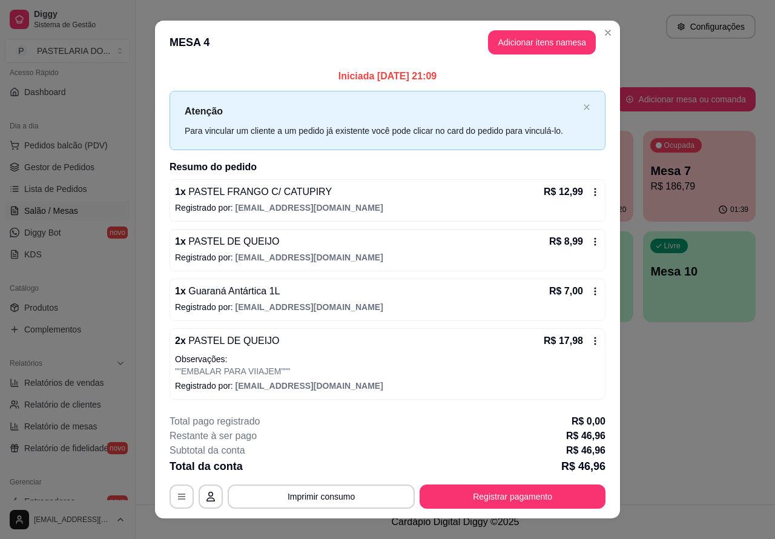
click at [346, 492] on button "Imprimir consumo" at bounding box center [321, 496] width 187 height 24
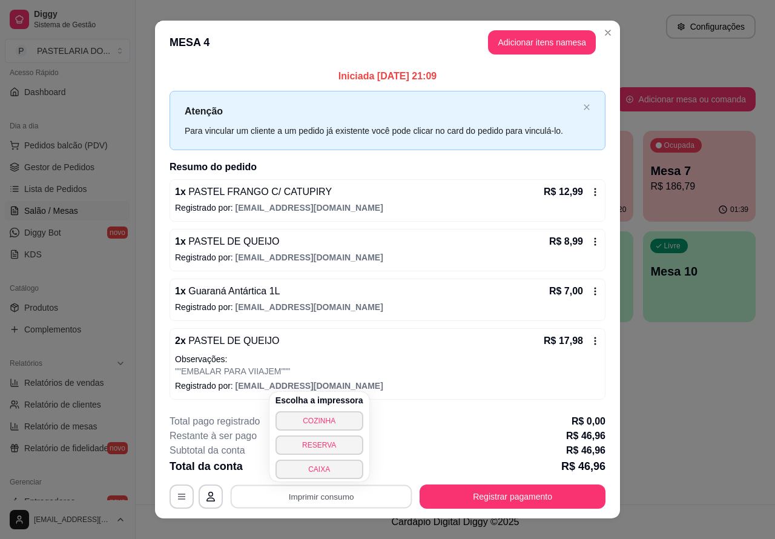
click at [338, 470] on button "CAIXA" at bounding box center [319, 468] width 88 height 19
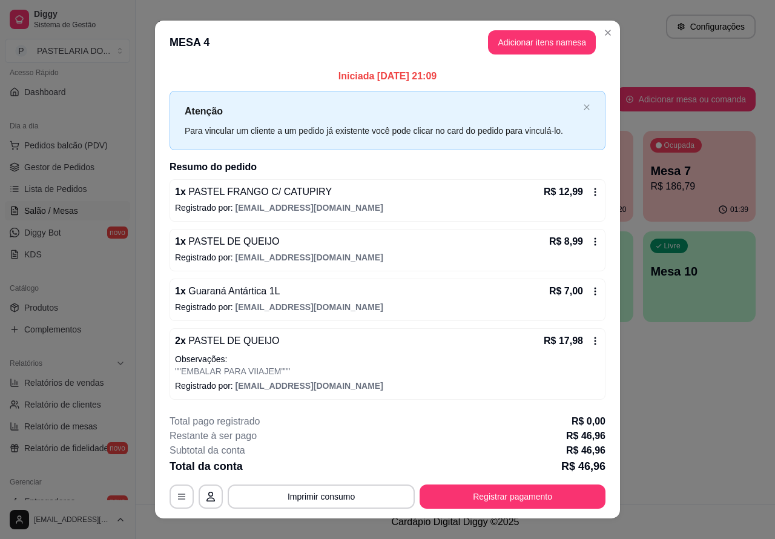
click at [669, 391] on div "Atendimento Salão Configurações Todos Mesas Comandas Pesquisar Adicionar mesa o…" at bounding box center [455, 252] width 639 height 504
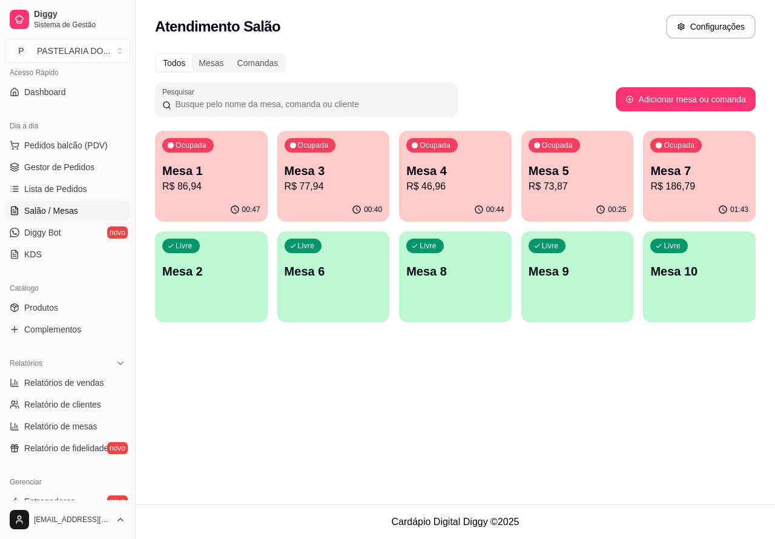
click at [355, 206] on icon "button" at bounding box center [357, 210] width 10 height 10
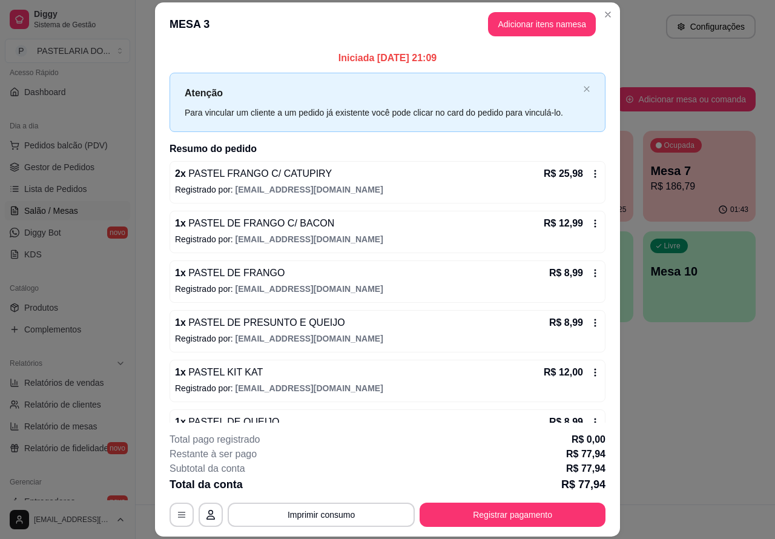
click at [678, 376] on div "Atendimento Salão Configurações Todos Mesas Comandas Pesquisar Adicionar mesa o…" at bounding box center [455, 252] width 639 height 504
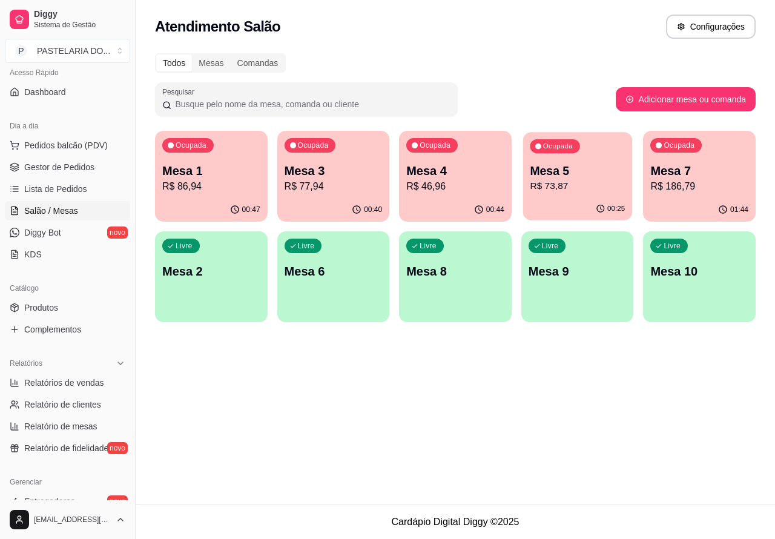
click at [589, 191] on p "R$ 73,87" at bounding box center [577, 186] width 95 height 14
click at [694, 390] on div "Atendimento Salão Configurações Todos Mesas Comandas Pesquisar Adicionar mesa o…" at bounding box center [455, 252] width 639 height 504
click at [715, 180] on p "R$ 186,79" at bounding box center [699, 186] width 98 height 15
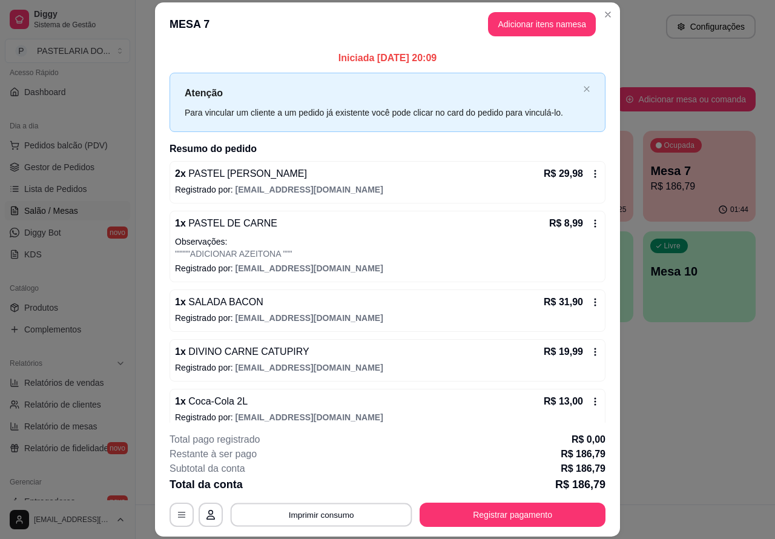
click at [349, 516] on button "Imprimir consumo" at bounding box center [322, 514] width 182 height 24
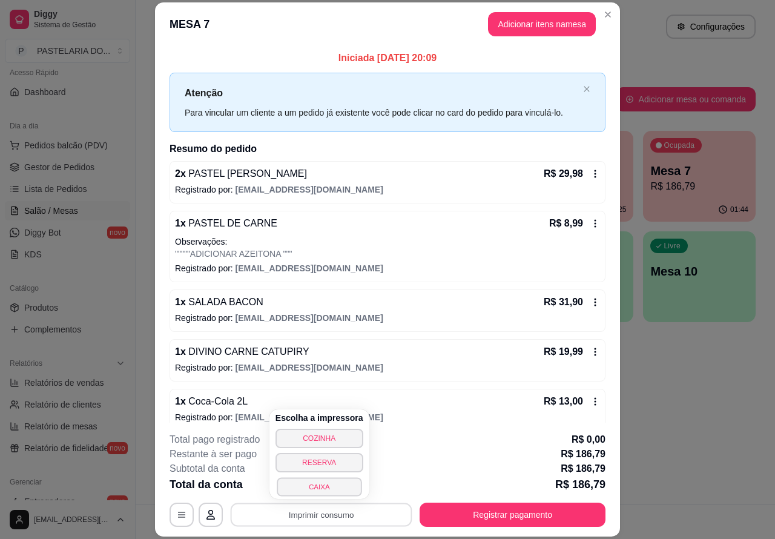
click at [325, 485] on button "CAIXA" at bounding box center [319, 486] width 85 height 19
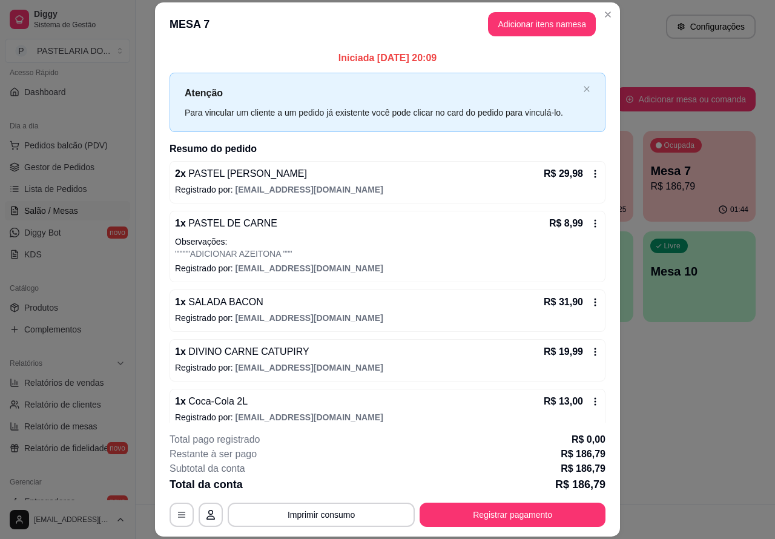
click at [661, 427] on div "Atendimento Salão Configurações Todos Mesas Comandas Pesquisar Adicionar mesa o…" at bounding box center [455, 252] width 639 height 504
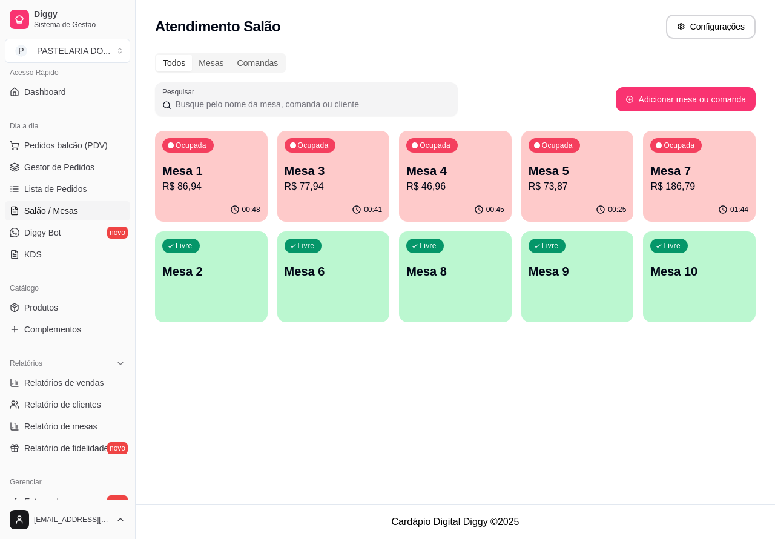
click at [696, 194] on div "Ocupada Mesa 7 R$ 186,79" at bounding box center [699, 164] width 113 height 67
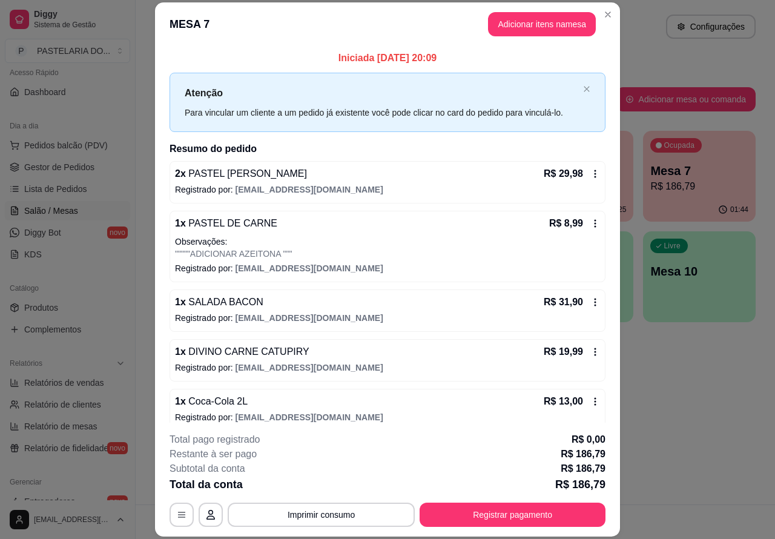
click at [714, 413] on div "Atendimento Salão Configurações Todos Mesas Comandas Pesquisar Adicionar mesa o…" at bounding box center [455, 252] width 639 height 504
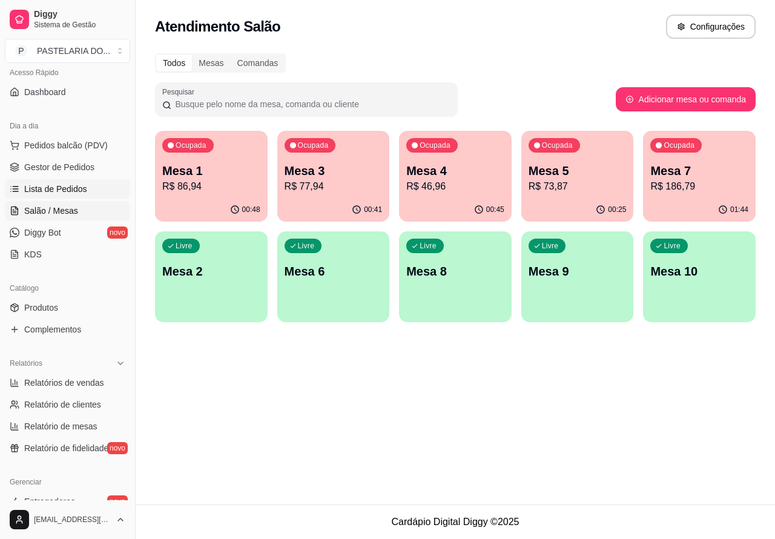
click at [77, 191] on span "Lista de Pedidos" at bounding box center [55, 189] width 63 height 12
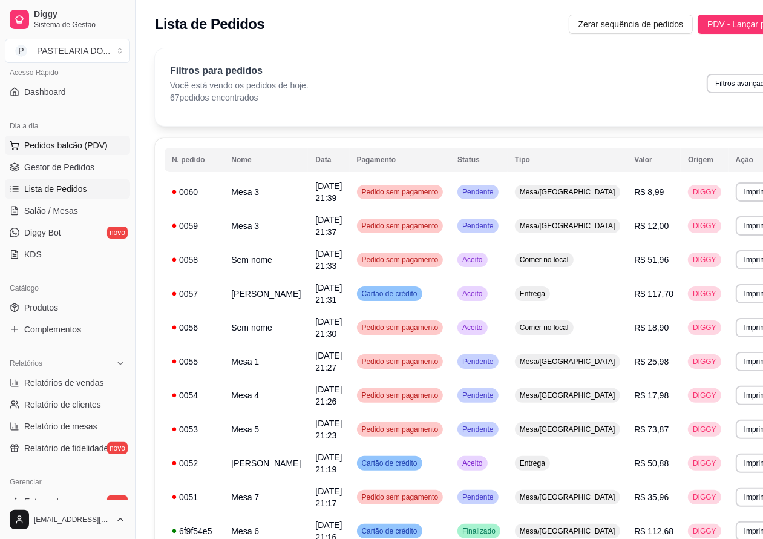
click at [85, 146] on span "Pedidos balcão (PDV)" at bounding box center [66, 145] width 84 height 12
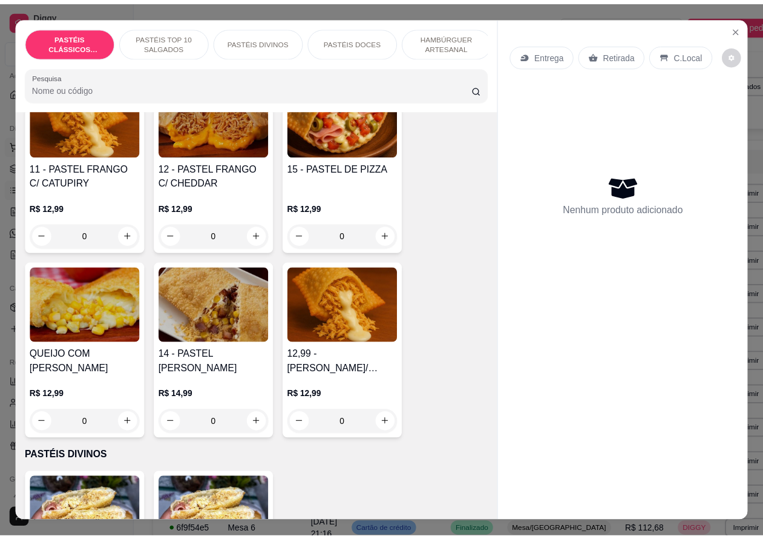
scroll to position [1079, 0]
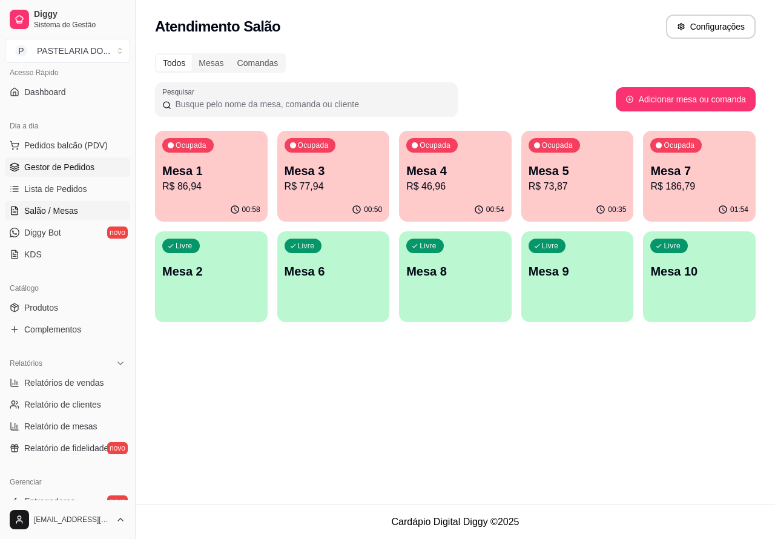
click at [112, 173] on link "Gestor de Pedidos" at bounding box center [67, 166] width 125 height 19
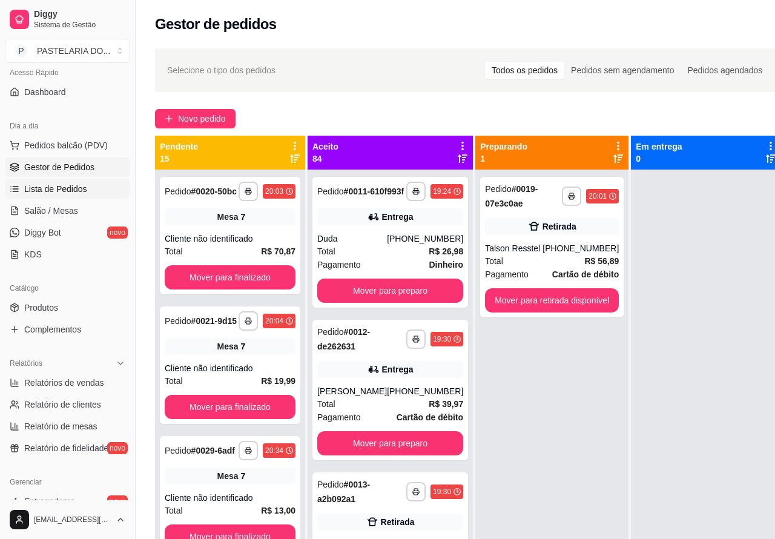
click at [65, 189] on span "Lista de Pedidos" at bounding box center [55, 189] width 63 height 12
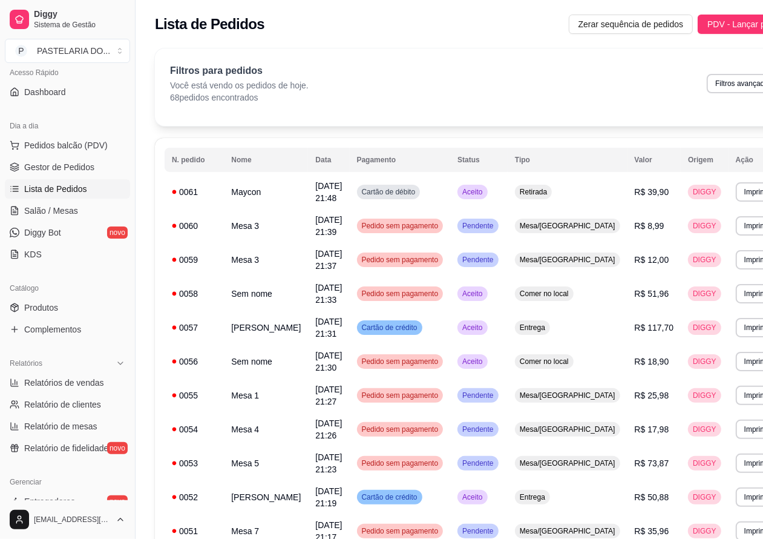
click at [65, 188] on span "Lista de Pedidos" at bounding box center [55, 189] width 63 height 12
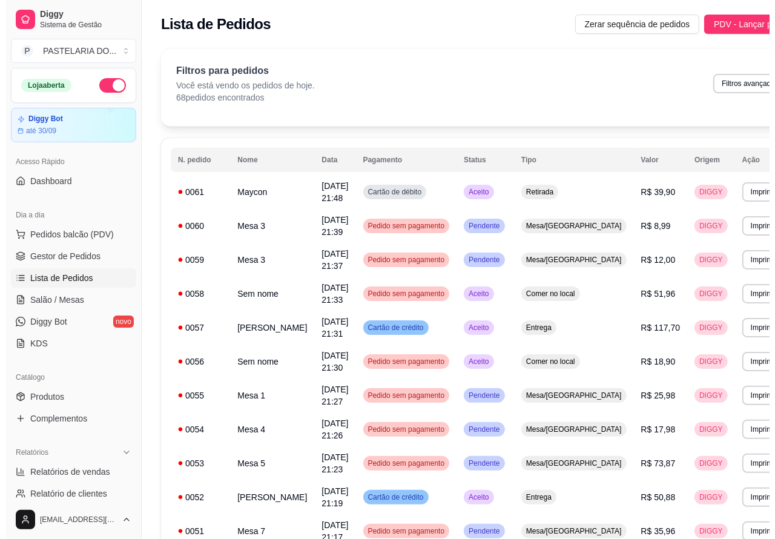
scroll to position [89, 0]
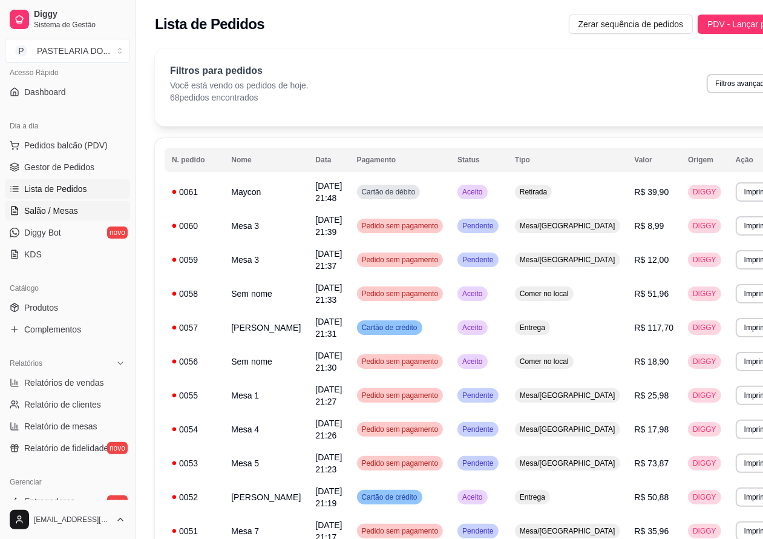
click at [82, 206] on link "Salão / Mesas" at bounding box center [67, 210] width 125 height 19
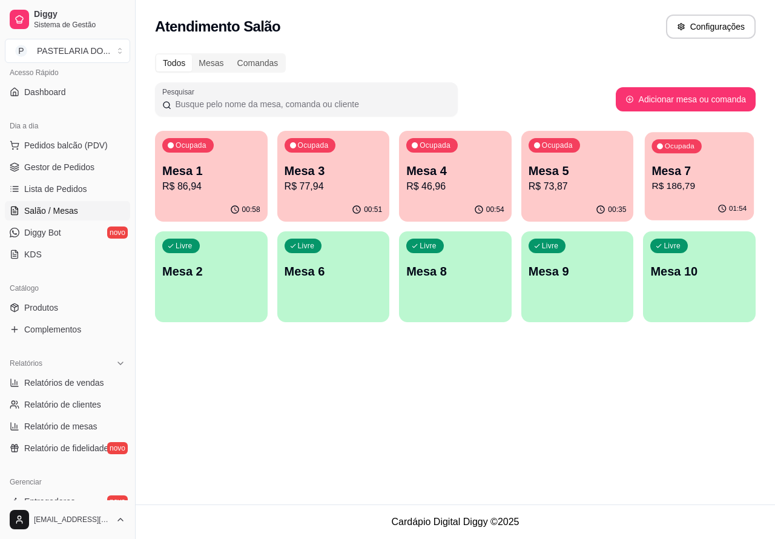
click at [697, 189] on p "R$ 186,79" at bounding box center [699, 186] width 95 height 14
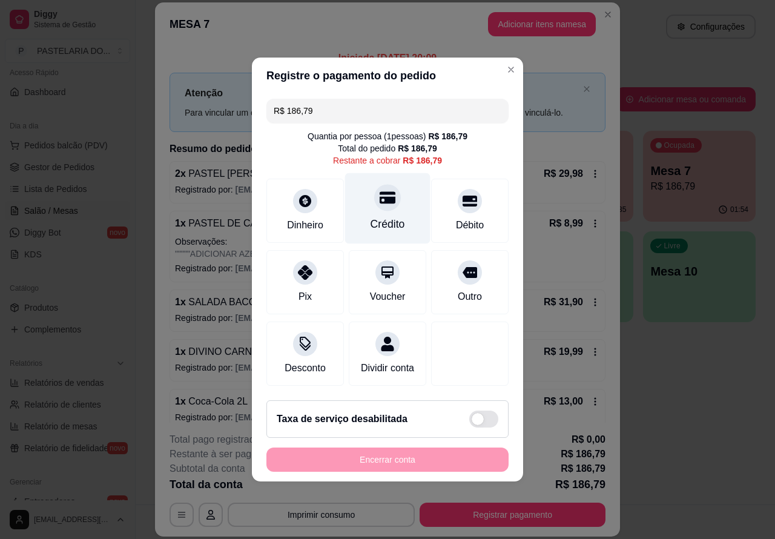
click at [392, 195] on div at bounding box center [387, 197] width 27 height 27
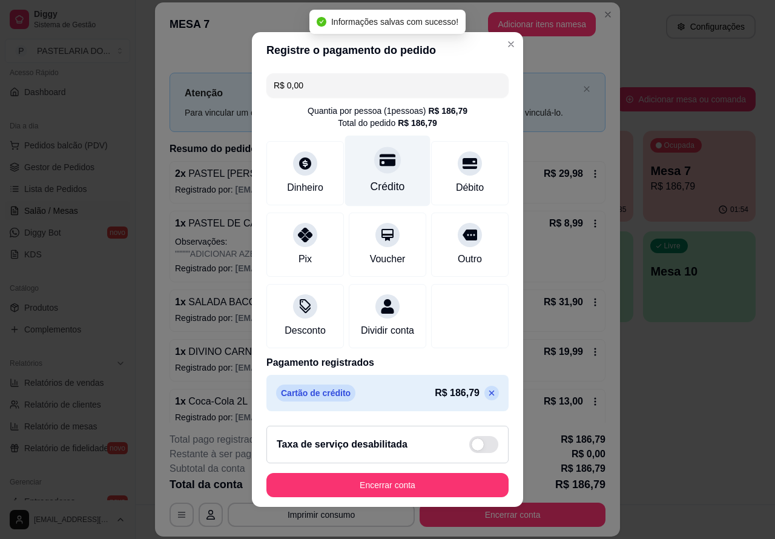
type input "R$ 0,00"
click at [397, 497] on button "Encerrar conta" at bounding box center [387, 485] width 242 height 24
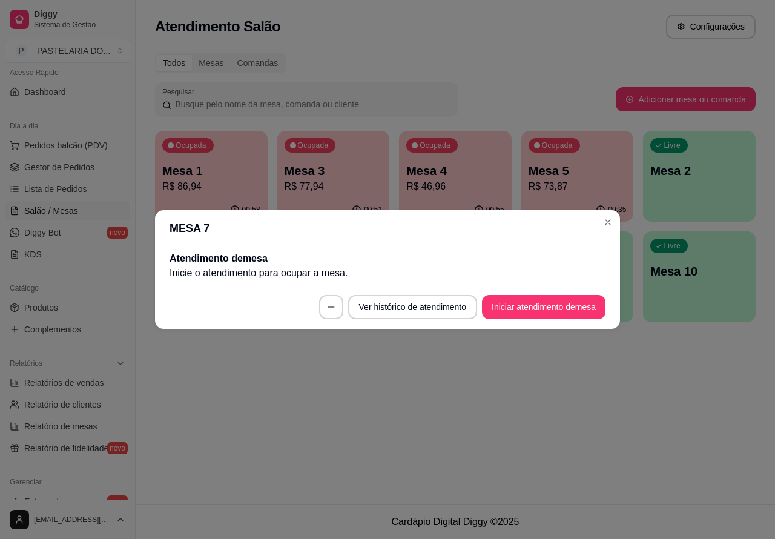
click at [640, 419] on div "Atendimento Salão Configurações Todos Mesas Comandas Pesquisar Adicionar mesa o…" at bounding box center [455, 252] width 639 height 504
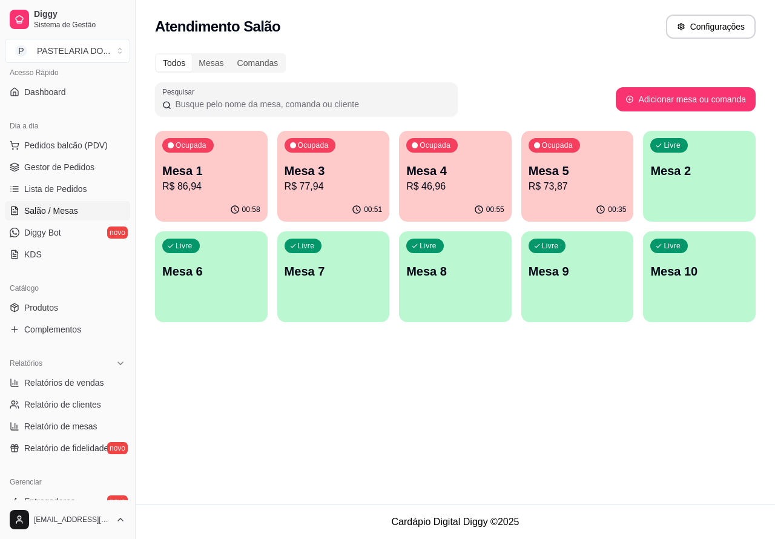
click at [445, 172] on p "Mesa 4" at bounding box center [455, 170] width 98 height 17
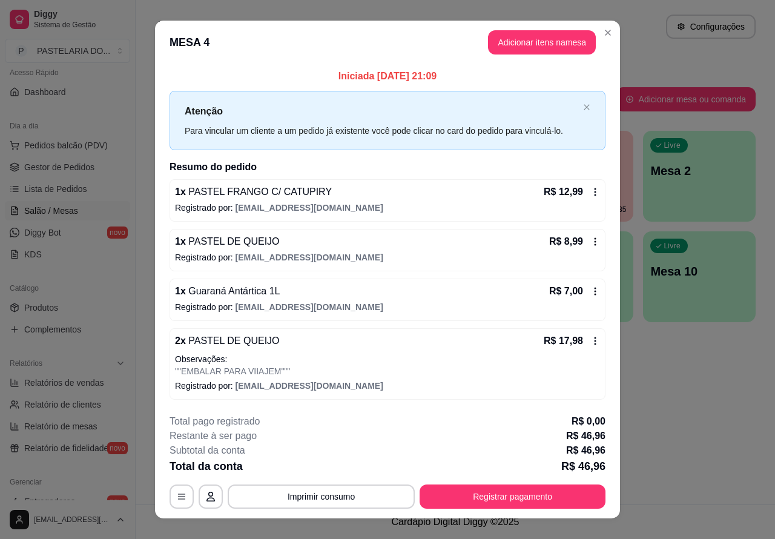
scroll to position [18, 0]
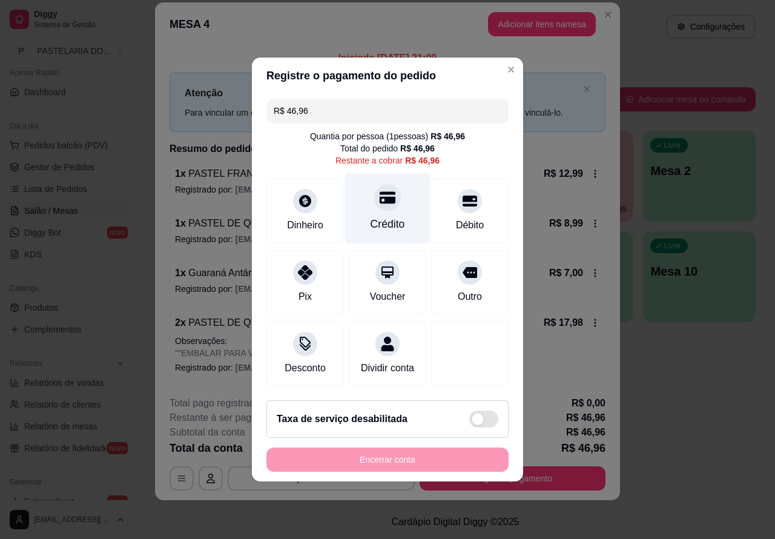
click at [379, 195] on icon at bounding box center [387, 197] width 16 height 16
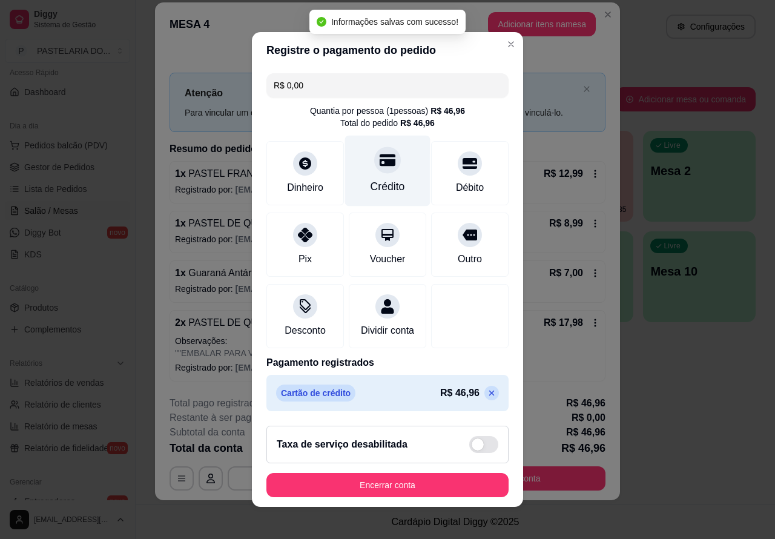
type input "R$ 0,00"
click at [398, 489] on button "Encerrar conta" at bounding box center [387, 485] width 242 height 24
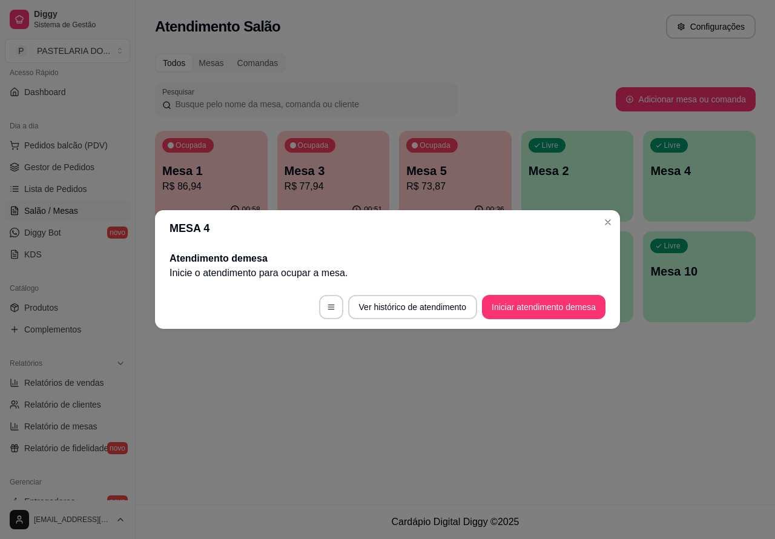
scroll to position [0, 0]
click at [642, 407] on div "Atendimento Salão Configurações Todos Mesas Comandas Pesquisar Adicionar mesa o…" at bounding box center [455, 252] width 639 height 504
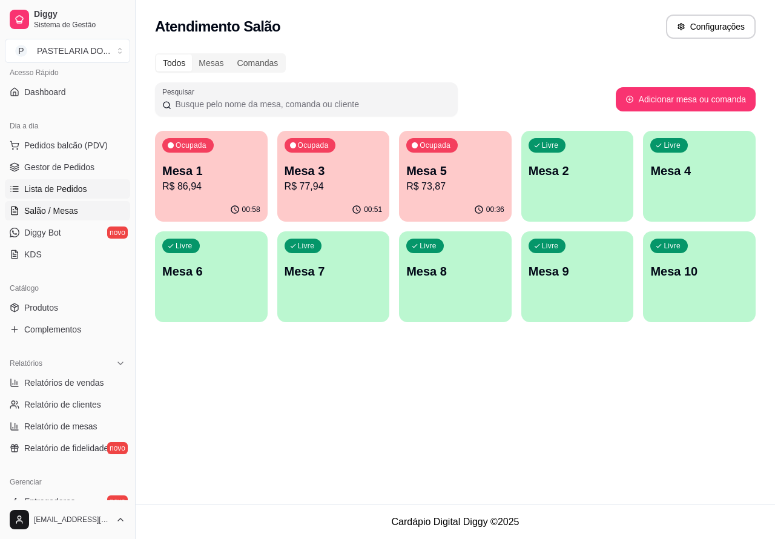
click at [84, 185] on span "Lista de Pedidos" at bounding box center [55, 189] width 63 height 12
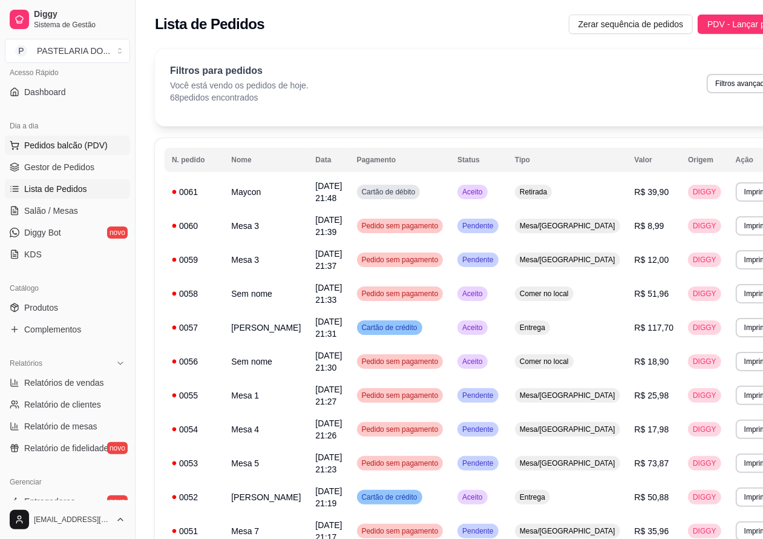
click at [82, 139] on span "Pedidos balcão (PDV)" at bounding box center [66, 145] width 84 height 12
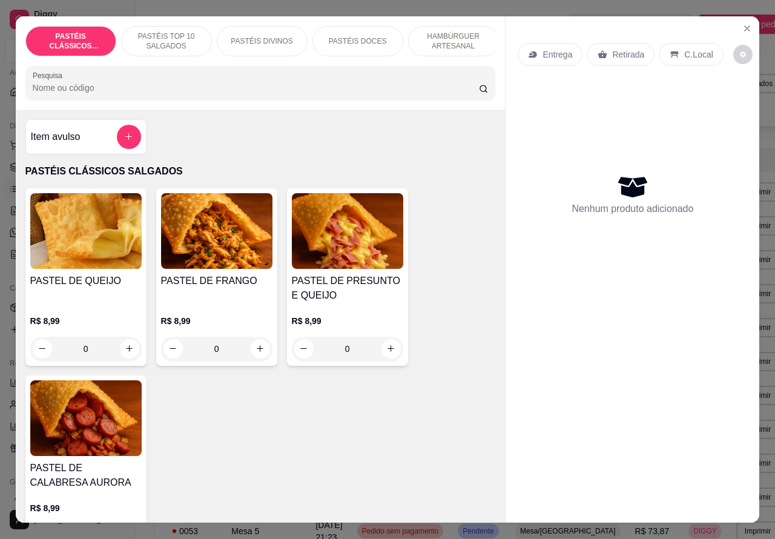
click at [687, 50] on p "C.Local" at bounding box center [698, 54] width 28 height 12
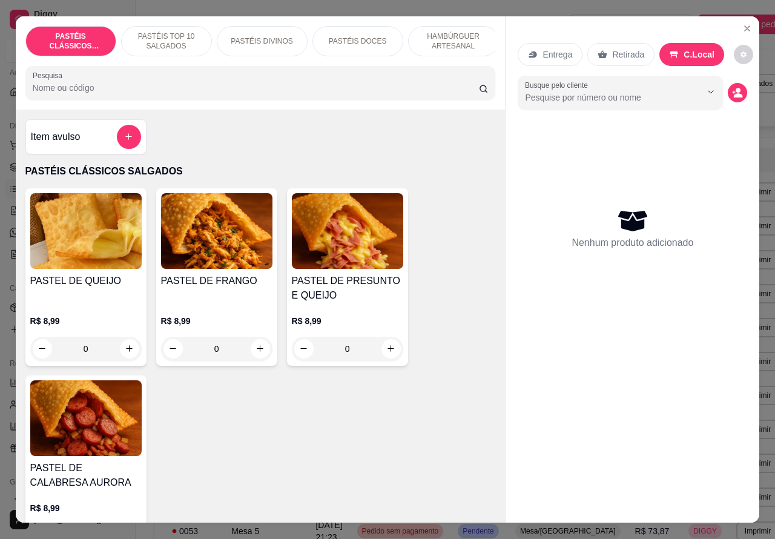
click at [453, 38] on p "HAMBÚRGUER ARTESANAL" at bounding box center [453, 40] width 70 height 19
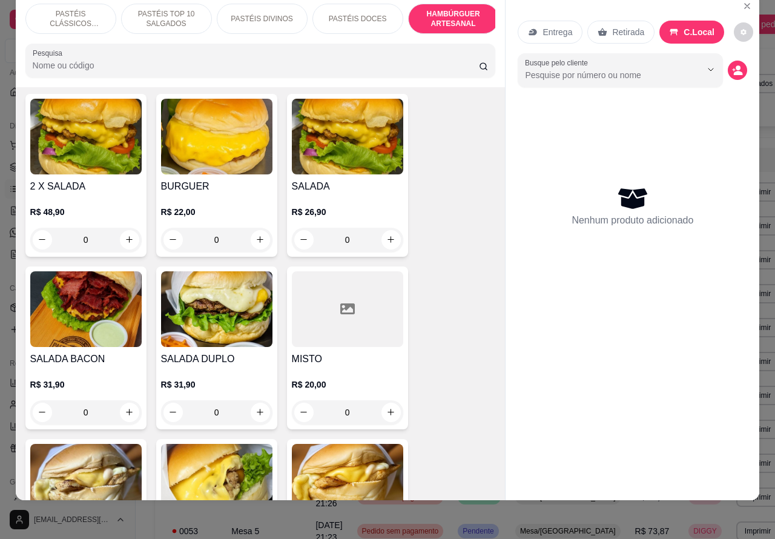
scroll to position [2229, 0]
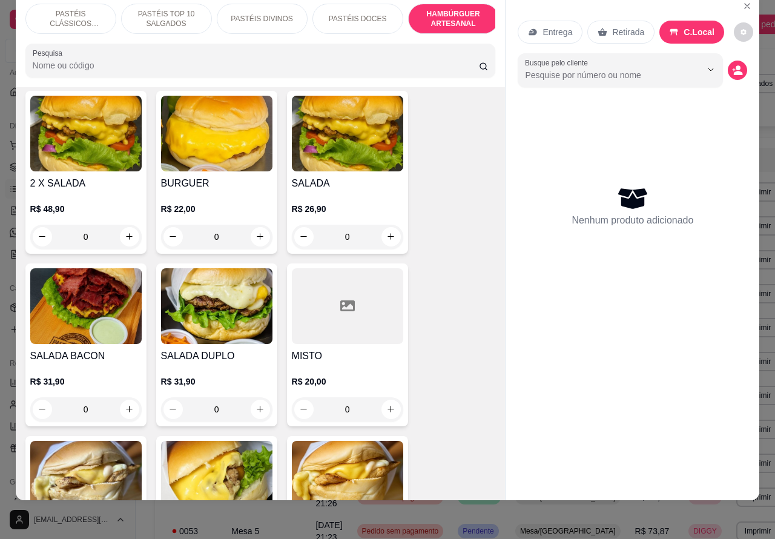
click at [340, 156] on img at bounding box center [347, 134] width 111 height 76
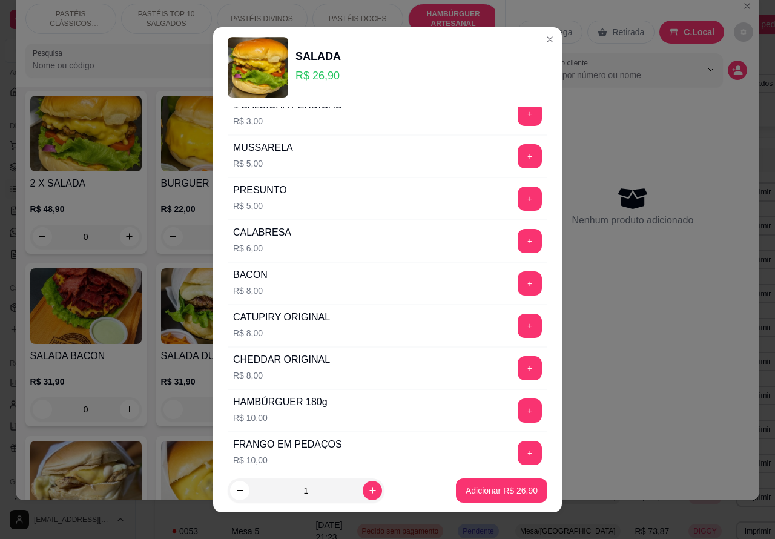
scroll to position [328, 0]
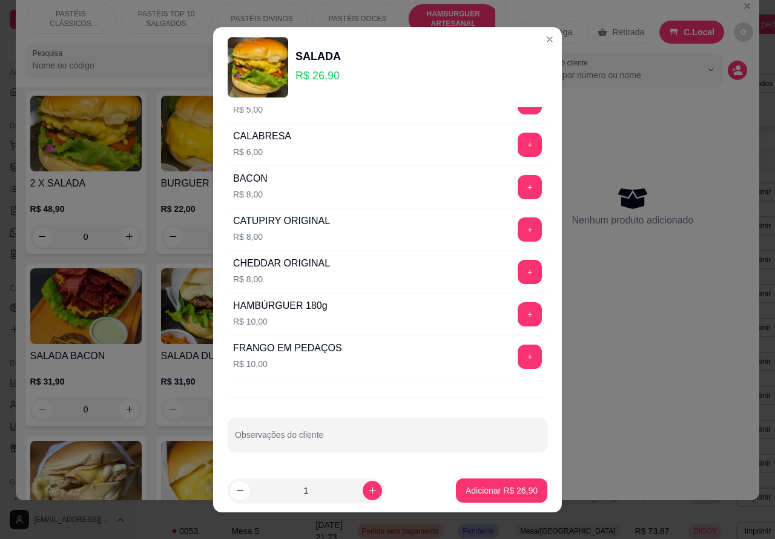
click at [345, 478] on input "1" at bounding box center [305, 490] width 113 height 24
click at [290, 439] on div "Observações do cliente" at bounding box center [388, 435] width 320 height 34
type input """"""SEM CEBOLA"""""""
click at [484, 493] on p "Adicionar R$ 26,90" at bounding box center [501, 490] width 72 height 12
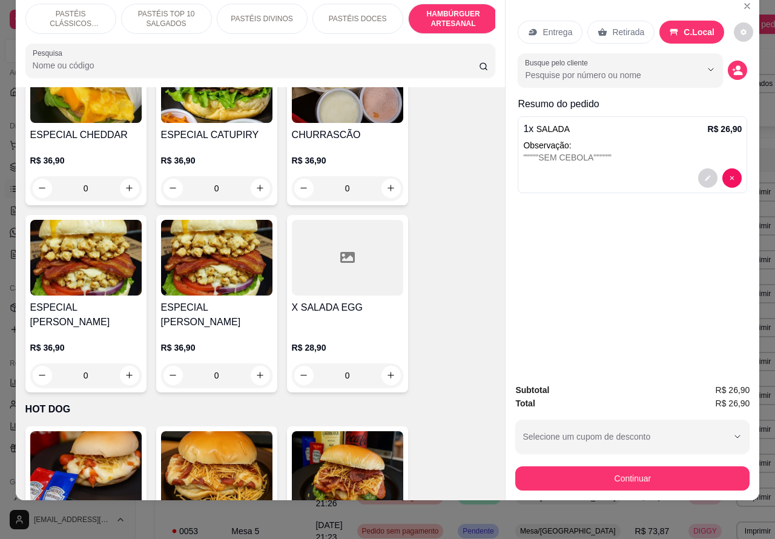
scroll to position [2672, 0]
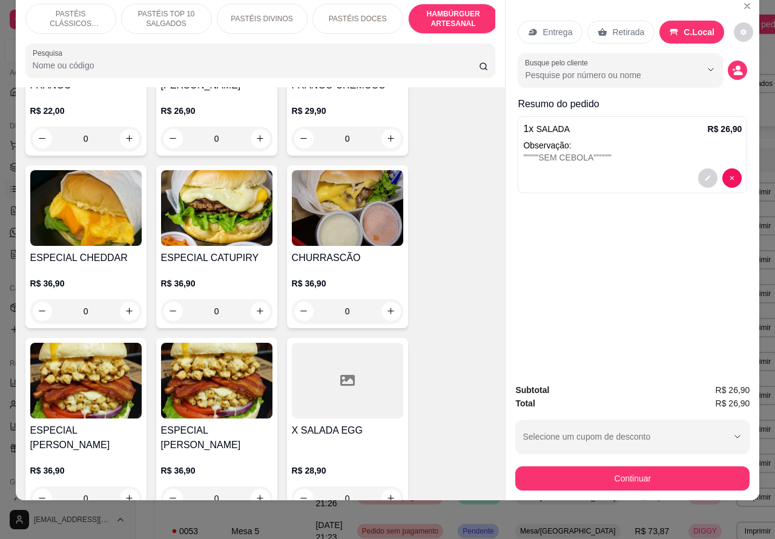
click at [383, 299] on div "0" at bounding box center [347, 311] width 111 height 24
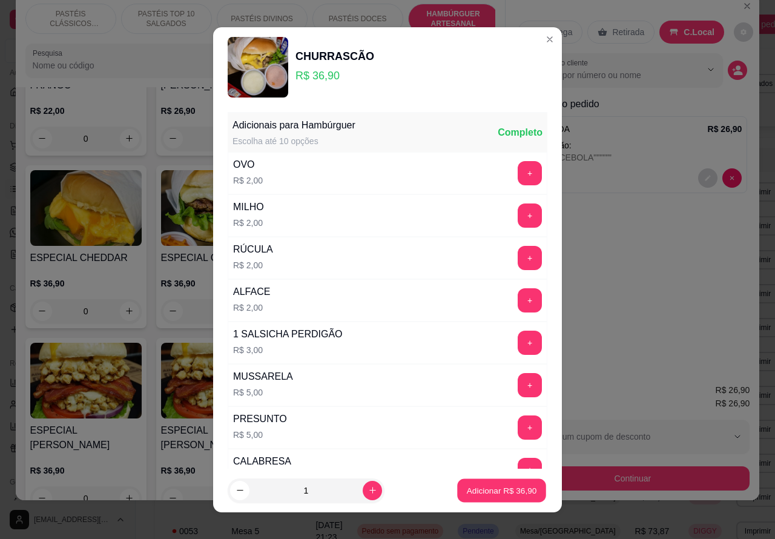
click at [480, 491] on p "Adicionar R$ 36,90" at bounding box center [502, 489] width 70 height 11
type input "1"
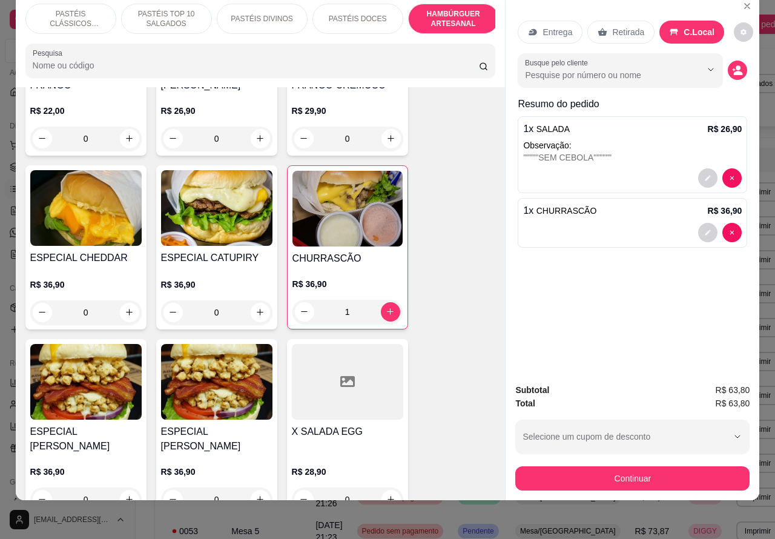
click at [615, 223] on div at bounding box center [632, 232] width 218 height 19
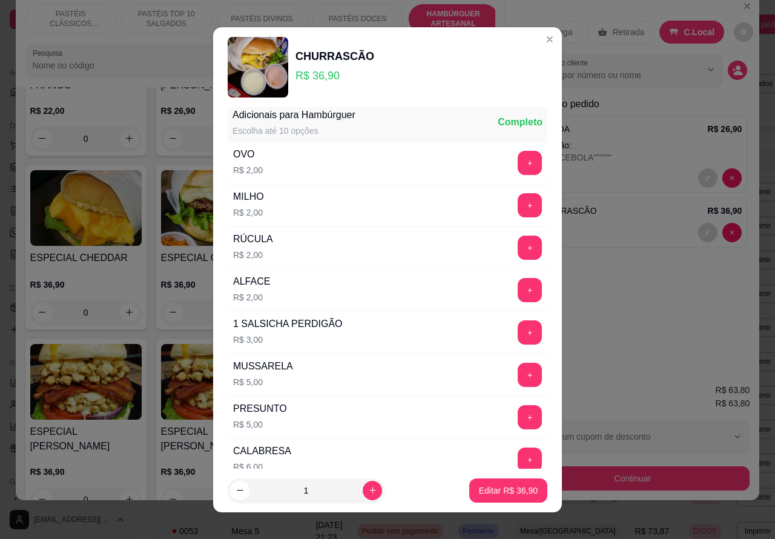
scroll to position [0, 0]
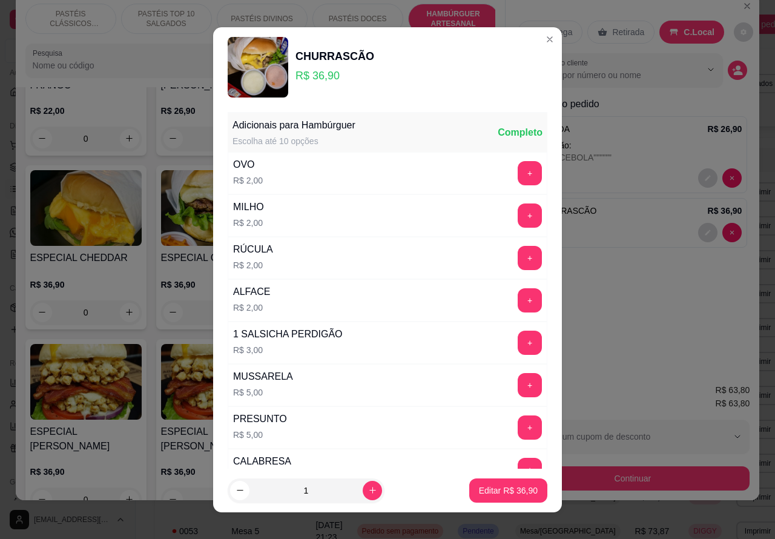
click at [517, 171] on button "+" at bounding box center [529, 173] width 24 height 24
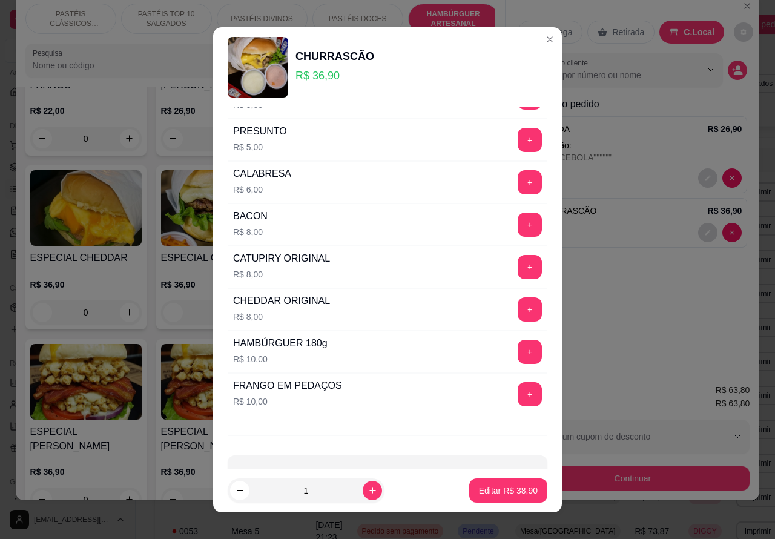
scroll to position [328, 0]
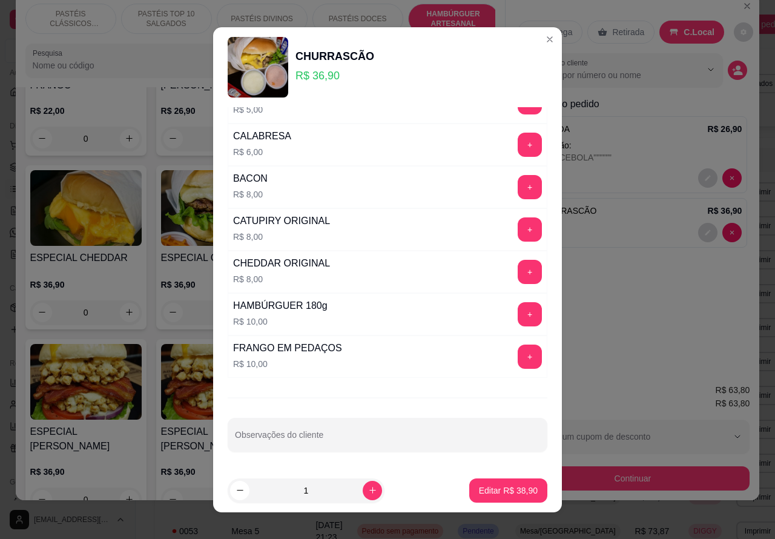
click at [382, 440] on input "Observações do cliente" at bounding box center [387, 439] width 305 height 12
type input """"""""""CORTAR AO MEIO"""""""""
click at [497, 492] on p "Editar R$ 38,90" at bounding box center [507, 489] width 57 height 11
type input "0"
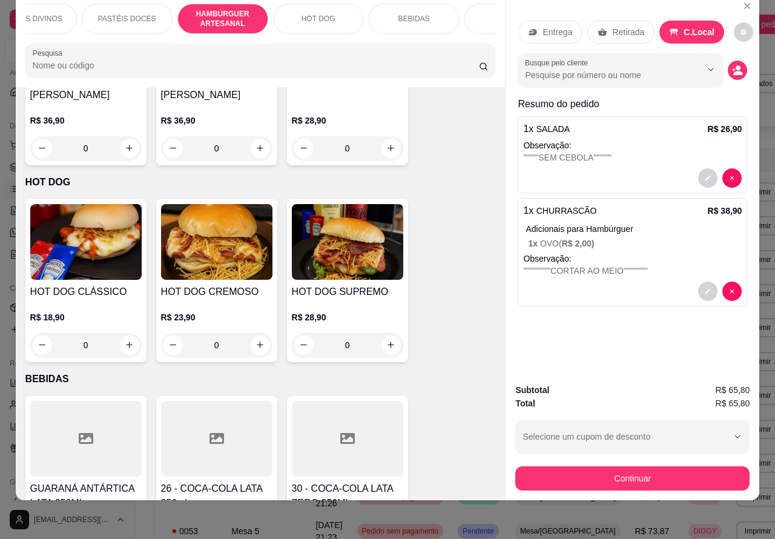
scroll to position [0, 245]
click at [395, 14] on p "BEBIDAS" at bounding box center [399, 19] width 31 height 10
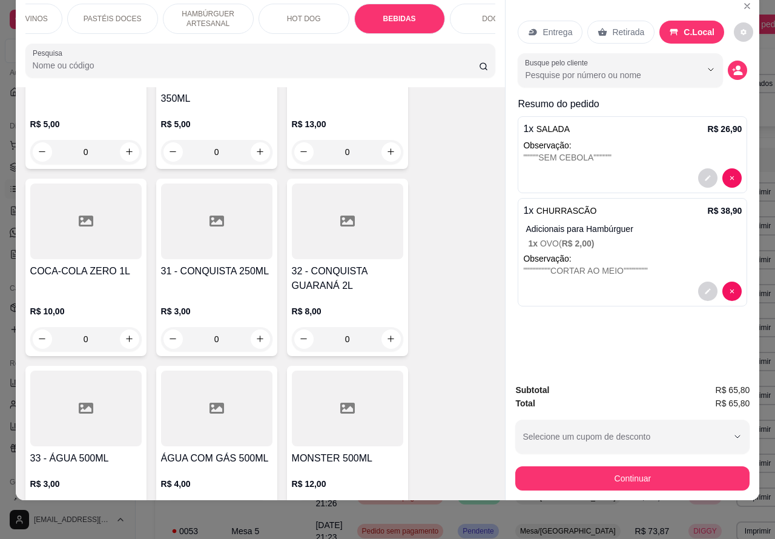
scroll to position [3617, 0]
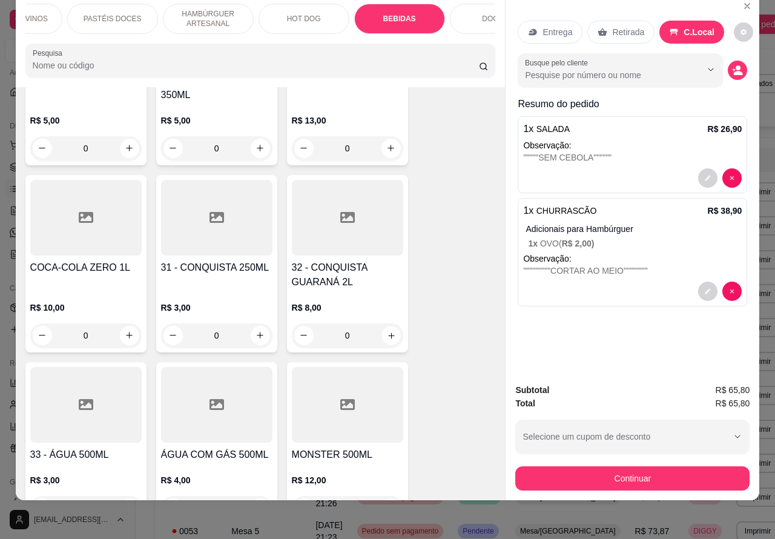
click at [386, 330] on icon "increase-product-quantity" at bounding box center [390, 334] width 9 height 9
type input "1"
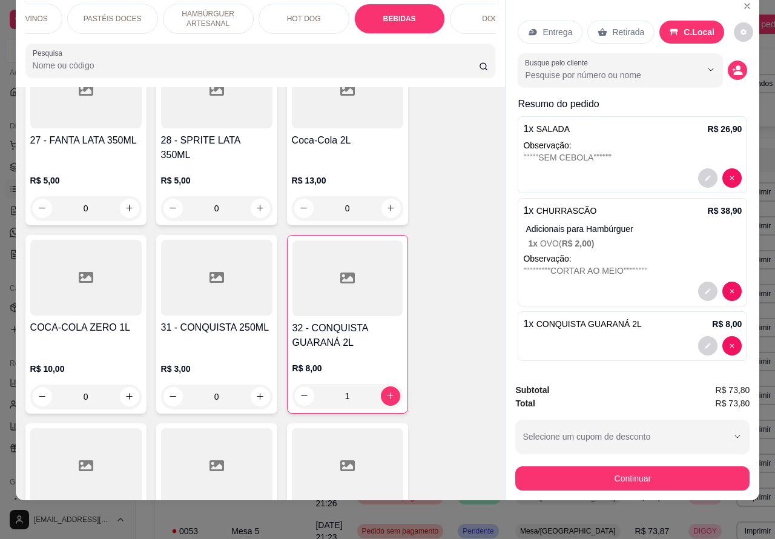
scroll to position [3580, 0]
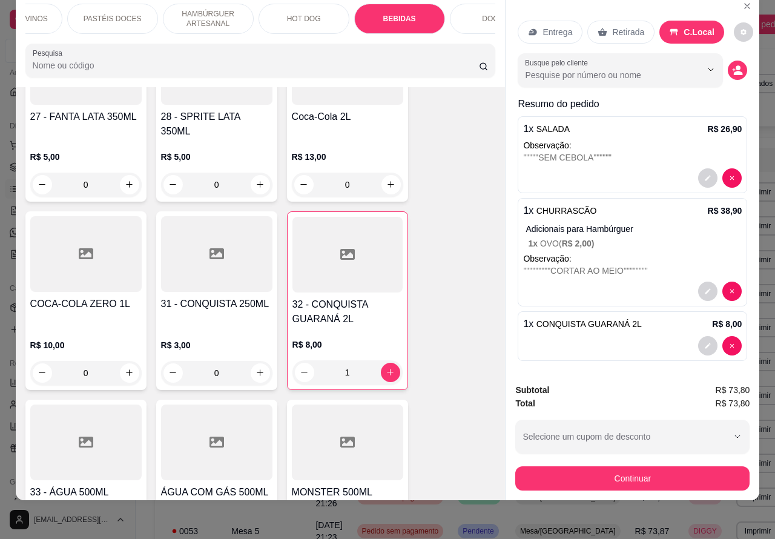
click at [126, 369] on icon "increase-product-quantity" at bounding box center [129, 372] width 7 height 7
click at [38, 367] on icon "decrease-product-quantity" at bounding box center [42, 371] width 9 height 9
type input "0"
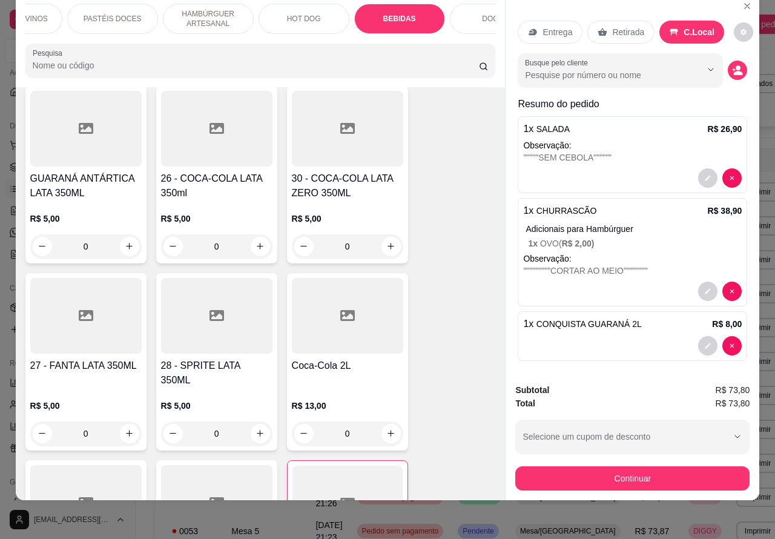
scroll to position [3324, 0]
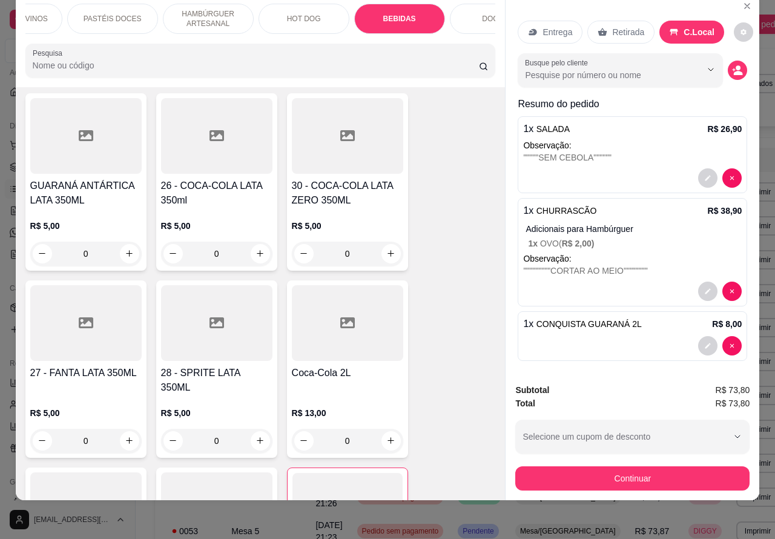
click at [386, 249] on icon "increase-product-quantity" at bounding box center [390, 253] width 9 height 9
type input "1"
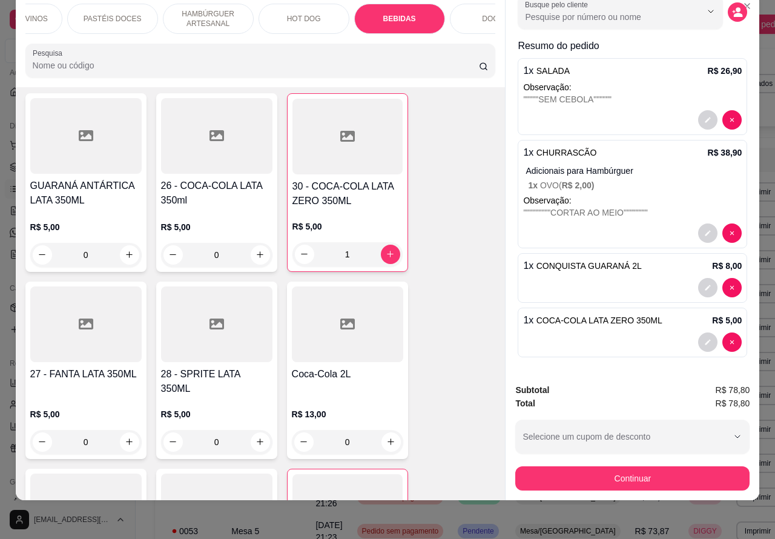
scroll to position [0, 0]
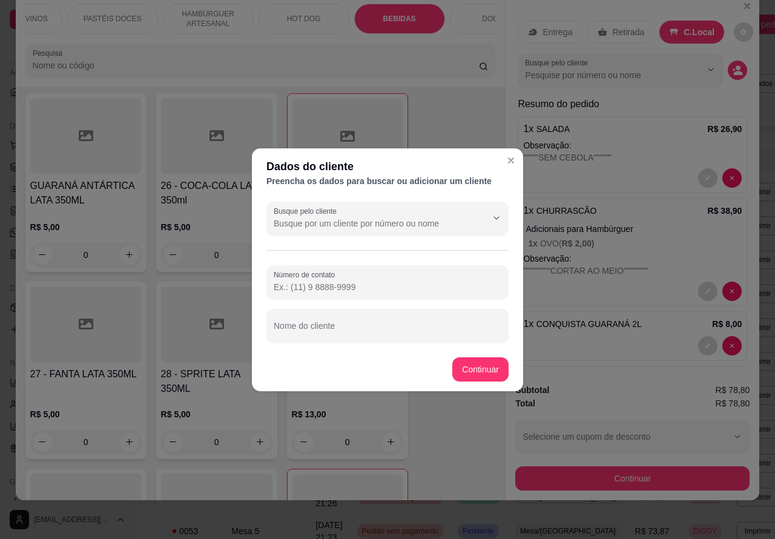
click at [367, 227] on input "Busque pelo cliente" at bounding box center [371, 223] width 194 height 12
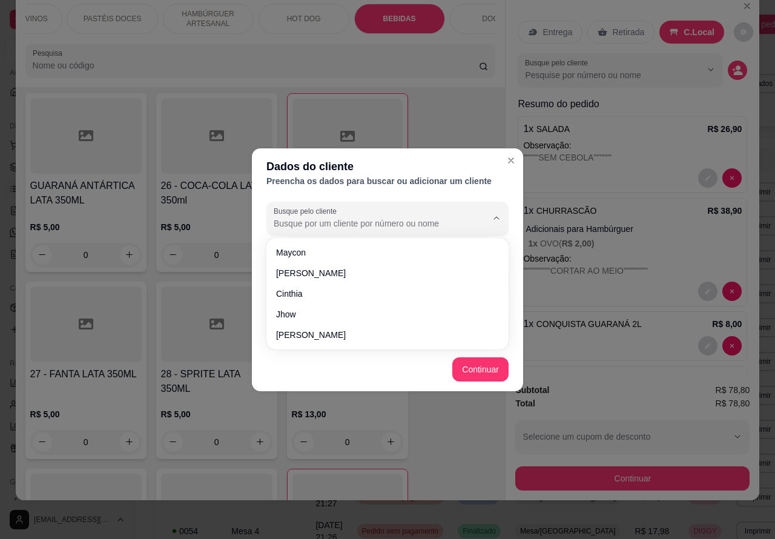
click at [317, 382] on footer "Continuar" at bounding box center [387, 369] width 271 height 44
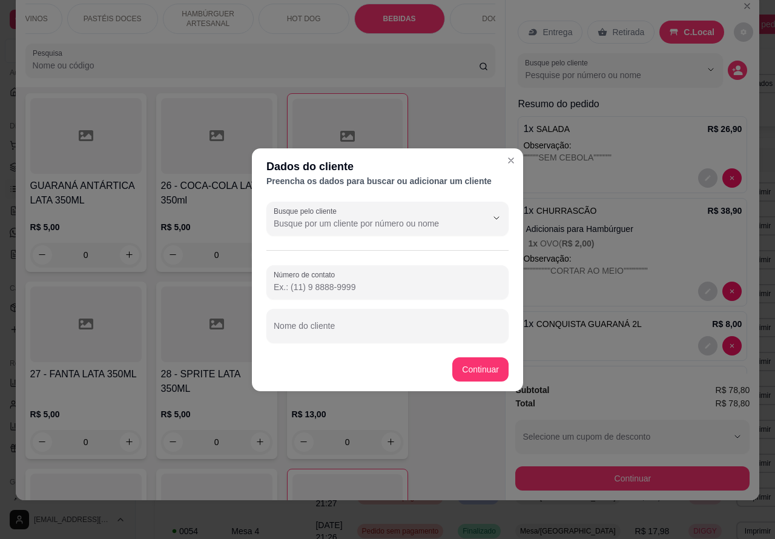
click at [319, 330] on div "Nome do cliente" at bounding box center [387, 326] width 242 height 34
type input "l"
type input "LUCASS"
click at [483, 368] on div "Item avulso PASTÉIS CLÁSSICOS SALGADOS PASTEL DE QUEIJO R$ 8,99 0 PASTEL DE FRA…" at bounding box center [261, 293] width 490 height 413
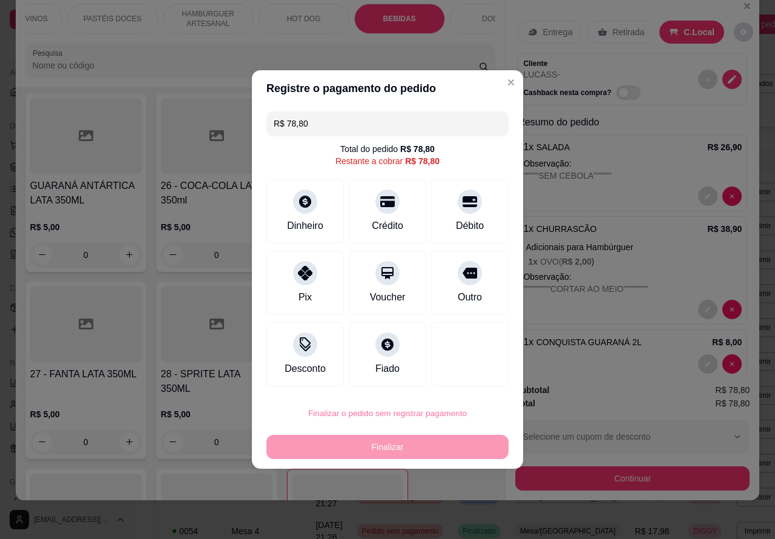
click at [475, 377] on button "Confirmar" at bounding box center [460, 379] width 45 height 19
type input "0"
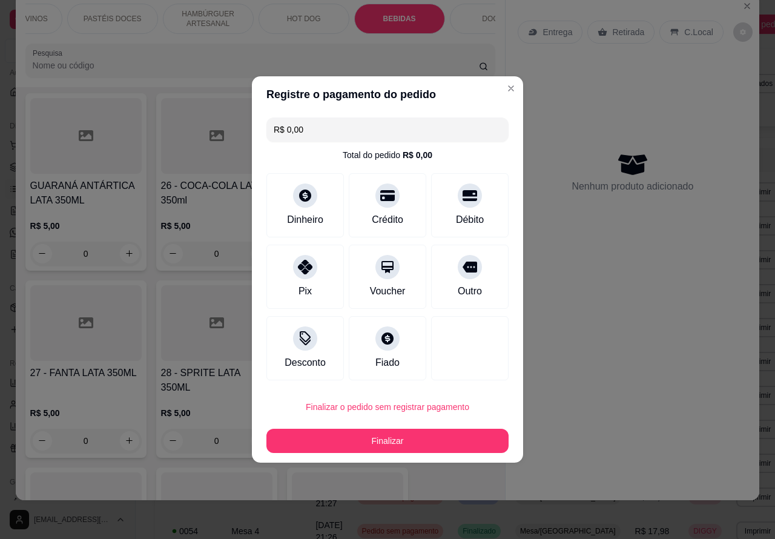
type input "R$ 0,00"
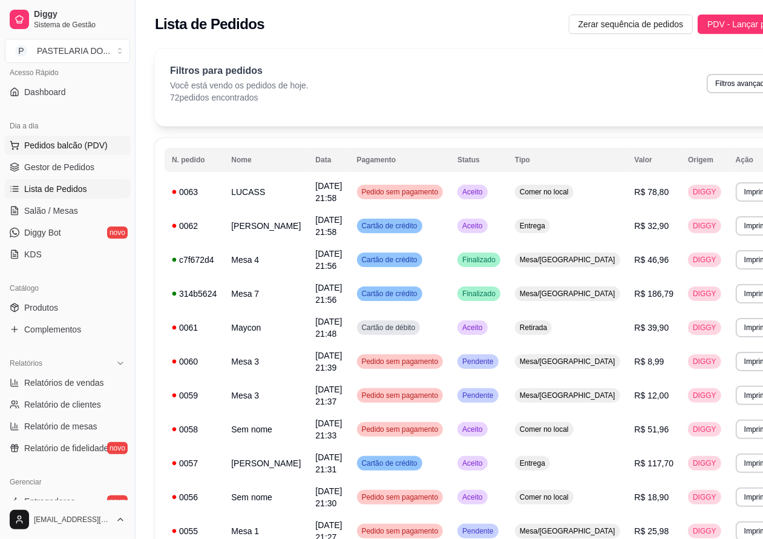
click at [95, 145] on span "Pedidos balcão (PDV)" at bounding box center [66, 145] width 84 height 12
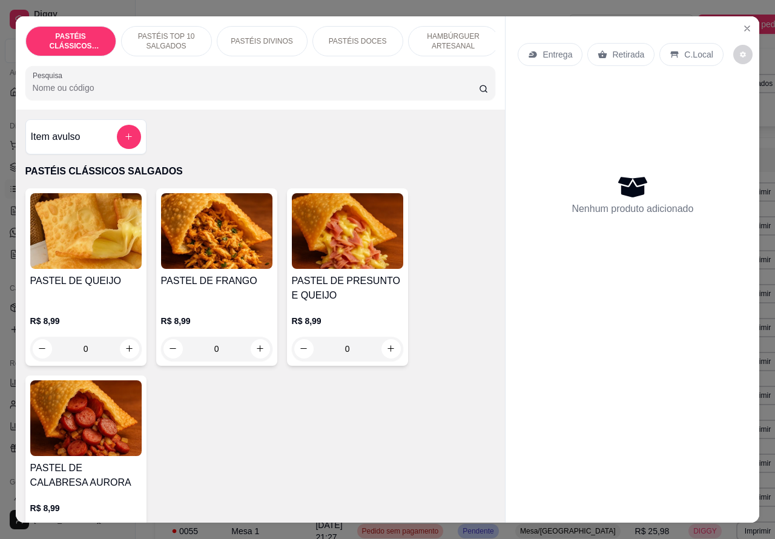
click at [689, 50] on p "C.Local" at bounding box center [698, 54] width 28 height 12
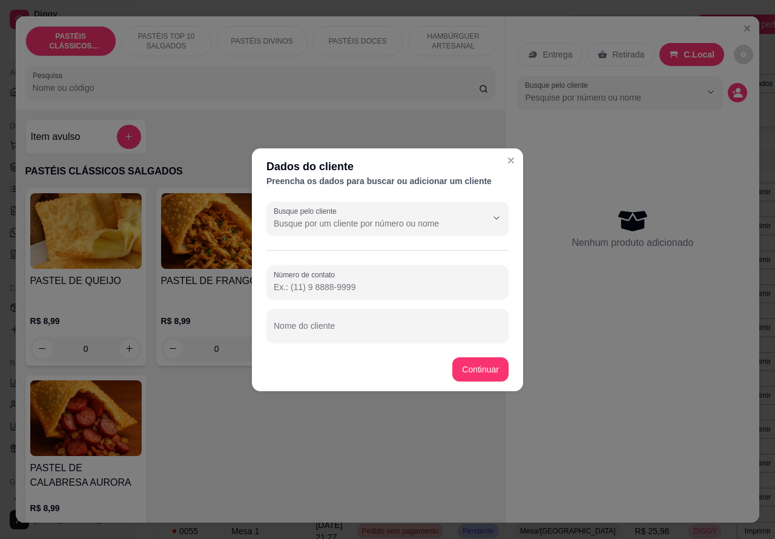
click at [376, 327] on input "Nome do cliente" at bounding box center [388, 330] width 228 height 12
type input "JUNIOR"
click at [470, 364] on div "PASTEL DE QUEIJO R$ 8,99 0 PASTEL DE FRANGO R$ 8,99 0 PASTEL DE PRESUNTO E QUEI…" at bounding box center [260, 370] width 470 height 364
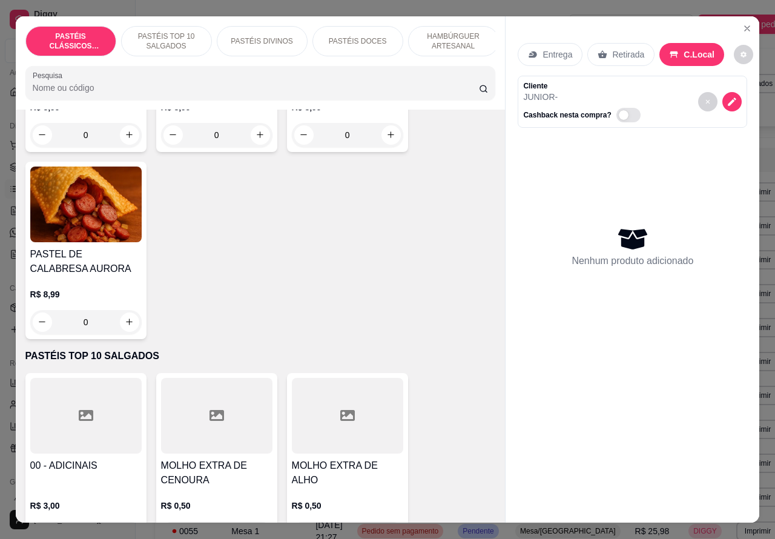
scroll to position [215, 0]
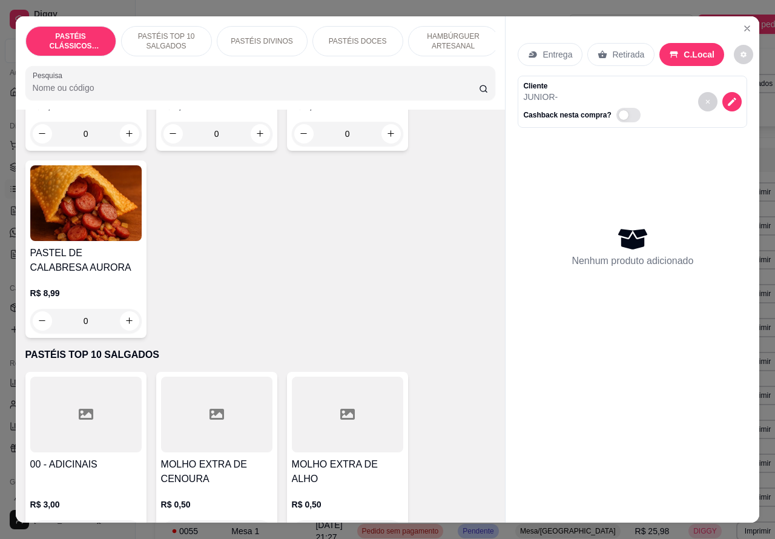
click at [452, 39] on p "HAMBÚRGUER ARTESANAL" at bounding box center [453, 40] width 70 height 19
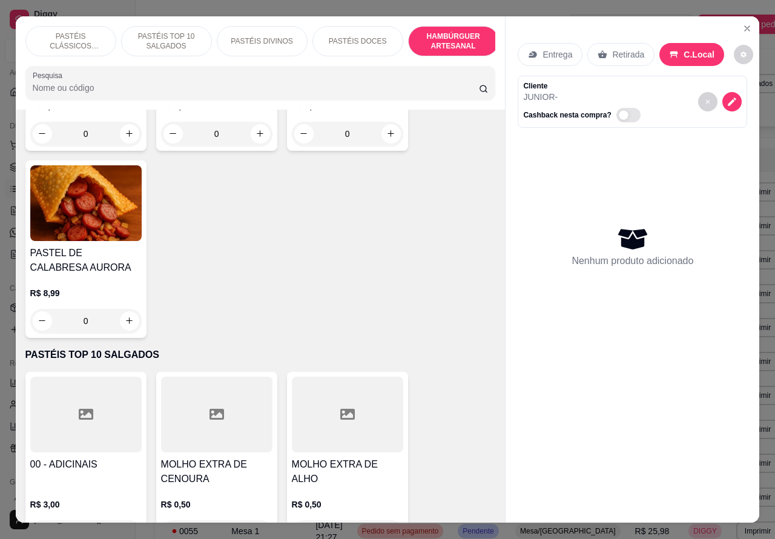
scroll to position [28, 0]
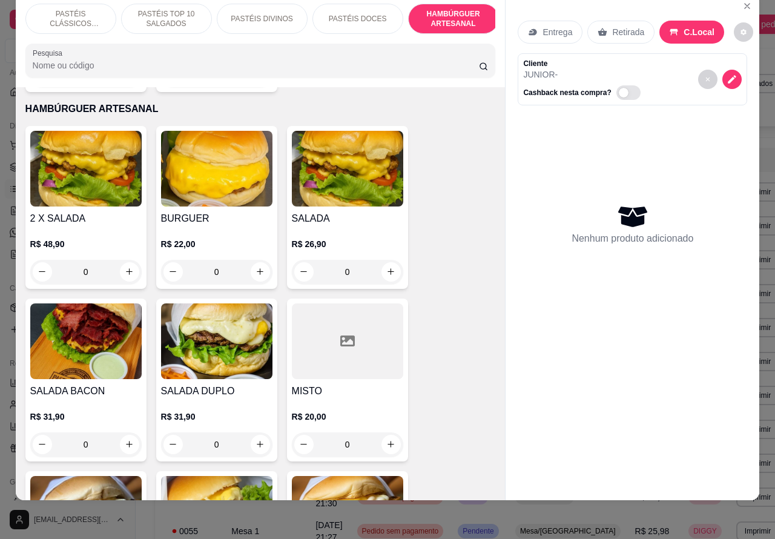
click at [372, 182] on img at bounding box center [347, 169] width 111 height 76
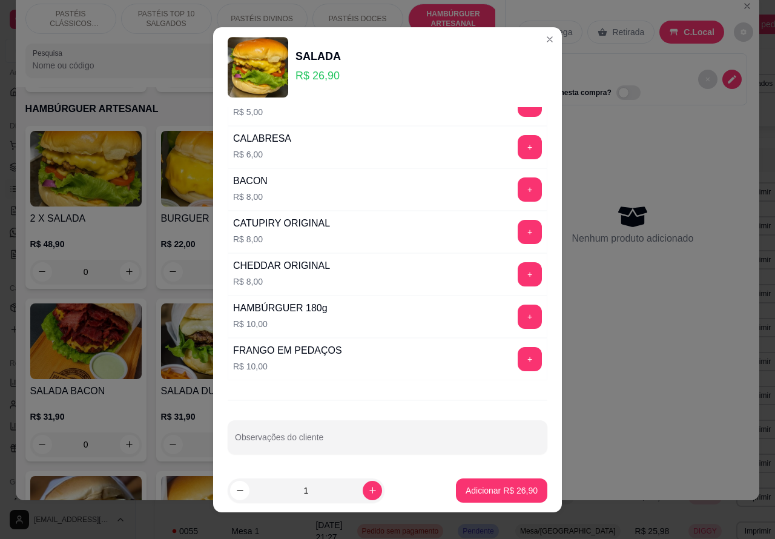
scroll to position [328, 0]
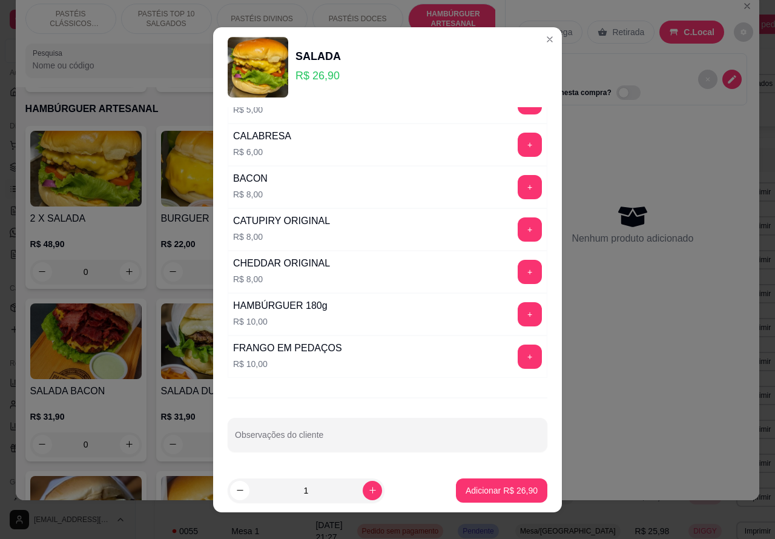
click at [340, 442] on input "Observações do cliente" at bounding box center [387, 439] width 305 height 12
type input "E"
type input "SEM MIOLO"
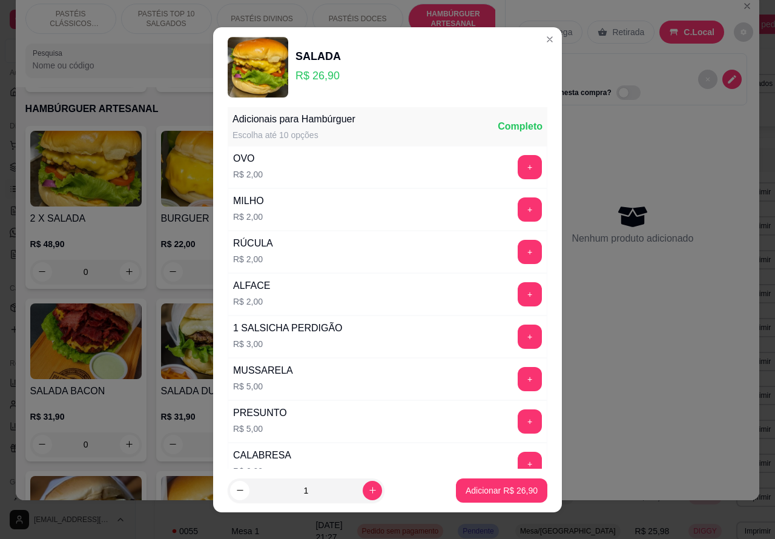
scroll to position [0, 0]
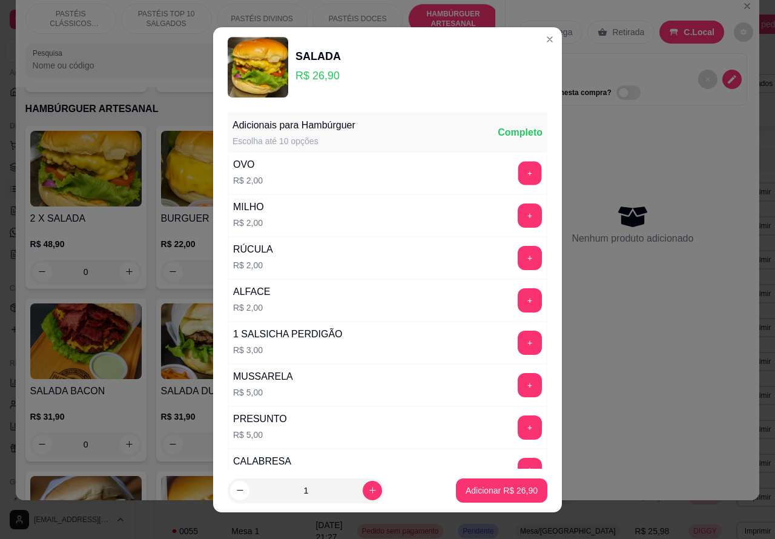
click at [518, 177] on button "+" at bounding box center [530, 173] width 24 height 24
click at [479, 501] on button "Adicionar R$ 28,90" at bounding box center [501, 490] width 89 height 24
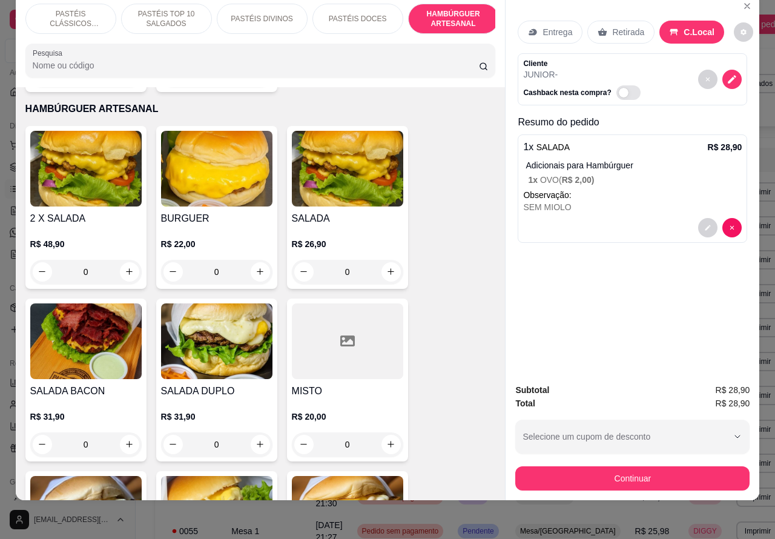
click at [88, 9] on p "PASTÉIS CLÁSSICOS SALGADOS" at bounding box center [71, 18] width 70 height 19
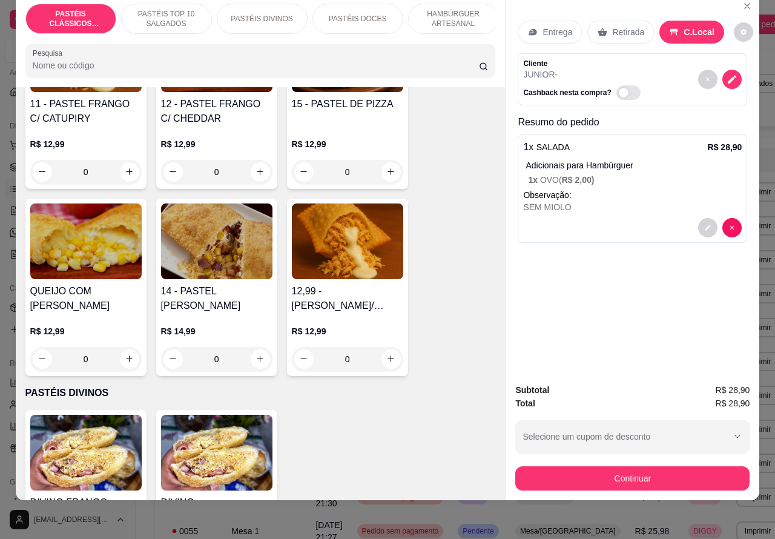
scroll to position [1109, 0]
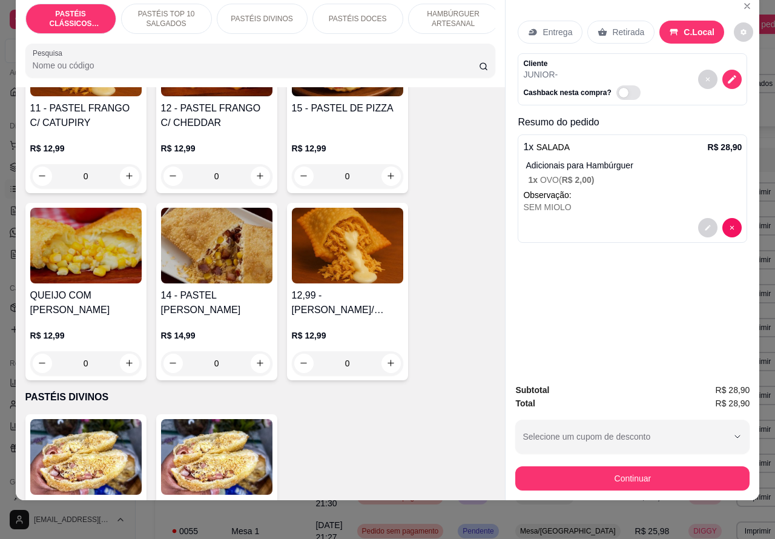
click at [123, 174] on div "0" at bounding box center [85, 176] width 111 height 24
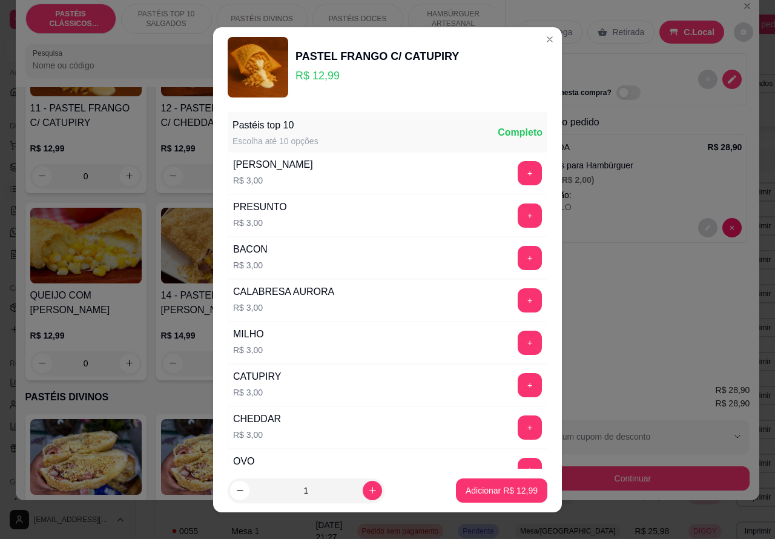
click at [479, 491] on p "Adicionar R$ 12,99" at bounding box center [501, 490] width 72 height 12
type input "1"
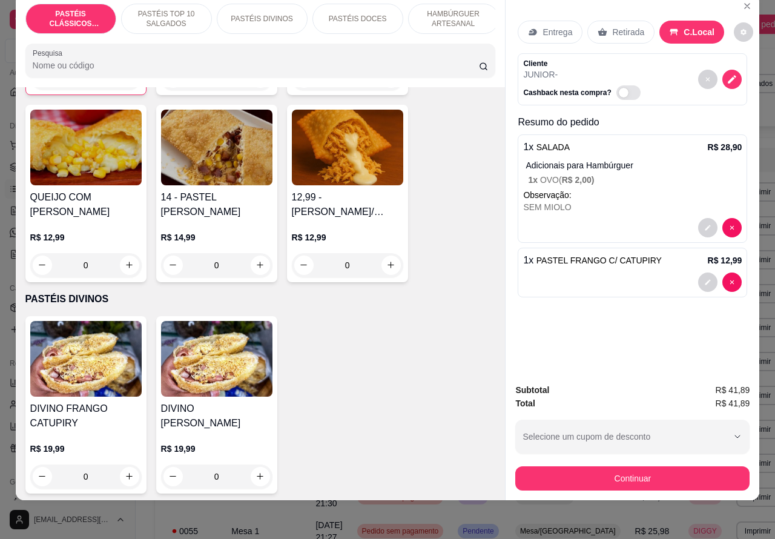
scroll to position [1244, 0]
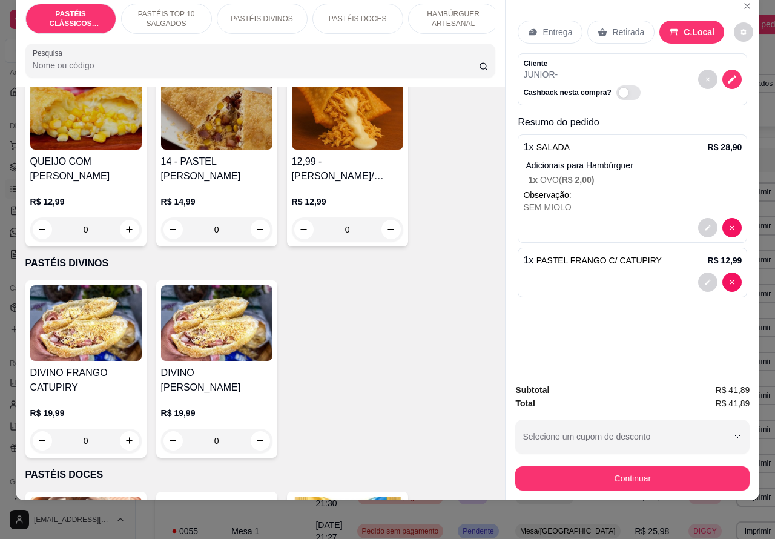
click at [452, 12] on p "HAMBÚRGUER ARTESANAL" at bounding box center [453, 18] width 70 height 19
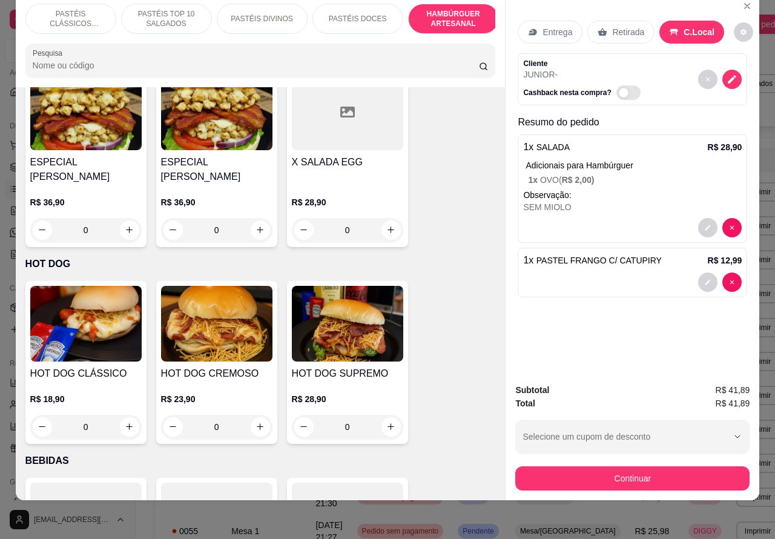
scroll to position [2945, 0]
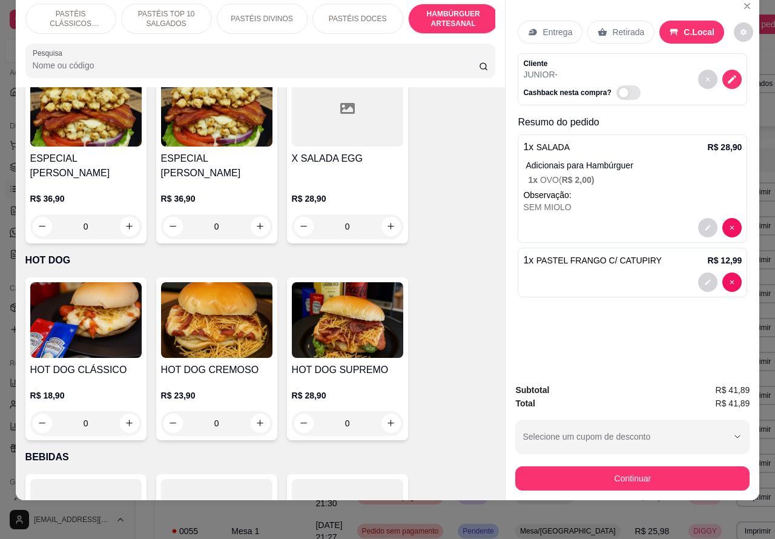
click at [395, 216] on div "0" at bounding box center [347, 226] width 111 height 24
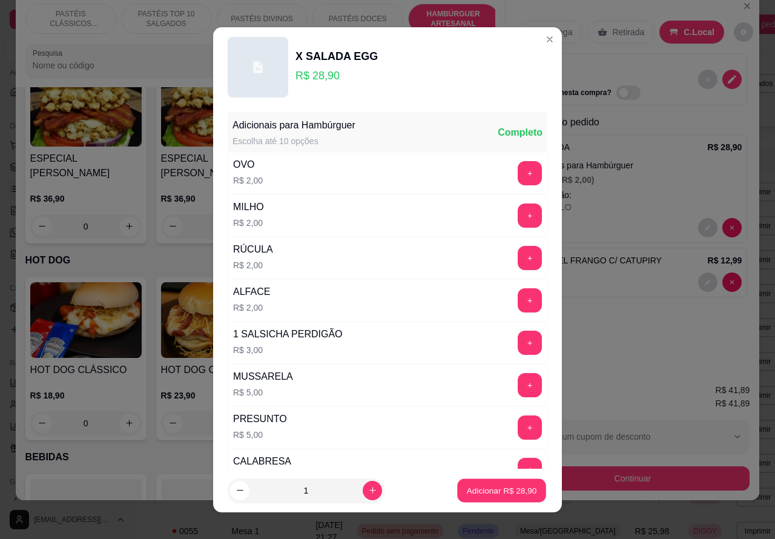
click at [473, 501] on button "Adicionar R$ 28,90" at bounding box center [501, 490] width 89 height 24
type input "1"
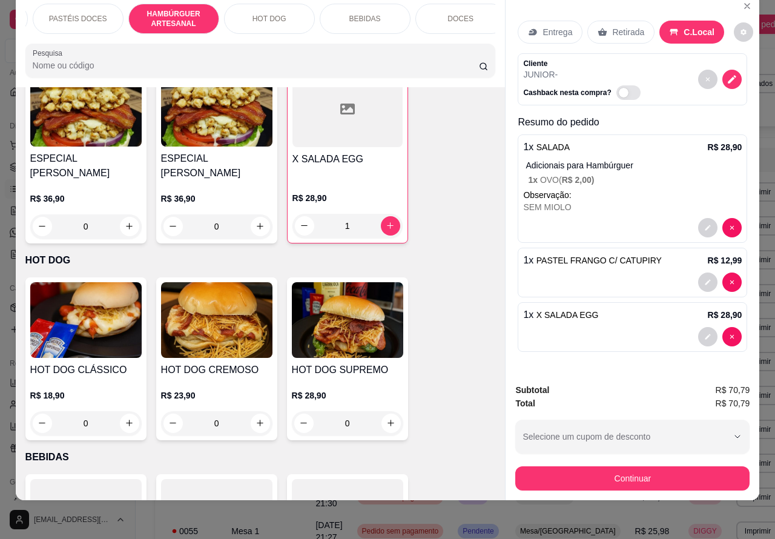
scroll to position [0, 283]
click at [355, 14] on p "BEBIDAS" at bounding box center [361, 19] width 31 height 10
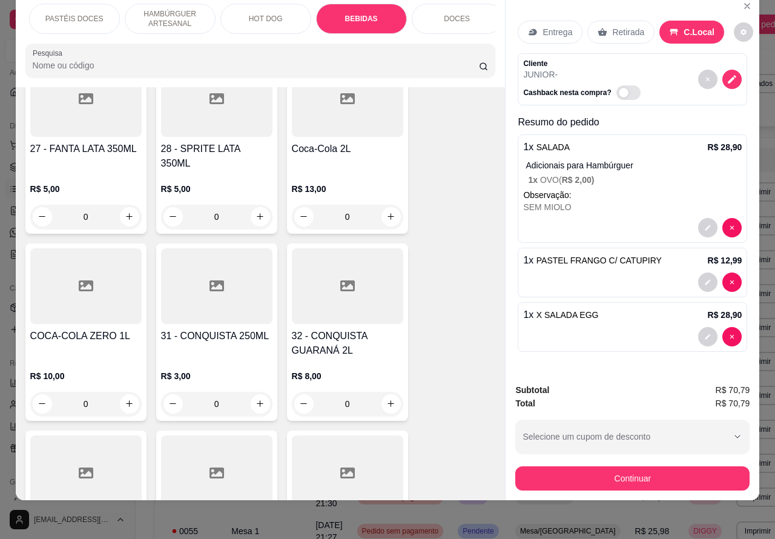
scroll to position [3559, 0]
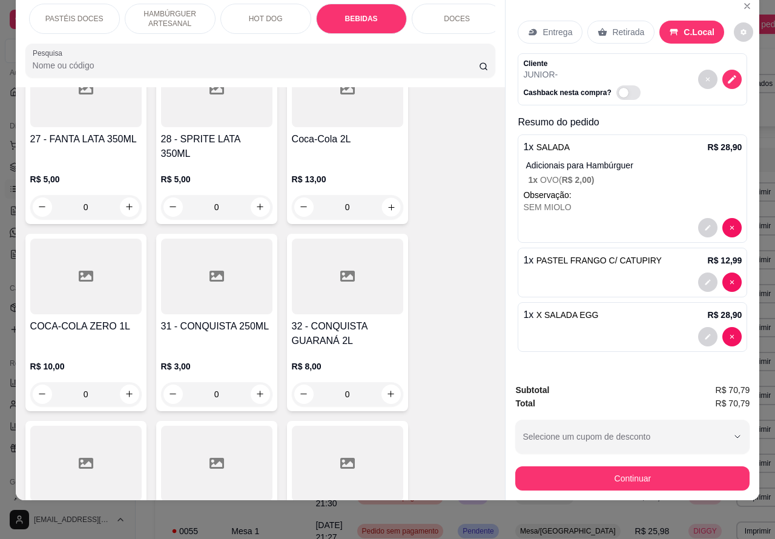
click at [386, 202] on icon "increase-product-quantity" at bounding box center [390, 206] width 9 height 9
type input "1"
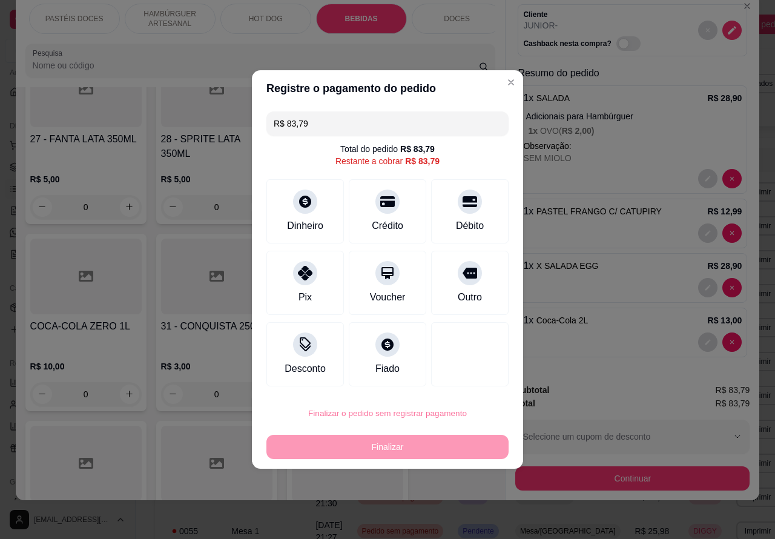
click at [476, 386] on button "Confirmar" at bounding box center [460, 378] width 45 height 19
type input "0"
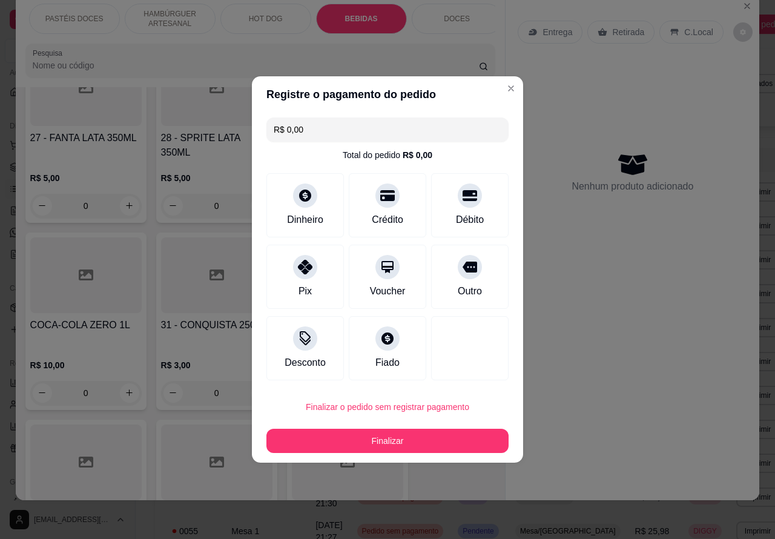
type input "R$ 0,00"
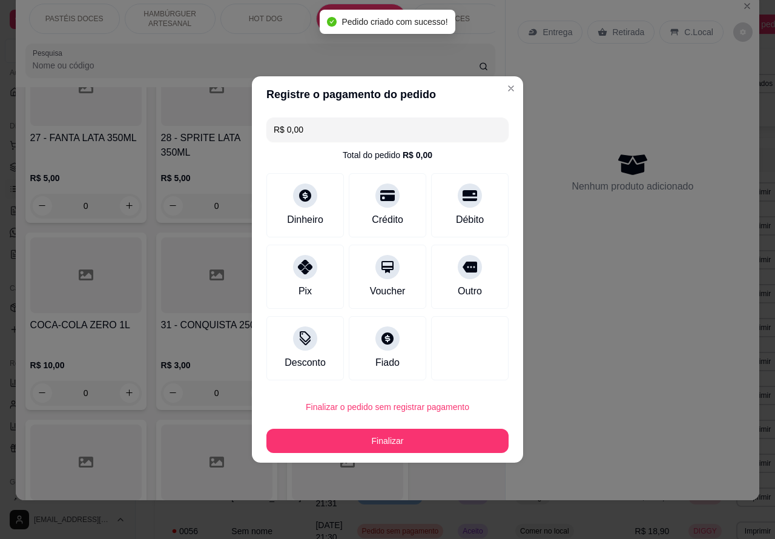
scroll to position [3557, 0]
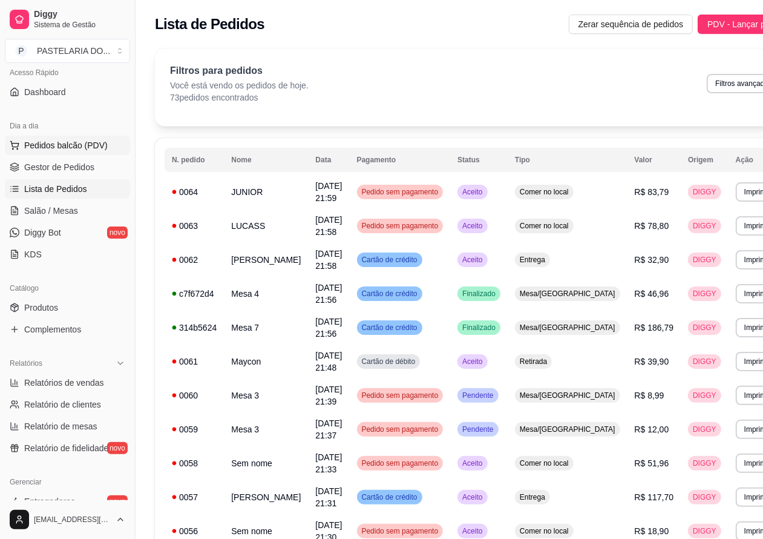
click at [89, 139] on span "Pedidos balcão (PDV)" at bounding box center [66, 145] width 84 height 12
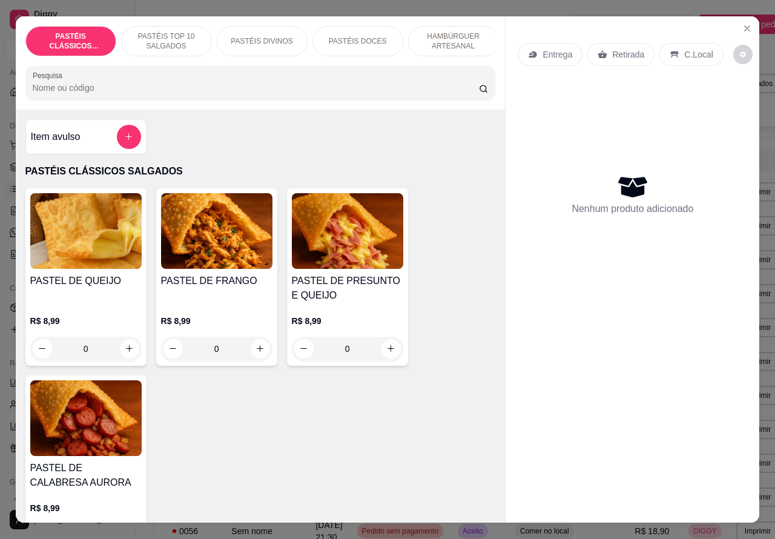
click at [694, 50] on p "C.Local" at bounding box center [698, 54] width 28 height 12
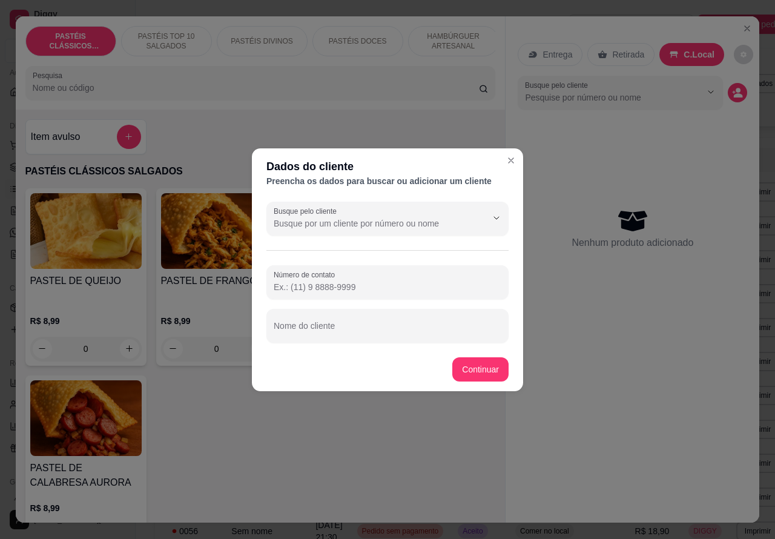
click at [346, 290] on input "Número de contato" at bounding box center [388, 287] width 228 height 12
click at [371, 335] on input "Nome do cliente" at bounding box center [388, 330] width 228 height 12
type input "GILBERTO"
click at [487, 371] on div "Item avulso PASTÉIS CLÁSSICOS SALGADOS PASTEL DE QUEIJO R$ 8,99 0 PASTEL DE FRA…" at bounding box center [261, 316] width 490 height 413
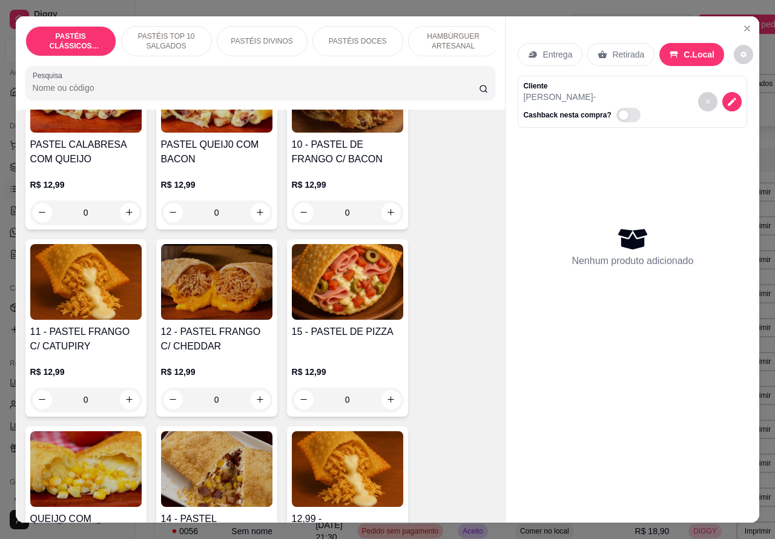
scroll to position [920, 0]
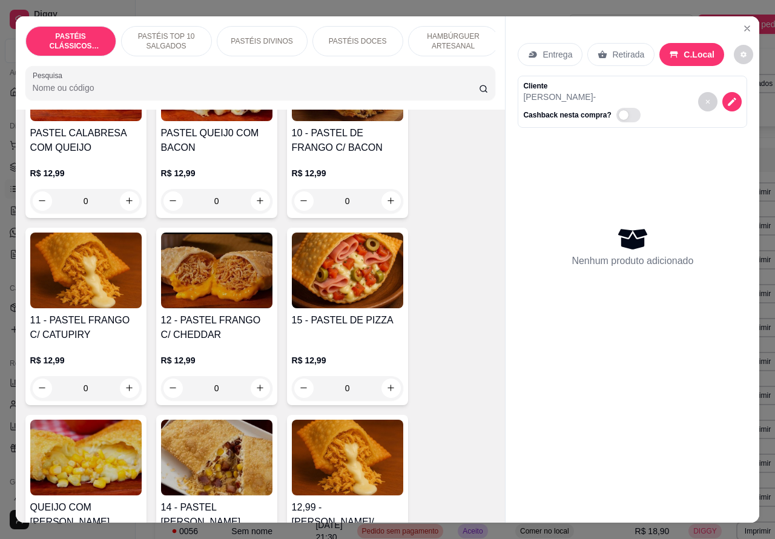
click at [385, 398] on div "0" at bounding box center [347, 388] width 111 height 24
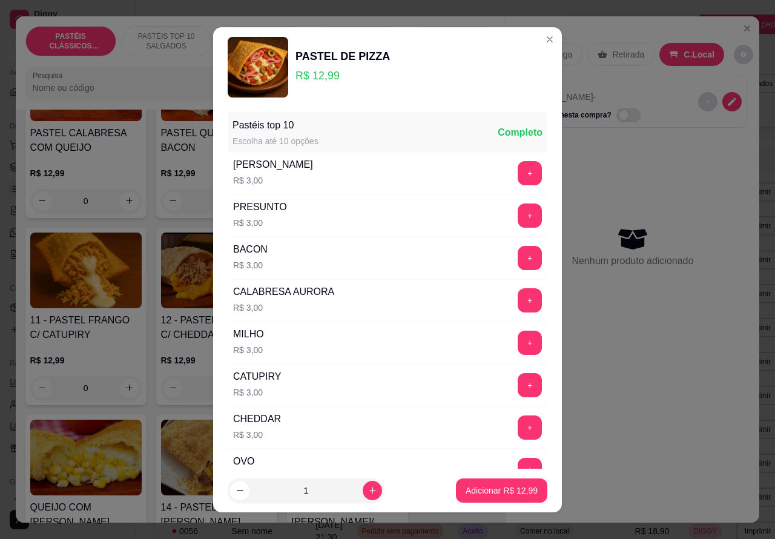
click at [368, 489] on icon "increase-product-quantity" at bounding box center [372, 489] width 9 height 9
click at [369, 490] on icon "increase-product-quantity" at bounding box center [372, 490] width 6 height 6
type input "3"
click at [476, 496] on button "Adicionar R$ 38,97" at bounding box center [501, 490] width 91 height 24
type input "3"
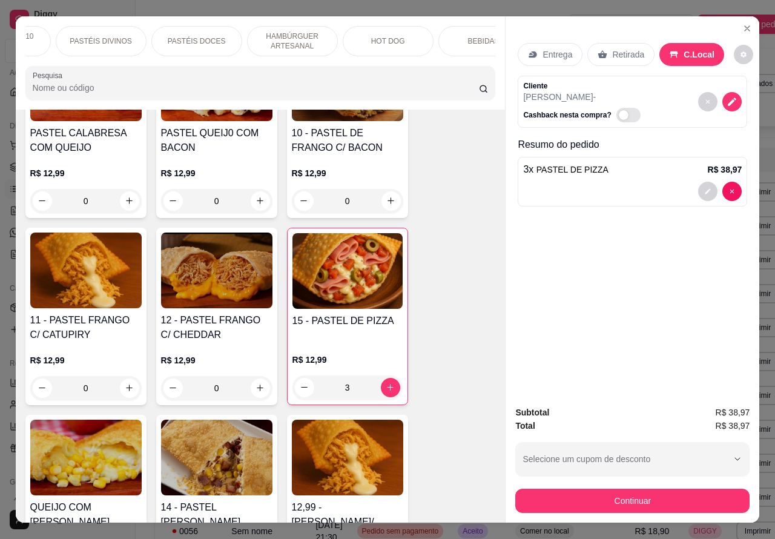
scroll to position [0, 189]
click at [455, 37] on p "BEBIDAS" at bounding box center [455, 41] width 31 height 10
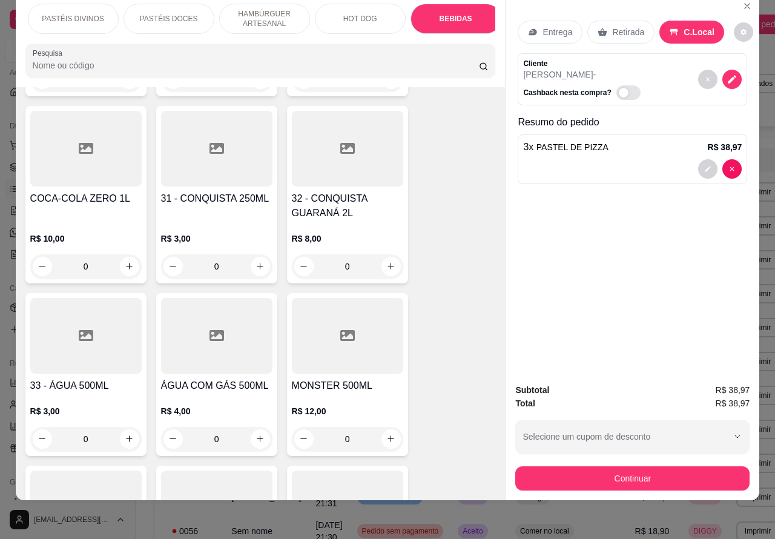
scroll to position [3702, 0]
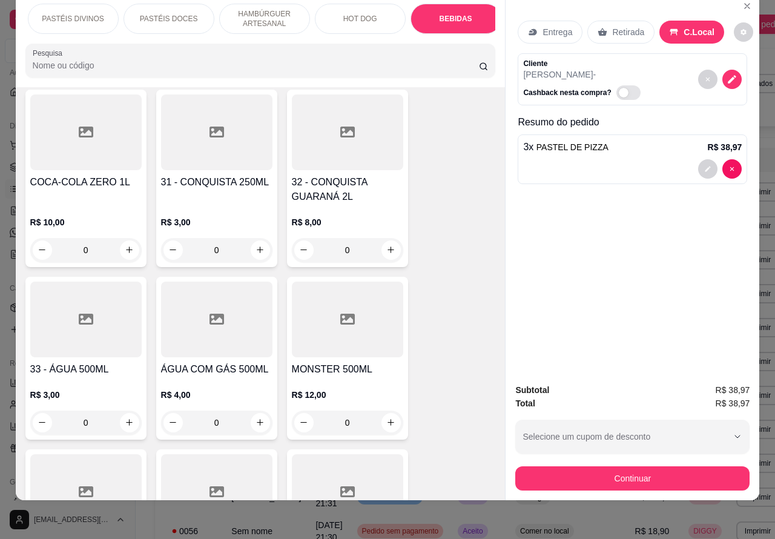
click at [255, 418] on icon "increase-product-quantity" at bounding box center [259, 422] width 9 height 9
type input "1"
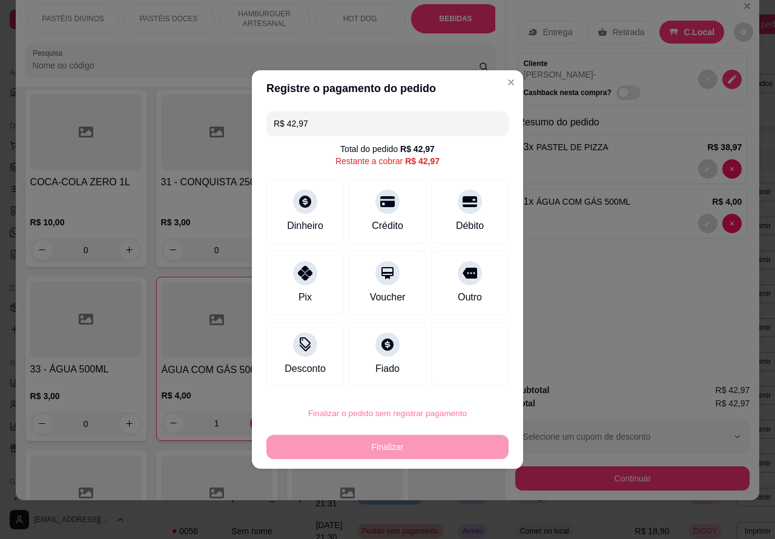
click at [479, 373] on button "Confirmar" at bounding box center [459, 379] width 45 height 19
type input "0"
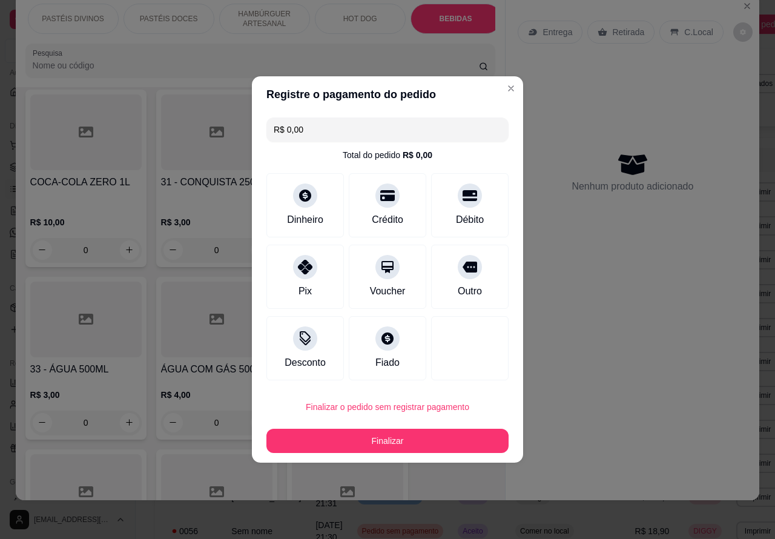
type input "R$ 0,00"
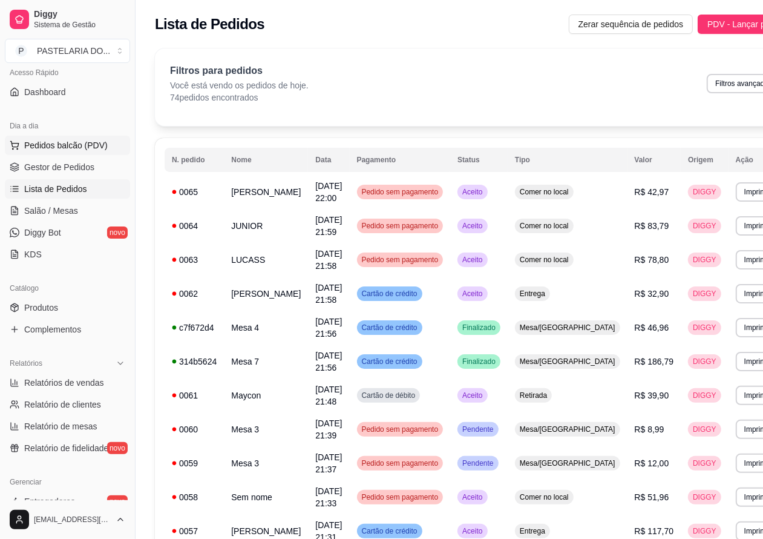
click at [88, 145] on span "Pedidos balcão (PDV)" at bounding box center [66, 145] width 84 height 12
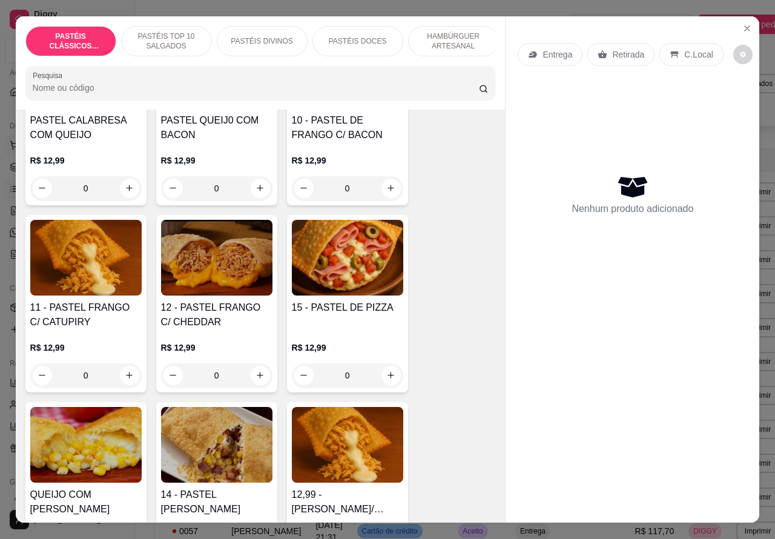
scroll to position [969, 0]
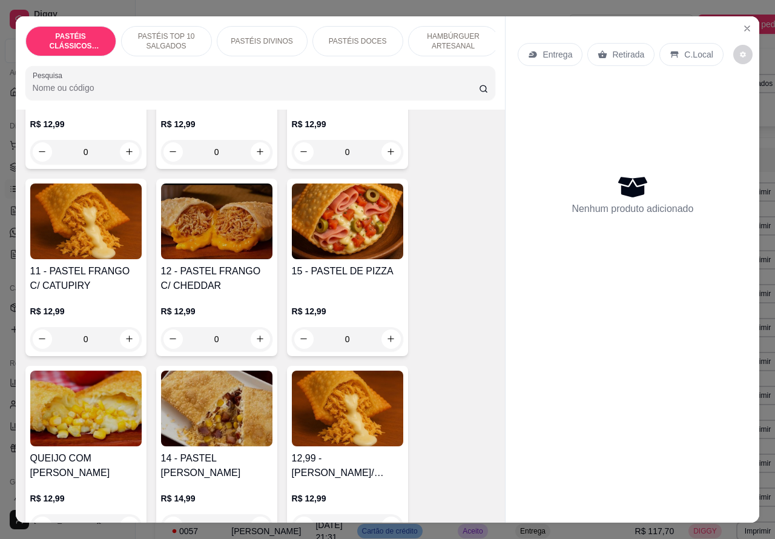
click at [116, 351] on div "0" at bounding box center [85, 339] width 111 height 24
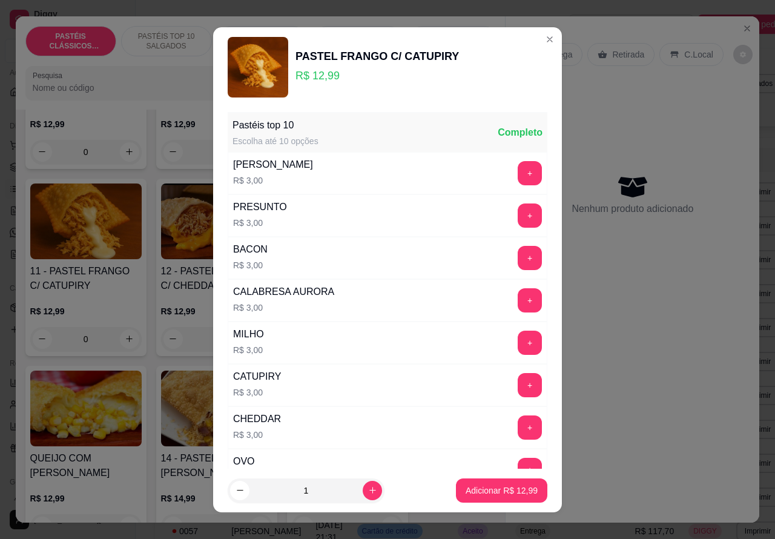
click at [479, 501] on button "Adicionar R$ 12,99" at bounding box center [501, 490] width 91 height 24
type input "1"
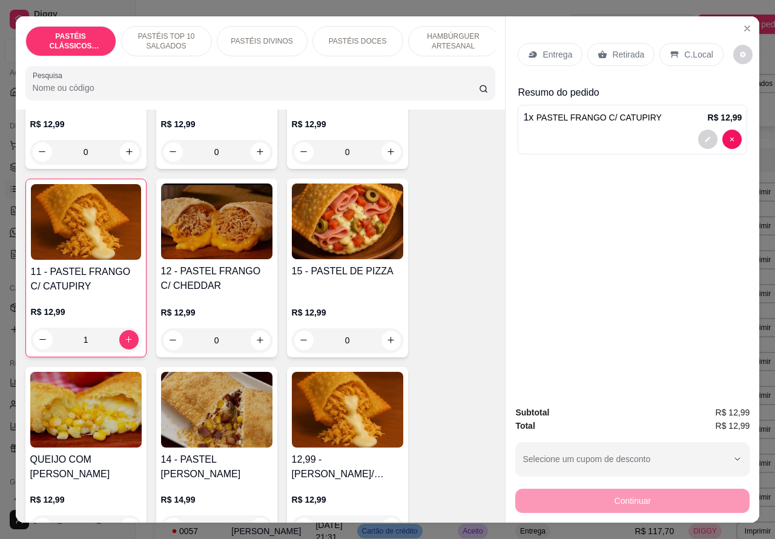
click at [631, 133] on div at bounding box center [632, 139] width 218 height 19
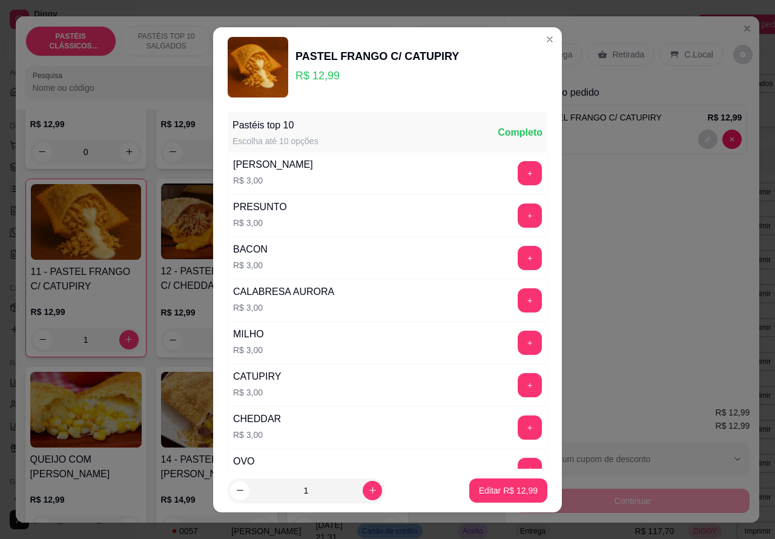
scroll to position [158, 0]
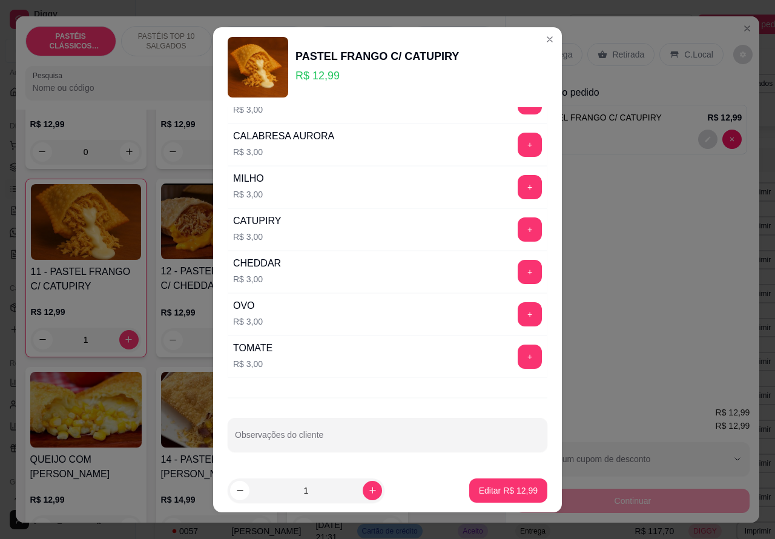
click at [352, 445] on input "Observações do cliente" at bounding box center [387, 439] width 305 height 12
type input "CAIOO"
click at [487, 488] on p "Editar R$ 12,99" at bounding box center [507, 489] width 57 height 11
type input "0"
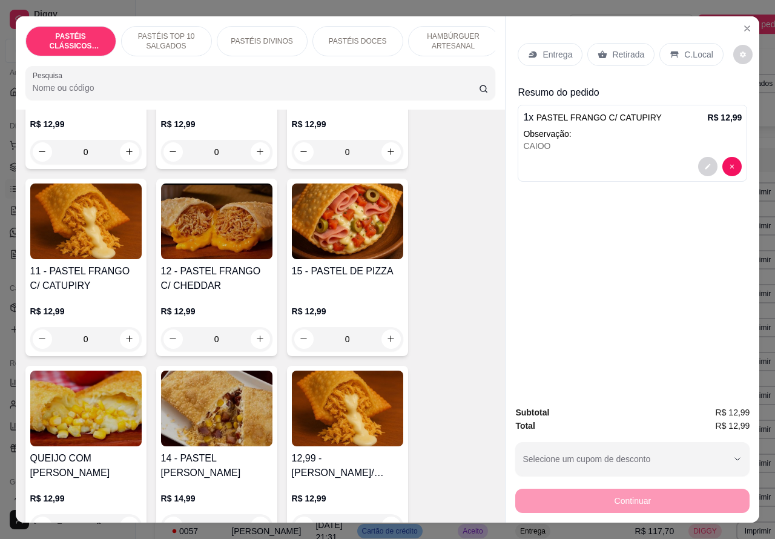
click at [616, 48] on p "Retirada" at bounding box center [628, 54] width 32 height 12
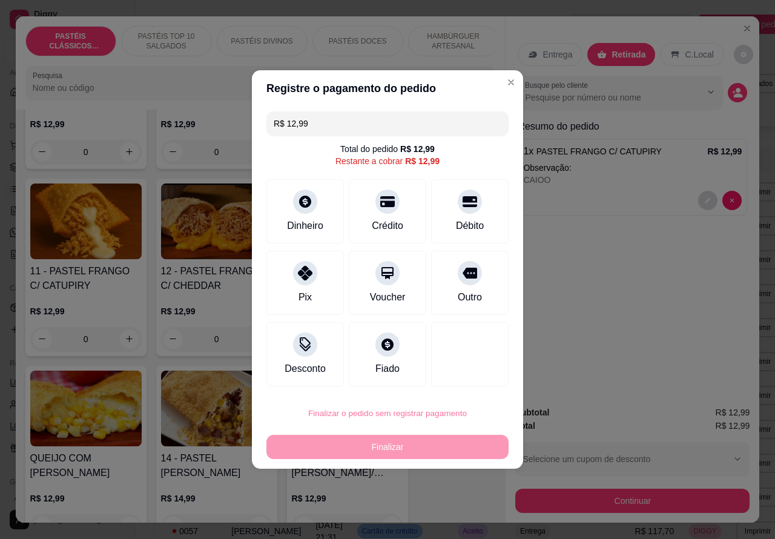
click at [470, 379] on button "Confirmar" at bounding box center [459, 379] width 45 height 19
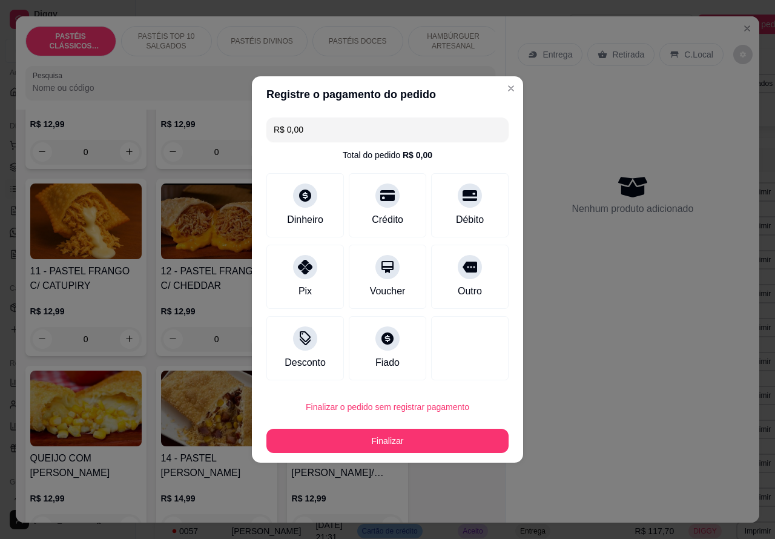
type input "R$ 0,00"
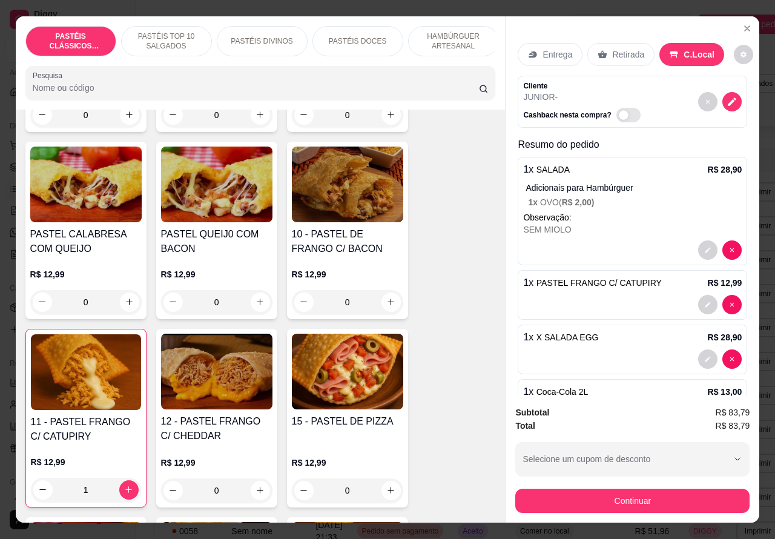
scroll to position [812, 0]
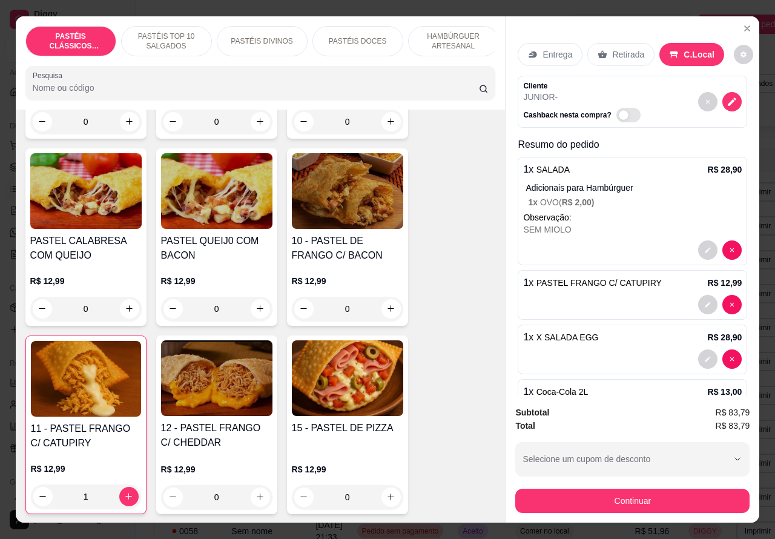
click at [235, 218] on img at bounding box center [216, 191] width 111 height 76
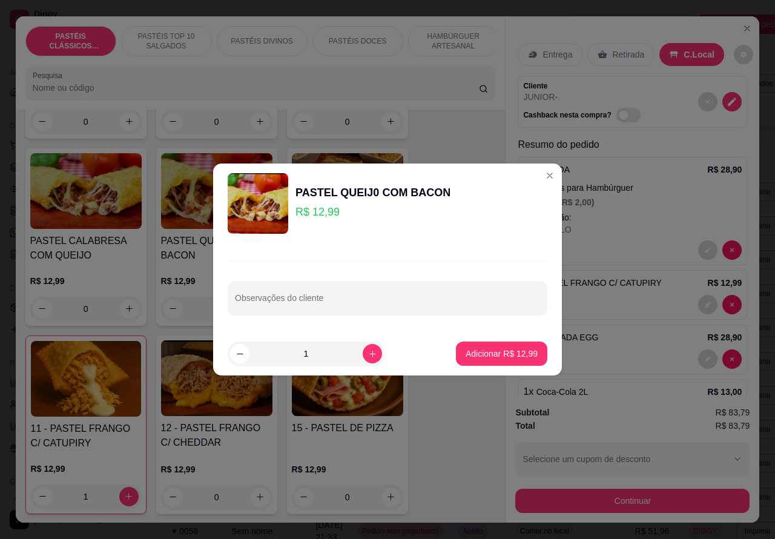
click at [340, 300] on input "Observações do cliente" at bounding box center [387, 303] width 305 height 12
type input "c"
type input "CARNE COM OVO"
click at [476, 350] on p "Adicionar R$ 12,99" at bounding box center [501, 353] width 72 height 12
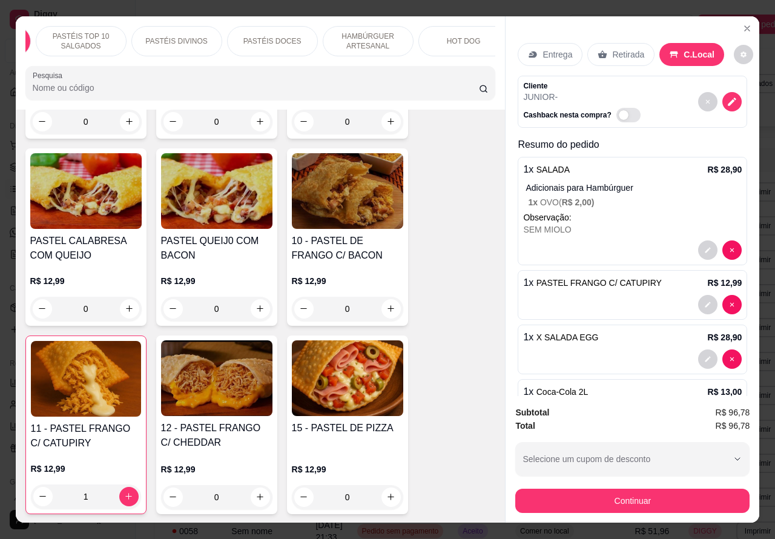
scroll to position [0, 122]
click at [253, 36] on p "PASTÉIS DOCES" at bounding box center [235, 41] width 58 height 10
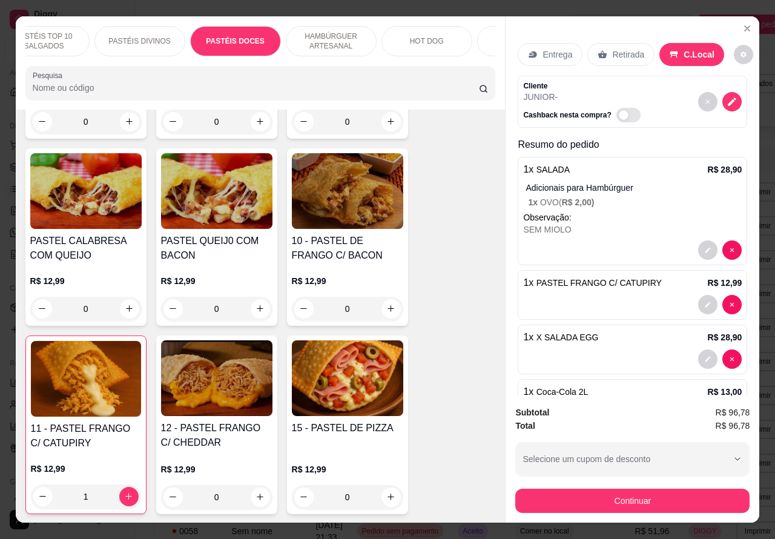
scroll to position [28, 0]
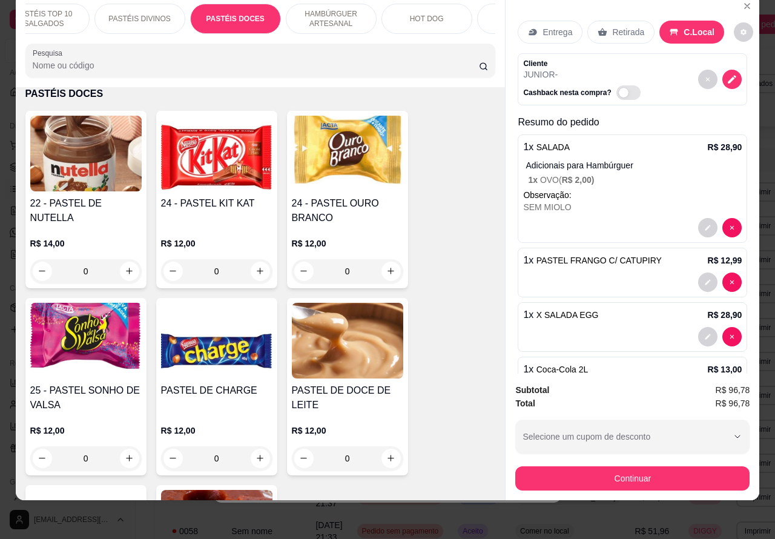
click at [105, 271] on input "0" at bounding box center [86, 271] width 68 height 24
click at [126, 271] on icon "increase-product-quantity" at bounding box center [129, 270] width 7 height 7
type input "1"
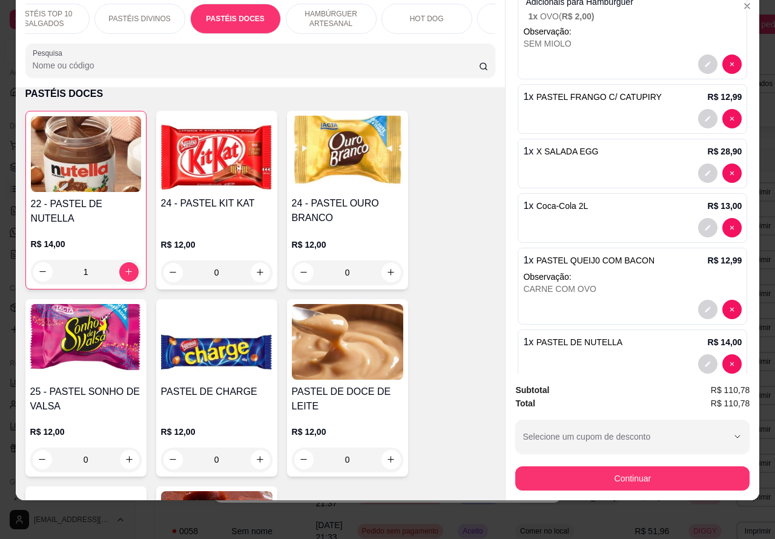
scroll to position [188, 0]
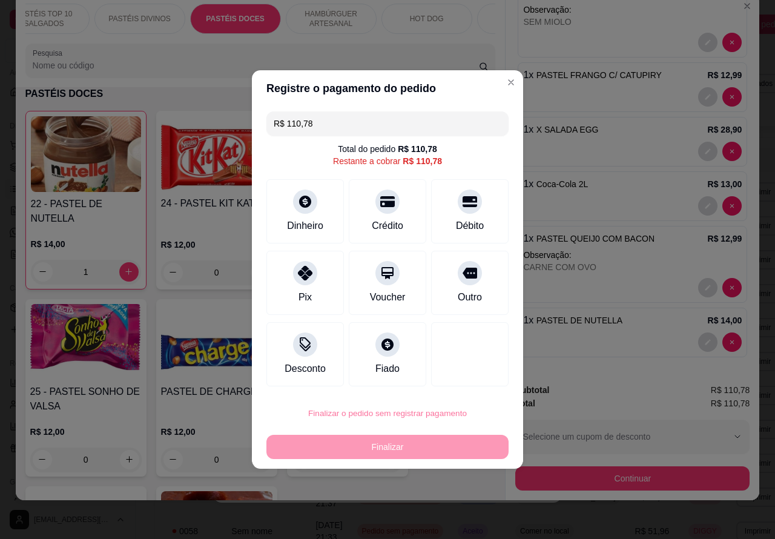
click at [472, 376] on button "Confirmar" at bounding box center [459, 379] width 43 height 18
type input "0"
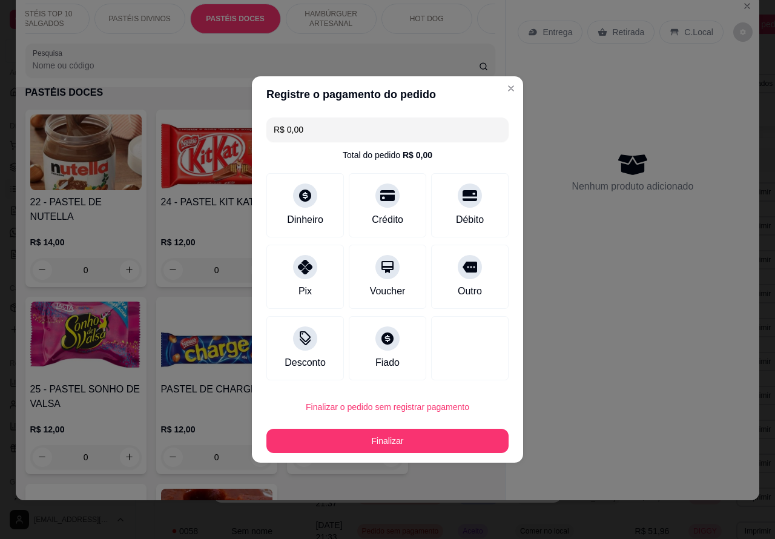
type input "R$ 0,00"
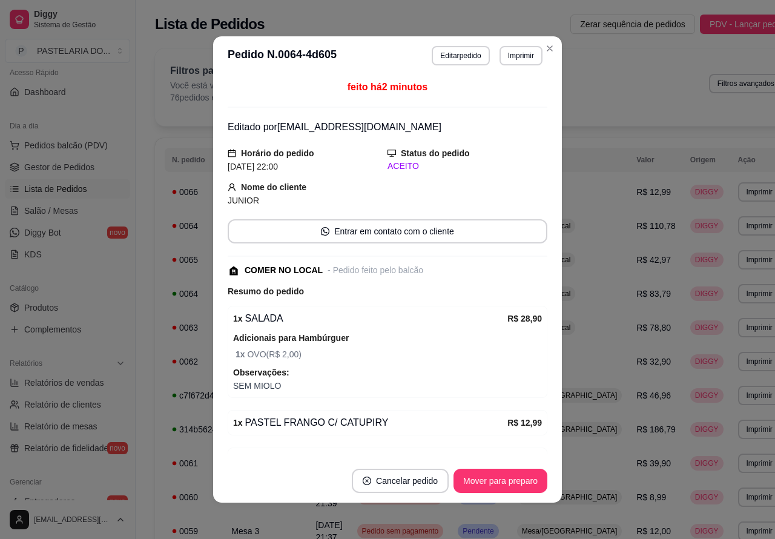
click at [77, 213] on link "Salão / Mesas" at bounding box center [67, 210] width 125 height 19
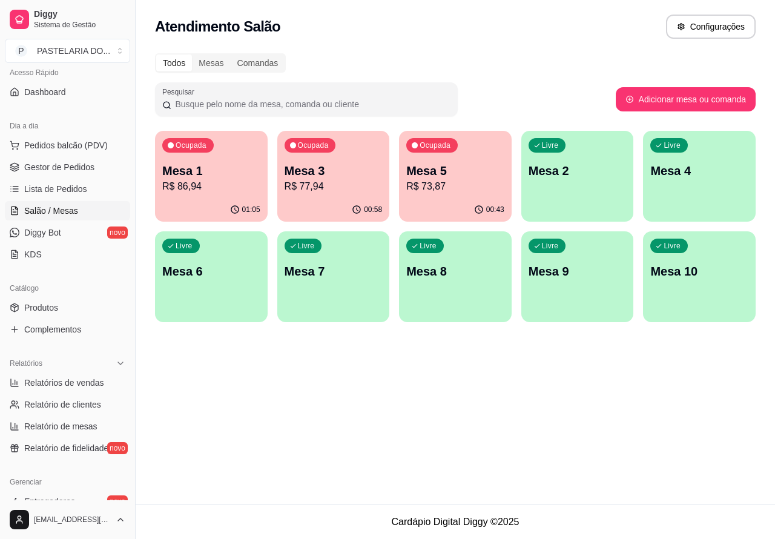
click at [85, 214] on link "Salão / Mesas" at bounding box center [67, 210] width 125 height 19
click at [87, 189] on link "Lista de Pedidos" at bounding box center [67, 188] width 125 height 19
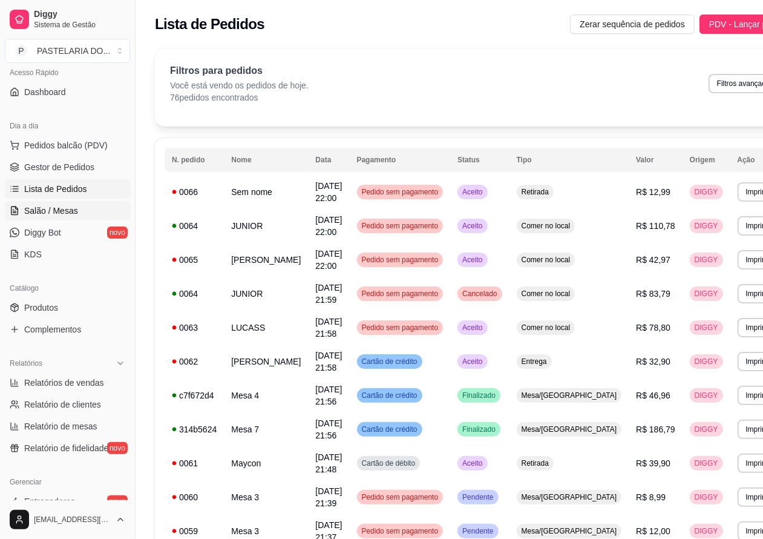
click at [61, 212] on span "Salão / Mesas" at bounding box center [51, 211] width 54 height 12
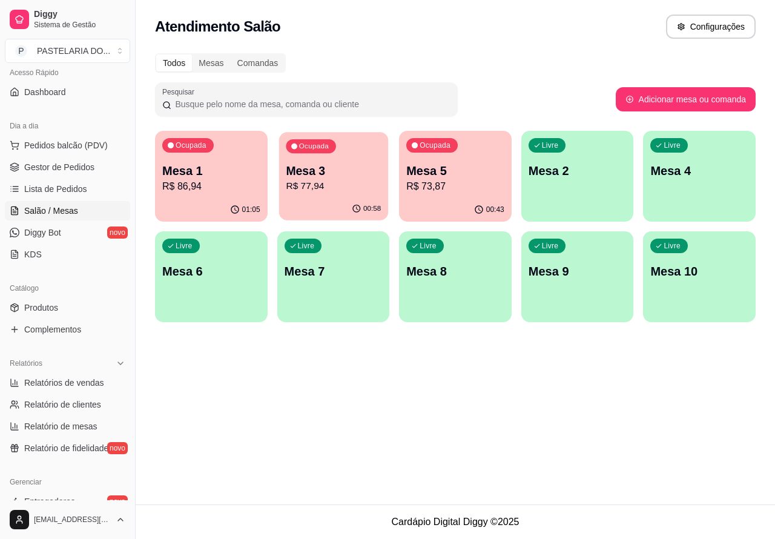
click at [343, 198] on div "00:58" at bounding box center [332, 208] width 109 height 23
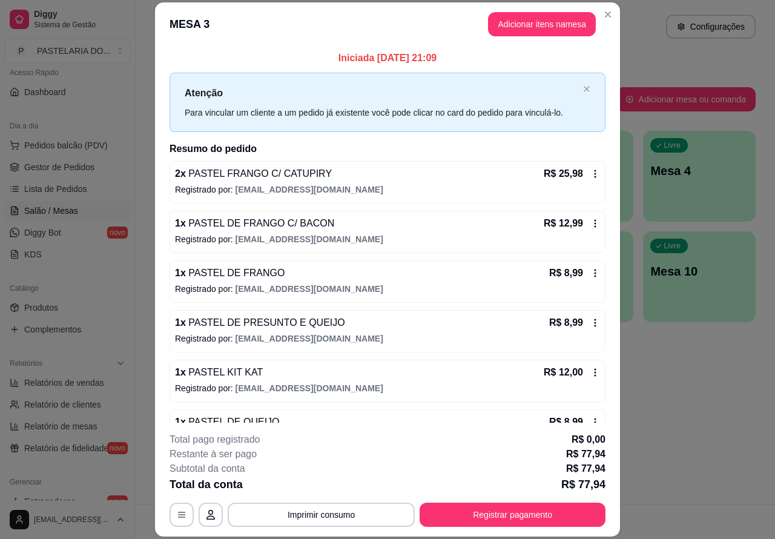
scroll to position [35, 0]
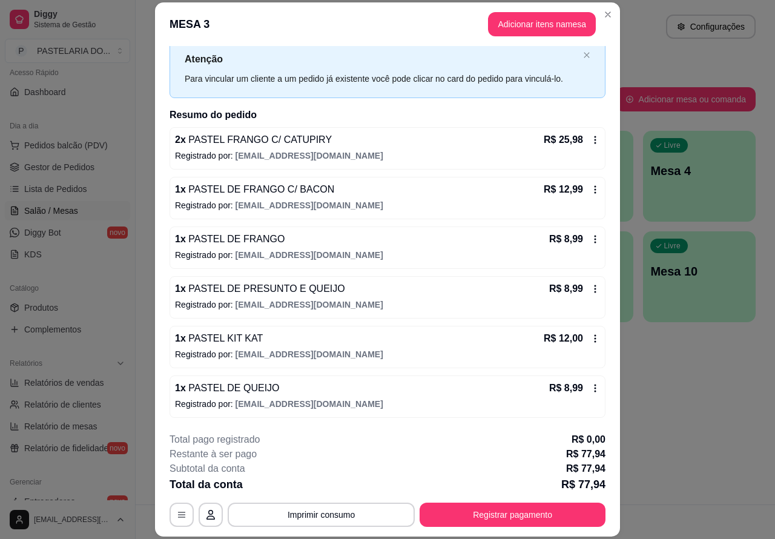
click at [680, 409] on div "Atendimento Salão Configurações Todos Mesas Comandas Pesquisar Adicionar mesa o…" at bounding box center [455, 252] width 639 height 504
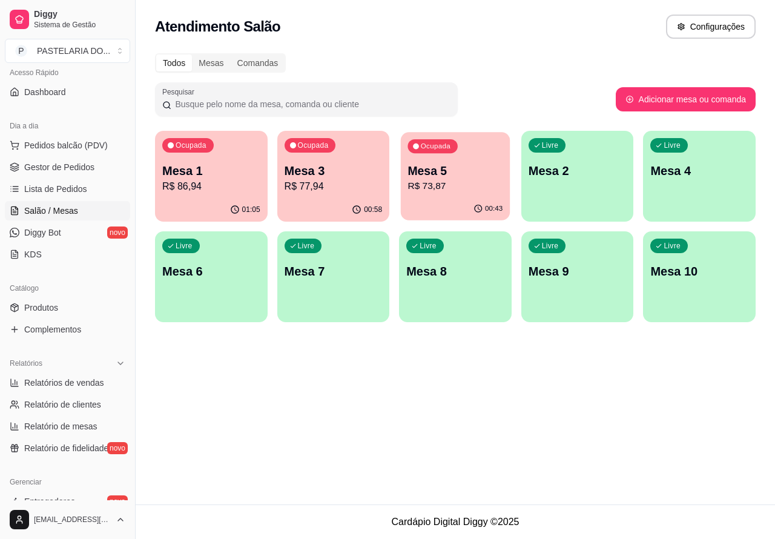
click at [479, 194] on div "Ocupada Mesa 5 R$ 73,87" at bounding box center [455, 164] width 109 height 65
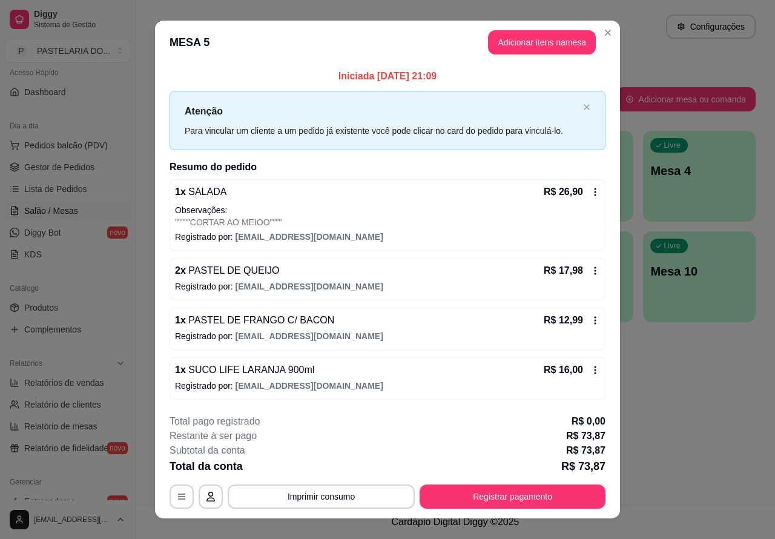
click at [634, 389] on div "Atendimento Salão Configurações Todos Mesas Comandas Pesquisar Adicionar mesa o…" at bounding box center [455, 252] width 639 height 504
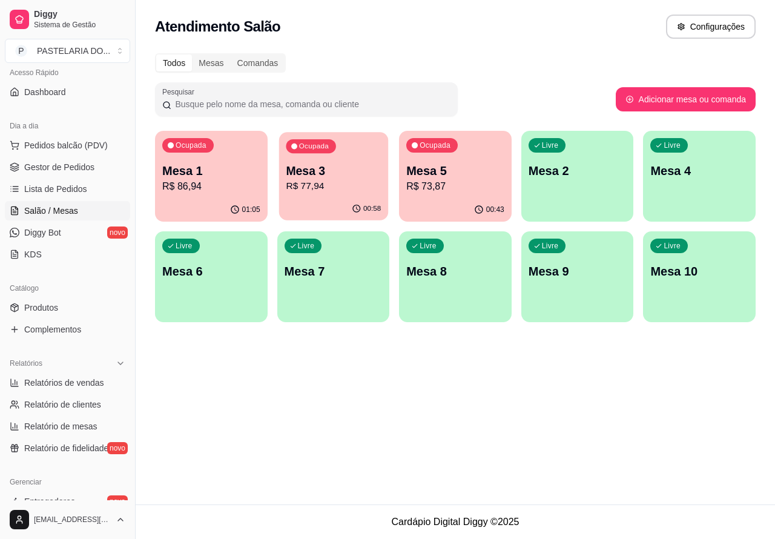
click at [349, 189] on p "R$ 77,94" at bounding box center [333, 186] width 95 height 14
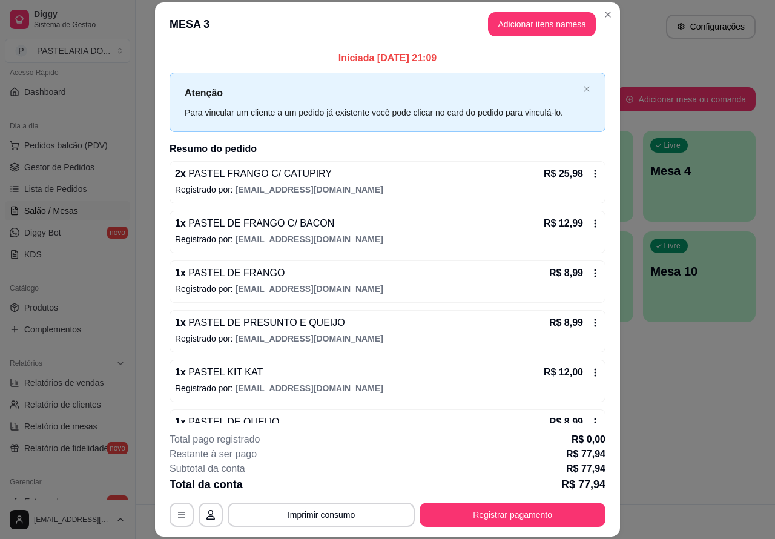
click at [364, 515] on button "Imprimir consumo" at bounding box center [321, 514] width 187 height 24
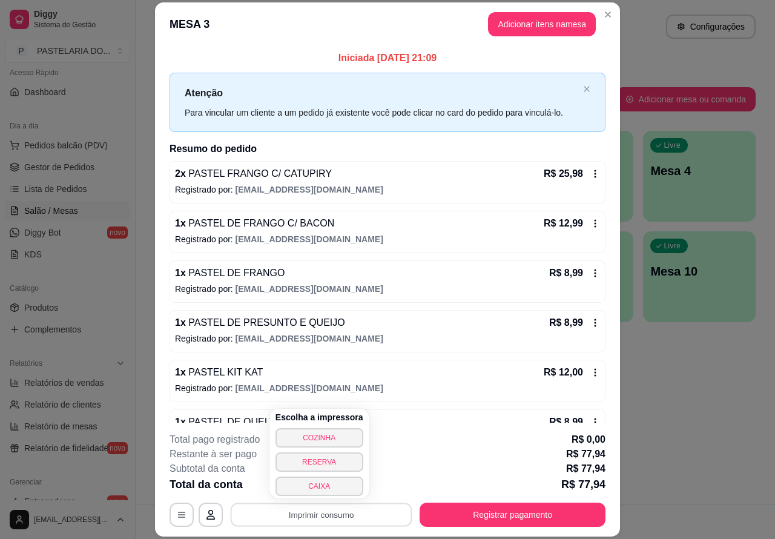
click at [330, 485] on button "CAIXA" at bounding box center [319, 485] width 88 height 19
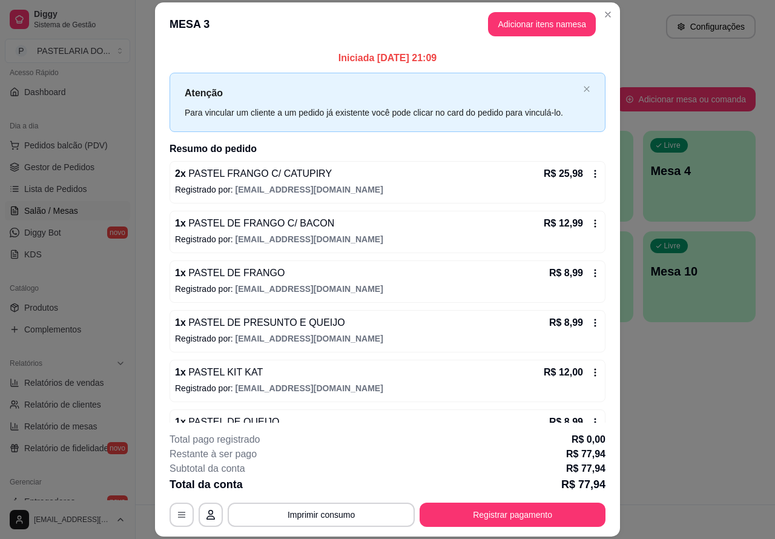
click at [721, 407] on div "Atendimento Salão Configurações Todos Mesas Comandas Pesquisar Adicionar mesa o…" at bounding box center [455, 252] width 639 height 504
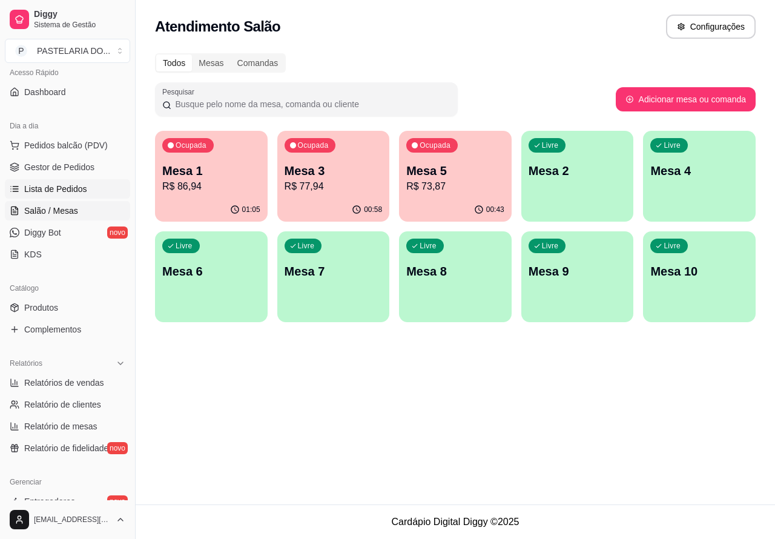
click at [88, 188] on link "Lista de Pedidos" at bounding box center [67, 188] width 125 height 19
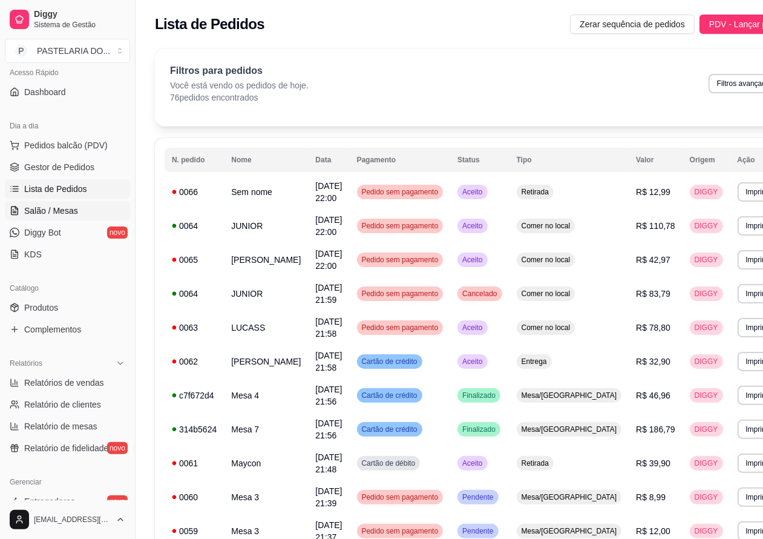
click at [59, 213] on span "Salão / Mesas" at bounding box center [51, 211] width 54 height 12
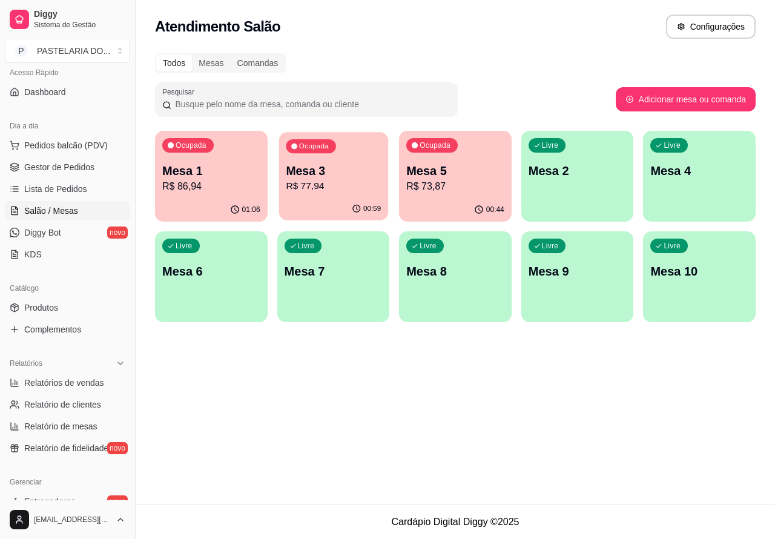
click at [339, 194] on div "Ocupada Mesa 3 R$ 77,94" at bounding box center [332, 164] width 109 height 65
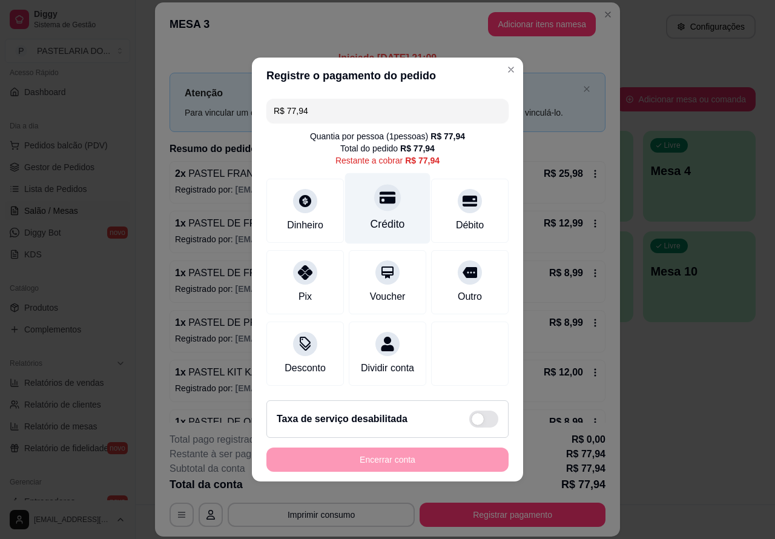
click at [380, 202] on div at bounding box center [387, 197] width 27 height 27
type input "R$ 0,00"
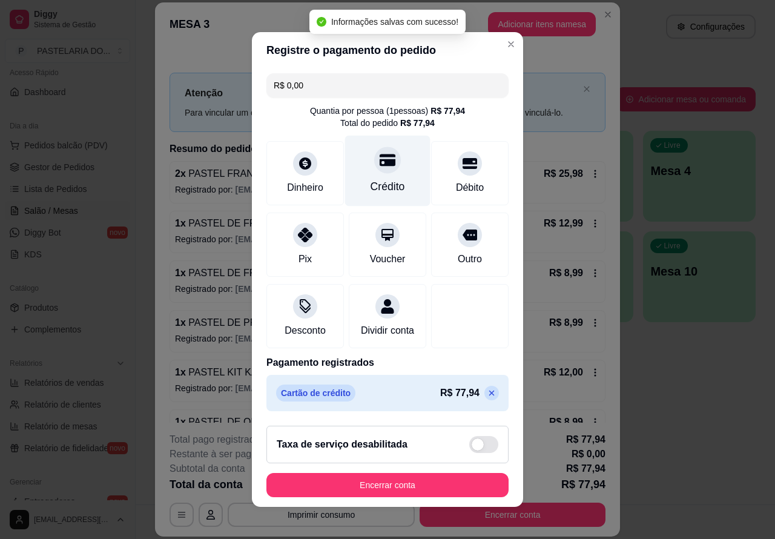
click at [373, 494] on button "Encerrar conta" at bounding box center [387, 485] width 242 height 24
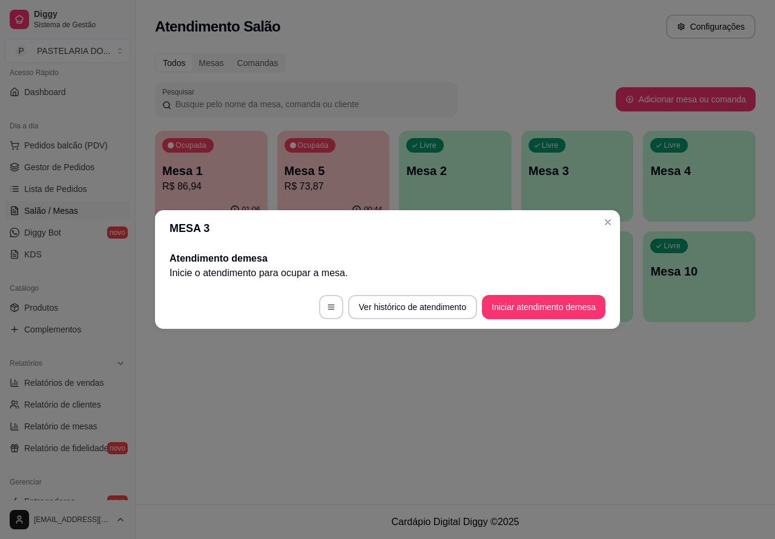
click at [634, 402] on div "Atendimento Salão Configurações Todos Mesas Comandas Pesquisar Adicionar mesa o…" at bounding box center [455, 252] width 639 height 504
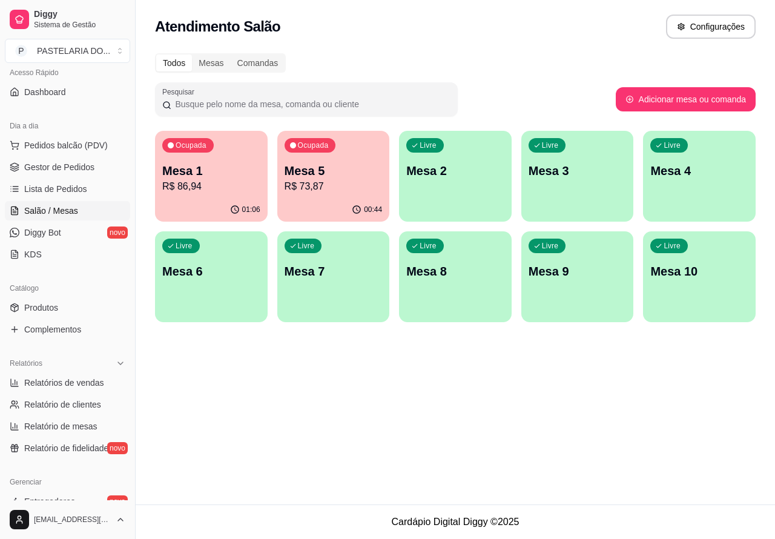
click at [355, 419] on div "Atendimento Salão Configurações Todos Mesas Comandas Pesquisar Adicionar mesa o…" at bounding box center [455, 252] width 639 height 504
click at [73, 186] on span "Lista de Pedidos" at bounding box center [55, 189] width 63 height 12
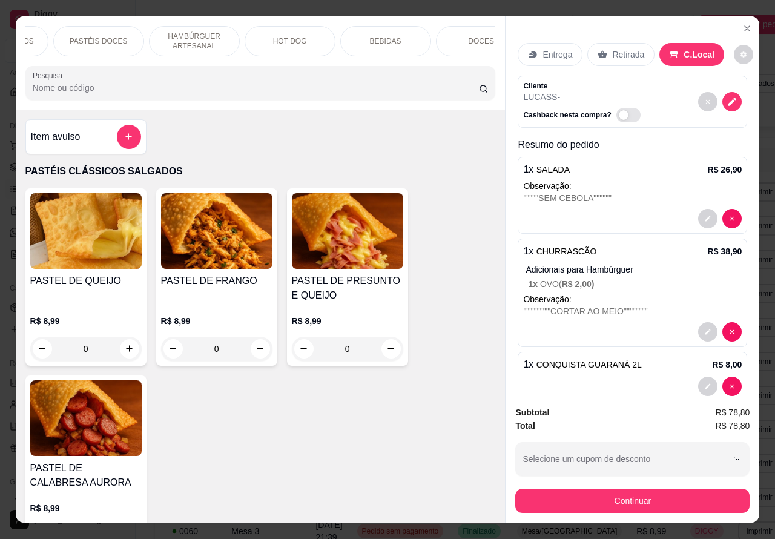
scroll to position [0, 280]
click at [91, 39] on p "PASTÉIS DOCES" at bounding box center [77, 41] width 58 height 10
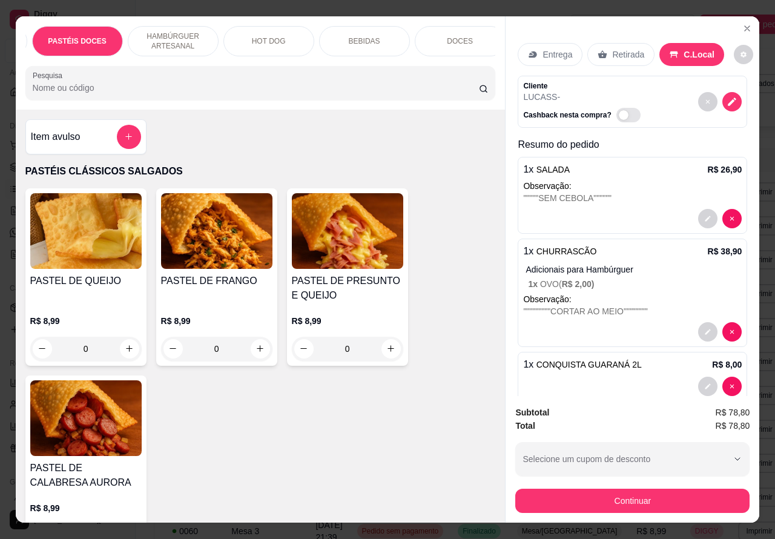
scroll to position [28, 0]
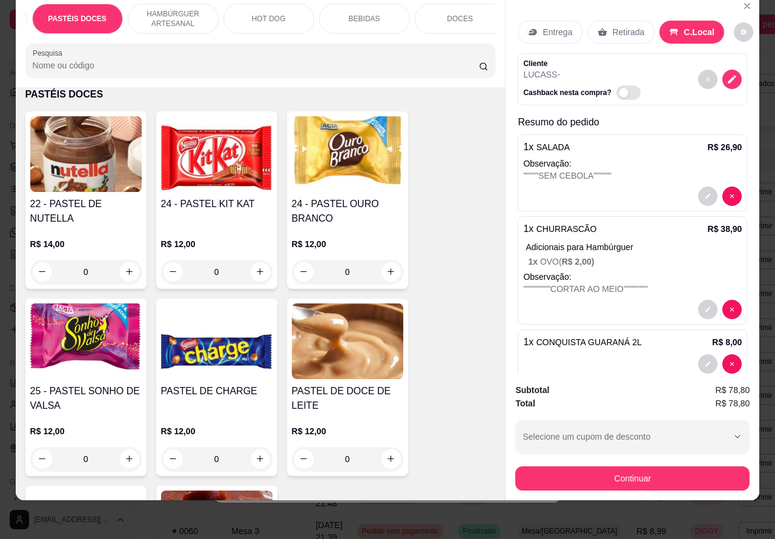
click at [126, 271] on icon "increase-product-quantity" at bounding box center [129, 271] width 7 height 7
type input "1"
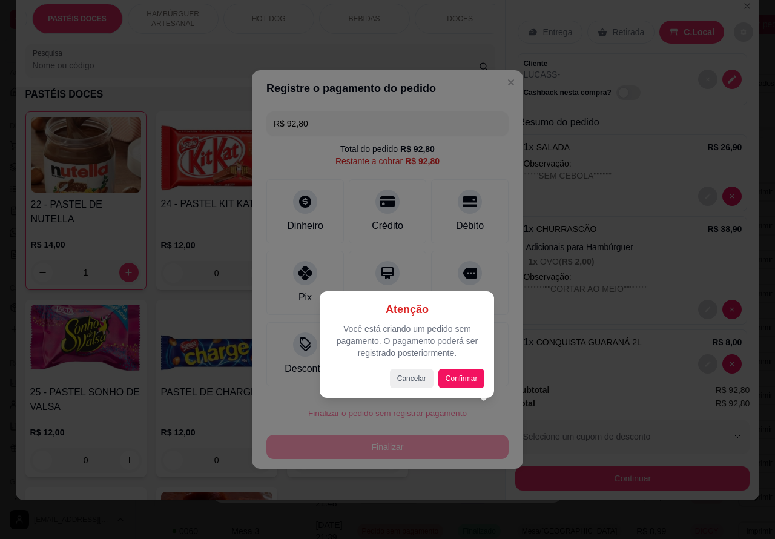
click at [504, 80] on div at bounding box center [387, 269] width 775 height 539
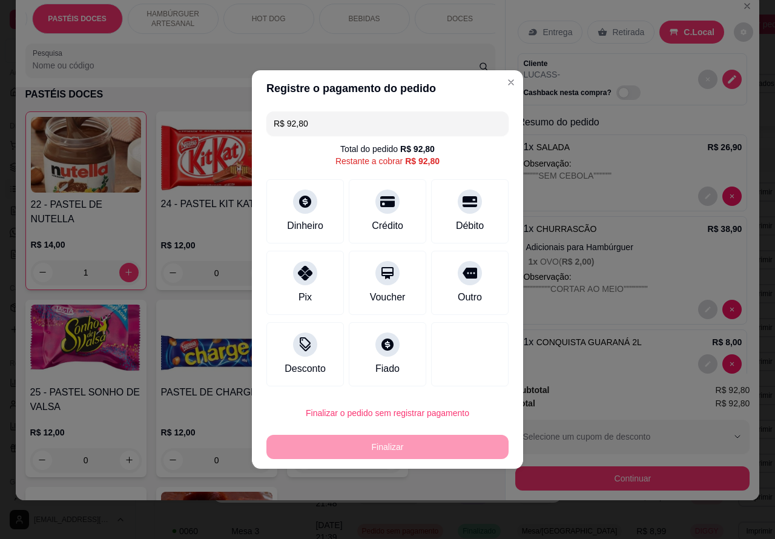
click at [505, 82] on div "Entrega Retirada C.Local Cliente LUCASS - Cashback nesta compra? Resumo do pedi…" at bounding box center [632, 184] width 254 height 380
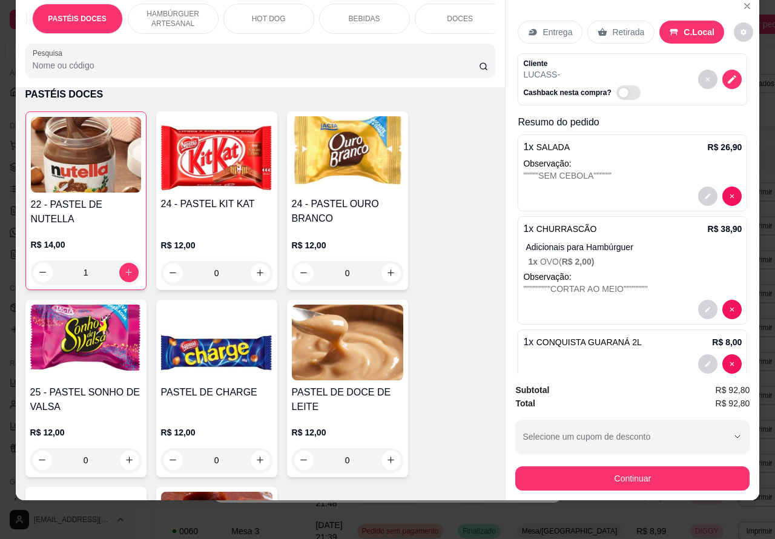
scroll to position [132, 0]
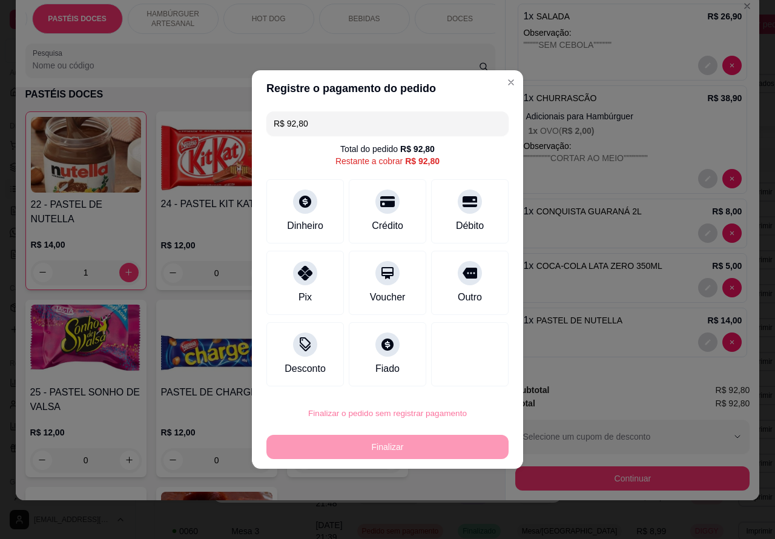
click at [472, 379] on button "Confirmar" at bounding box center [459, 379] width 45 height 19
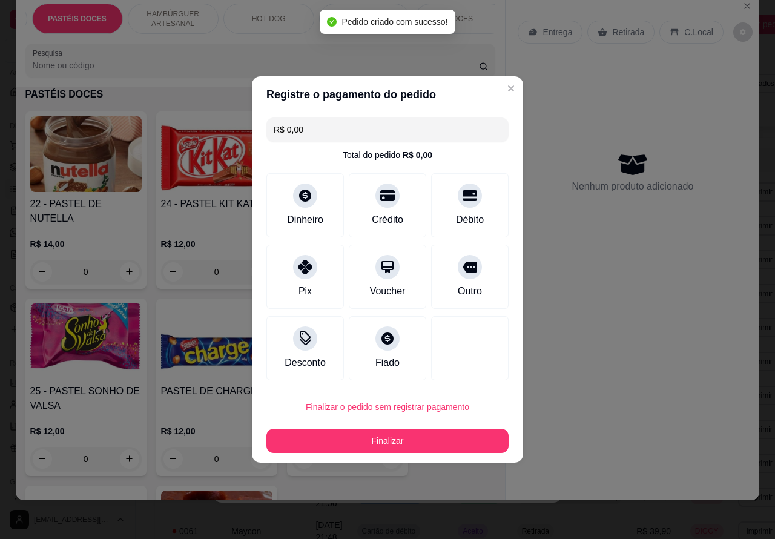
scroll to position [0, 0]
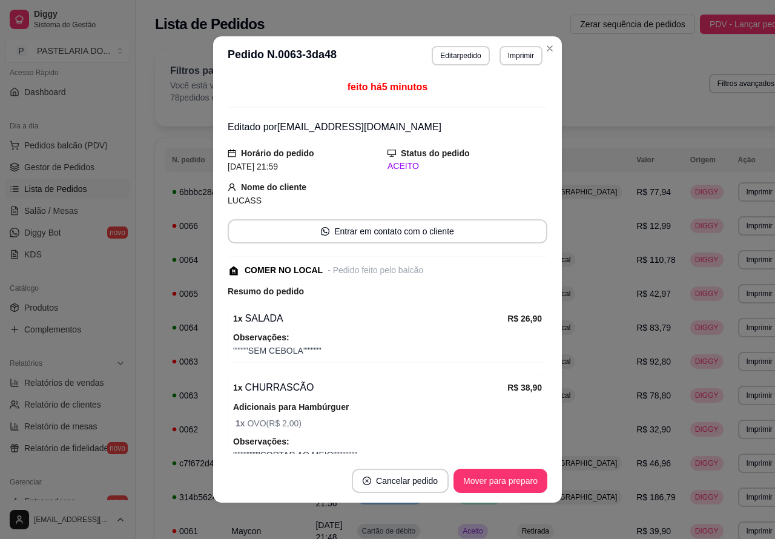
click at [103, 163] on link "Gestor de Pedidos" at bounding box center [67, 166] width 125 height 19
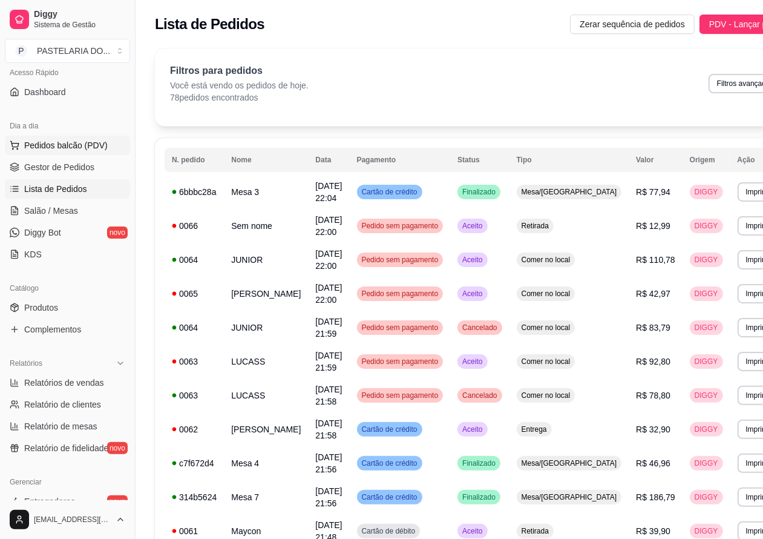
click at [85, 149] on span "Pedidos balcão (PDV)" at bounding box center [66, 145] width 84 height 12
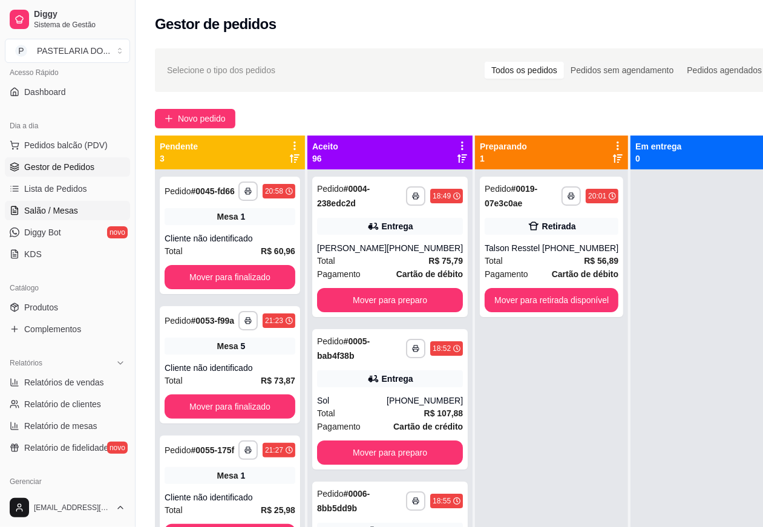
click at [67, 210] on span "Salão / Mesas" at bounding box center [51, 211] width 54 height 12
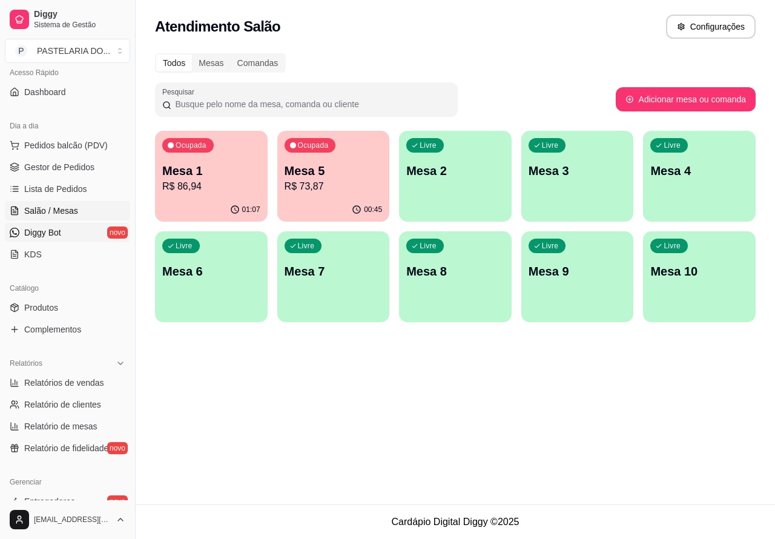
click at [59, 232] on span "Diggy Bot" at bounding box center [42, 232] width 37 height 12
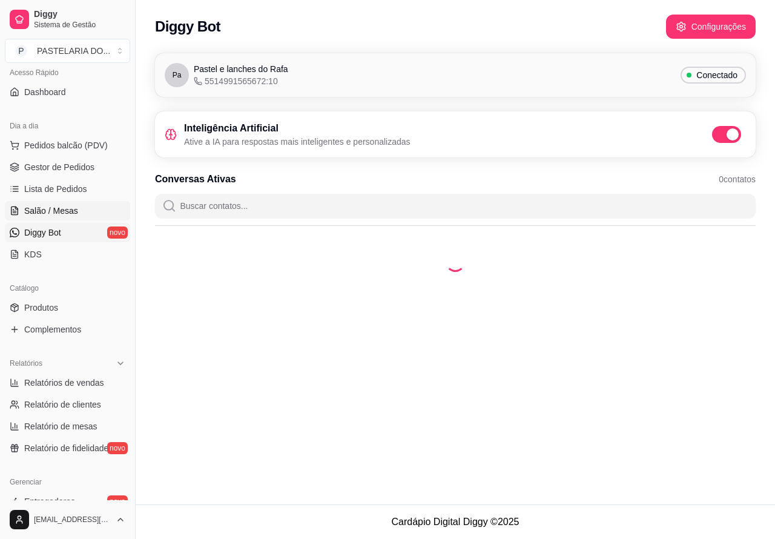
click at [77, 214] on link "Salão / Mesas" at bounding box center [67, 210] width 125 height 19
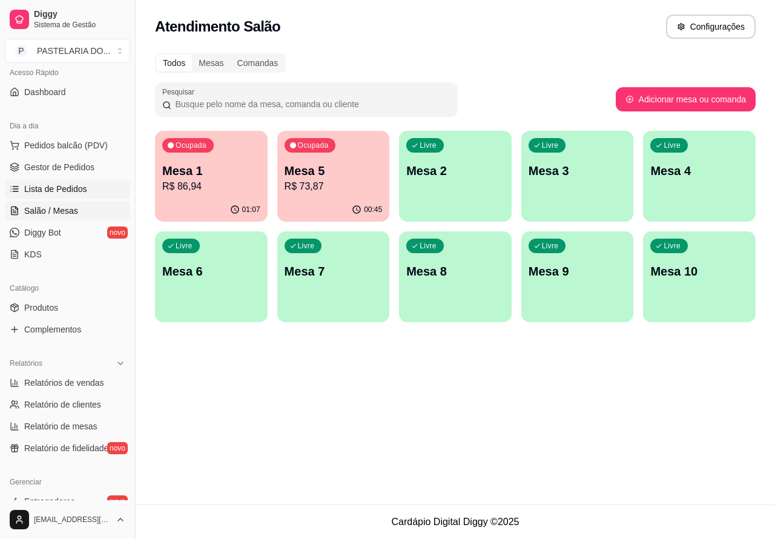
click at [82, 192] on span "Lista de Pedidos" at bounding box center [55, 189] width 63 height 12
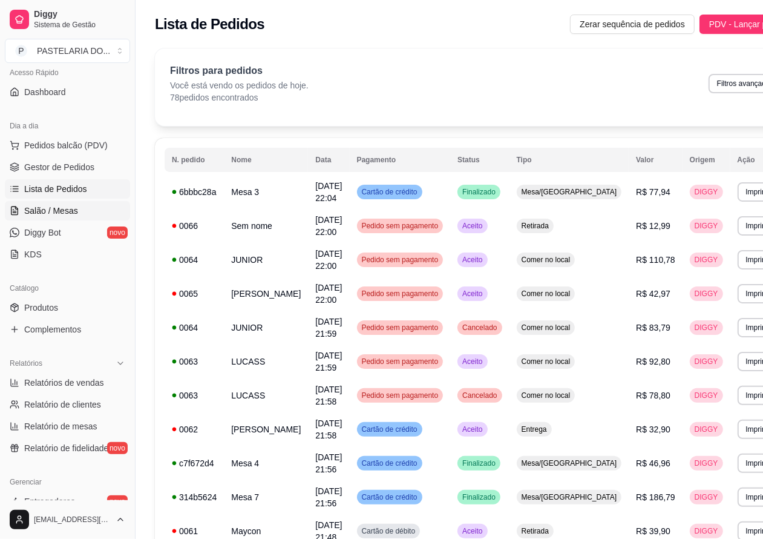
click at [64, 212] on span "Salão / Mesas" at bounding box center [51, 211] width 54 height 12
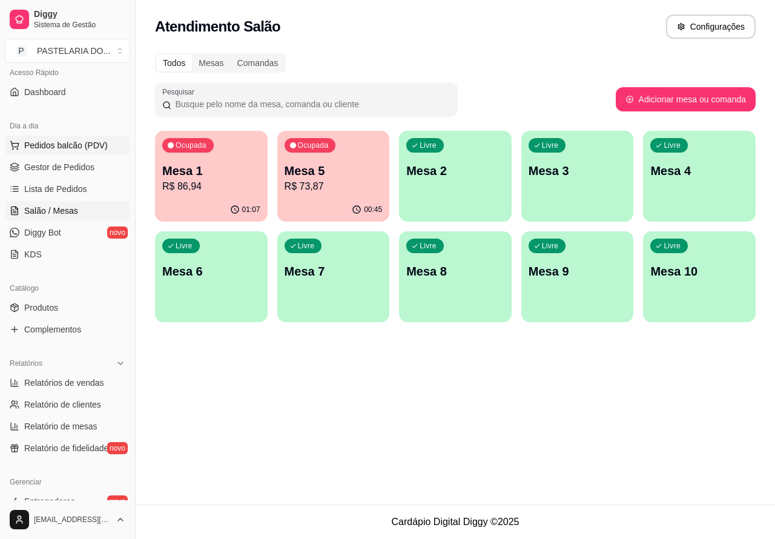
click at [85, 146] on span "Pedidos balcão (PDV)" at bounding box center [66, 145] width 84 height 12
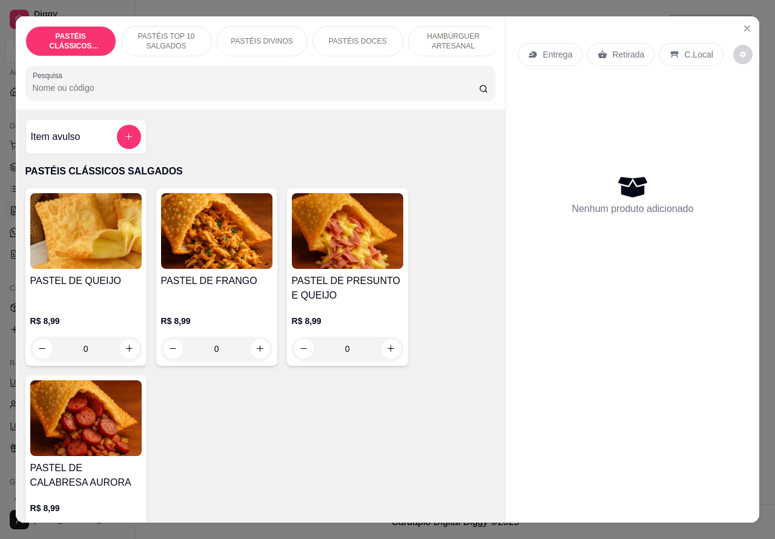
click at [451, 40] on p "HAMBÚRGUER ARTESANAL" at bounding box center [453, 40] width 70 height 19
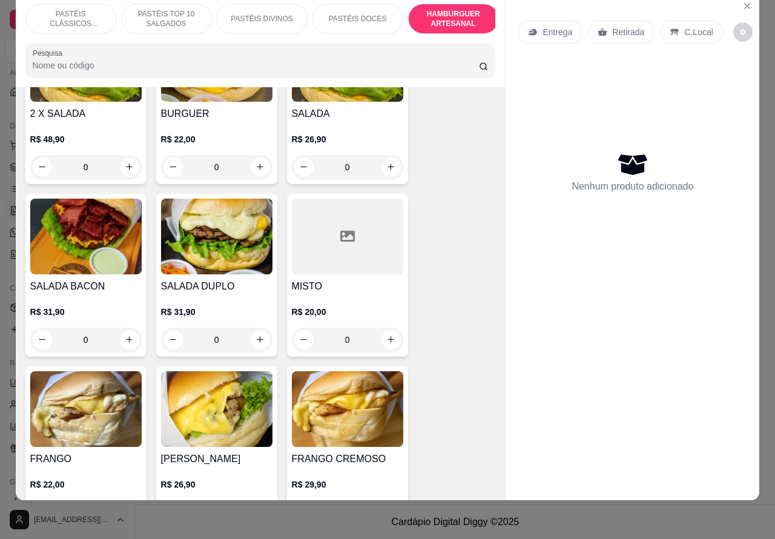
scroll to position [2339, 0]
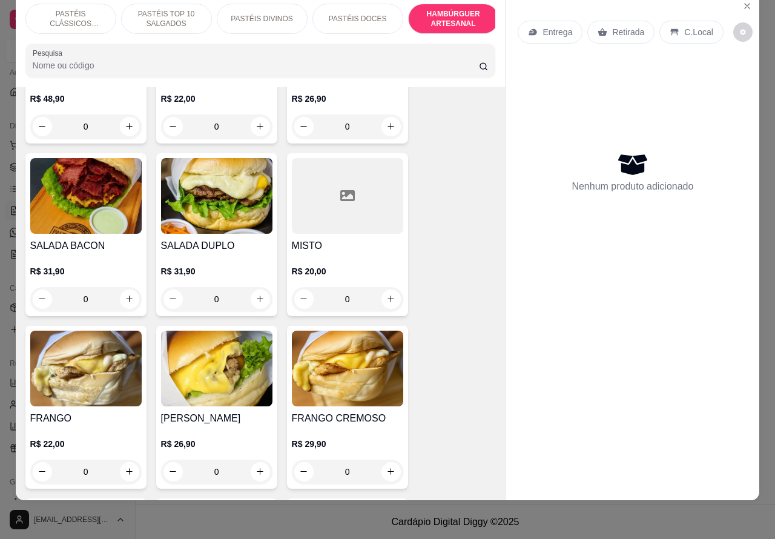
click at [117, 287] on div "0" at bounding box center [85, 299] width 111 height 24
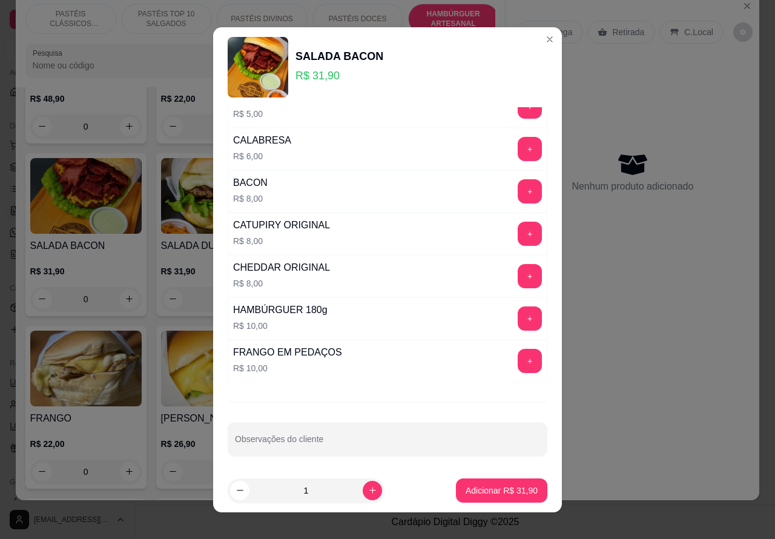
scroll to position [328, 0]
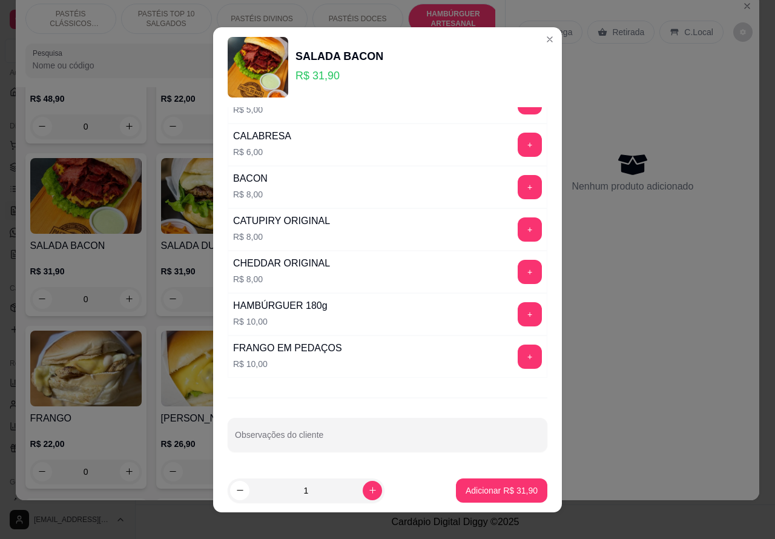
click at [370, 441] on input "Observações do cliente" at bounding box center [387, 439] width 305 height 12
type input "c"
type input "CLIENTE ESTA AGUARDANDO DA IGREJA"
click at [477, 494] on p "Adicionar R$ 31,90" at bounding box center [502, 489] width 70 height 11
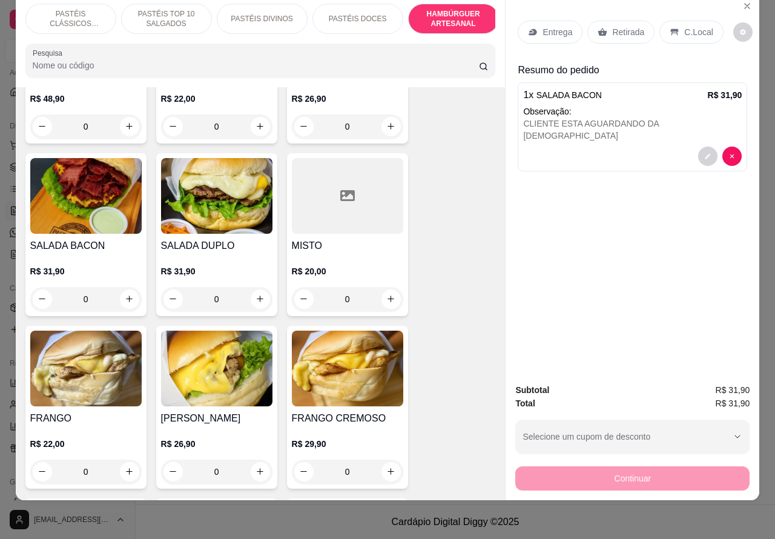
click at [631, 26] on p "Retirada" at bounding box center [628, 32] width 32 height 12
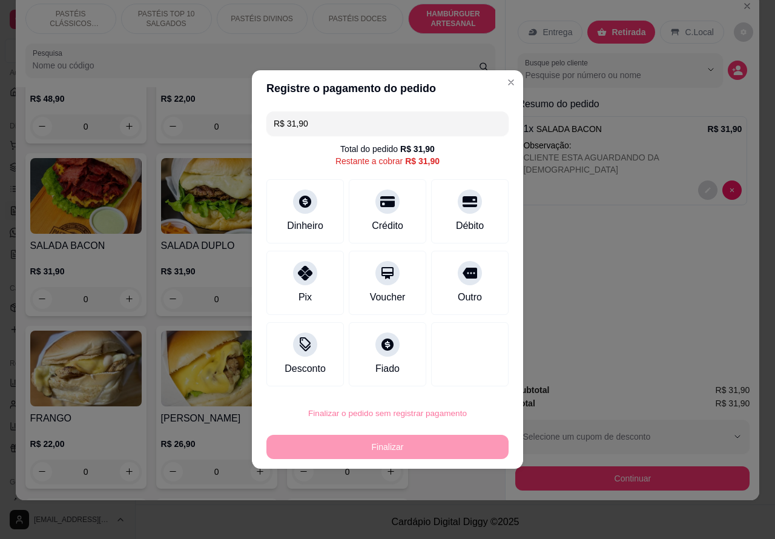
click at [470, 379] on button "Confirmar" at bounding box center [459, 379] width 43 height 18
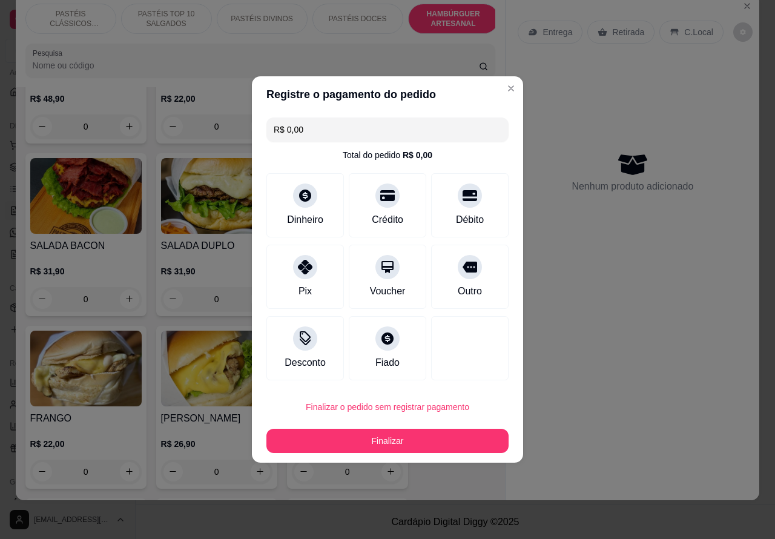
type input "R$ 0,00"
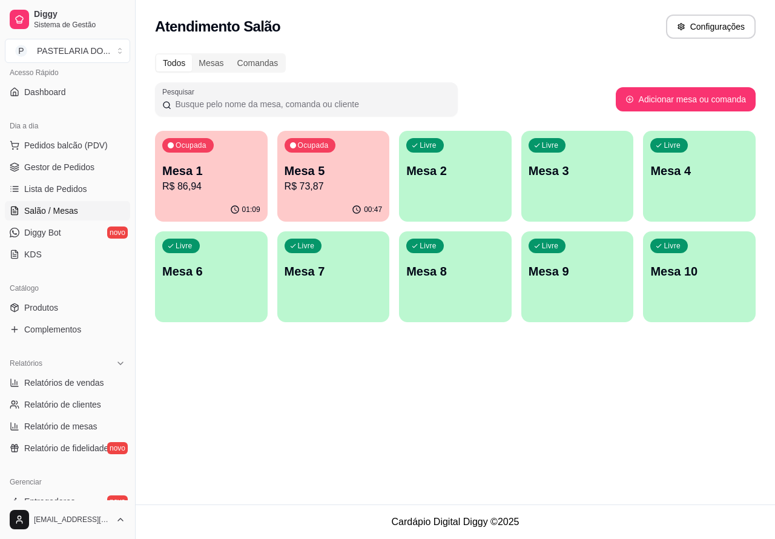
click at [349, 188] on p "R$ 73,87" at bounding box center [333, 186] width 98 height 15
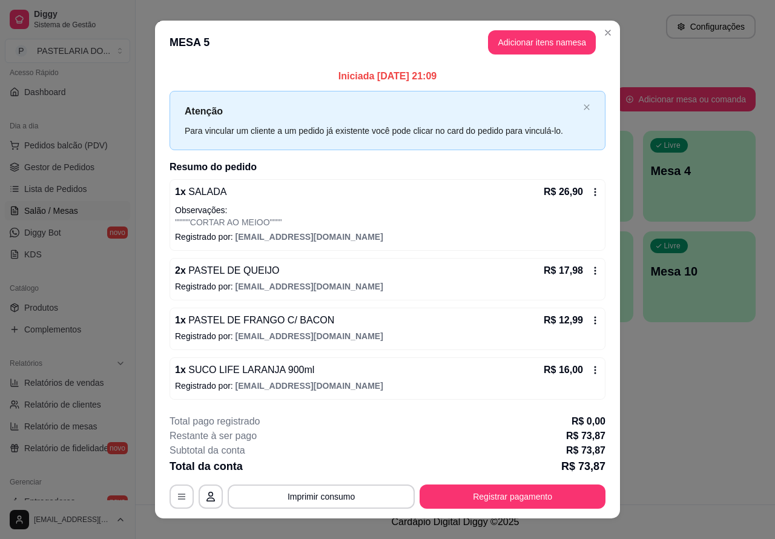
scroll to position [18, 0]
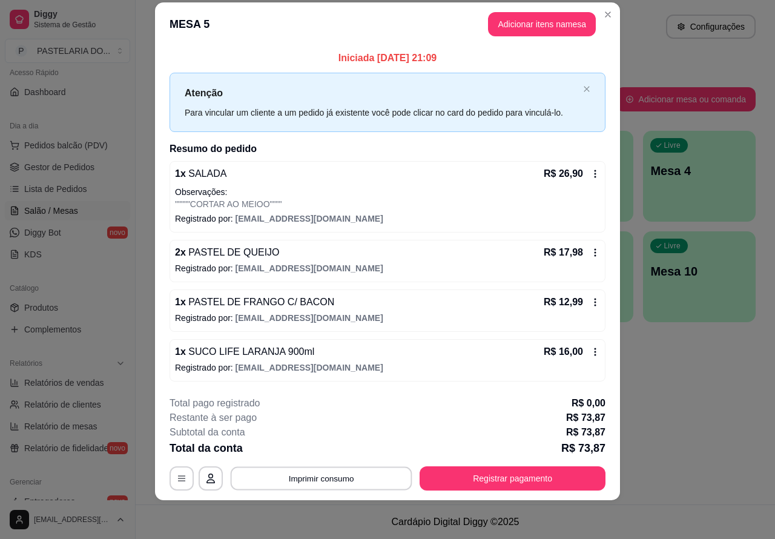
click at [363, 479] on button "Imprimir consumo" at bounding box center [322, 478] width 182 height 24
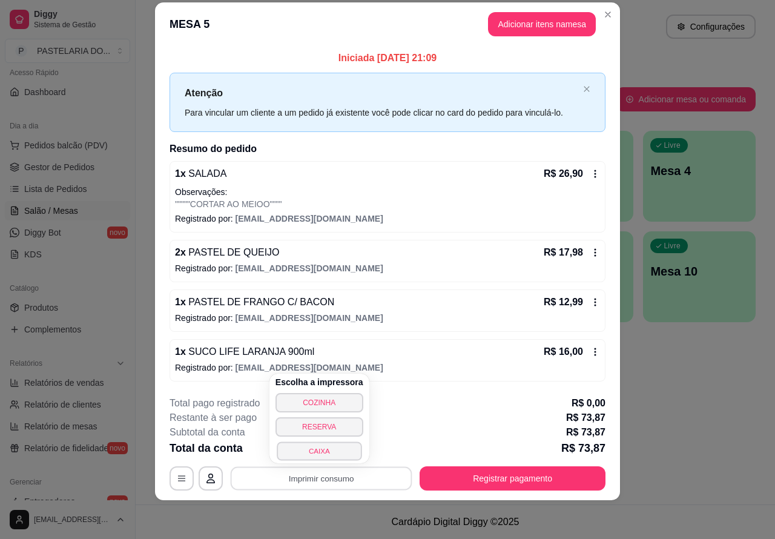
click at [342, 453] on button "CAIXA" at bounding box center [319, 450] width 85 height 19
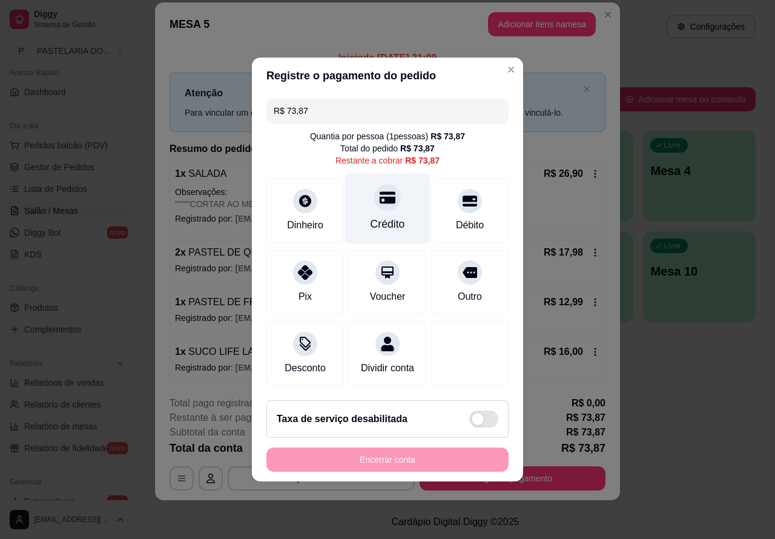
click at [380, 189] on icon at bounding box center [387, 197] width 16 height 16
type input "R$ 0,00"
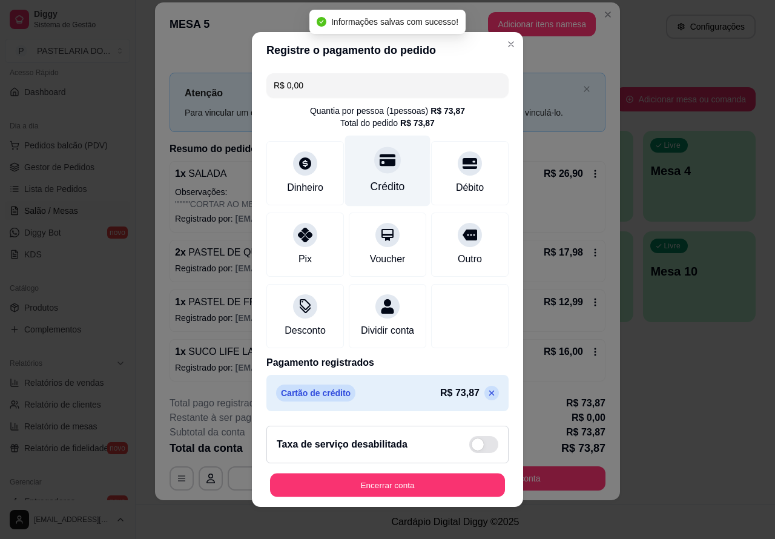
click at [416, 489] on button "Encerrar conta" at bounding box center [387, 485] width 235 height 24
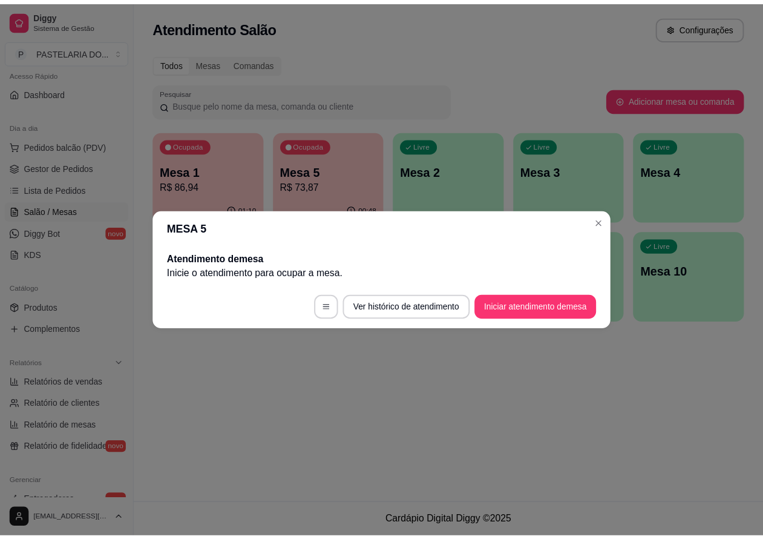
scroll to position [0, 0]
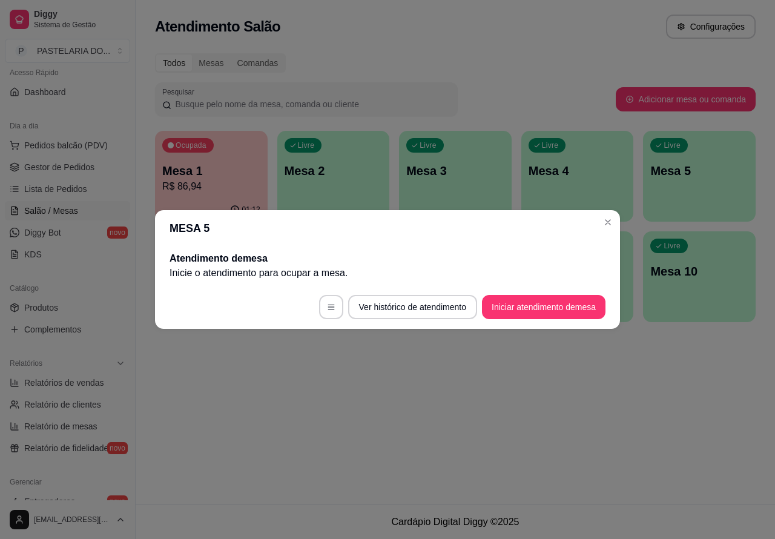
click at [588, 398] on div "Atendimento Salão Configurações Todos Mesas Comandas Pesquisar Adicionar mesa o…" at bounding box center [455, 252] width 639 height 504
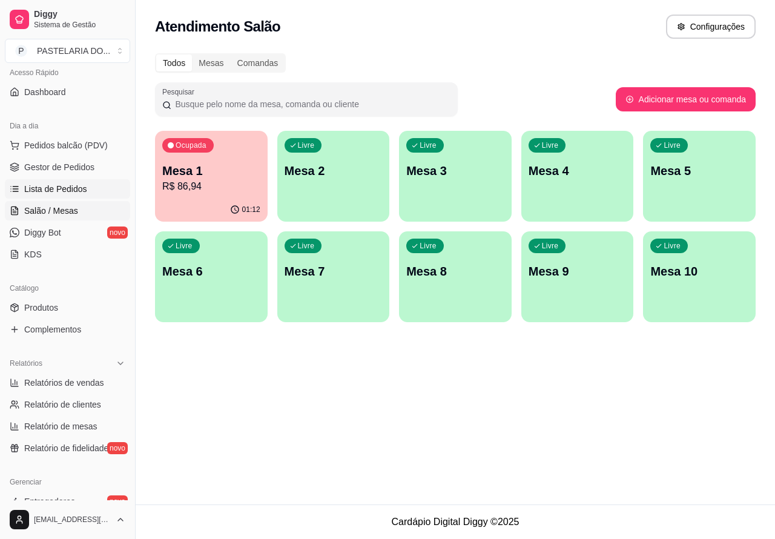
click at [84, 186] on span "Lista de Pedidos" at bounding box center [55, 189] width 63 height 12
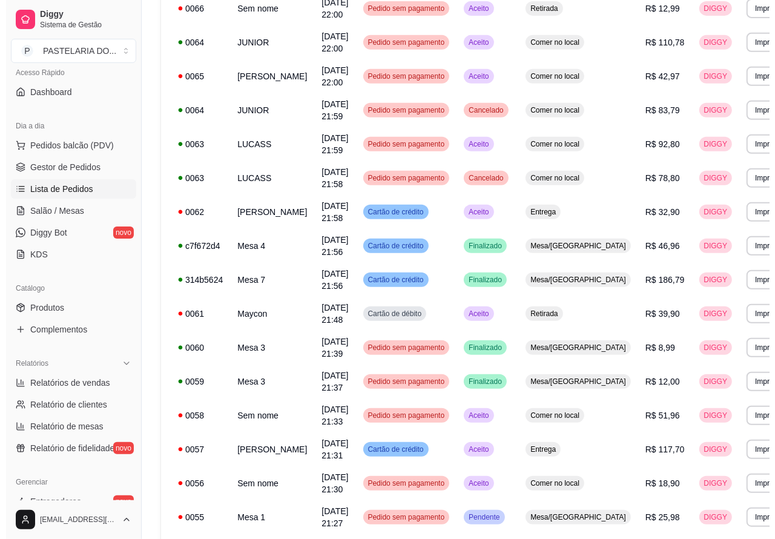
scroll to position [362, 0]
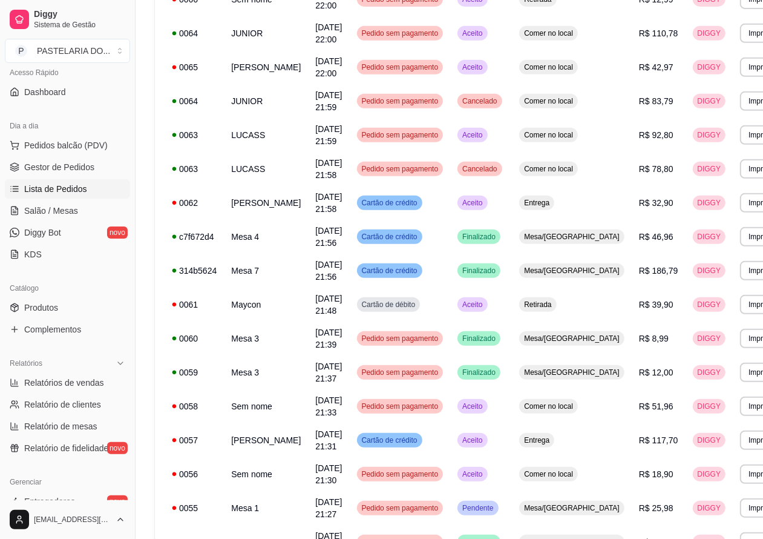
click at [315, 409] on div "Nenhum pagamento registrado para este pedido. Editar pagamento" at bounding box center [382, 395] width 324 height 34
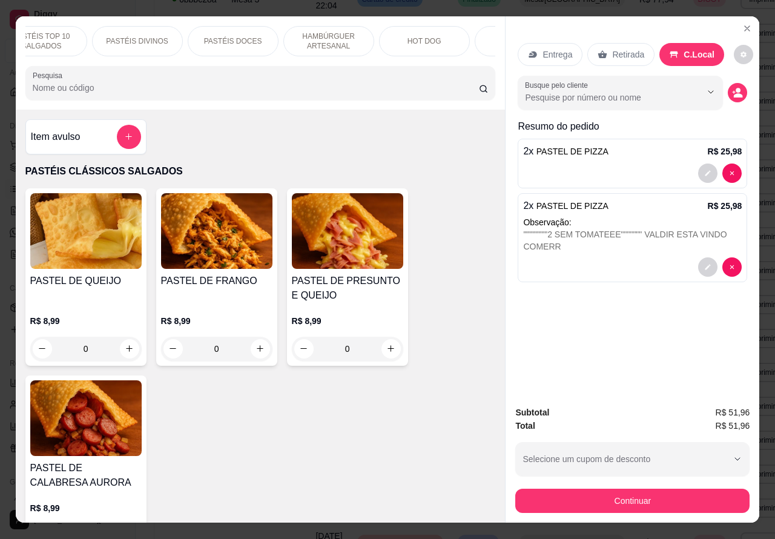
scroll to position [0, 244]
click at [401, 40] on p "BEBIDAS" at bounding box center [400, 41] width 31 height 10
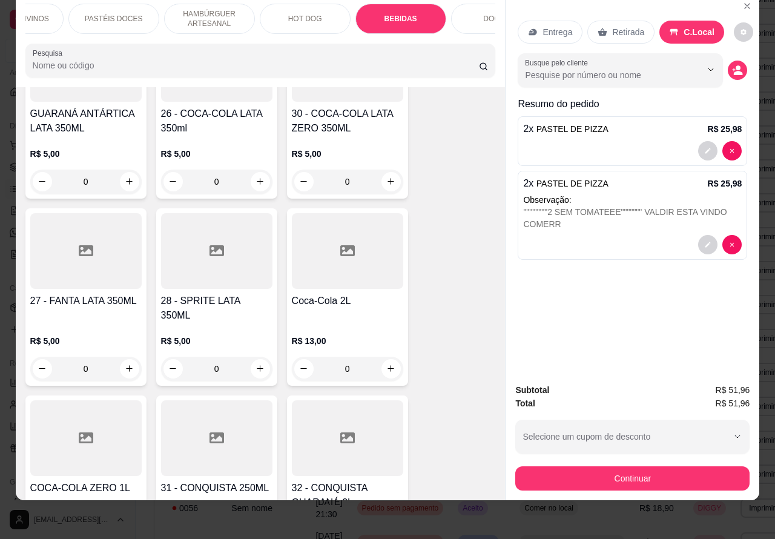
scroll to position [3363, 0]
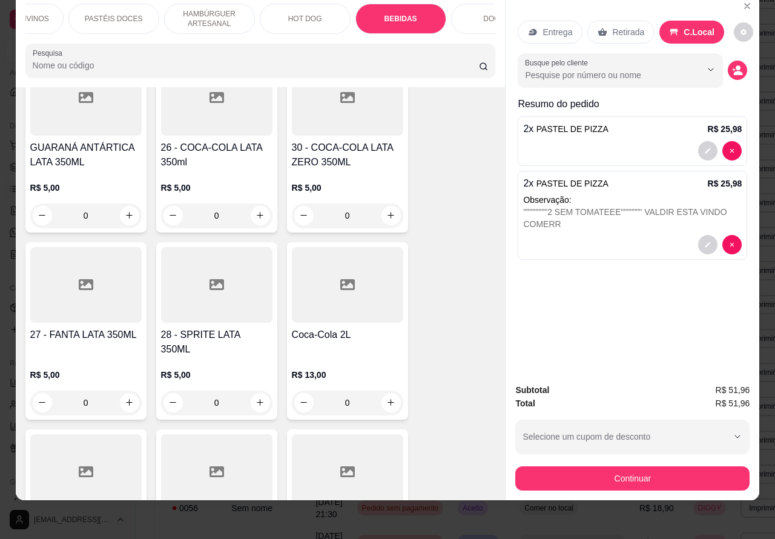
click at [386, 398] on icon "increase-product-quantity" at bounding box center [390, 402] width 9 height 9
type input "1"
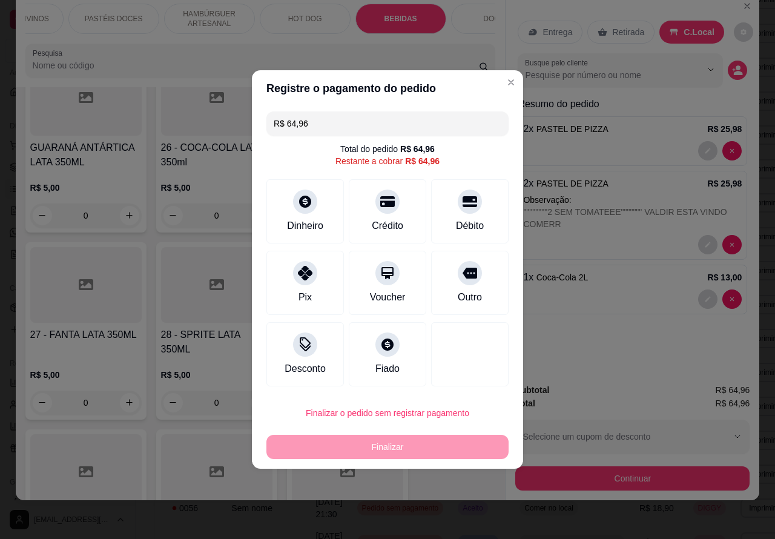
click at [585, 348] on div "Entrega Retirada C.Local Busque pelo cliente Resumo do pedido 2 x PASTEL DE PIZ…" at bounding box center [632, 184] width 254 height 380
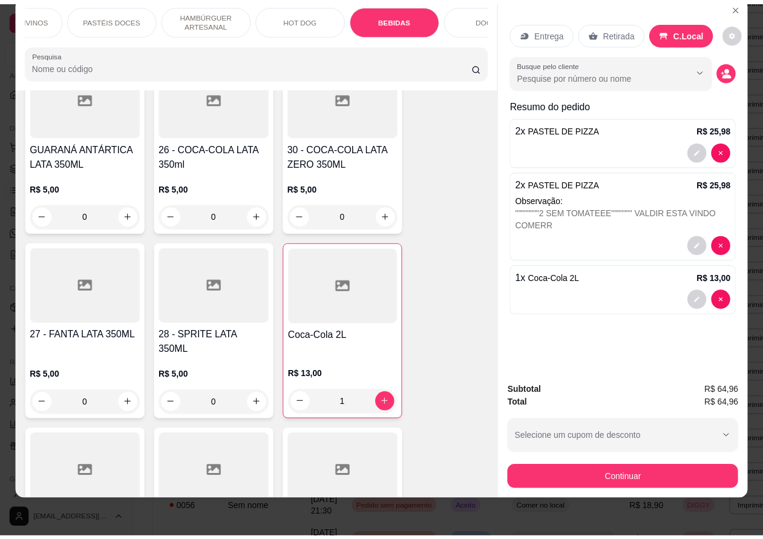
scroll to position [0, 0]
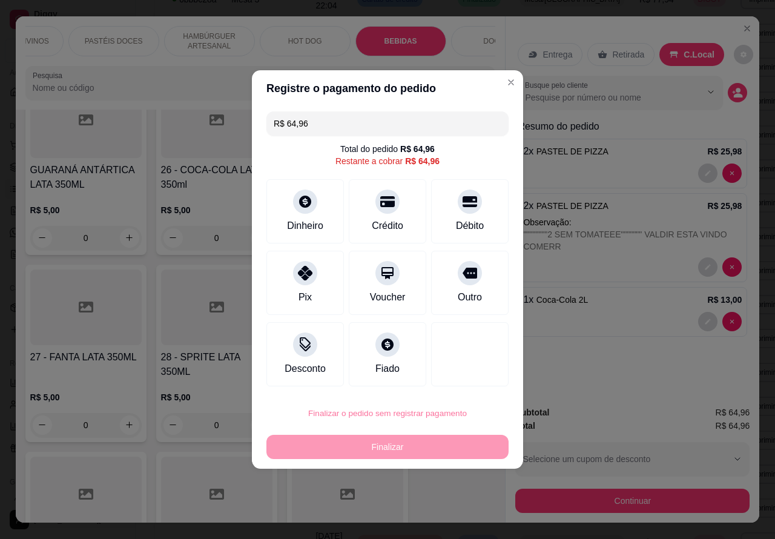
click at [467, 378] on button "Confirmar" at bounding box center [459, 379] width 45 height 19
type input "0"
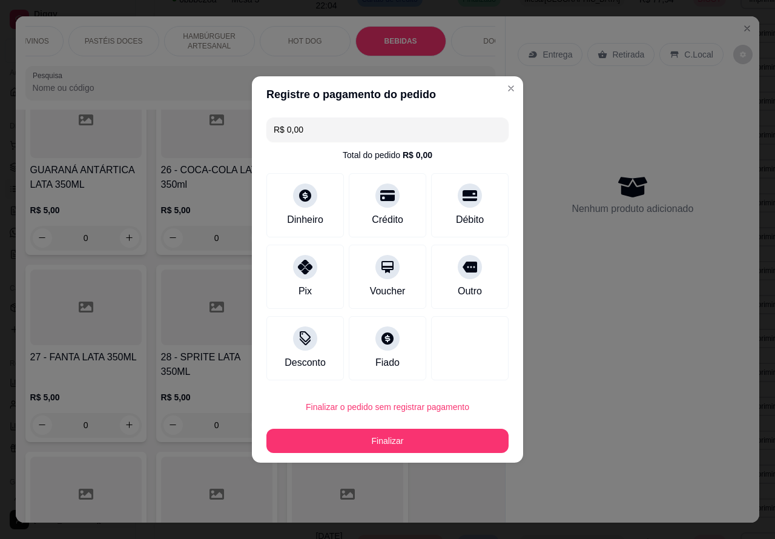
type input "R$ 0,00"
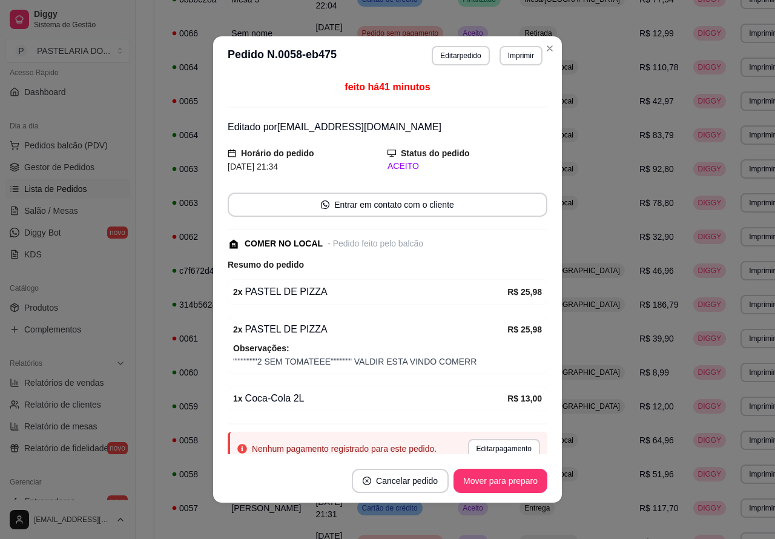
click at [90, 172] on span "Gestor de Pedidos" at bounding box center [59, 167] width 70 height 12
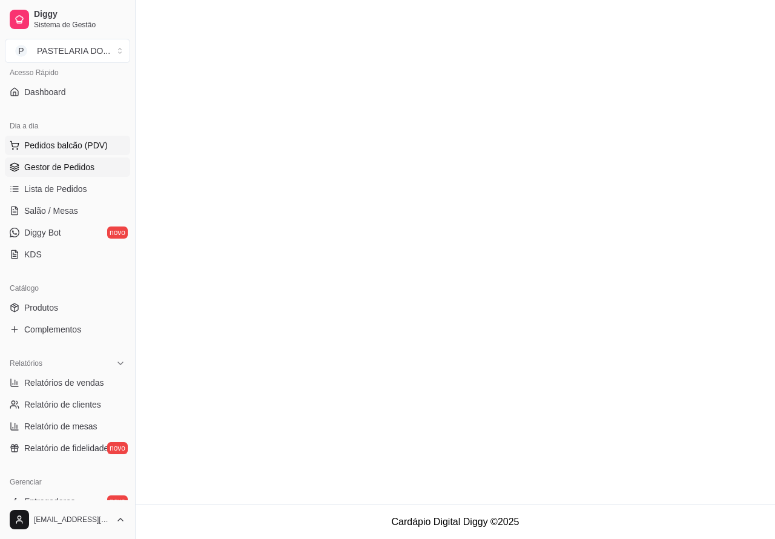
click at [104, 140] on button "Pedidos balcão (PDV)" at bounding box center [67, 145] width 125 height 19
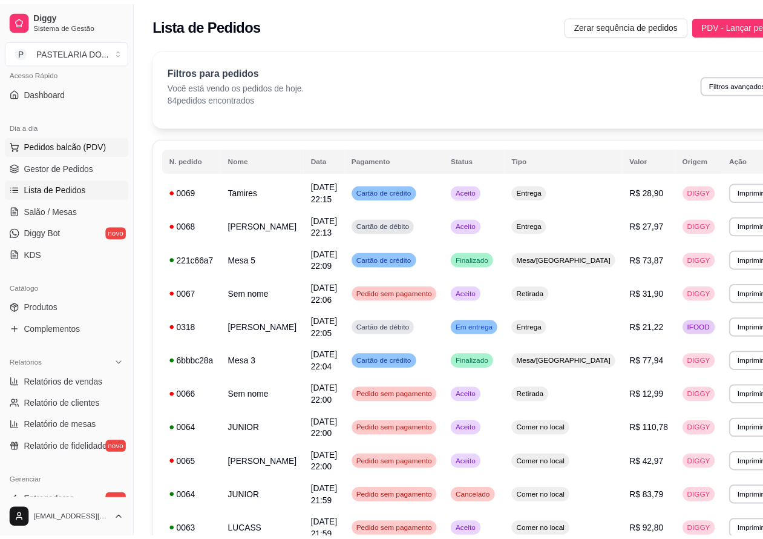
scroll to position [362, 0]
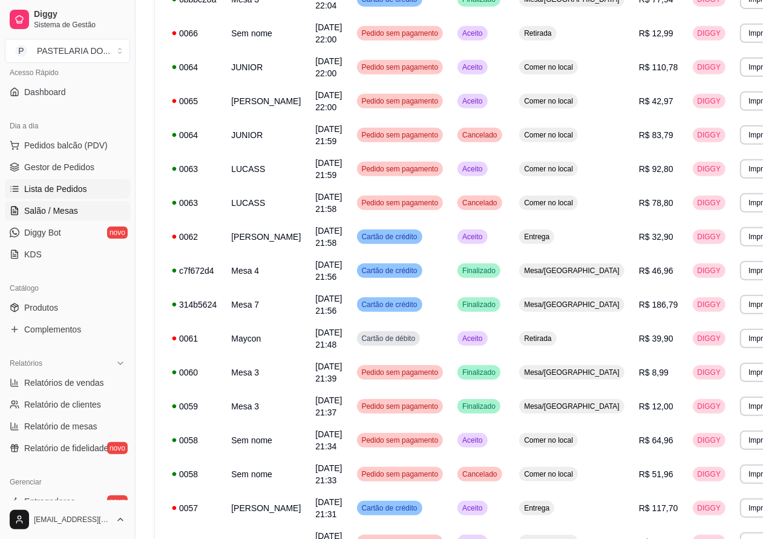
click at [82, 207] on link "Salão / Mesas" at bounding box center [67, 210] width 125 height 19
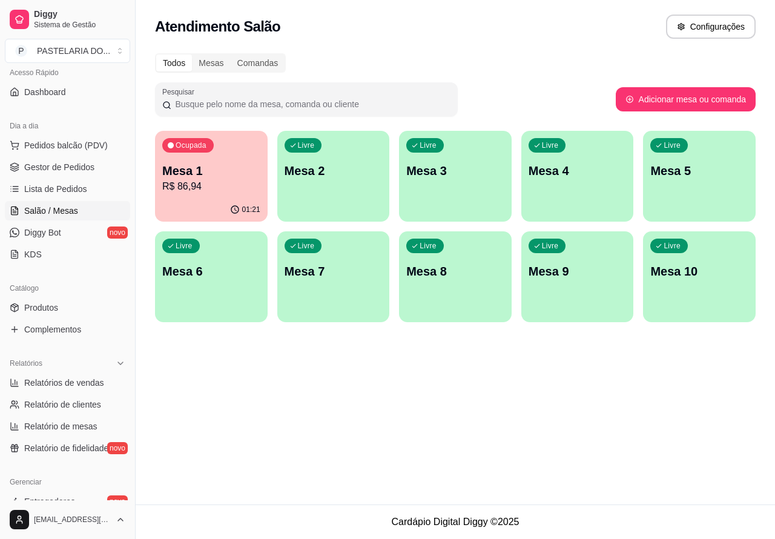
click at [59, 208] on span "Salão / Mesas" at bounding box center [51, 211] width 54 height 12
click at [77, 192] on span "Lista de Pedidos" at bounding box center [55, 189] width 63 height 12
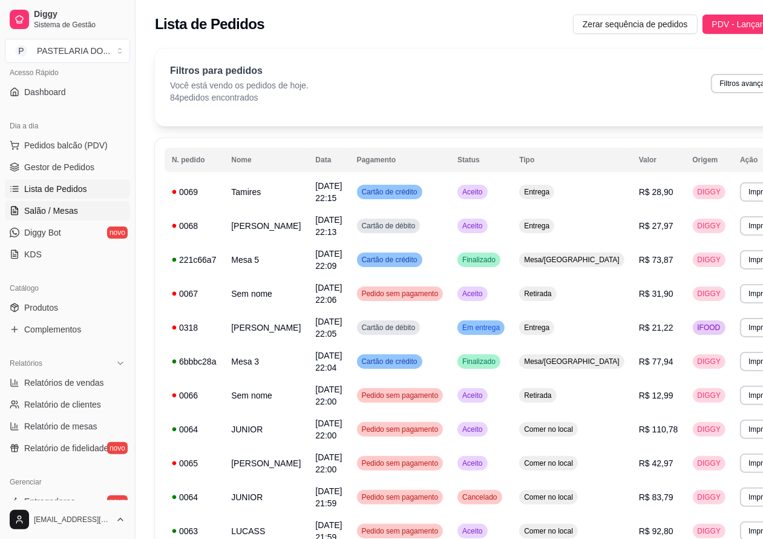
click at [64, 212] on span "Salão / Mesas" at bounding box center [51, 211] width 54 height 12
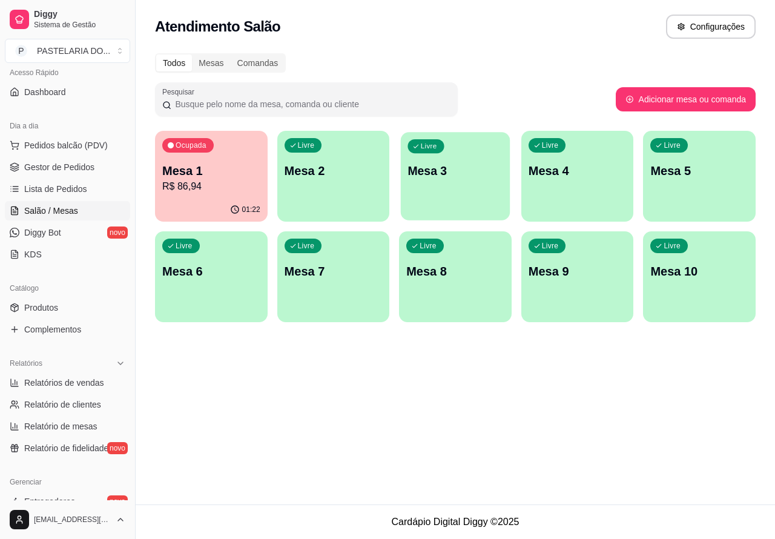
click at [450, 176] on p "Mesa 3" at bounding box center [455, 171] width 95 height 16
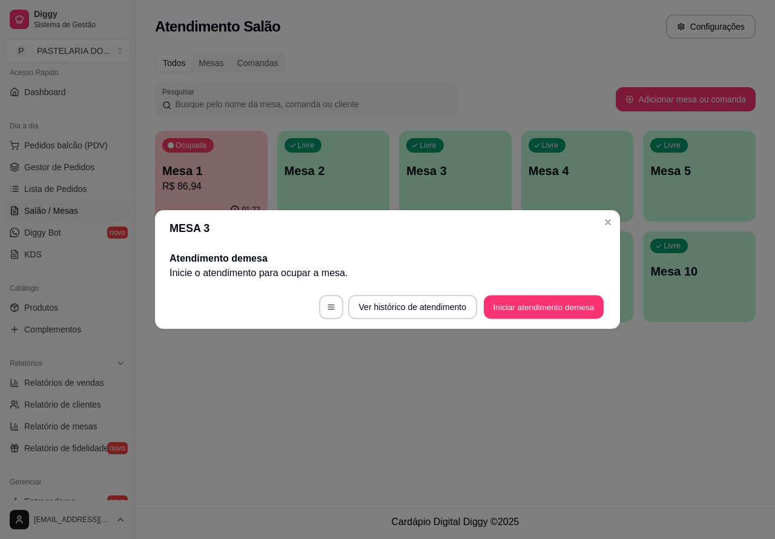
click at [517, 306] on button "Iniciar atendimento de mesa" at bounding box center [544, 307] width 120 height 24
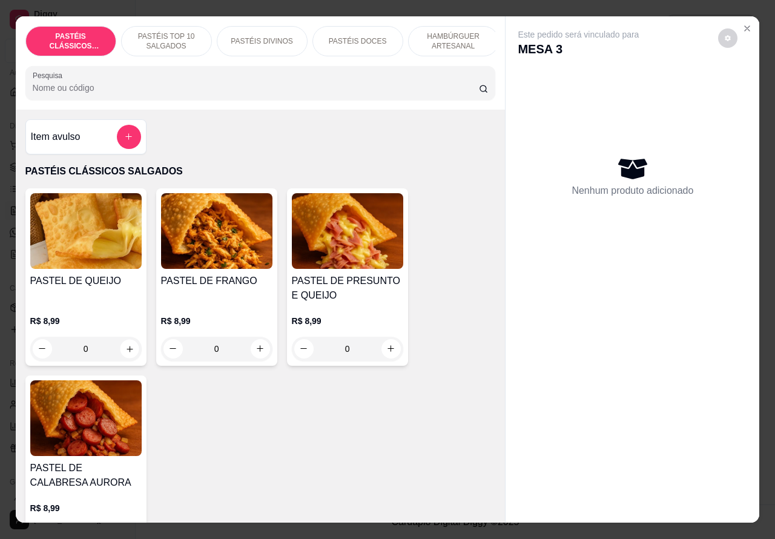
click at [126, 352] on icon "increase-product-quantity" at bounding box center [129, 349] width 6 height 6
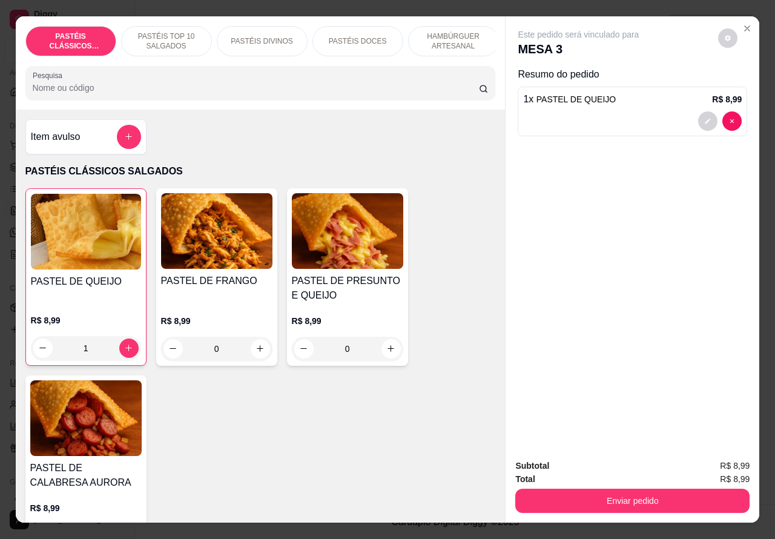
click at [124, 352] on icon "increase-product-quantity" at bounding box center [128, 347] width 9 height 9
type input "2"
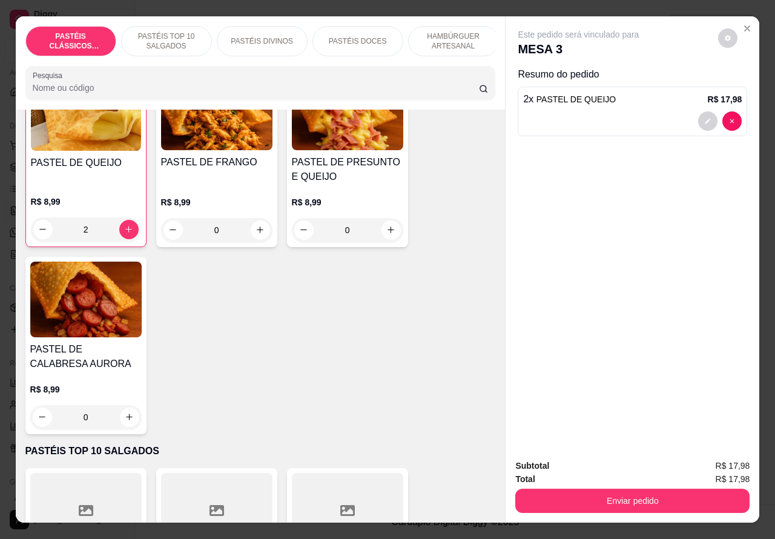
scroll to position [58, 0]
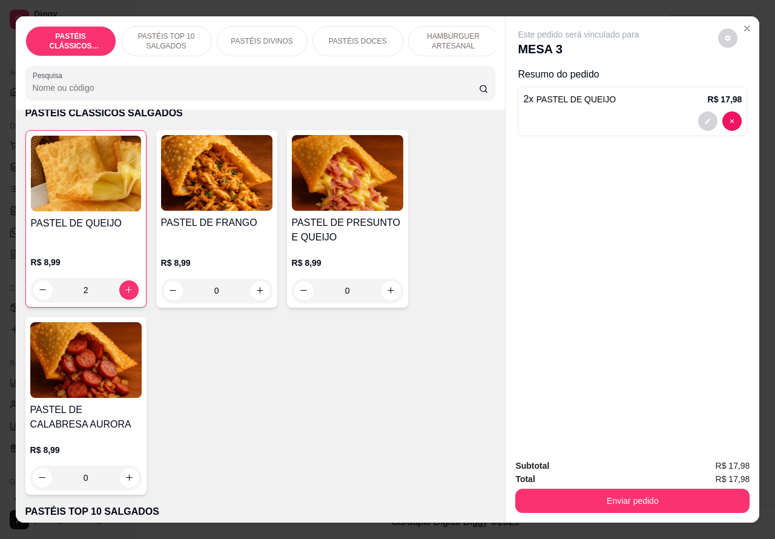
click at [386, 295] on icon "increase-product-quantity" at bounding box center [390, 290] width 9 height 9
type input "1"
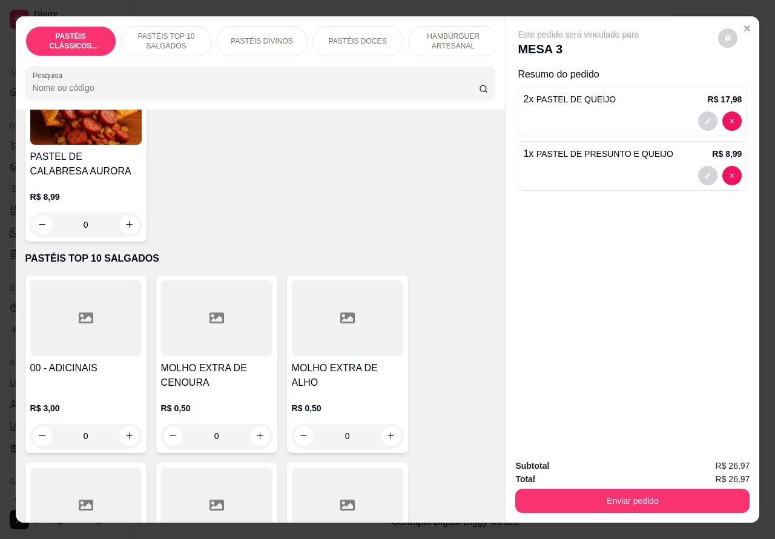
scroll to position [315, 0]
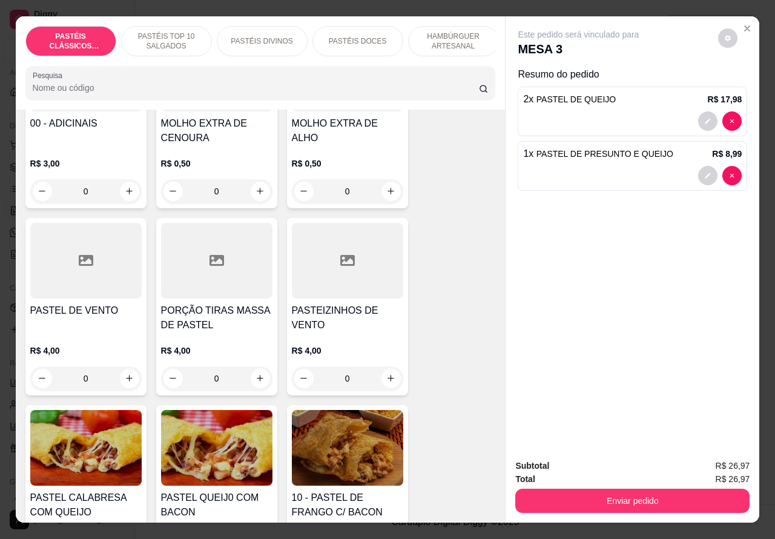
click at [258, 38] on p "PASTÉIS DIVINOS" at bounding box center [262, 41] width 62 height 10
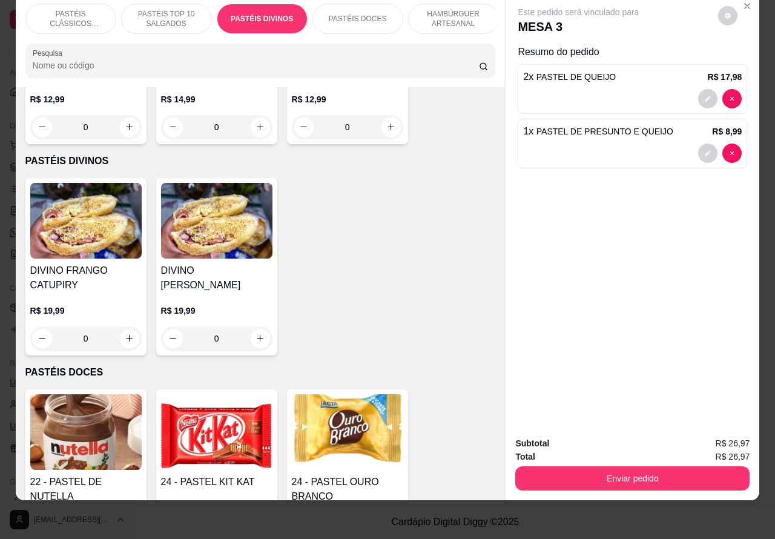
scroll to position [1336, 0]
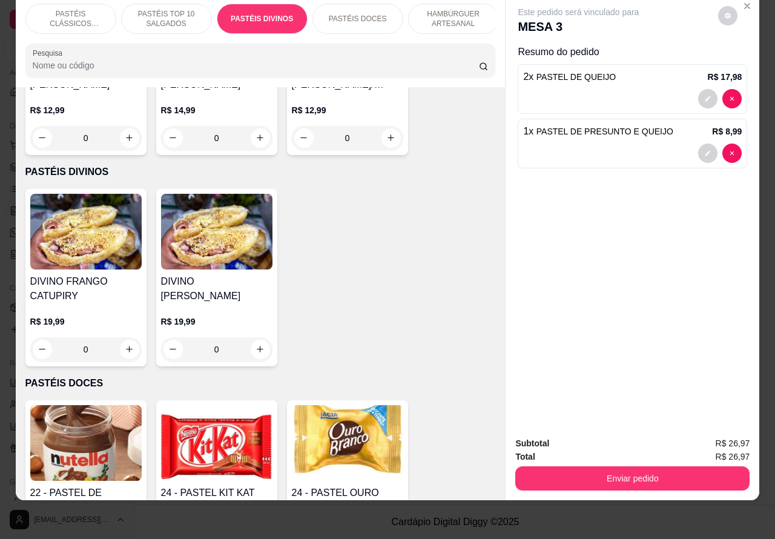
click at [264, 352] on div "0" at bounding box center [216, 349] width 111 height 24
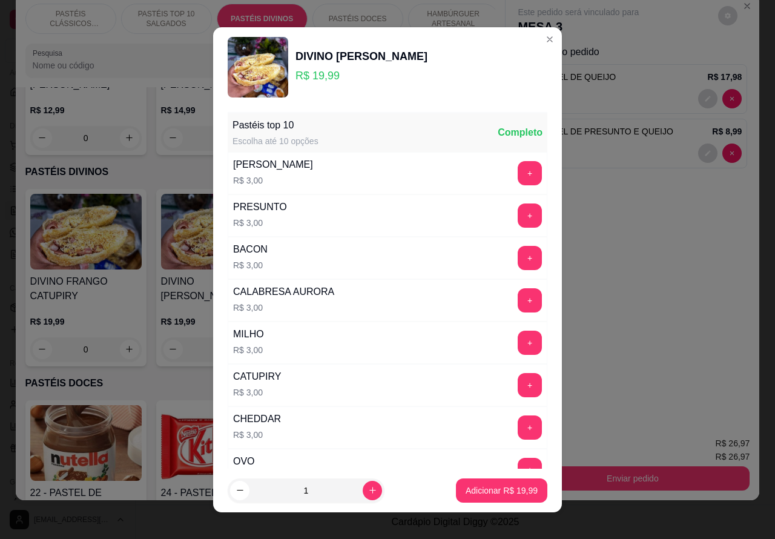
click at [250, 348] on p "R$ 3,00" at bounding box center [248, 350] width 31 height 12
click at [603, 281] on div "Este pedido será vinculado para MESA 3 Resumo do pedido 2 x PASTEL DE QUEIJO R$…" at bounding box center [632, 210] width 254 height 433
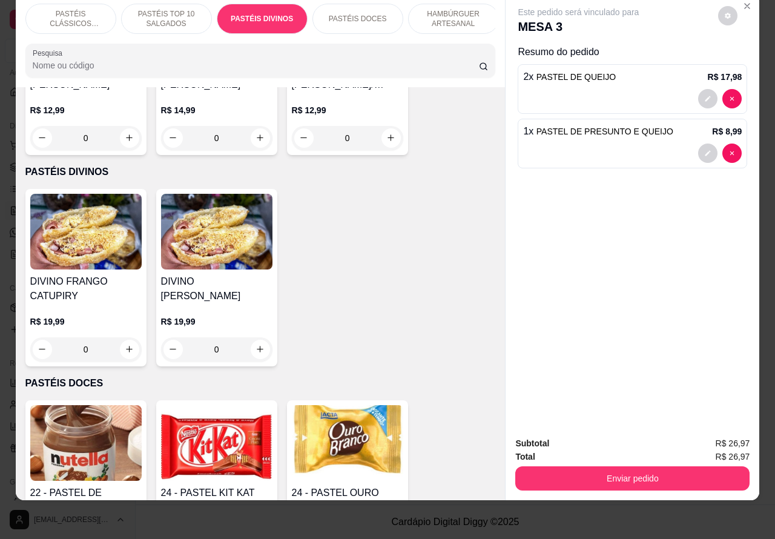
click at [249, 343] on div "0" at bounding box center [216, 349] width 111 height 24
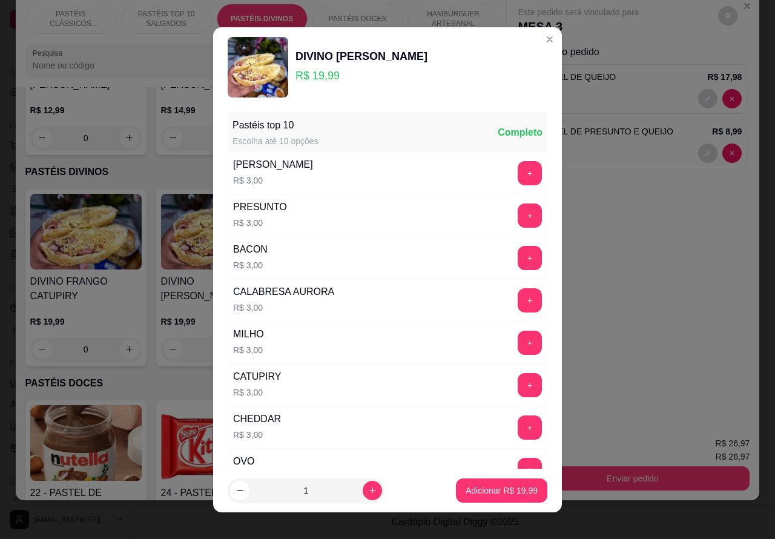
click at [465, 488] on p "Adicionar R$ 19,99" at bounding box center [501, 490] width 72 height 12
type input "1"
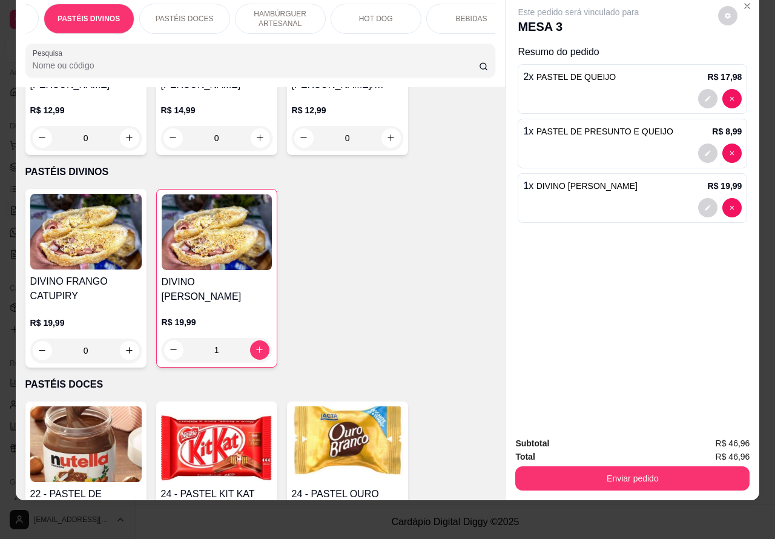
scroll to position [0, 188]
click at [451, 14] on p "BEBIDAS" at bounding box center [456, 19] width 31 height 10
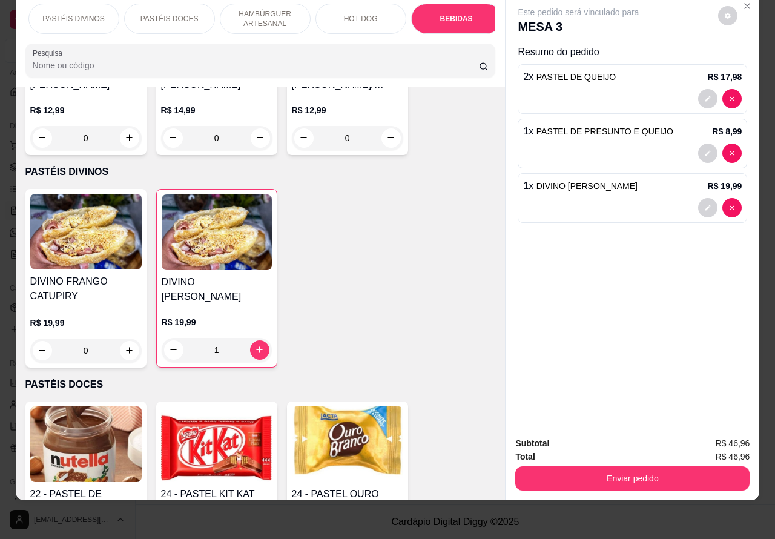
scroll to position [3294, 0]
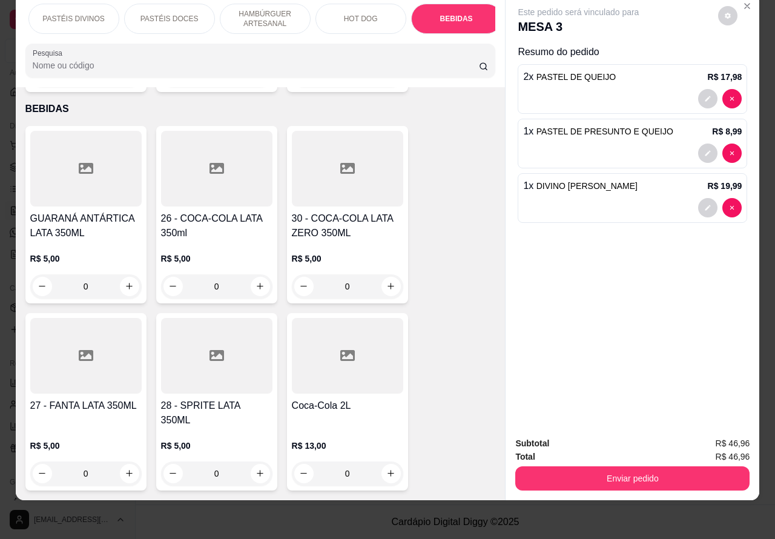
click at [657, 466] on button "Enviar pedido" at bounding box center [632, 478] width 234 height 24
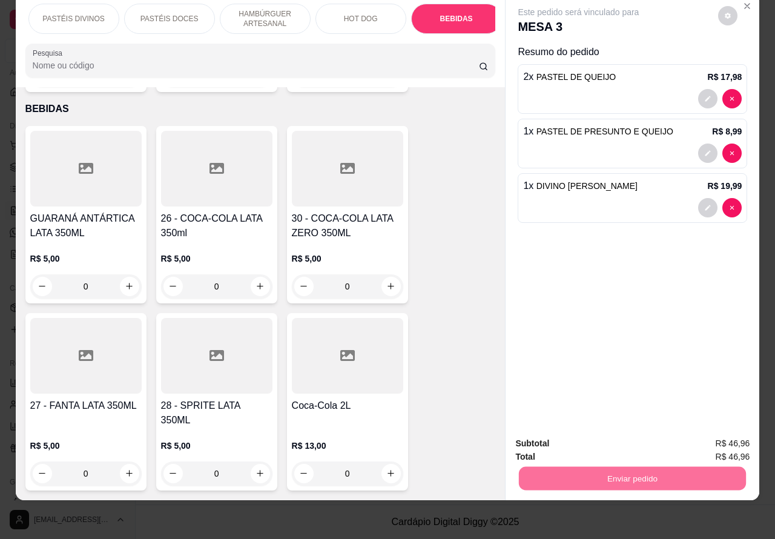
click at [712, 439] on button "Enviar pedido" at bounding box center [717, 437] width 67 height 22
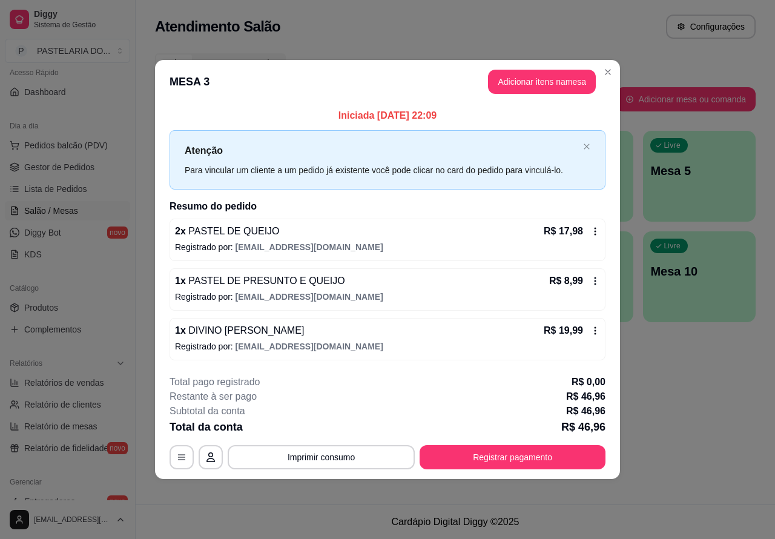
click at [666, 427] on div "Atendimento Salão Configurações Todos Mesas Comandas Pesquisar Adicionar mesa o…" at bounding box center [455, 252] width 639 height 504
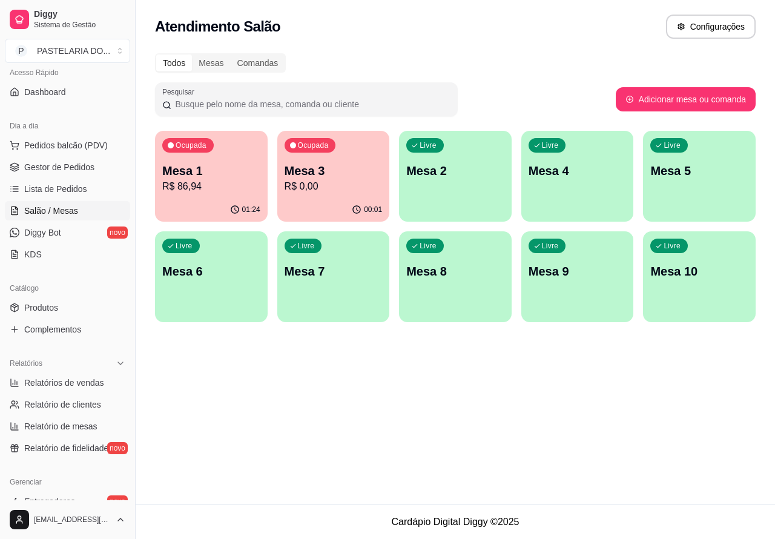
click at [348, 425] on div "Atendimento Salão Configurações Todos Mesas Comandas Pesquisar Adicionar mesa o…" at bounding box center [455, 252] width 639 height 504
click at [361, 197] on div "Ocupada Mesa 3 R$ 46,96" at bounding box center [332, 164] width 109 height 65
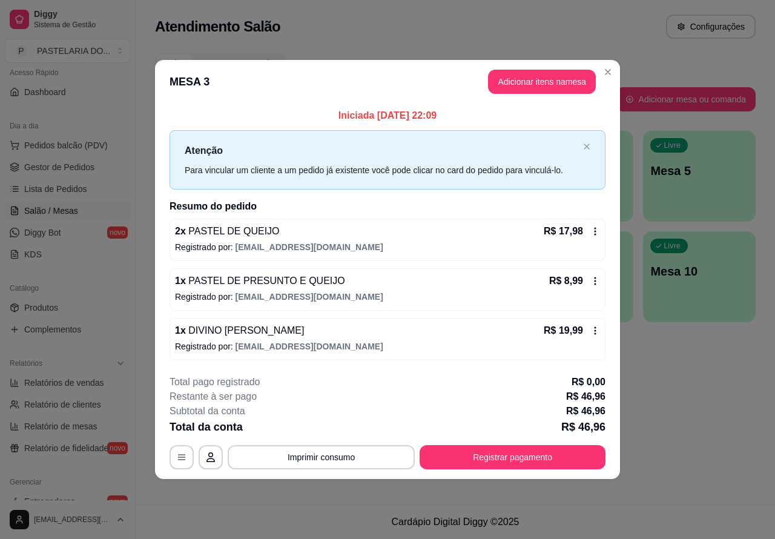
click at [640, 398] on div "Atendimento Salão Configurações Todos Mesas Comandas Pesquisar Adicionar mesa o…" at bounding box center [455, 252] width 639 height 504
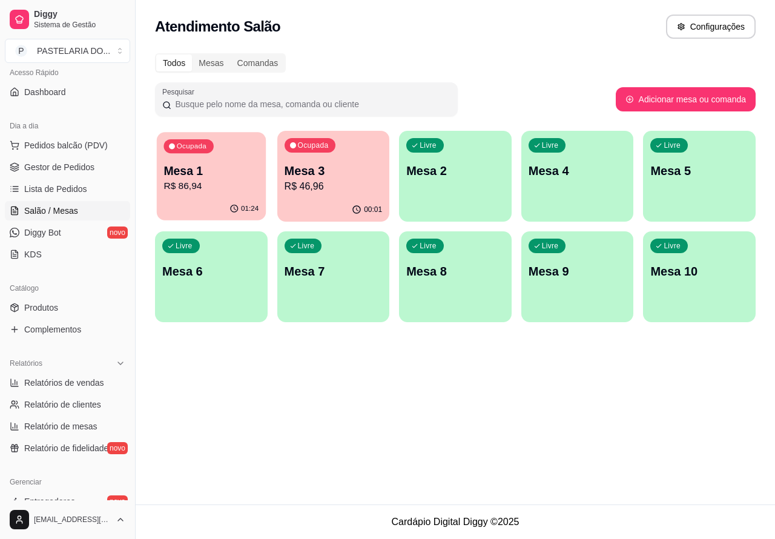
click at [238, 191] on p "R$ 86,94" at bounding box center [210, 186] width 95 height 14
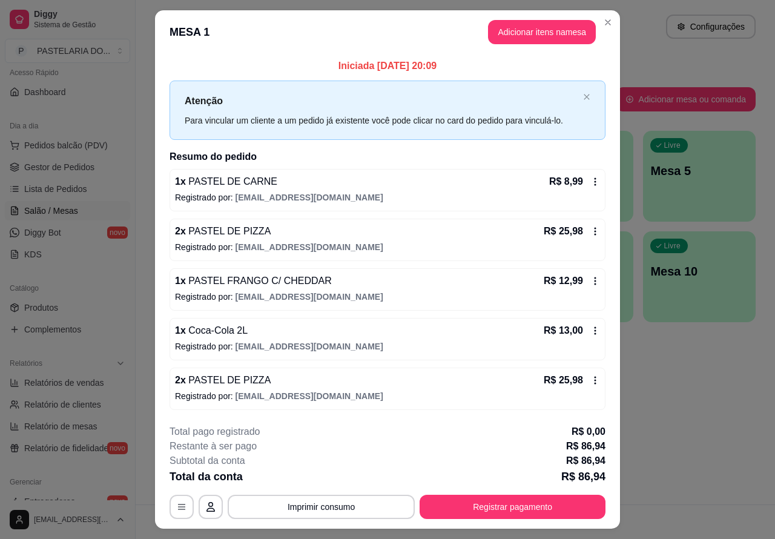
click at [655, 393] on div "Atendimento Salão Configurações Todos Mesas Comandas Pesquisar Adicionar mesa o…" at bounding box center [455, 252] width 639 height 504
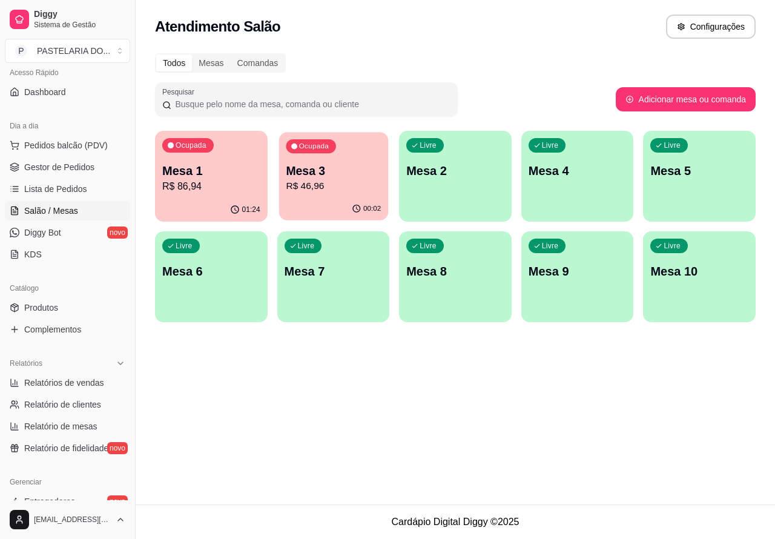
click at [347, 182] on p "R$ 46,96" at bounding box center [333, 186] width 95 height 14
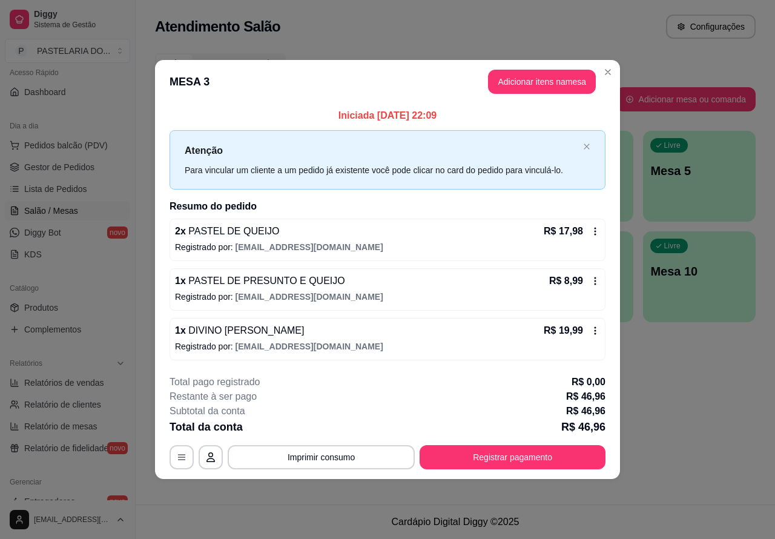
click at [667, 407] on div "Atendimento Salão Configurações Todos Mesas Comandas Pesquisar Adicionar mesa o…" at bounding box center [455, 252] width 639 height 504
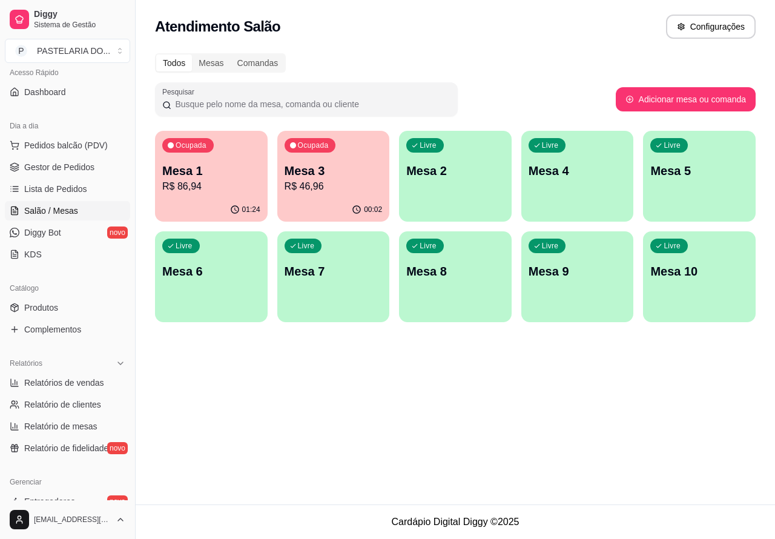
click at [364, 182] on p "R$ 46,96" at bounding box center [333, 186] width 98 height 15
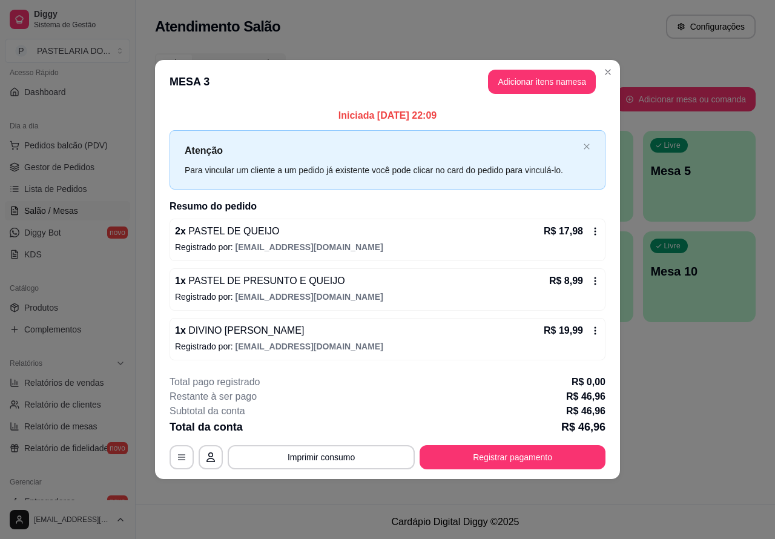
click at [661, 390] on div "Atendimento Salão Configurações Todos Mesas Comandas Pesquisar Adicionar mesa o…" at bounding box center [455, 252] width 639 height 504
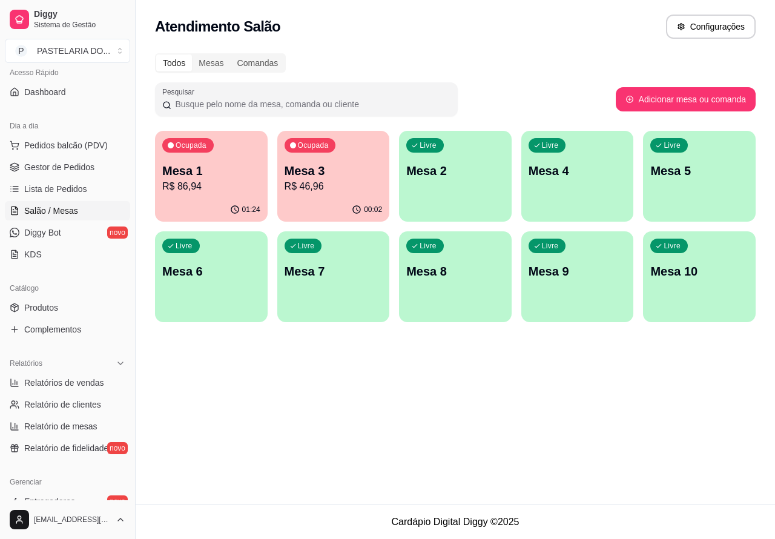
click at [240, 173] on p "Mesa 1" at bounding box center [211, 170] width 98 height 17
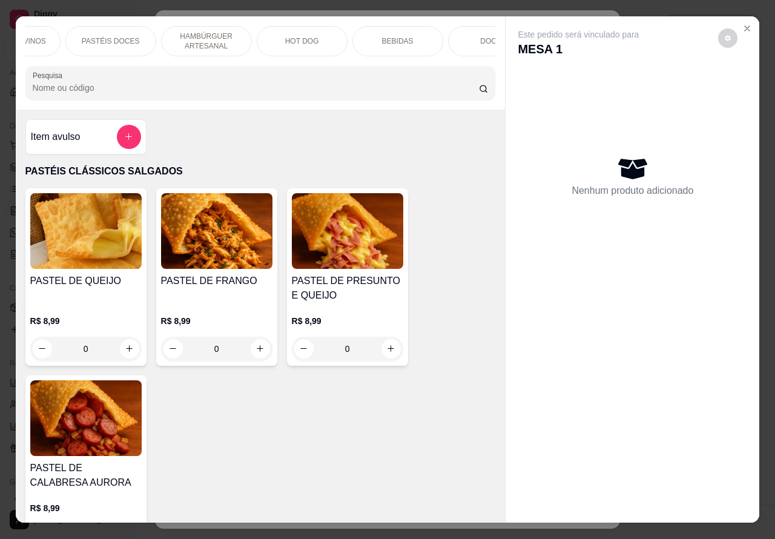
scroll to position [0, 253]
click at [481, 36] on p "DOCES" at bounding box center [487, 41] width 26 height 10
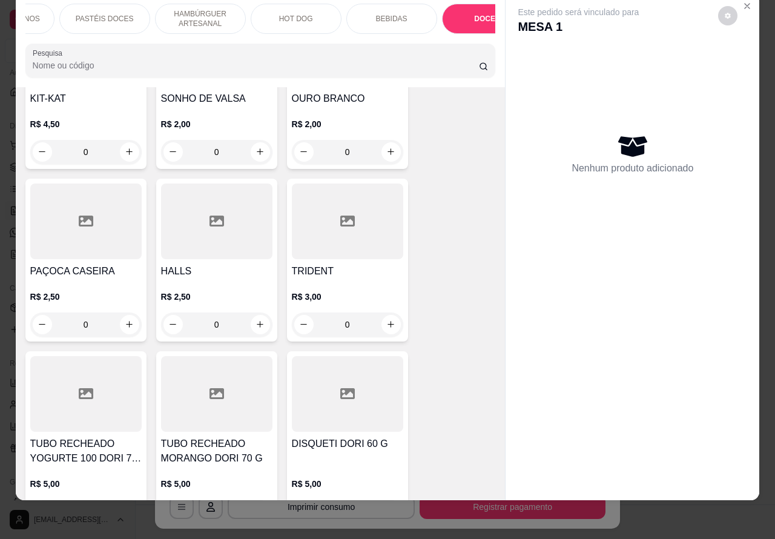
scroll to position [4624, 0]
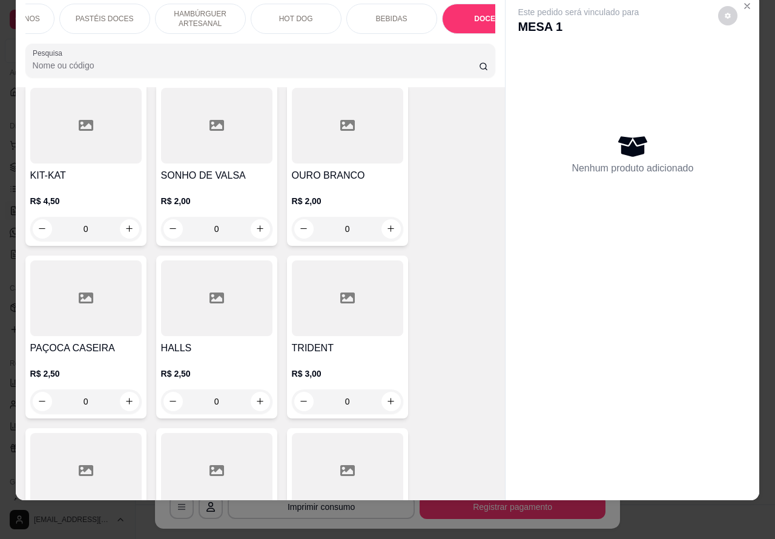
click at [255, 224] on icon "increase-product-quantity" at bounding box center [259, 228] width 9 height 9
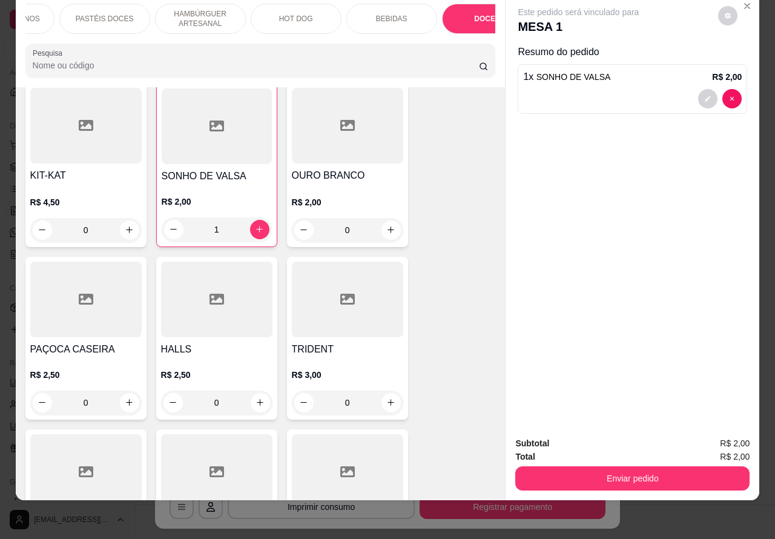
click at [256, 226] on icon "increase-product-quantity" at bounding box center [259, 229] width 7 height 7
type input "2"
click at [615, 467] on button "Enviar pedido" at bounding box center [632, 478] width 234 height 24
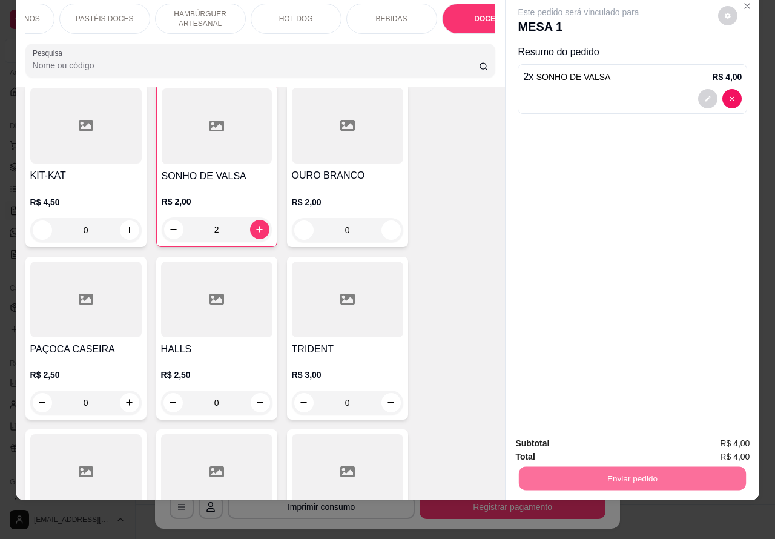
click at [714, 436] on button "Enviar pedido" at bounding box center [717, 437] width 68 height 23
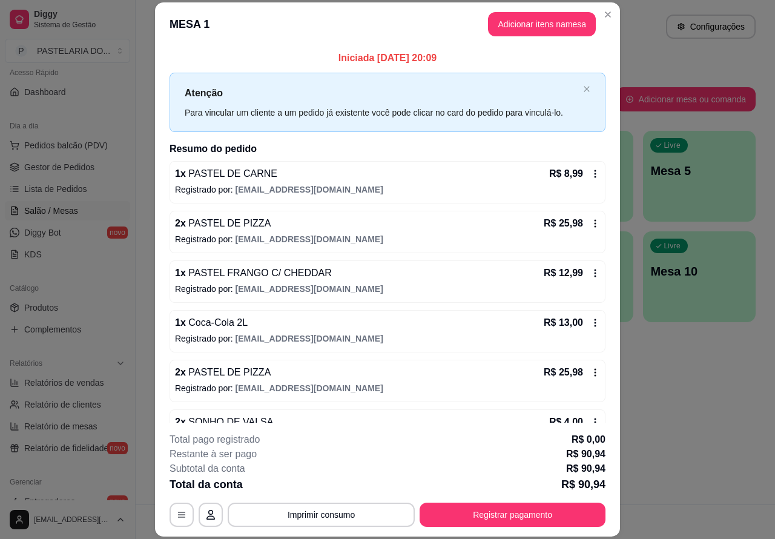
scroll to position [35, 0]
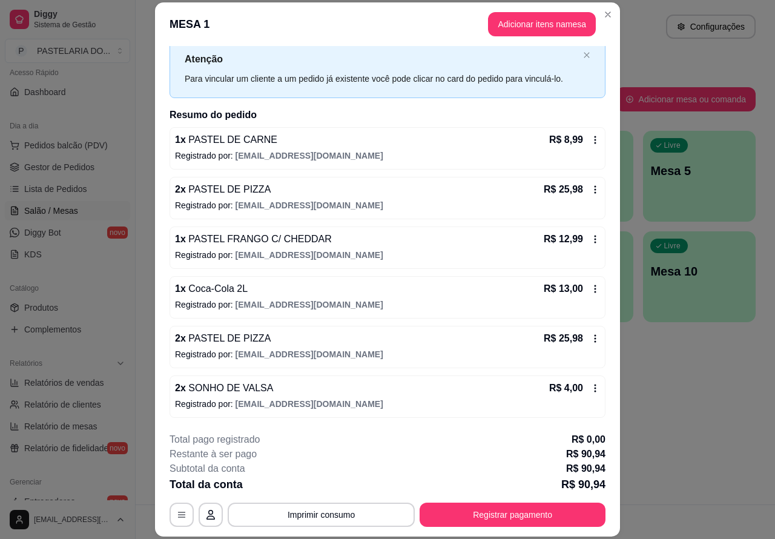
click at [354, 516] on button "Imprimir consumo" at bounding box center [321, 514] width 187 height 24
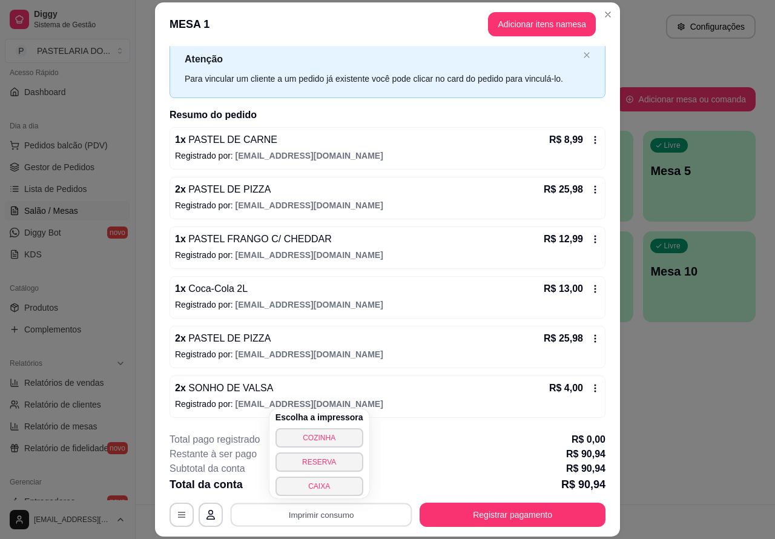
click at [328, 486] on button "CAIXA" at bounding box center [319, 485] width 88 height 19
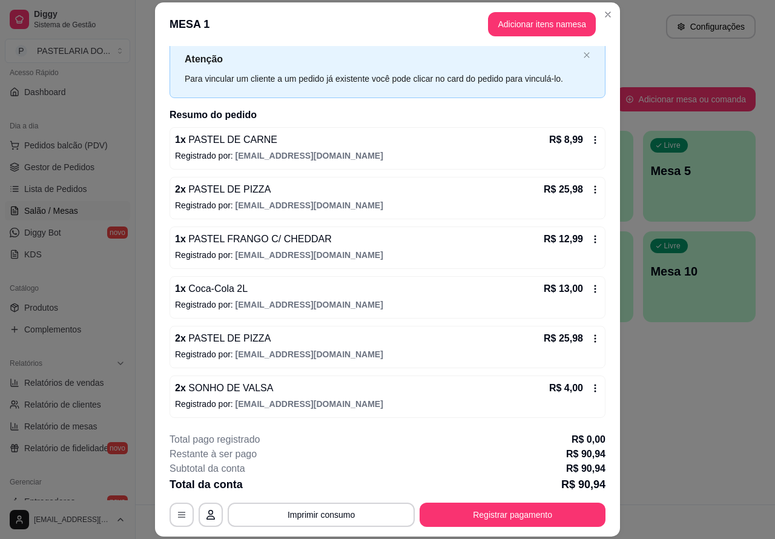
click at [80, 162] on span "Gestor de Pedidos" at bounding box center [59, 167] width 70 height 12
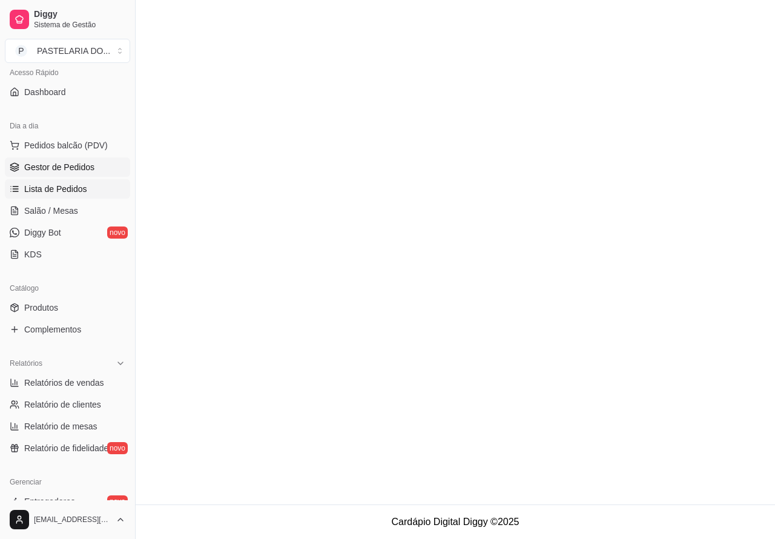
click at [80, 191] on span "Lista de Pedidos" at bounding box center [55, 189] width 63 height 12
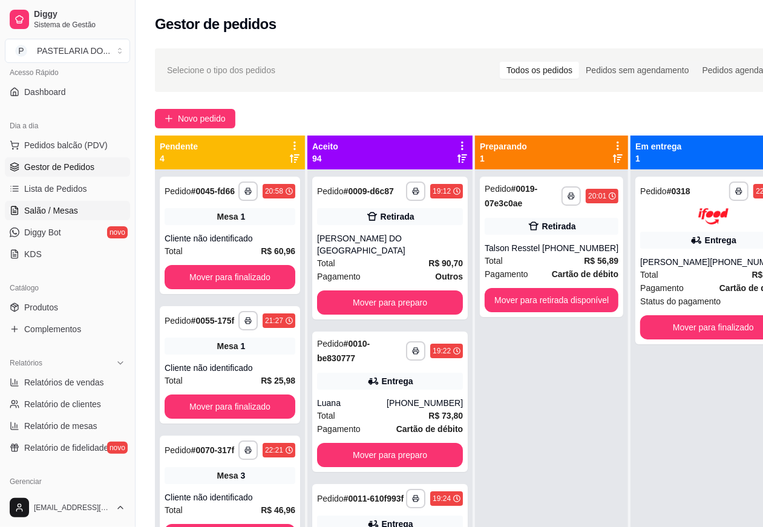
click at [67, 212] on span "Salão / Mesas" at bounding box center [51, 211] width 54 height 12
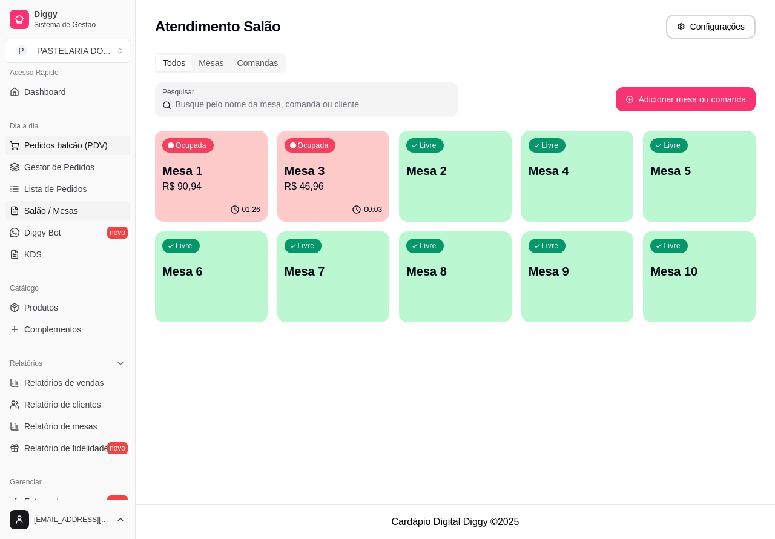
click at [85, 141] on span "Pedidos balcão (PDV)" at bounding box center [66, 145] width 84 height 12
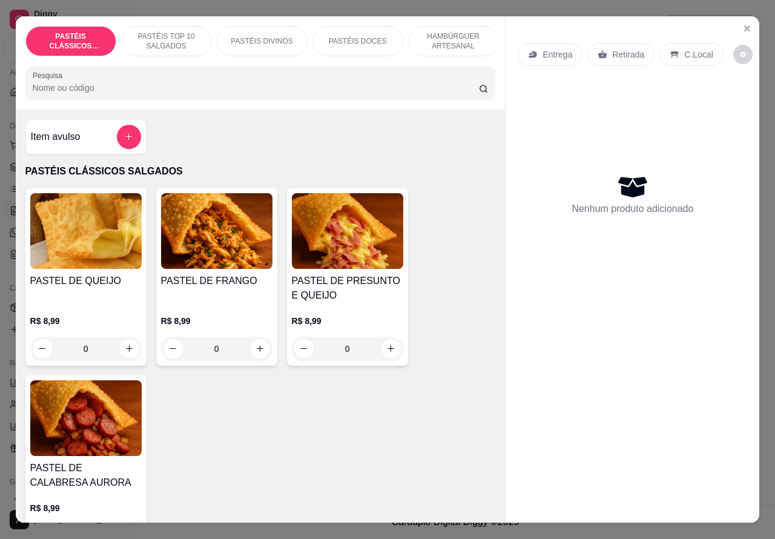
click at [438, 33] on p "HAMBÚRGUER ARTESANAL" at bounding box center [453, 40] width 70 height 19
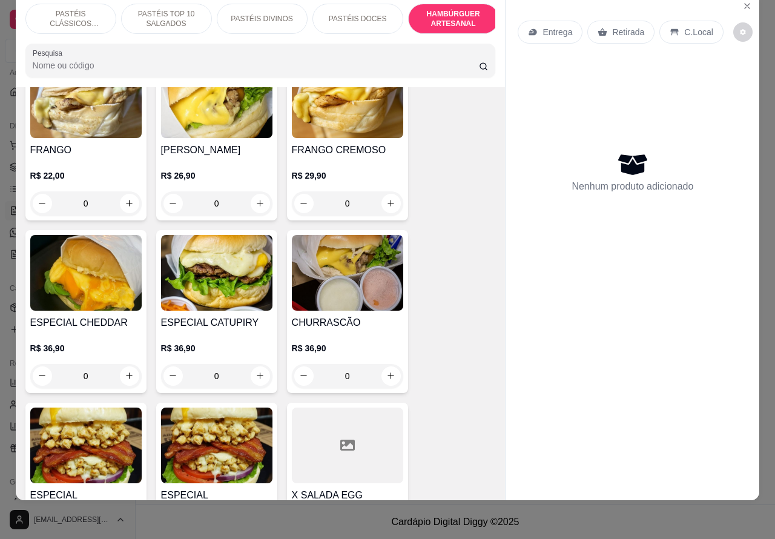
scroll to position [2627, 0]
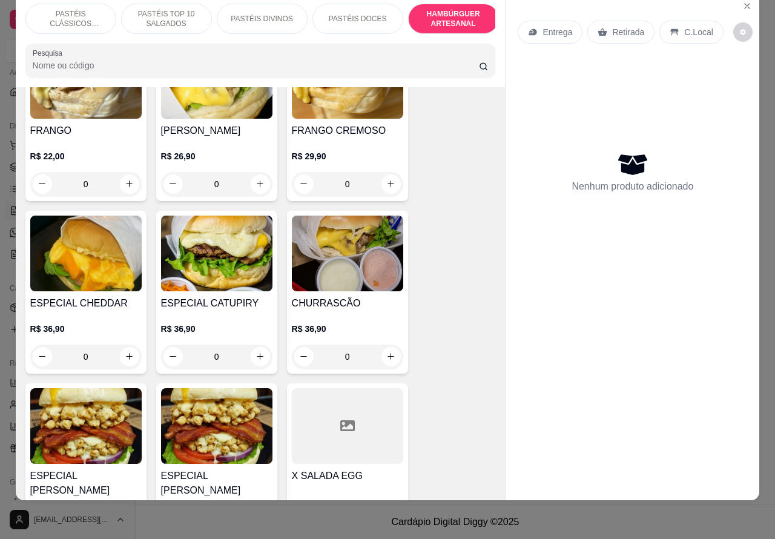
click at [235, 276] on img at bounding box center [216, 253] width 111 height 76
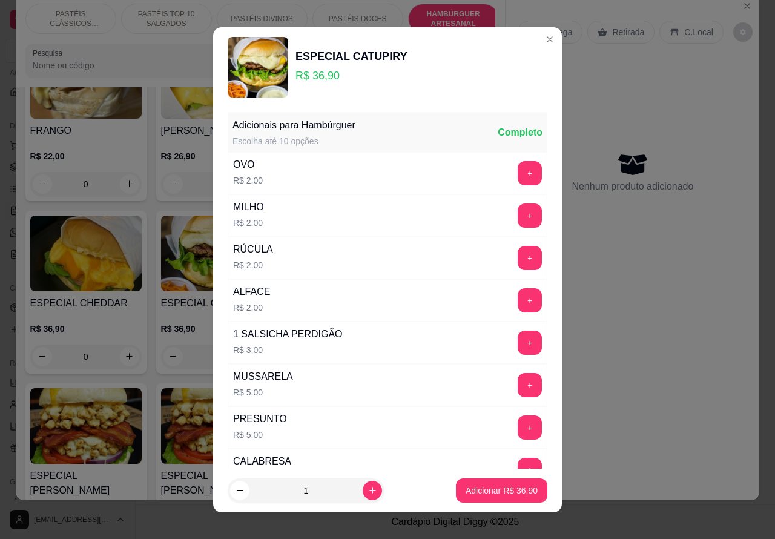
click at [592, 336] on div "Entrega Retirada C.Local Nenhum produto adicionado" at bounding box center [632, 237] width 254 height 487
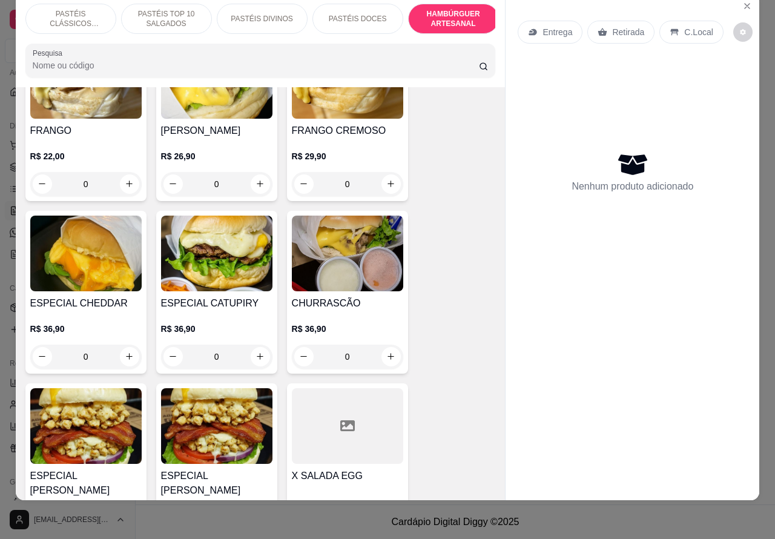
click at [684, 26] on p "C.Local" at bounding box center [698, 32] width 28 height 12
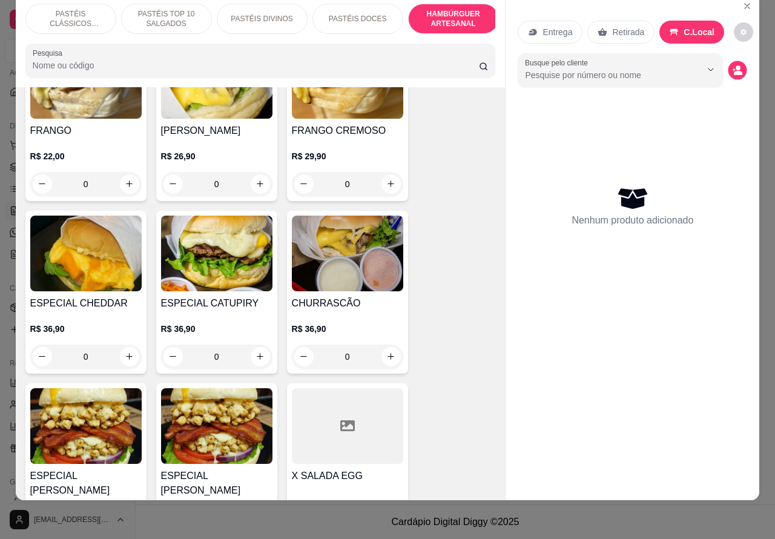
click at [736, 65] on circle "decrease-product-quantity" at bounding box center [738, 67] width 5 height 5
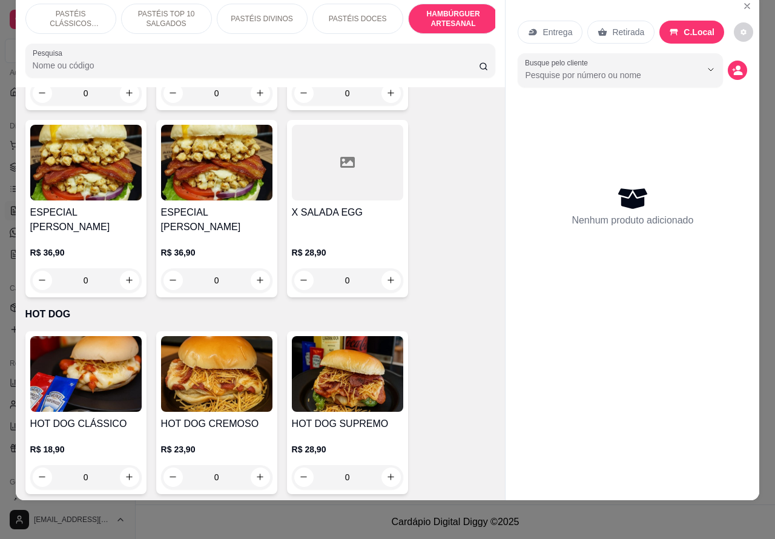
scroll to position [2891, 0]
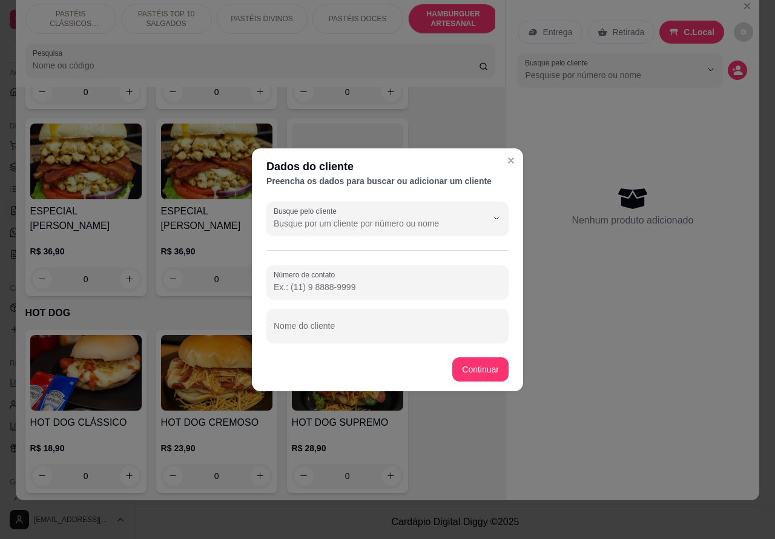
click at [347, 330] on input "Nome do cliente" at bounding box center [388, 330] width 228 height 12
click at [325, 319] on div "Nome do cliente" at bounding box center [387, 326] width 242 height 34
type input "t"
type input "TETÉU"
click at [487, 372] on div "Item avulso PASTÉIS CLÁSSICOS SALGADOS PASTEL DE QUEIJO R$ 8,99 0 PASTEL DE FRA…" at bounding box center [261, 293] width 490 height 413
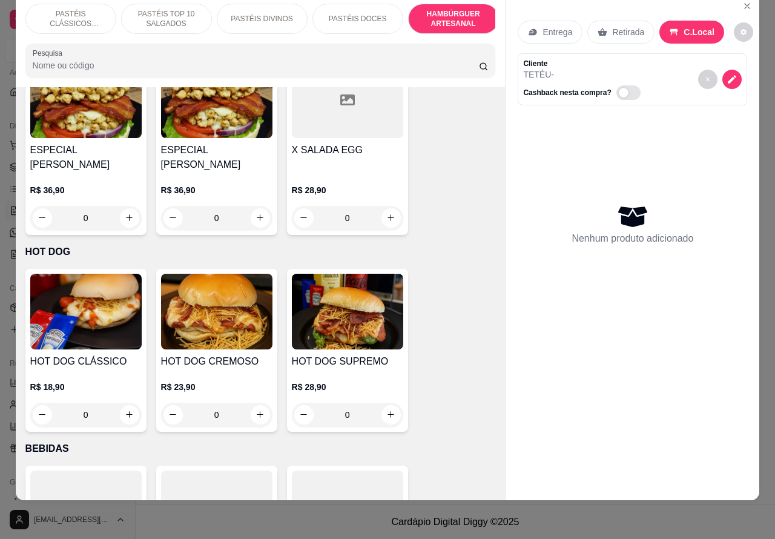
scroll to position [2921, 0]
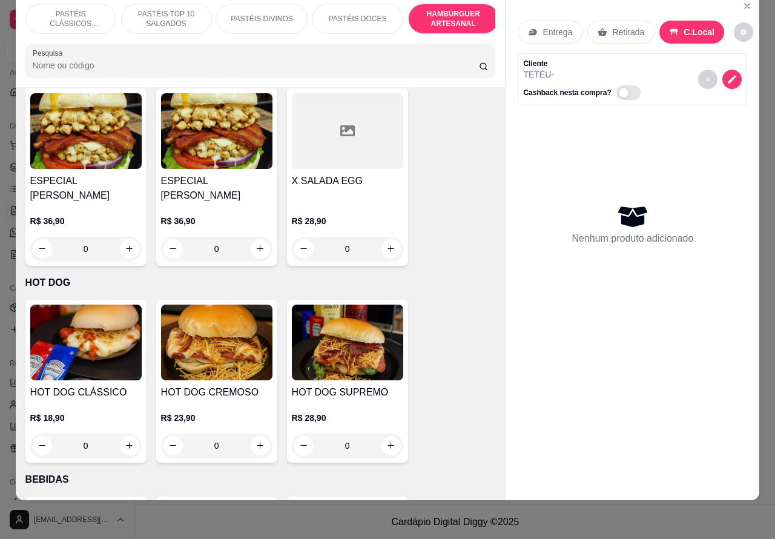
click at [104, 174] on h4 "ESPECIAL [PERSON_NAME]" at bounding box center [85, 188] width 111 height 29
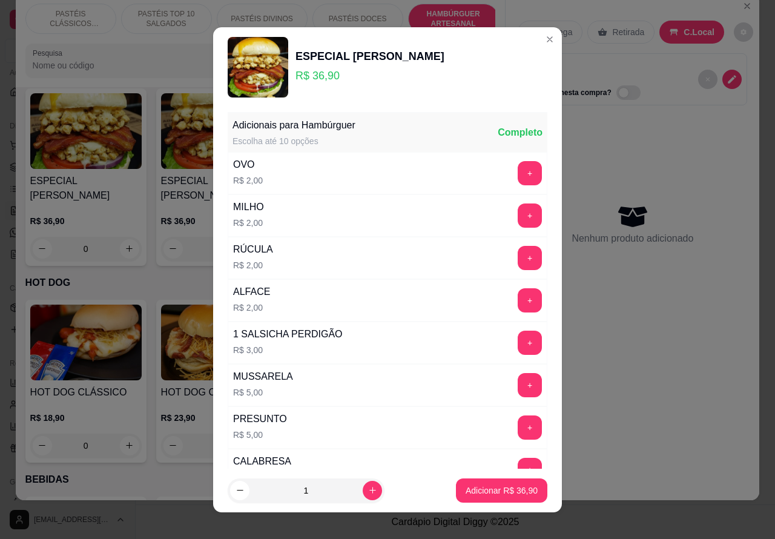
click at [530, 39] on div "Entrega Retirada C.Local" at bounding box center [631, 32] width 229 height 42
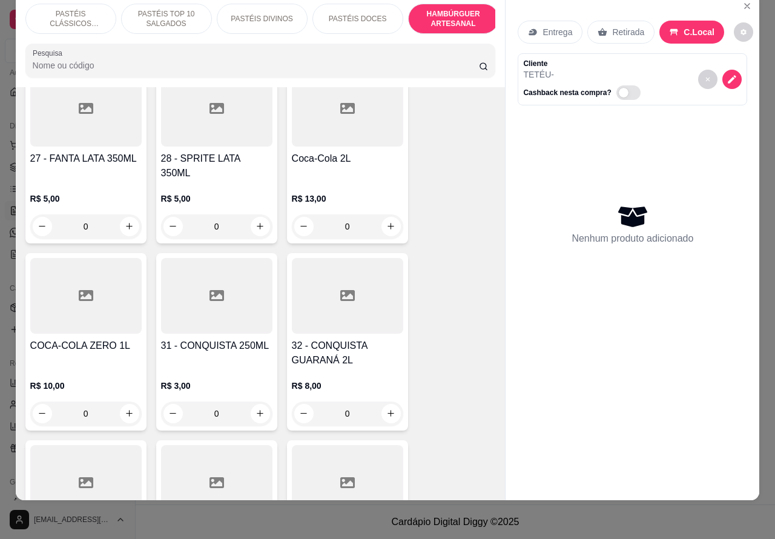
scroll to position [3543, 0]
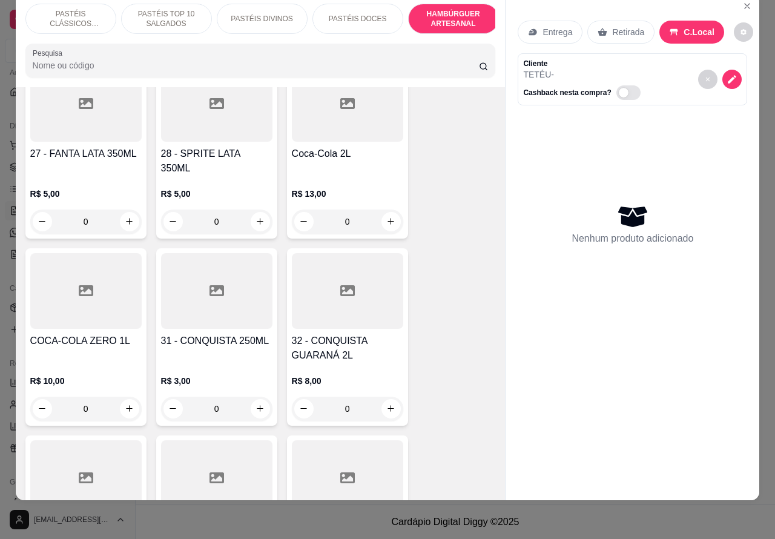
click at [449, 13] on p "HAMBÚRGUER ARTESANAL" at bounding box center [453, 18] width 70 height 19
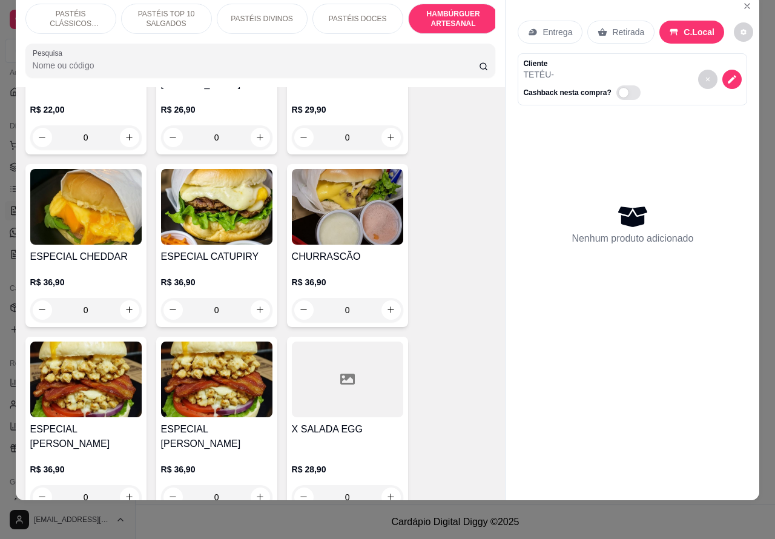
scroll to position [2673, 0]
click at [220, 212] on img at bounding box center [216, 207] width 111 height 76
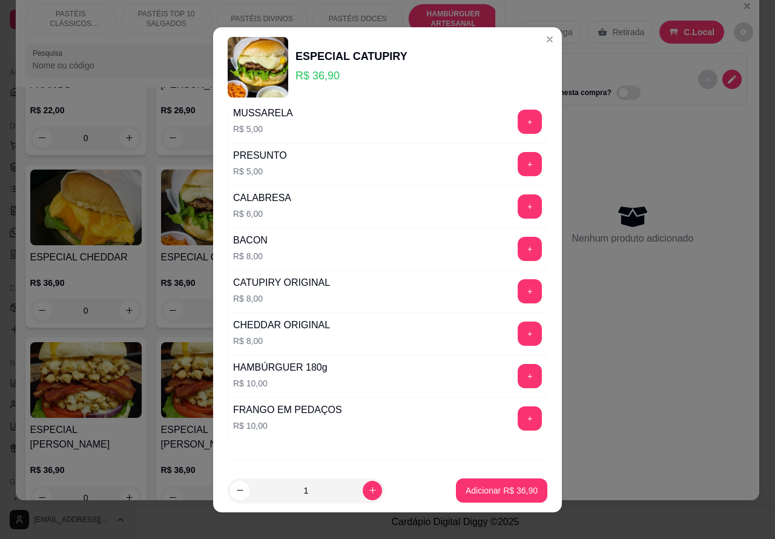
scroll to position [328, 0]
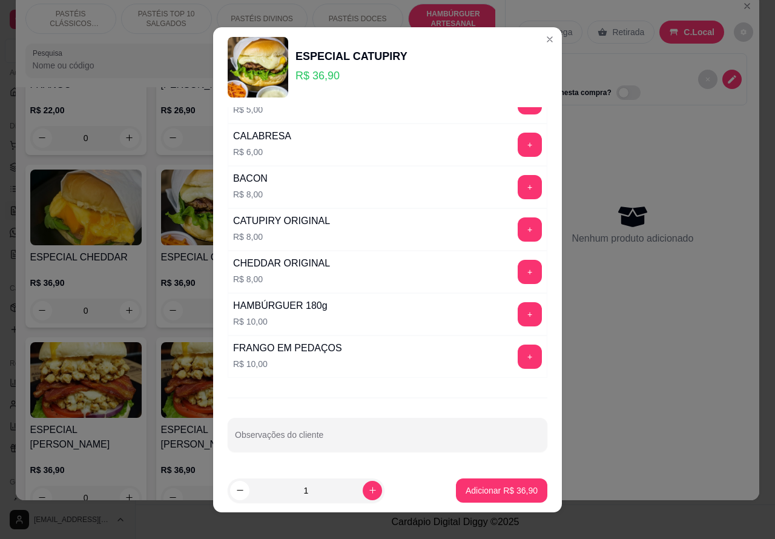
click at [352, 438] on input "Observações do cliente" at bounding box center [387, 439] width 305 height 12
type input """"""""""CORTAR AO MEIO"""""""
click at [482, 492] on p "Adicionar R$ 36,90" at bounding box center [501, 490] width 72 height 12
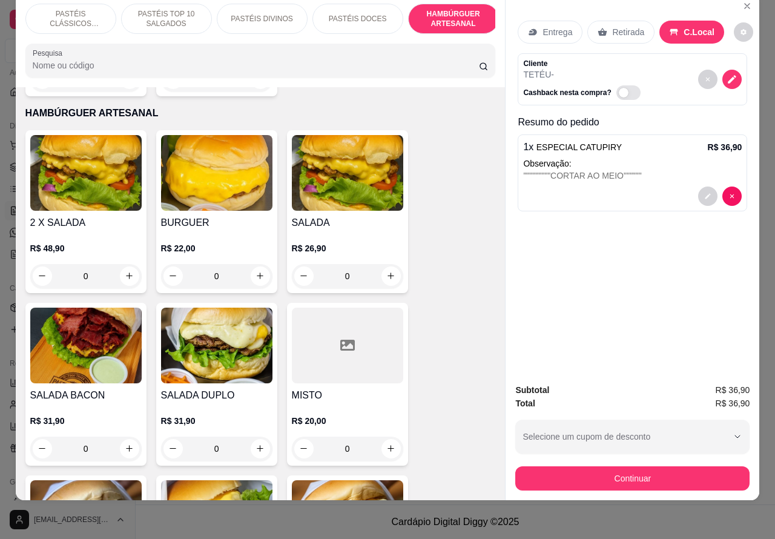
scroll to position [2066, 0]
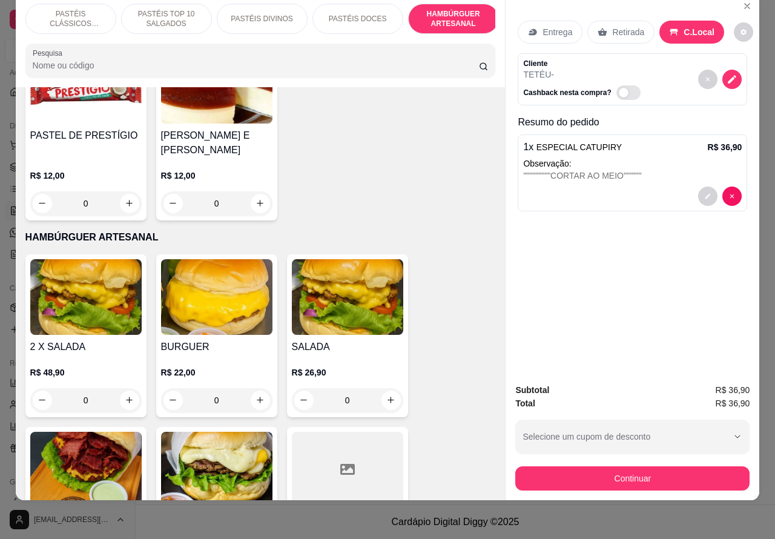
click at [386, 388] on div "0" at bounding box center [347, 400] width 111 height 24
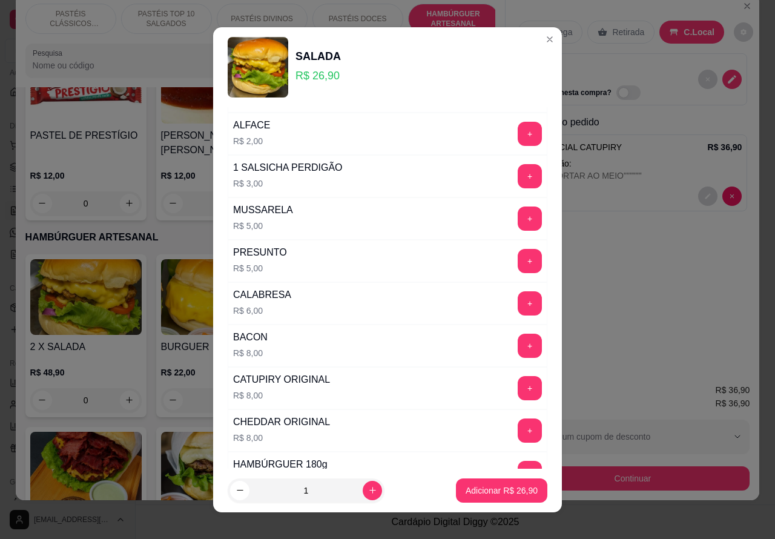
scroll to position [328, 0]
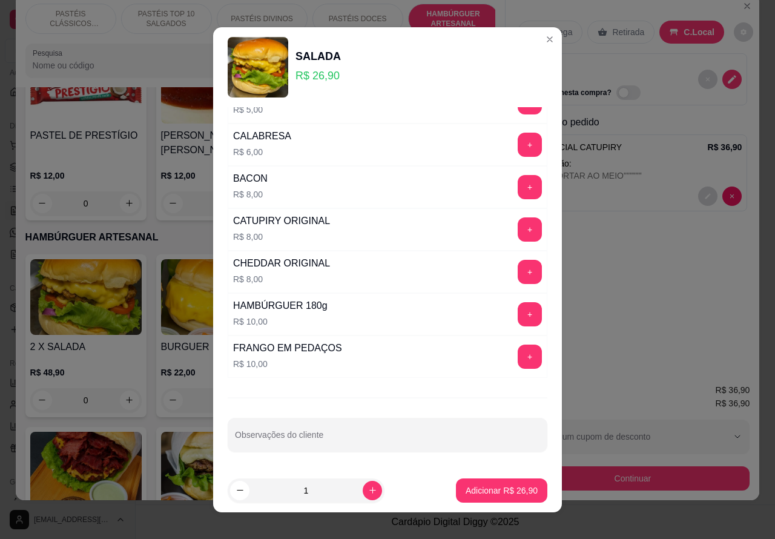
click at [360, 433] on input "Observações do cliente" at bounding box center [387, 439] width 305 height 12
type input """"""""""CORTAR"""""""""
click at [488, 494] on p "Adicionar R$ 26,90" at bounding box center [501, 490] width 72 height 12
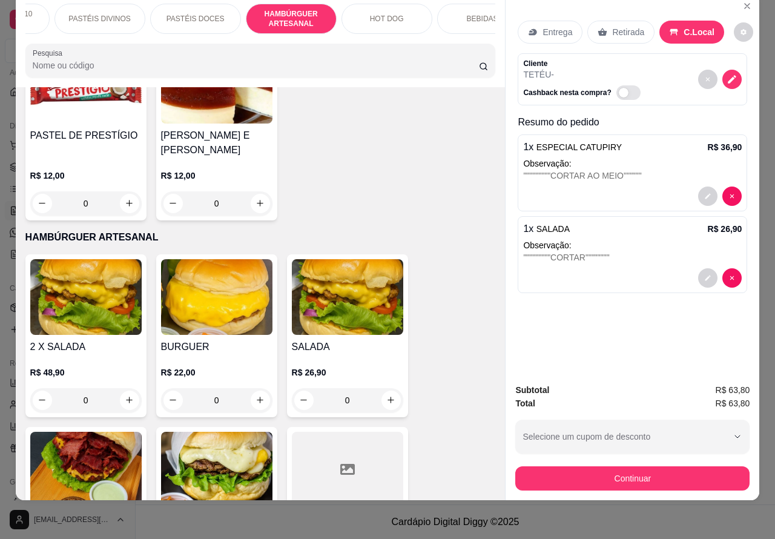
scroll to position [0, 165]
click at [470, 14] on p "BEBIDAS" at bounding box center [479, 19] width 31 height 10
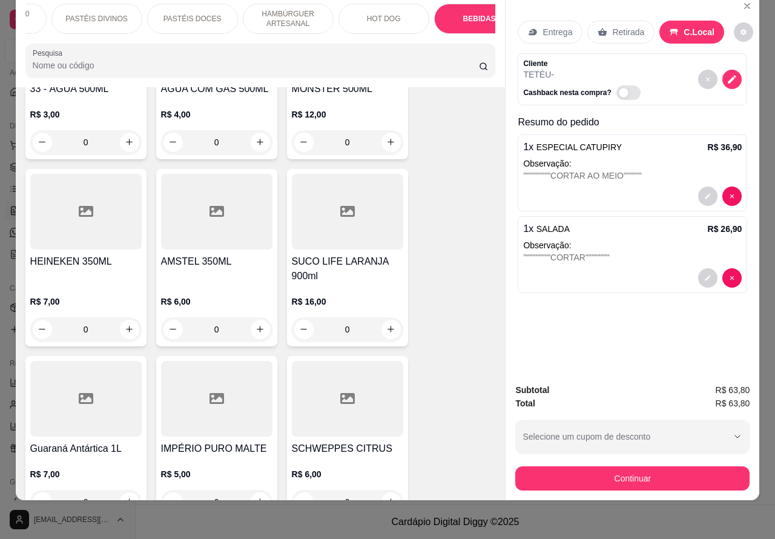
scroll to position [3996, 0]
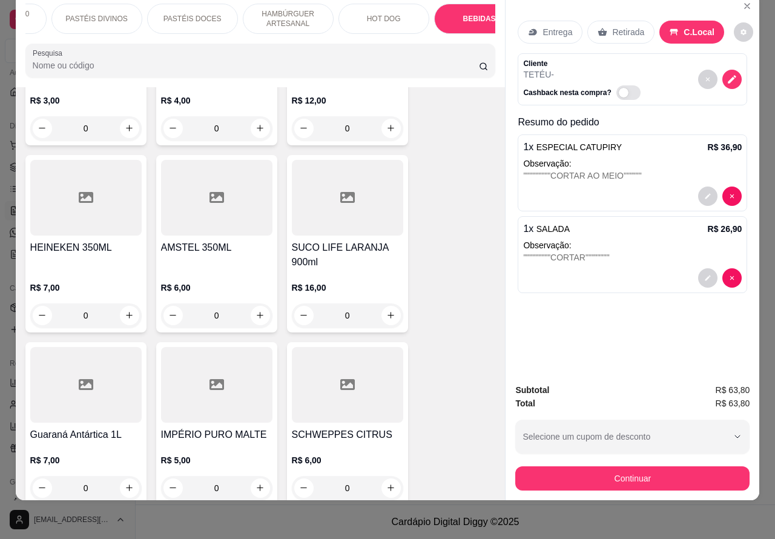
click at [386, 310] on icon "increase-product-quantity" at bounding box center [390, 314] width 9 height 9
type input "1"
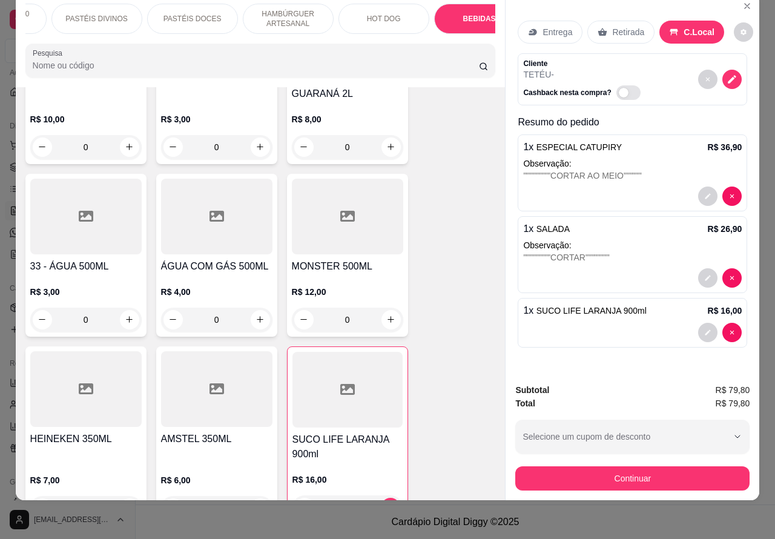
scroll to position [3781, 0]
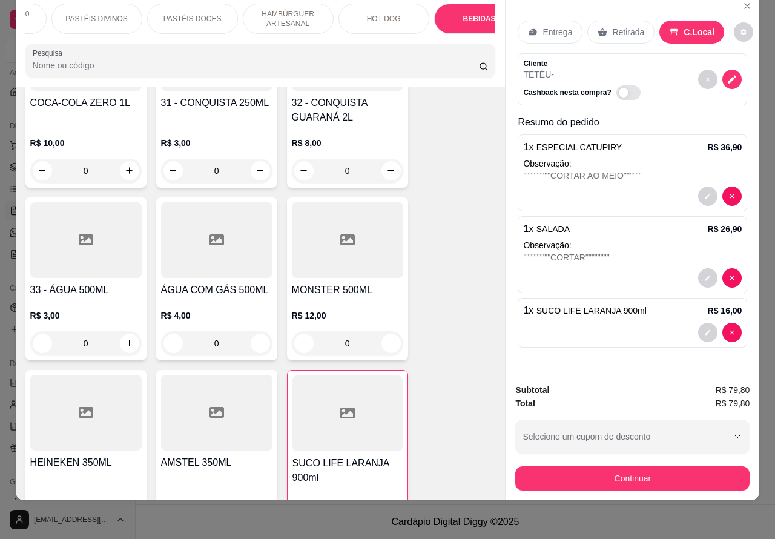
click at [125, 338] on icon "increase-product-quantity" at bounding box center [129, 342] width 9 height 9
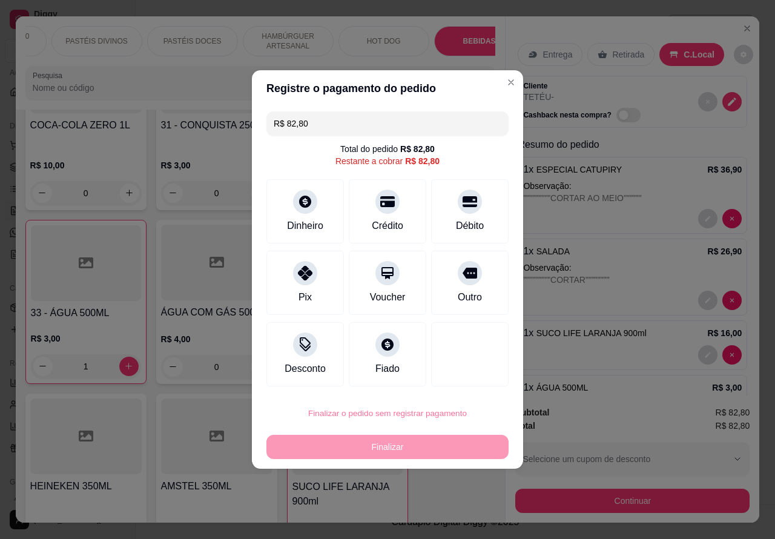
click at [470, 379] on button "Confirmar" at bounding box center [459, 379] width 43 height 18
type input "0"
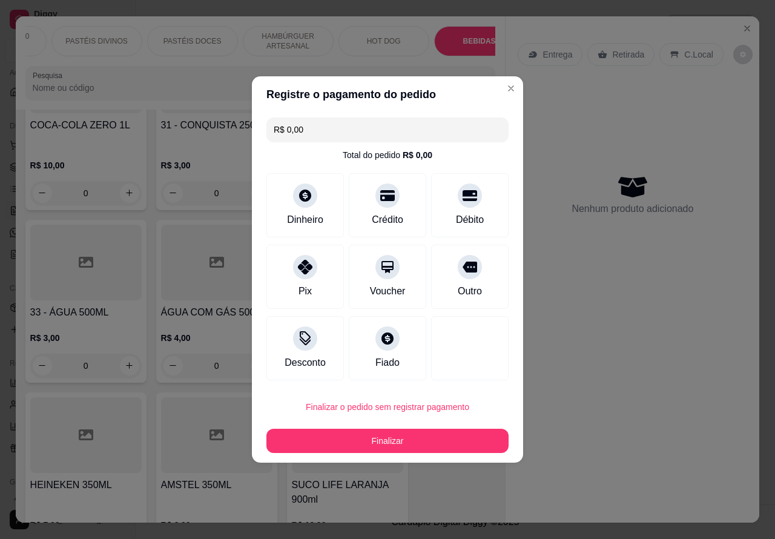
type input "R$ 0,00"
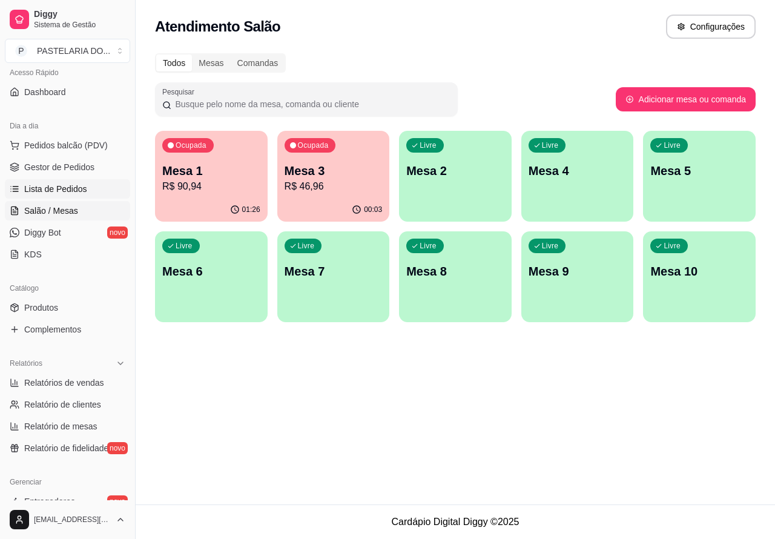
click at [65, 194] on span "Lista de Pedidos" at bounding box center [55, 189] width 63 height 12
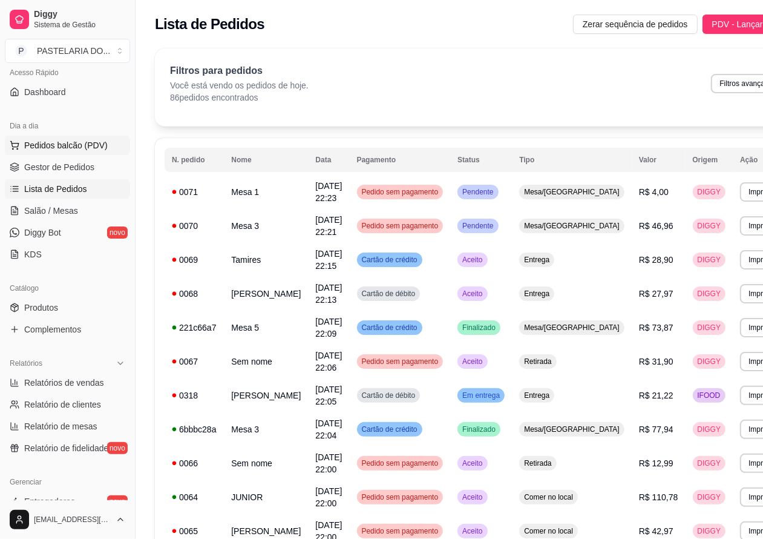
click at [94, 142] on span "Pedidos balcão (PDV)" at bounding box center [66, 145] width 84 height 12
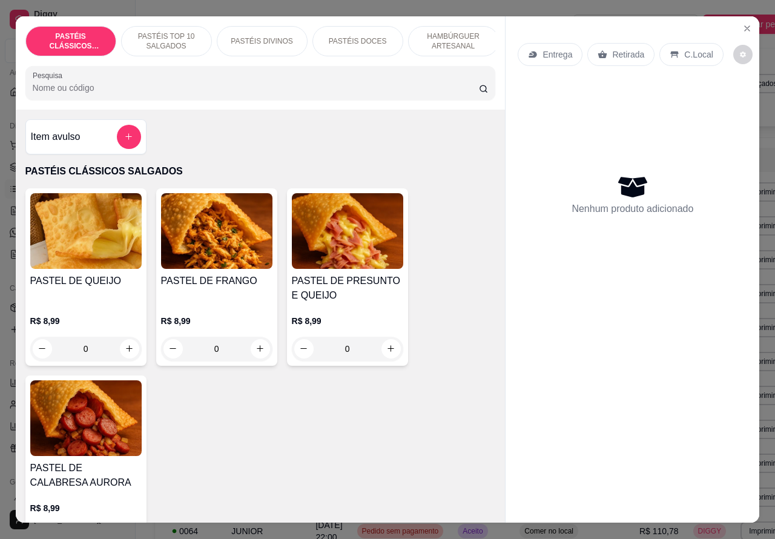
click at [91, 140] on div "Item avulso" at bounding box center [86, 137] width 110 height 24
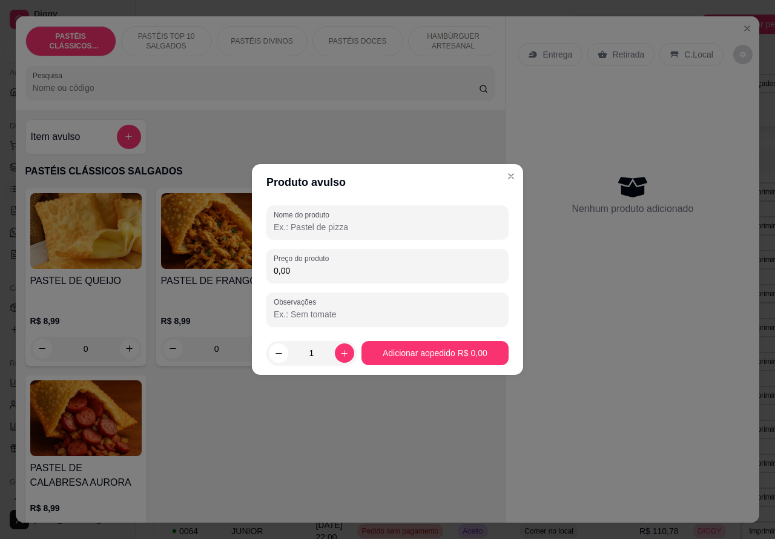
click at [507, 177] on div "Entrega Retirada C.Local Nenhum produto adicionado" at bounding box center [632, 259] width 254 height 487
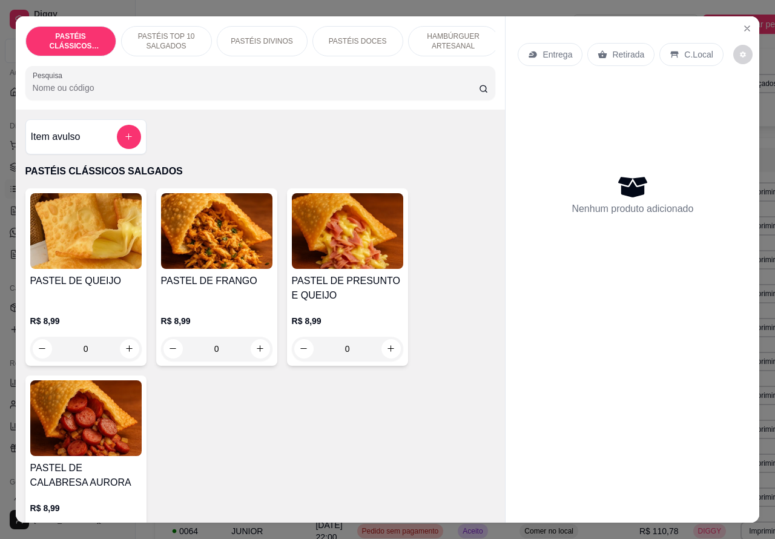
click at [694, 48] on p "C.Local" at bounding box center [698, 54] width 28 height 12
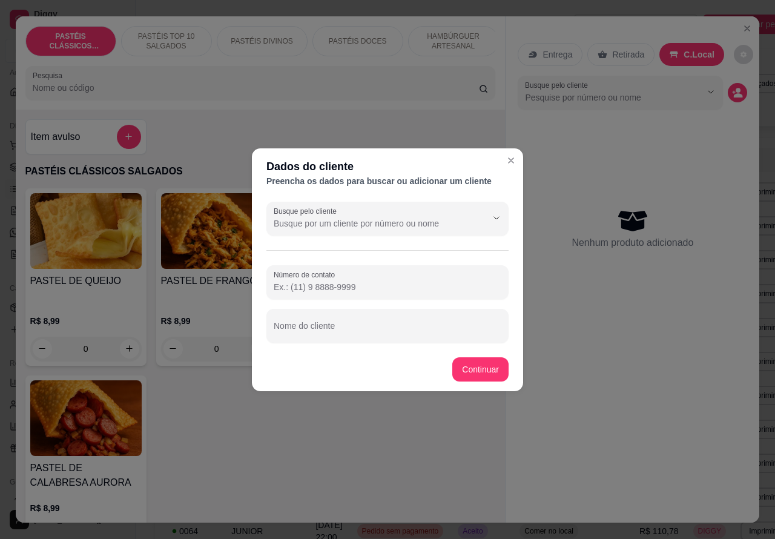
click at [381, 328] on input "Nome do cliente" at bounding box center [388, 330] width 228 height 12
click at [277, 317] on label "Nome do cliente" at bounding box center [302, 318] width 56 height 10
click at [277, 324] on input "DIANA""""""" at bounding box center [388, 330] width 228 height 12
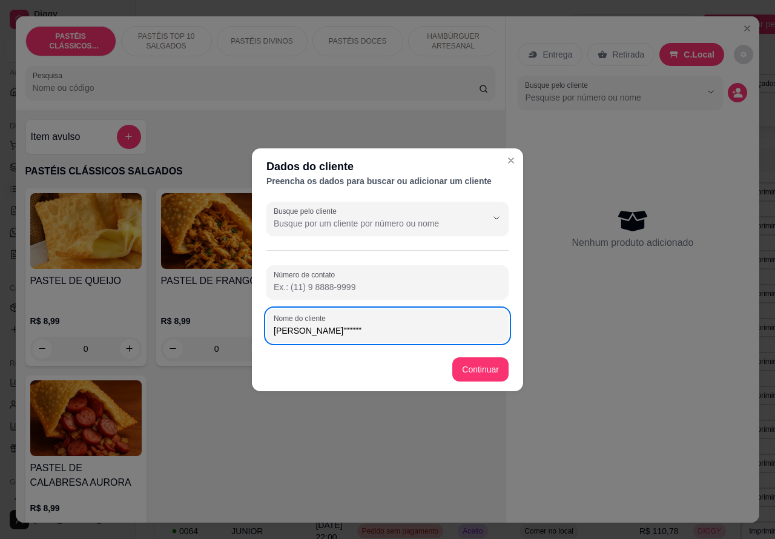
click at [278, 330] on input "DIANA""""""" at bounding box center [388, 330] width 228 height 12
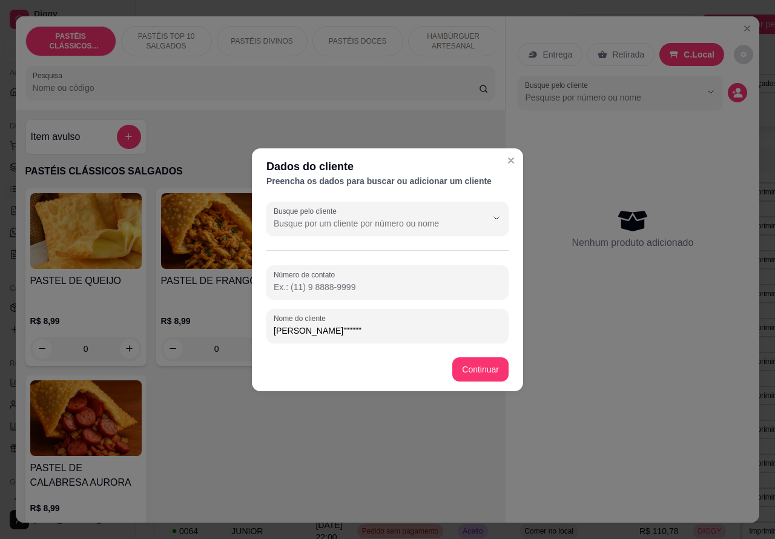
click at [274, 330] on input "DIANA""""""" at bounding box center [388, 330] width 228 height 12
type input """"""""DIANA"""""""
click at [476, 369] on div "PASTEL DE QUEIJO R$ 8,99 0 PASTEL DE FRANGO R$ 8,99 0 PASTEL DE PRESUNTO E QUEI…" at bounding box center [260, 370] width 470 height 364
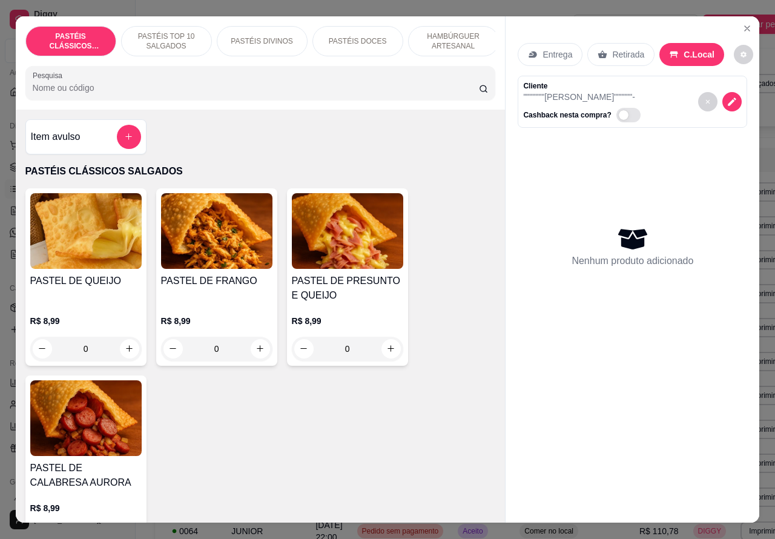
click at [451, 31] on p "HAMBÚRGUER ARTESANAL" at bounding box center [453, 40] width 70 height 19
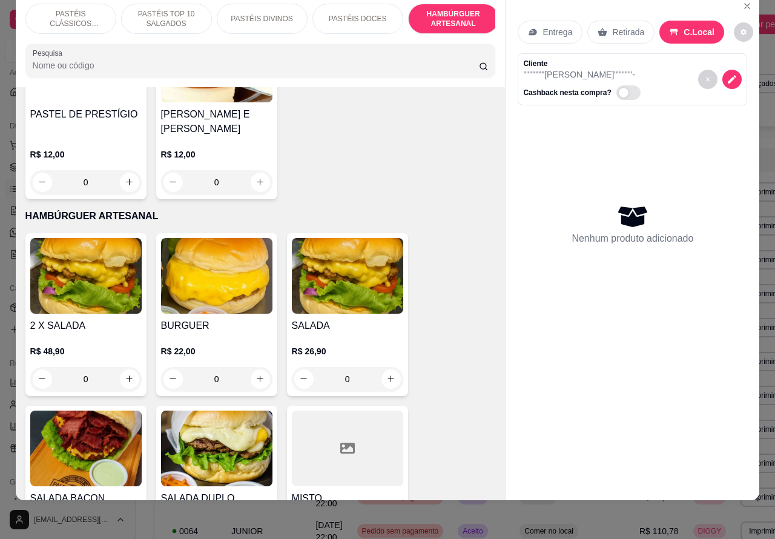
scroll to position [2170, 0]
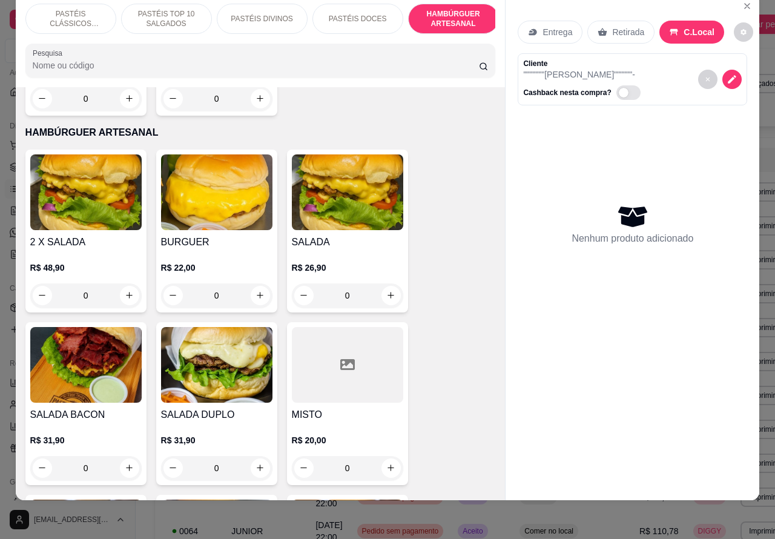
click at [122, 283] on div "0" at bounding box center [85, 295] width 111 height 24
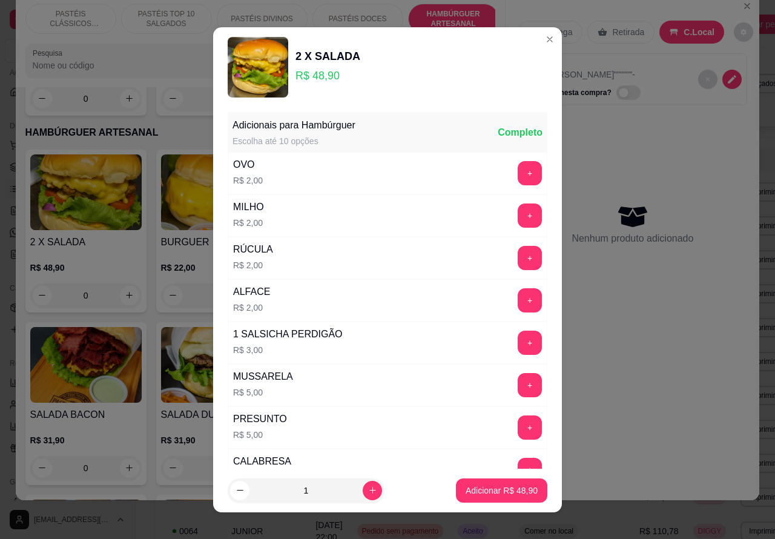
click at [533, 38] on div "Entrega Retirada C.Local" at bounding box center [631, 32] width 229 height 42
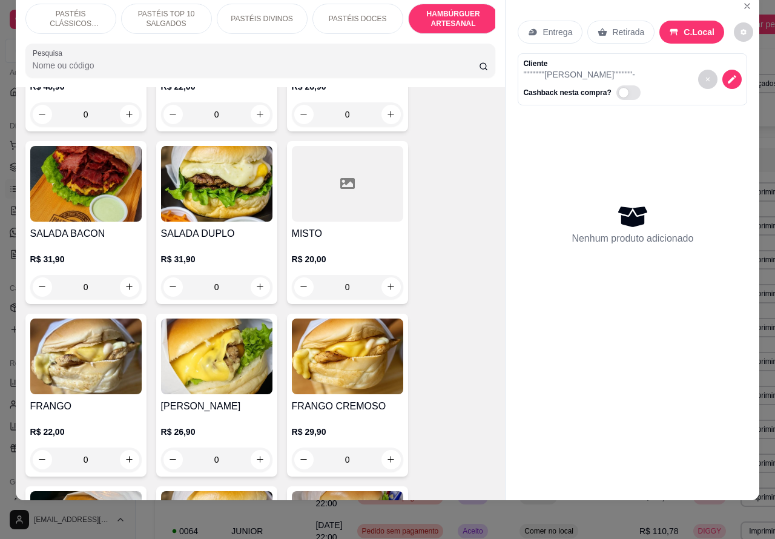
scroll to position [2357, 0]
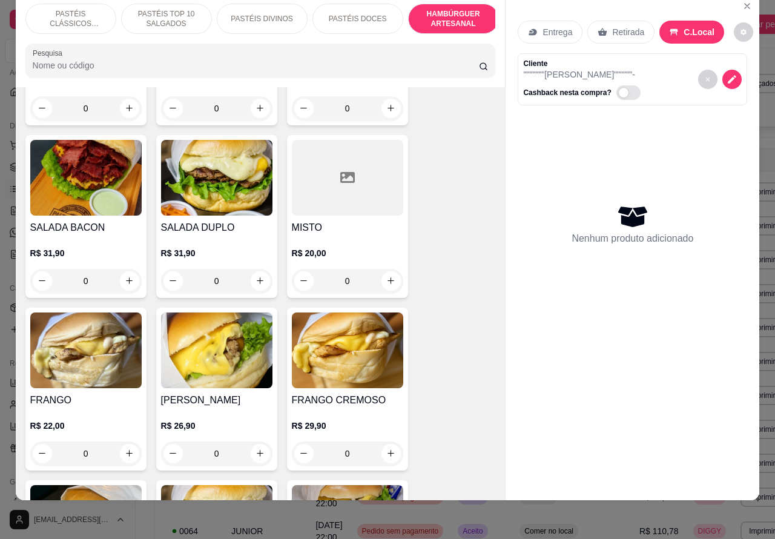
click at [127, 272] on div "0" at bounding box center [85, 281] width 111 height 24
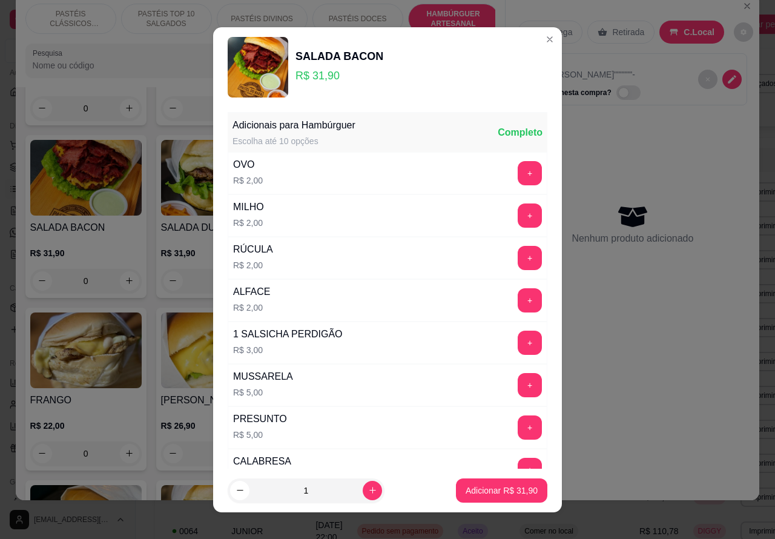
click at [368, 493] on icon "increase-product-quantity" at bounding box center [372, 489] width 9 height 9
type input "2"
click at [479, 491] on p "Adicionar R$ 63,80" at bounding box center [502, 489] width 70 height 11
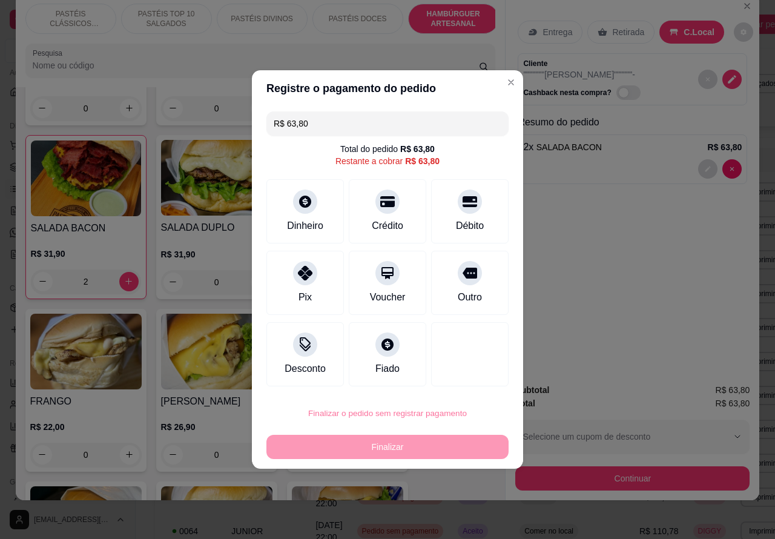
click at [464, 378] on button "Confirmar" at bounding box center [459, 379] width 43 height 18
type input "0"
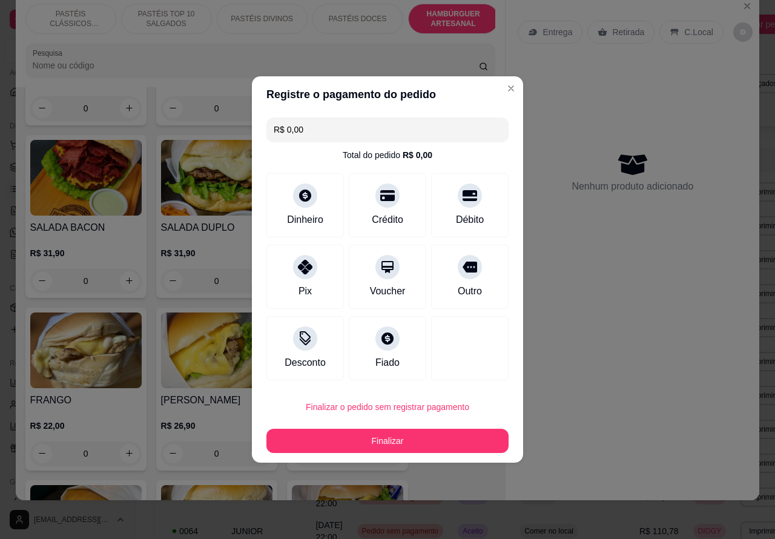
type input "R$ 0,00"
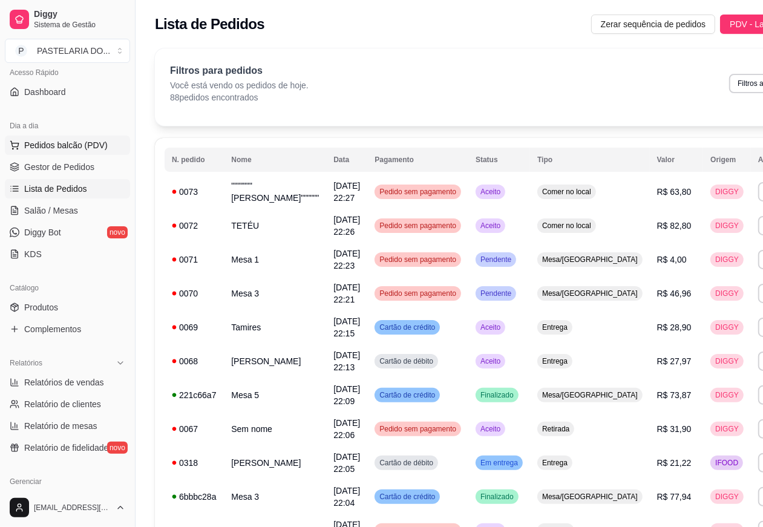
click at [84, 146] on span "Pedidos balcão (PDV)" at bounding box center [66, 145] width 84 height 12
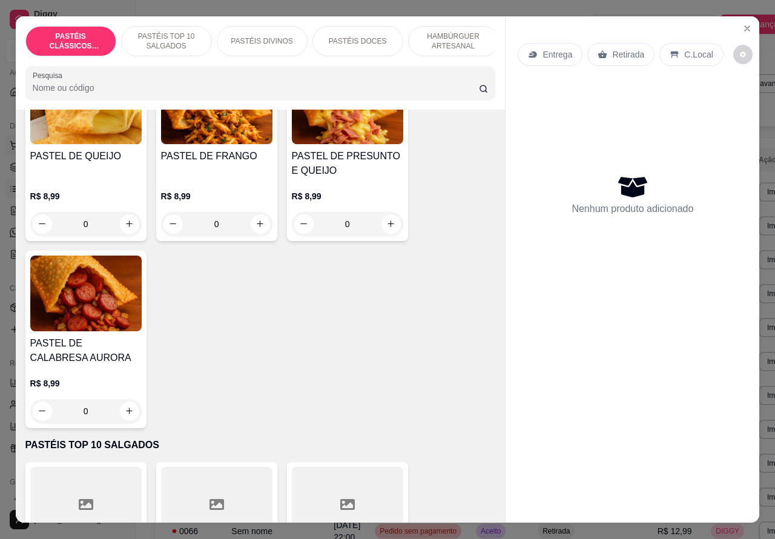
scroll to position [125, 0]
click at [126, 413] on icon "increase-product-quantity" at bounding box center [129, 410] width 7 height 7
type input "1"
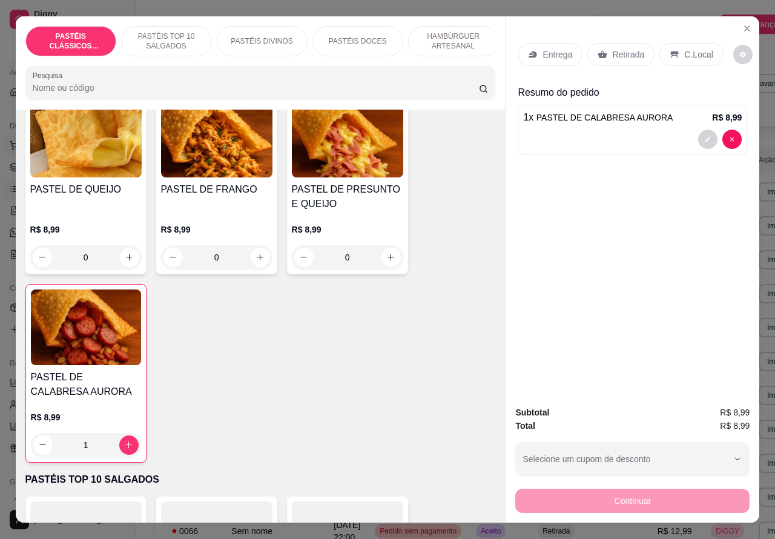
scroll to position [42, 0]
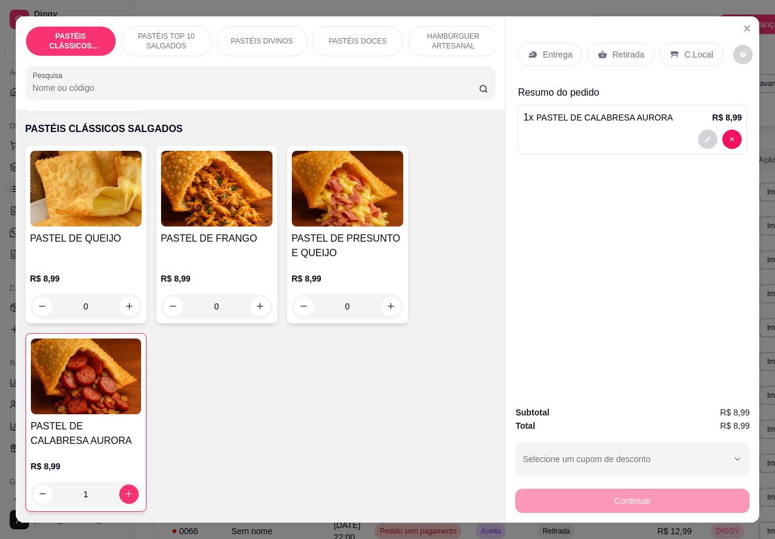
click at [110, 386] on img at bounding box center [86, 376] width 110 height 76
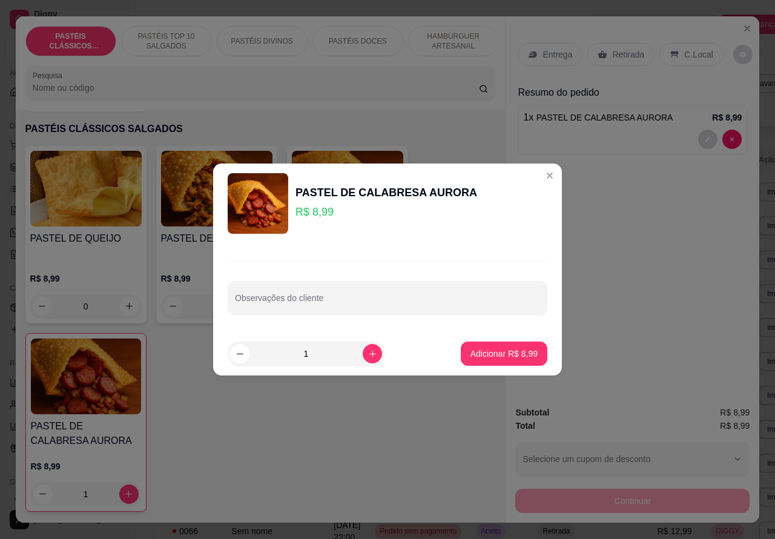
click at [375, 303] on input "Observações do cliente" at bounding box center [387, 303] width 305 height 12
click at [368, 353] on icon "increase-product-quantity" at bounding box center [372, 353] width 9 height 9
type input "2"
click at [537, 176] on div "Entrega Retirada C.Local Resumo do pedido 1 x PASTEL DE CALABRESA AURORA R$ 8,99" at bounding box center [632, 206] width 254 height 380
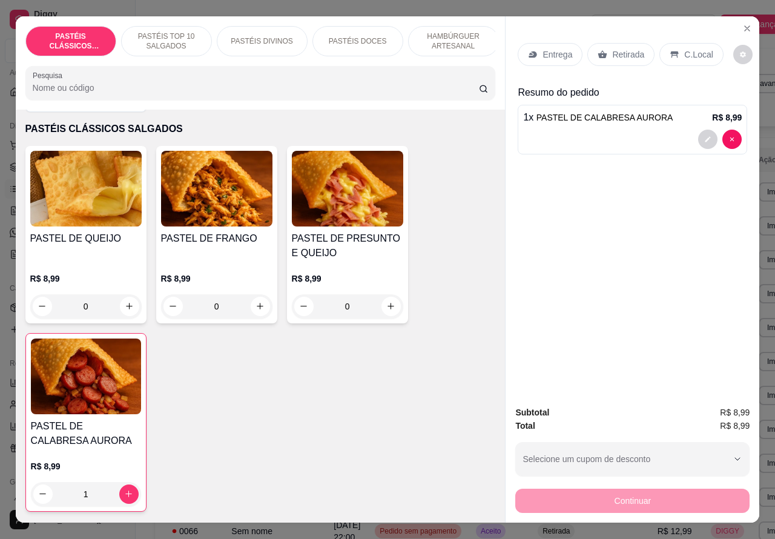
click at [731, 133] on button "decrease-product-quantity" at bounding box center [731, 139] width 19 height 19
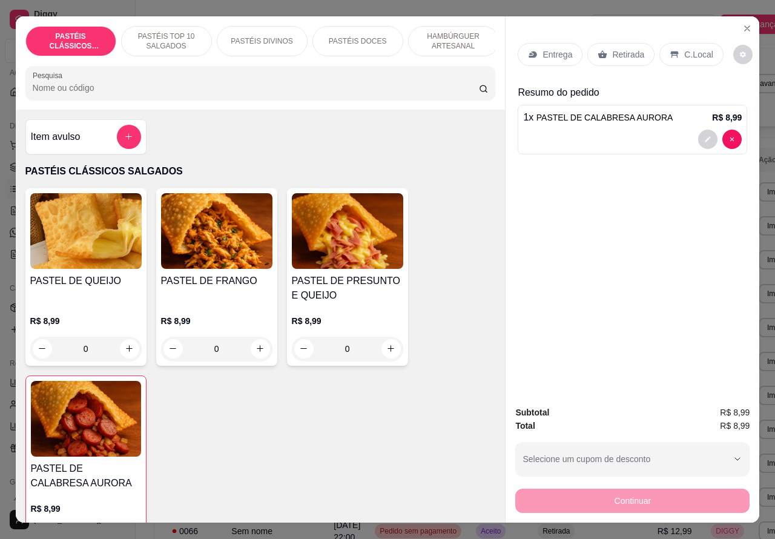
click at [96, 430] on img at bounding box center [86, 419] width 110 height 76
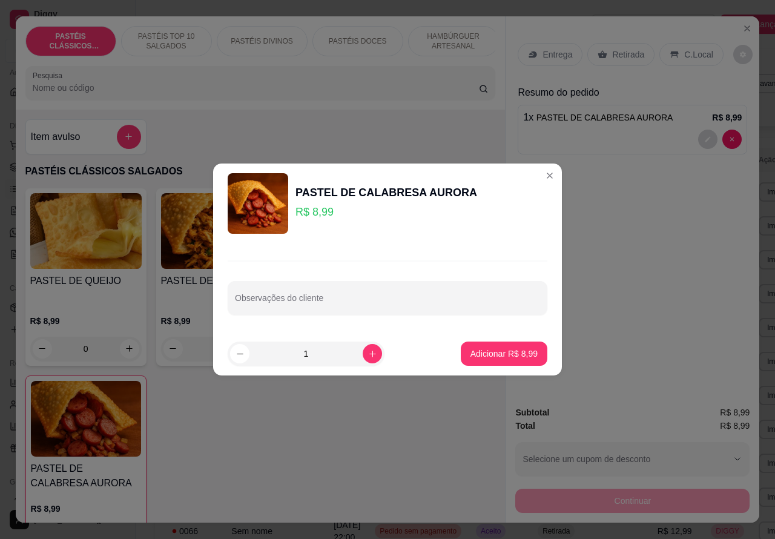
click at [336, 306] on input "Observações do cliente" at bounding box center [387, 303] width 305 height 12
type input "c"
type input "CARNEEE"
click at [491, 352] on p "Adicionar R$ 8,99" at bounding box center [503, 353] width 67 height 12
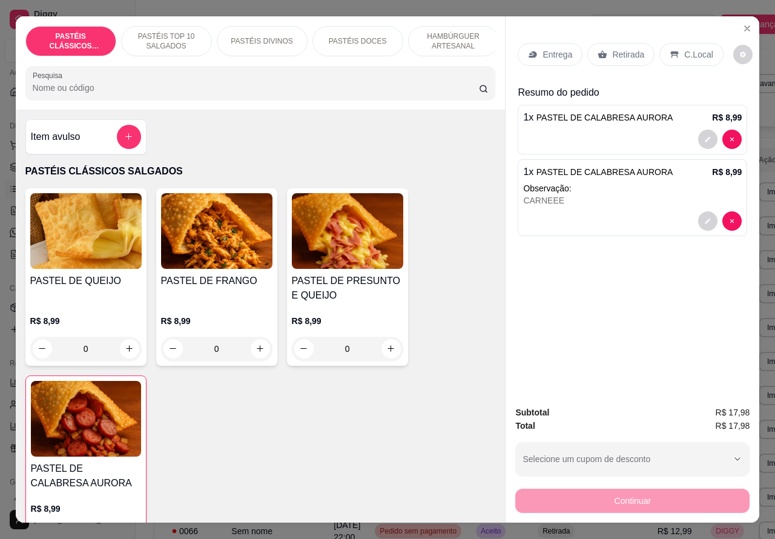
click at [726, 182] on p "Observação:" at bounding box center [632, 188] width 218 height 12
type input "0"
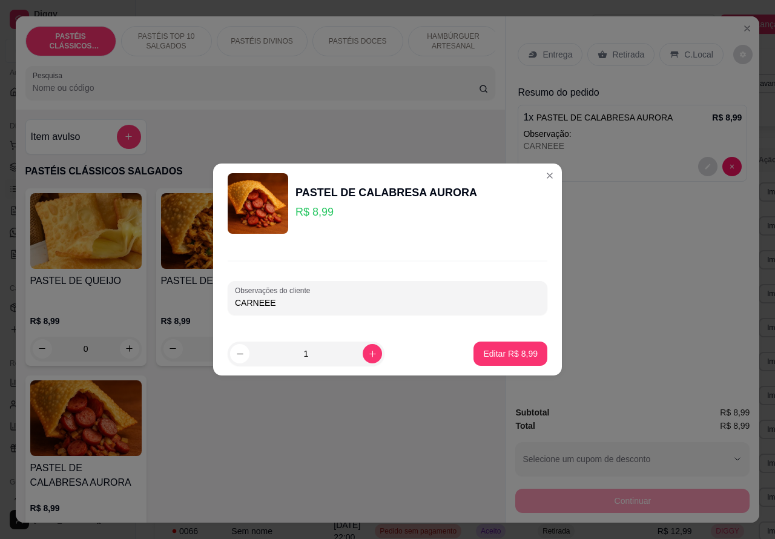
click at [540, 180] on button "Close" at bounding box center [549, 175] width 19 height 19
click at [501, 355] on p "Editar R$ 8,99" at bounding box center [510, 353] width 54 height 12
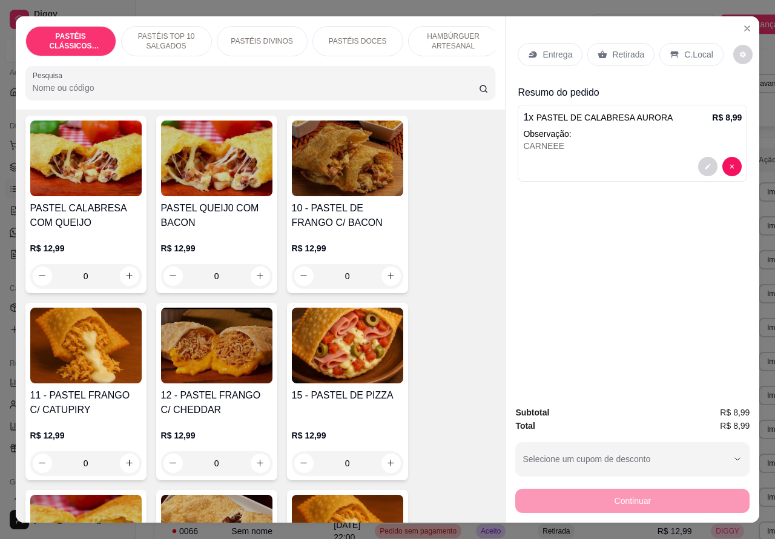
scroll to position [763, 0]
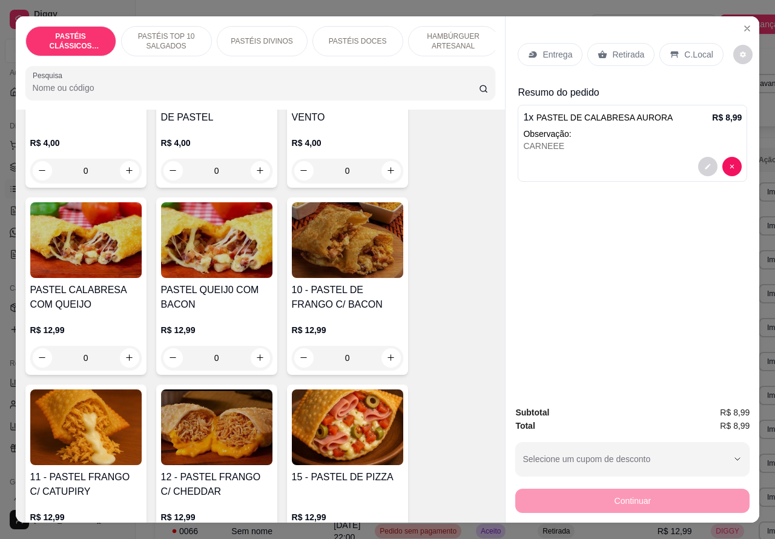
click at [348, 266] on img at bounding box center [347, 240] width 111 height 76
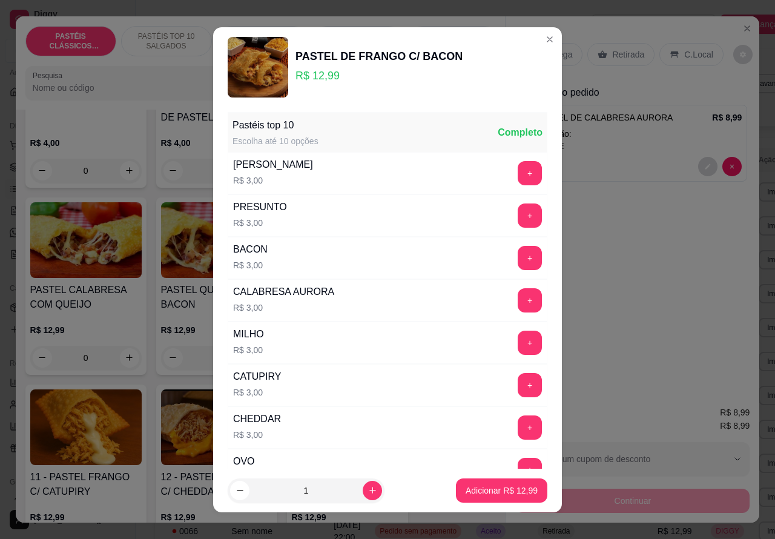
scroll to position [158, 0]
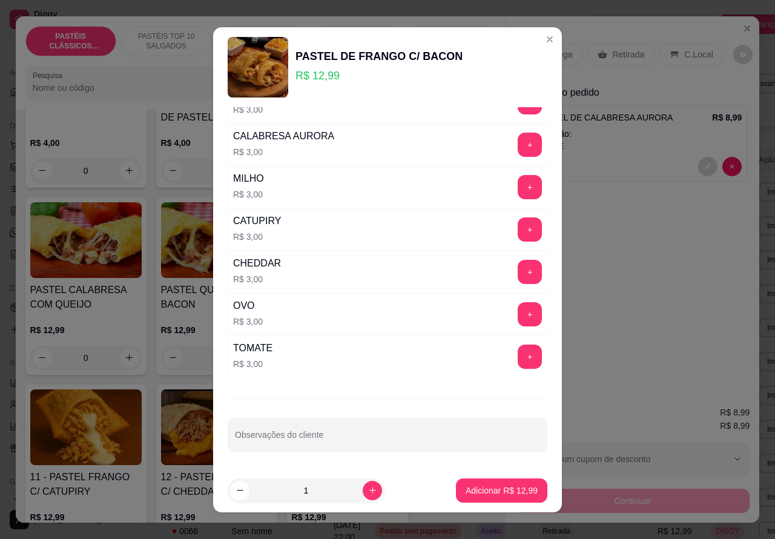
click at [351, 441] on input "Observações do cliente" at bounding box center [387, 439] width 305 height 12
type input "CARNE COM OVO"
click at [487, 488] on p "Adicionar R$ 12,99" at bounding box center [502, 489] width 70 height 11
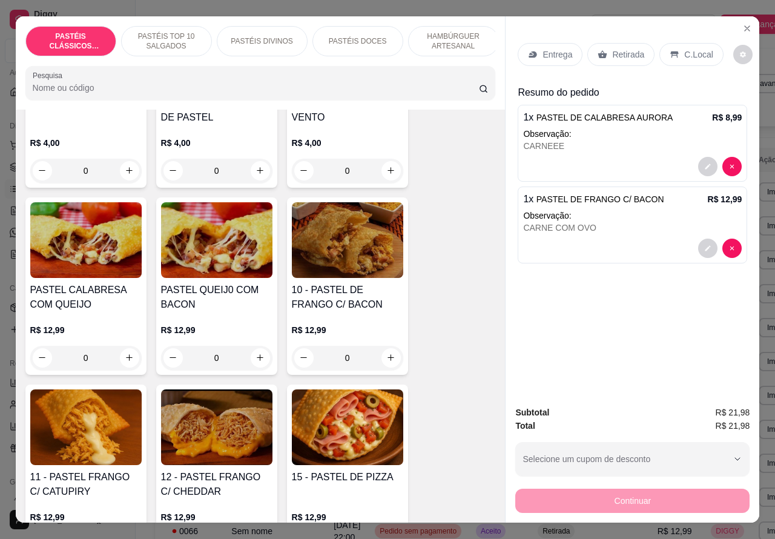
click at [628, 49] on p "Retirada" at bounding box center [628, 54] width 32 height 12
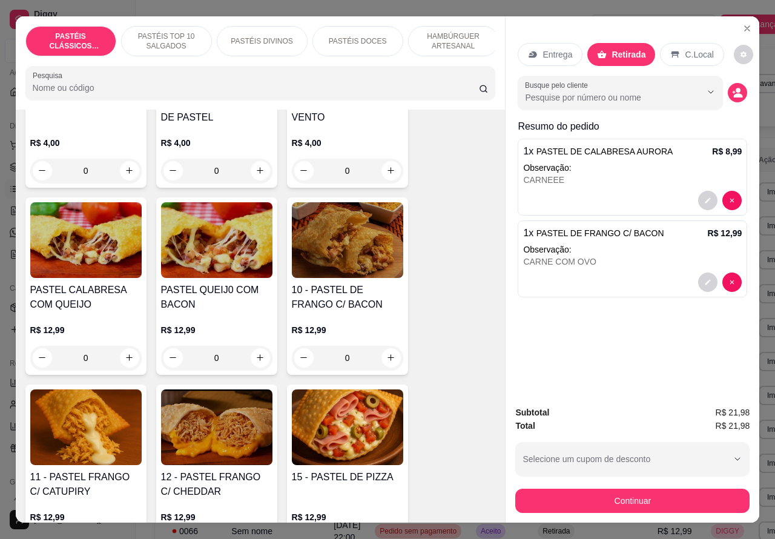
click at [631, 272] on div at bounding box center [632, 281] width 218 height 19
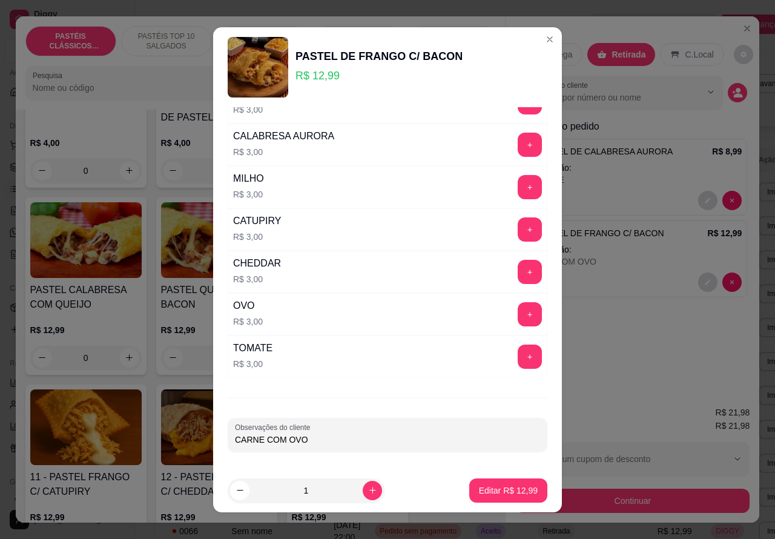
click at [382, 444] on input "CARNE COM OVO" at bounding box center [387, 439] width 305 height 12
type input "CARNE COM OVO MARCO"
click at [501, 488] on p "Editar R$ 12,99" at bounding box center [508, 490] width 59 height 12
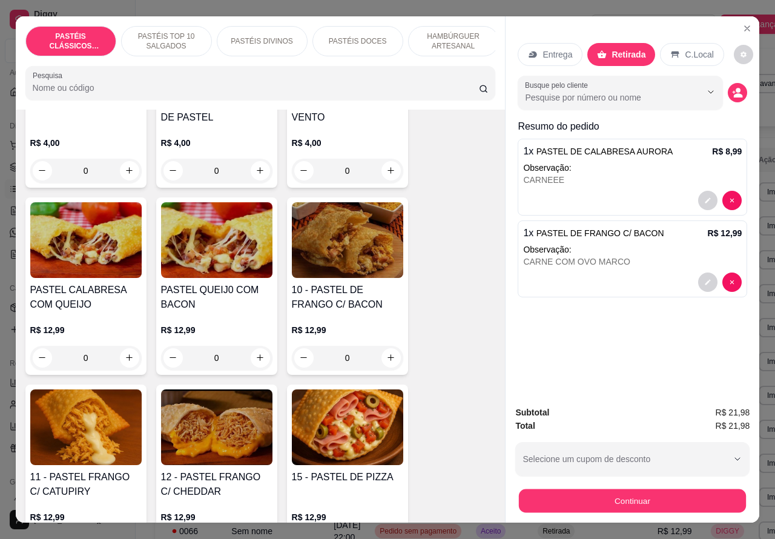
click at [617, 501] on button "Continuar" at bounding box center [632, 501] width 227 height 24
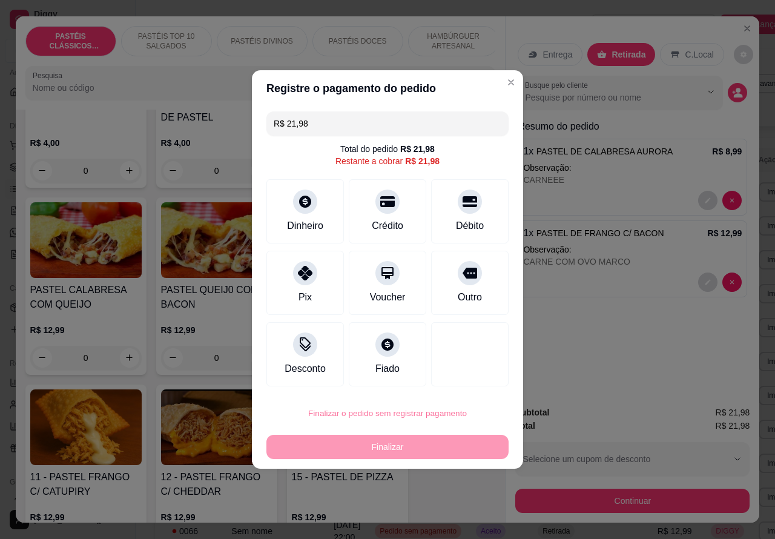
click at [473, 379] on button "Confirmar" at bounding box center [458, 379] width 45 height 19
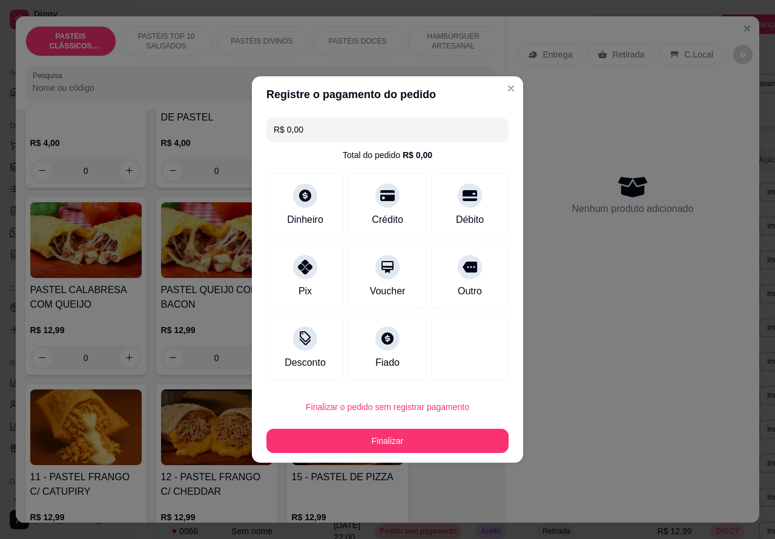
type input "R$ 0,00"
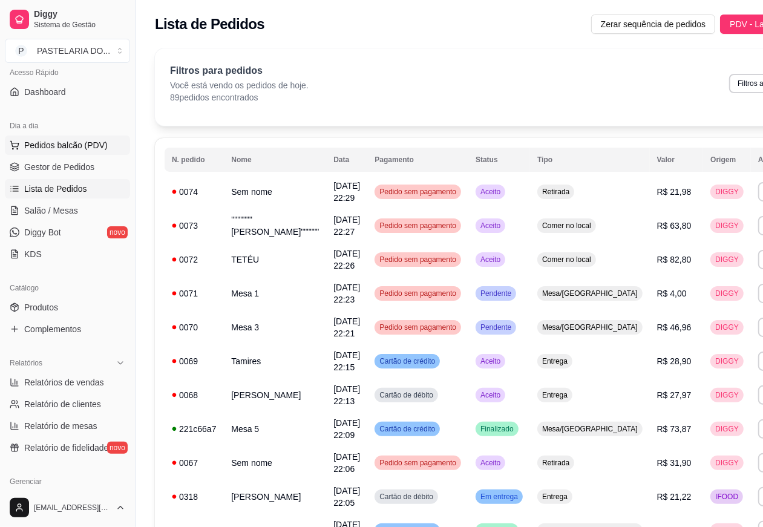
click at [91, 140] on span "Pedidos balcão (PDV)" at bounding box center [66, 145] width 84 height 12
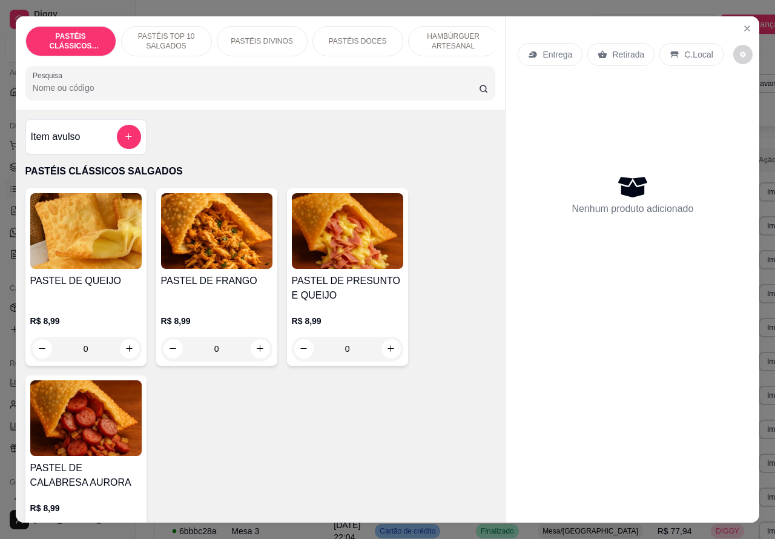
click at [691, 50] on p "C.Local" at bounding box center [698, 54] width 28 height 12
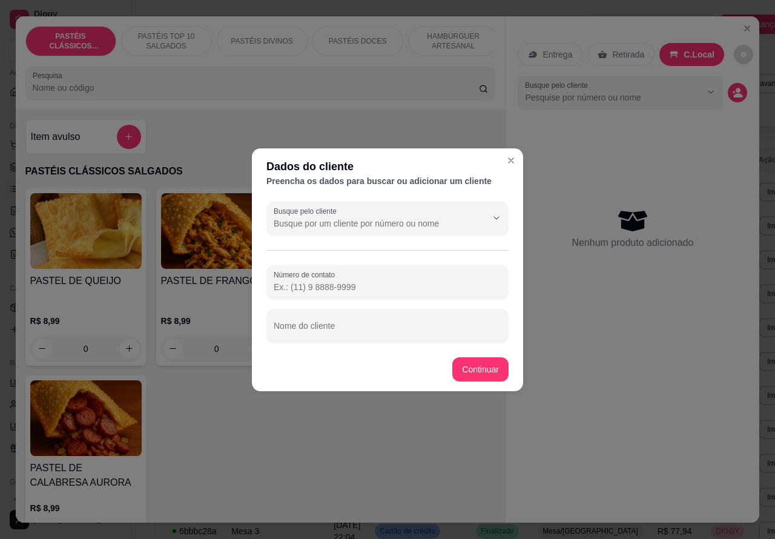
click at [342, 324] on input "Nome do cliente" at bounding box center [388, 330] width 228 height 12
type input "DAIANE"
click at [475, 367] on div "PASTEL DE QUEIJO R$ 8,99 0 PASTEL DE FRANGO R$ 8,99 0 PASTEL DE PRESUNTO E QUEI…" at bounding box center [260, 370] width 470 height 364
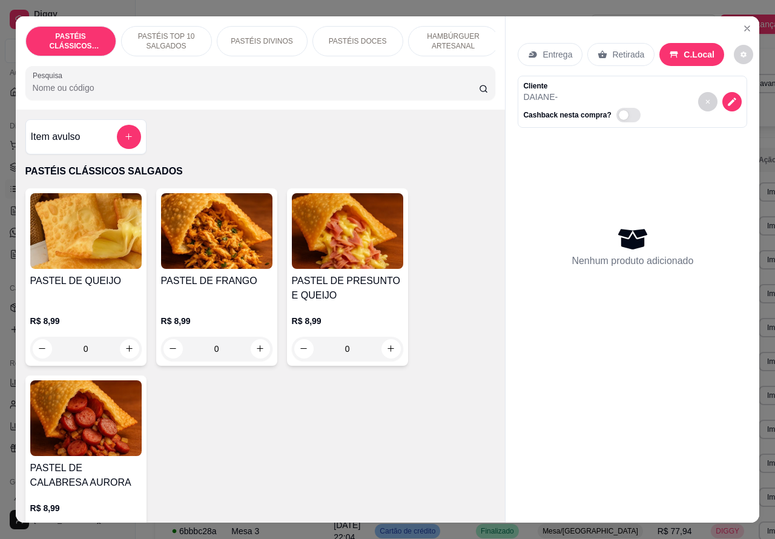
click at [456, 33] on p "HAMBÚRGUER ARTESANAL" at bounding box center [453, 40] width 70 height 19
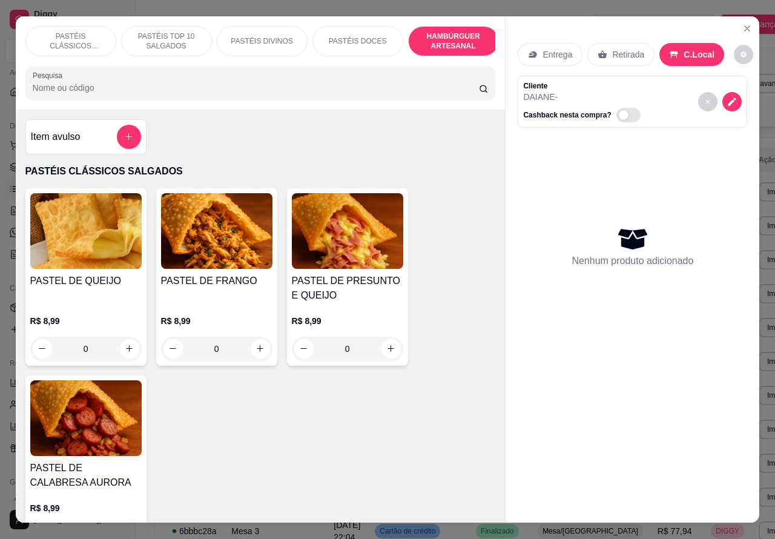
scroll to position [28, 0]
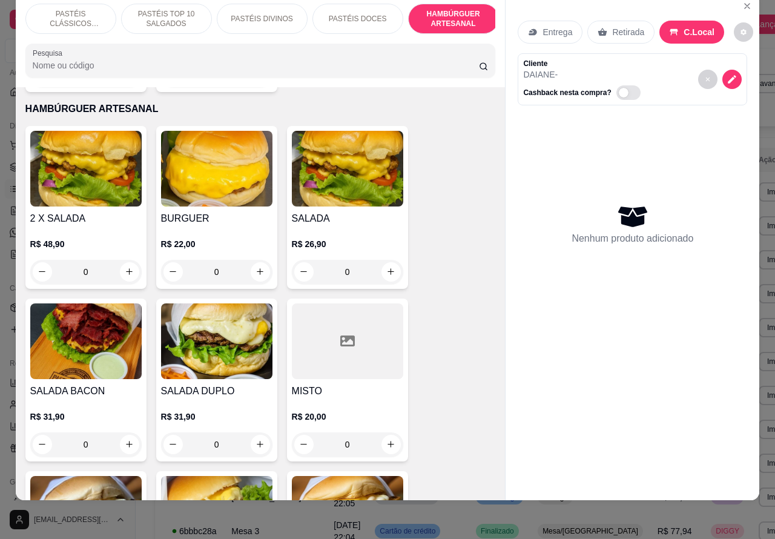
click at [354, 177] on img at bounding box center [347, 169] width 111 height 76
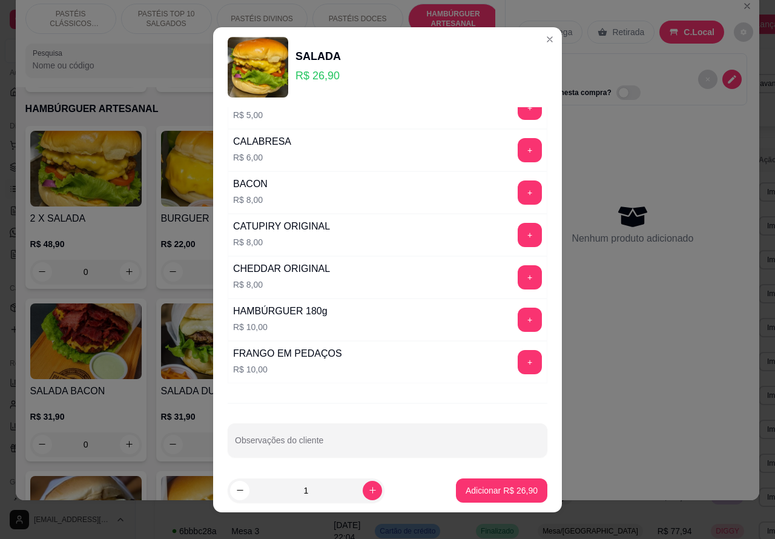
scroll to position [328, 0]
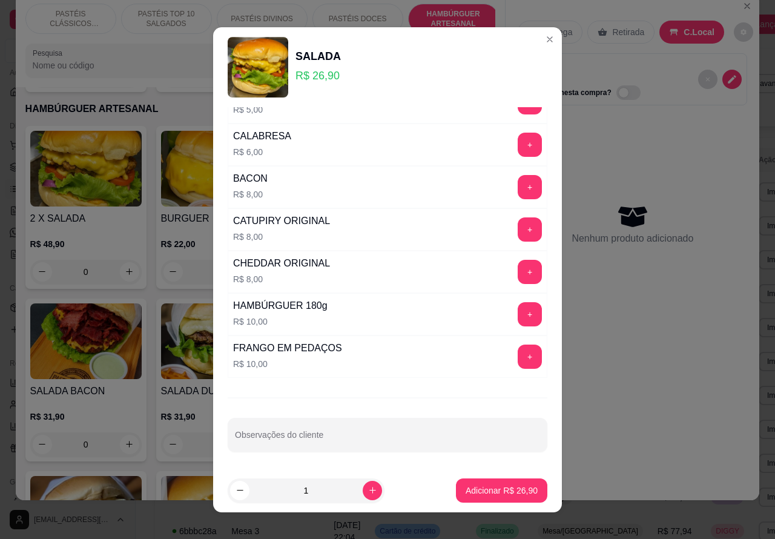
click at [349, 441] on input "Observações do cliente" at bounding box center [387, 439] width 305 height 12
type input "!"
type input """" SEM TOMATE SEM CEBOLAAA"
click at [483, 493] on p "Adicionar R$ 26,90" at bounding box center [501, 490] width 72 height 12
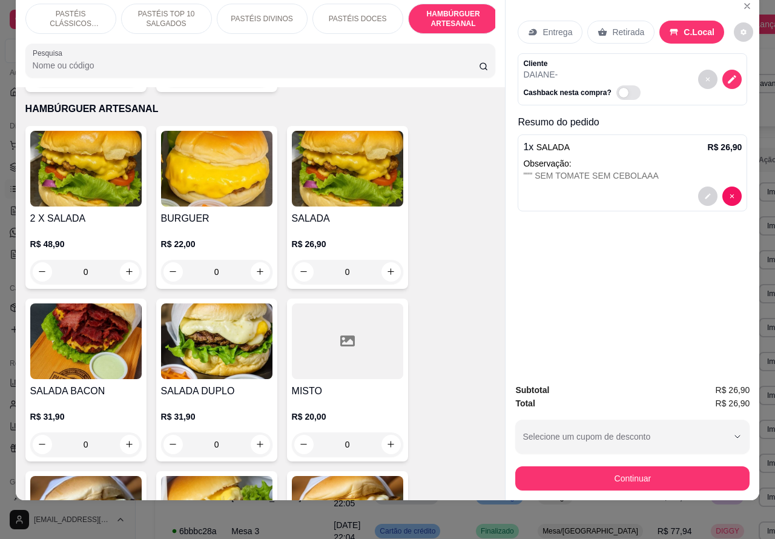
click at [381, 260] on div "0" at bounding box center [347, 272] width 111 height 24
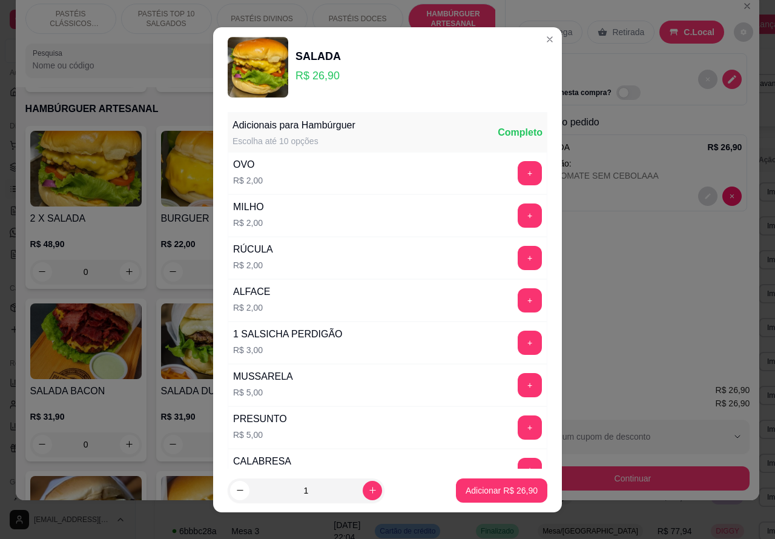
click at [474, 496] on button "Adicionar R$ 26,90" at bounding box center [501, 490] width 91 height 24
type input "1"
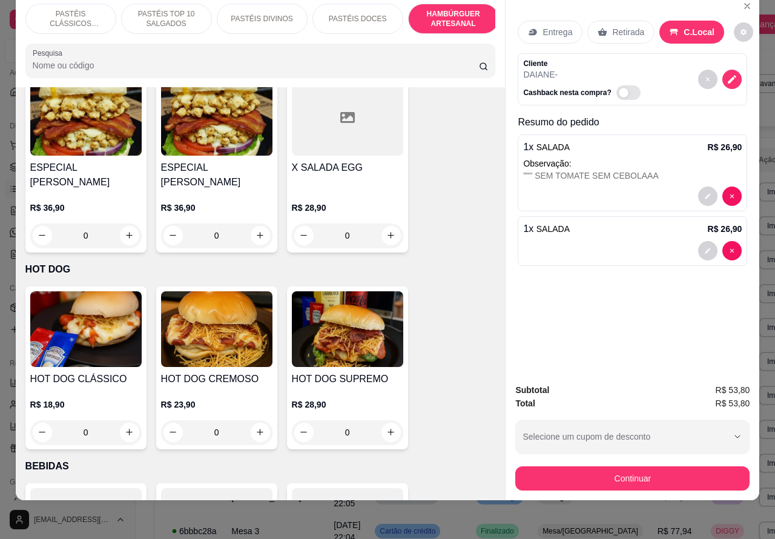
scroll to position [2887, 0]
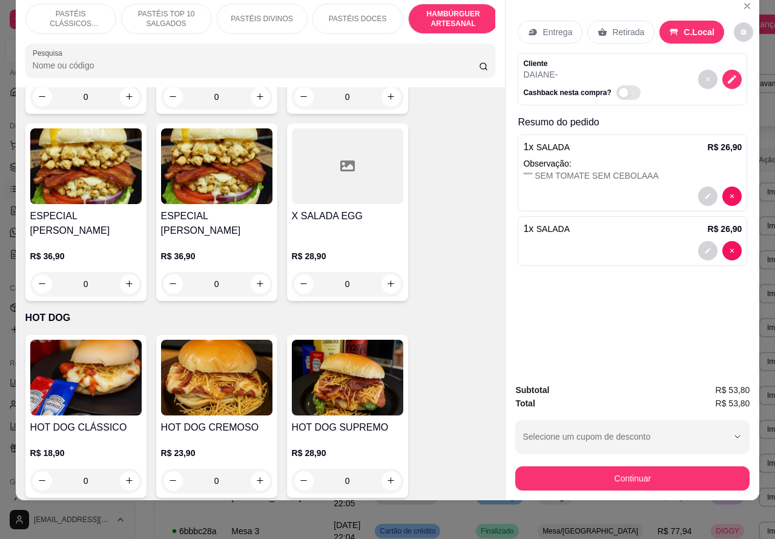
click at [390, 274] on div "0" at bounding box center [347, 284] width 111 height 24
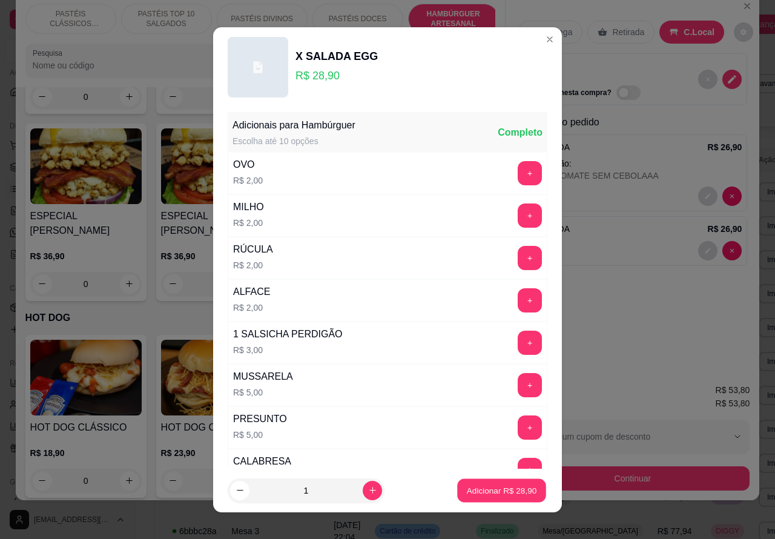
click at [478, 494] on p "Adicionar R$ 28,90" at bounding box center [502, 489] width 70 height 11
type input "1"
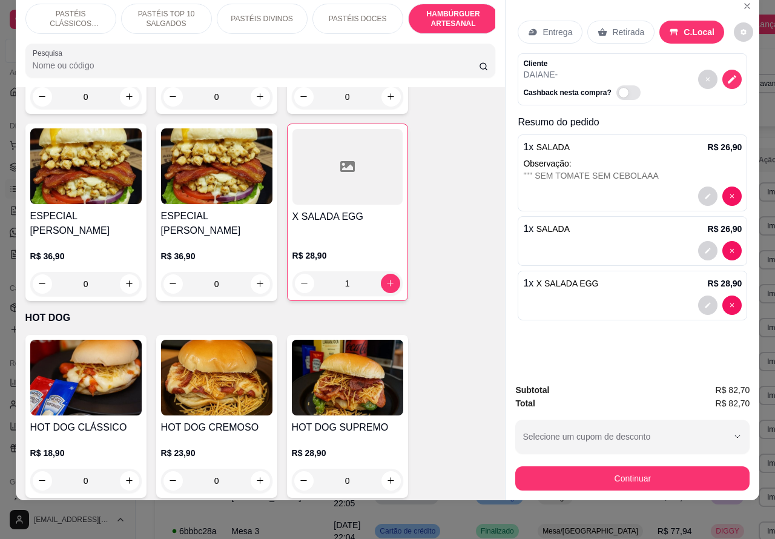
click at [576, 68] on p "DAIANE -" at bounding box center [584, 74] width 122 height 12
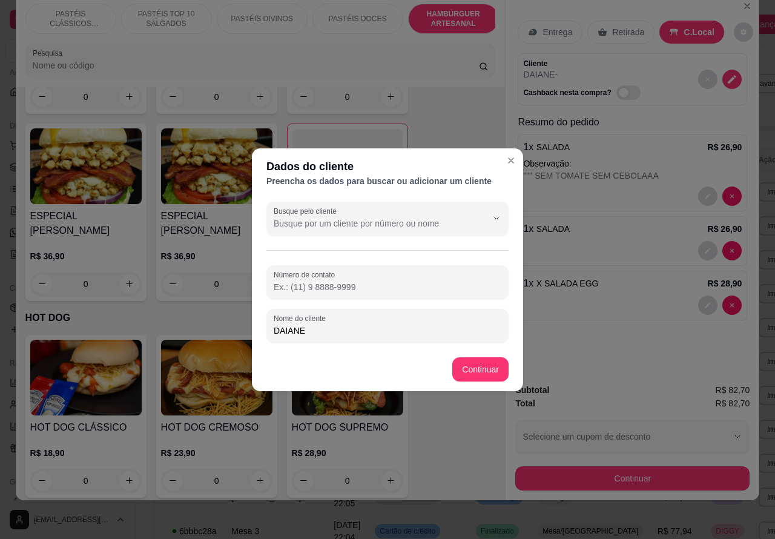
click at [349, 336] on input "DAIANE" at bounding box center [388, 330] width 228 height 12
type input "DAIANE..ESPOSA ADRIANO"
click at [475, 367] on div "HOT DOG CLÁSSICO R$ 18,90 0 HOT DOG CREMOSO R$ 23,90 0 HOT DOG SUPREMO R$ 28,90…" at bounding box center [260, 416] width 470 height 163
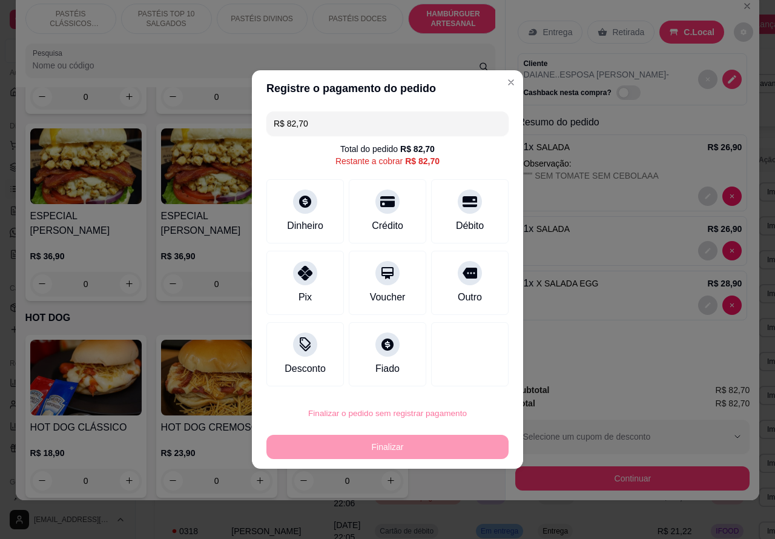
click at [471, 379] on button "Confirmar" at bounding box center [459, 379] width 43 height 18
type input "0"
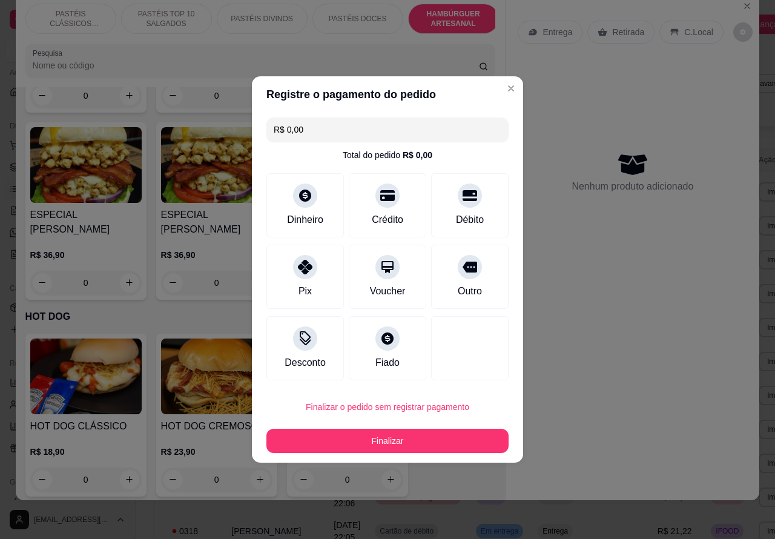
type input "R$ 0,00"
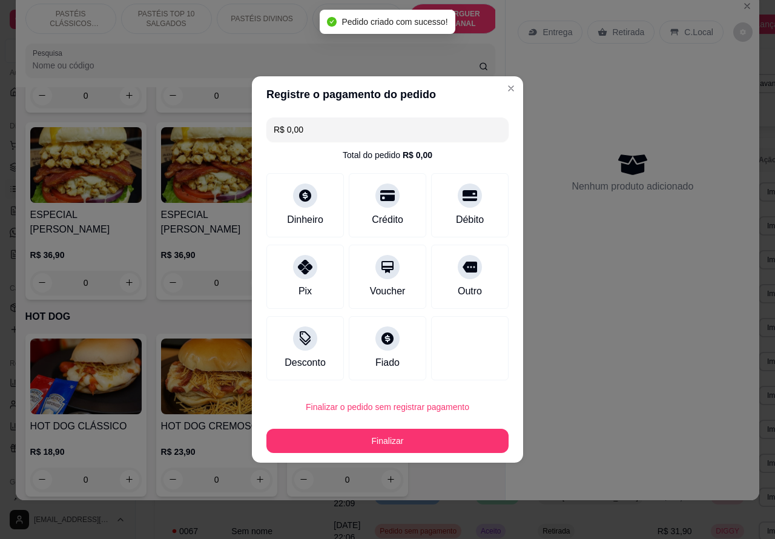
scroll to position [2886, 0]
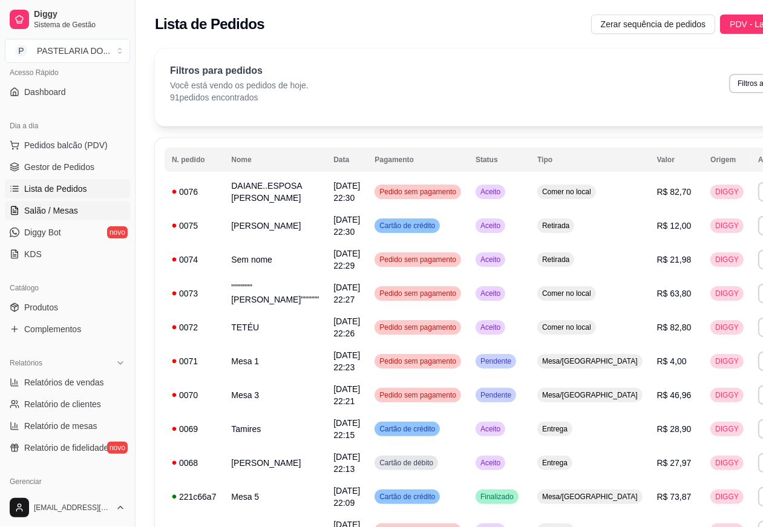
click at [77, 211] on link "Salão / Mesas" at bounding box center [67, 210] width 125 height 19
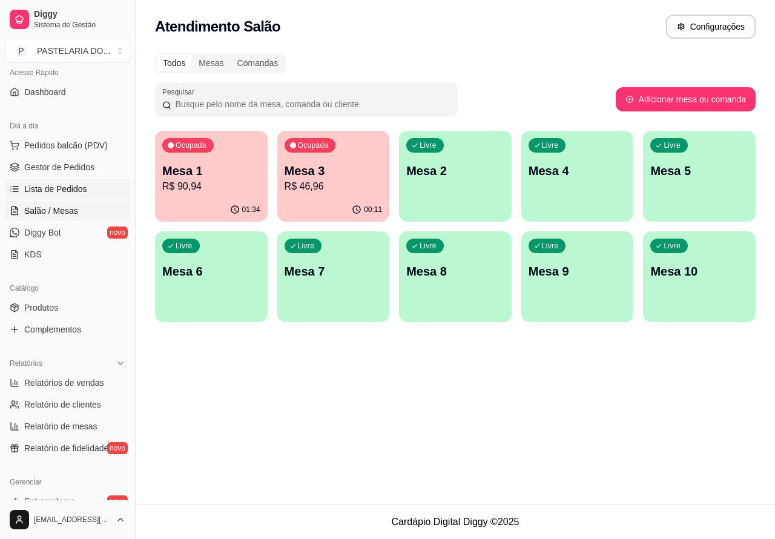
click at [62, 189] on span "Lista de Pedidos" at bounding box center [55, 189] width 63 height 12
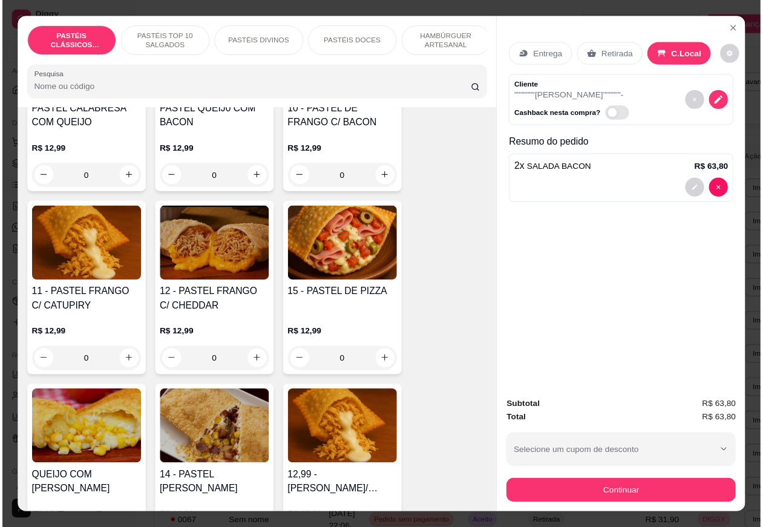
scroll to position [951, 0]
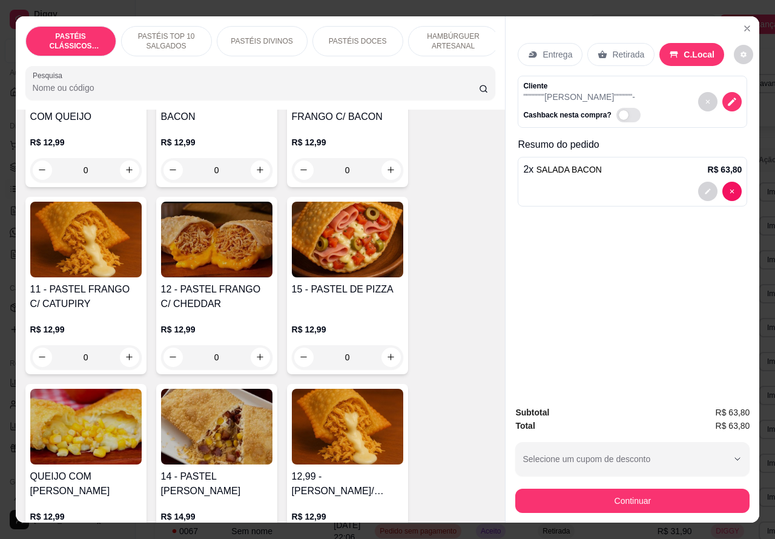
click at [129, 364] on div "0" at bounding box center [85, 357] width 111 height 24
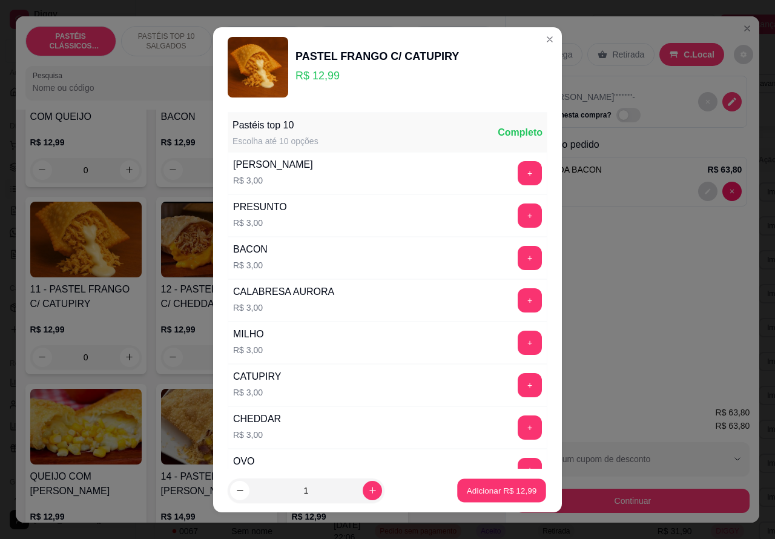
click at [470, 490] on p "Adicionar R$ 12,99" at bounding box center [502, 489] width 70 height 11
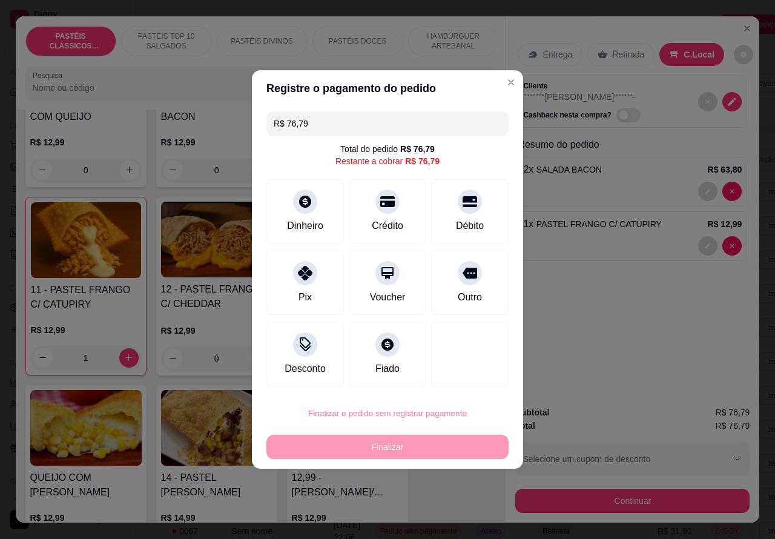
click at [463, 378] on button "Confirmar" at bounding box center [459, 379] width 45 height 19
type input "0"
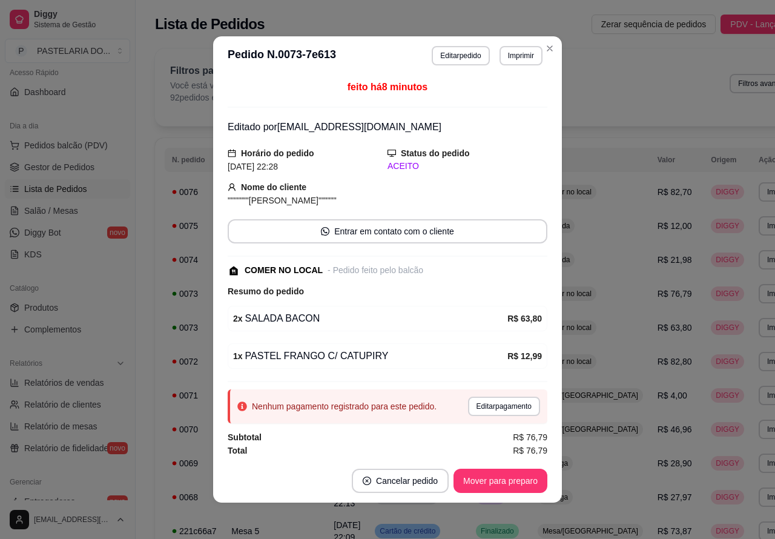
click at [80, 140] on span "Pedidos balcão (PDV)" at bounding box center [66, 145] width 84 height 12
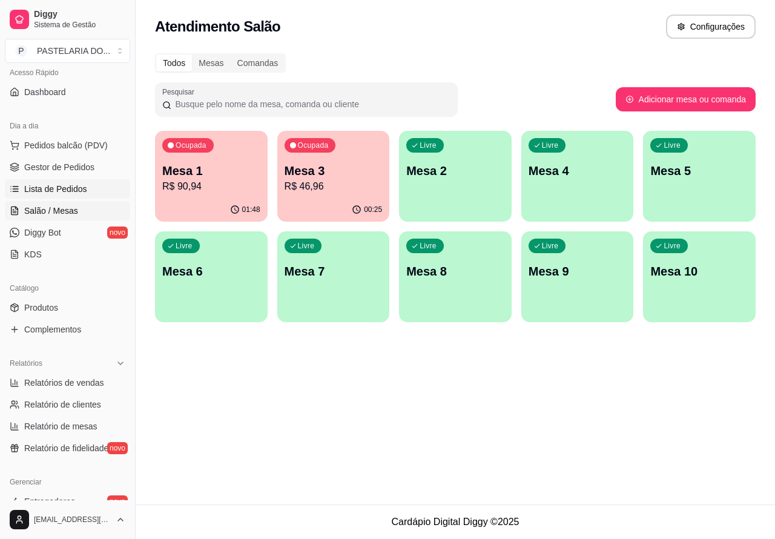
click at [87, 192] on link "Lista de Pedidos" at bounding box center [67, 188] width 125 height 19
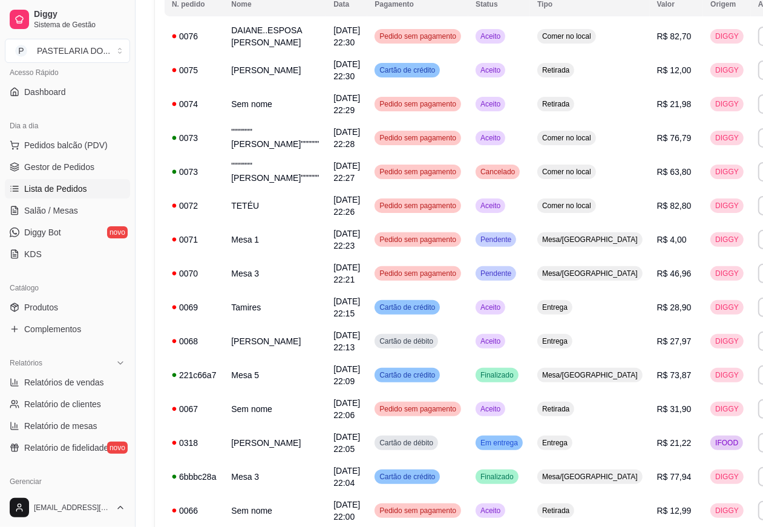
scroll to position [159, 0]
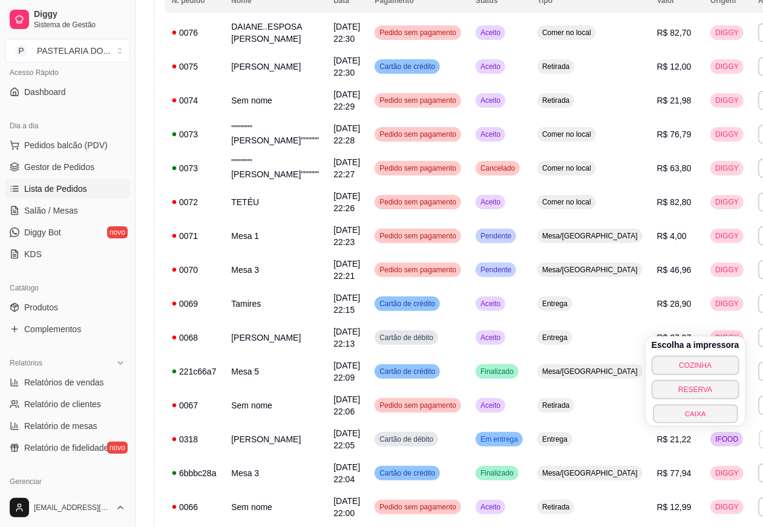
click at [710, 416] on button "CAIXA" at bounding box center [695, 413] width 85 height 19
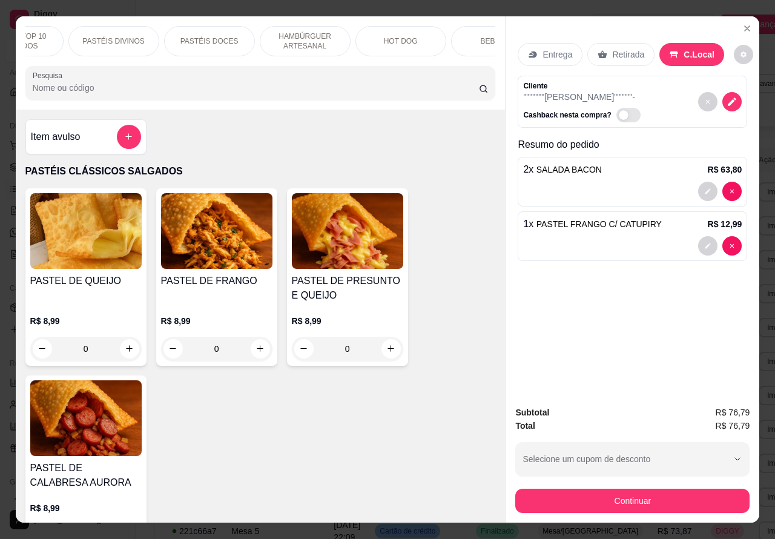
scroll to position [0, 191]
click at [443, 41] on div "BEBIDAS" at bounding box center [453, 41] width 91 height 30
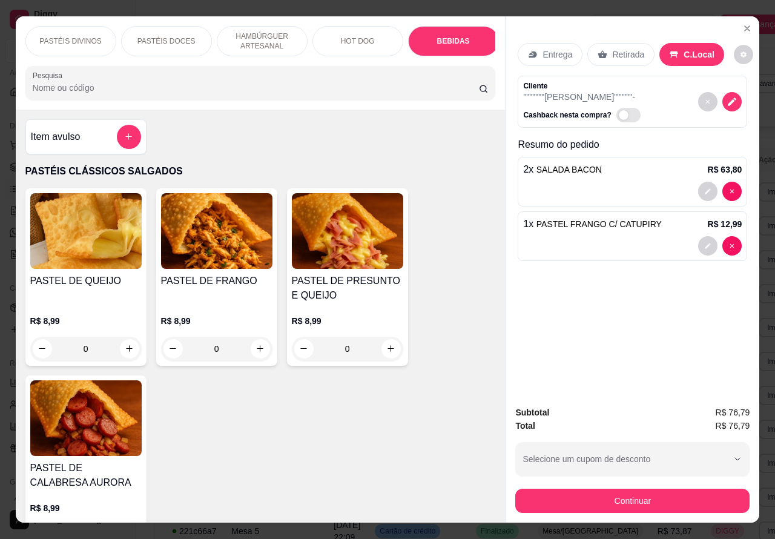
scroll to position [28, 0]
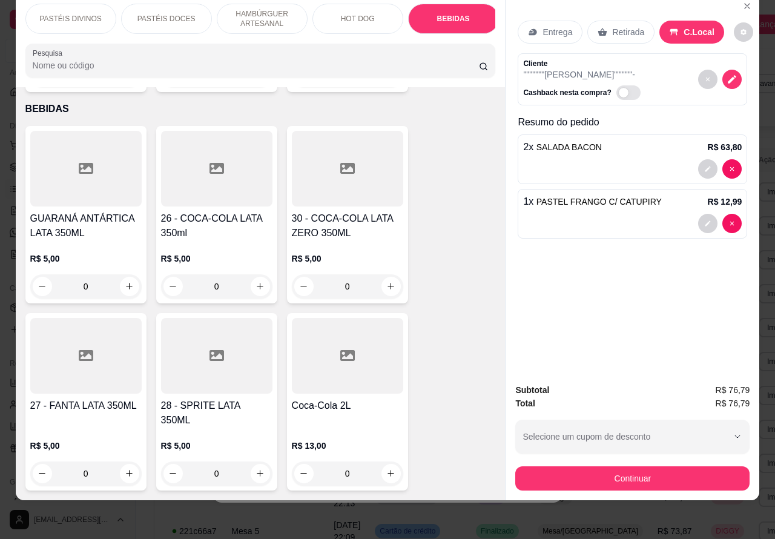
click at [348, 461] on input "0" at bounding box center [347, 473] width 68 height 24
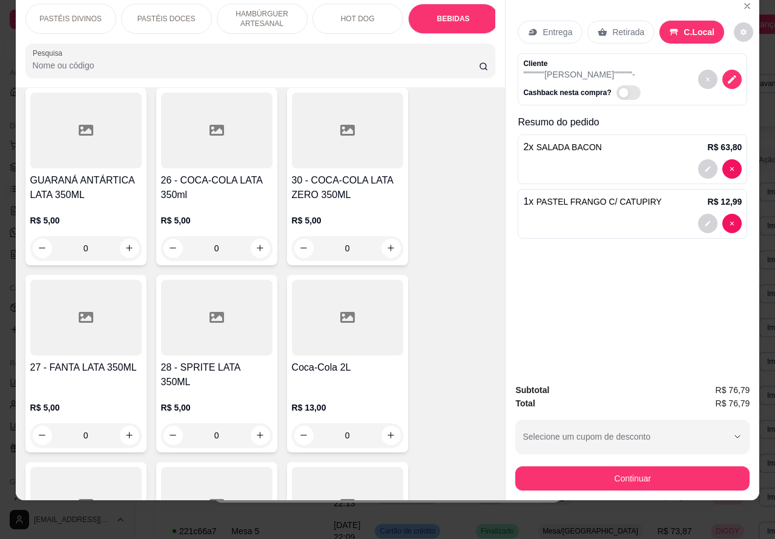
scroll to position [3343, 0]
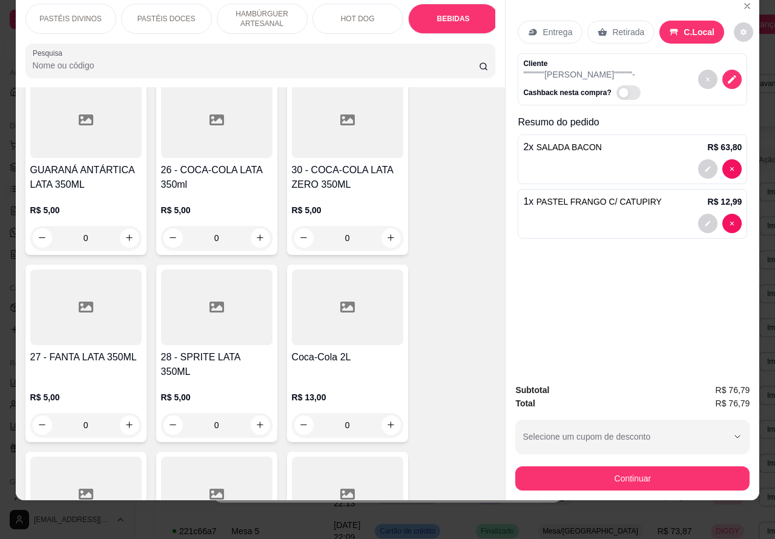
click at [386, 420] on icon "increase-product-quantity" at bounding box center [390, 424] width 9 height 9
type input "1"
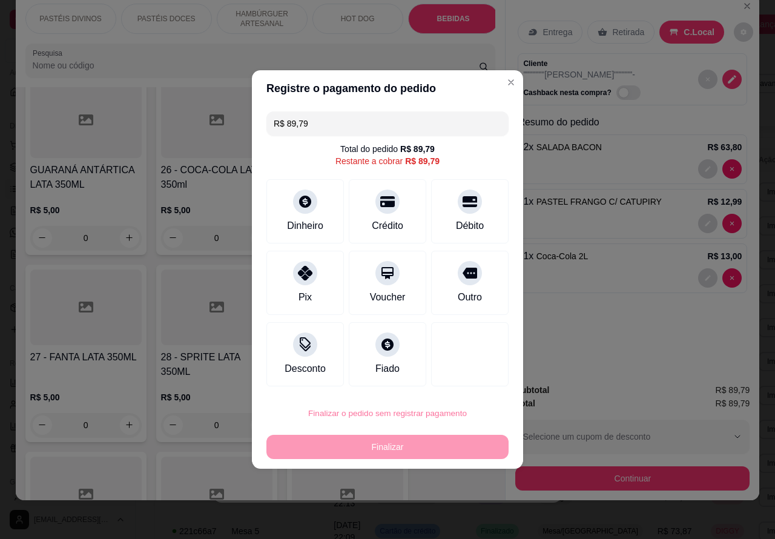
click at [478, 386] on button "Confirmar" at bounding box center [460, 379] width 45 height 19
type input "0"
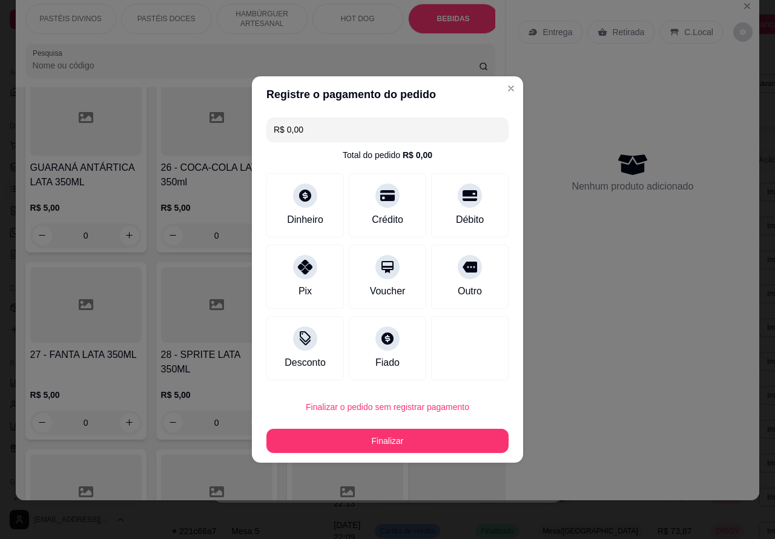
type input "R$ 0,00"
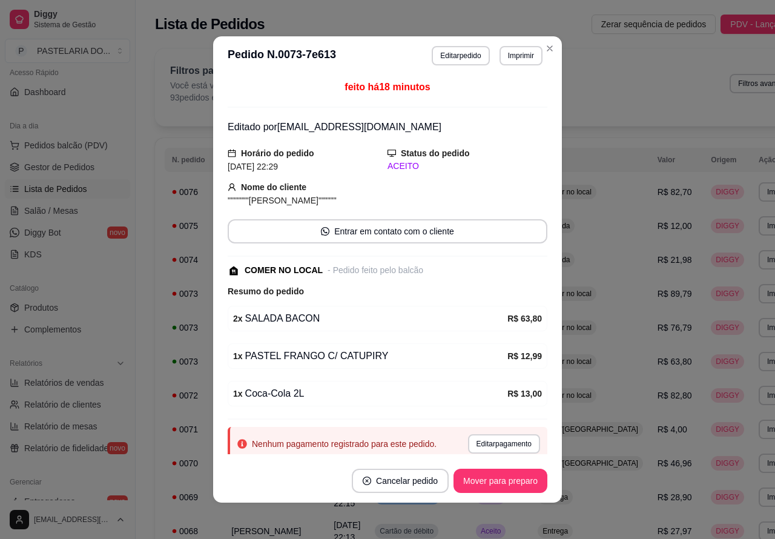
click at [605, 107] on div "Filtros para pedidos Você está vendo os pedidos de hoje. 93 pedidos encontrados…" at bounding box center [486, 86] width 663 height 77
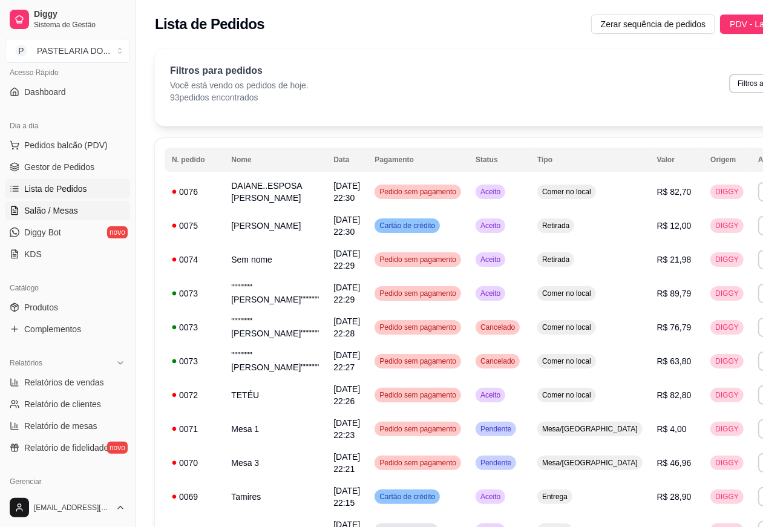
click at [80, 209] on link "Salão / Mesas" at bounding box center [67, 210] width 125 height 19
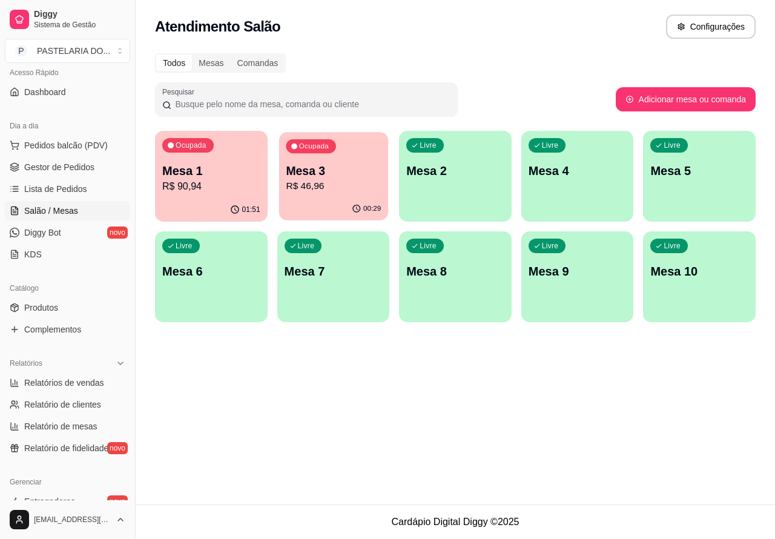
click at [329, 189] on p "R$ 46,96" at bounding box center [333, 186] width 95 height 14
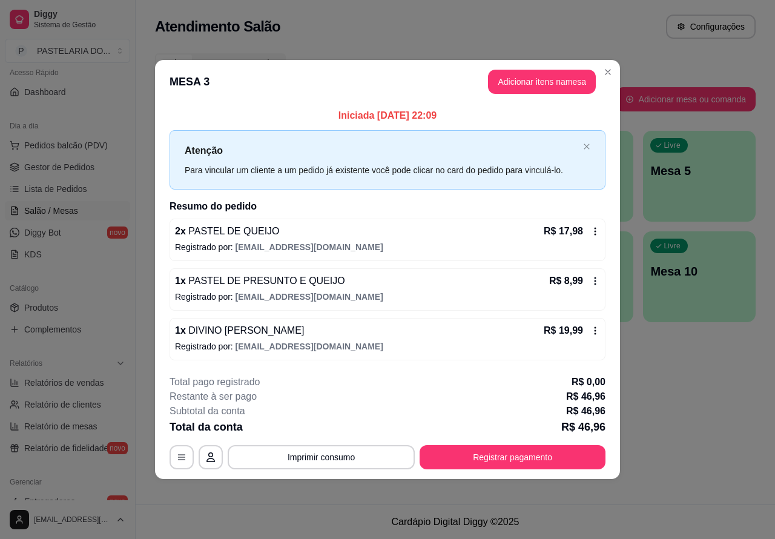
click at [660, 55] on div "Todos Mesas Comandas" at bounding box center [455, 62] width 600 height 19
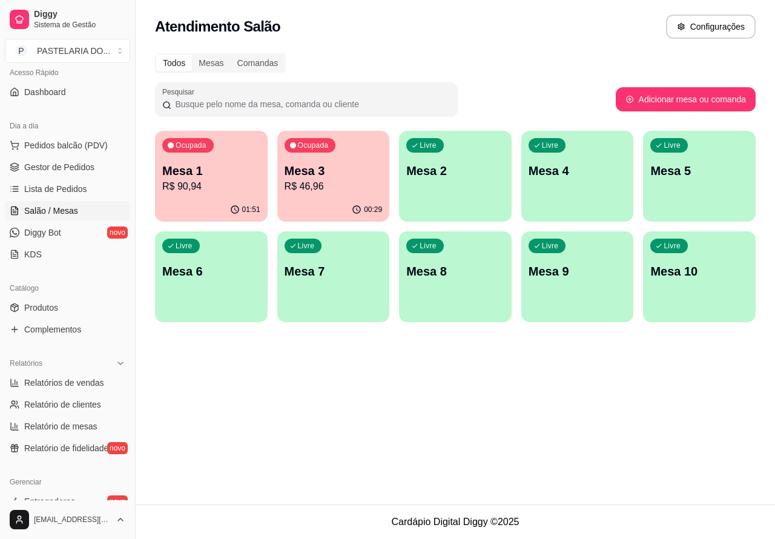
click at [215, 173] on p "Mesa 1" at bounding box center [211, 170] width 98 height 17
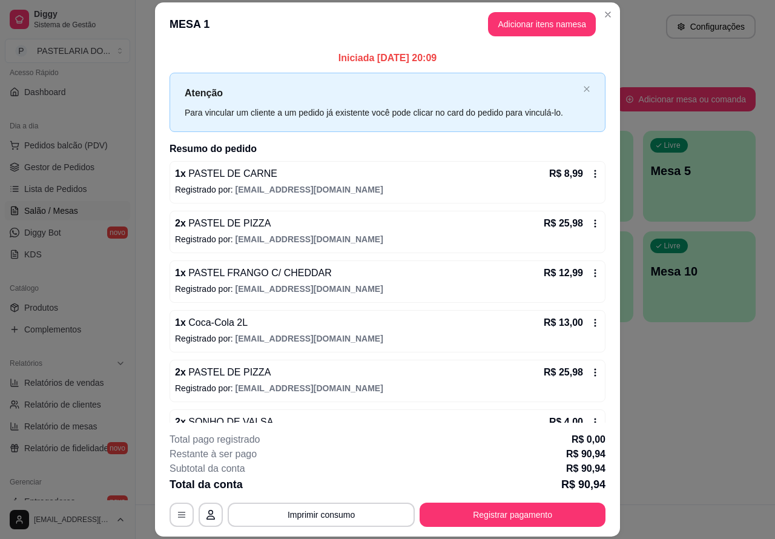
scroll to position [35, 0]
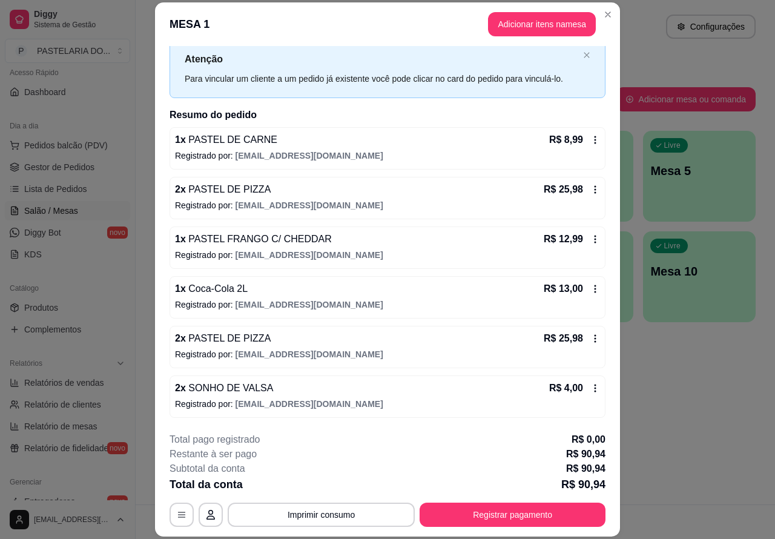
click at [678, 398] on div "Atendimento Salão Configurações Todos Mesas Comandas Pesquisar Adicionar mesa o…" at bounding box center [455, 252] width 639 height 504
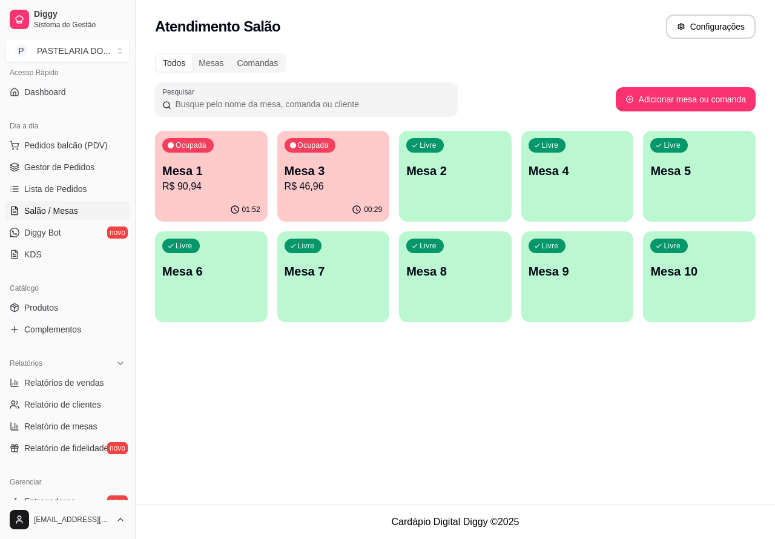
click at [350, 185] on p "R$ 46,96" at bounding box center [333, 186] width 98 height 15
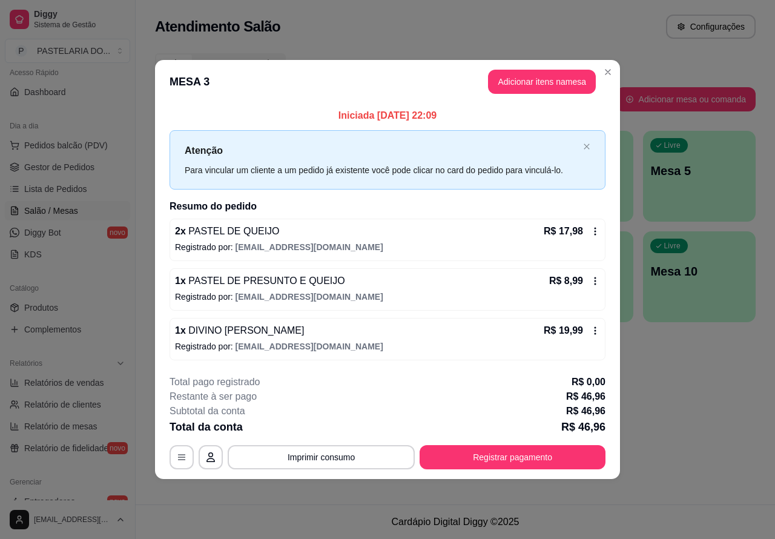
click at [512, 83] on div "Este pedido será vinculado para MESA 3 Nenhum produto adicionado" at bounding box center [634, 260] width 255 height 490
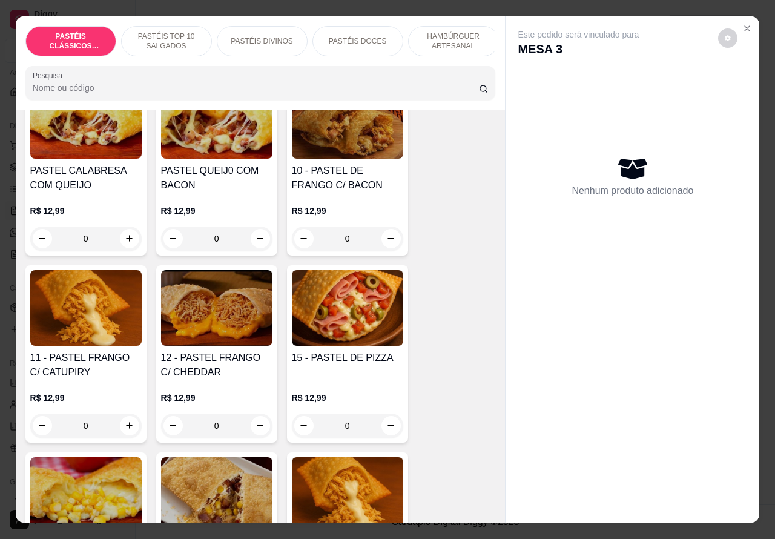
scroll to position [888, 0]
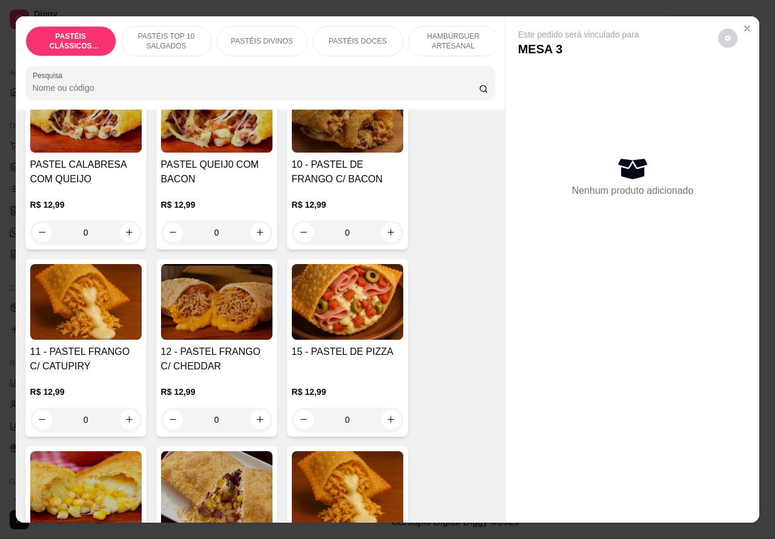
click at [379, 421] on div "0" at bounding box center [347, 419] width 111 height 24
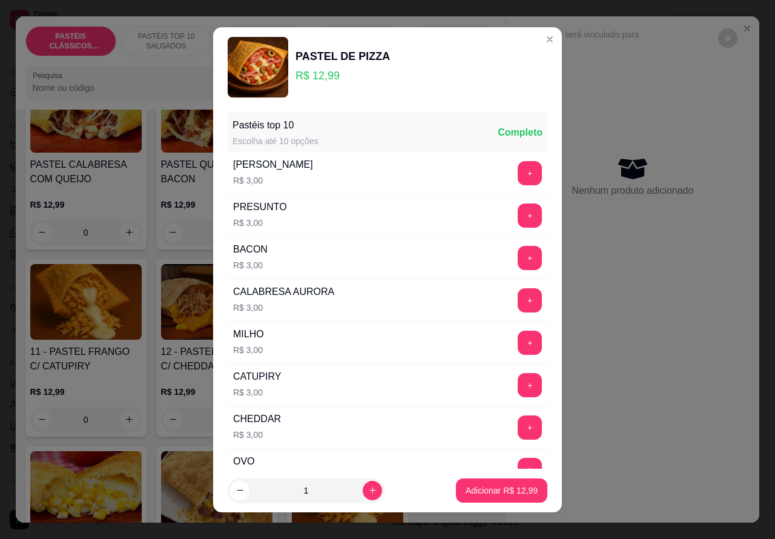
click at [480, 491] on p "Adicionar R$ 12,99" at bounding box center [501, 490] width 72 height 12
type input "1"
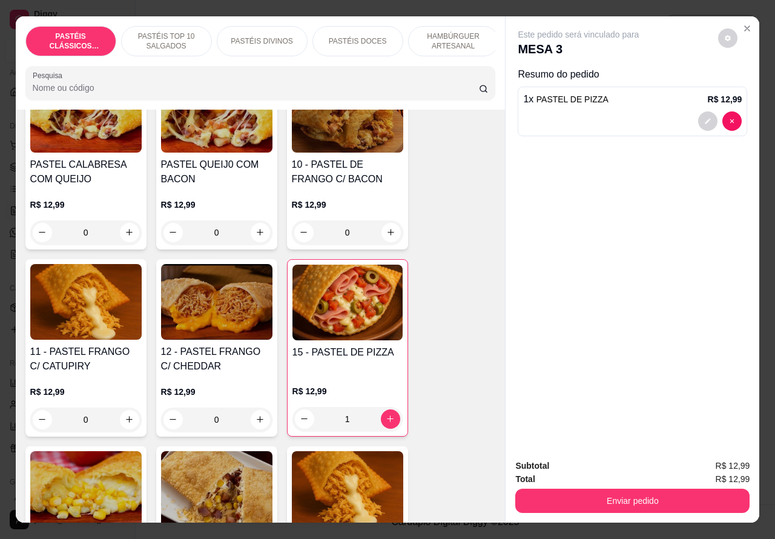
click at [612, 500] on button "Enviar pedido" at bounding box center [632, 500] width 234 height 24
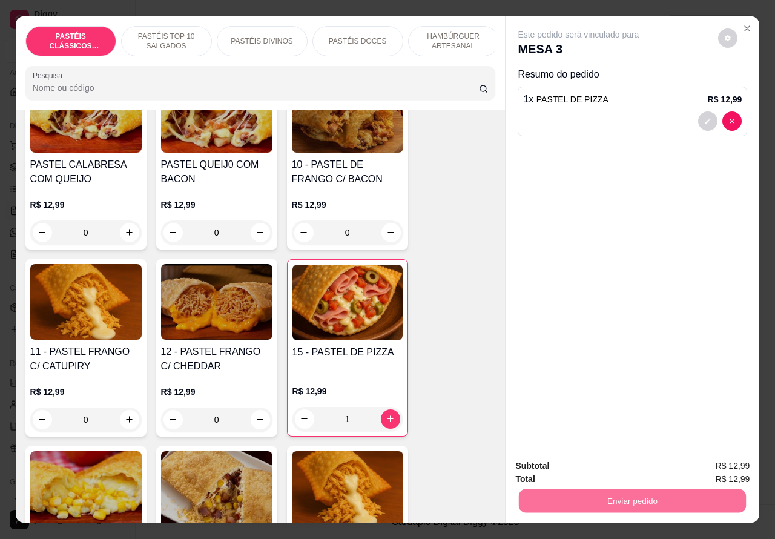
click at [707, 463] on button "Enviar pedido" at bounding box center [717, 465] width 68 height 23
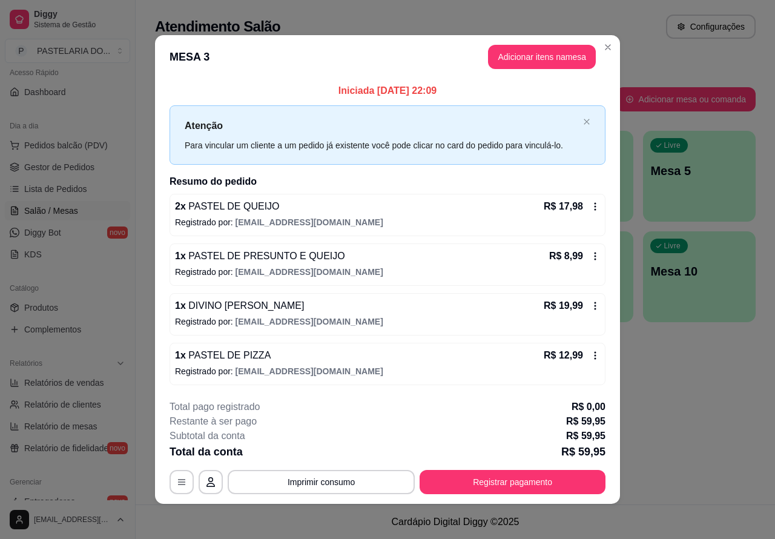
click at [681, 382] on div "Atendimento Salão Configurações Todos Mesas Comandas Pesquisar Adicionar mesa o…" at bounding box center [455, 252] width 639 height 504
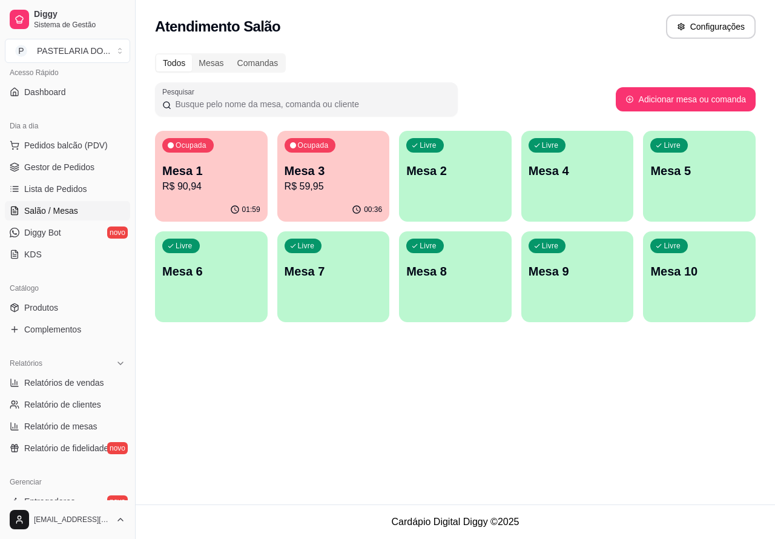
click at [315, 191] on p "R$ 59,95" at bounding box center [333, 186] width 98 height 15
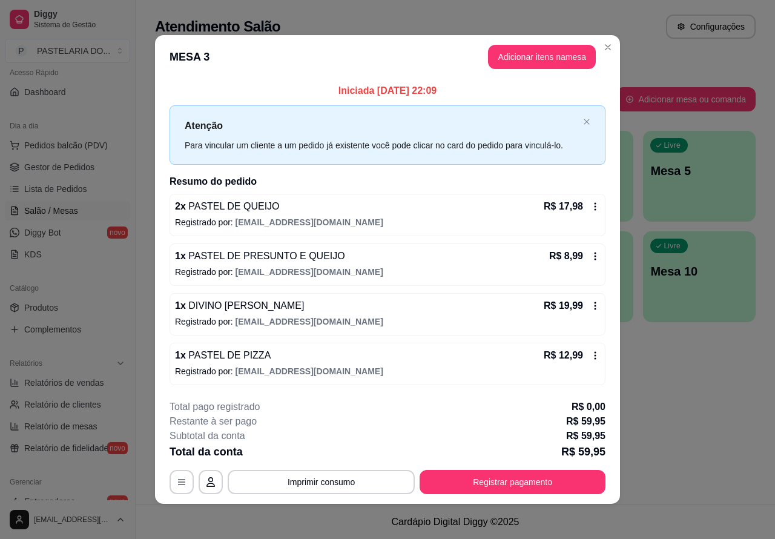
scroll to position [4, 0]
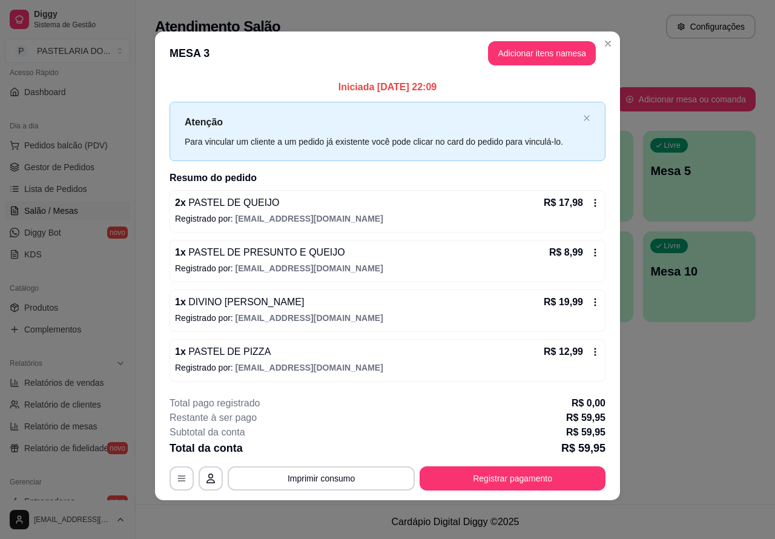
click at [661, 424] on div "Atendimento Salão Configurações Todos Mesas Comandas Pesquisar Adicionar mesa o…" at bounding box center [455, 252] width 639 height 504
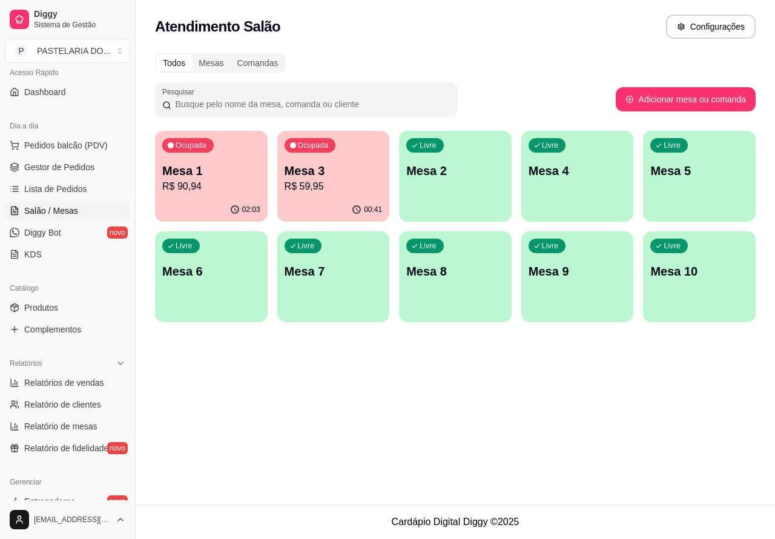
click at [348, 191] on p "R$ 59,95" at bounding box center [333, 186] width 98 height 15
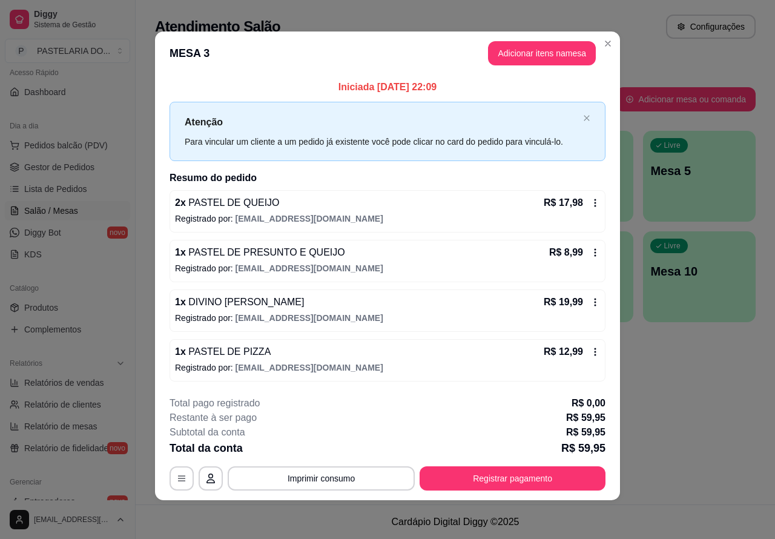
click at [82, 188] on span "Lista de Pedidos" at bounding box center [55, 189] width 63 height 12
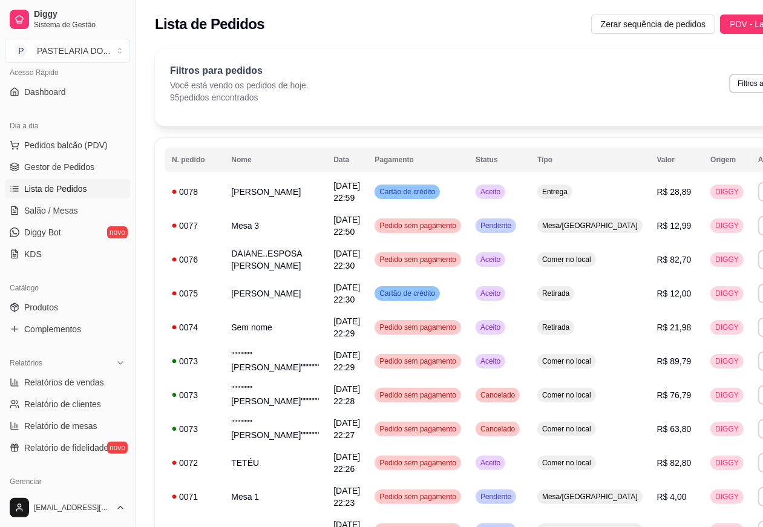
scroll to position [0, 11]
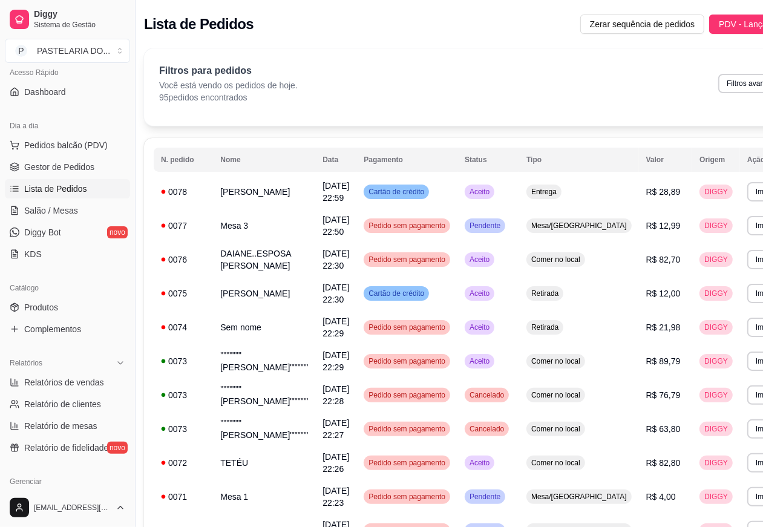
click at [747, 191] on button "Imprimir" at bounding box center [768, 191] width 43 height 19
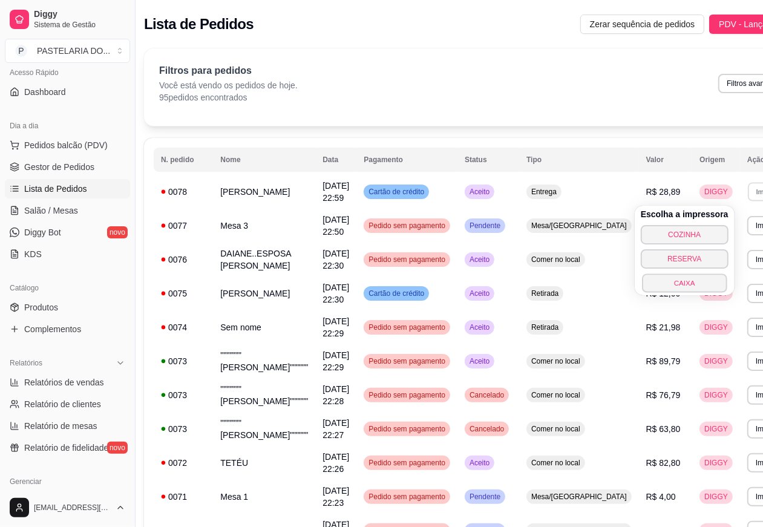
click at [688, 288] on button "CAIXA" at bounding box center [684, 283] width 85 height 19
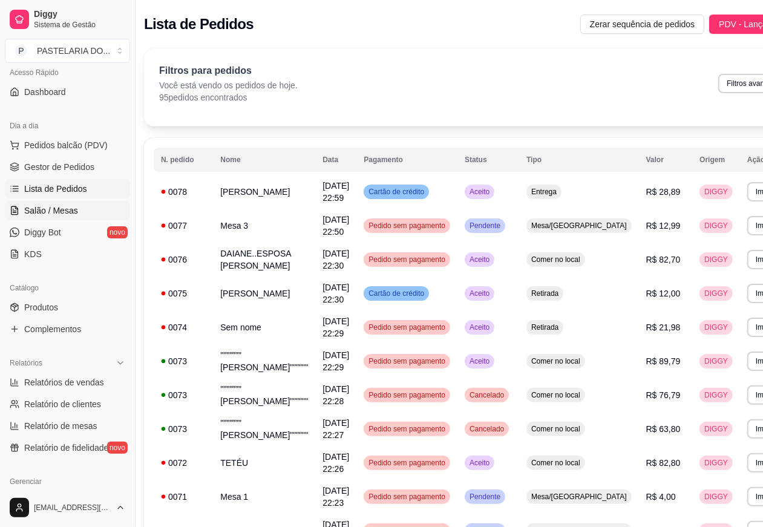
click at [79, 212] on link "Salão / Mesas" at bounding box center [67, 210] width 125 height 19
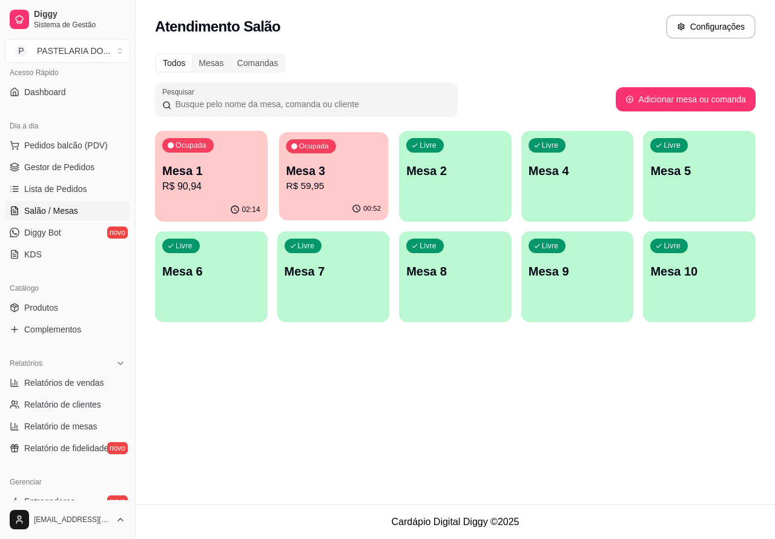
click at [324, 183] on p "R$ 59,95" at bounding box center [333, 186] width 95 height 14
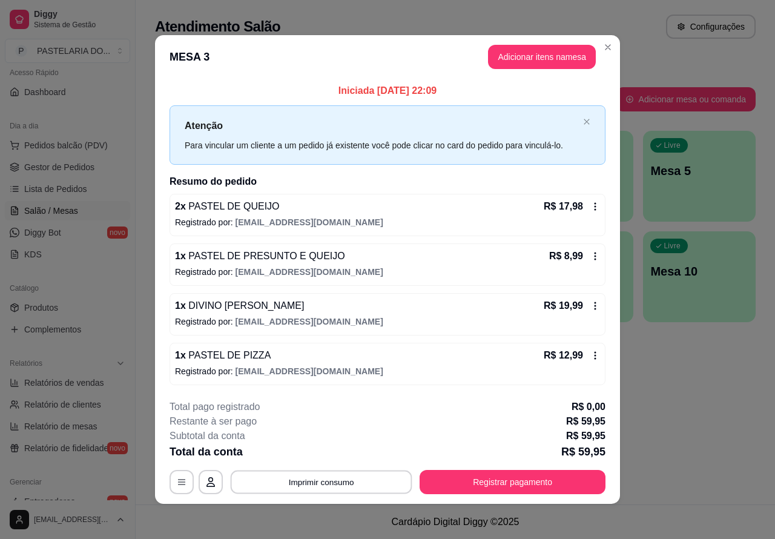
click at [344, 481] on button "Imprimir consumo" at bounding box center [322, 482] width 182 height 24
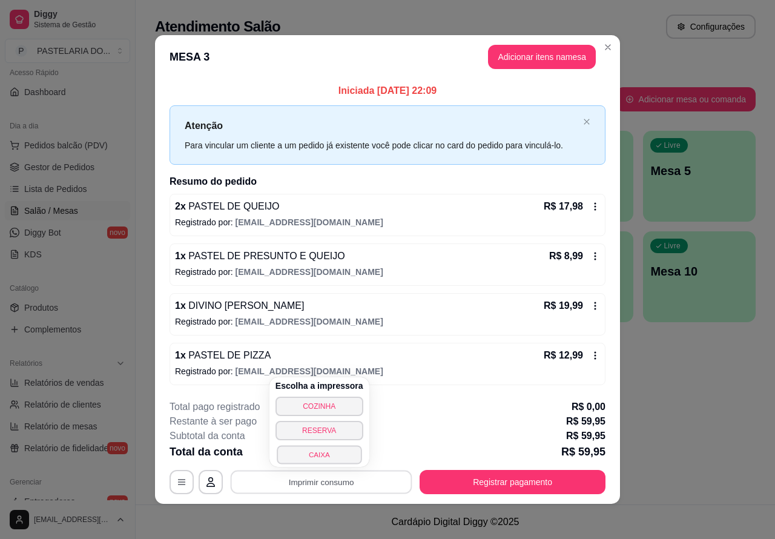
click at [346, 451] on button "CAIXA" at bounding box center [319, 454] width 85 height 19
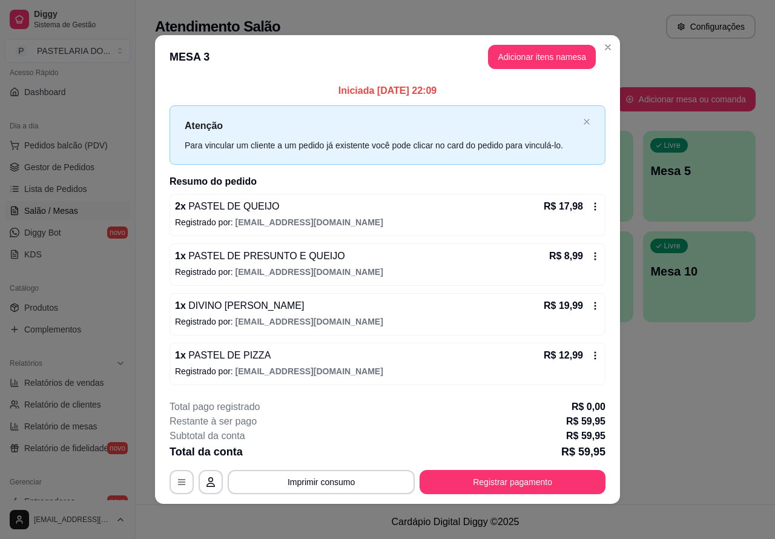
click at [688, 425] on div "Atendimento Salão Configurações Todos Mesas Comandas Pesquisar Adicionar mesa o…" at bounding box center [455, 252] width 639 height 504
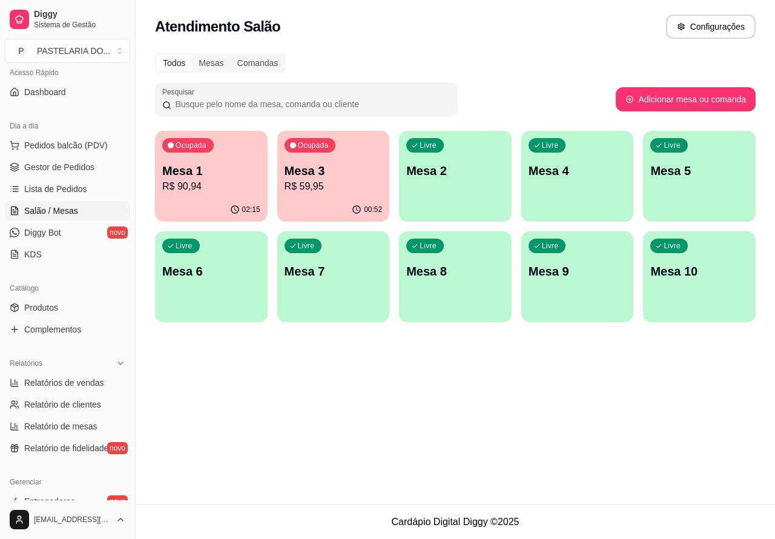
click at [211, 528] on footer "Cardápio Digital Diggy © 2025" at bounding box center [455, 521] width 639 height 34
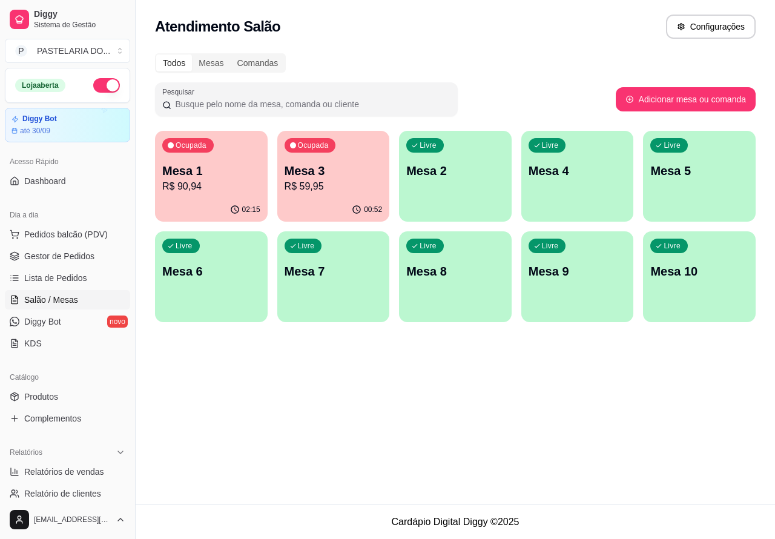
click at [93, 80] on button "button" at bounding box center [106, 85] width 27 height 15
